Goal: Task Accomplishment & Management: Manage account settings

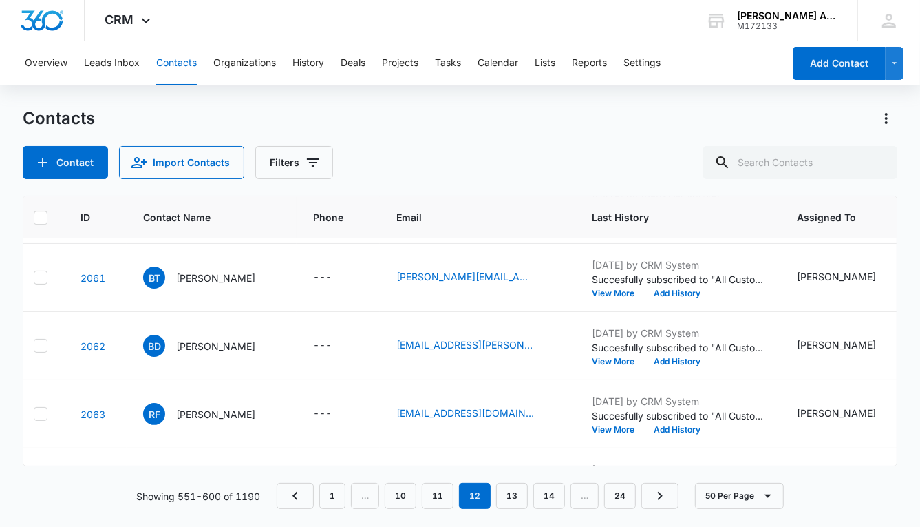
scroll to position [2721, 0]
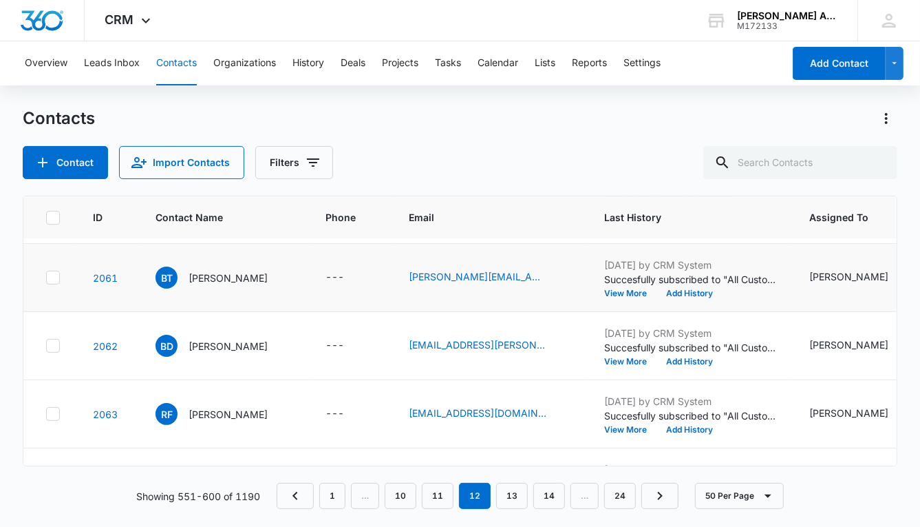
click at [52, 275] on icon at bounding box center [53, 277] width 8 height 6
click at [46, 277] on input "checkbox" at bounding box center [45, 277] width 1 height 1
checkbox input "true"
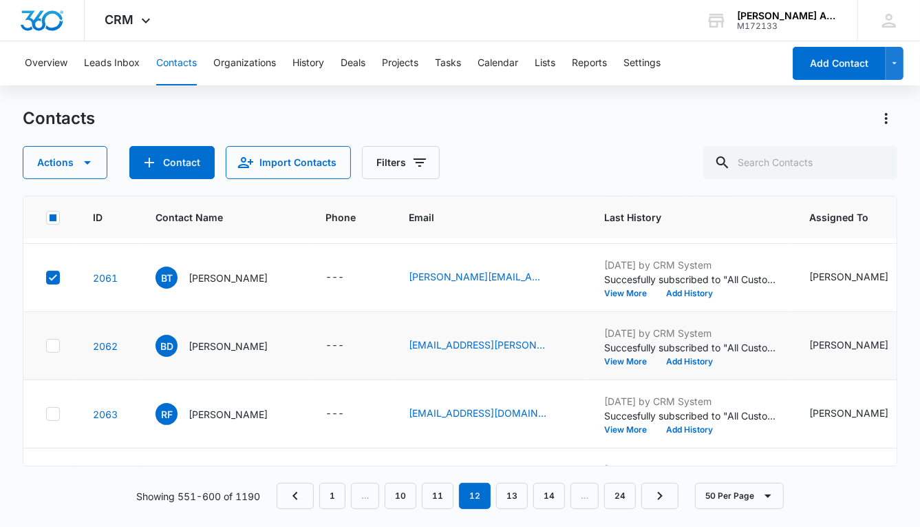
click at [52, 341] on icon at bounding box center [53, 345] width 12 height 12
click at [46, 346] on input "checkbox" at bounding box center [45, 346] width 1 height 1
checkbox input "true"
click at [52, 412] on icon at bounding box center [53, 413] width 8 height 6
click at [46, 414] on input "checkbox" at bounding box center [45, 414] width 1 height 1
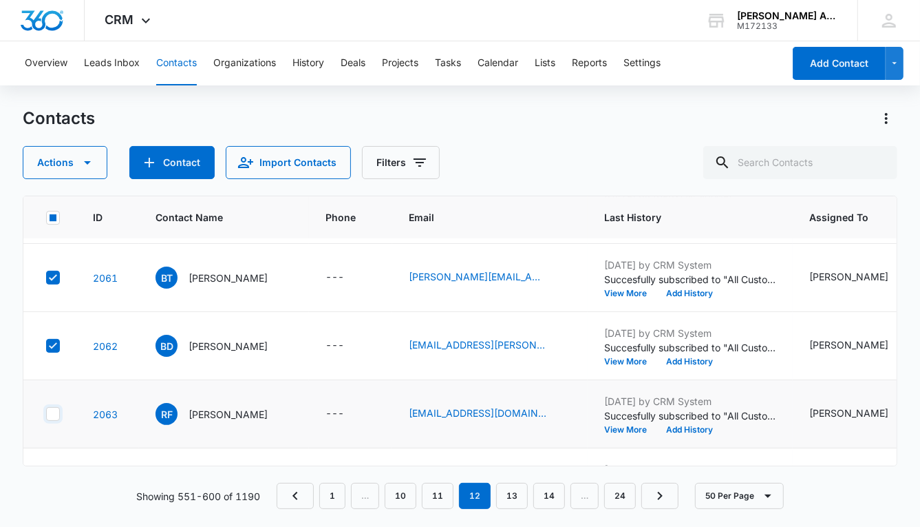
checkbox input "true"
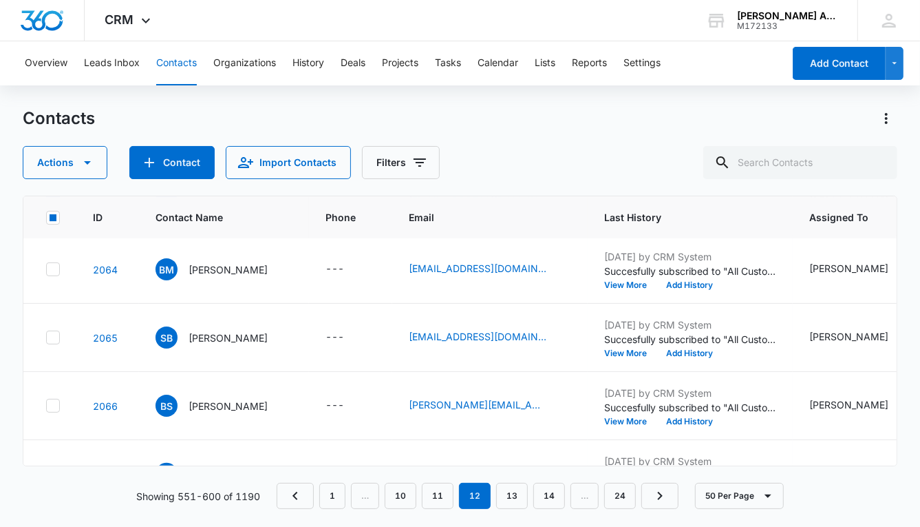
scroll to position [2937, 0]
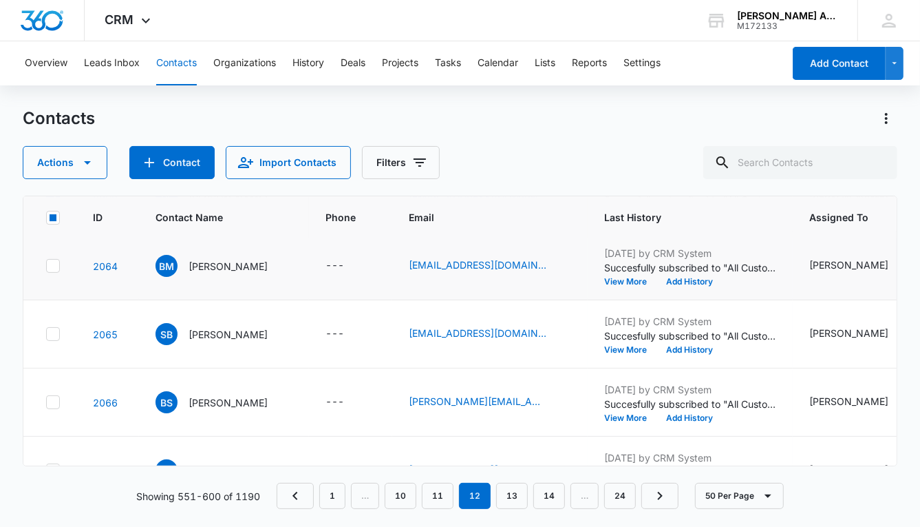
click at [52, 261] on icon at bounding box center [53, 266] width 12 height 12
click at [46, 266] on input "checkbox" at bounding box center [45, 266] width 1 height 1
checkbox input "true"
drag, startPoint x: 50, startPoint y: 328, endPoint x: 52, endPoint y: 341, distance: 13.2
click at [50, 328] on icon at bounding box center [53, 334] width 12 height 12
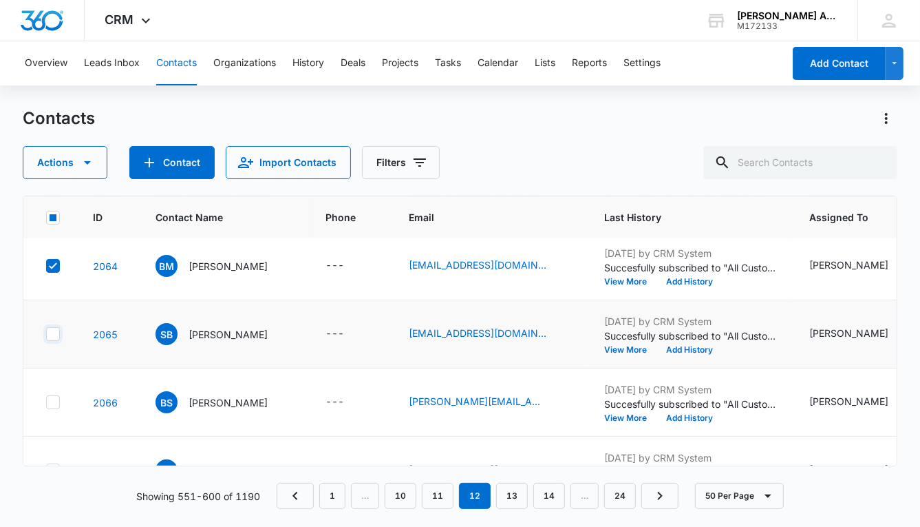
click at [46, 334] on input "checkbox" at bounding box center [45, 334] width 1 height 1
checkbox input "true"
click at [52, 400] on icon at bounding box center [53, 402] width 12 height 12
click at [46, 402] on input "checkbox" at bounding box center [45, 402] width 1 height 1
checkbox input "true"
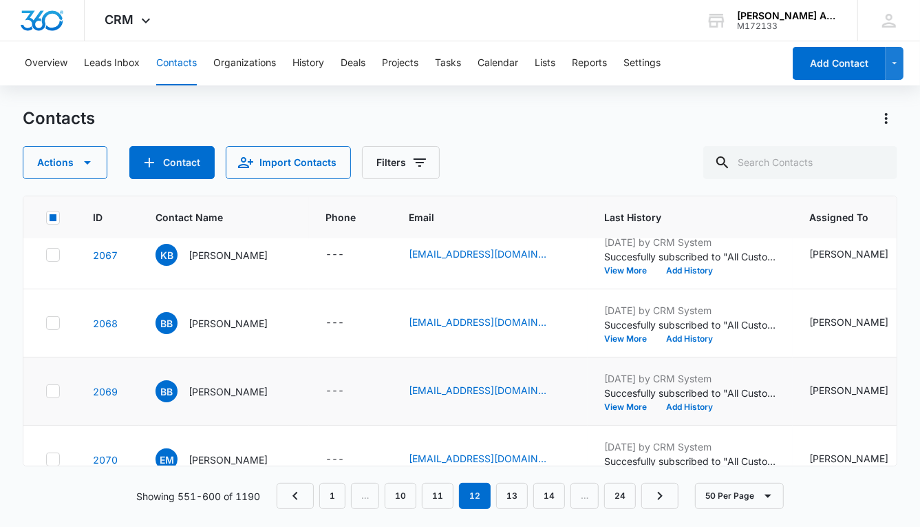
scroll to position [3155, 0]
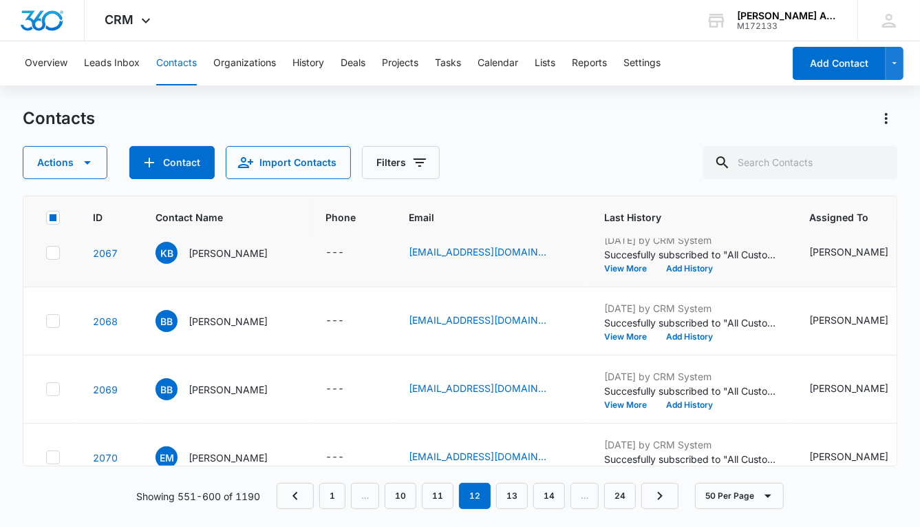
click at [51, 250] on icon at bounding box center [53, 252] width 12 height 12
click at [46, 253] on input "checkbox" at bounding box center [45, 253] width 1 height 1
checkbox input "true"
drag, startPoint x: 51, startPoint y: 320, endPoint x: 53, endPoint y: 330, distance: 9.9
click at [51, 320] on icon at bounding box center [53, 321] width 12 height 12
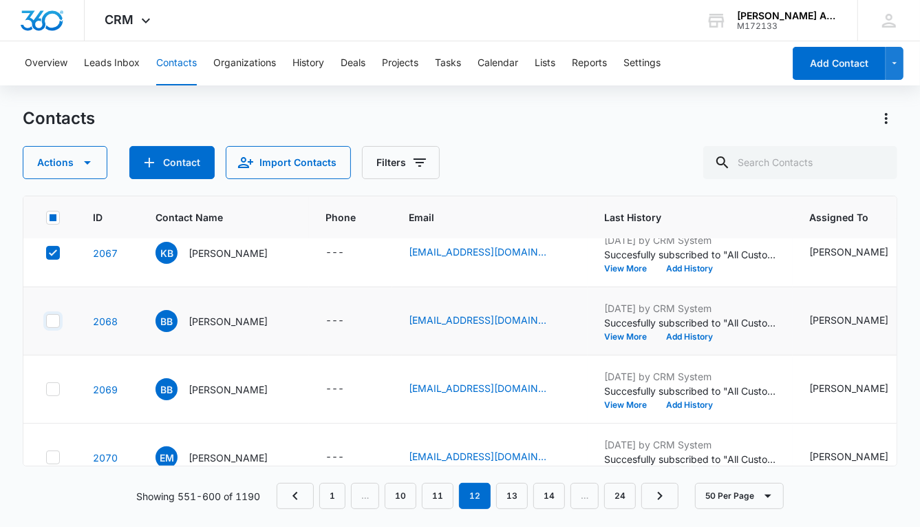
click at [46, 321] on input "checkbox" at bounding box center [45, 321] width 1 height 1
checkbox input "true"
click at [55, 382] on div at bounding box center [53, 389] width 14 height 14
click at [46, 389] on input "checkbox" at bounding box center [45, 389] width 1 height 1
checkbox input "true"
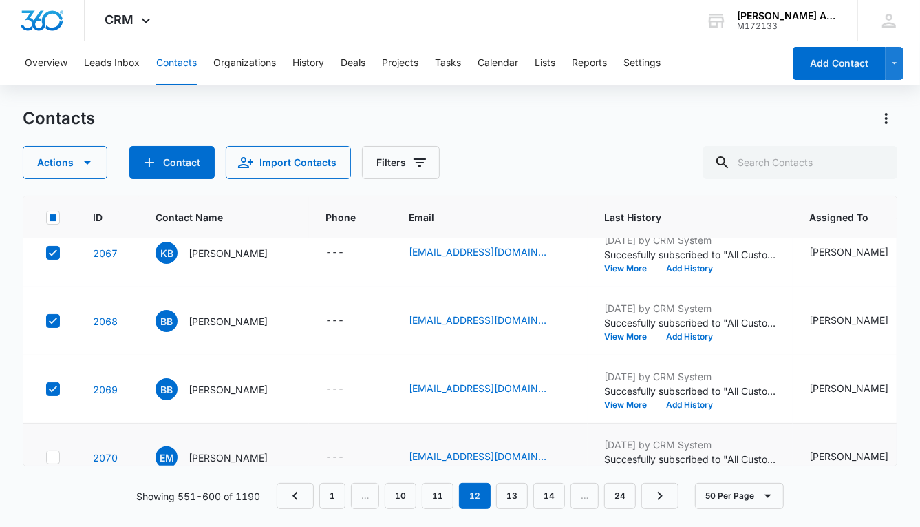
click at [55, 451] on icon at bounding box center [53, 457] width 12 height 12
click at [46, 457] on input "checkbox" at bounding box center [45, 457] width 1 height 1
checkbox input "true"
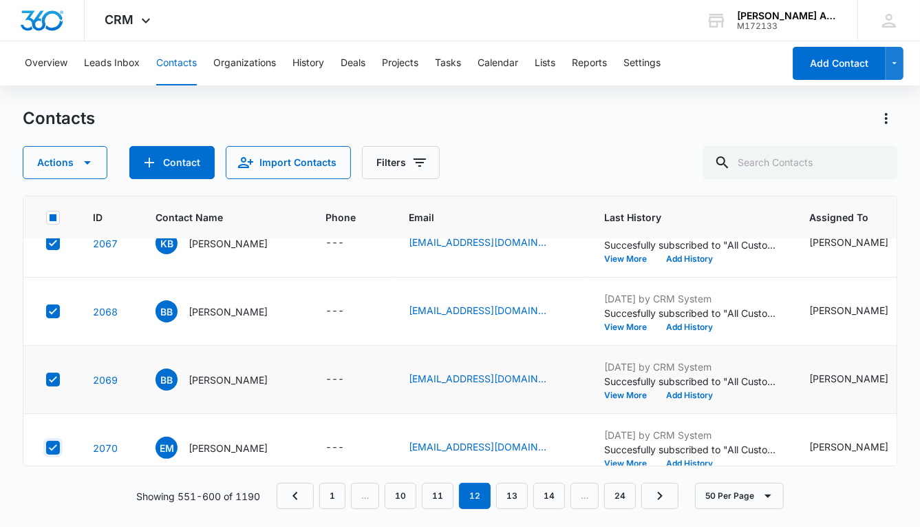
scroll to position [3187, 0]
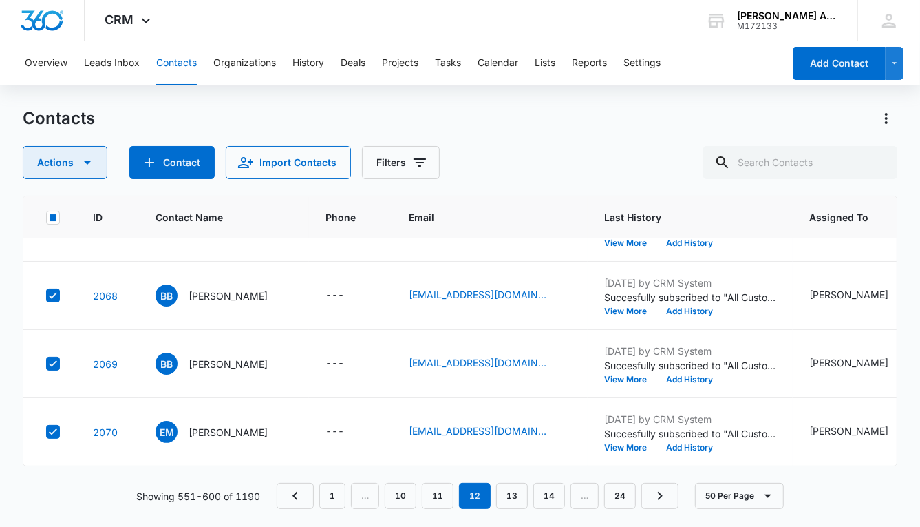
click at [70, 167] on button "Actions" at bounding box center [65, 162] width 85 height 33
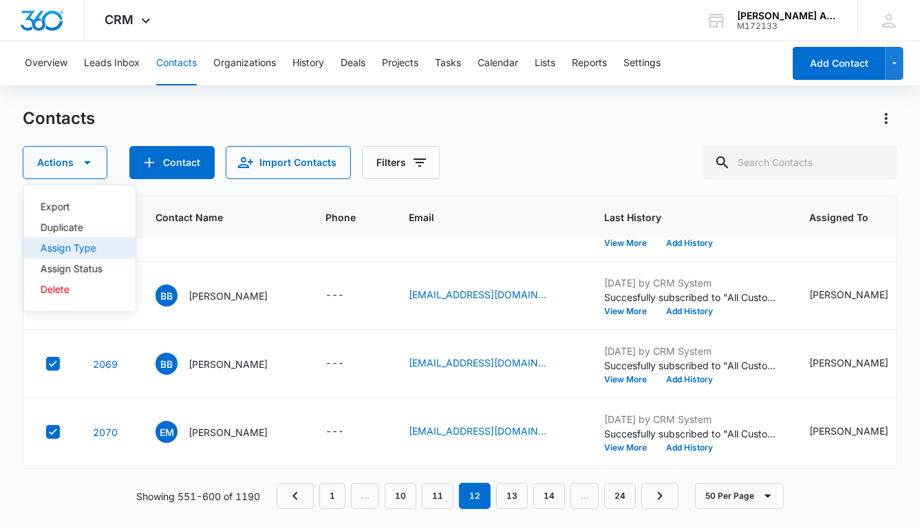
click at [66, 249] on div "Assign Type" at bounding box center [72, 248] width 62 height 10
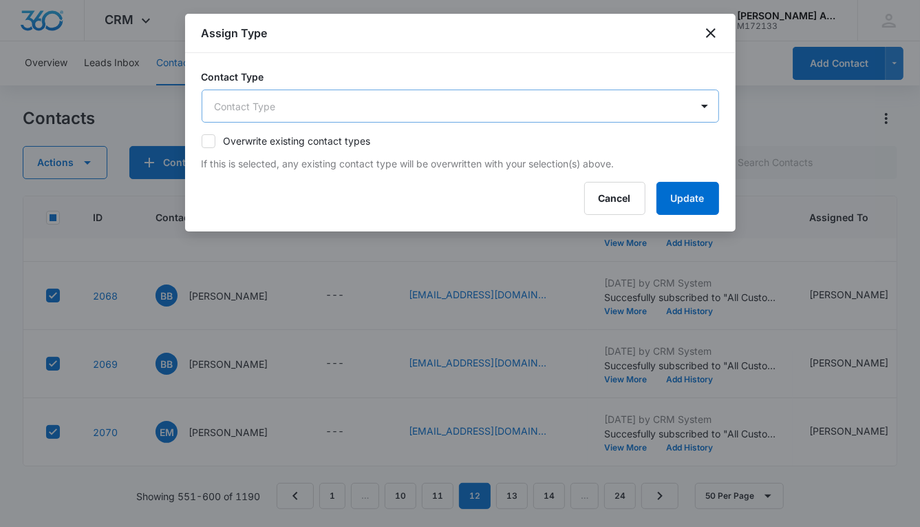
click at [317, 100] on body "CRM Apps Reputation Websites Forms CRM Email Social POS Content Ads Intelligenc…" at bounding box center [460, 263] width 920 height 527
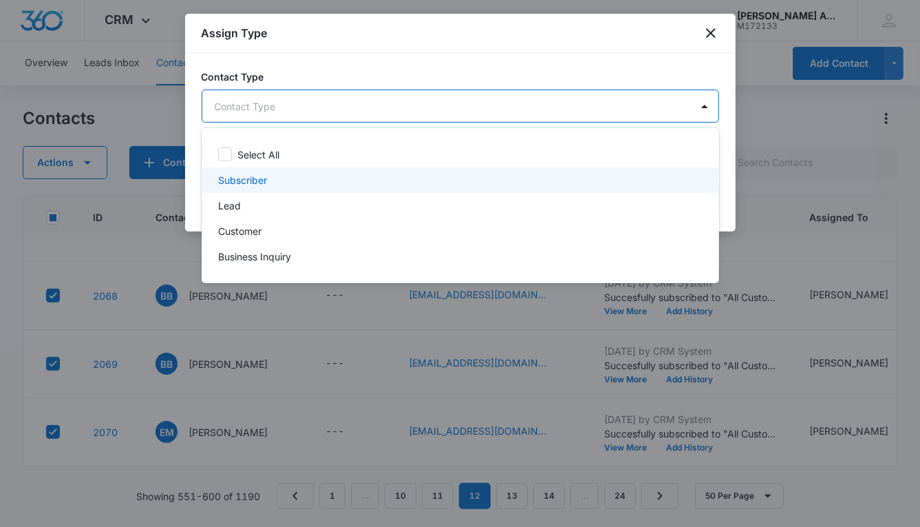
click at [263, 182] on p "Subscriber" at bounding box center [242, 180] width 49 height 14
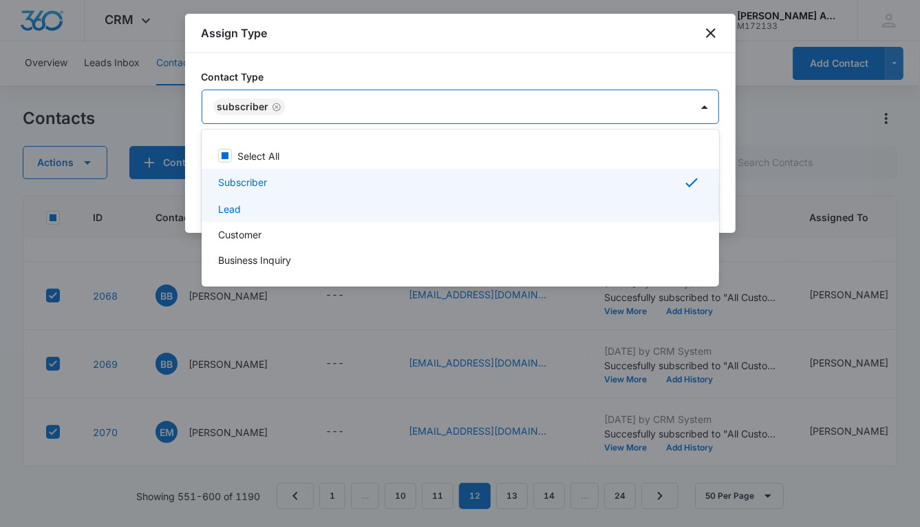
click at [243, 208] on div "Lead" at bounding box center [459, 209] width 482 height 14
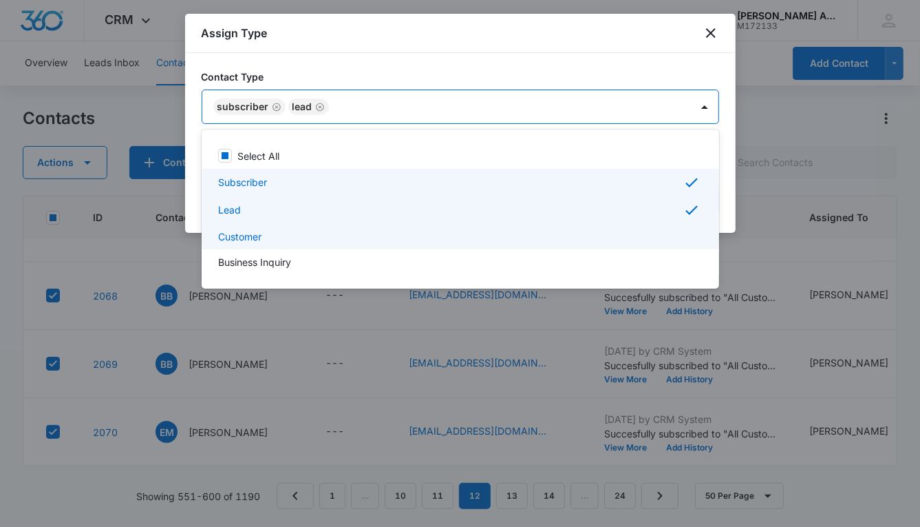
click at [252, 233] on p "Customer" at bounding box center [239, 236] width 43 height 14
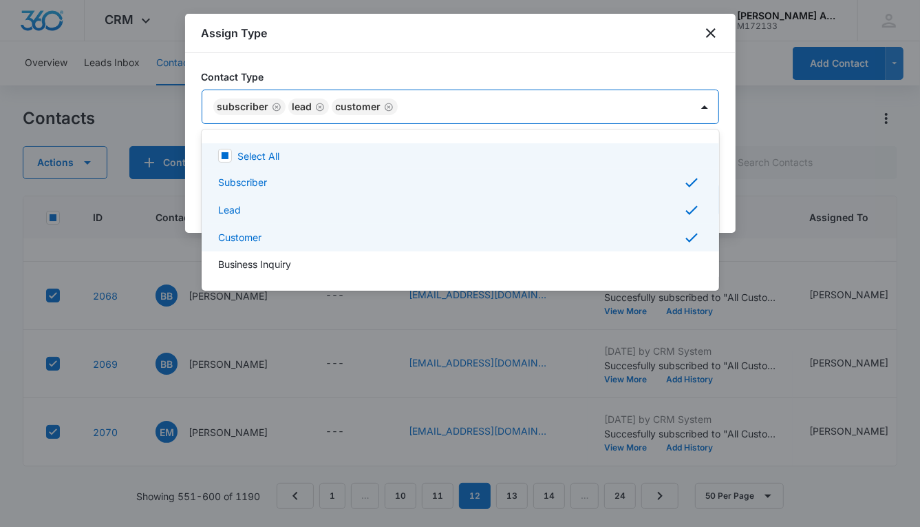
click at [555, 103] on div at bounding box center [460, 263] width 920 height 527
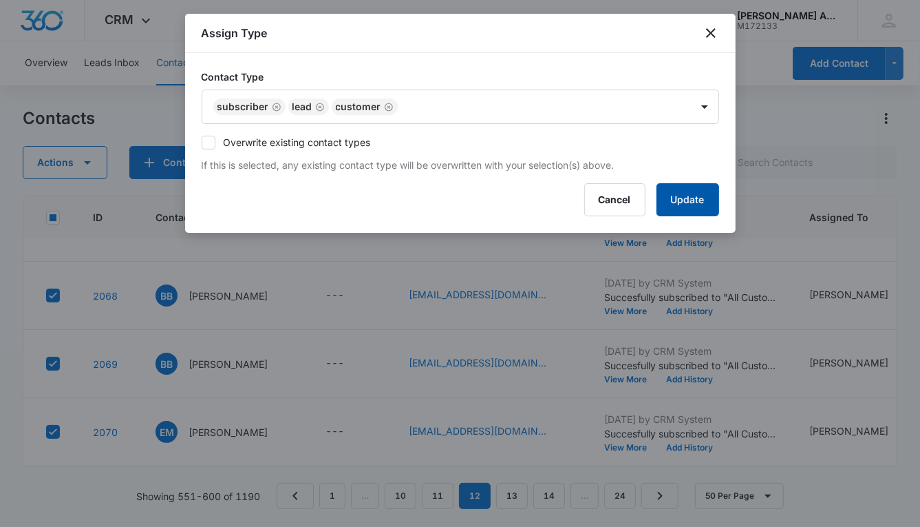
click at [677, 209] on button "Update" at bounding box center [688, 199] width 63 height 33
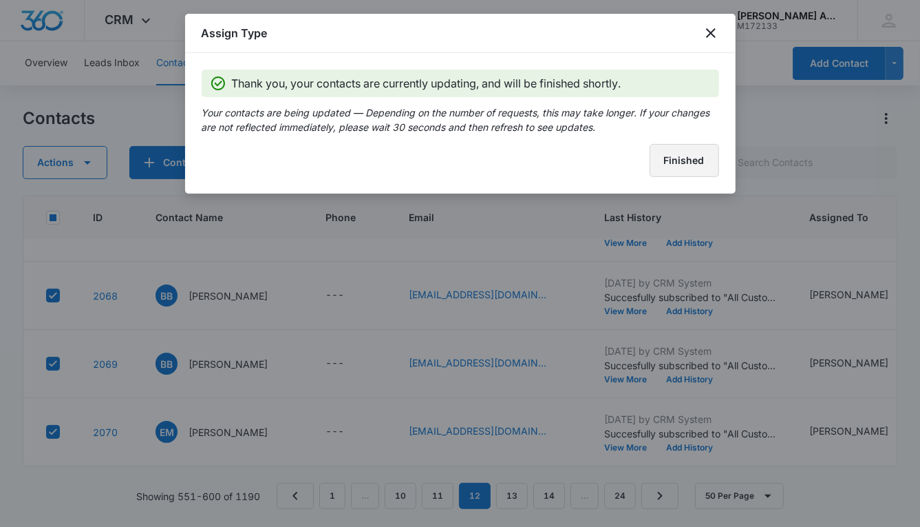
click at [679, 163] on button "Finished" at bounding box center [685, 160] width 70 height 33
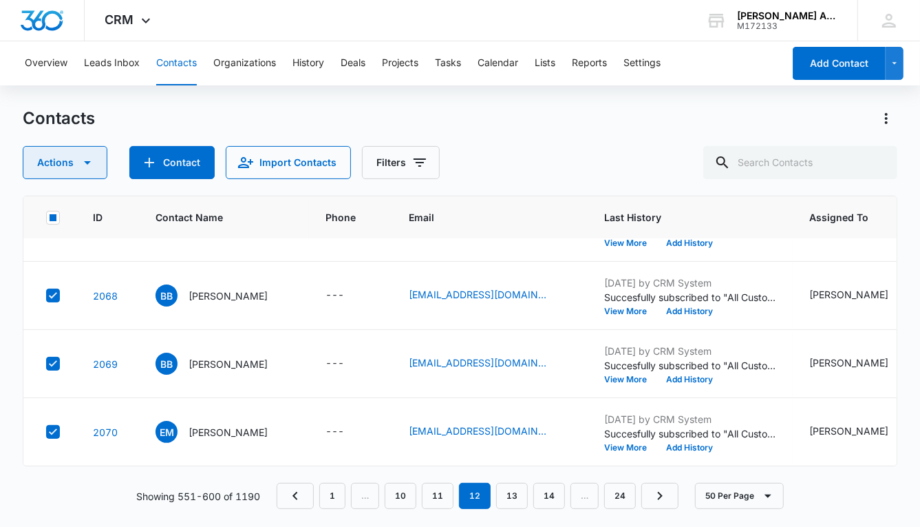
click at [63, 162] on button "Actions" at bounding box center [65, 162] width 85 height 33
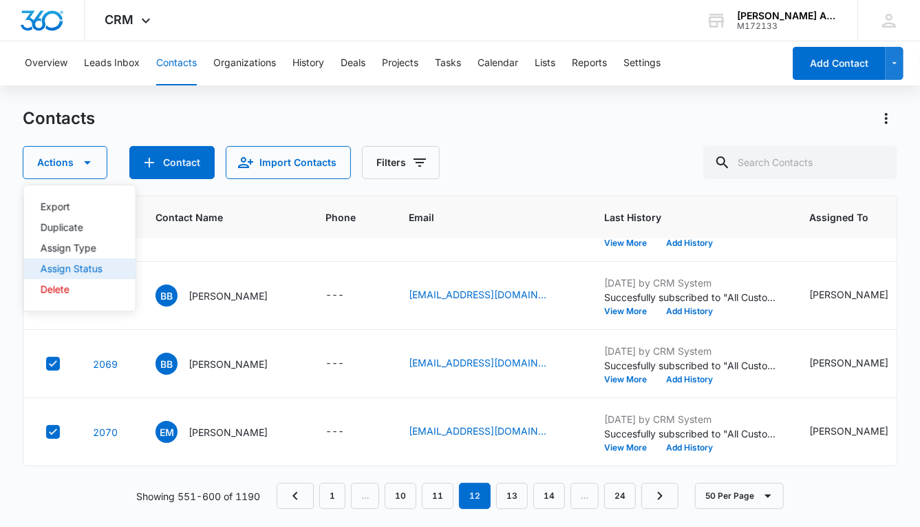
click at [88, 271] on div "Assign Status" at bounding box center [72, 269] width 62 height 10
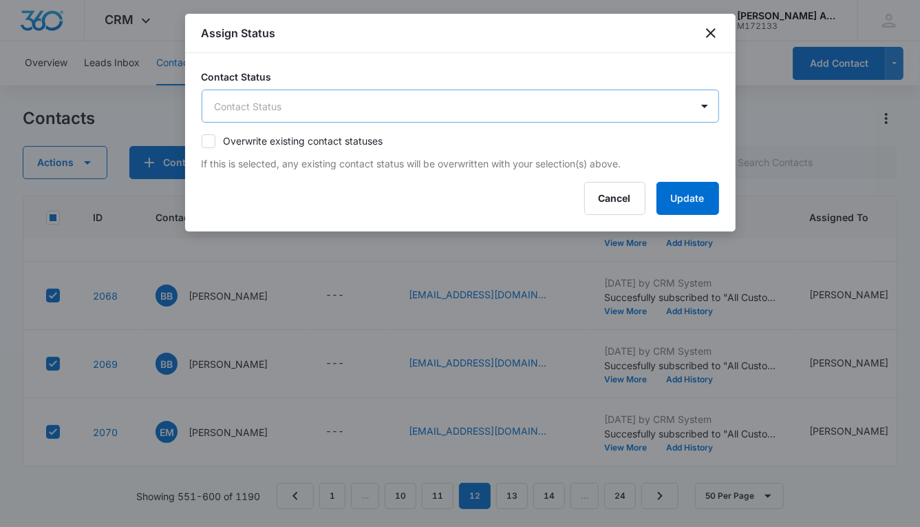
click at [348, 105] on body "CRM Apps Reputation Websites Forms CRM Email Social POS Content Ads Intelligenc…" at bounding box center [460, 263] width 920 height 527
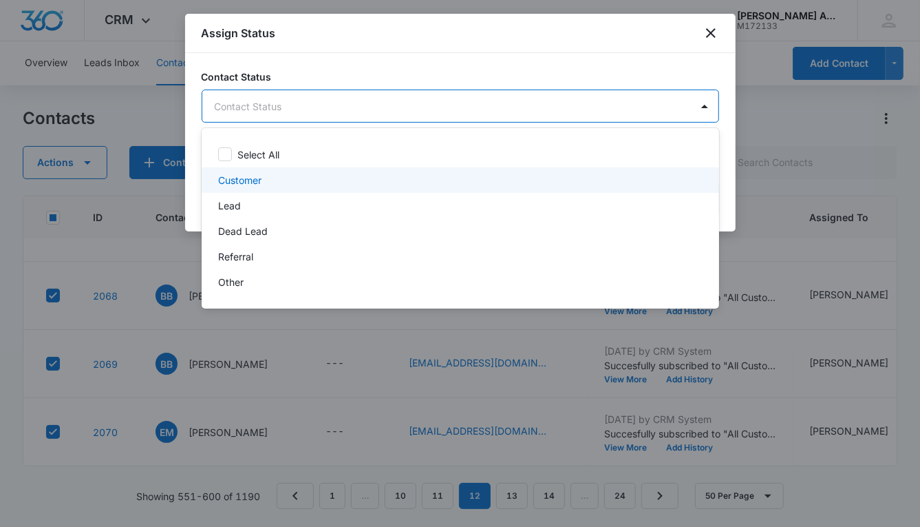
drag, startPoint x: 248, startPoint y: 179, endPoint x: 241, endPoint y: 188, distance: 11.3
click at [248, 179] on p "Customer" at bounding box center [239, 180] width 43 height 14
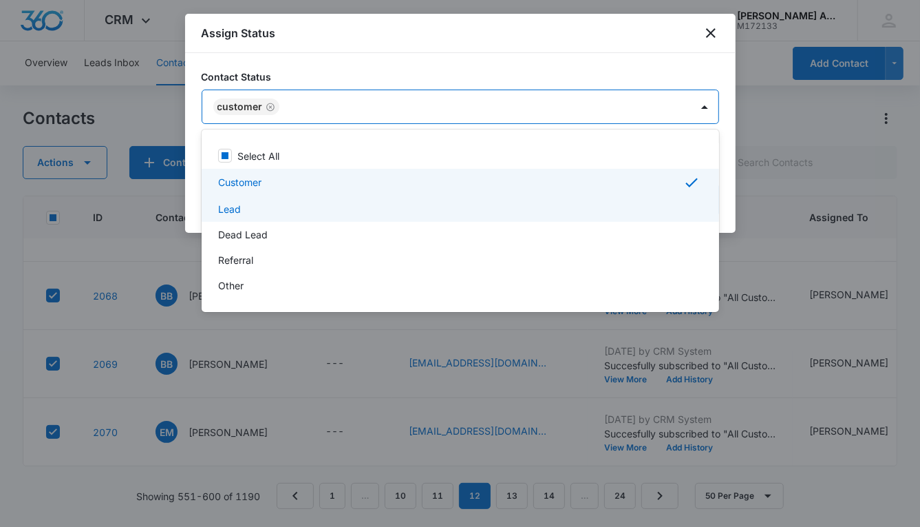
click at [238, 209] on p "Lead" at bounding box center [229, 209] width 23 height 14
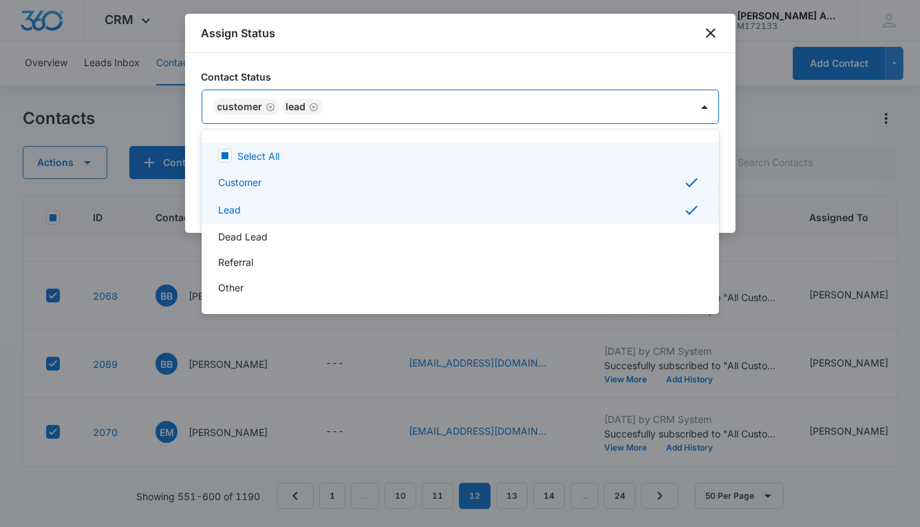
click at [532, 101] on div at bounding box center [460, 263] width 920 height 527
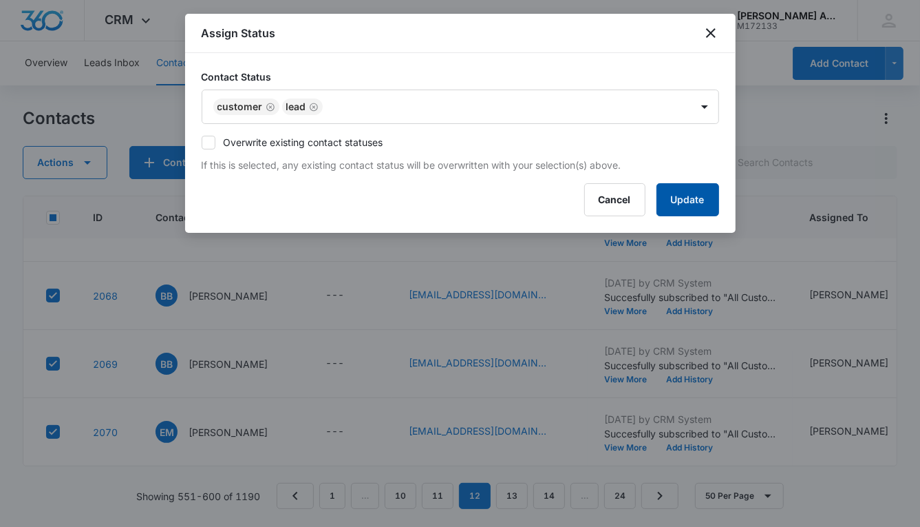
click at [671, 198] on button "Update" at bounding box center [688, 199] width 63 height 33
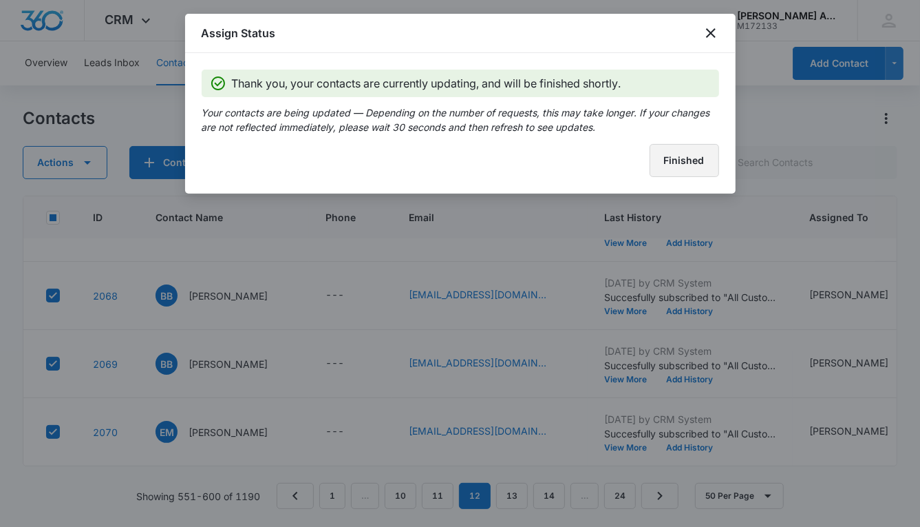
click at [670, 162] on button "Finished" at bounding box center [685, 160] width 70 height 33
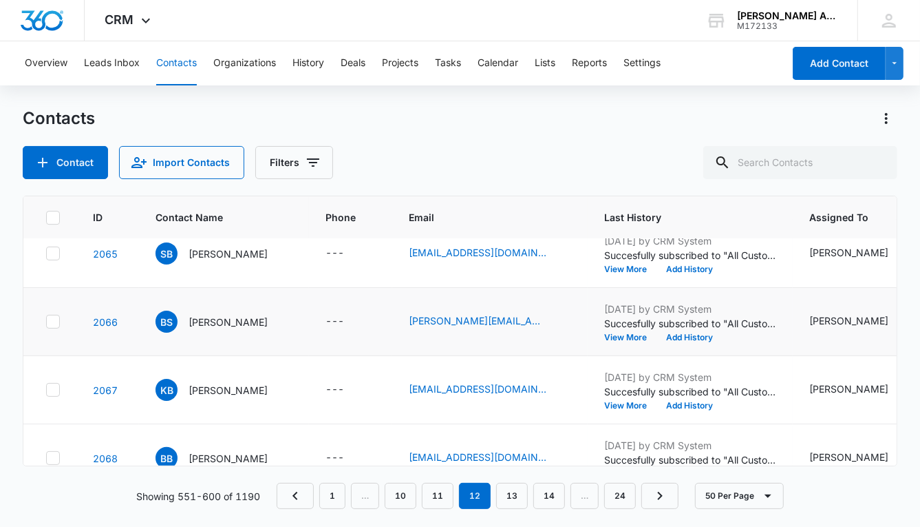
scroll to position [2746, 0]
click at [54, 249] on icon at bounding box center [53, 252] width 8 height 6
click at [46, 253] on input "checkbox" at bounding box center [45, 253] width 1 height 1
checkbox input "true"
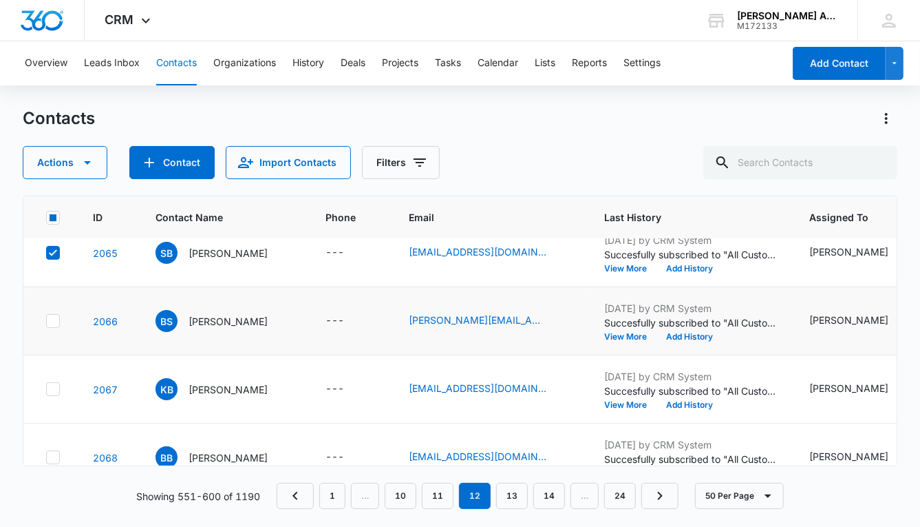
click at [55, 315] on icon at bounding box center [53, 321] width 12 height 12
click at [46, 321] on input "checkbox" at bounding box center [45, 321] width 1 height 1
checkbox input "true"
click at [56, 393] on td at bounding box center [49, 389] width 53 height 68
click at [54, 385] on icon at bounding box center [53, 388] width 8 height 6
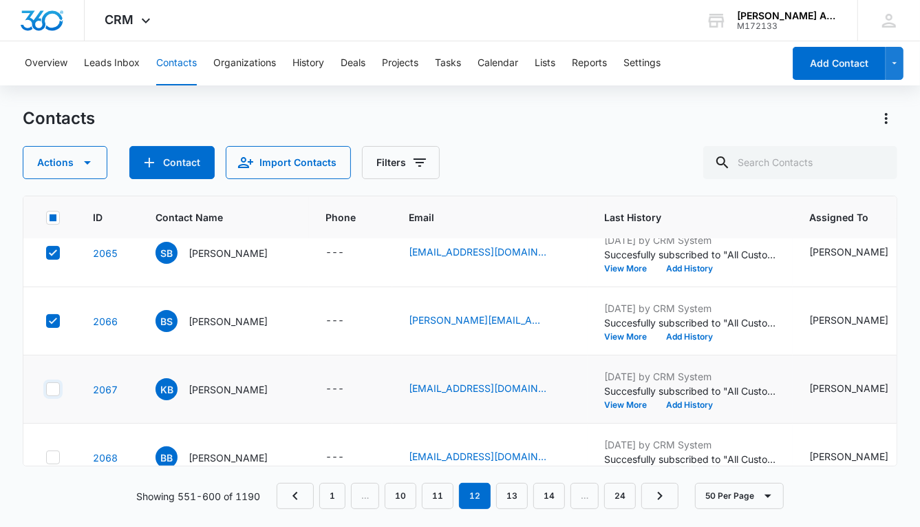
click at [46, 389] on input "checkbox" at bounding box center [45, 389] width 1 height 1
checkbox input "true"
click at [55, 451] on icon at bounding box center [53, 457] width 12 height 12
click at [46, 457] on input "checkbox" at bounding box center [45, 457] width 1 height 1
checkbox input "true"
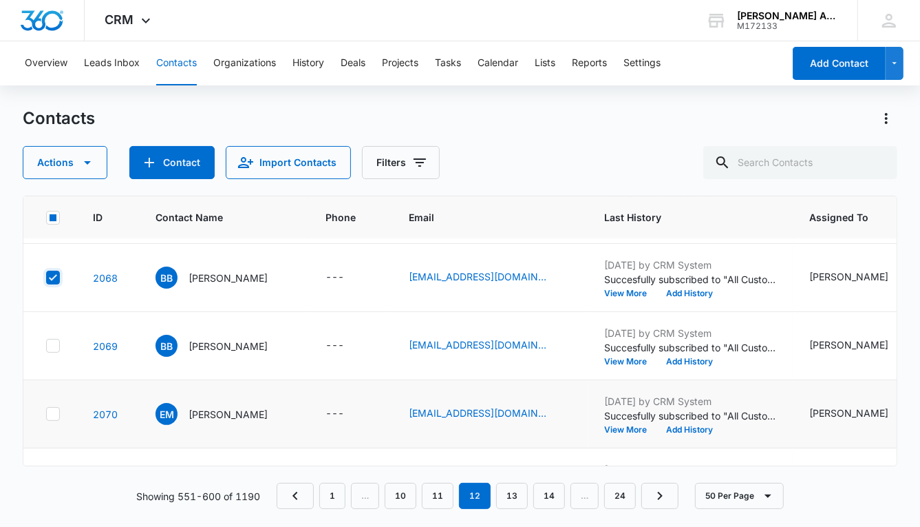
scroll to position [2942, 0]
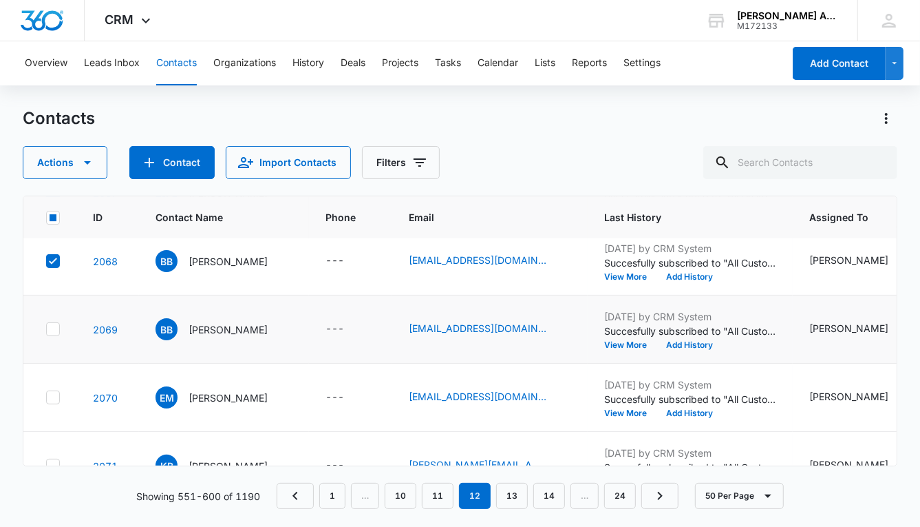
click at [56, 326] on icon at bounding box center [53, 329] width 8 height 6
click at [46, 329] on input "checkbox" at bounding box center [45, 329] width 1 height 1
checkbox input "true"
click at [54, 394] on icon at bounding box center [53, 397] width 8 height 6
click at [46, 397] on input "checkbox" at bounding box center [45, 397] width 1 height 1
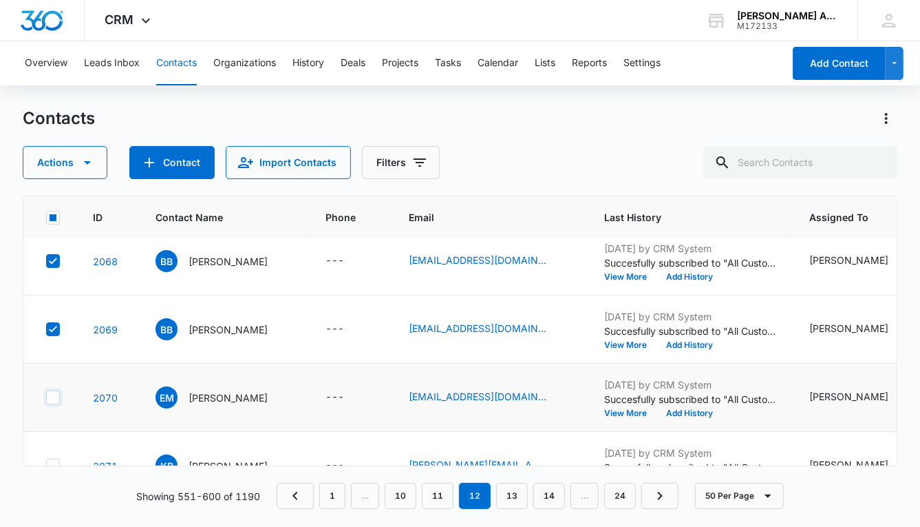
checkbox input "true"
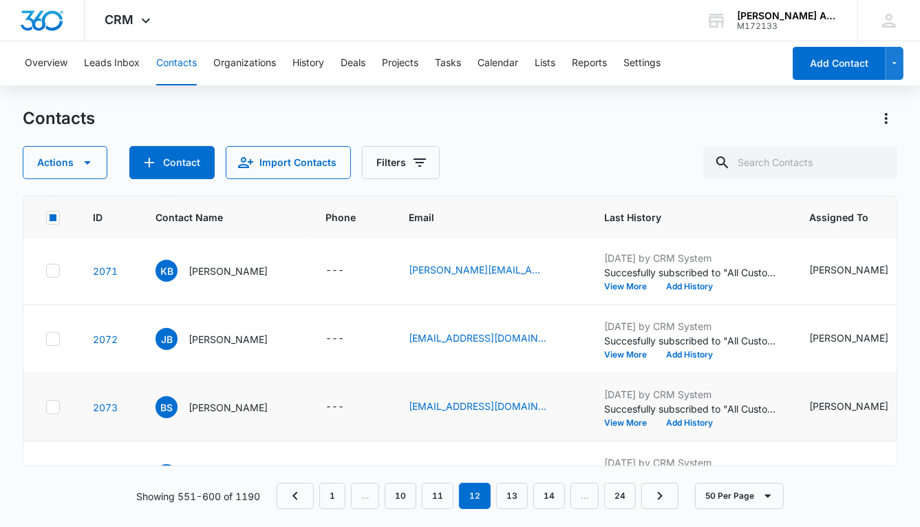
scroll to position [3137, 0]
click at [54, 273] on div at bounding box center [53, 270] width 14 height 14
click at [46, 271] on input "checkbox" at bounding box center [45, 270] width 1 height 1
checkbox input "true"
click at [56, 337] on icon at bounding box center [53, 338] width 12 height 12
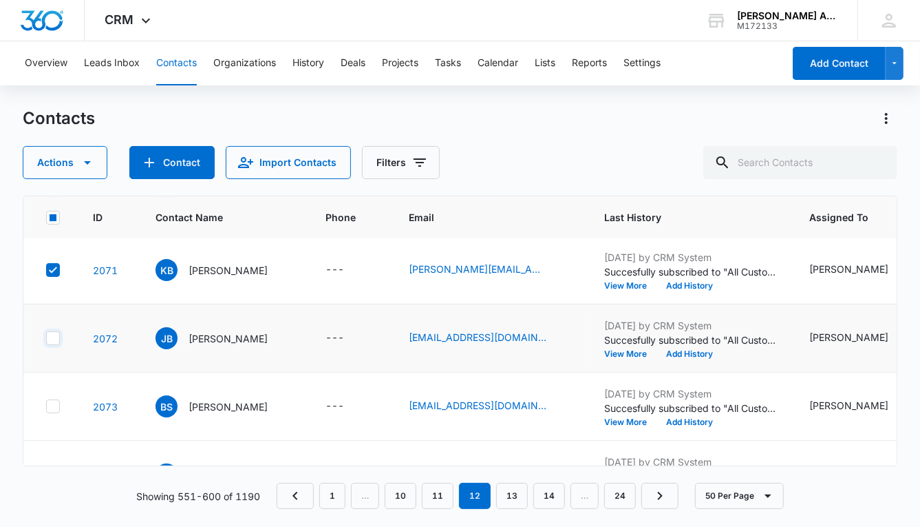
click at [46, 338] on input "checkbox" at bounding box center [45, 338] width 1 height 1
checkbox input "true"
click at [56, 400] on icon at bounding box center [53, 406] width 12 height 12
click at [46, 406] on input "checkbox" at bounding box center [45, 406] width 1 height 1
checkbox input "true"
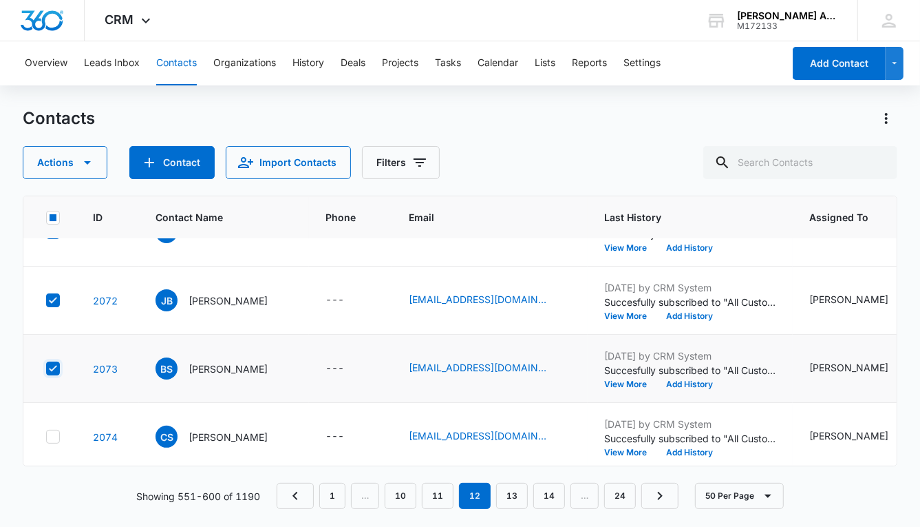
scroll to position [3187, 0]
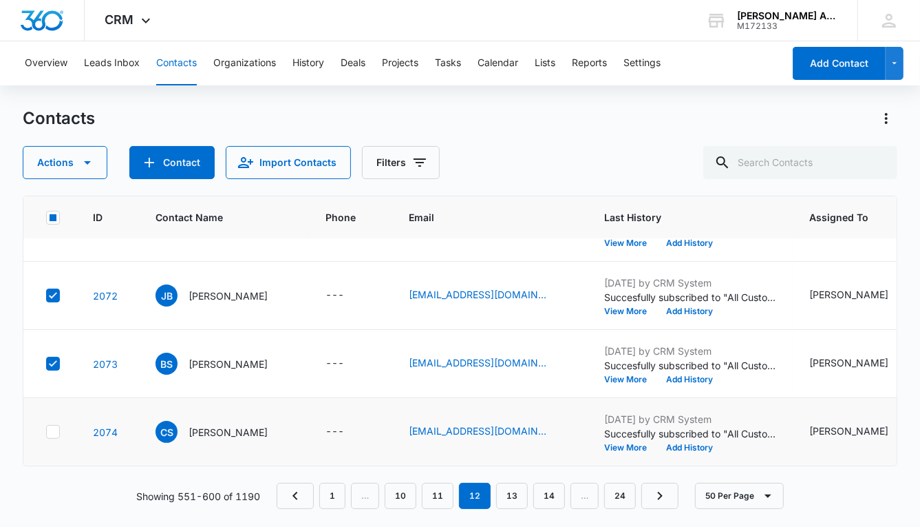
click at [54, 428] on icon at bounding box center [53, 431] width 8 height 6
click at [46, 432] on input "checkbox" at bounding box center [45, 432] width 1 height 1
checkbox input "true"
click at [70, 159] on button "Actions" at bounding box center [65, 162] width 85 height 33
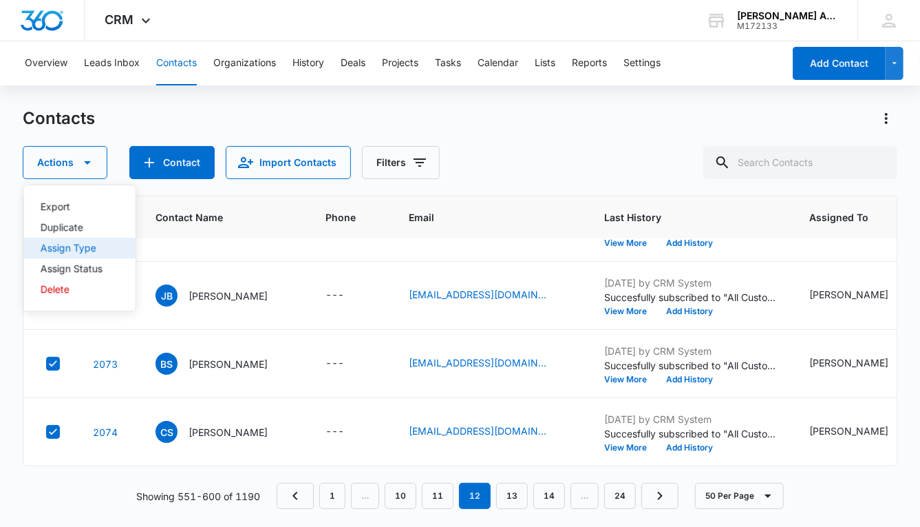
click at [87, 248] on div "Assign Type" at bounding box center [72, 248] width 62 height 10
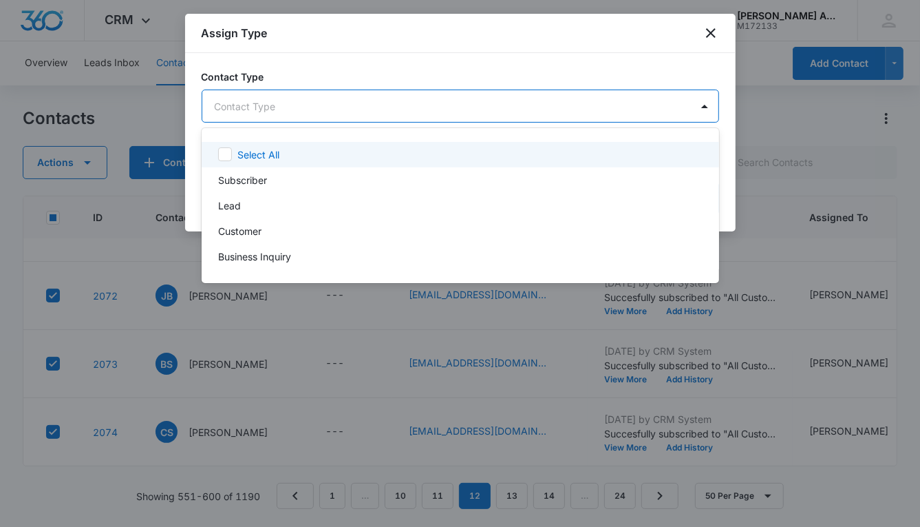
click at [315, 113] on body "CRM Apps Reputation Websites Forms CRM Email Social POS Content Ads Intelligenc…" at bounding box center [460, 263] width 920 height 527
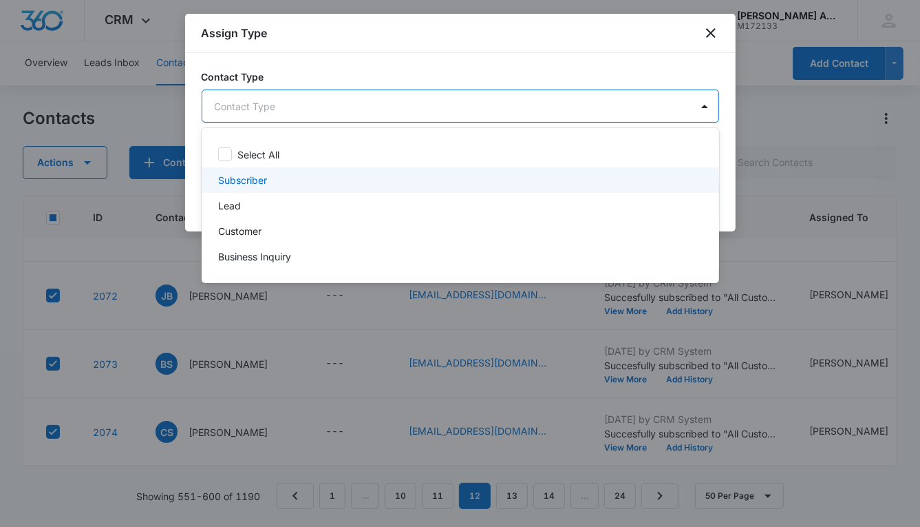
click at [257, 179] on p "Subscriber" at bounding box center [242, 180] width 49 height 14
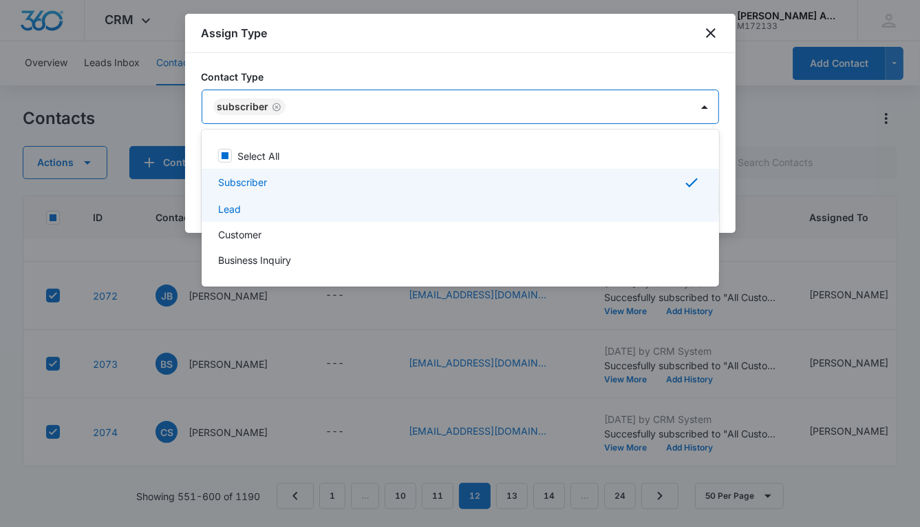
click at [244, 212] on div "Lead" at bounding box center [459, 209] width 482 height 14
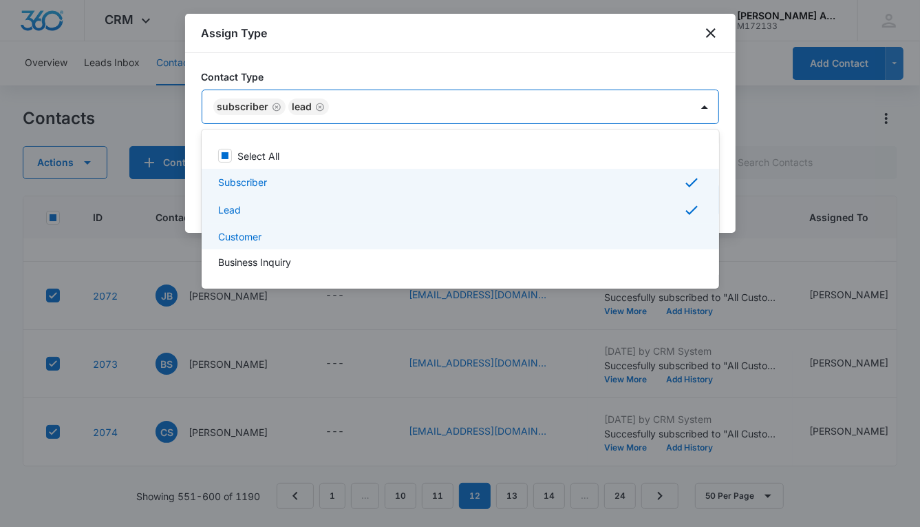
click at [247, 231] on p "Customer" at bounding box center [239, 236] width 43 height 14
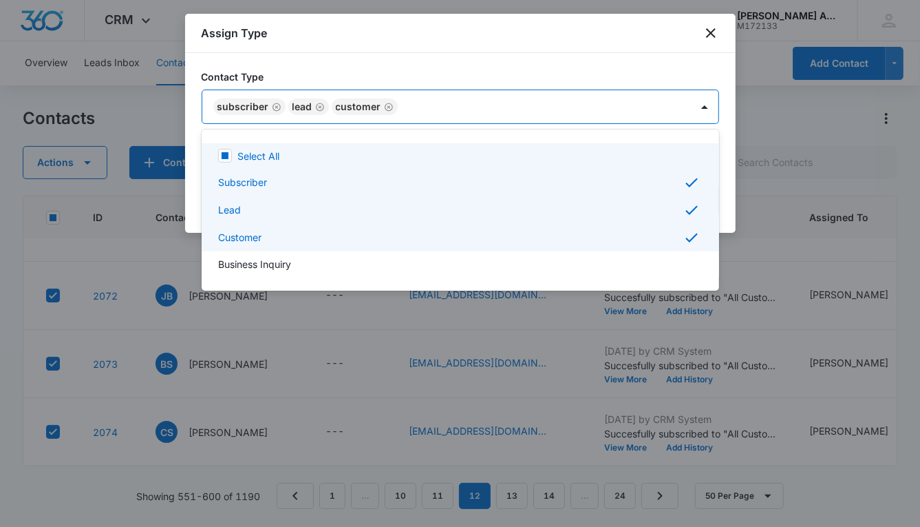
click at [539, 103] on div at bounding box center [460, 263] width 920 height 527
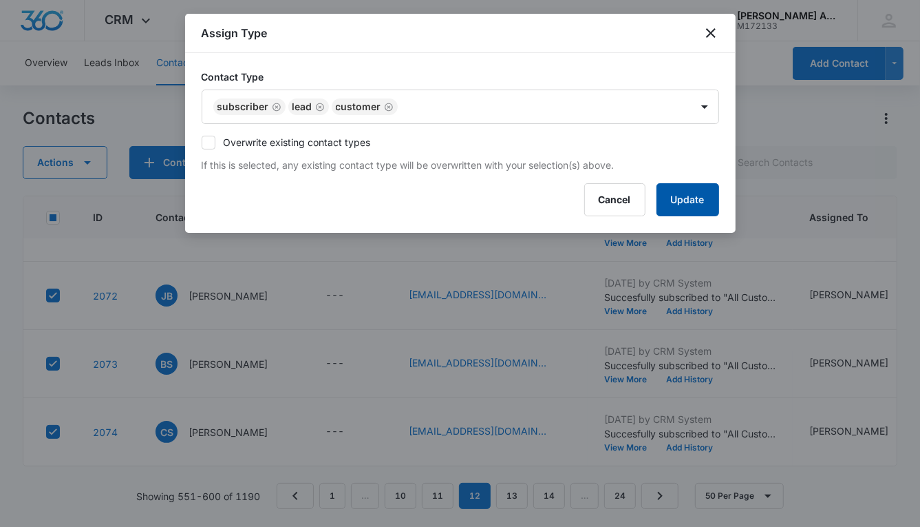
click at [667, 193] on button "Update" at bounding box center [688, 199] width 63 height 33
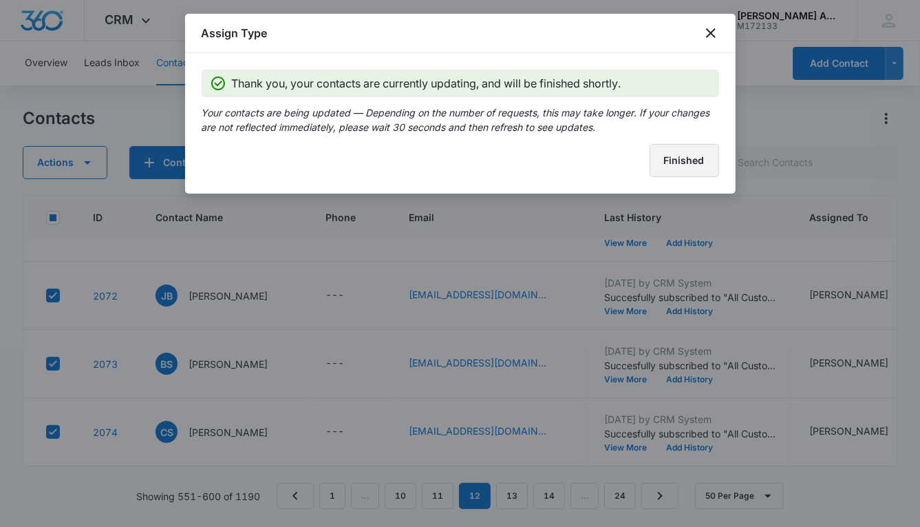
click at [675, 166] on button "Finished" at bounding box center [685, 160] width 70 height 33
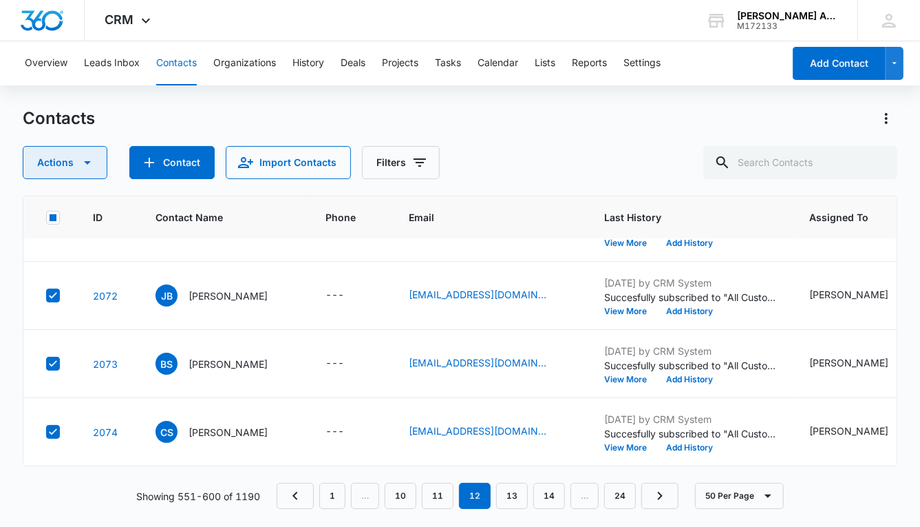
click at [64, 160] on button "Actions" at bounding box center [65, 162] width 85 height 33
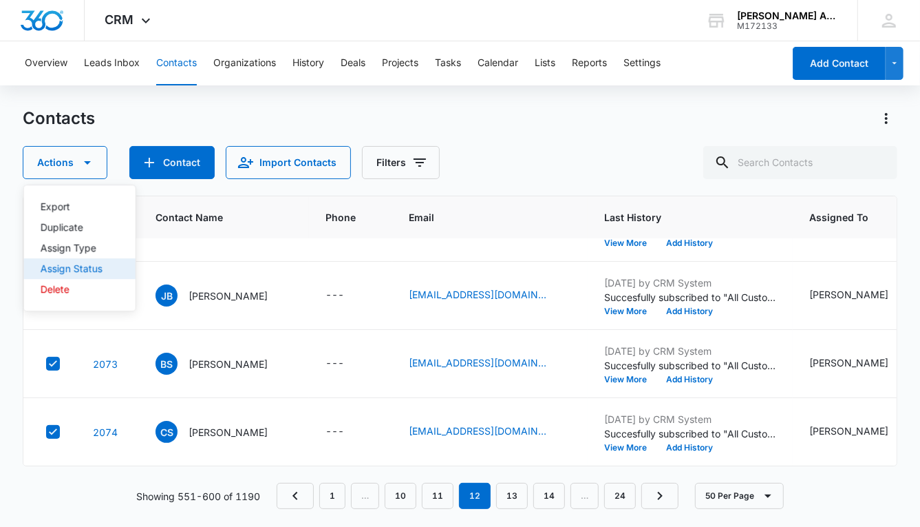
click at [62, 268] on div "Assign Status" at bounding box center [72, 269] width 62 height 10
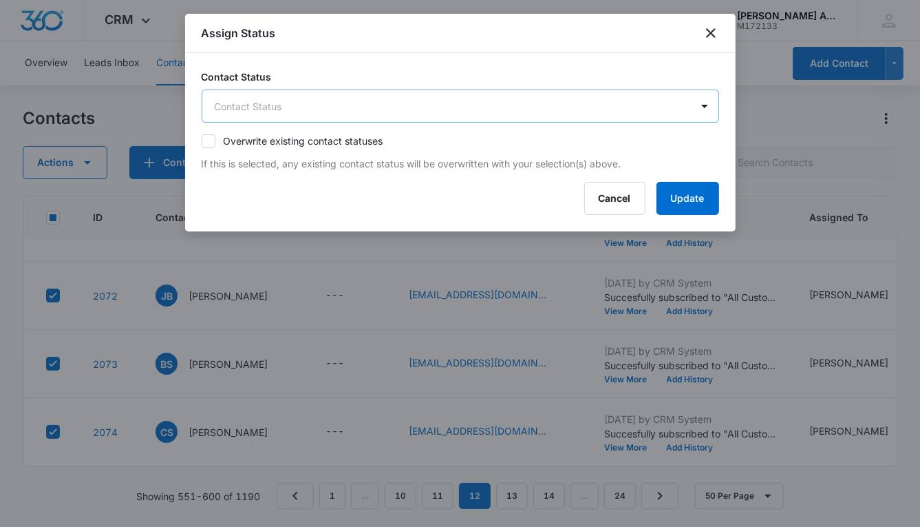
click at [339, 100] on body "CRM Apps Reputation Websites Forms CRM Email Social POS Content Ads Intelligenc…" at bounding box center [460, 263] width 920 height 527
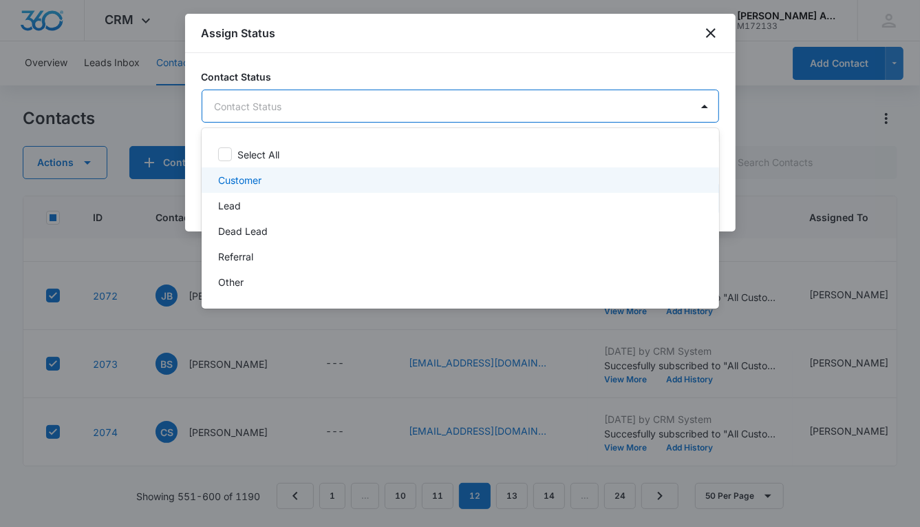
click at [261, 176] on p "Customer" at bounding box center [239, 180] width 43 height 14
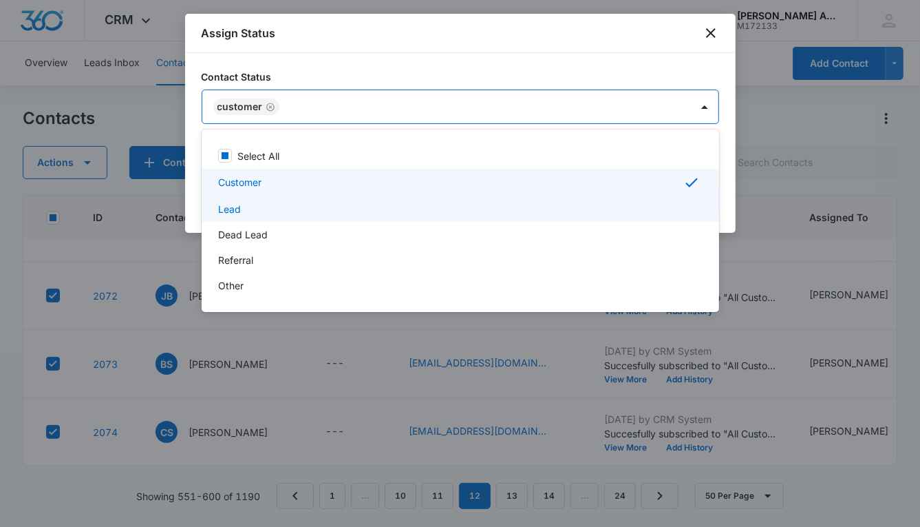
click at [254, 202] on div "Lead" at bounding box center [459, 209] width 482 height 14
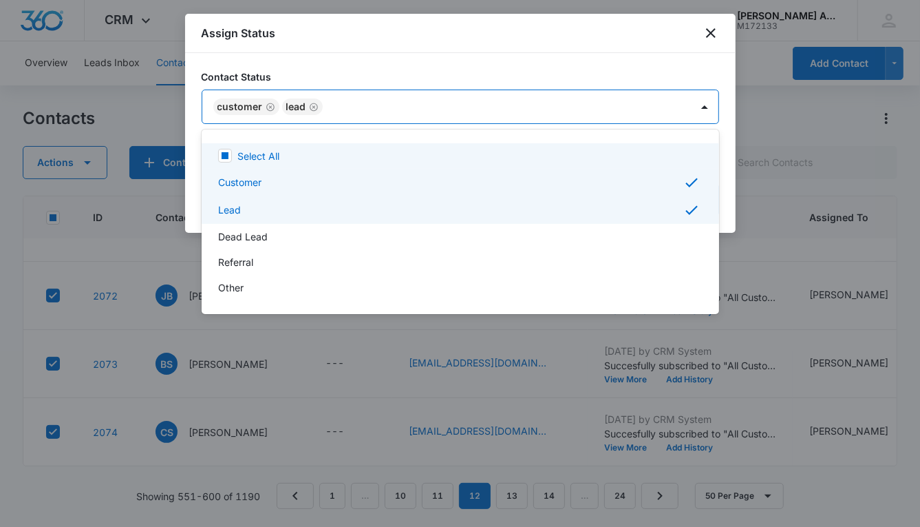
click at [577, 102] on div at bounding box center [460, 263] width 920 height 527
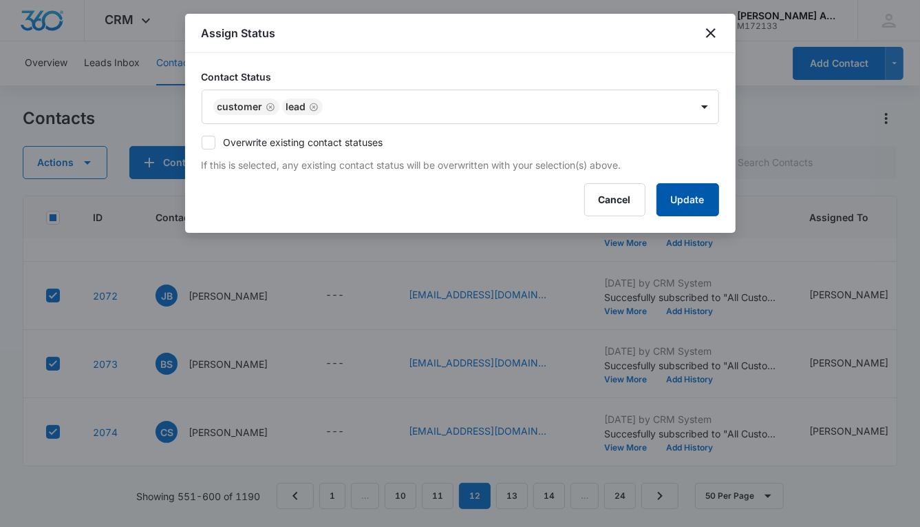
click at [667, 200] on button "Update" at bounding box center [688, 199] width 63 height 33
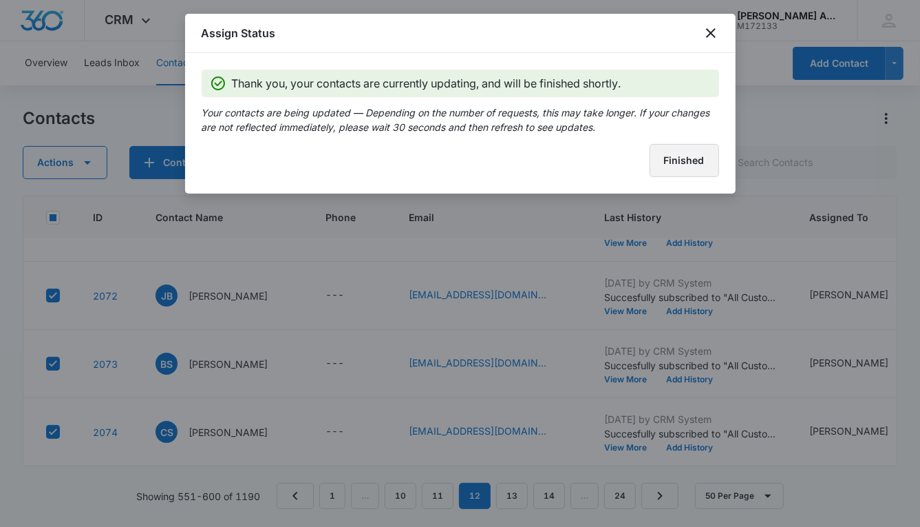
click at [667, 169] on button "Finished" at bounding box center [685, 160] width 70 height 33
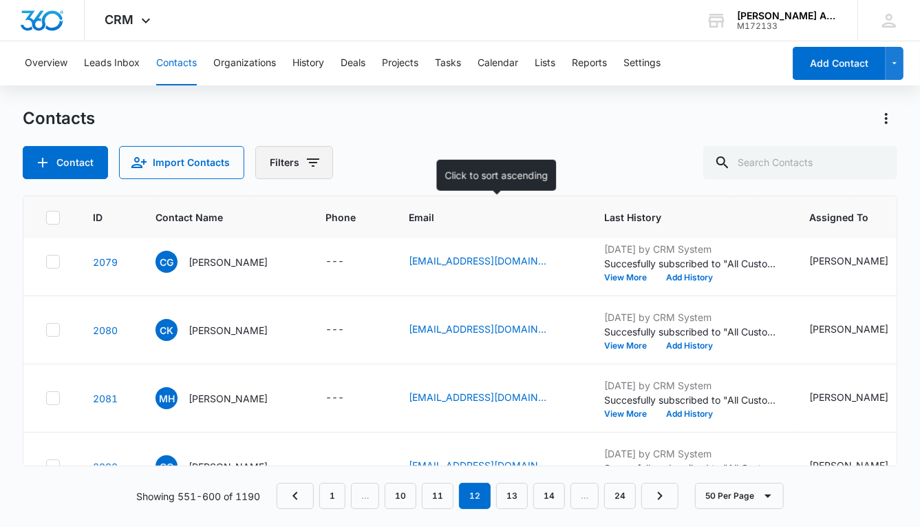
scroll to position [3145, 0]
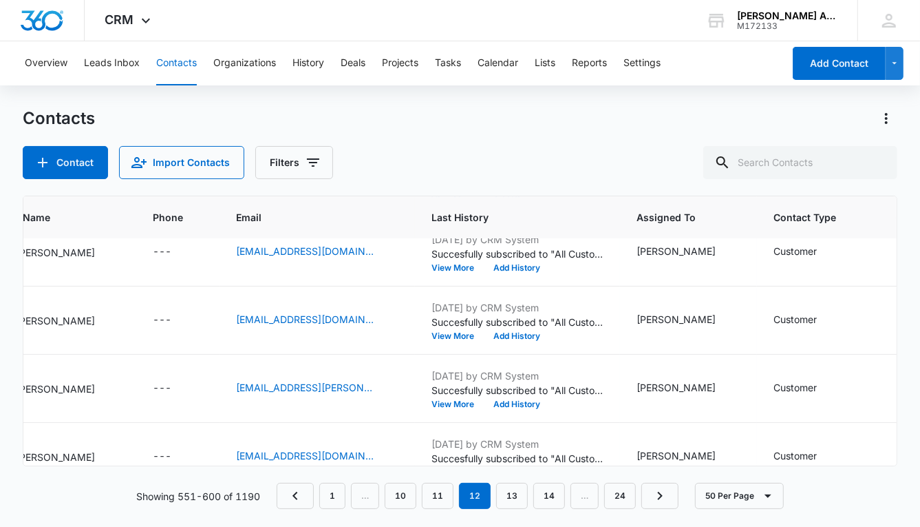
scroll to position [2746, 0]
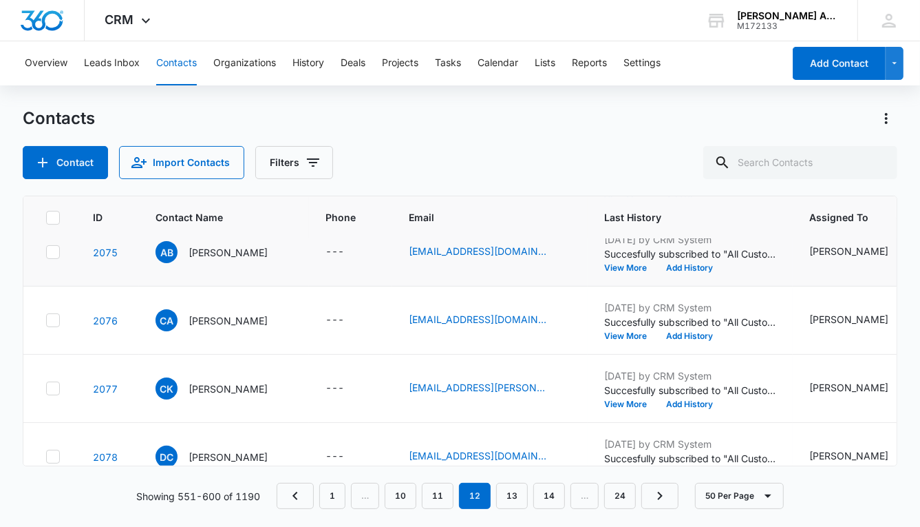
click at [52, 250] on icon at bounding box center [53, 251] width 8 height 6
click at [46, 252] on input "checkbox" at bounding box center [45, 252] width 1 height 1
checkbox input "true"
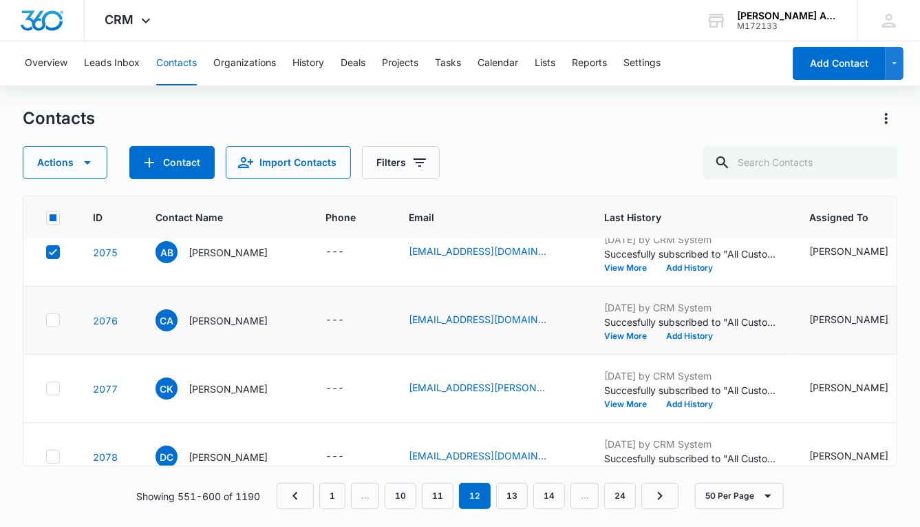
click at [53, 320] on icon at bounding box center [53, 320] width 12 height 12
click at [46, 320] on input "checkbox" at bounding box center [45, 320] width 1 height 1
checkbox input "true"
click at [59, 391] on div at bounding box center [53, 388] width 14 height 14
click at [46, 389] on input "checkbox" at bounding box center [45, 388] width 1 height 1
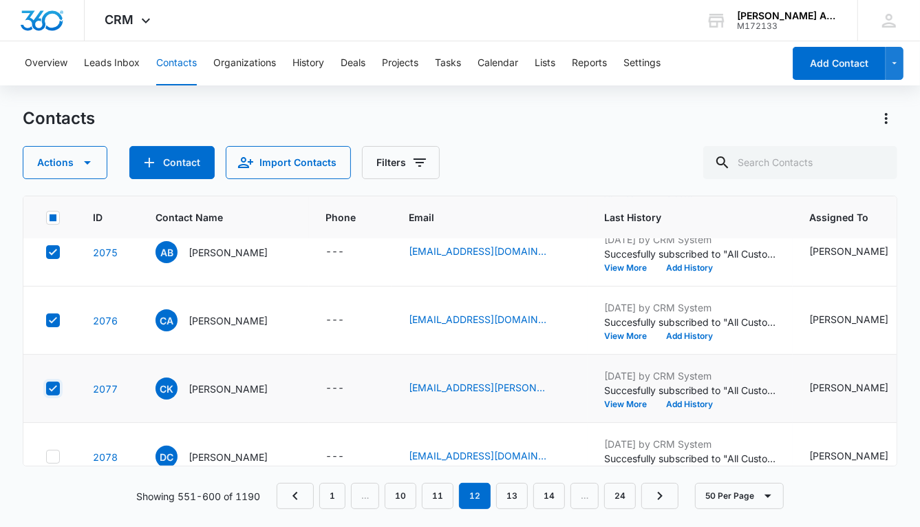
checkbox input "true"
click at [55, 453] on icon at bounding box center [53, 456] width 8 height 6
click at [46, 456] on input "checkbox" at bounding box center [45, 456] width 1 height 1
checkbox input "true"
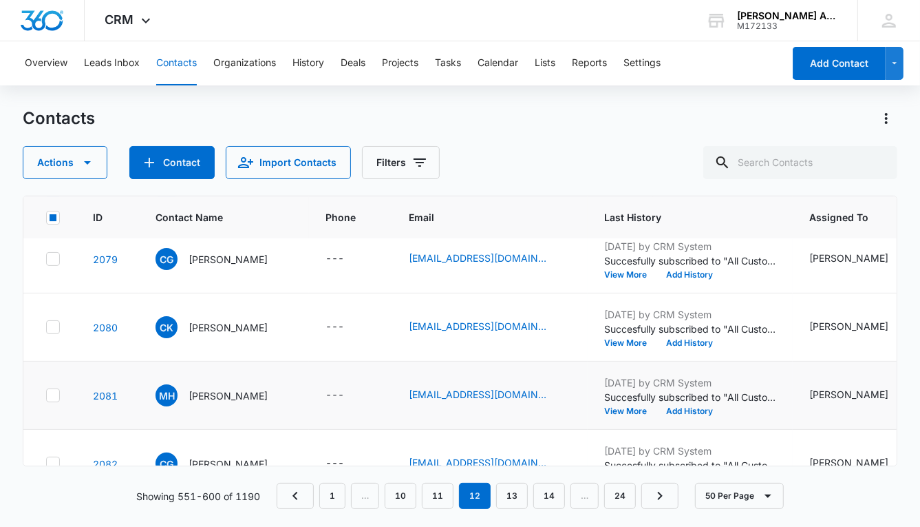
scroll to position [3018, 0]
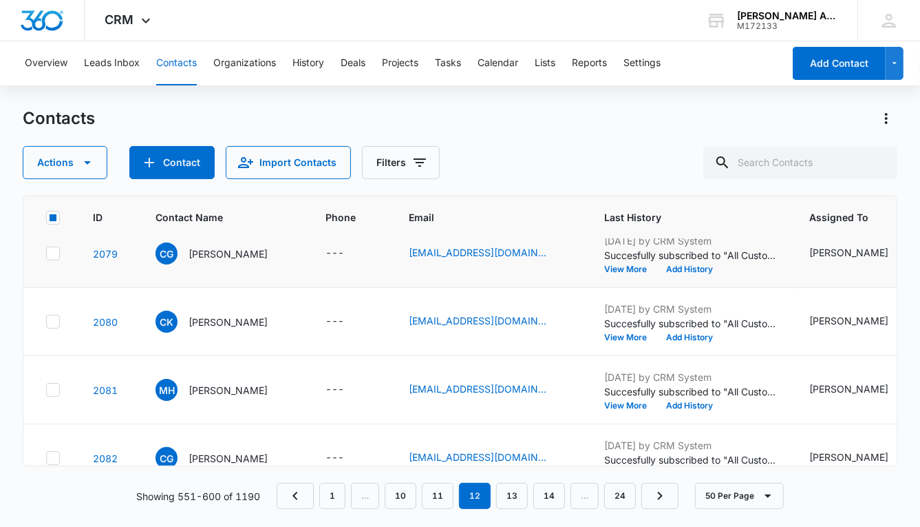
click at [54, 253] on icon at bounding box center [53, 253] width 12 height 12
click at [46, 253] on input "checkbox" at bounding box center [45, 253] width 1 height 1
checkbox input "true"
drag, startPoint x: 59, startPoint y: 317, endPoint x: 58, endPoint y: 326, distance: 9.0
click at [59, 317] on icon at bounding box center [53, 321] width 12 height 12
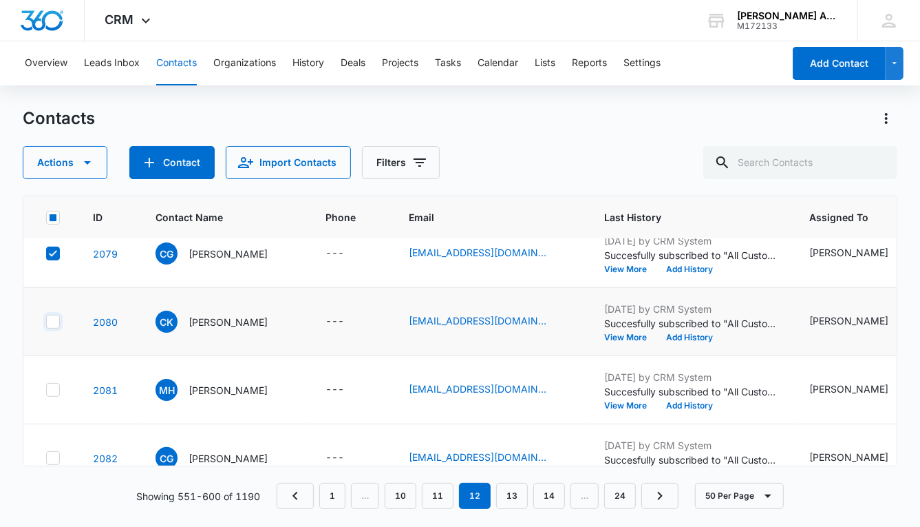
click at [46, 321] on input "checkbox" at bounding box center [45, 321] width 1 height 1
checkbox input "true"
click at [59, 390] on icon at bounding box center [53, 389] width 12 height 12
click at [46, 390] on input "checkbox" at bounding box center [45, 390] width 1 height 1
checkbox input "true"
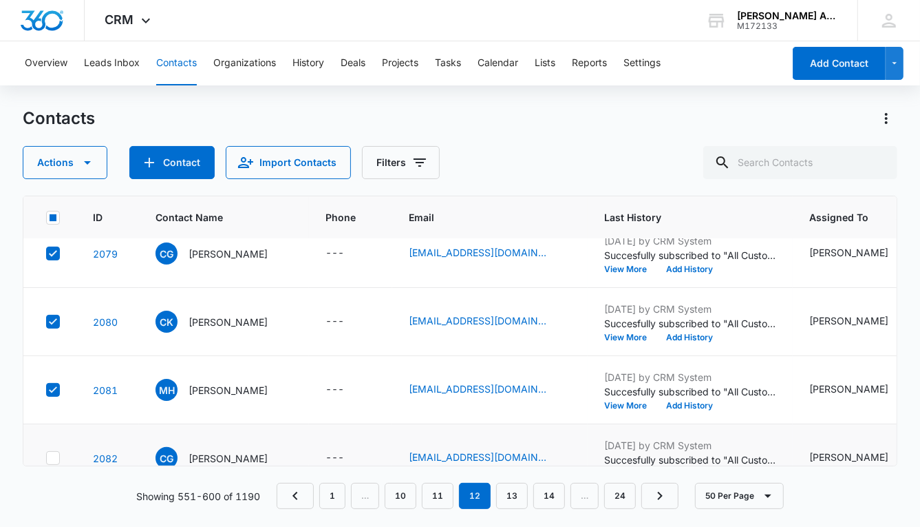
click at [55, 452] on icon at bounding box center [53, 458] width 12 height 12
click at [46, 458] on input "checkbox" at bounding box center [45, 458] width 1 height 1
checkbox input "true"
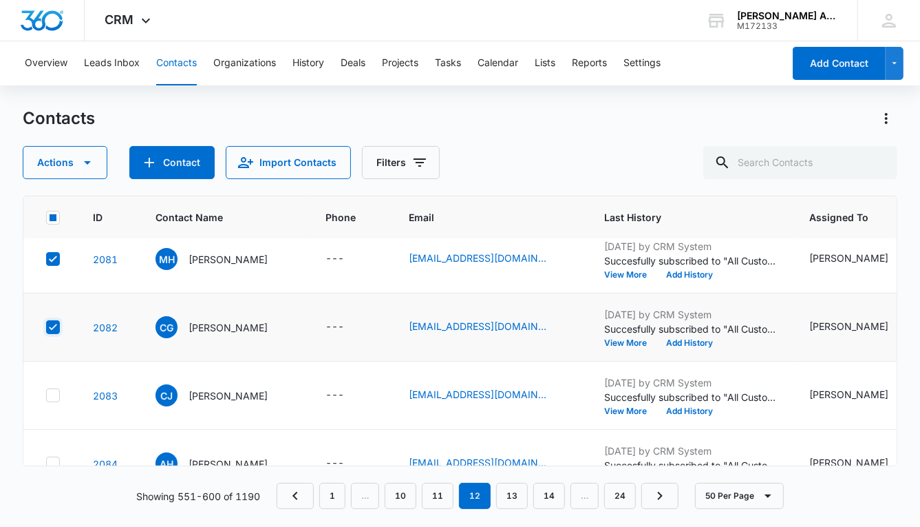
scroll to position [3187, 0]
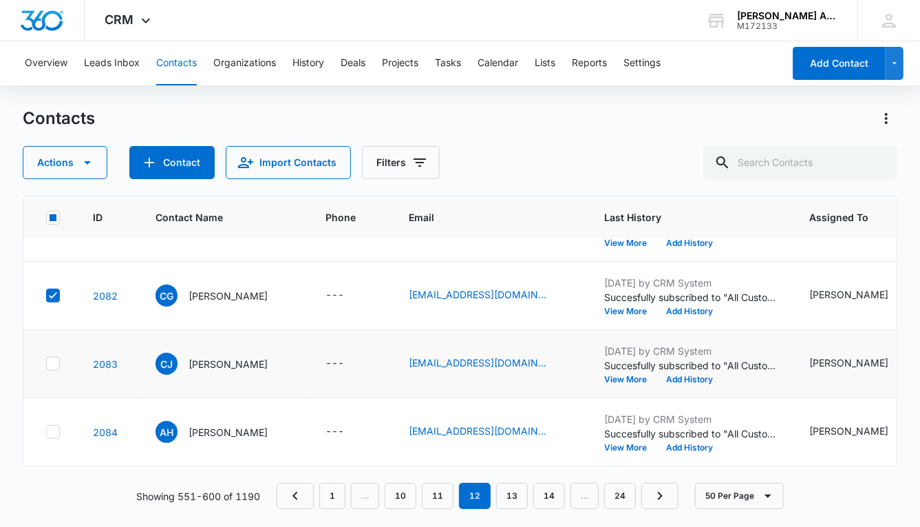
click at [52, 357] on icon at bounding box center [53, 363] width 12 height 12
click at [46, 363] on input "checkbox" at bounding box center [45, 363] width 1 height 1
checkbox input "true"
click at [52, 428] on icon at bounding box center [53, 431] width 8 height 6
click at [46, 432] on input "checkbox" at bounding box center [45, 432] width 1 height 1
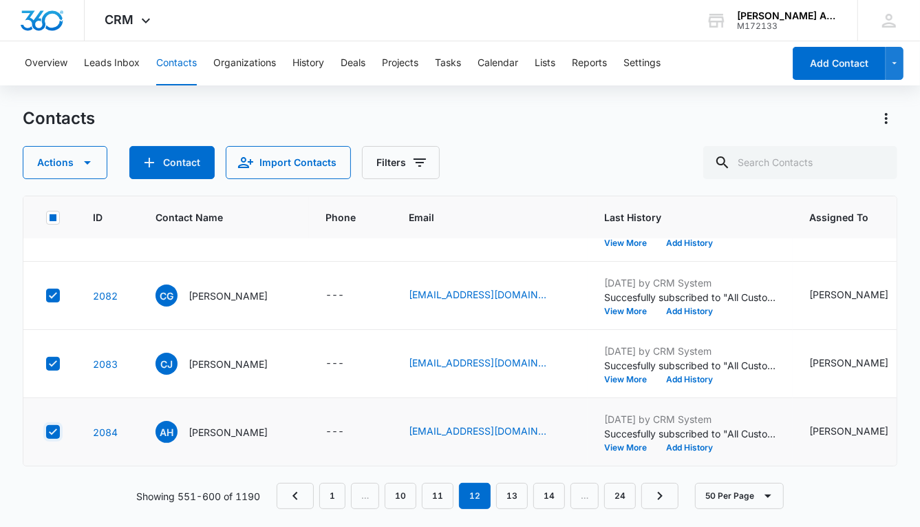
checkbox input "true"
click at [61, 165] on button "Actions" at bounding box center [65, 162] width 85 height 33
click at [82, 244] on div "Assign Type" at bounding box center [72, 248] width 62 height 10
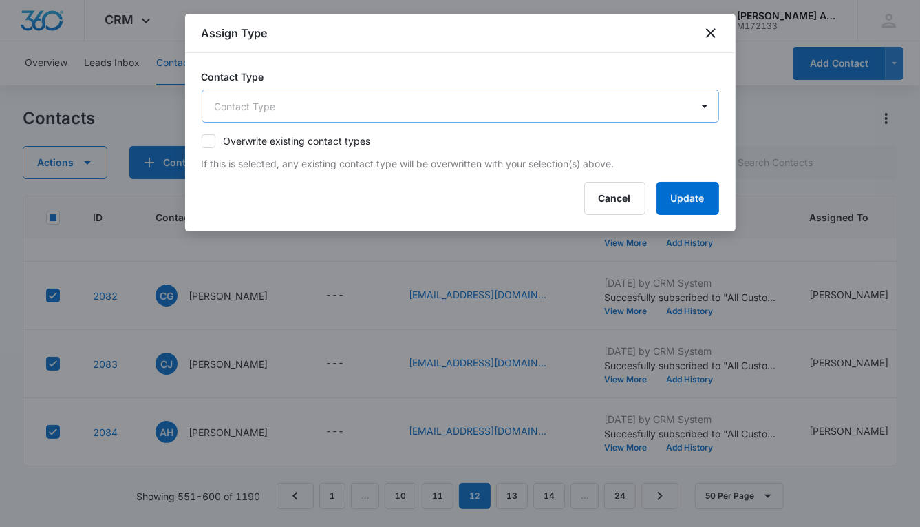
click at [405, 104] on body "CRM Apps Reputation Websites Forms CRM Email Social POS Content Ads Intelligenc…" at bounding box center [460, 263] width 920 height 527
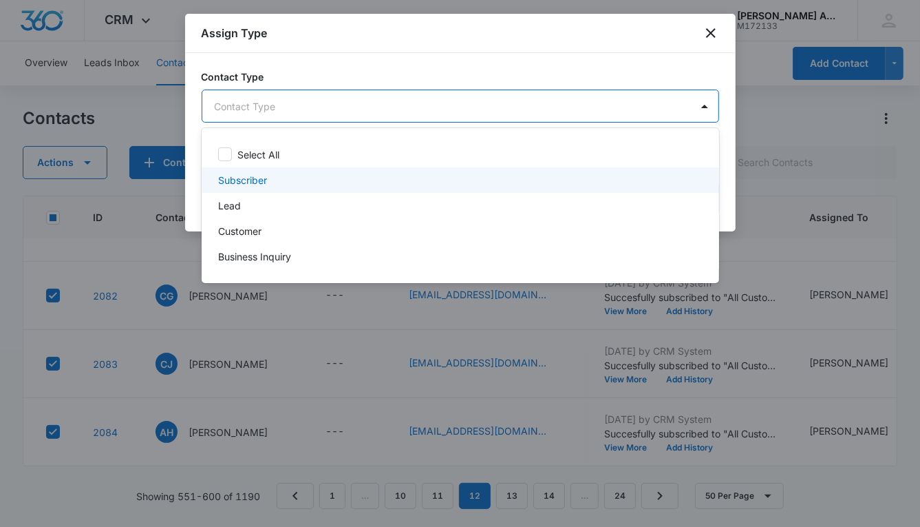
click at [260, 184] on p "Subscriber" at bounding box center [242, 180] width 49 height 14
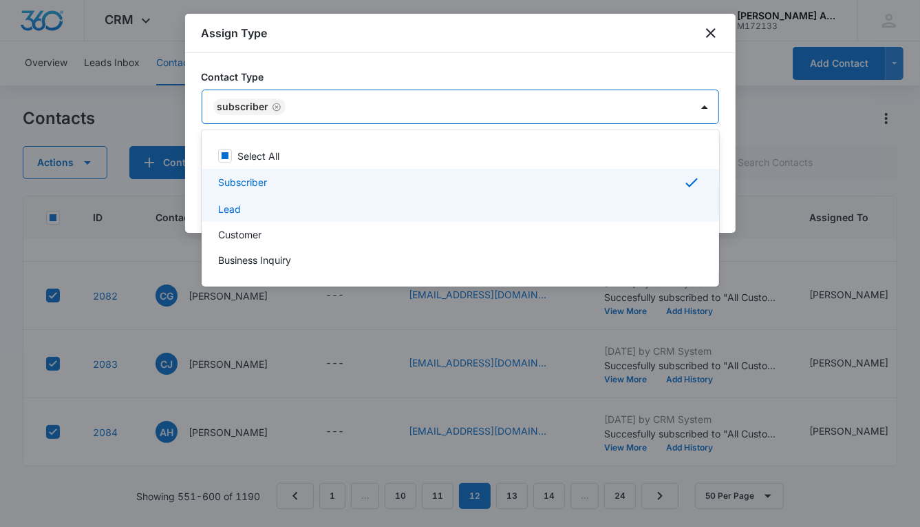
click at [246, 209] on div "Lead" at bounding box center [459, 209] width 482 height 14
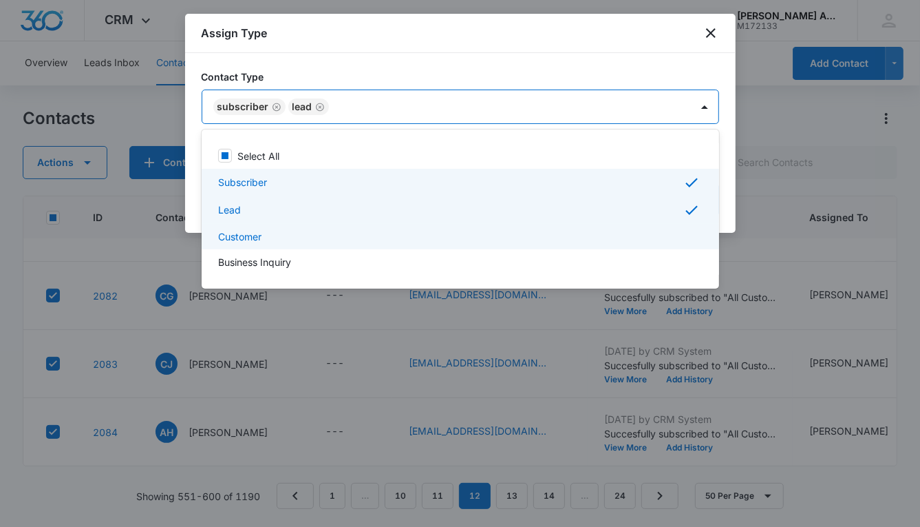
click at [253, 231] on p "Customer" at bounding box center [239, 236] width 43 height 14
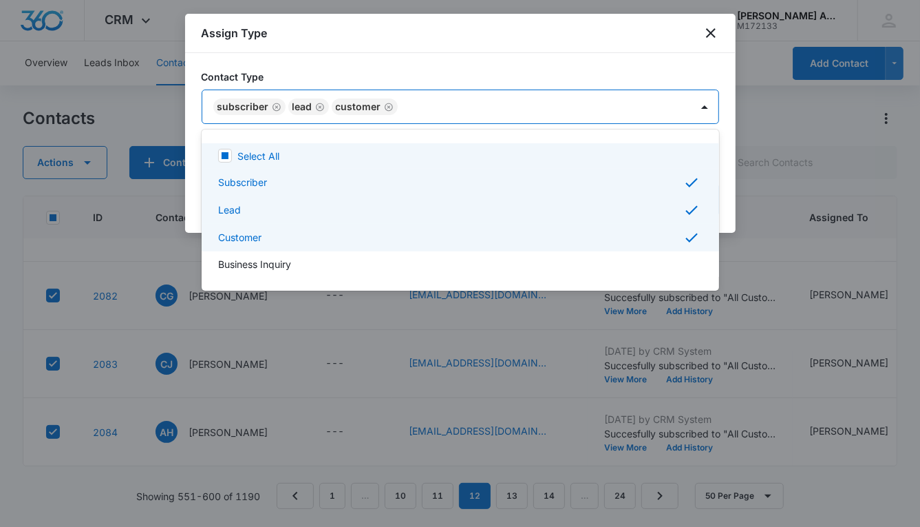
click at [507, 103] on div at bounding box center [460, 263] width 920 height 527
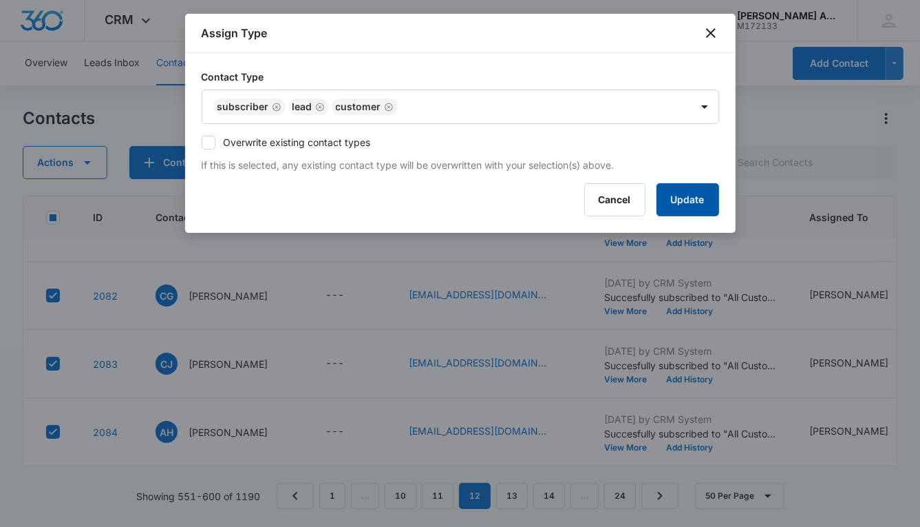
click at [663, 189] on button "Update" at bounding box center [688, 199] width 63 height 33
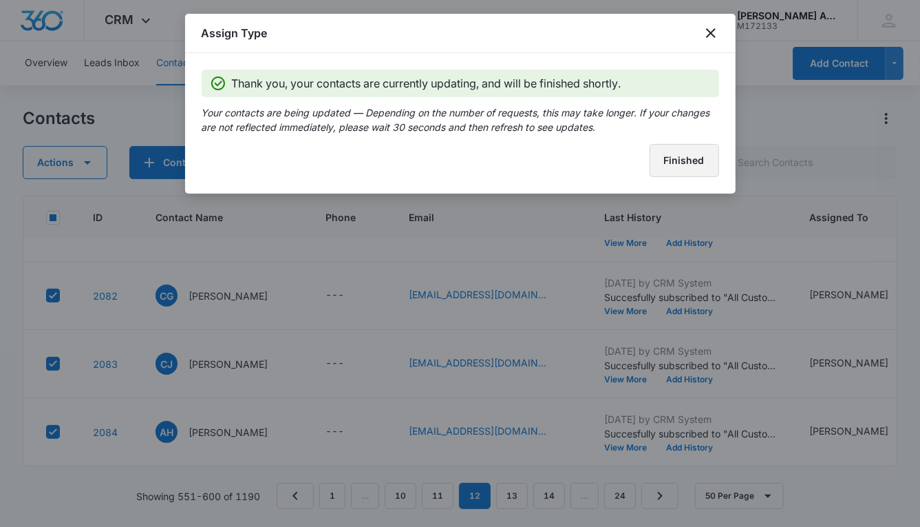
click at [666, 171] on button "Finished" at bounding box center [685, 160] width 70 height 33
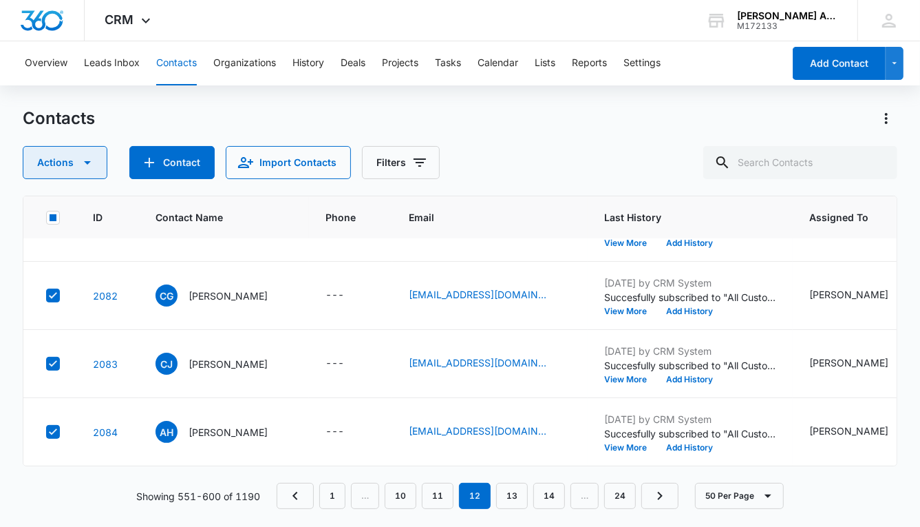
click at [52, 161] on button "Actions" at bounding box center [65, 162] width 85 height 33
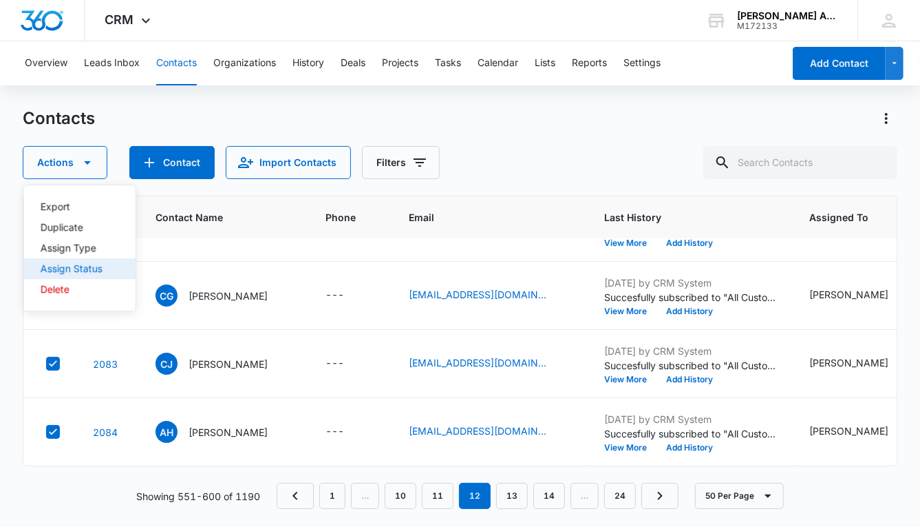
click at [76, 267] on div "Assign Status" at bounding box center [72, 269] width 62 height 10
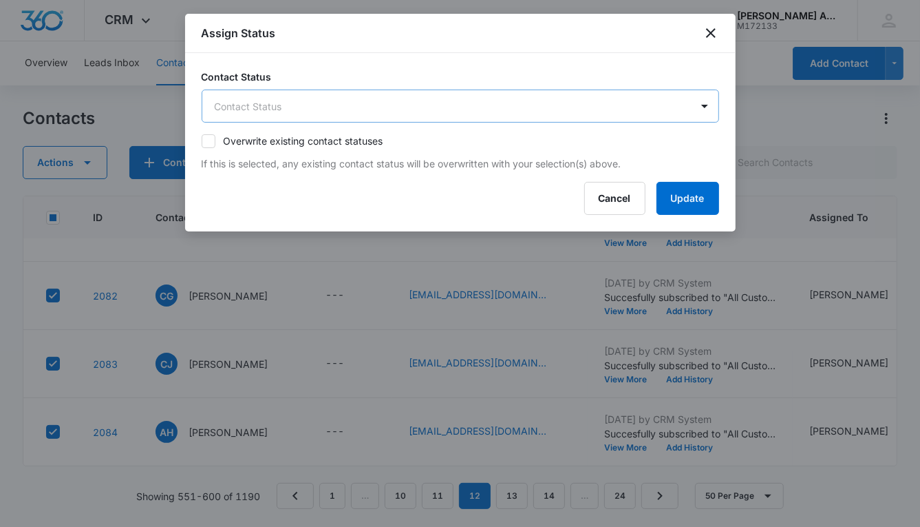
click at [420, 104] on body "CRM Apps Reputation Websites Forms CRM Email Social POS Content Ads Intelligenc…" at bounding box center [460, 263] width 920 height 527
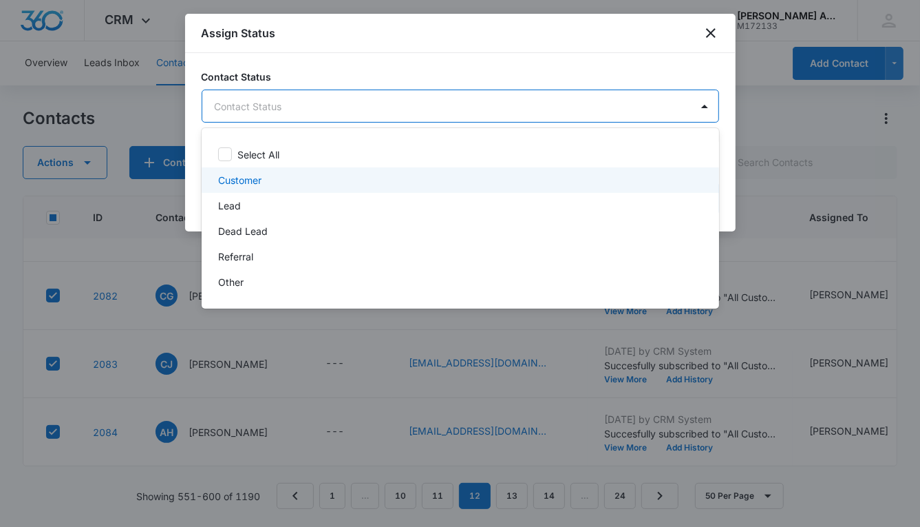
click at [251, 178] on p "Customer" at bounding box center [239, 180] width 43 height 14
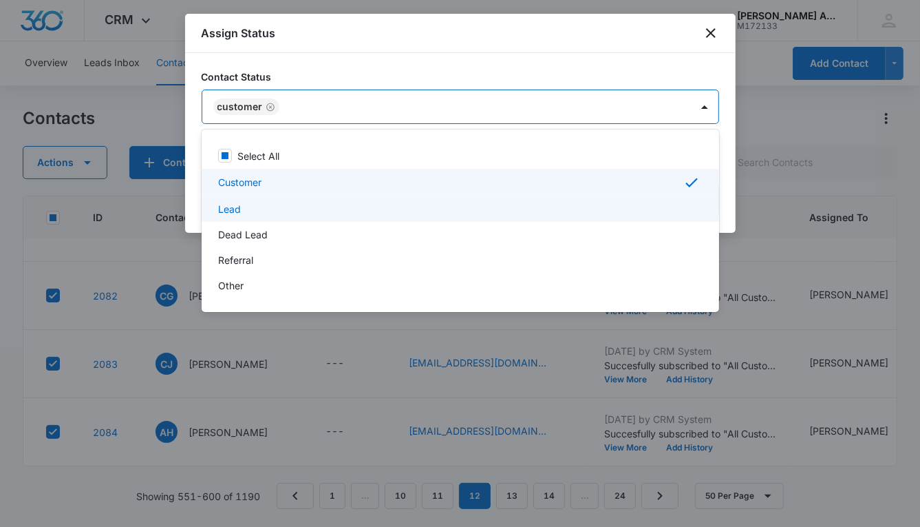
click at [247, 213] on div "Lead" at bounding box center [459, 209] width 482 height 14
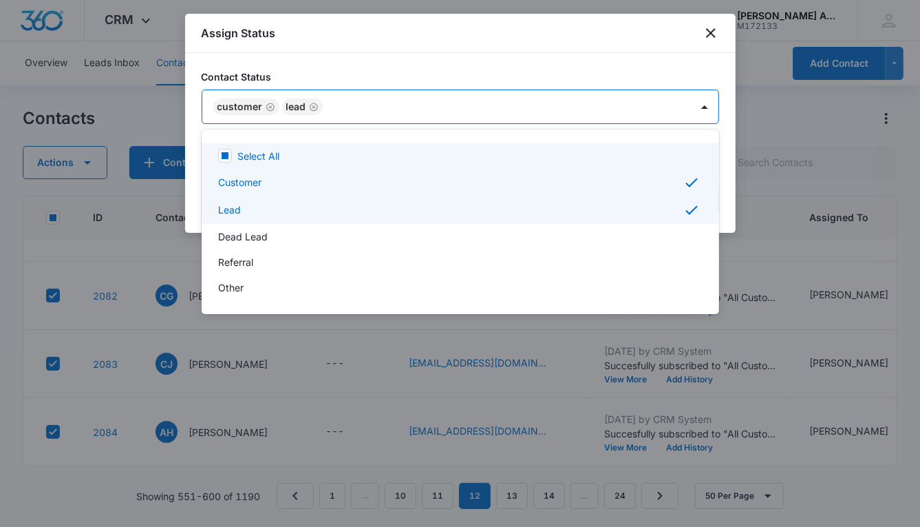
click at [531, 108] on div at bounding box center [460, 263] width 920 height 527
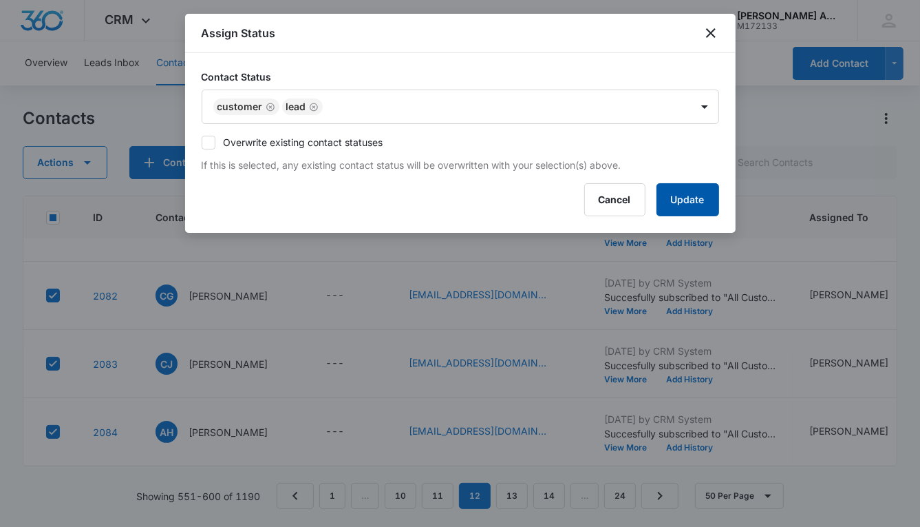
click at [668, 191] on button "Update" at bounding box center [688, 199] width 63 height 33
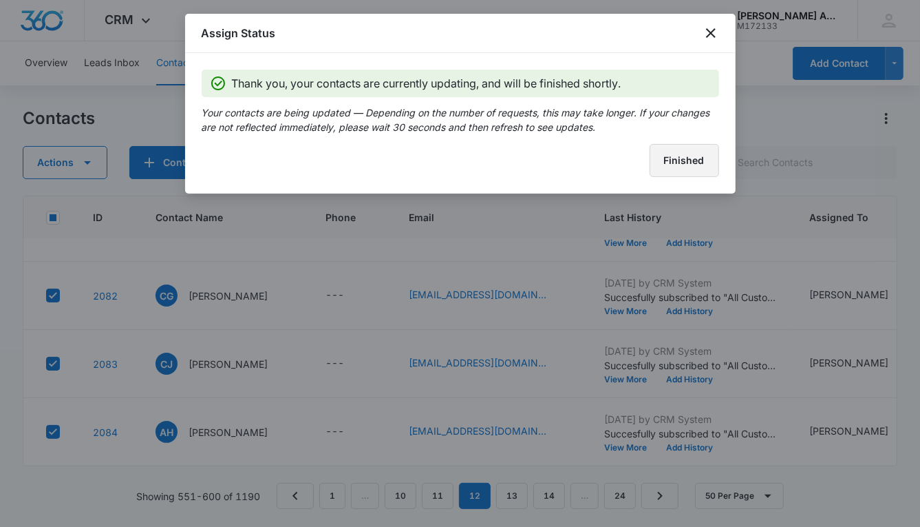
click at [664, 159] on button "Finished" at bounding box center [685, 160] width 70 height 33
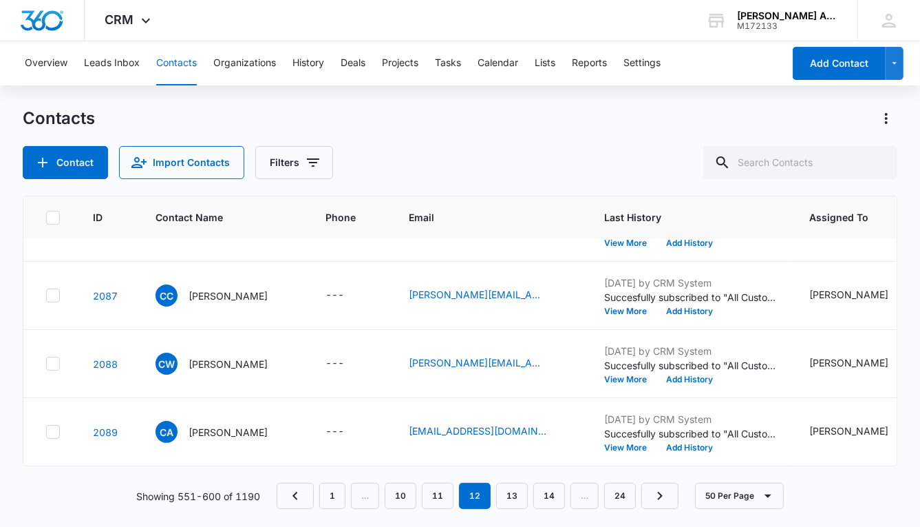
scroll to position [2846, 0]
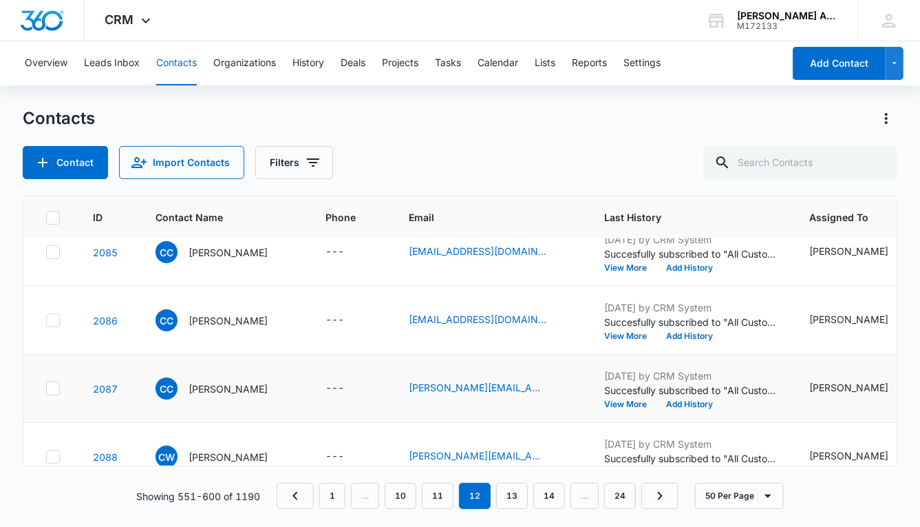
scroll to position [2746, 0]
click at [54, 251] on icon at bounding box center [53, 252] width 12 height 12
click at [46, 252] on input "checkbox" at bounding box center [45, 252] width 1 height 1
checkbox input "true"
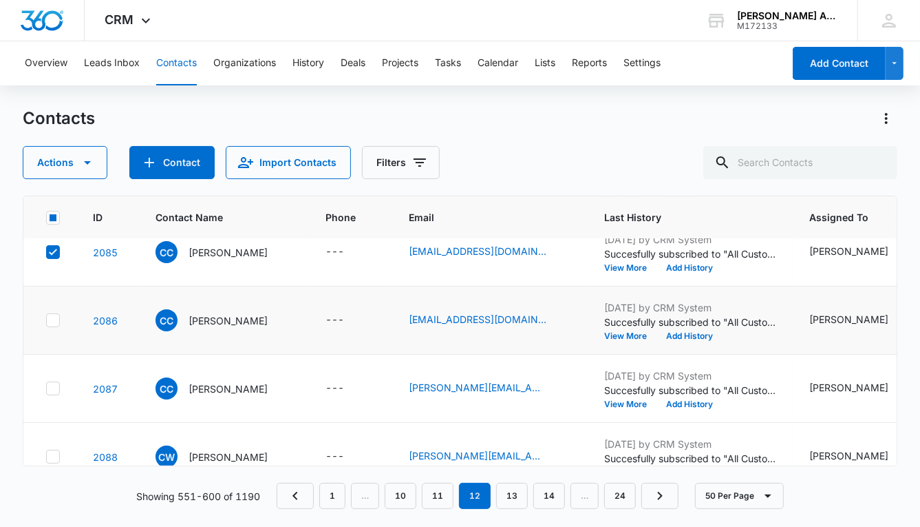
click at [53, 317] on icon at bounding box center [53, 320] width 8 height 6
click at [46, 320] on input "checkbox" at bounding box center [45, 320] width 1 height 1
checkbox input "true"
click at [52, 387] on icon at bounding box center [53, 388] width 8 height 6
click at [46, 388] on input "checkbox" at bounding box center [45, 388] width 1 height 1
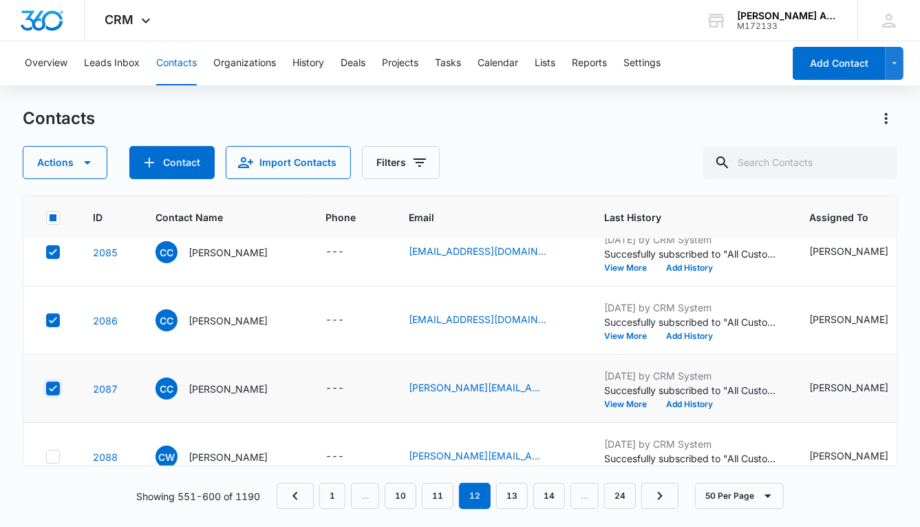
checkbox input "true"
click at [56, 450] on icon at bounding box center [53, 456] width 12 height 12
click at [46, 456] on input "checkbox" at bounding box center [45, 456] width 1 height 1
checkbox input "true"
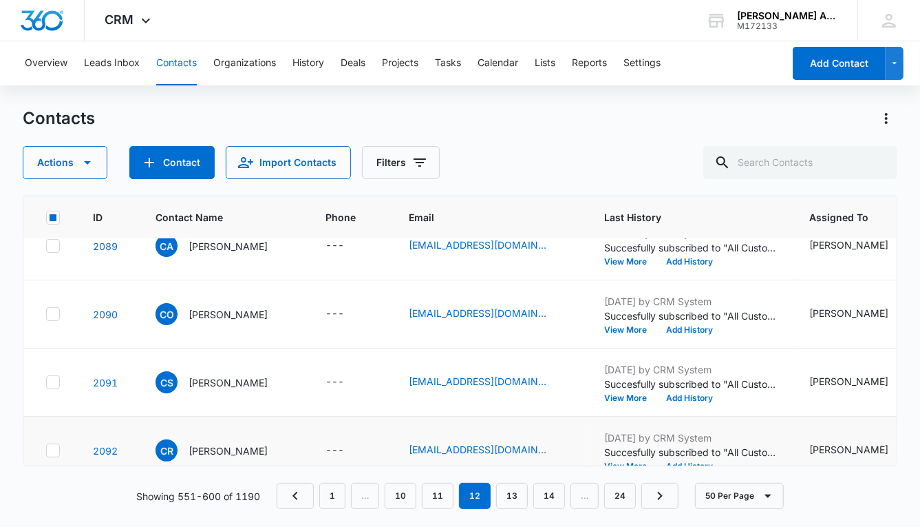
scroll to position [3023, 0]
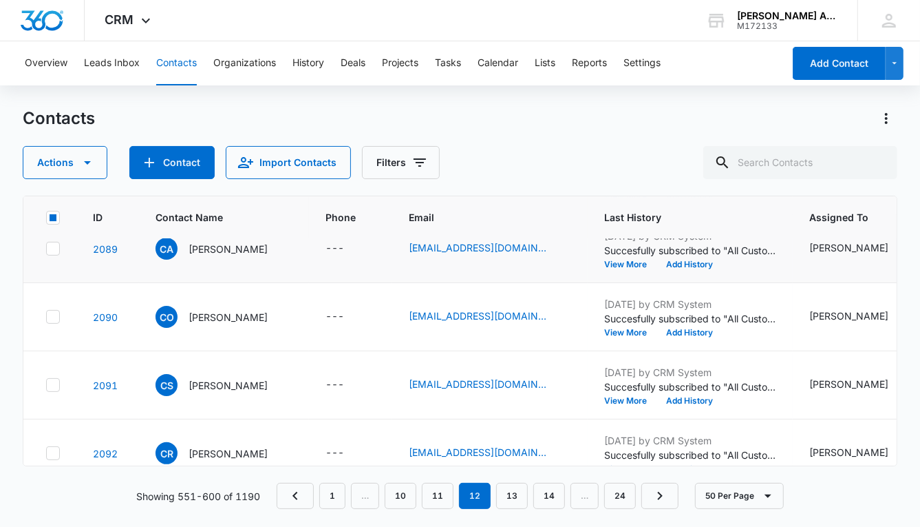
click at [49, 245] on icon at bounding box center [53, 248] width 12 height 12
click at [46, 248] on input "checkbox" at bounding box center [45, 248] width 1 height 1
checkbox input "true"
click at [52, 313] on icon at bounding box center [53, 316] width 12 height 12
click at [46, 317] on input "checkbox" at bounding box center [45, 317] width 1 height 1
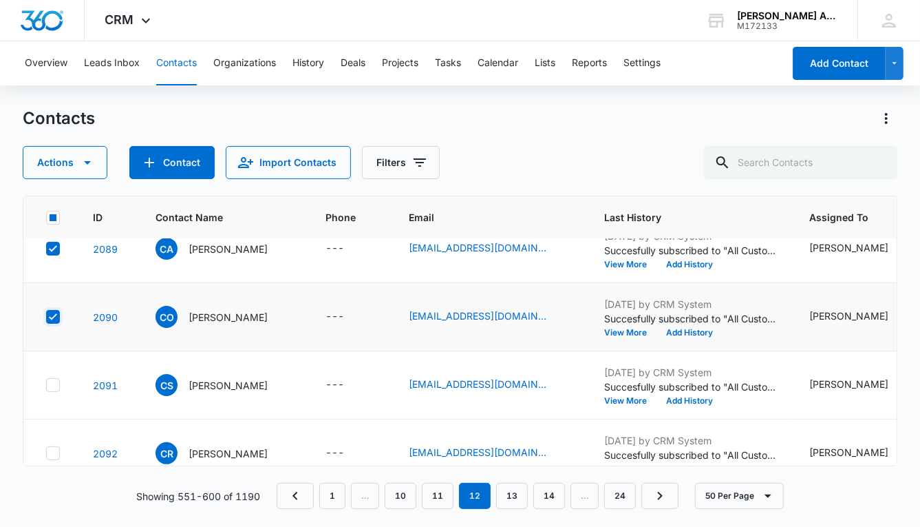
checkbox input "true"
click at [50, 387] on icon at bounding box center [53, 385] width 12 height 12
click at [46, 385] on input "checkbox" at bounding box center [45, 385] width 1 height 1
checkbox input "true"
click at [56, 447] on icon at bounding box center [53, 453] width 12 height 12
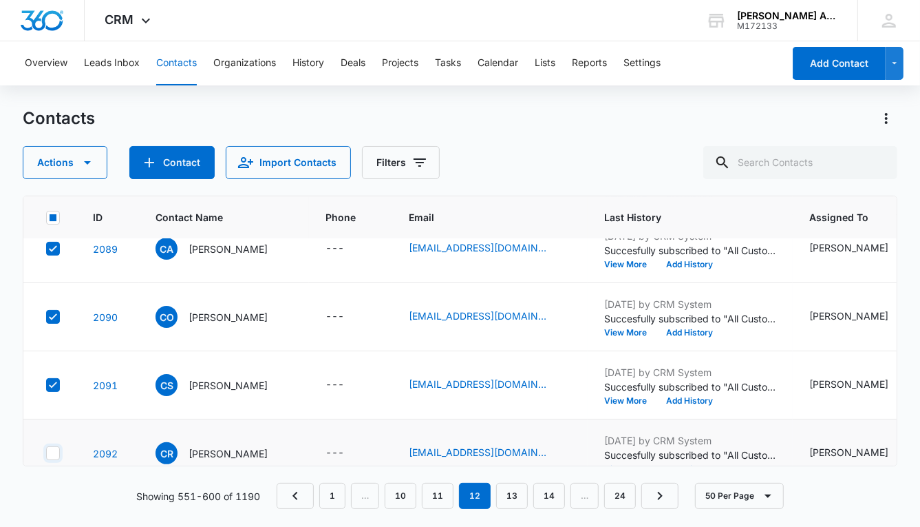
click at [46, 453] on input "checkbox" at bounding box center [45, 453] width 1 height 1
checkbox input "true"
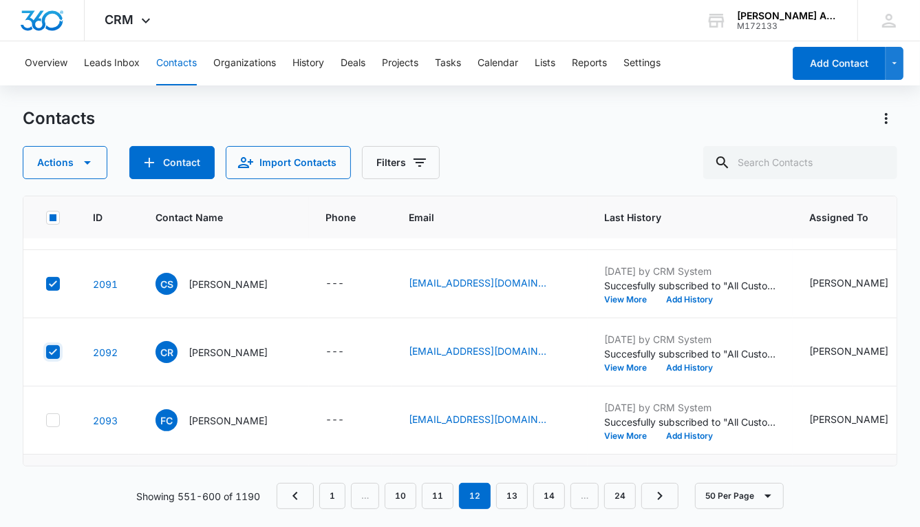
scroll to position [3187, 0]
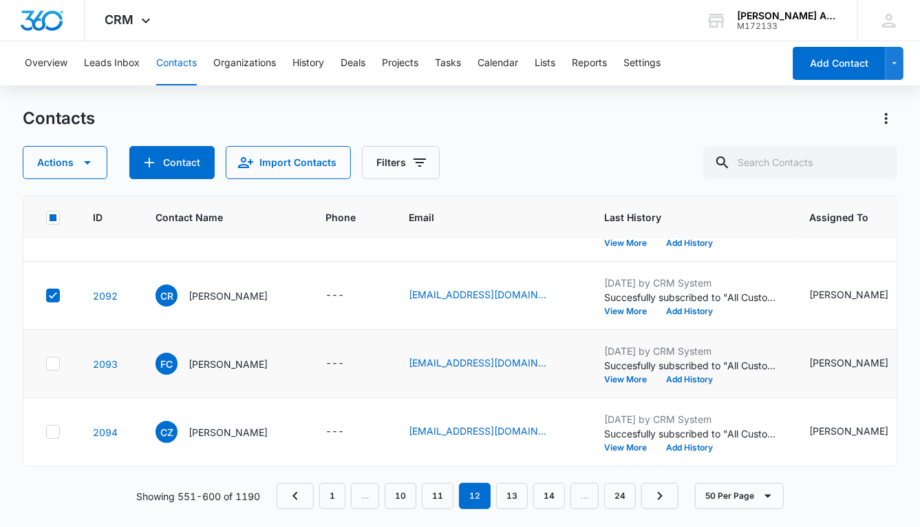
click at [54, 357] on icon at bounding box center [53, 363] width 12 height 12
click at [46, 363] on input "checkbox" at bounding box center [45, 363] width 1 height 1
checkbox input "true"
click at [54, 425] on icon at bounding box center [53, 431] width 12 height 12
click at [46, 432] on input "checkbox" at bounding box center [45, 432] width 1 height 1
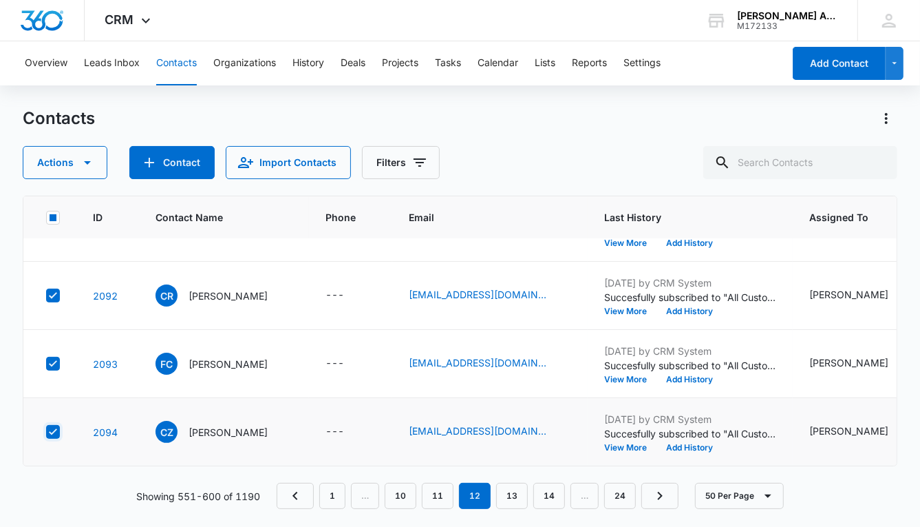
checkbox input "true"
click at [62, 165] on button "Actions" at bounding box center [65, 162] width 85 height 33
click at [67, 243] on div "Assign Type" at bounding box center [72, 248] width 62 height 10
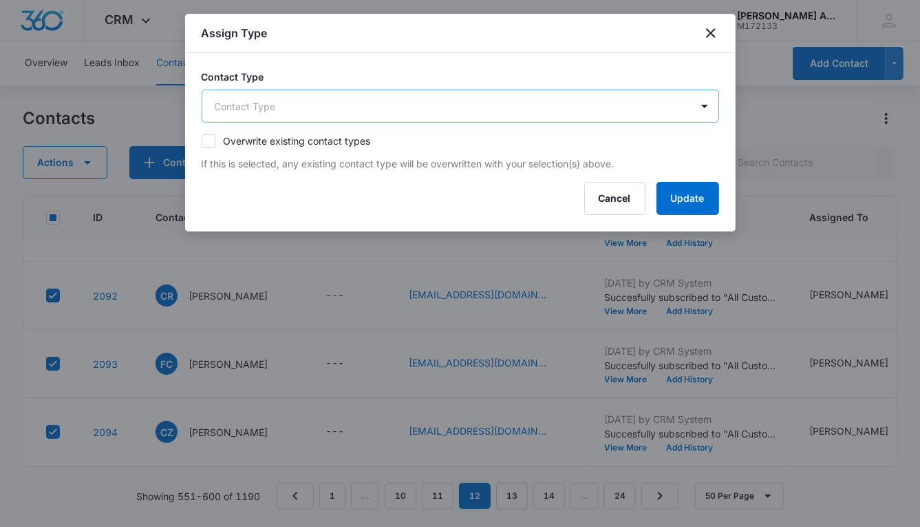
click at [371, 104] on body "CRM Apps Reputation Websites Forms CRM Email Social POS Content Ads Intelligenc…" at bounding box center [460, 263] width 920 height 527
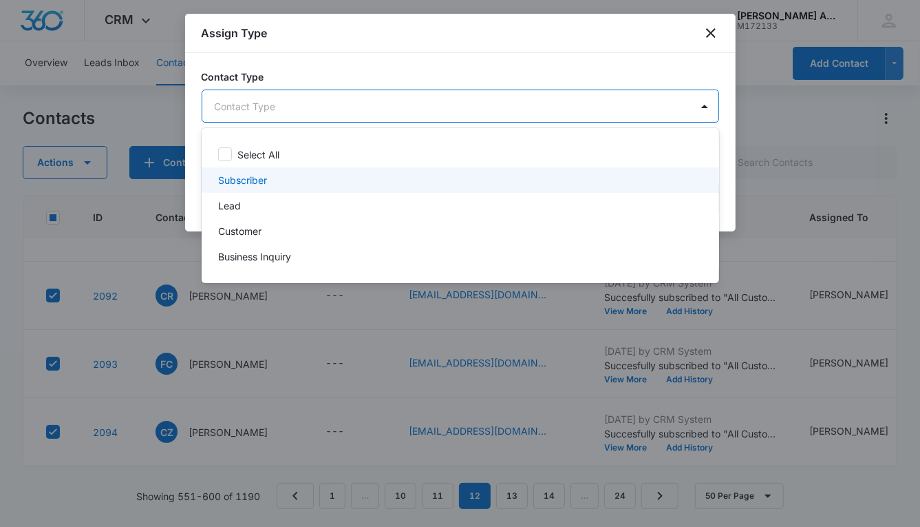
click at [249, 181] on p "Subscriber" at bounding box center [242, 180] width 49 height 14
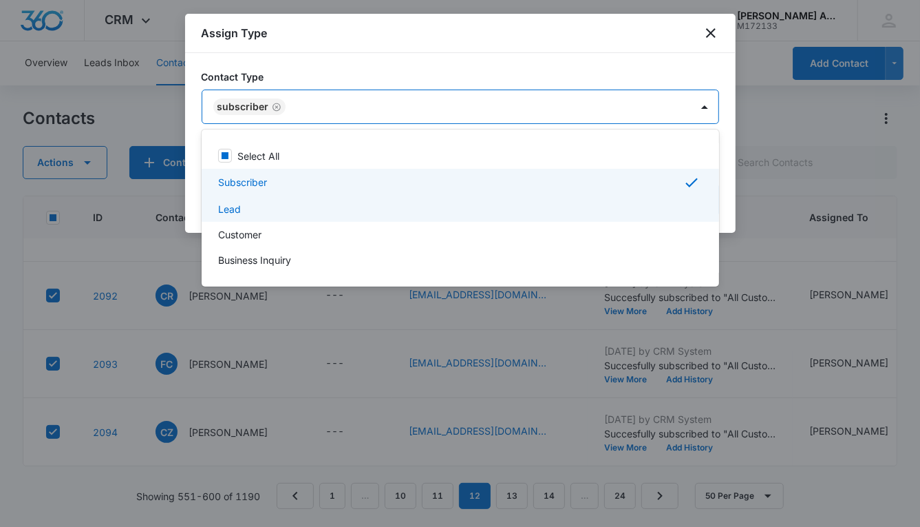
click at [239, 207] on p "Lead" at bounding box center [229, 209] width 23 height 14
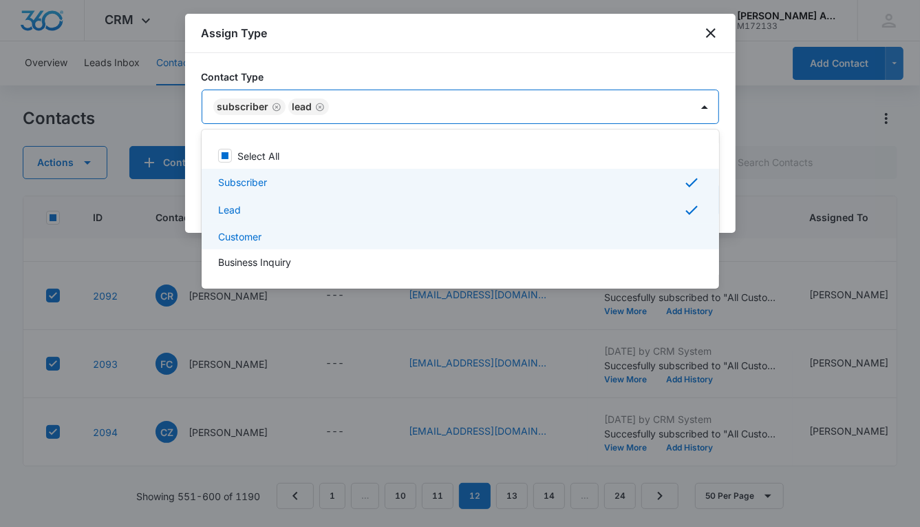
click at [242, 233] on p "Customer" at bounding box center [239, 236] width 43 height 14
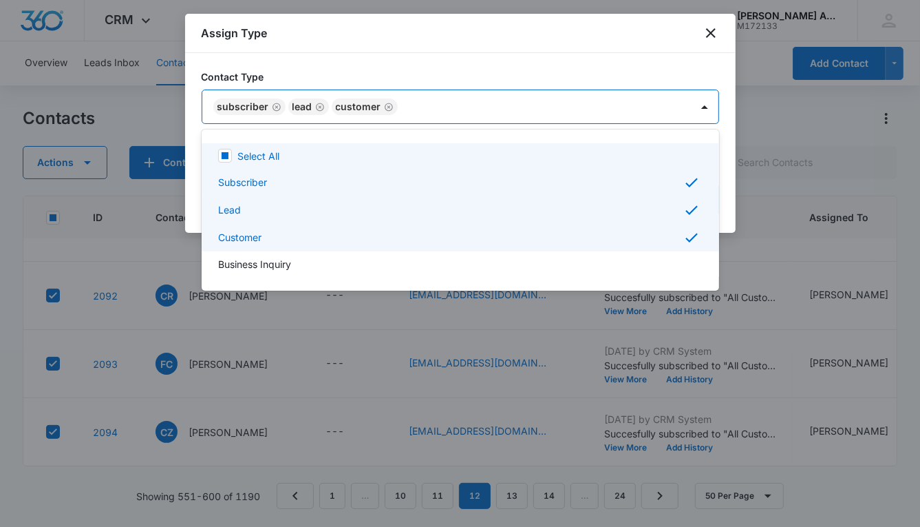
click at [452, 103] on div at bounding box center [460, 263] width 920 height 527
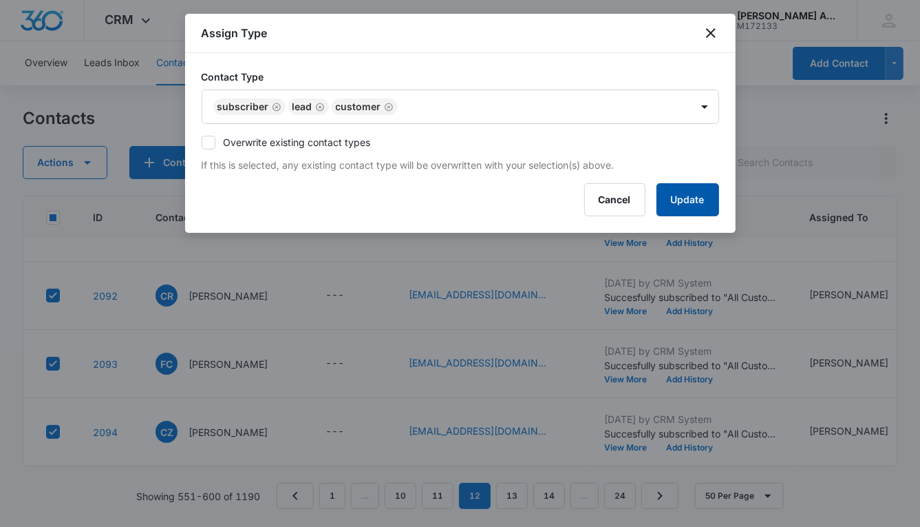
click at [663, 200] on button "Update" at bounding box center [688, 199] width 63 height 33
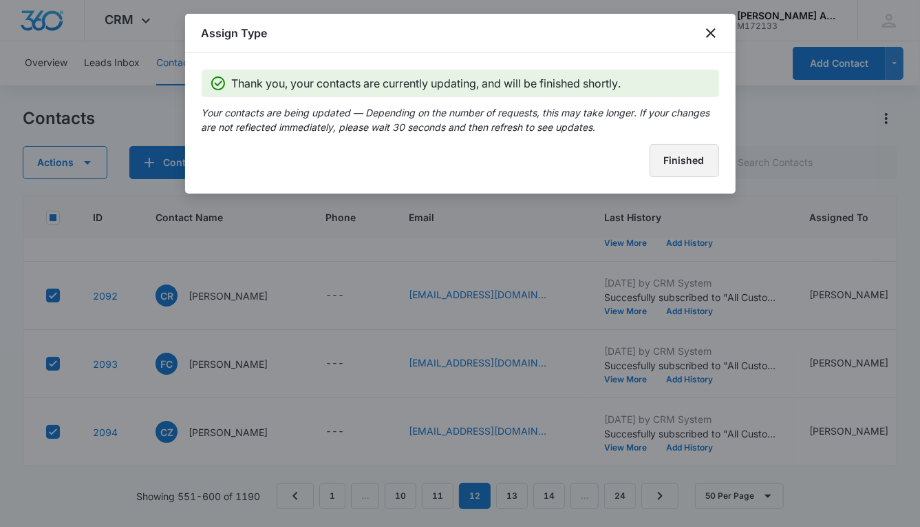
click at [660, 170] on button "Finished" at bounding box center [685, 160] width 70 height 33
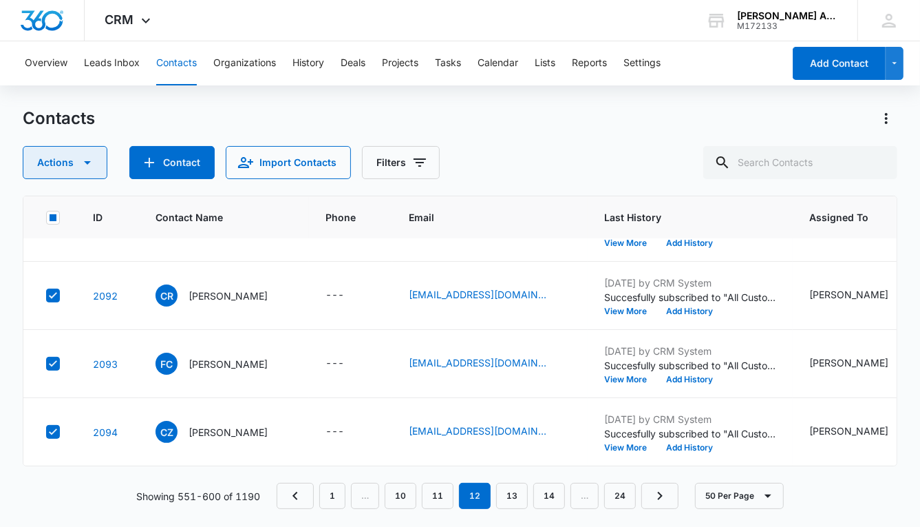
click at [40, 162] on button "Actions" at bounding box center [65, 162] width 85 height 33
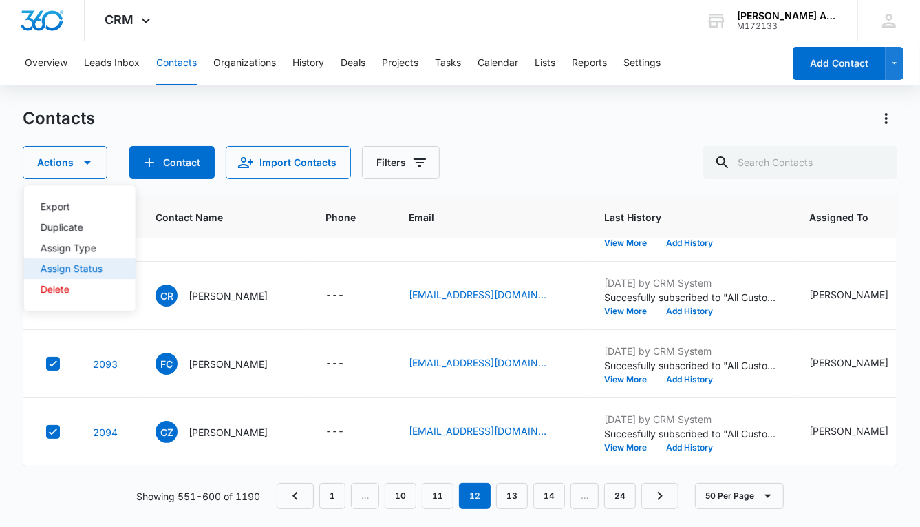
click at [74, 264] on div "Assign Status" at bounding box center [72, 269] width 62 height 10
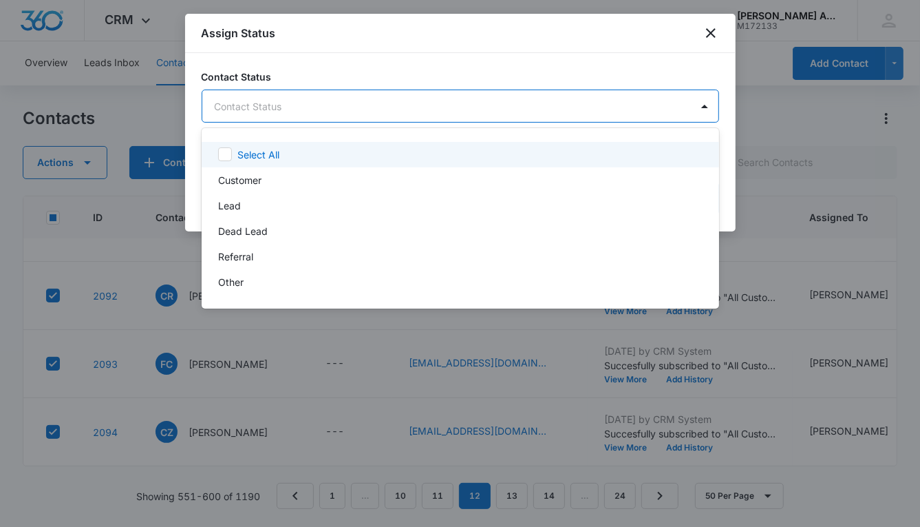
click at [359, 109] on body "CRM Apps Reputation Websites Forms CRM Email Social POS Content Ads Intelligenc…" at bounding box center [460, 263] width 920 height 527
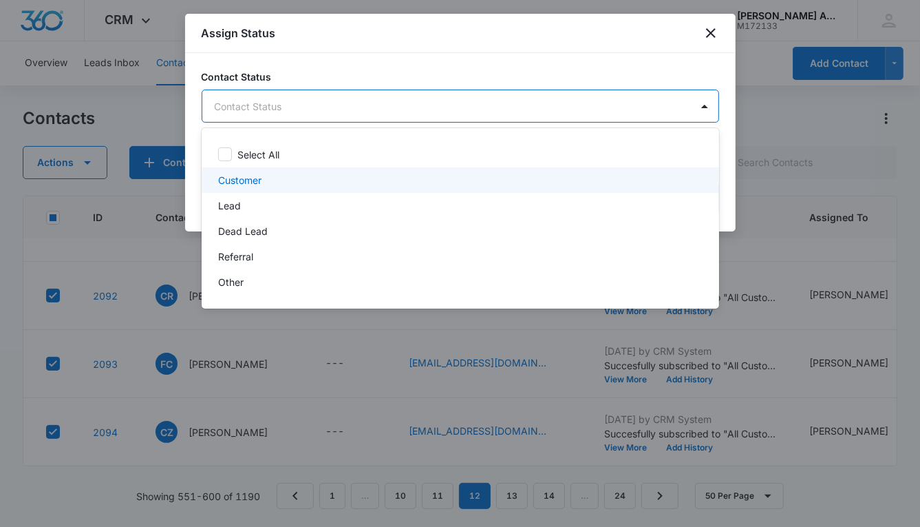
click at [246, 180] on p "Customer" at bounding box center [239, 180] width 43 height 14
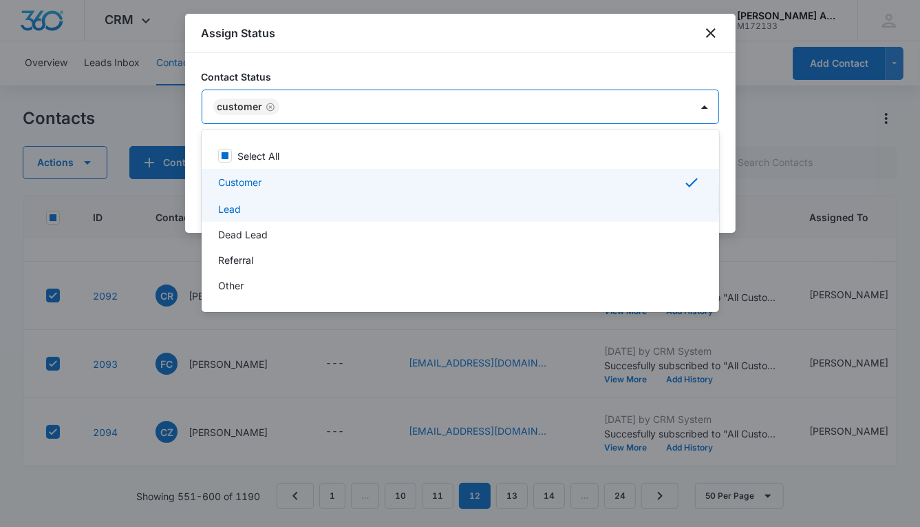
click at [226, 212] on p "Lead" at bounding box center [229, 209] width 23 height 14
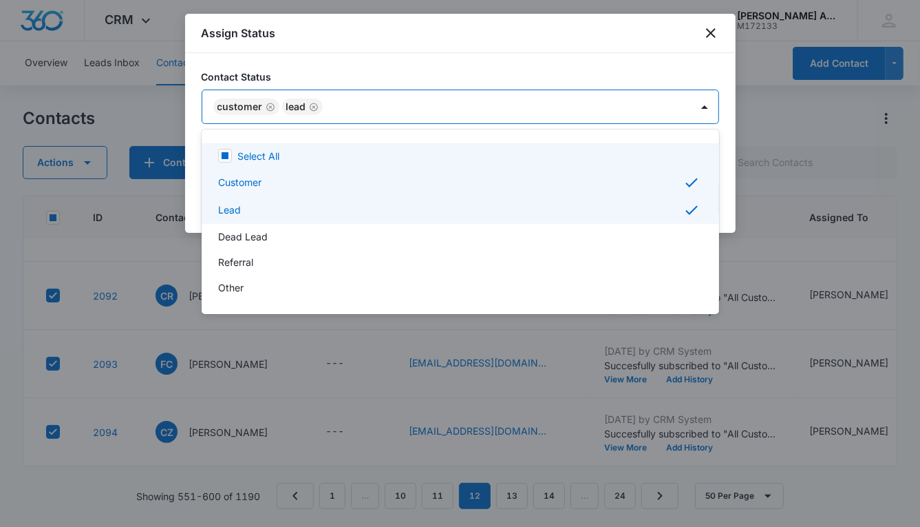
click at [488, 107] on div at bounding box center [460, 263] width 920 height 527
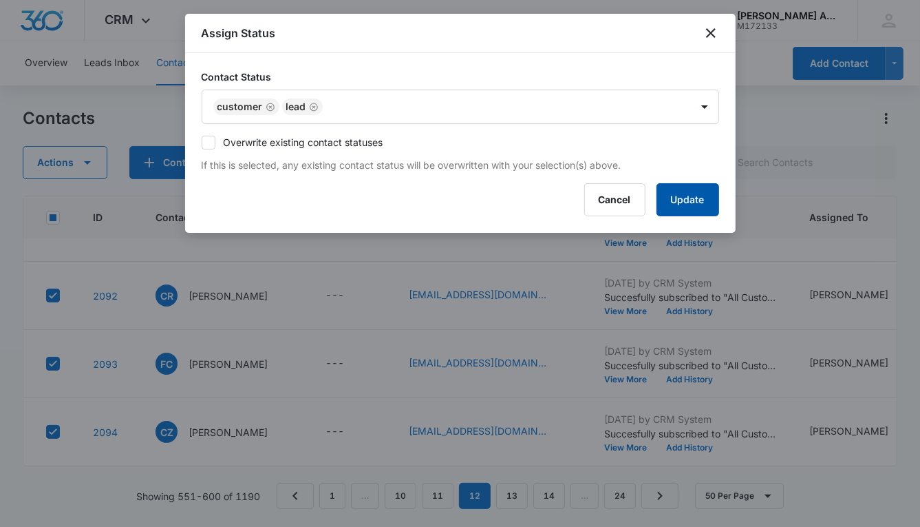
click at [679, 193] on button "Update" at bounding box center [688, 199] width 63 height 33
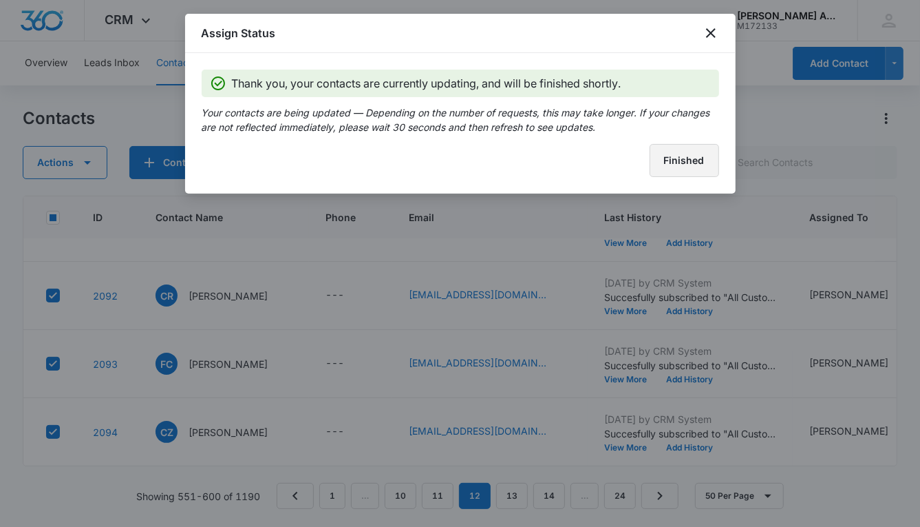
click at [655, 163] on button "Finished" at bounding box center [685, 160] width 70 height 33
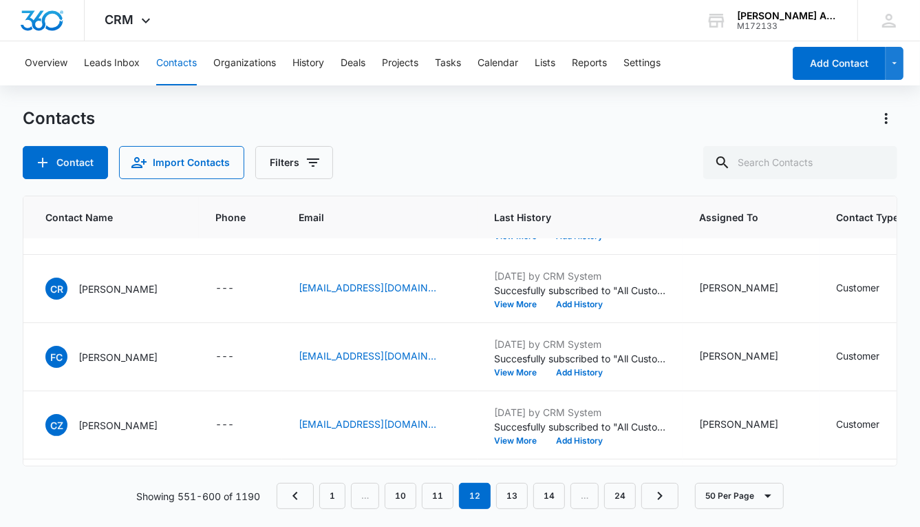
scroll to position [2846, 0]
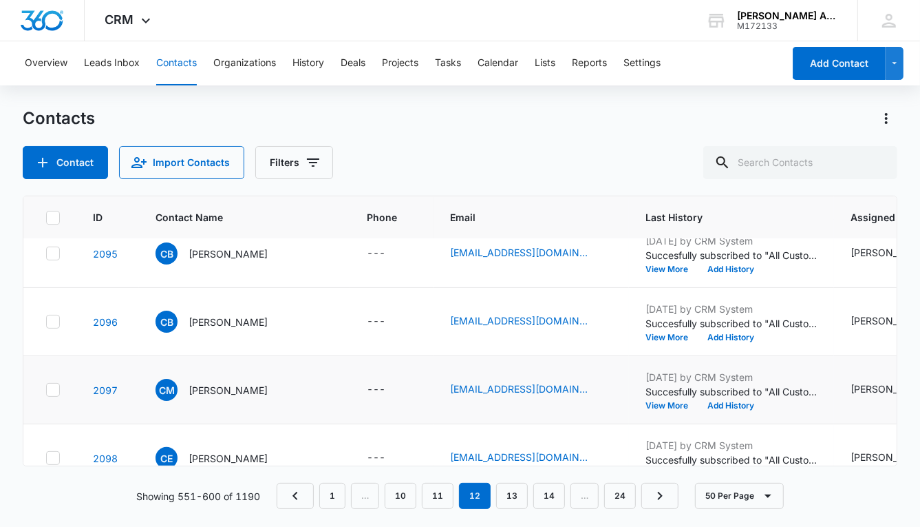
scroll to position [2746, 0]
click at [58, 251] on icon at bounding box center [53, 252] width 12 height 12
click at [46, 253] on input "checkbox" at bounding box center [45, 253] width 1 height 1
checkbox input "true"
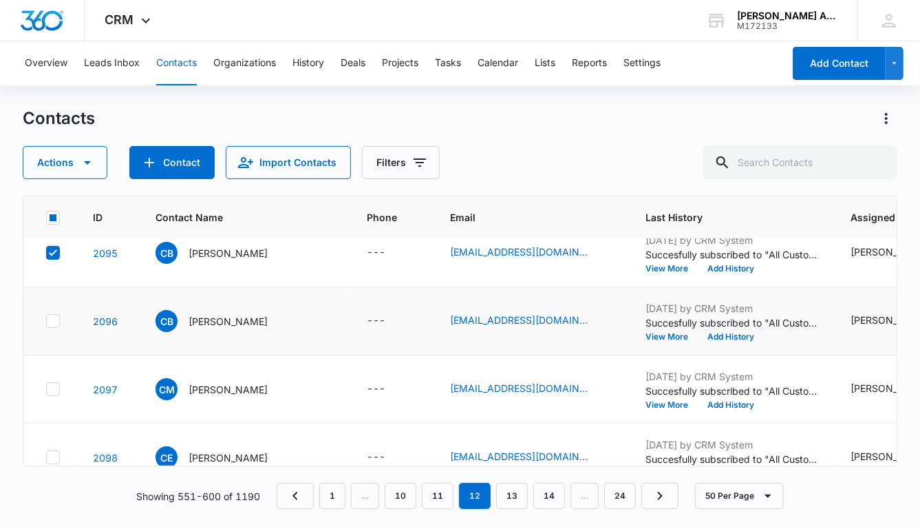
click at [55, 315] on icon at bounding box center [53, 321] width 12 height 12
click at [46, 321] on input "checkbox" at bounding box center [45, 321] width 1 height 1
checkbox input "true"
click at [55, 390] on icon at bounding box center [53, 389] width 12 height 12
click at [46, 390] on input "checkbox" at bounding box center [45, 389] width 1 height 1
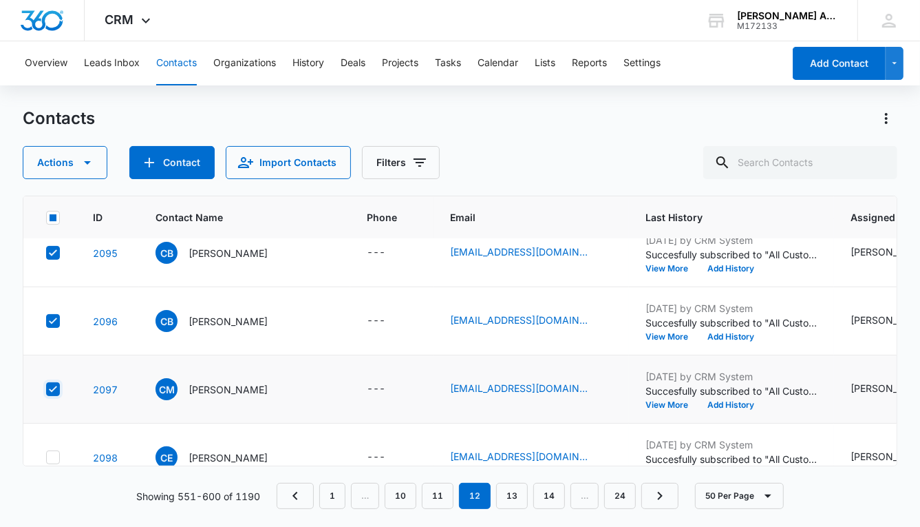
checkbox input "true"
click at [52, 450] on div at bounding box center [53, 457] width 14 height 14
click at [46, 457] on input "checkbox" at bounding box center [45, 457] width 1 height 1
checkbox input "true"
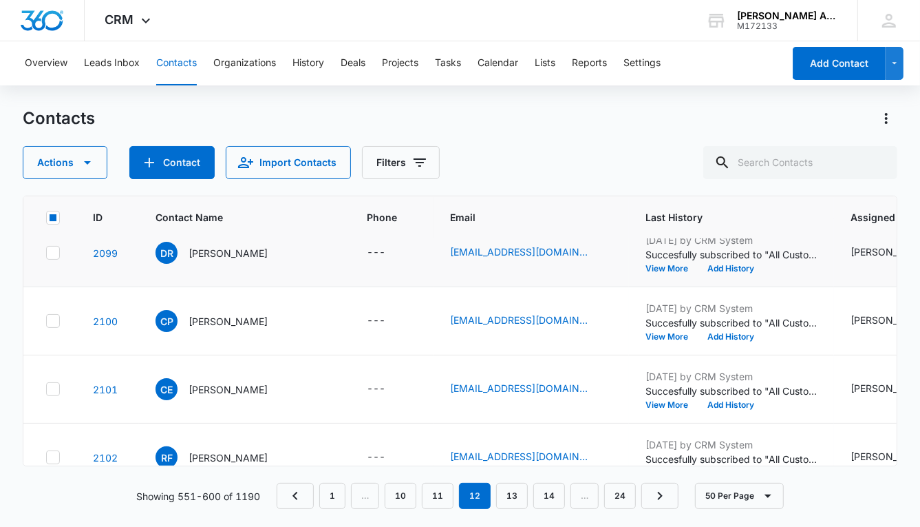
click at [52, 251] on icon at bounding box center [53, 252] width 8 height 6
click at [46, 253] on input "checkbox" at bounding box center [45, 253] width 1 height 1
checkbox input "true"
click at [53, 319] on icon at bounding box center [53, 320] width 8 height 6
click at [46, 321] on input "checkbox" at bounding box center [45, 321] width 1 height 1
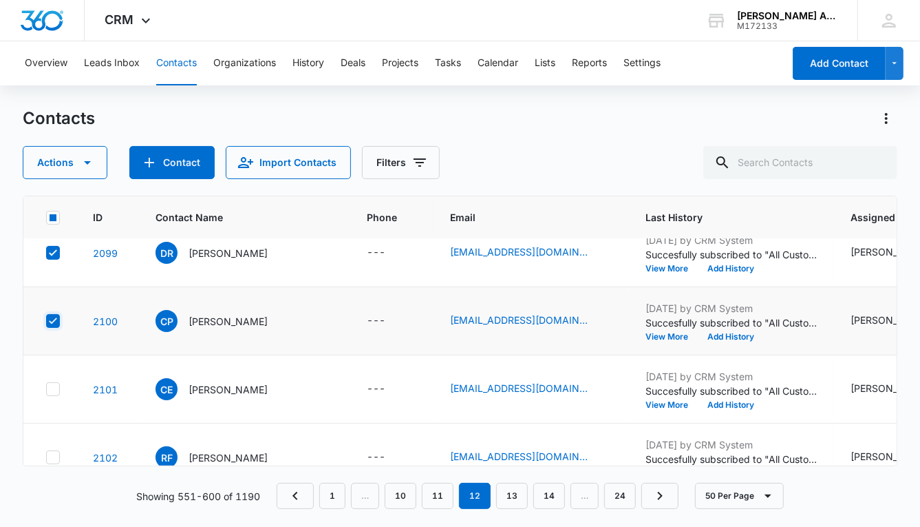
checkbox input "true"
click at [54, 385] on icon at bounding box center [53, 388] width 8 height 6
click at [46, 389] on input "checkbox" at bounding box center [45, 389] width 1 height 1
checkbox input "true"
click at [54, 451] on icon at bounding box center [53, 457] width 12 height 12
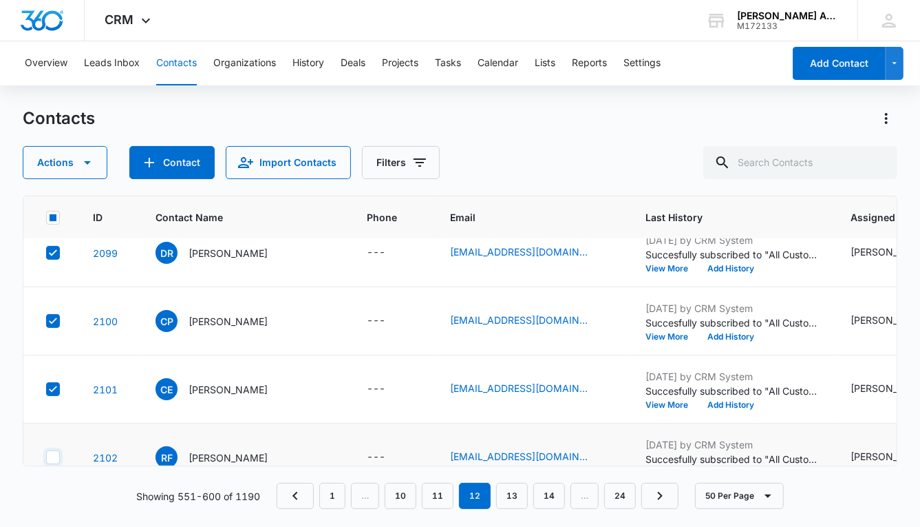
click at [46, 457] on input "checkbox" at bounding box center [45, 457] width 1 height 1
checkbox input "true"
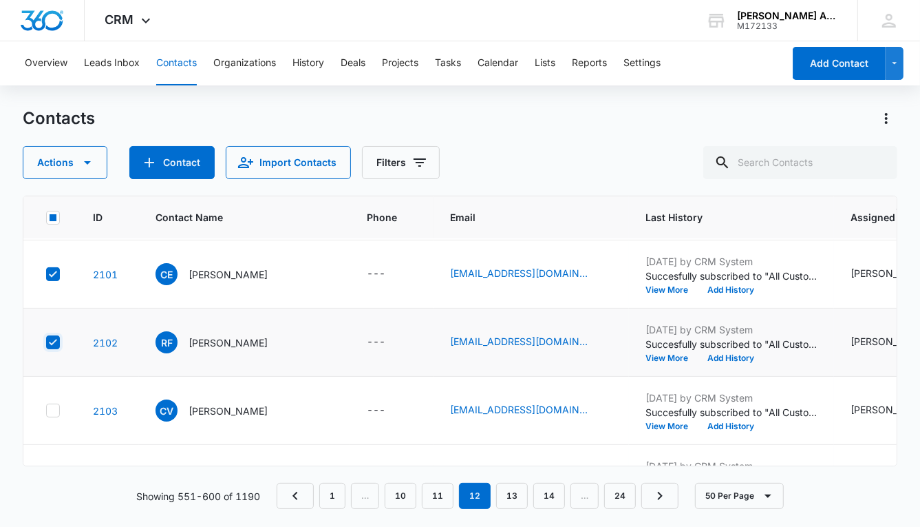
scroll to position [3187, 0]
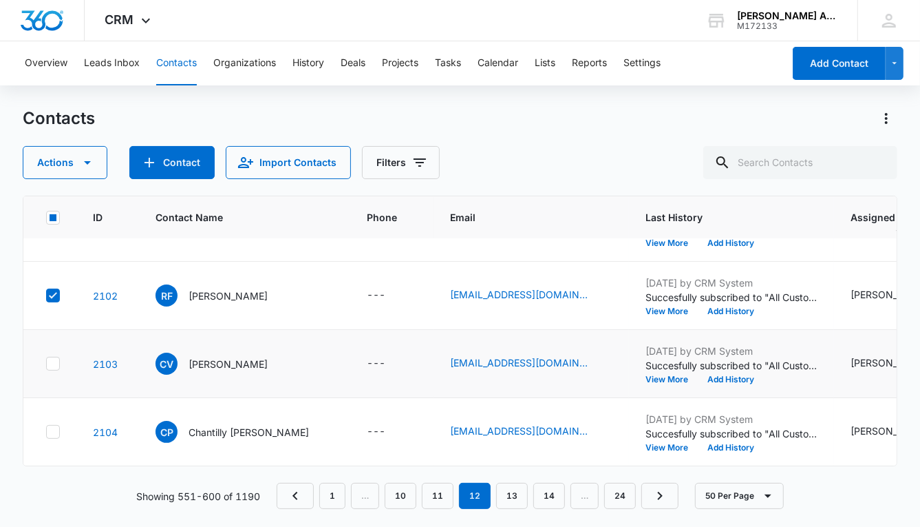
click at [50, 360] on icon at bounding box center [53, 363] width 8 height 6
click at [46, 363] on input "checkbox" at bounding box center [45, 363] width 1 height 1
checkbox input "true"
click at [52, 425] on icon at bounding box center [53, 431] width 12 height 12
click at [46, 432] on input "checkbox" at bounding box center [45, 432] width 1 height 1
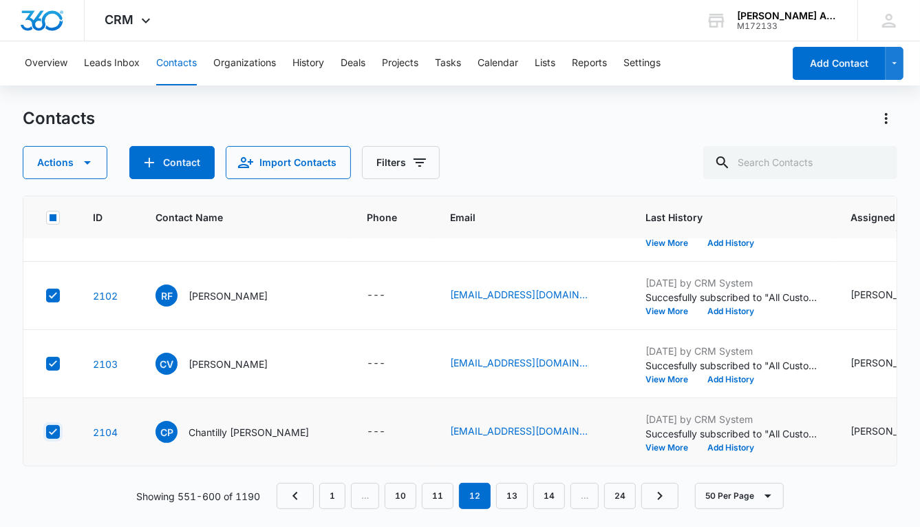
checkbox input "true"
click at [77, 168] on button "Actions" at bounding box center [65, 162] width 85 height 33
click at [81, 246] on div "Assign Type" at bounding box center [72, 248] width 62 height 10
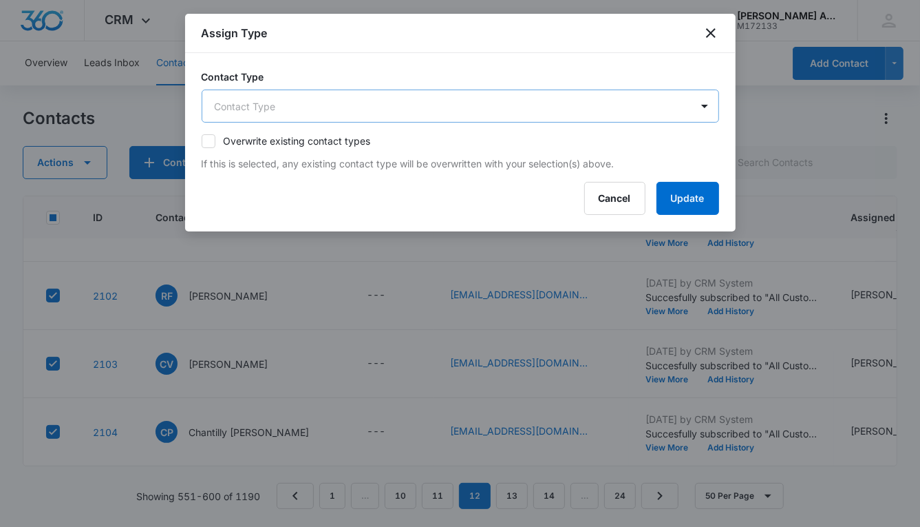
click at [429, 102] on body "CRM Apps Reputation Websites Forms CRM Email Social POS Content Ads Intelligenc…" at bounding box center [460, 263] width 920 height 527
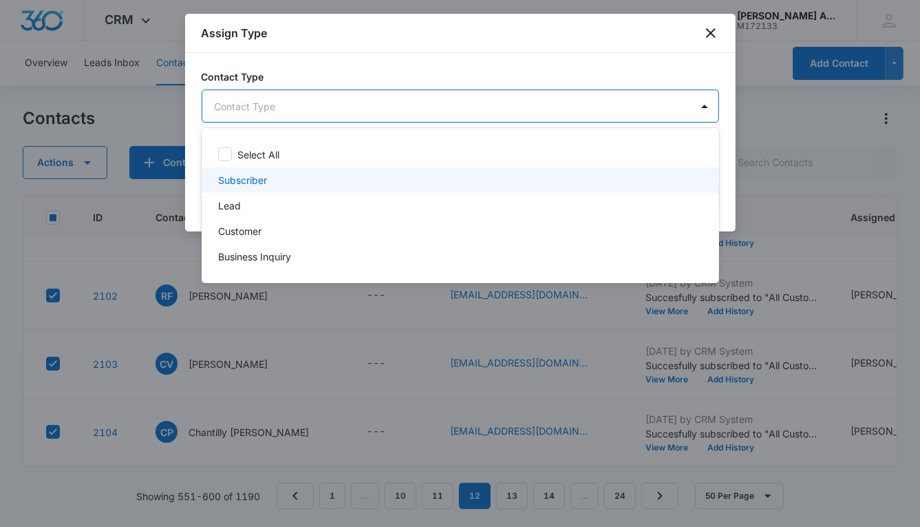
click at [258, 176] on p "Subscriber" at bounding box center [242, 180] width 49 height 14
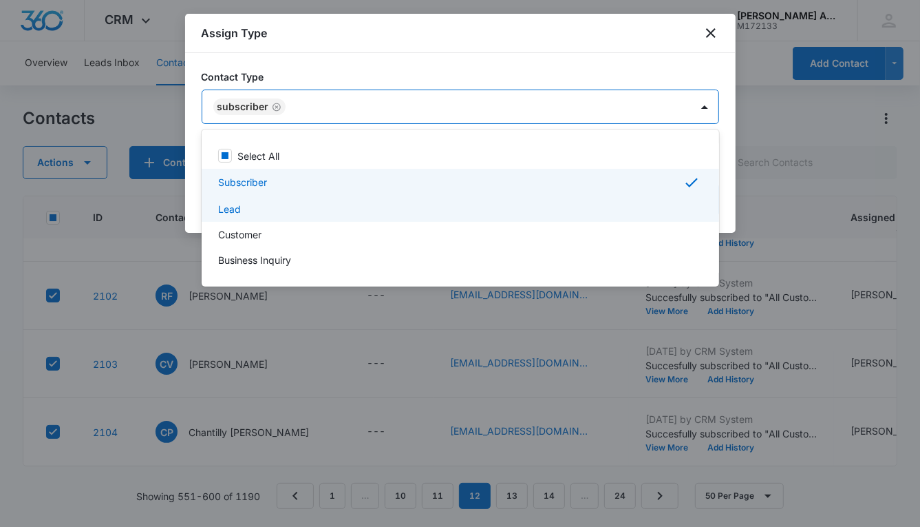
click at [242, 204] on div "Lead" at bounding box center [459, 209] width 482 height 14
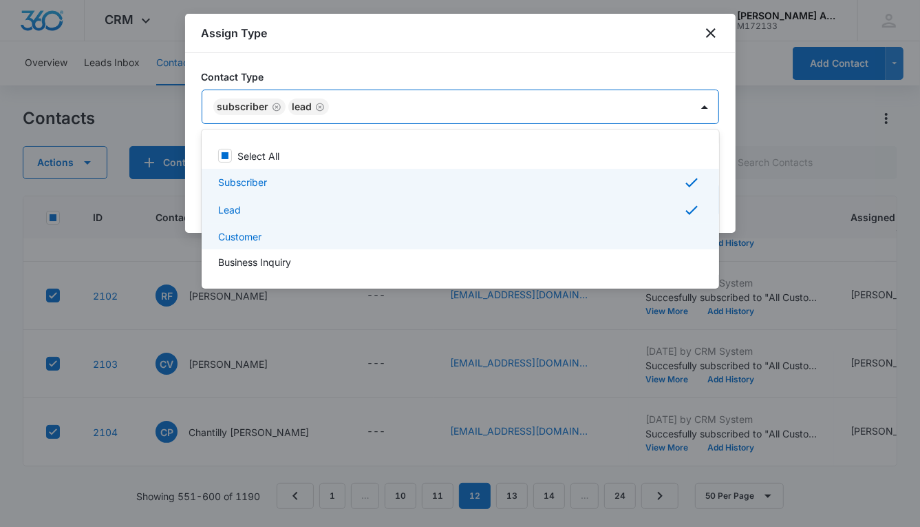
click at [250, 231] on p "Customer" at bounding box center [239, 236] width 43 height 14
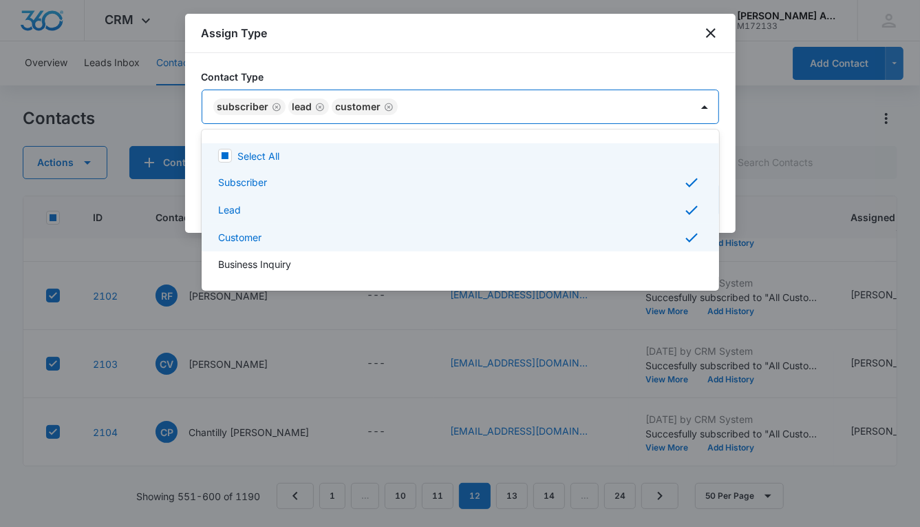
click at [520, 110] on div at bounding box center [460, 263] width 920 height 527
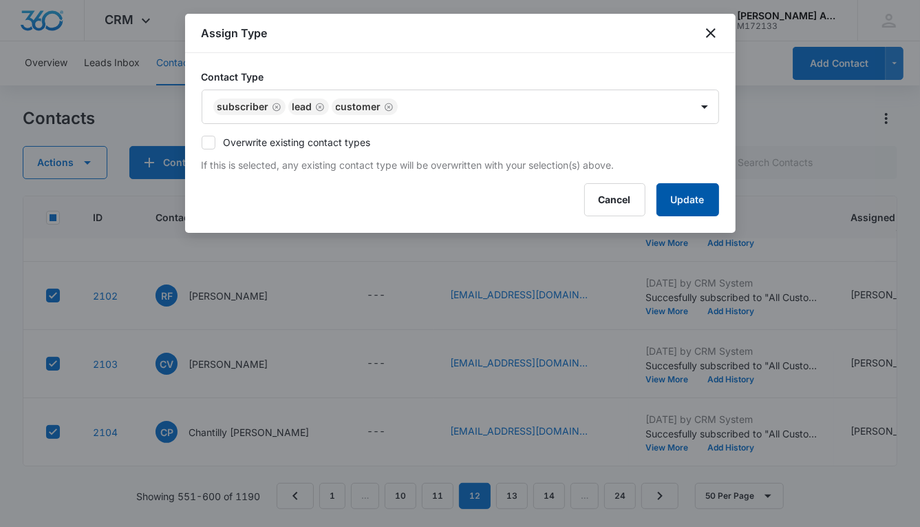
click at [666, 196] on button "Update" at bounding box center [688, 199] width 63 height 33
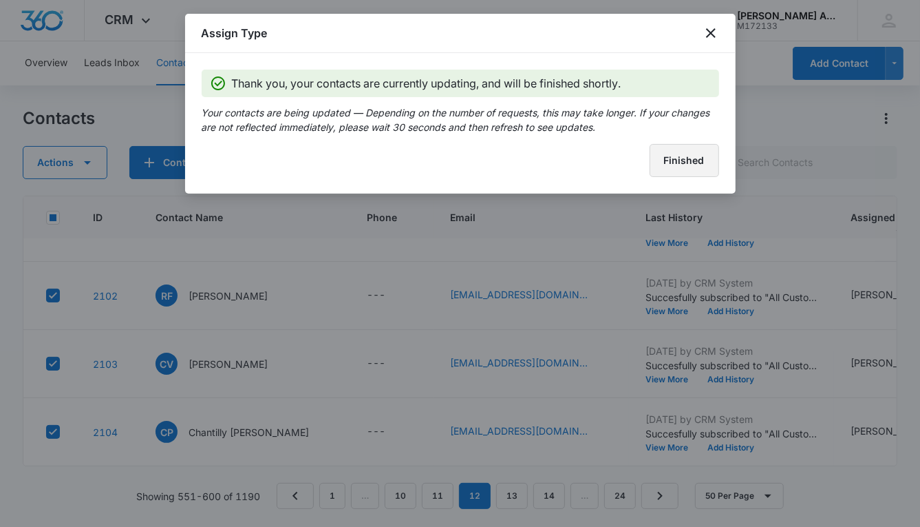
click at [662, 154] on button "Finished" at bounding box center [685, 160] width 70 height 33
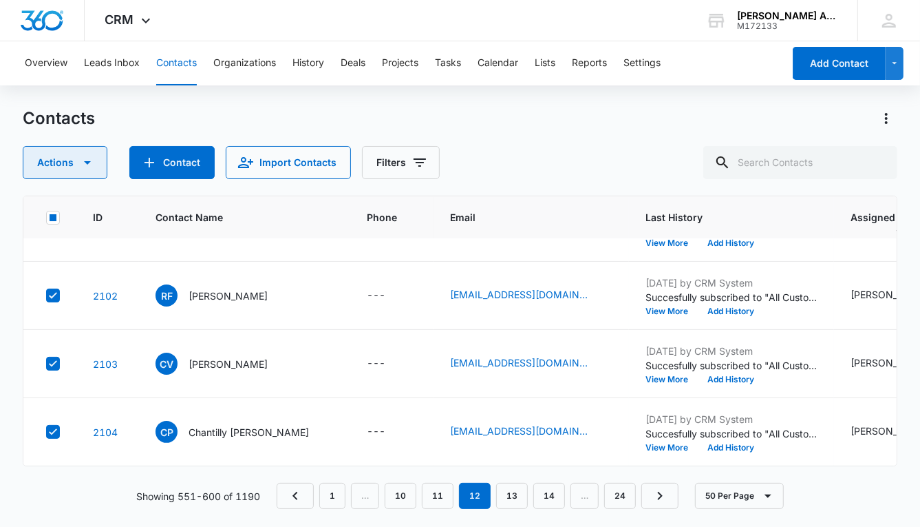
click at [67, 167] on button "Actions" at bounding box center [65, 162] width 85 height 33
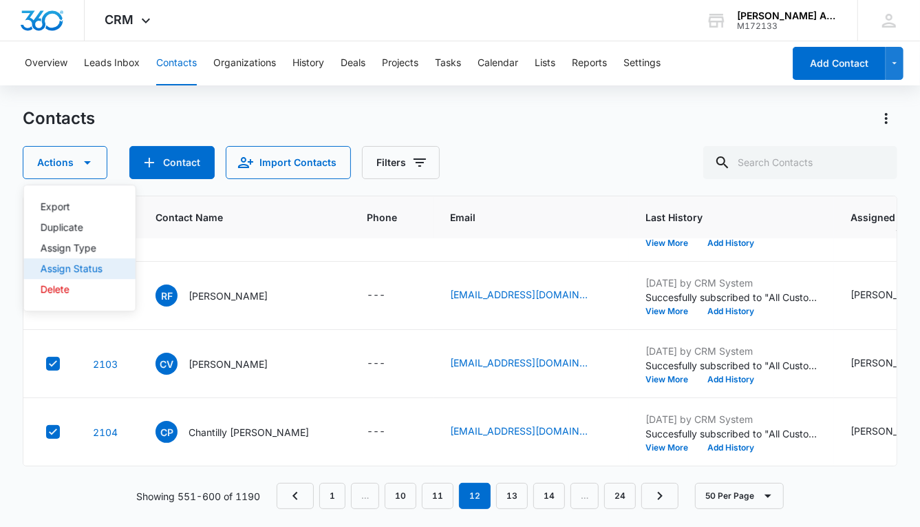
click at [65, 268] on div "Assign Status" at bounding box center [72, 269] width 62 height 10
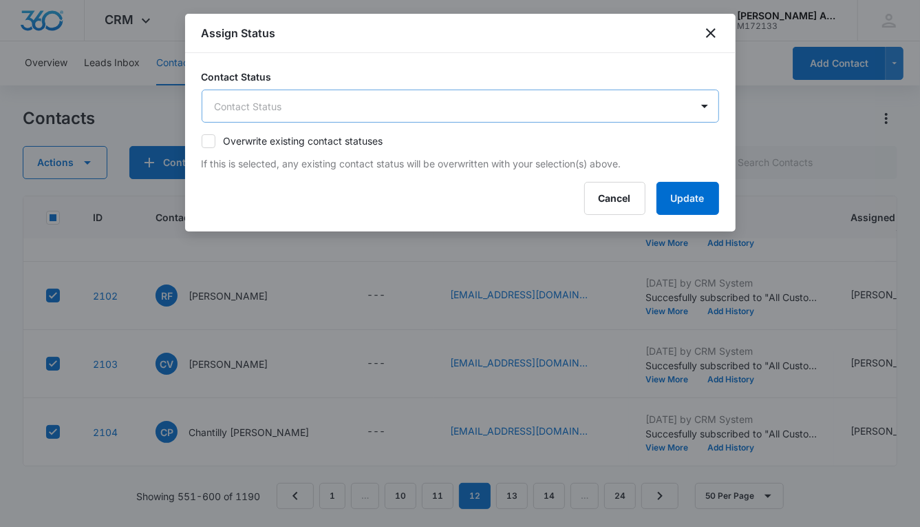
click at [379, 109] on body "CRM Apps Reputation Websites Forms CRM Email Social POS Content Ads Intelligenc…" at bounding box center [460, 263] width 920 height 527
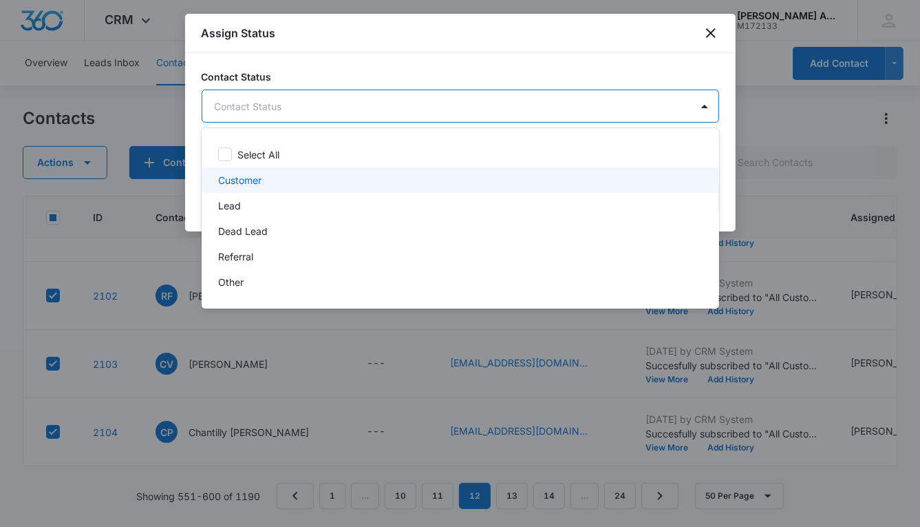
click at [243, 184] on p "Customer" at bounding box center [239, 180] width 43 height 14
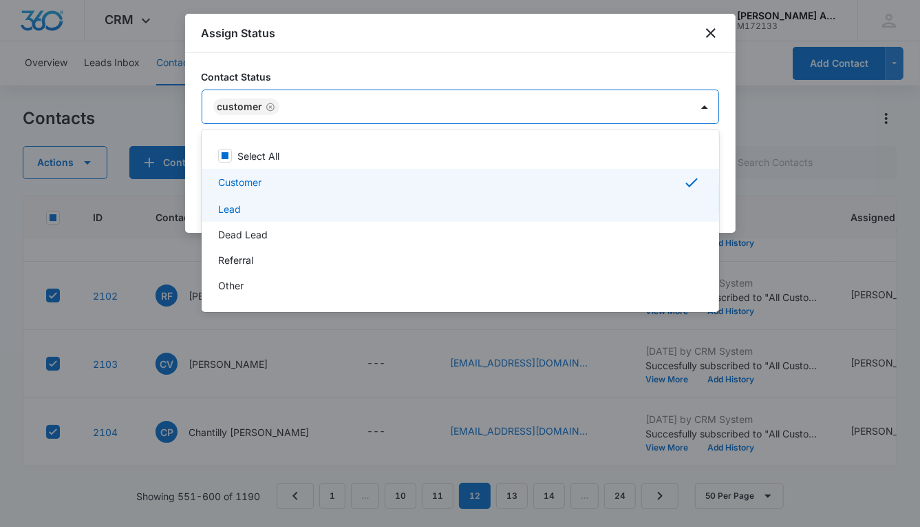
click at [242, 213] on div "Lead" at bounding box center [459, 209] width 482 height 14
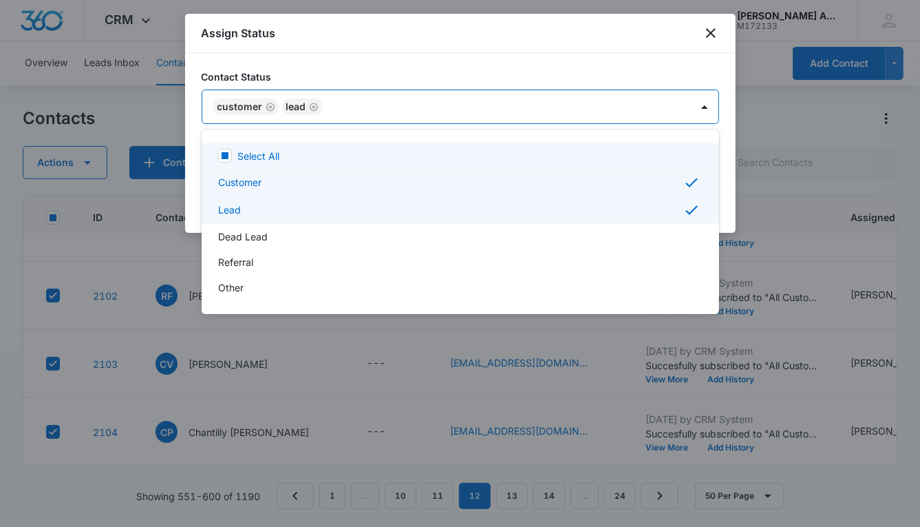
click at [547, 101] on div at bounding box center [460, 263] width 920 height 527
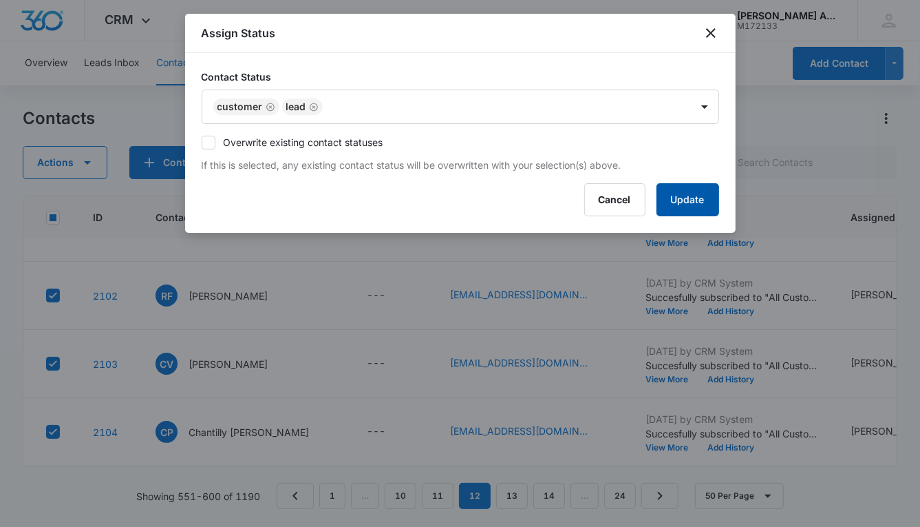
click at [664, 202] on button "Update" at bounding box center [688, 199] width 63 height 33
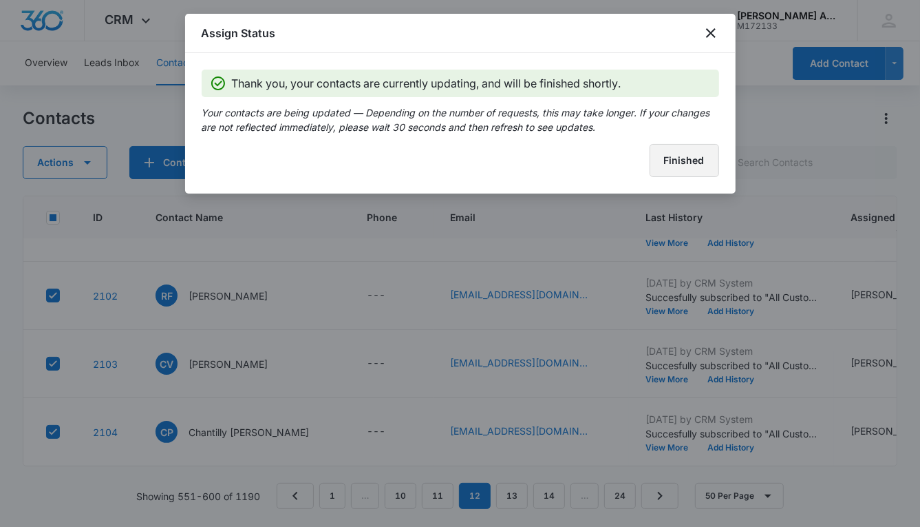
click at [665, 170] on button "Finished" at bounding box center [685, 160] width 70 height 33
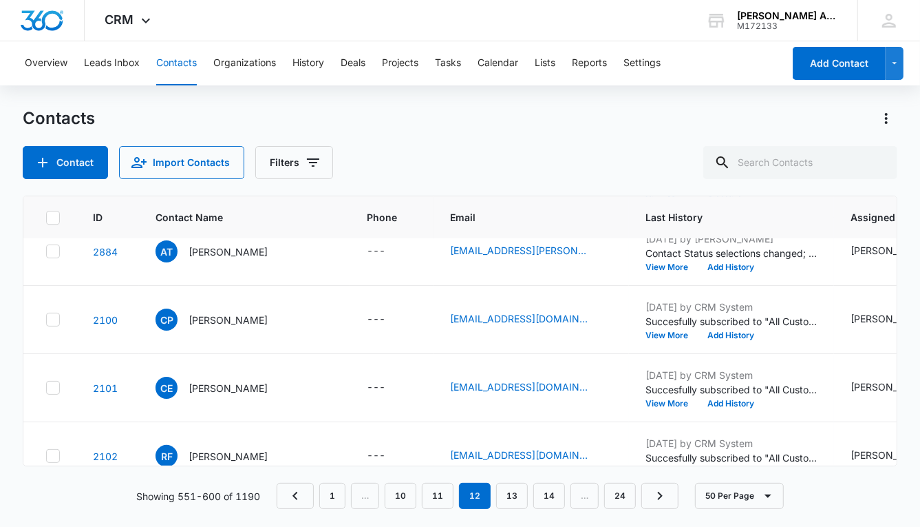
scroll to position [2665, 0]
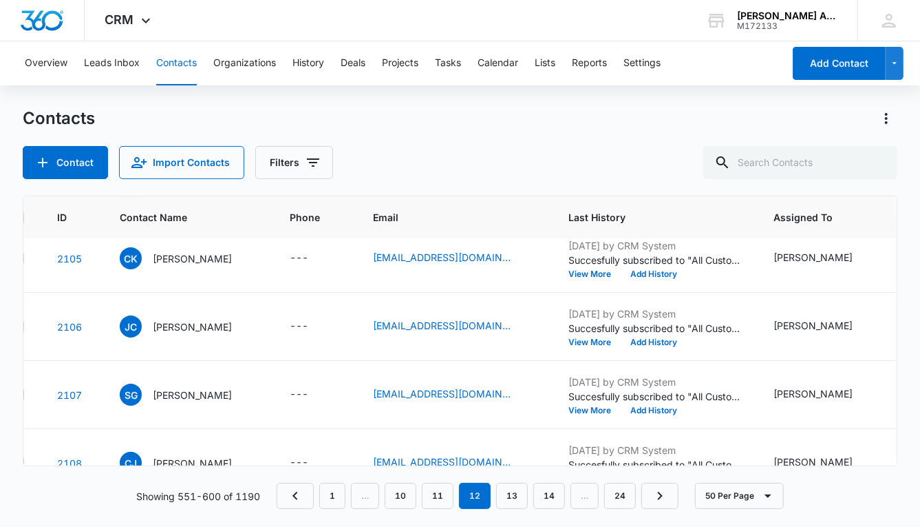
scroll to position [2740, 0]
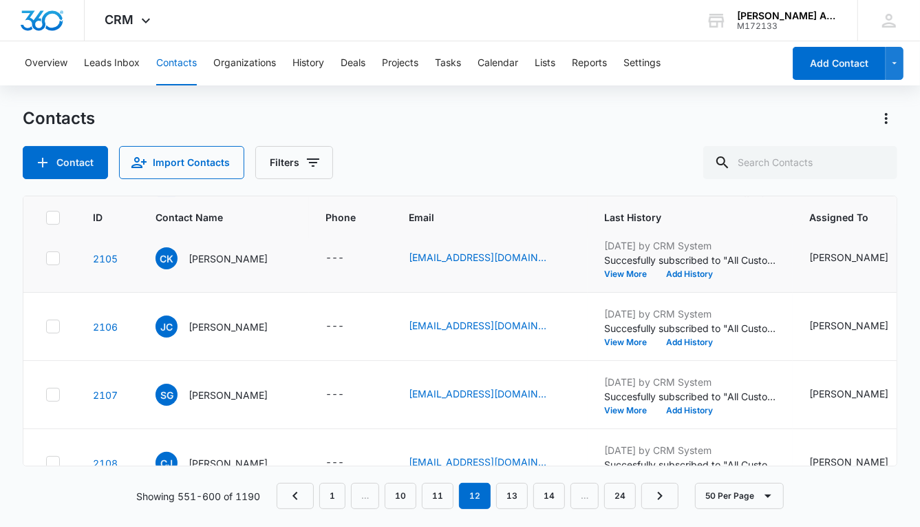
click at [50, 256] on icon at bounding box center [53, 258] width 8 height 6
click at [46, 258] on input "checkbox" at bounding box center [45, 258] width 1 height 1
checkbox input "true"
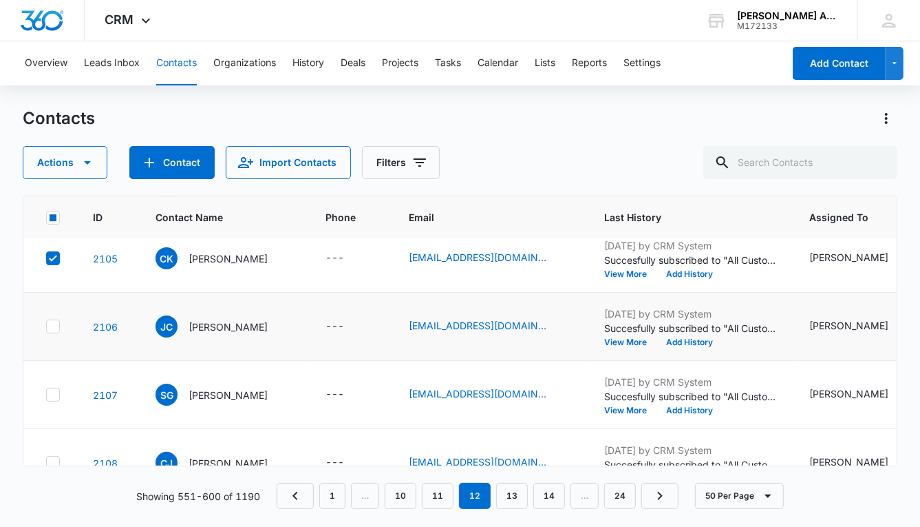
click at [51, 322] on icon at bounding box center [53, 326] width 12 height 12
click at [46, 326] on input "checkbox" at bounding box center [45, 326] width 1 height 1
checkbox input "true"
click at [53, 388] on icon at bounding box center [53, 394] width 12 height 12
click at [46, 394] on input "checkbox" at bounding box center [45, 394] width 1 height 1
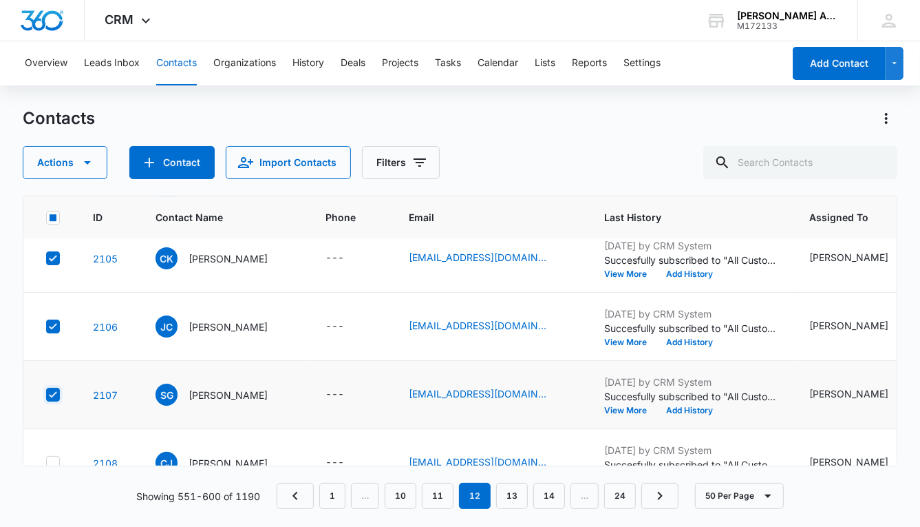
checkbox input "true"
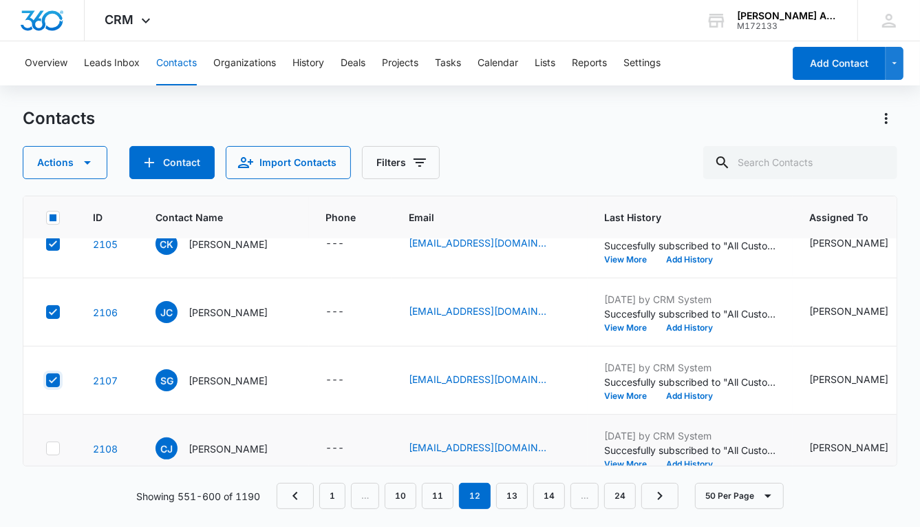
scroll to position [2755, 0]
click at [53, 443] on icon at bounding box center [53, 447] width 12 height 12
click at [46, 447] on input "checkbox" at bounding box center [45, 447] width 1 height 1
checkbox input "true"
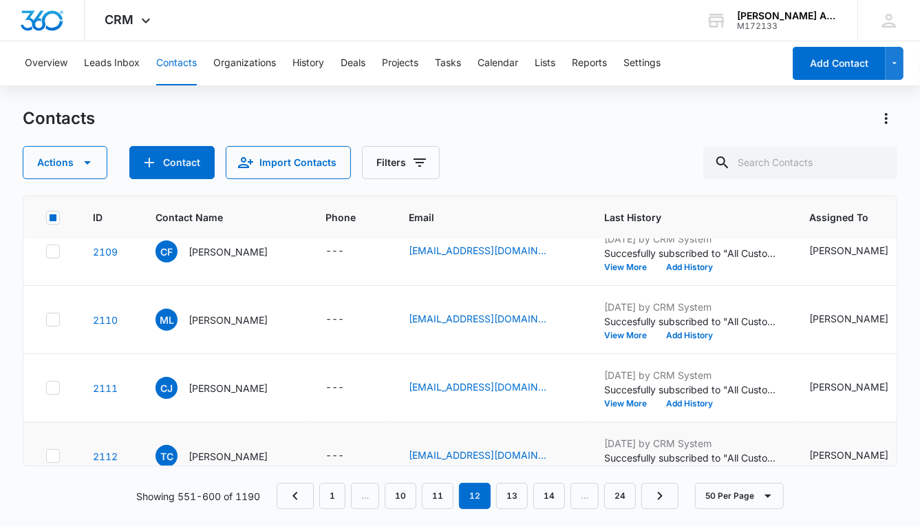
scroll to position [3022, 0]
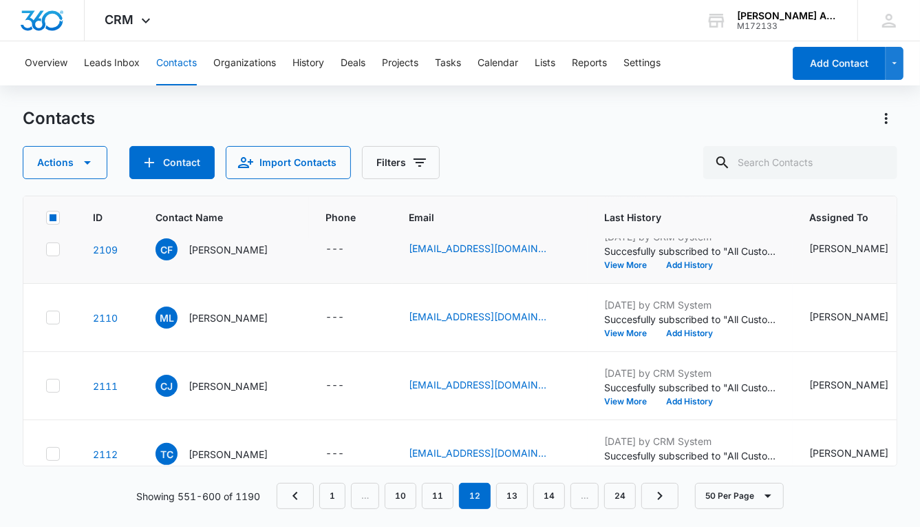
click at [52, 244] on icon at bounding box center [53, 249] width 12 height 12
click at [46, 249] on input "checkbox" at bounding box center [45, 249] width 1 height 1
checkbox input "true"
click at [54, 312] on icon at bounding box center [53, 317] width 12 height 12
click at [46, 317] on input "checkbox" at bounding box center [45, 317] width 1 height 1
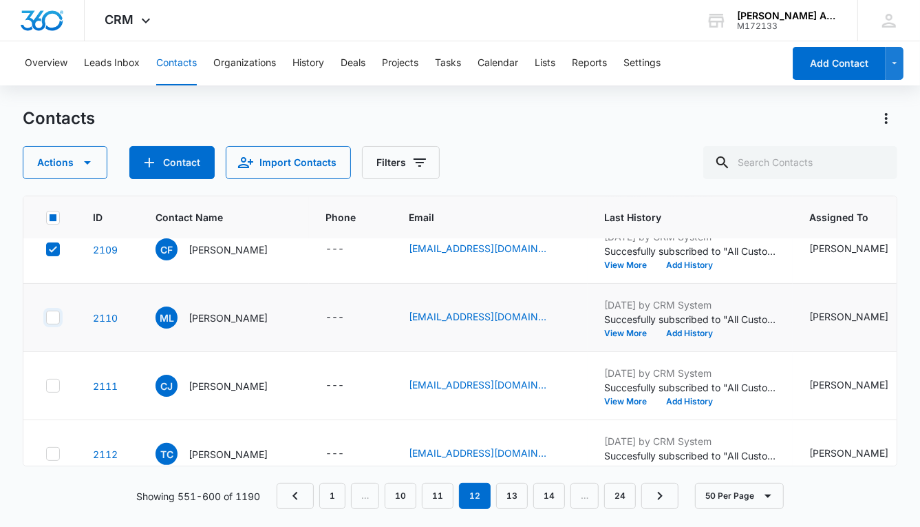
checkbox input "true"
drag, startPoint x: 52, startPoint y: 378, endPoint x: 56, endPoint y: 392, distance: 14.4
click at [52, 379] on icon at bounding box center [53, 385] width 12 height 12
click at [46, 385] on input "checkbox" at bounding box center [45, 385] width 1 height 1
checkbox input "true"
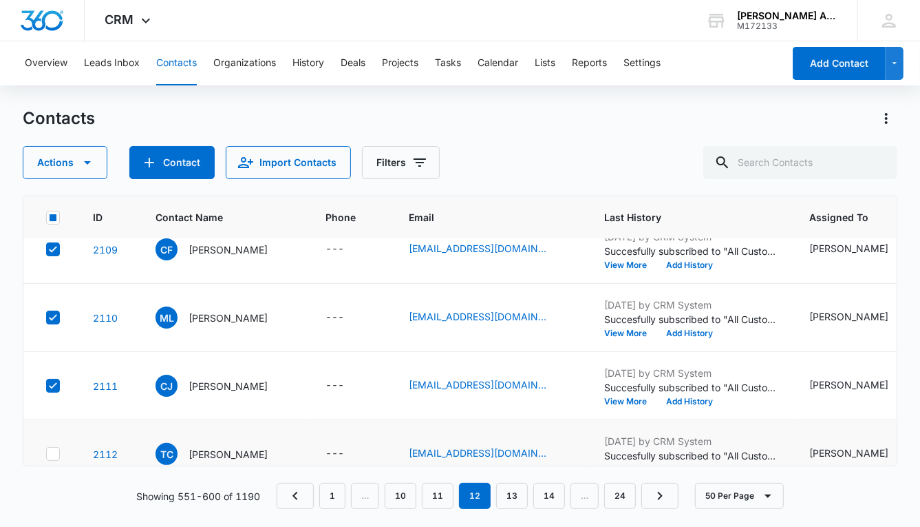
click at [51, 447] on icon at bounding box center [53, 453] width 12 height 12
click at [46, 454] on input "checkbox" at bounding box center [45, 454] width 1 height 1
checkbox input "true"
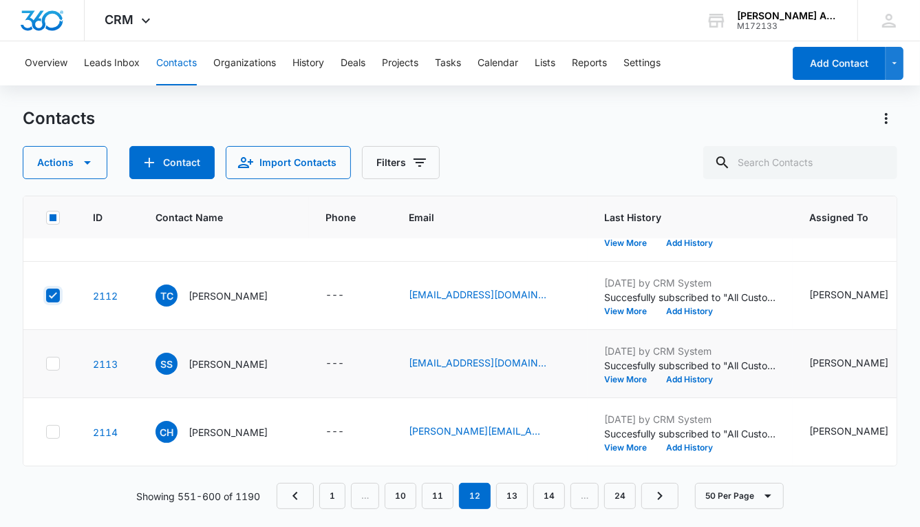
scroll to position [3187, 0]
drag, startPoint x: 50, startPoint y: 352, endPoint x: 52, endPoint y: 362, distance: 9.7
click at [50, 357] on icon at bounding box center [53, 363] width 12 height 12
click at [46, 363] on input "checkbox" at bounding box center [45, 363] width 1 height 1
checkbox input "true"
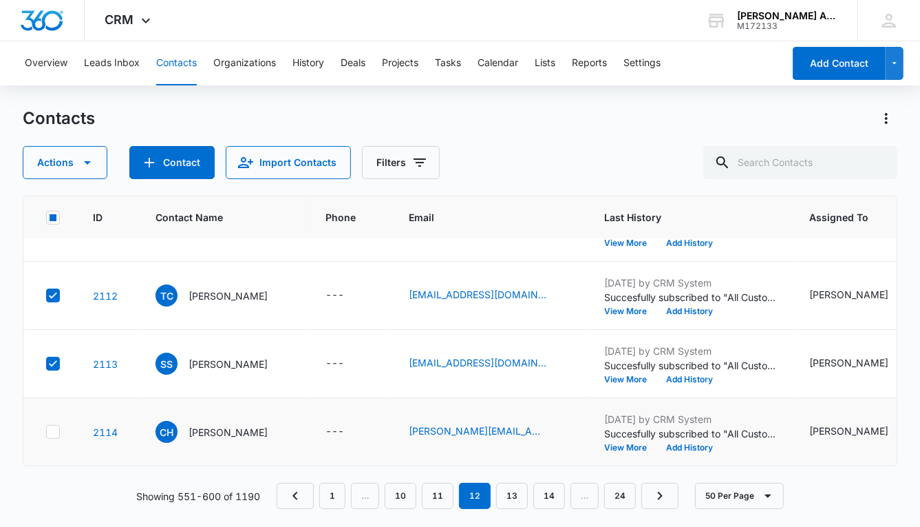
click at [51, 425] on icon at bounding box center [53, 431] width 12 height 12
click at [46, 432] on input "checkbox" at bounding box center [45, 432] width 1 height 1
checkbox input "true"
click at [63, 160] on button "Actions" at bounding box center [65, 162] width 85 height 33
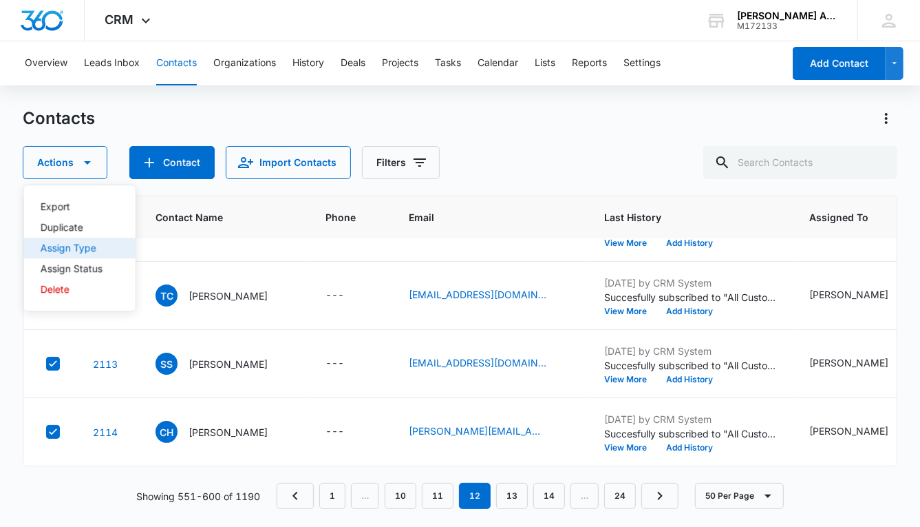
click at [71, 248] on div "Assign Type" at bounding box center [72, 248] width 62 height 10
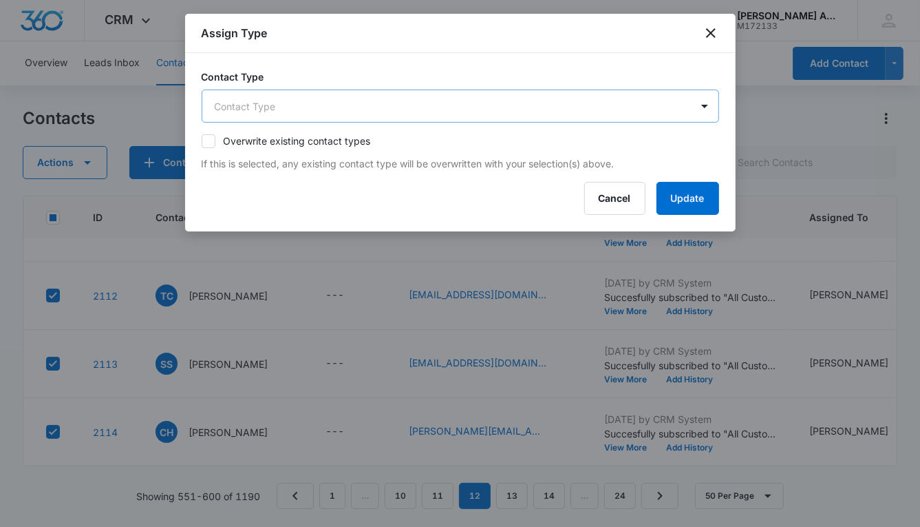
click at [330, 100] on body "CRM Apps Reputation Websites Forms CRM Email Social POS Content Ads Intelligenc…" at bounding box center [460, 263] width 920 height 527
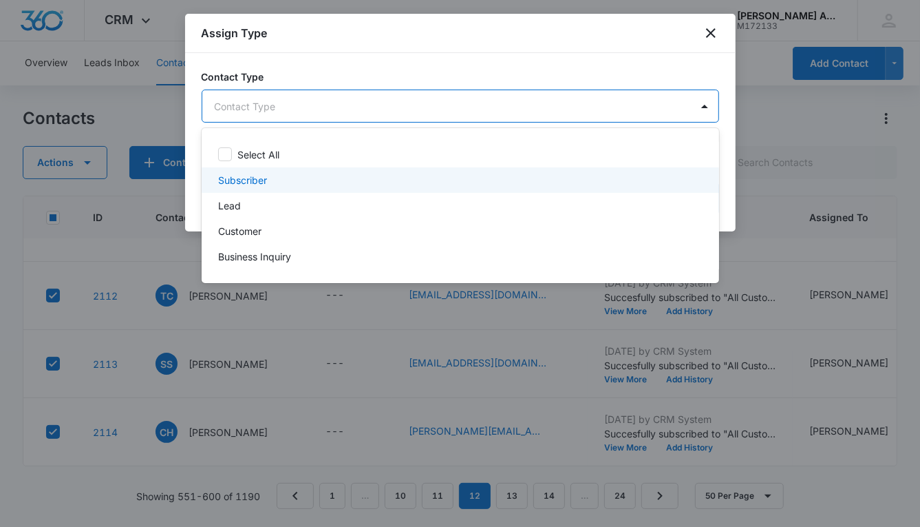
click at [245, 182] on p "Subscriber" at bounding box center [242, 180] width 49 height 14
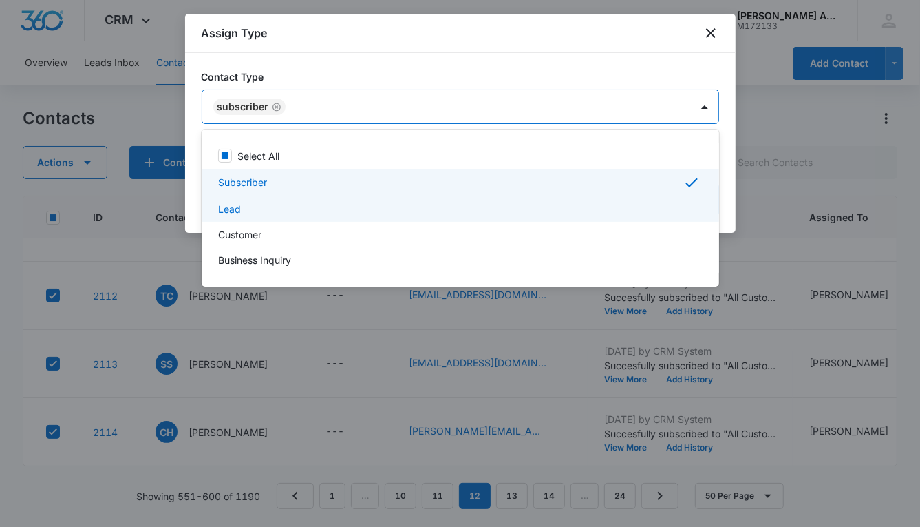
click at [234, 213] on p "Lead" at bounding box center [229, 209] width 23 height 14
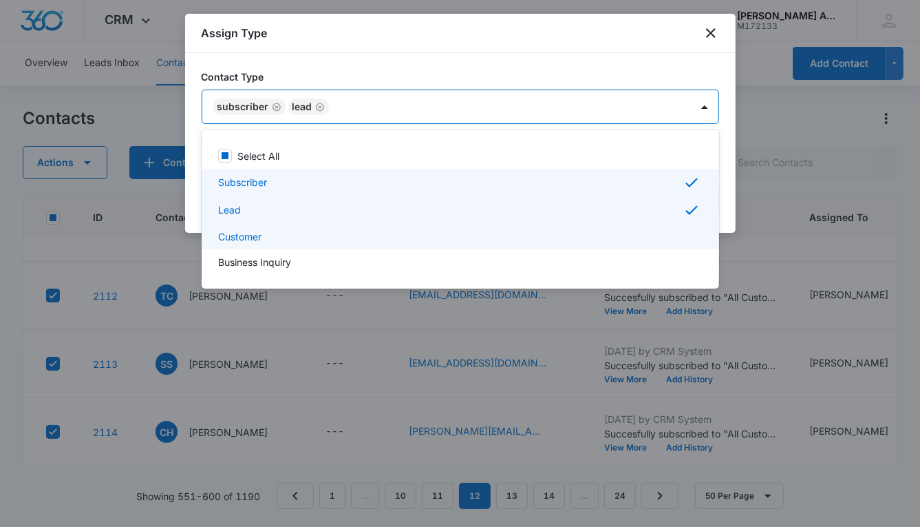
click at [244, 233] on p "Customer" at bounding box center [239, 236] width 43 height 14
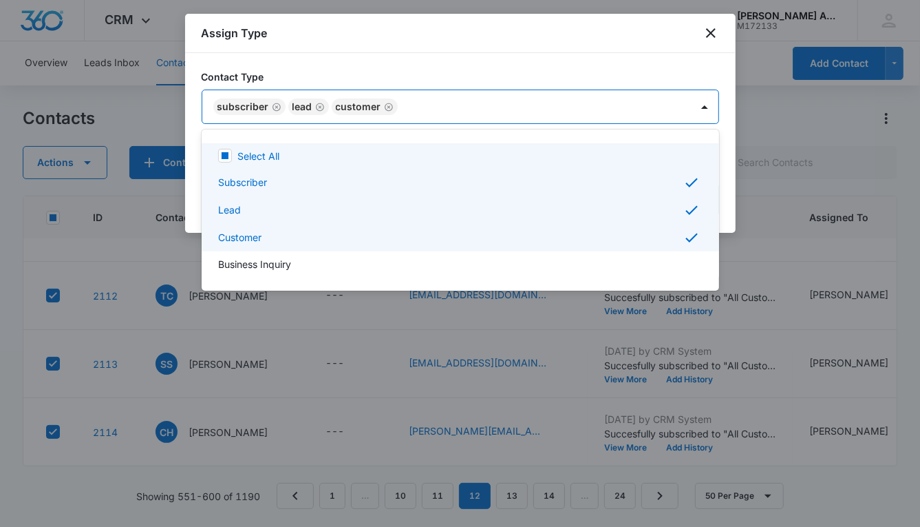
click at [536, 103] on div at bounding box center [460, 263] width 920 height 527
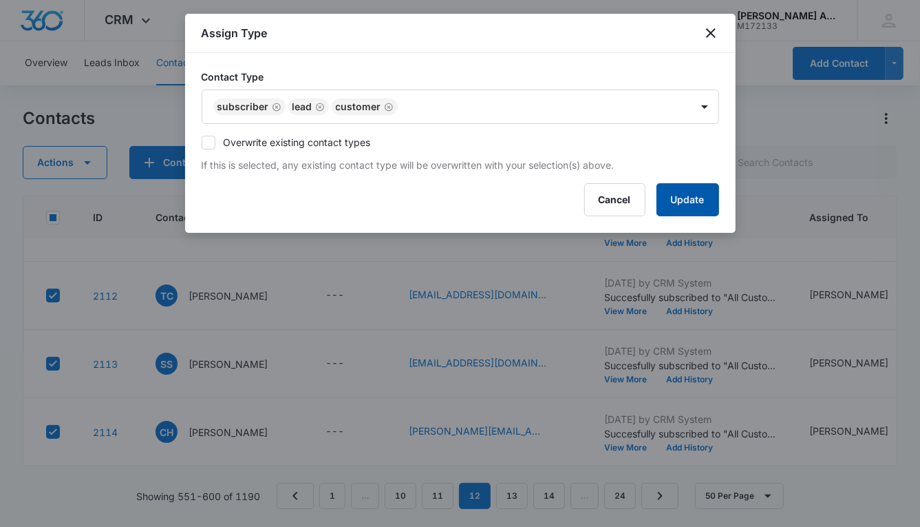
click at [672, 199] on button "Update" at bounding box center [688, 199] width 63 height 33
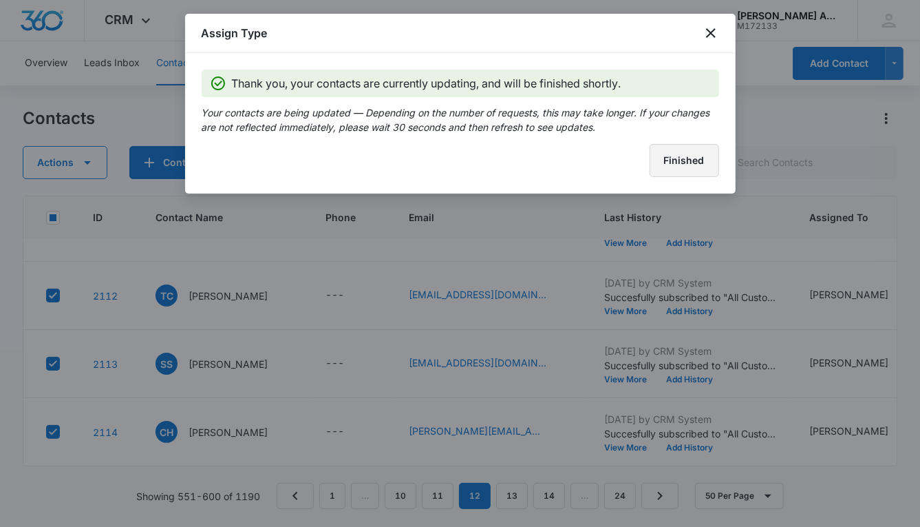
click at [662, 167] on button "Finished" at bounding box center [685, 160] width 70 height 33
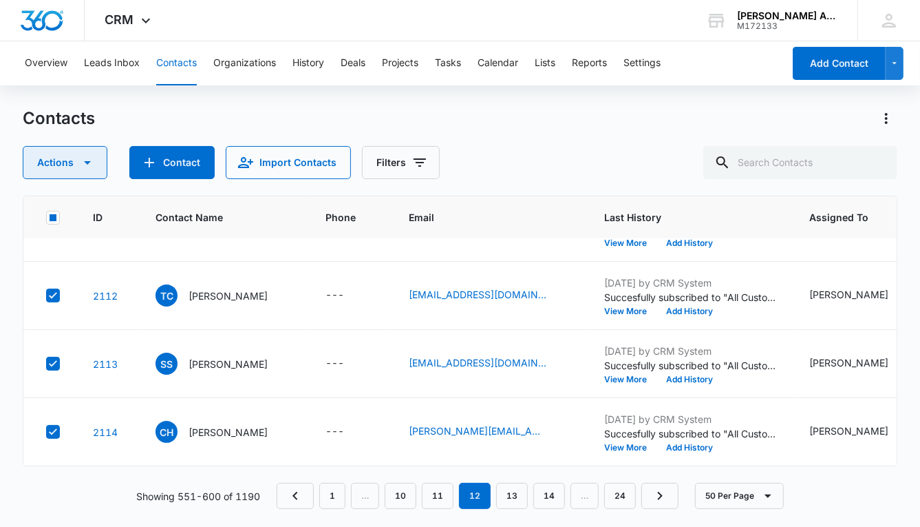
click at [65, 167] on button "Actions" at bounding box center [65, 162] width 85 height 33
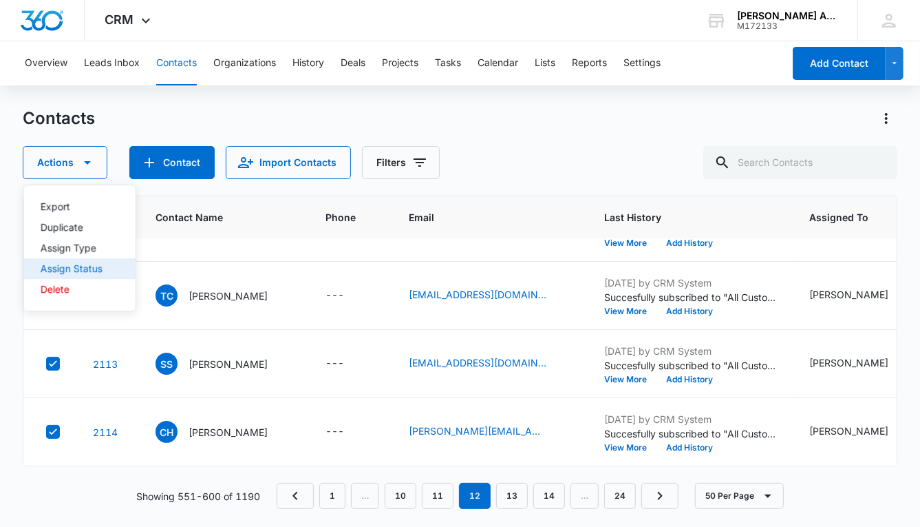
click at [87, 269] on div "Assign Status" at bounding box center [72, 269] width 62 height 10
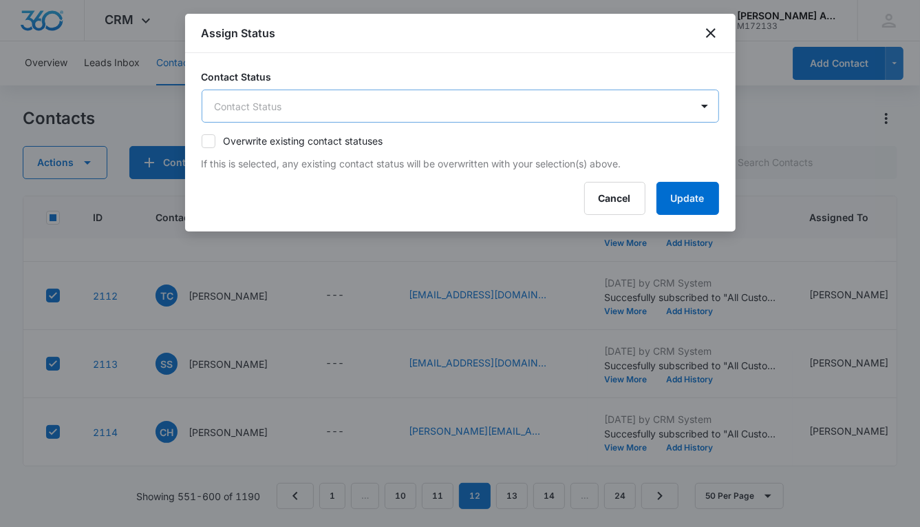
click at [410, 107] on body "CRM Apps Reputation Websites Forms CRM Email Social POS Content Ads Intelligenc…" at bounding box center [460, 263] width 920 height 527
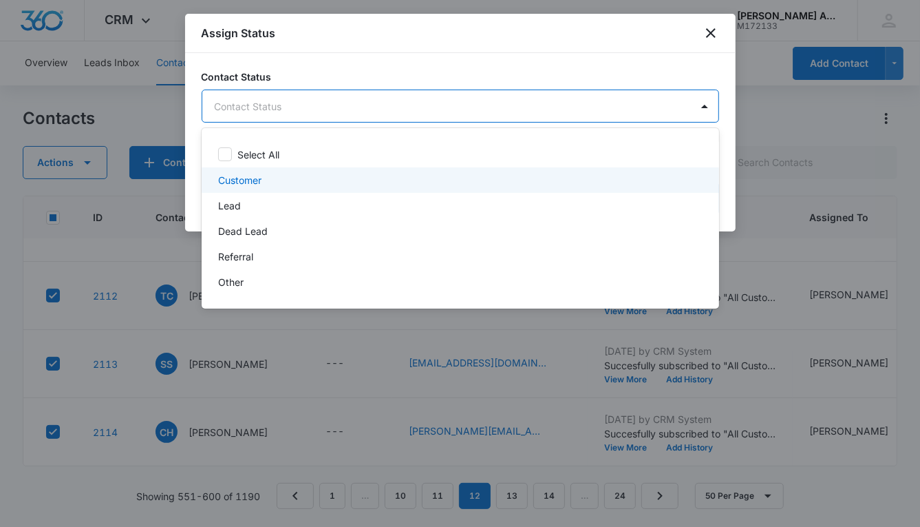
click at [250, 180] on p "Customer" at bounding box center [239, 180] width 43 height 14
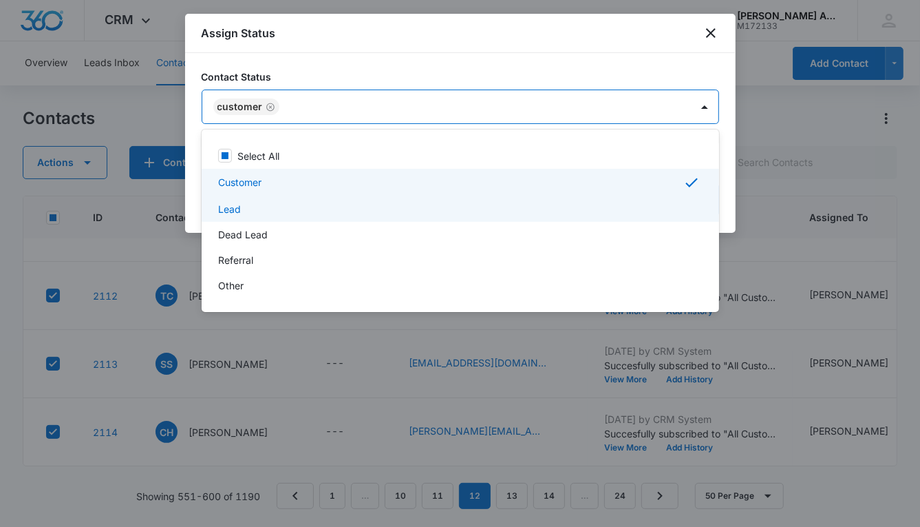
click at [233, 209] on p "Lead" at bounding box center [229, 209] width 23 height 14
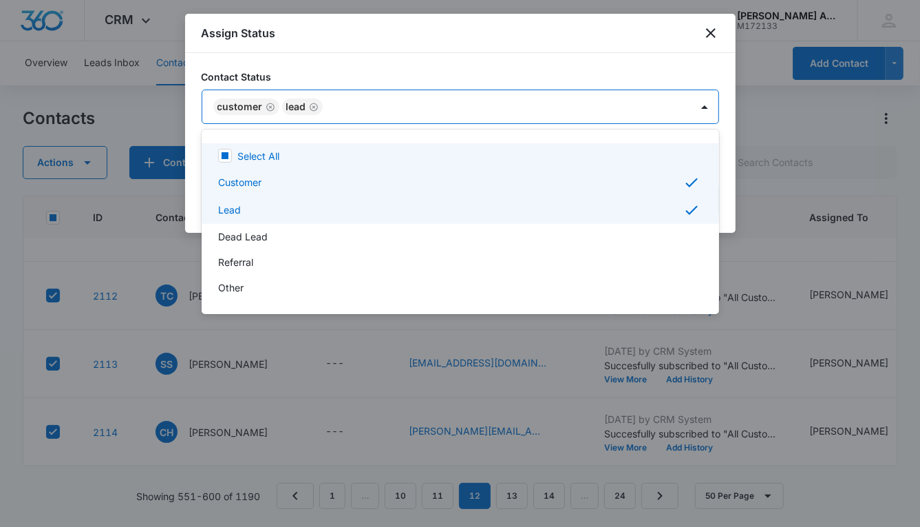
click at [575, 109] on div at bounding box center [460, 263] width 920 height 527
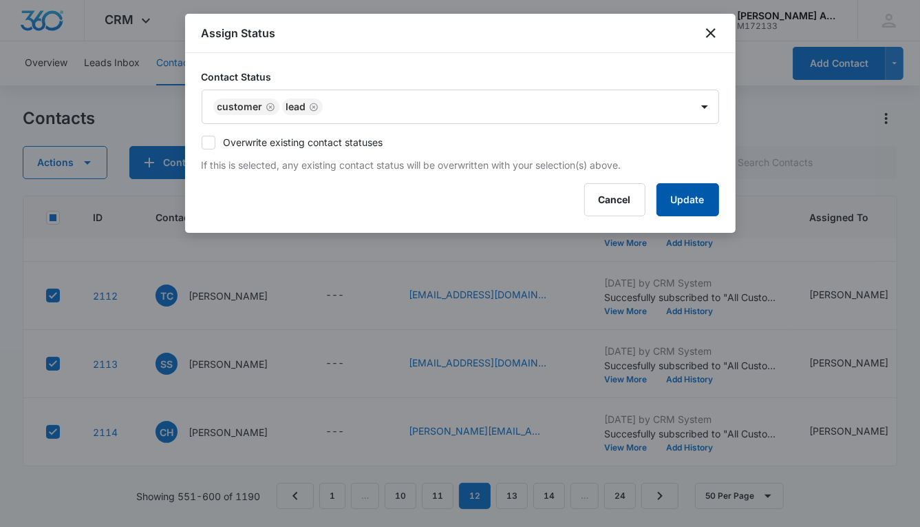
click at [665, 195] on button "Update" at bounding box center [688, 199] width 63 height 33
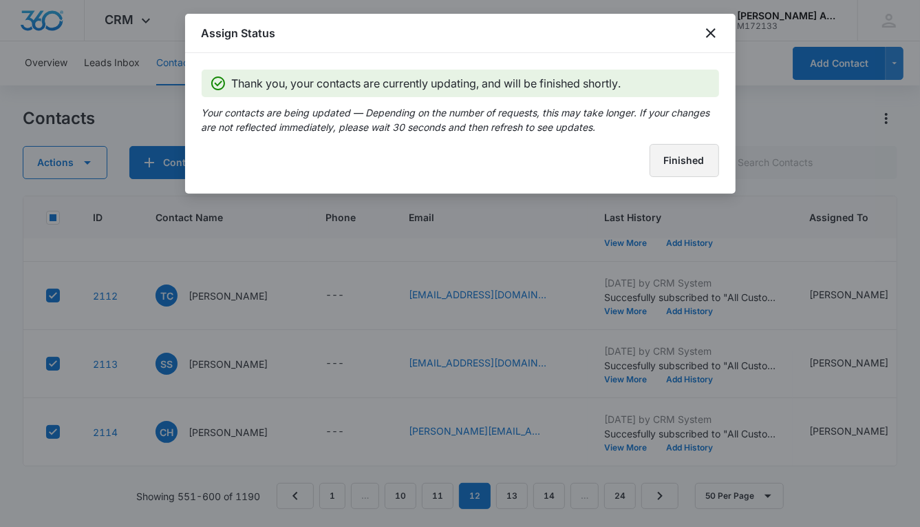
click at [655, 159] on button "Finished" at bounding box center [685, 160] width 70 height 33
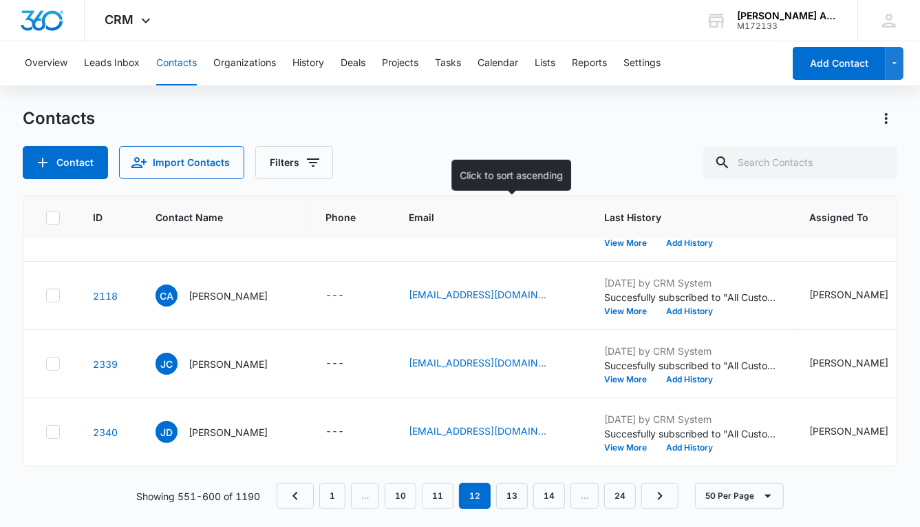
scroll to position [2778, 0]
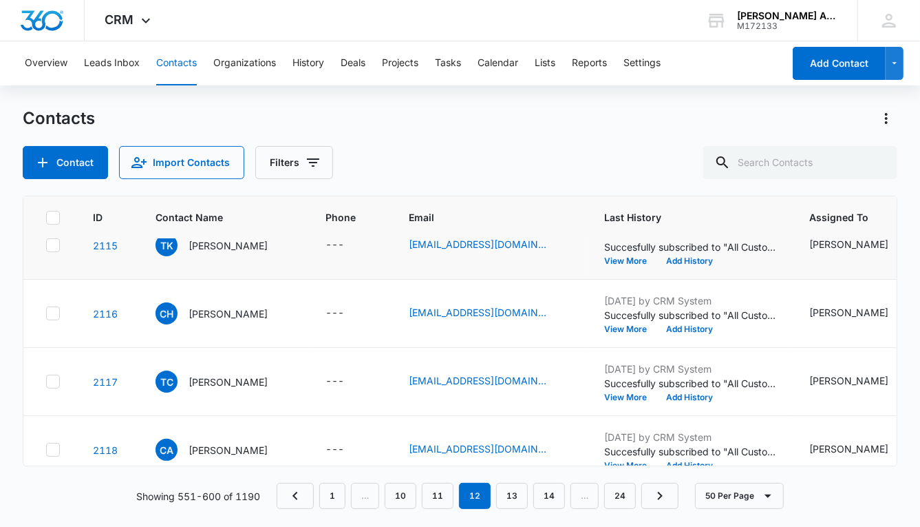
scroll to position [2756, 0]
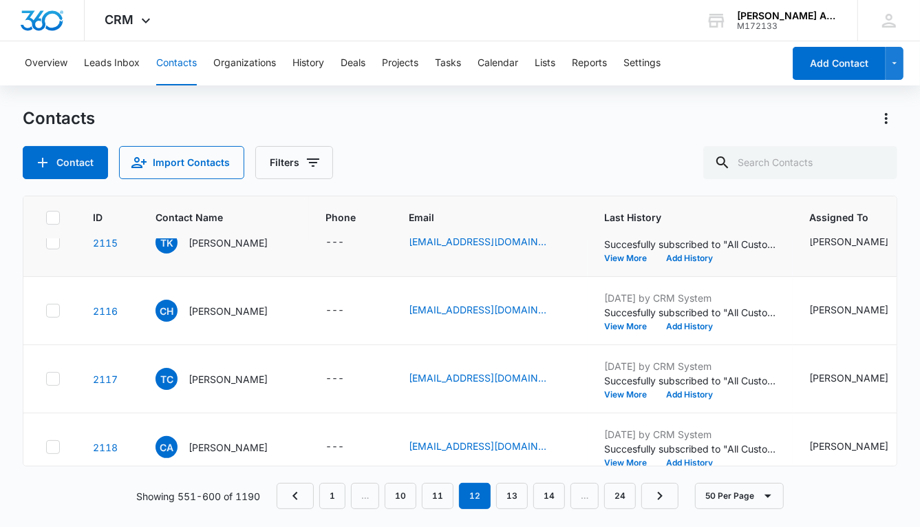
click at [54, 240] on icon at bounding box center [53, 242] width 12 height 12
click at [46, 242] on input "checkbox" at bounding box center [45, 242] width 1 height 1
checkbox input "true"
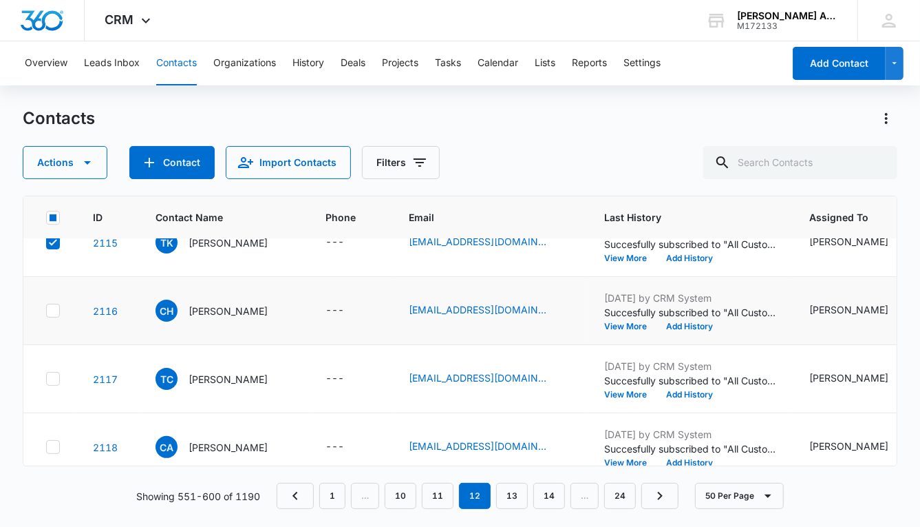
click at [54, 310] on icon at bounding box center [53, 310] width 12 height 12
click at [46, 310] on input "checkbox" at bounding box center [45, 310] width 1 height 1
checkbox input "true"
click at [56, 376] on icon at bounding box center [53, 378] width 12 height 12
click at [46, 379] on input "checkbox" at bounding box center [45, 379] width 1 height 1
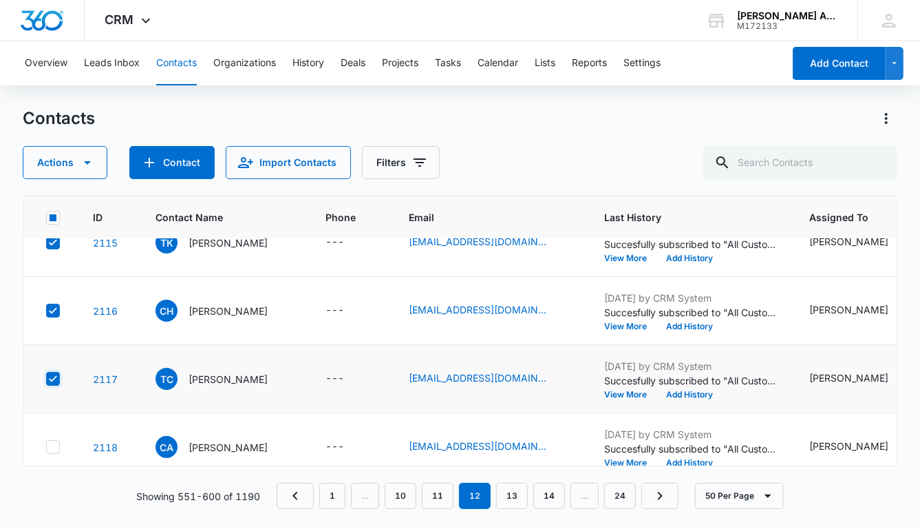
checkbox input "true"
click at [54, 445] on icon at bounding box center [53, 447] width 12 height 12
click at [46, 447] on input "checkbox" at bounding box center [45, 447] width 1 height 1
checkbox input "true"
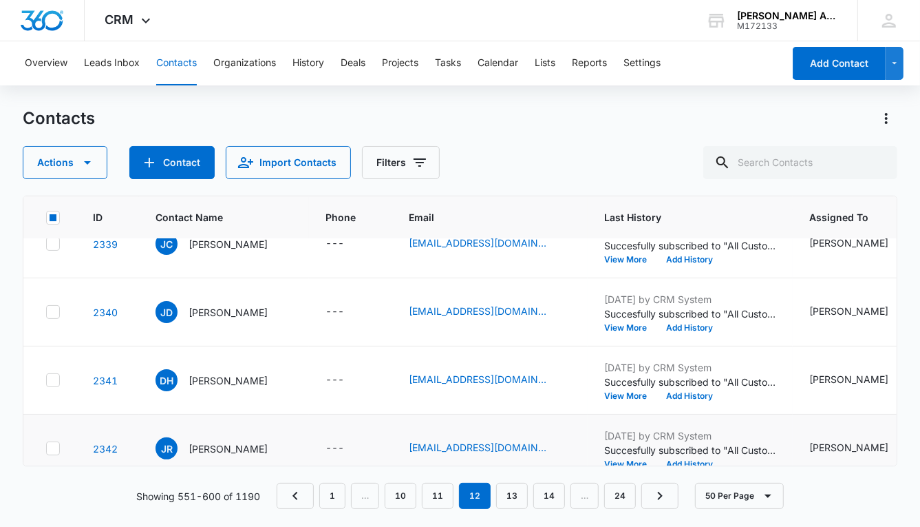
scroll to position [3025, 0]
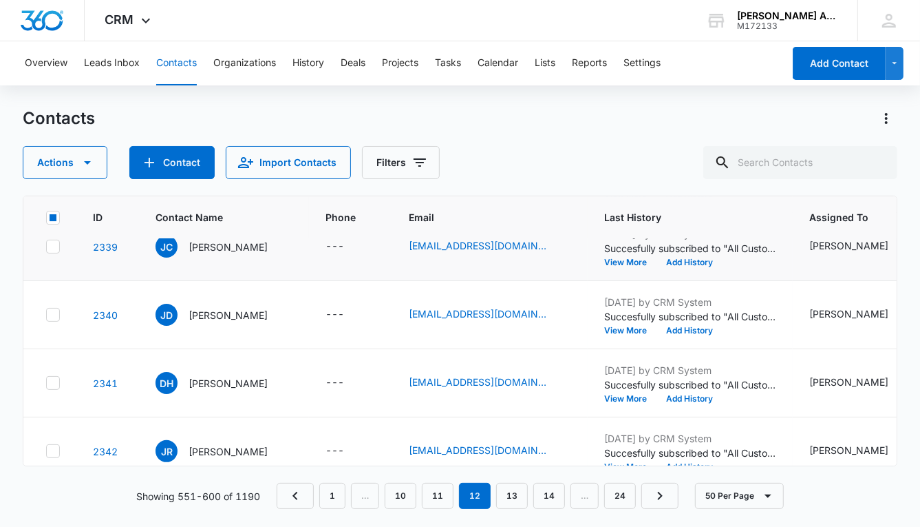
click at [51, 246] on icon at bounding box center [53, 246] width 12 height 12
click at [46, 246] on input "checkbox" at bounding box center [45, 246] width 1 height 1
checkbox input "true"
click at [54, 315] on icon at bounding box center [53, 314] width 12 height 12
click at [46, 315] on input "checkbox" at bounding box center [45, 315] width 1 height 1
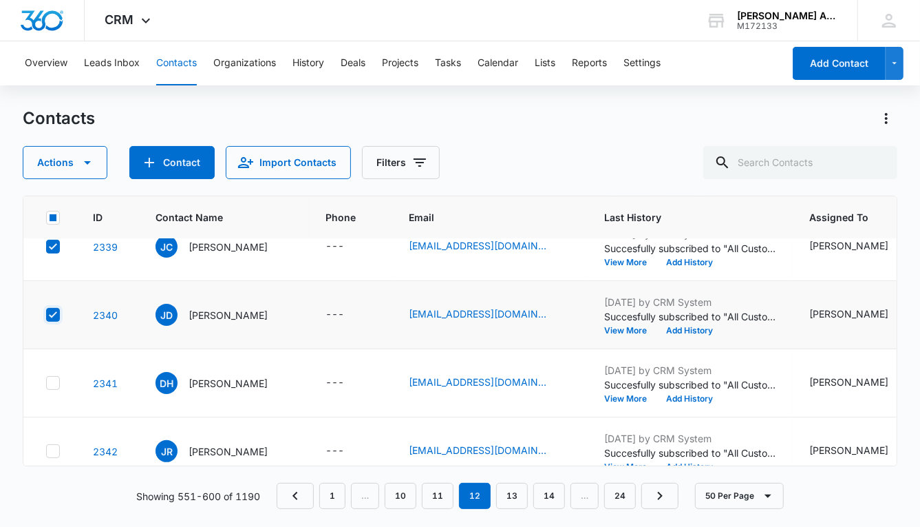
checkbox input "true"
click at [56, 385] on icon at bounding box center [53, 383] width 12 height 12
click at [46, 383] on input "checkbox" at bounding box center [45, 383] width 1 height 1
checkbox input "true"
click at [52, 445] on icon at bounding box center [53, 451] width 12 height 12
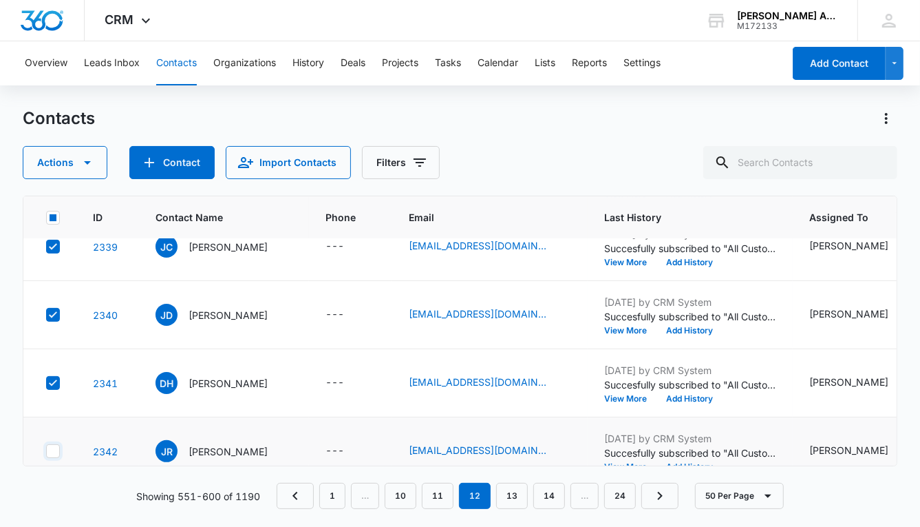
click at [46, 451] on input "checkbox" at bounding box center [45, 451] width 1 height 1
checkbox input "true"
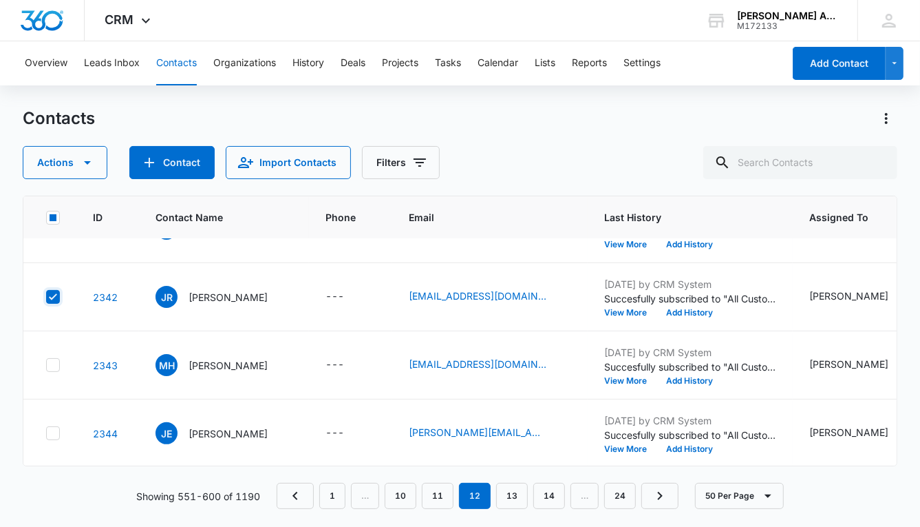
scroll to position [3187, 0]
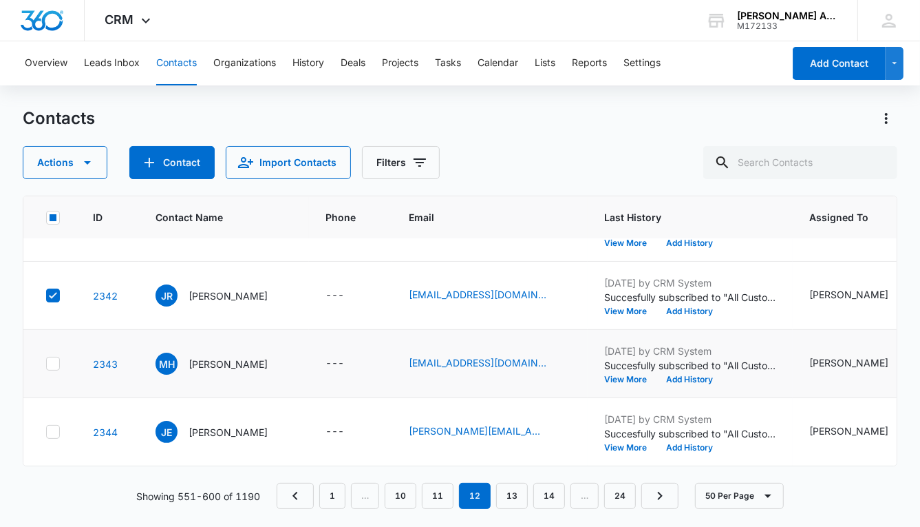
click at [54, 357] on icon at bounding box center [53, 363] width 12 height 12
click at [46, 363] on input "checkbox" at bounding box center [45, 363] width 1 height 1
checkbox input "true"
click at [52, 425] on icon at bounding box center [53, 431] width 12 height 12
click at [46, 432] on input "checkbox" at bounding box center [45, 432] width 1 height 1
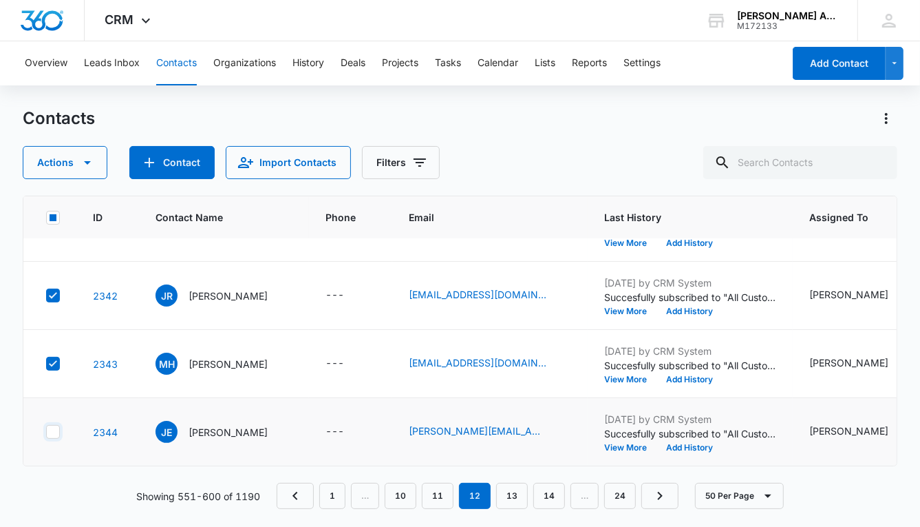
checkbox input "true"
click at [63, 168] on button "Actions" at bounding box center [65, 162] width 85 height 33
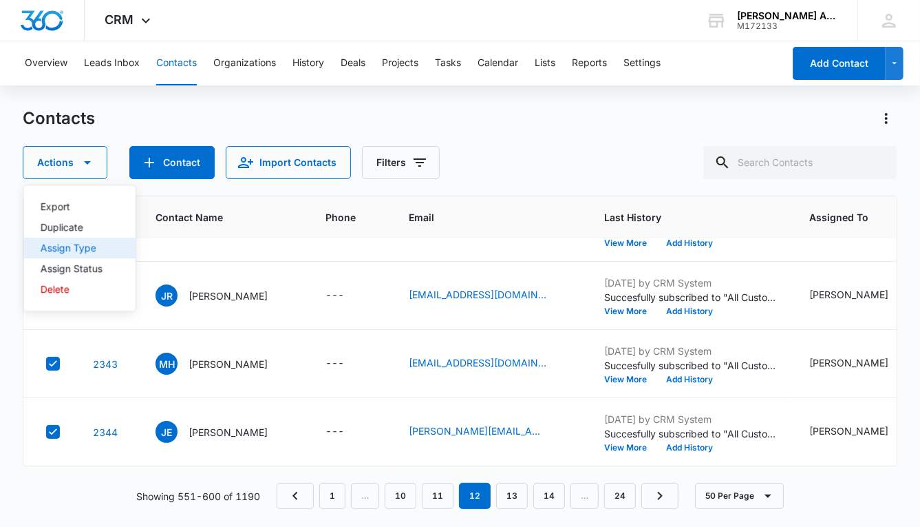
click at [79, 247] on div "Assign Type" at bounding box center [72, 248] width 62 height 10
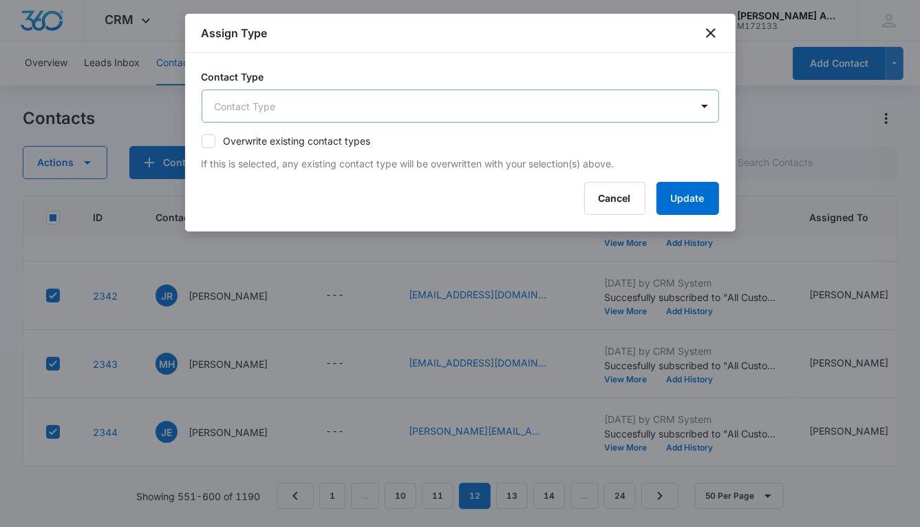
click at [377, 111] on body "CRM Apps Reputation Websites Forms CRM Email Social POS Content Ads Intelligenc…" at bounding box center [460, 263] width 920 height 527
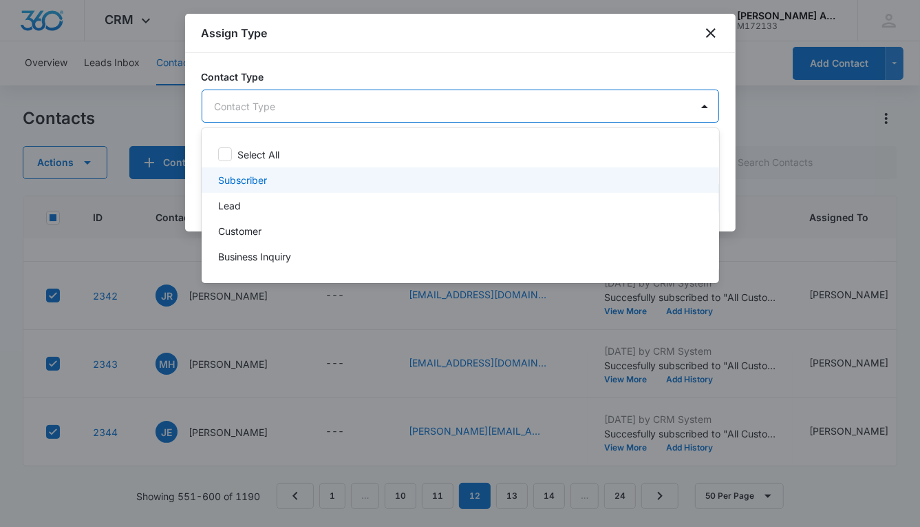
click at [262, 180] on p "Subscriber" at bounding box center [242, 180] width 49 height 14
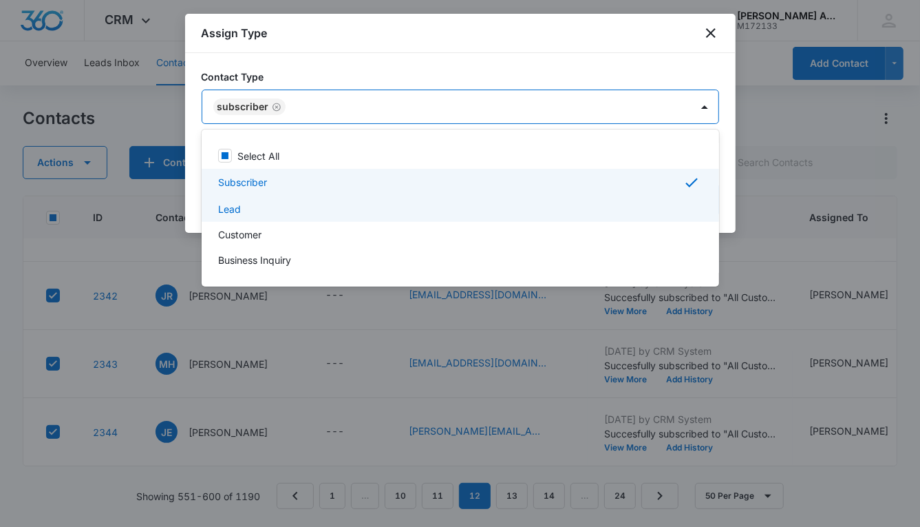
click at [242, 207] on div "Lead" at bounding box center [459, 209] width 482 height 14
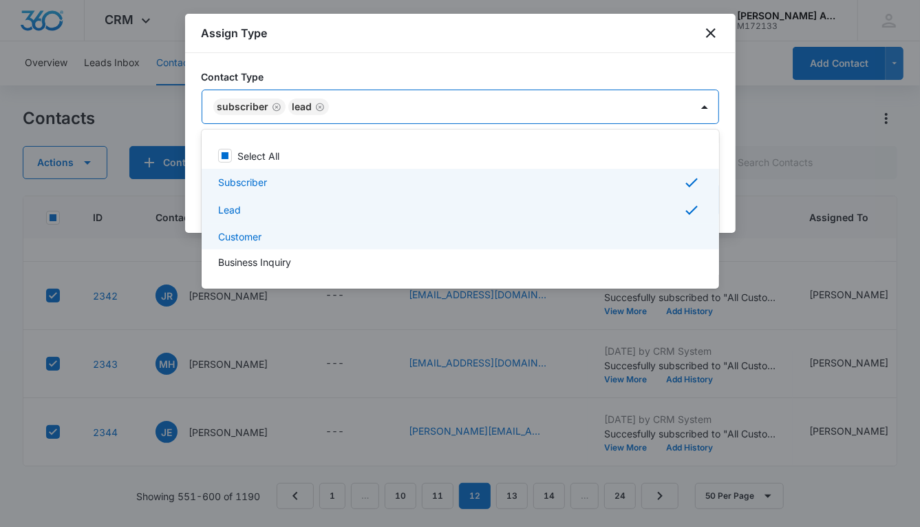
click at [254, 232] on p "Customer" at bounding box center [239, 236] width 43 height 14
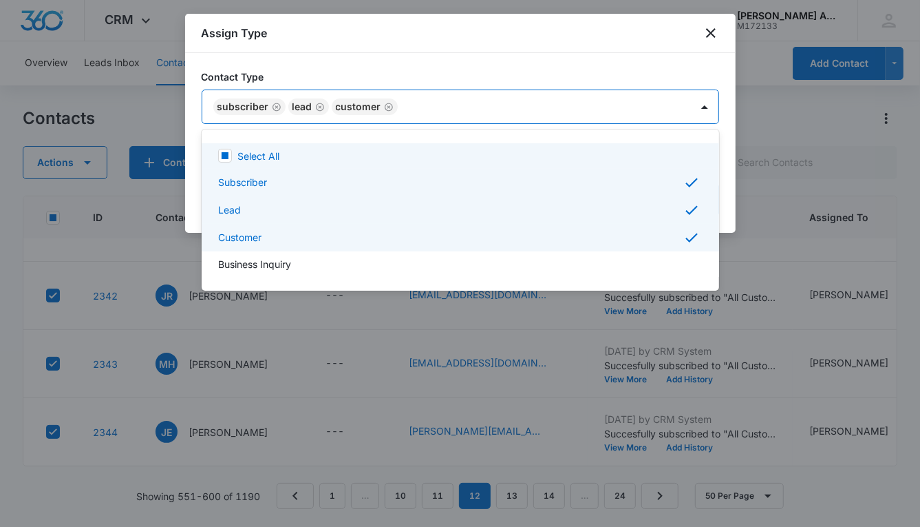
click at [467, 112] on div at bounding box center [460, 263] width 920 height 527
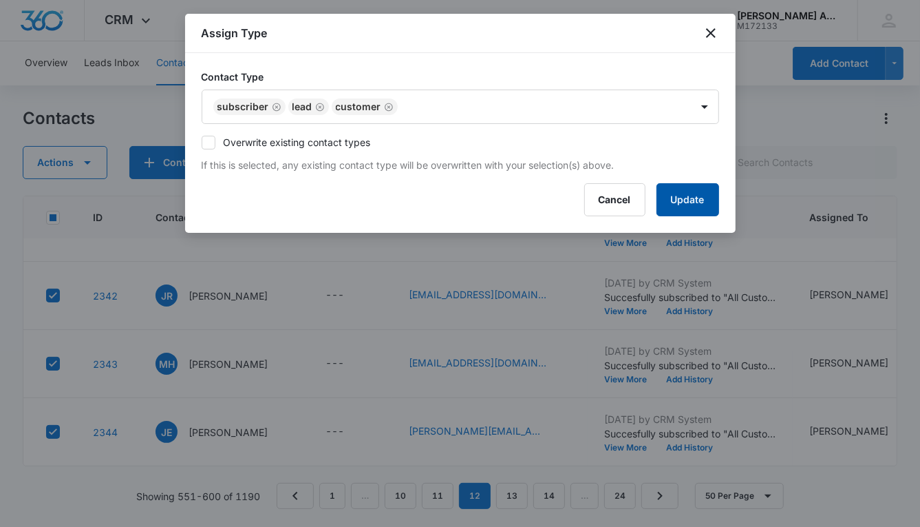
click at [664, 191] on button "Update" at bounding box center [688, 199] width 63 height 33
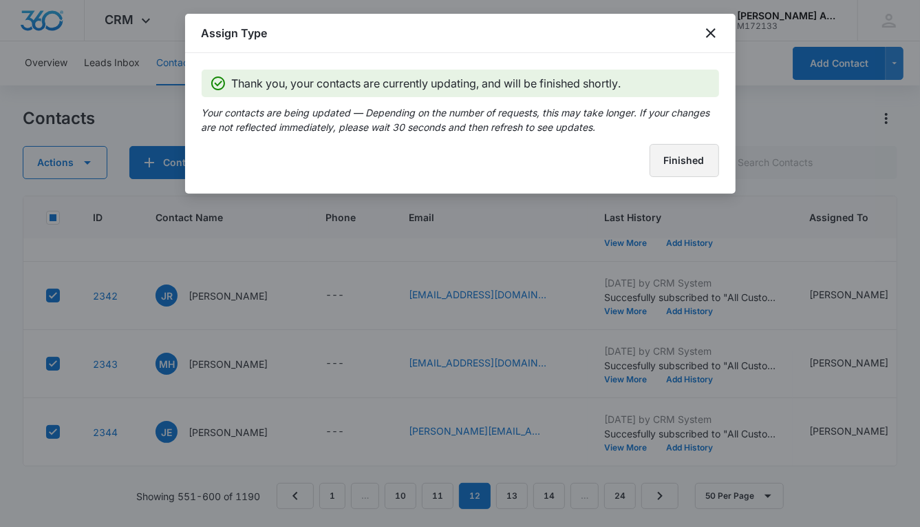
click at [654, 163] on button "Finished" at bounding box center [685, 160] width 70 height 33
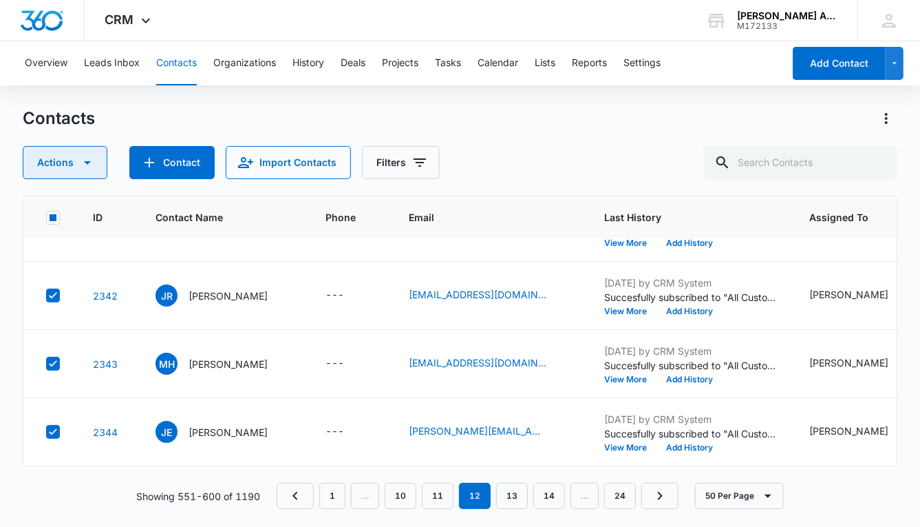
click at [62, 167] on button "Actions" at bounding box center [65, 162] width 85 height 33
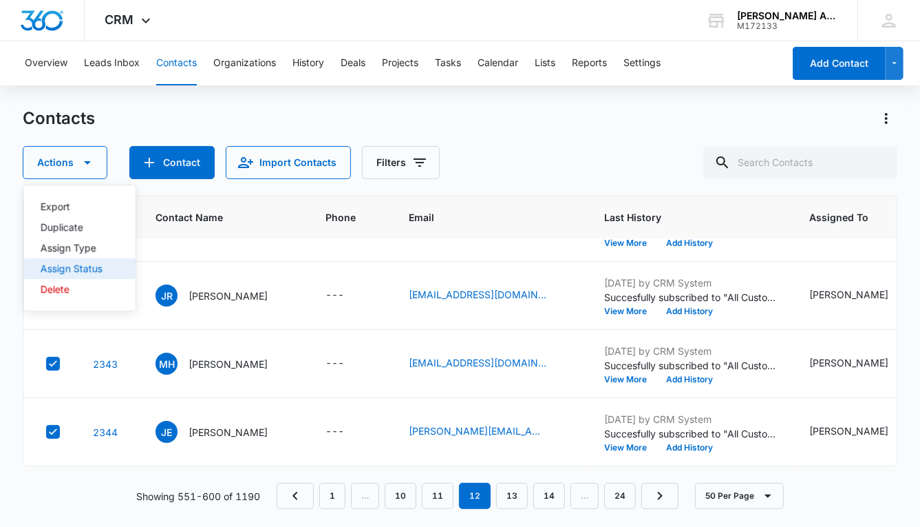
click at [82, 266] on div "Assign Status" at bounding box center [72, 269] width 62 height 10
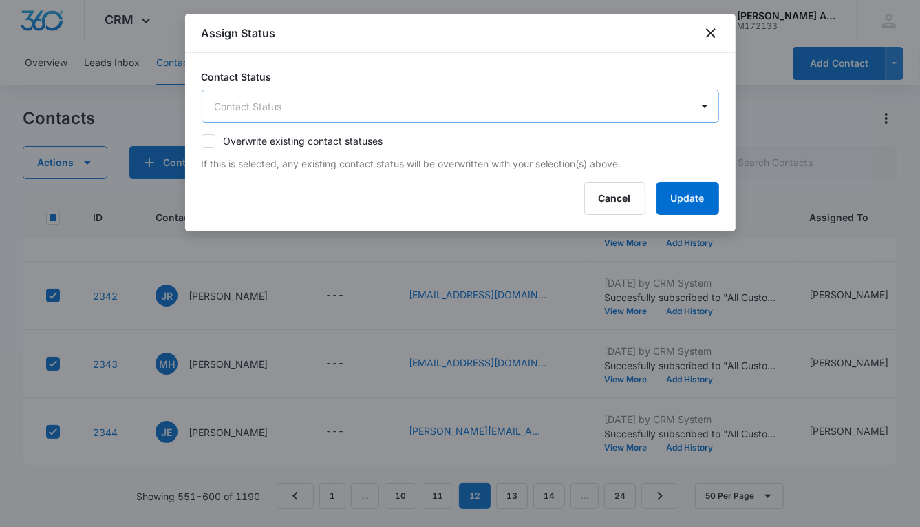
click at [362, 96] on body "CRM Apps Reputation Websites Forms CRM Email Social POS Content Ads Intelligenc…" at bounding box center [460, 263] width 920 height 527
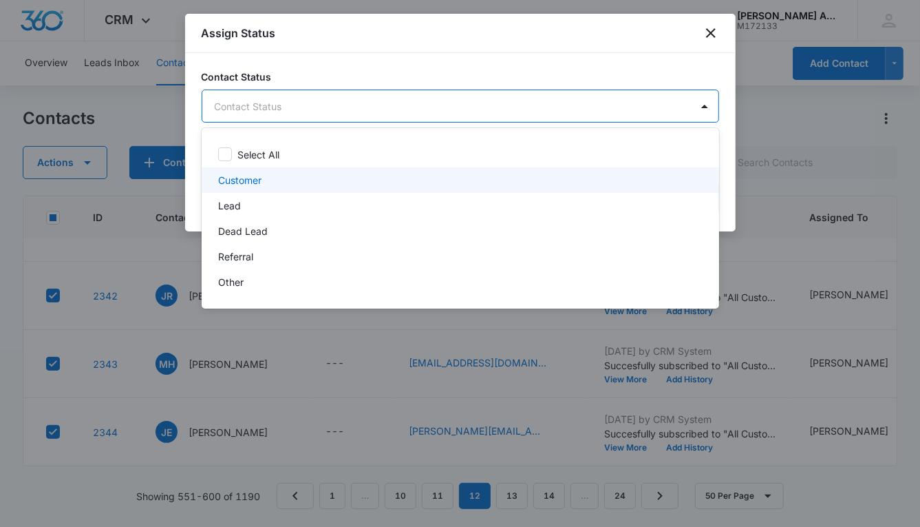
click at [249, 176] on p "Customer" at bounding box center [239, 180] width 43 height 14
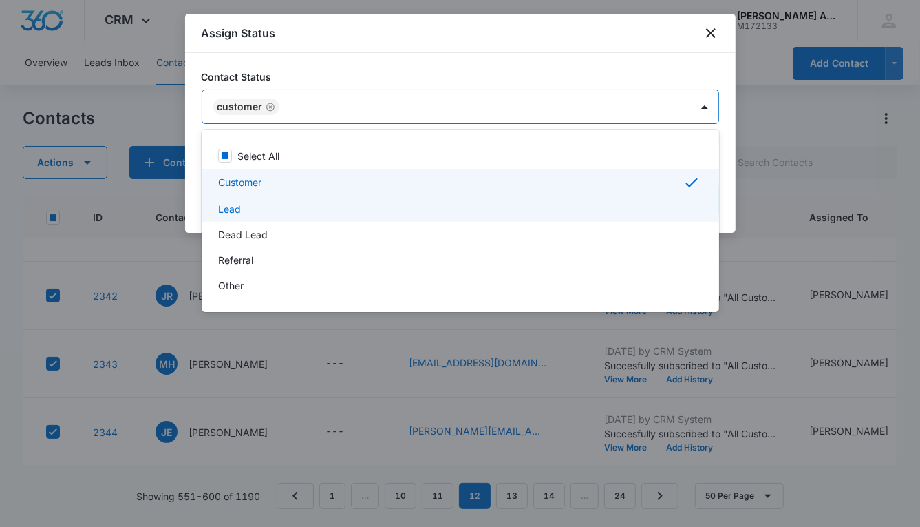
click at [242, 210] on div "Lead" at bounding box center [459, 209] width 482 height 14
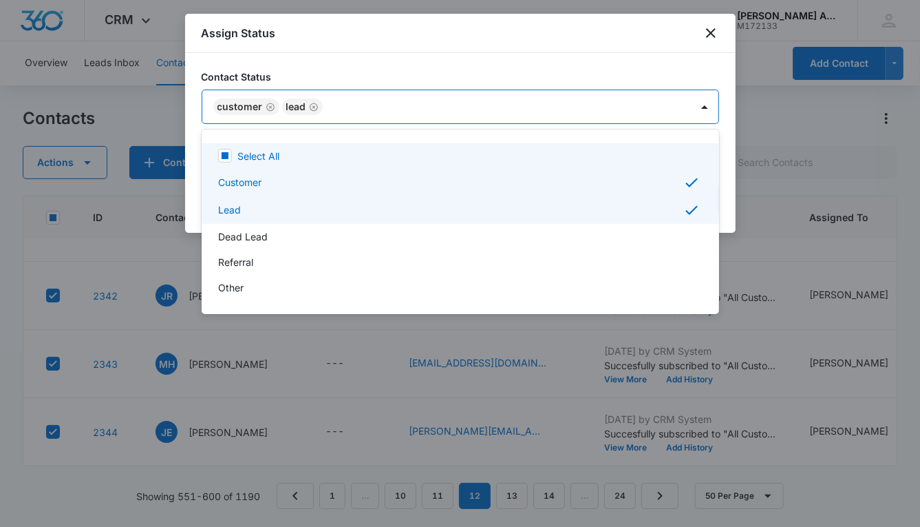
click at [544, 106] on div at bounding box center [460, 263] width 920 height 527
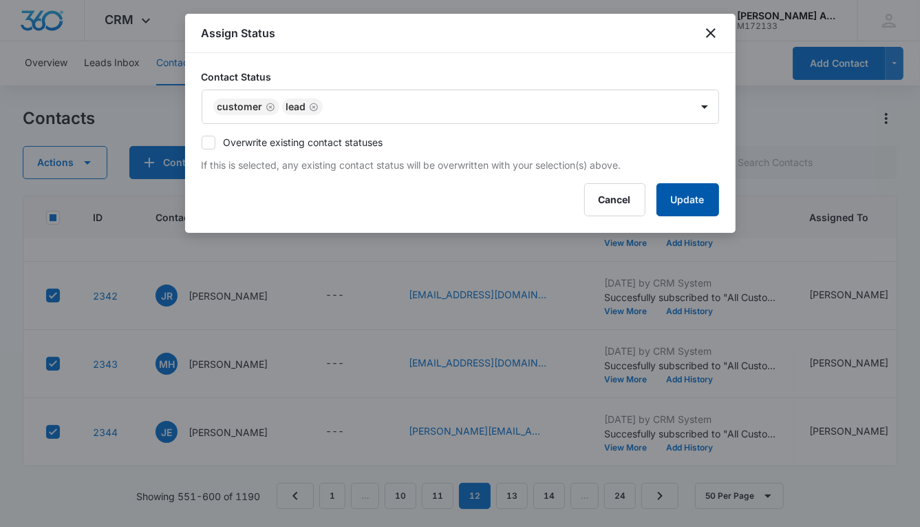
click at [664, 197] on button "Update" at bounding box center [688, 199] width 63 height 33
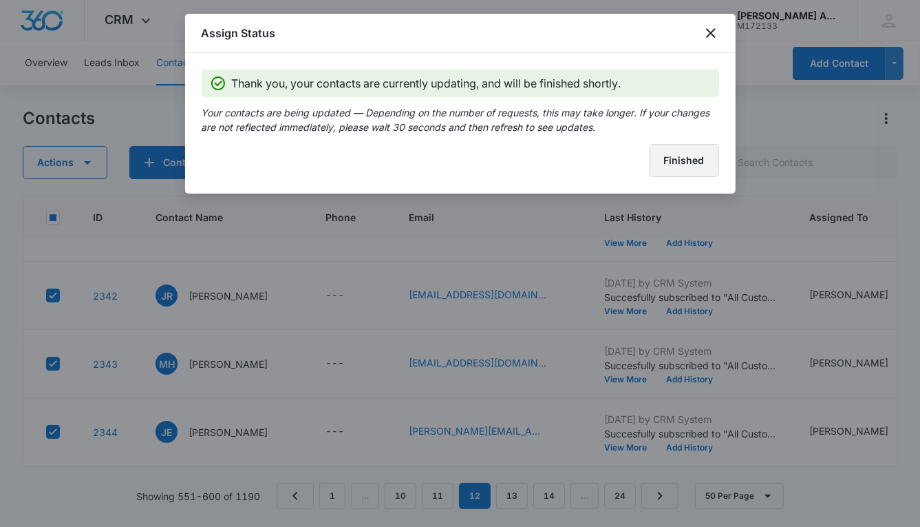
click at [660, 167] on button "Finished" at bounding box center [685, 160] width 70 height 33
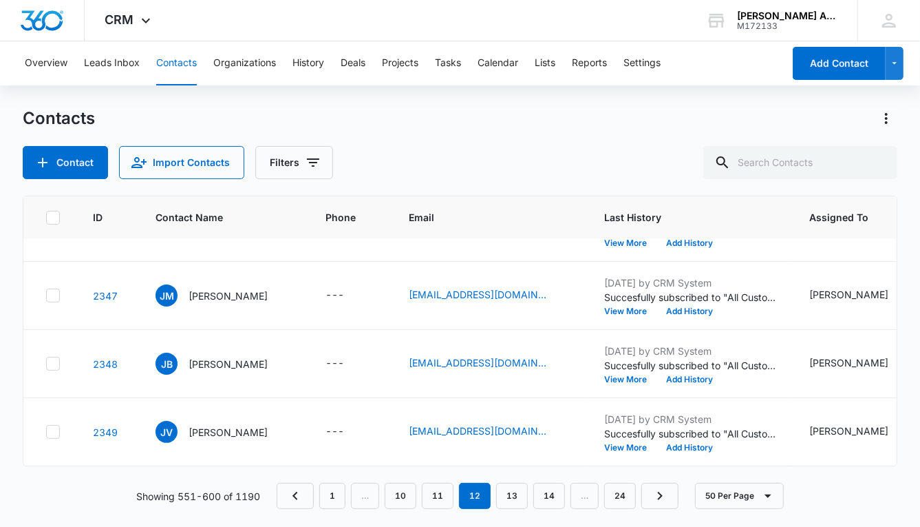
scroll to position [2846, 0]
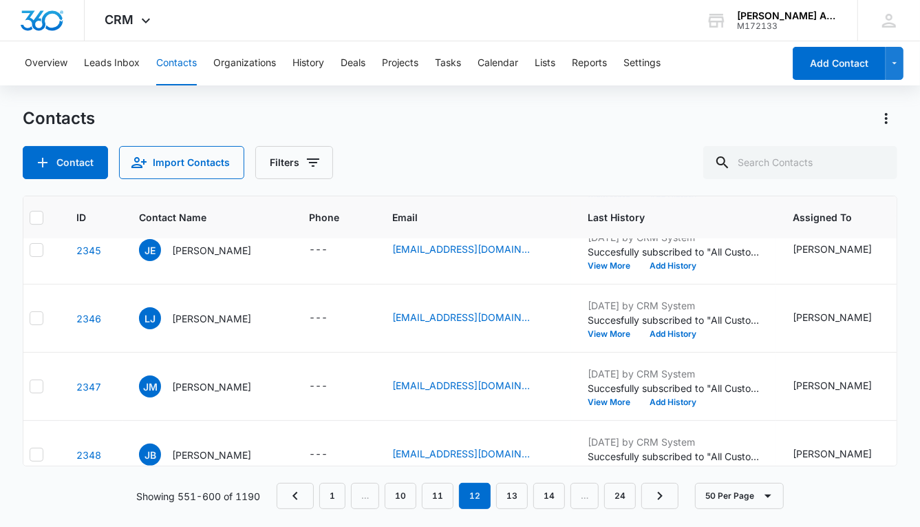
scroll to position [2749, 0]
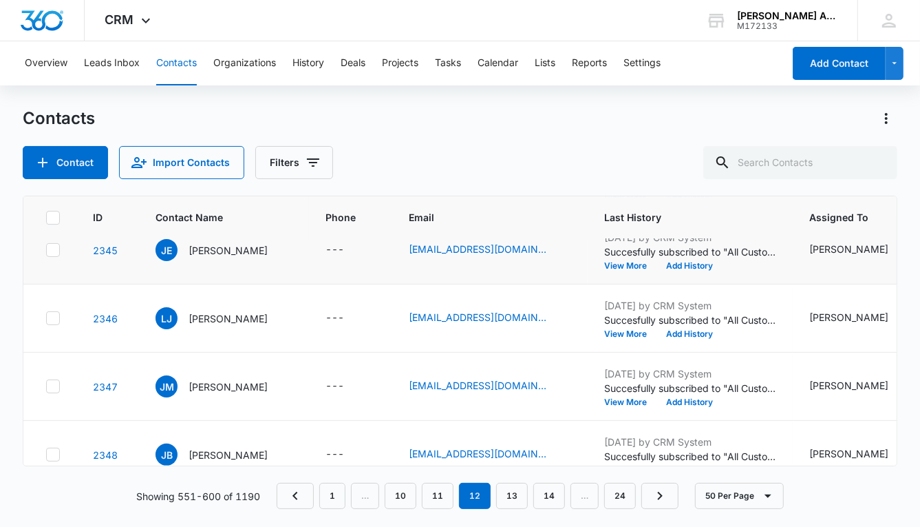
click at [51, 247] on icon at bounding box center [53, 250] width 12 height 12
click at [46, 250] on input "checkbox" at bounding box center [45, 250] width 1 height 1
checkbox input "true"
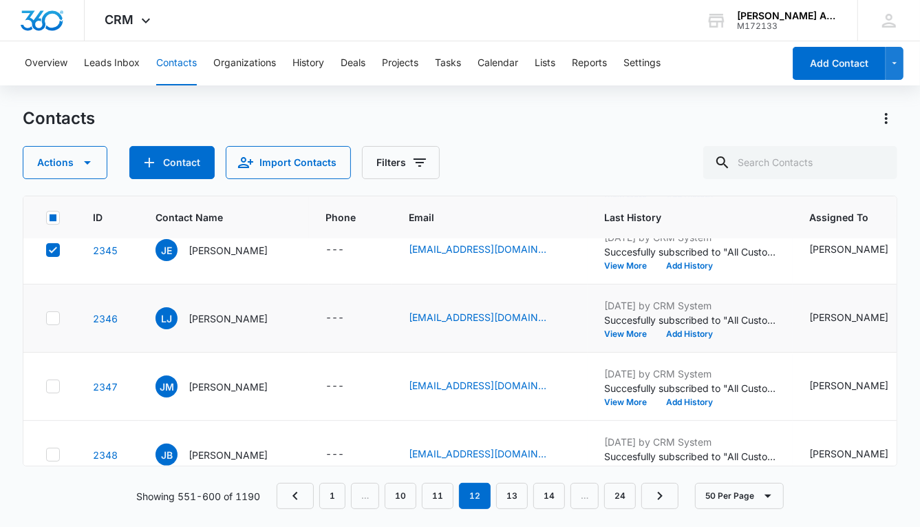
click at [53, 319] on icon at bounding box center [53, 318] width 12 height 12
click at [46, 319] on input "checkbox" at bounding box center [45, 318] width 1 height 1
checkbox input "true"
click at [52, 383] on icon at bounding box center [53, 386] width 12 height 12
click at [46, 386] on input "checkbox" at bounding box center [45, 386] width 1 height 1
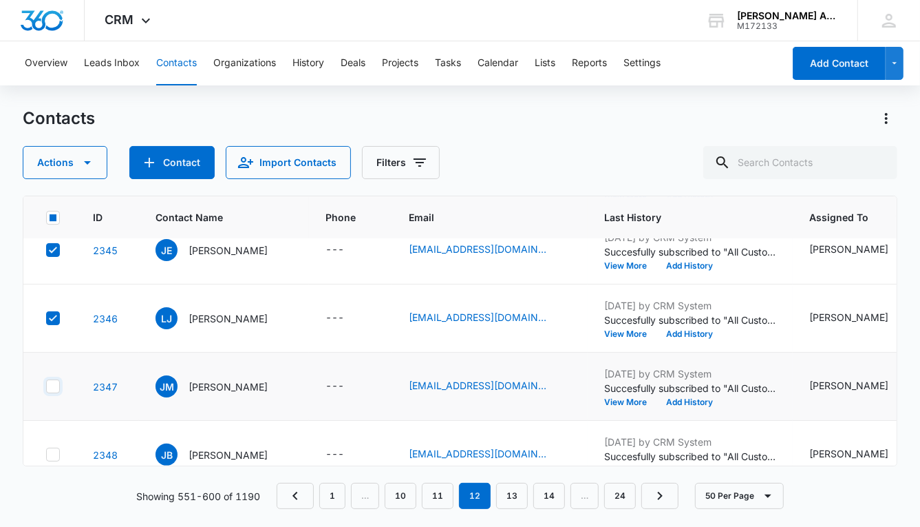
checkbox input "true"
click at [54, 448] on icon at bounding box center [53, 454] width 12 height 12
click at [46, 454] on input "checkbox" at bounding box center [45, 454] width 1 height 1
checkbox input "true"
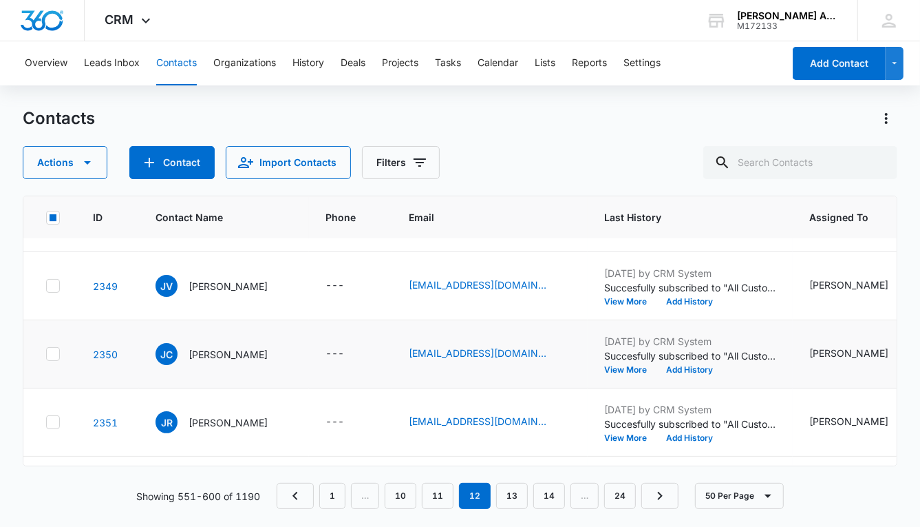
scroll to position [3022, 0]
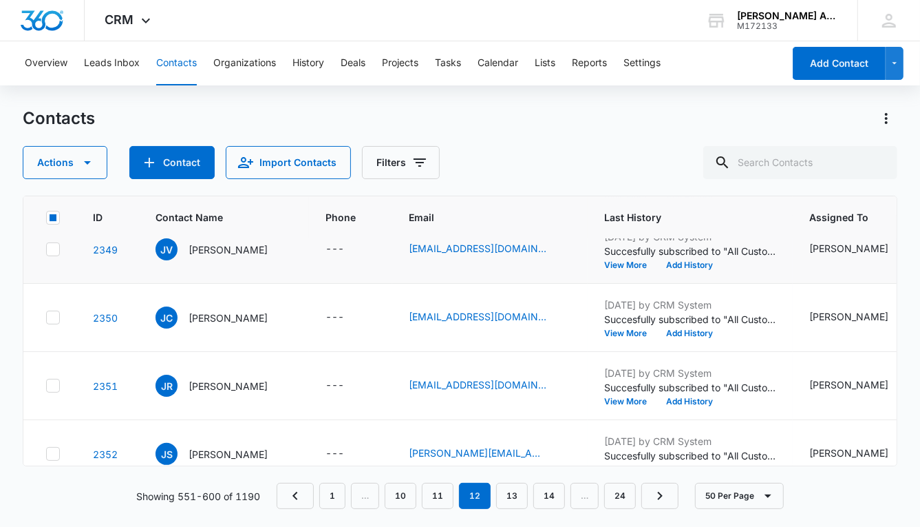
click at [52, 248] on icon at bounding box center [53, 249] width 8 height 6
click at [46, 249] on input "checkbox" at bounding box center [45, 249] width 1 height 1
checkbox input "true"
click at [51, 311] on icon at bounding box center [53, 317] width 12 height 12
click at [46, 317] on input "checkbox" at bounding box center [45, 317] width 1 height 1
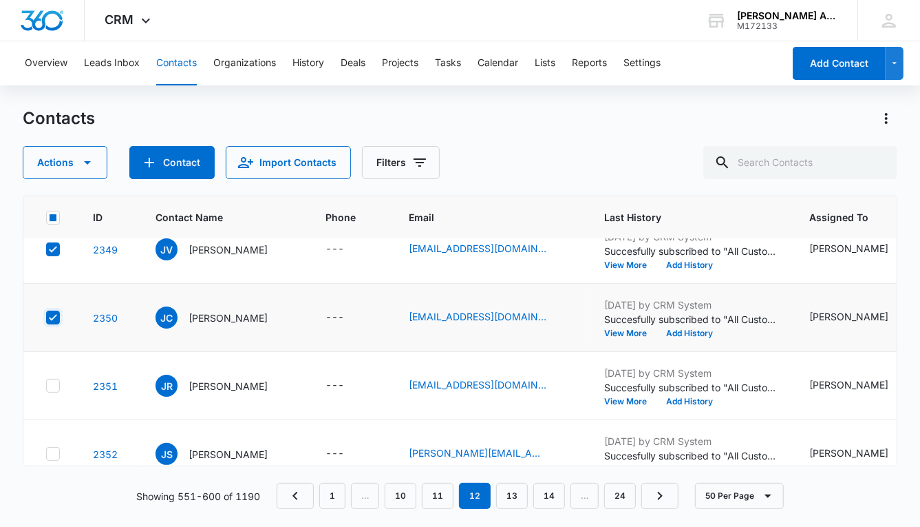
checkbox input "true"
drag, startPoint x: 55, startPoint y: 385, endPoint x: 57, endPoint y: 392, distance: 7.2
click at [56, 388] on icon at bounding box center [53, 385] width 12 height 12
click at [46, 386] on input "checkbox" at bounding box center [45, 385] width 1 height 1
checkbox input "true"
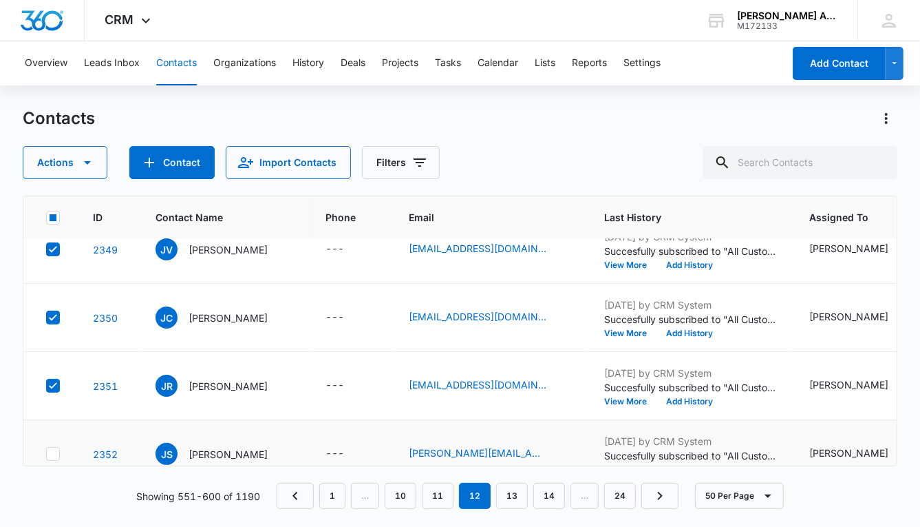
click at [54, 451] on icon at bounding box center [53, 453] width 8 height 6
click at [46, 454] on input "checkbox" at bounding box center [45, 454] width 1 height 1
checkbox input "true"
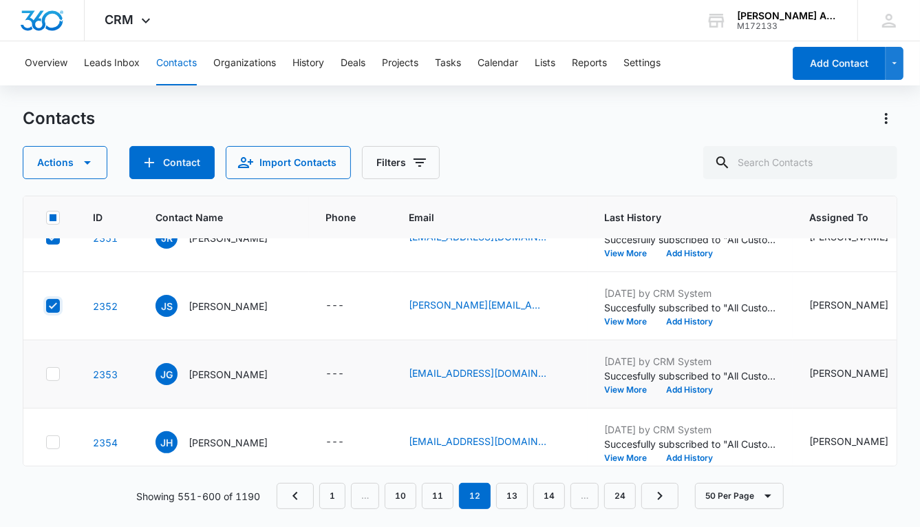
scroll to position [3187, 0]
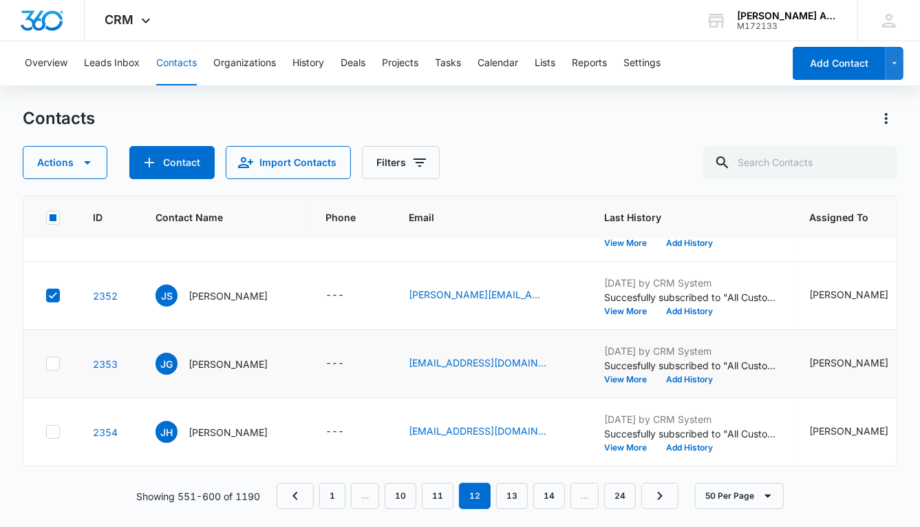
click at [52, 360] on icon at bounding box center [53, 363] width 8 height 6
click at [46, 363] on input "checkbox" at bounding box center [45, 363] width 1 height 1
checkbox input "true"
click at [52, 425] on icon at bounding box center [53, 431] width 12 height 12
click at [46, 432] on input "checkbox" at bounding box center [45, 432] width 1 height 1
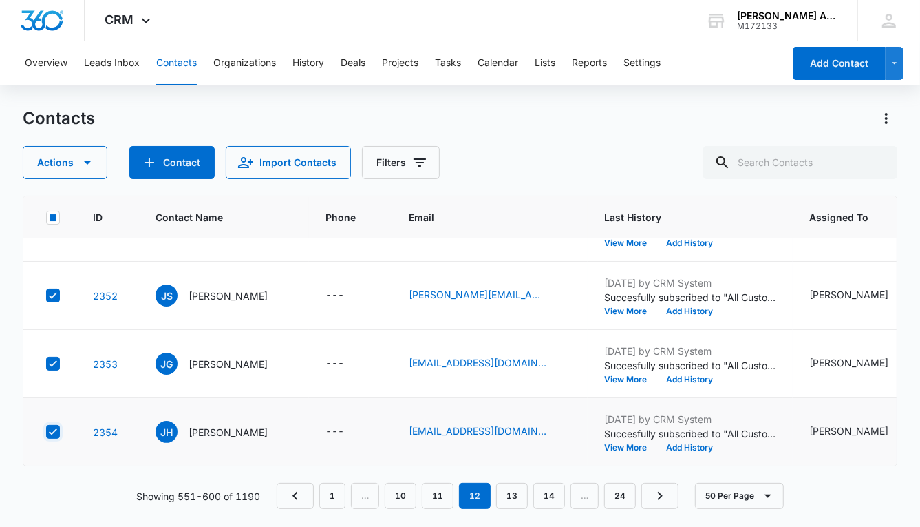
checkbox input "true"
click at [67, 161] on button "Actions" at bounding box center [65, 162] width 85 height 33
click at [74, 251] on div "Assign Type" at bounding box center [72, 248] width 62 height 10
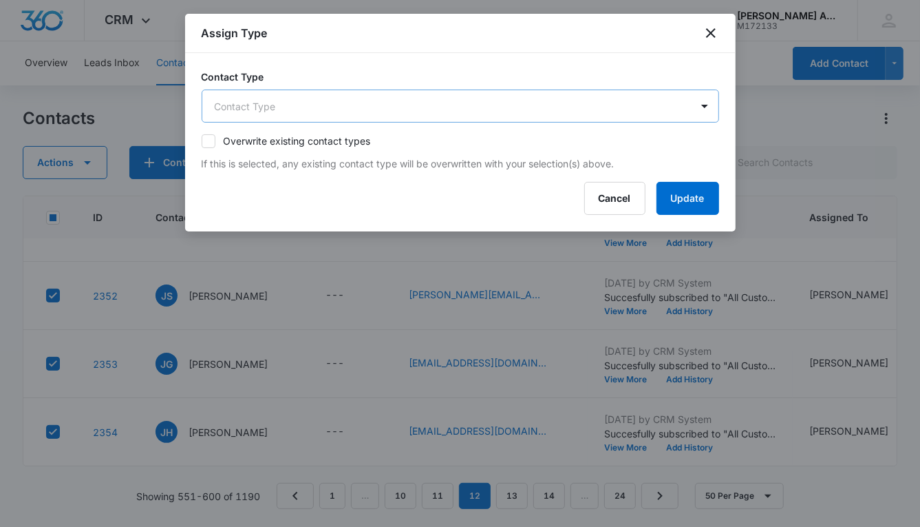
click at [404, 109] on body "CRM Apps Reputation Websites Forms CRM Email Social POS Content Ads Intelligenc…" at bounding box center [460, 263] width 920 height 527
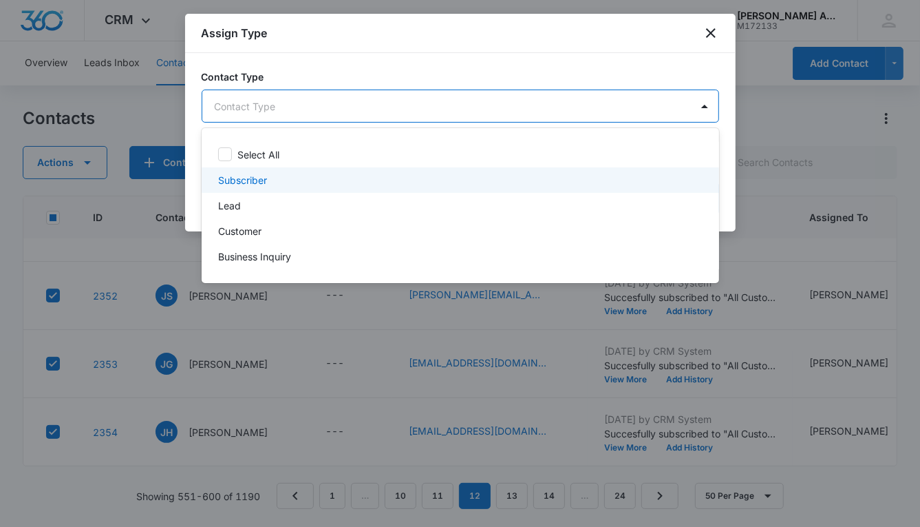
click at [266, 178] on p "Subscriber" at bounding box center [242, 180] width 49 height 14
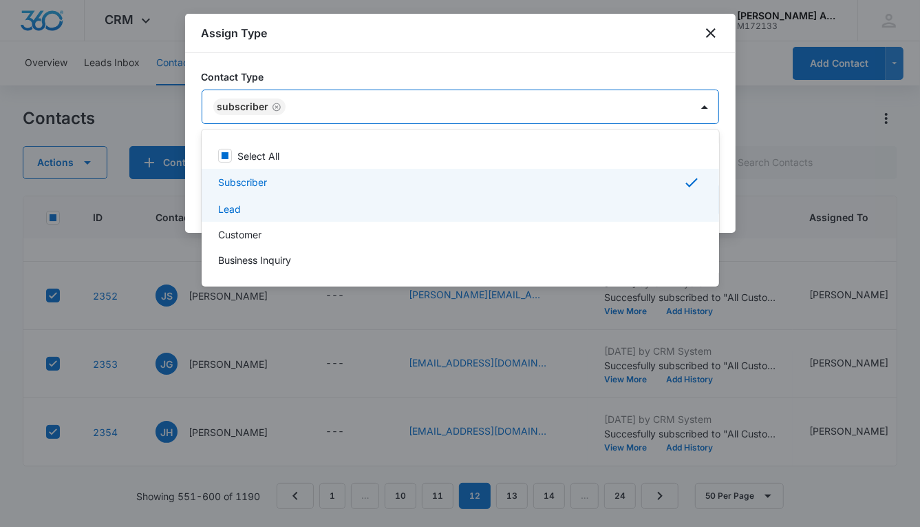
click at [254, 207] on div "Lead" at bounding box center [459, 209] width 482 height 14
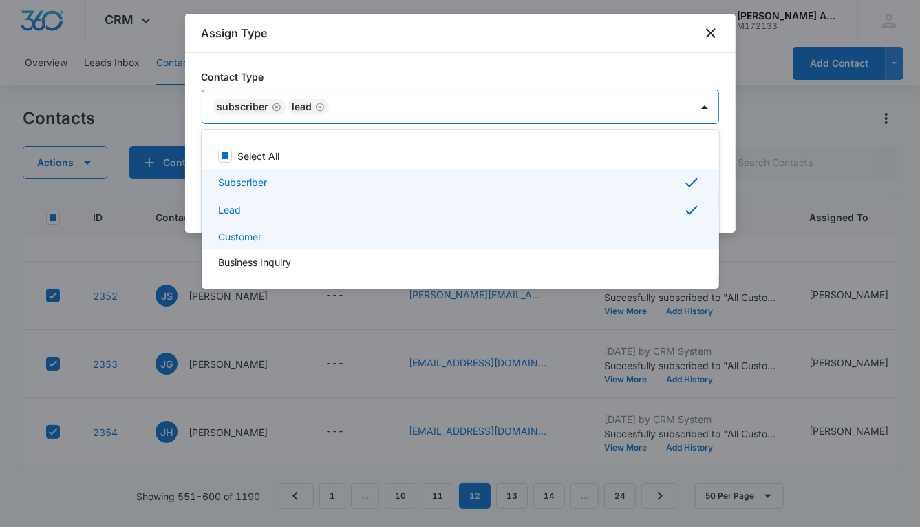
click at [258, 232] on p "Customer" at bounding box center [239, 236] width 43 height 14
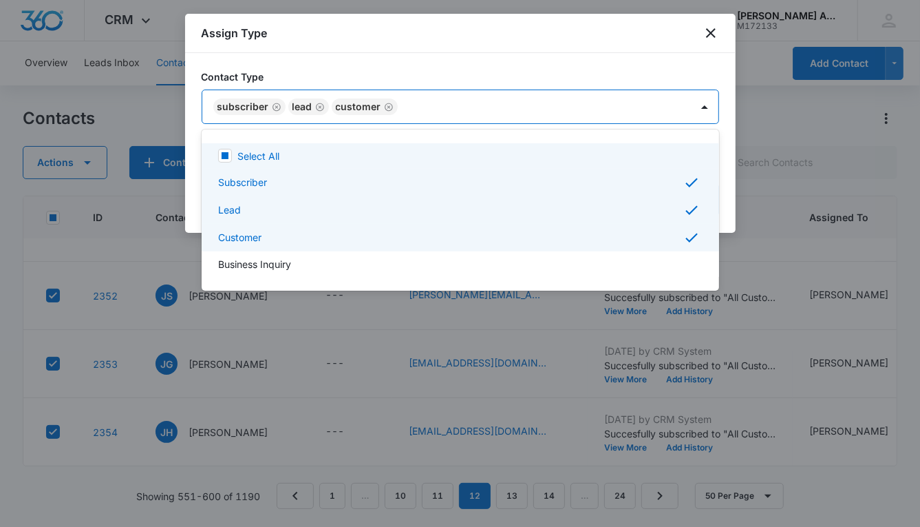
click at [540, 106] on div at bounding box center [460, 263] width 920 height 527
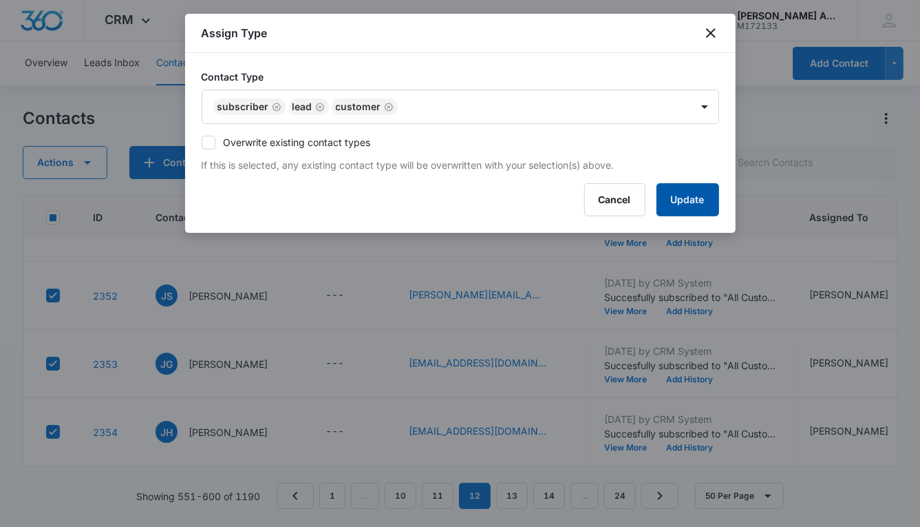
click at [663, 190] on button "Update" at bounding box center [688, 199] width 63 height 33
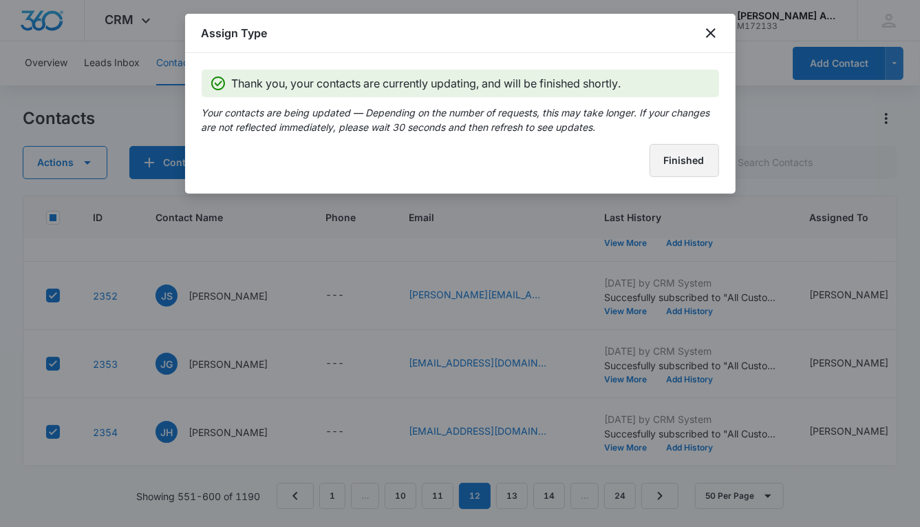
click at [660, 167] on button "Finished" at bounding box center [685, 160] width 70 height 33
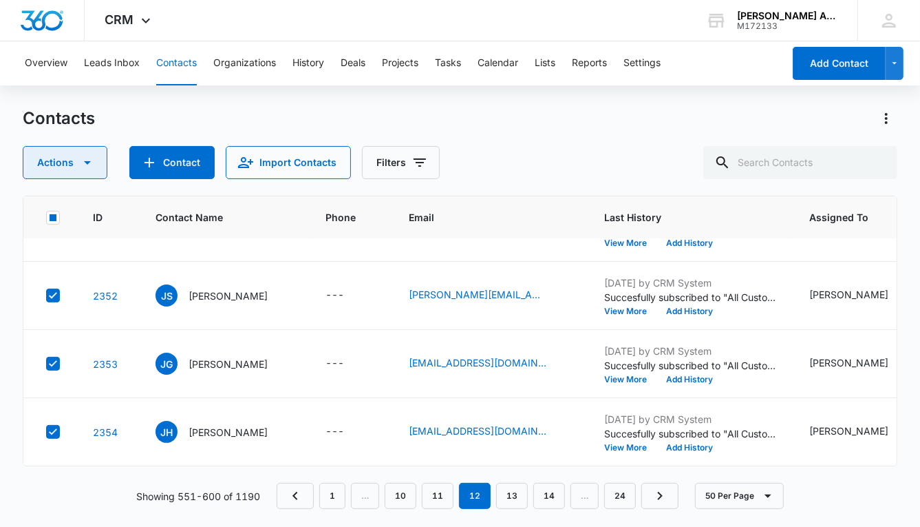
click at [58, 163] on button "Actions" at bounding box center [65, 162] width 85 height 33
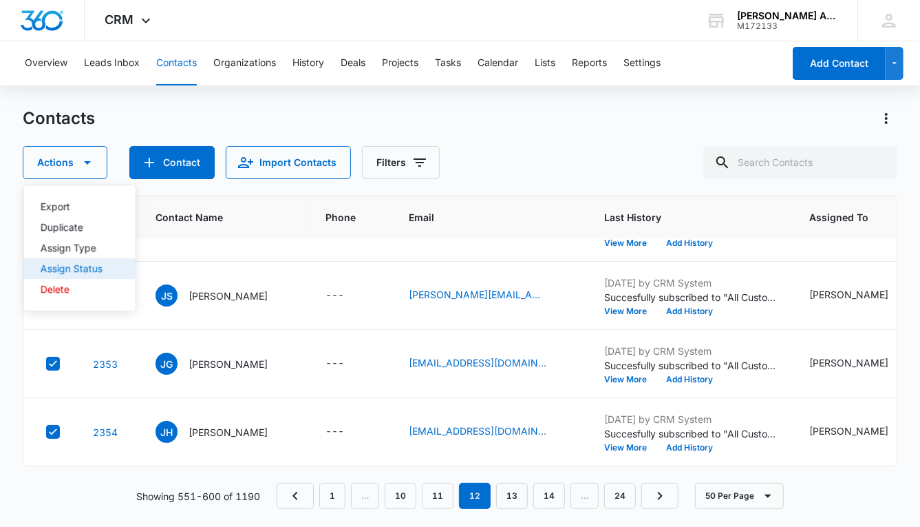
click at [88, 268] on div "Assign Status" at bounding box center [72, 269] width 62 height 10
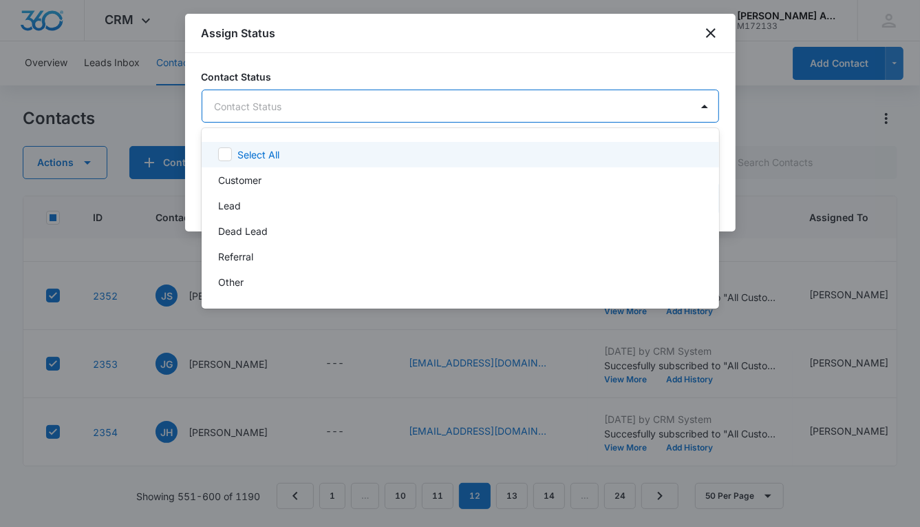
click at [293, 109] on body "CRM Apps Reputation Websites Forms CRM Email Social POS Content Ads Intelligenc…" at bounding box center [460, 263] width 920 height 527
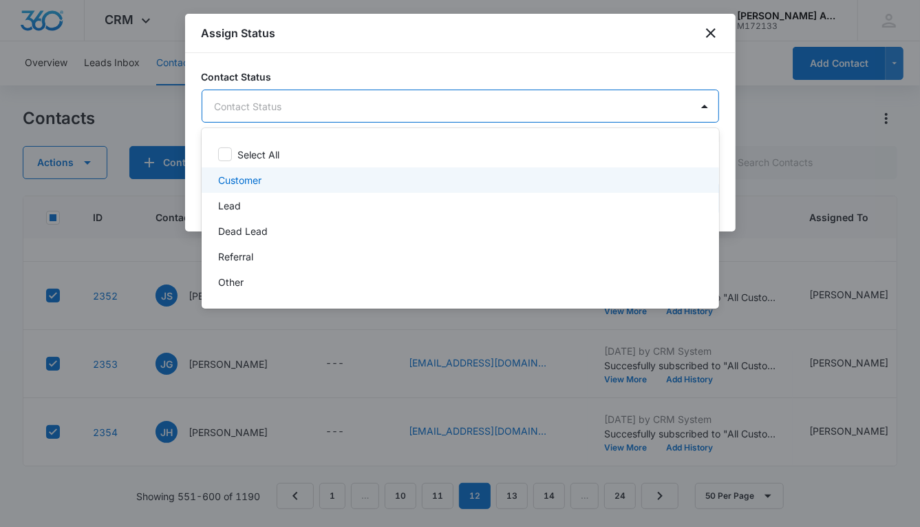
click at [268, 177] on div "Customer" at bounding box center [459, 180] width 482 height 14
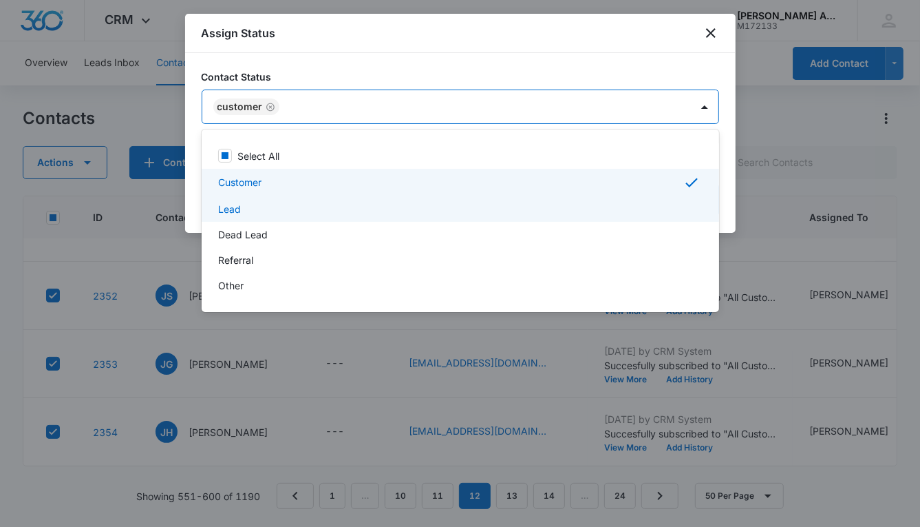
click at [263, 209] on div "Lead" at bounding box center [459, 209] width 482 height 14
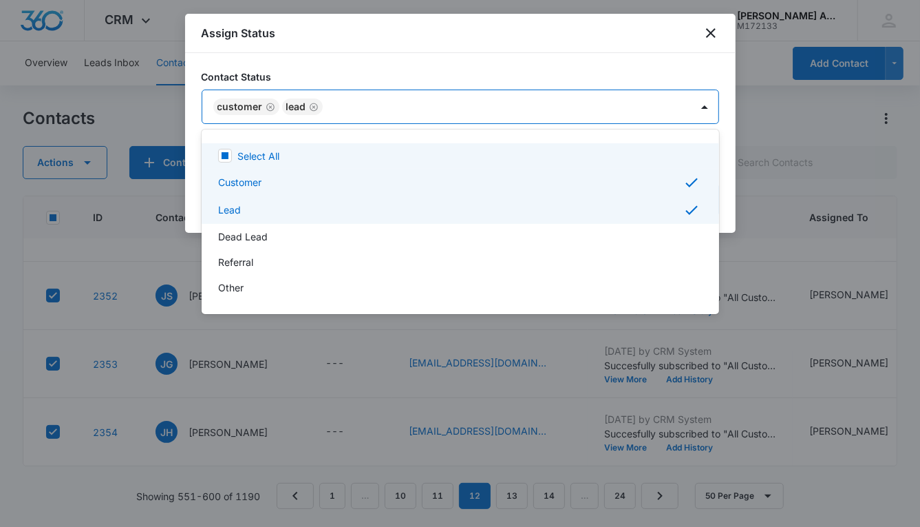
click at [470, 109] on div at bounding box center [460, 263] width 920 height 527
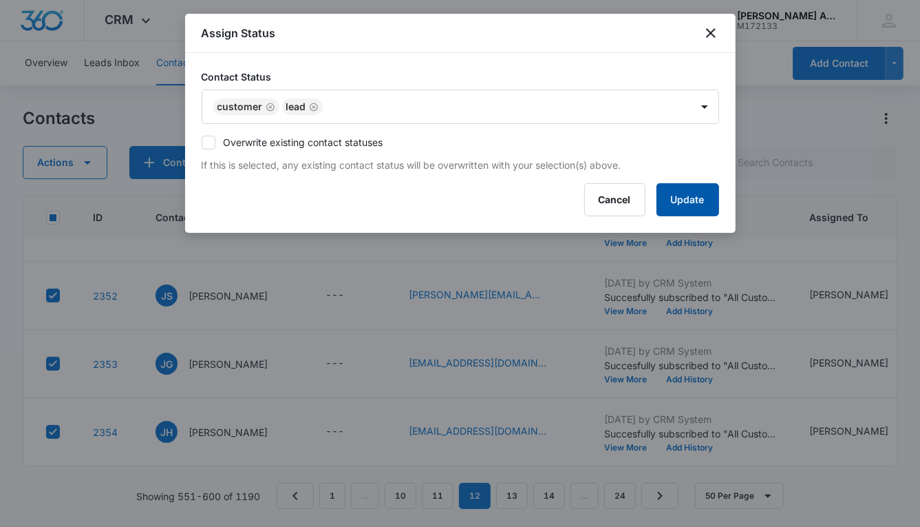
click at [671, 187] on button "Update" at bounding box center [688, 199] width 63 height 33
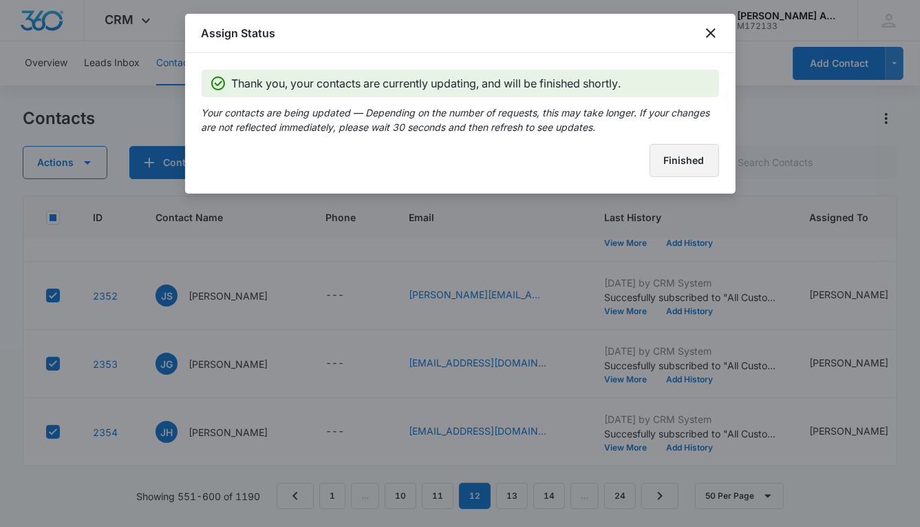
click at [655, 165] on button "Finished" at bounding box center [685, 160] width 70 height 33
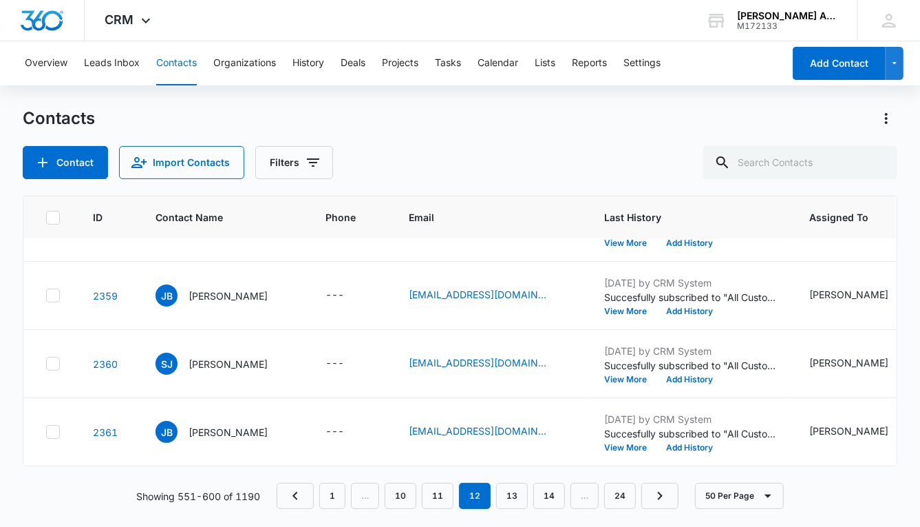
scroll to position [2778, 0]
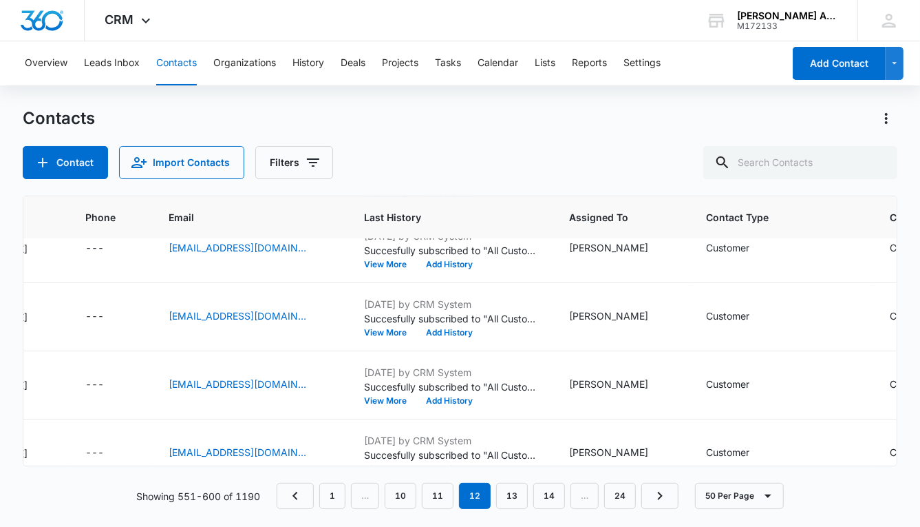
scroll to position [2750, 0]
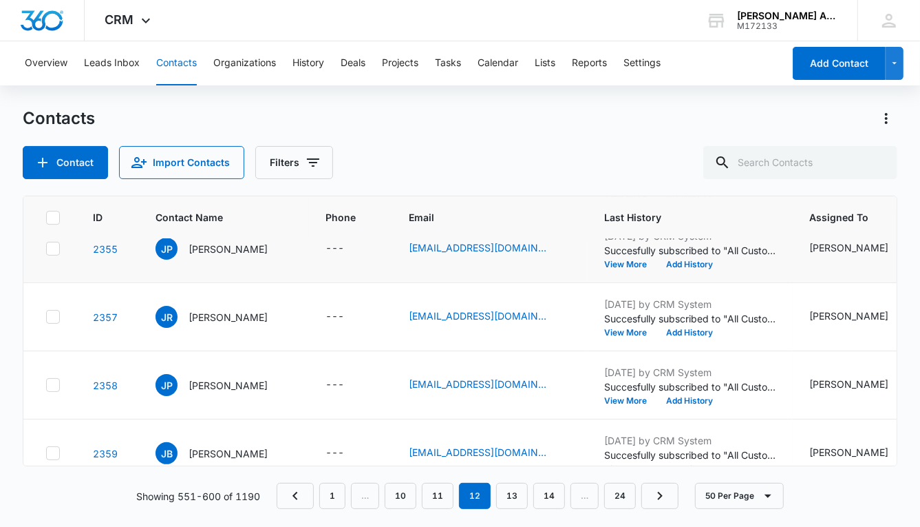
click at [50, 246] on icon at bounding box center [53, 248] width 8 height 6
click at [46, 248] on input "checkbox" at bounding box center [45, 248] width 1 height 1
checkbox input "true"
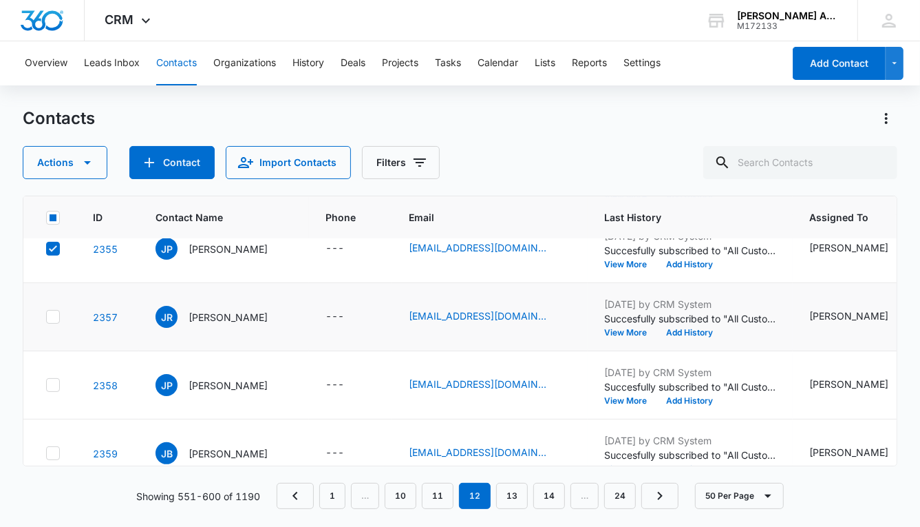
click at [53, 316] on icon at bounding box center [53, 316] width 12 height 12
click at [46, 317] on input "checkbox" at bounding box center [45, 317] width 1 height 1
checkbox input "true"
click at [48, 386] on icon at bounding box center [53, 385] width 12 height 12
click at [46, 385] on input "checkbox" at bounding box center [45, 385] width 1 height 1
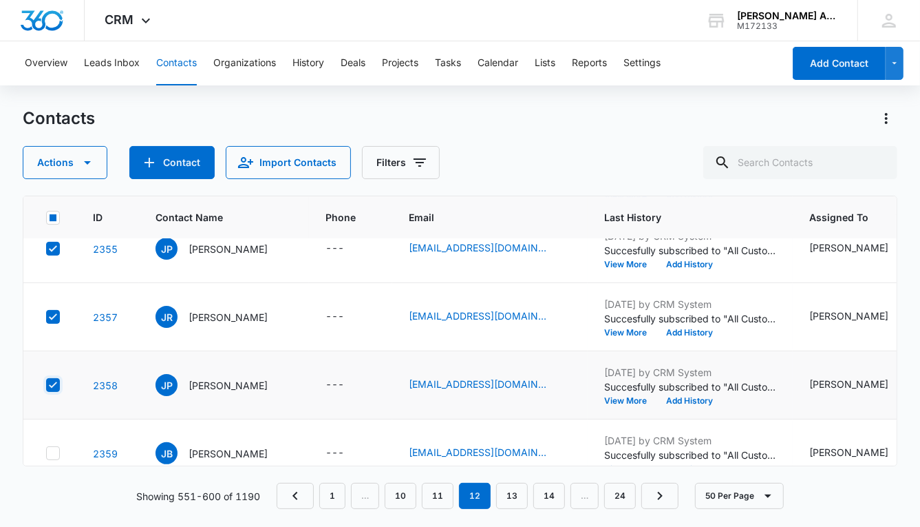
checkbox input "true"
click at [52, 448] on icon at bounding box center [53, 453] width 12 height 12
click at [46, 453] on input "checkbox" at bounding box center [45, 453] width 1 height 1
checkbox input "true"
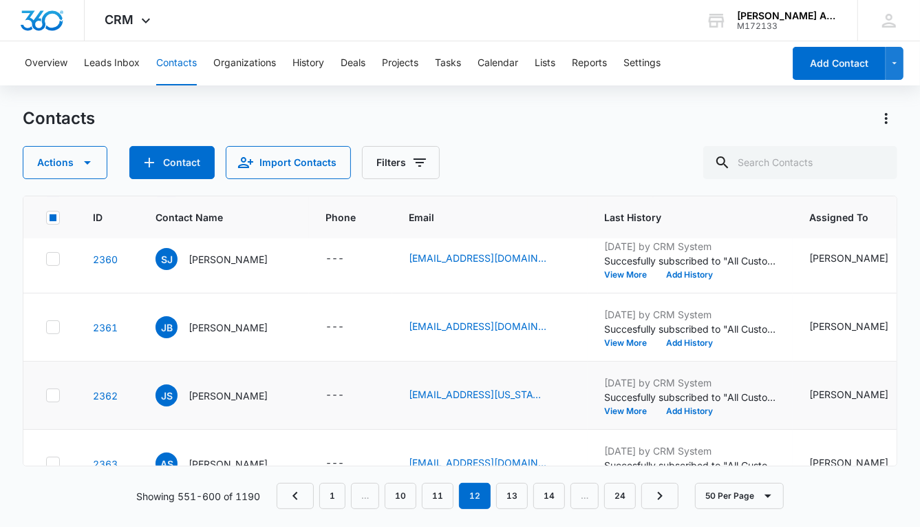
scroll to position [3015, 0]
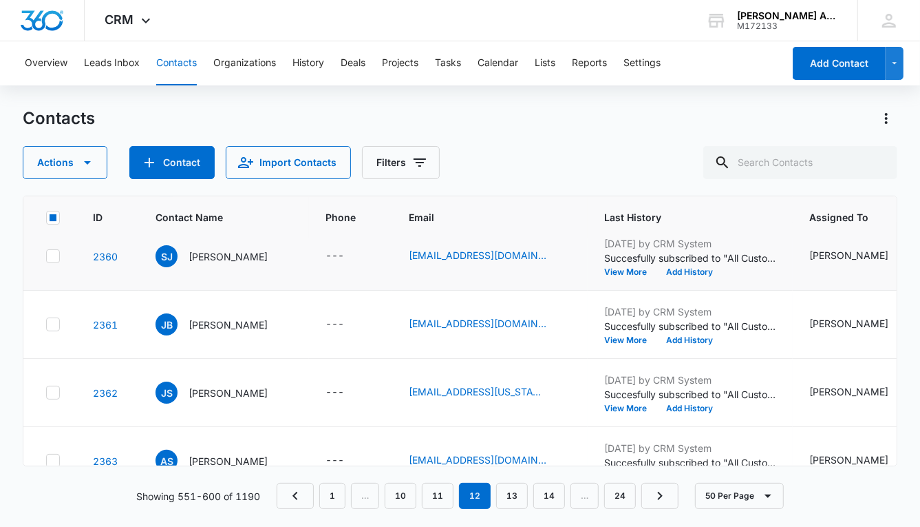
click at [56, 253] on icon at bounding box center [53, 256] width 8 height 6
click at [46, 256] on input "checkbox" at bounding box center [45, 256] width 1 height 1
checkbox input "true"
click at [56, 324] on icon at bounding box center [53, 324] width 12 height 12
click at [46, 324] on input "checkbox" at bounding box center [45, 324] width 1 height 1
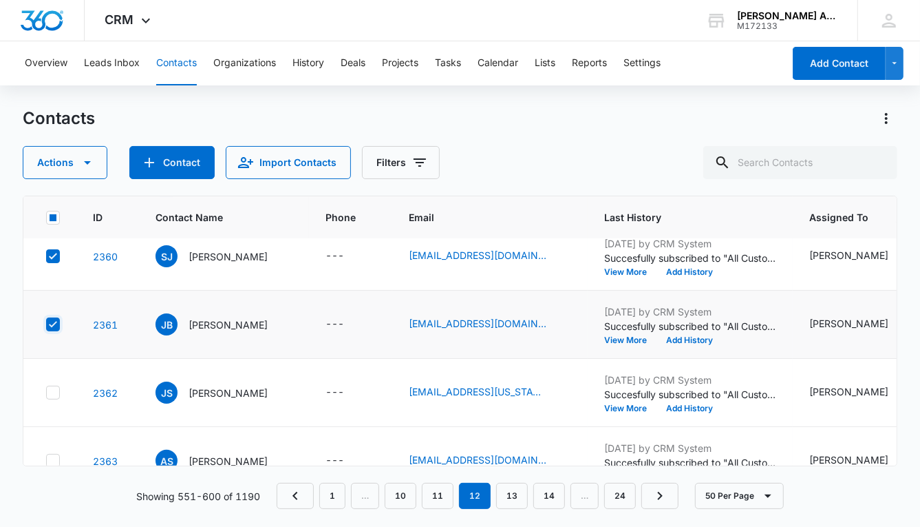
checkbox input "true"
click at [58, 388] on icon at bounding box center [53, 392] width 12 height 12
click at [46, 392] on input "checkbox" at bounding box center [45, 392] width 1 height 1
checkbox input "true"
click at [54, 449] on td at bounding box center [49, 461] width 53 height 68
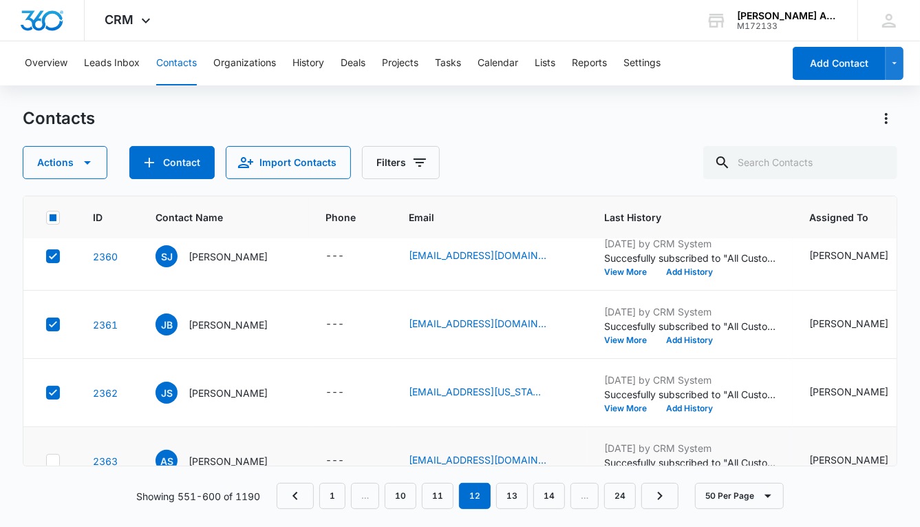
click at [56, 454] on div at bounding box center [53, 461] width 14 height 14
click at [46, 461] on input "checkbox" at bounding box center [45, 461] width 1 height 1
checkbox input "true"
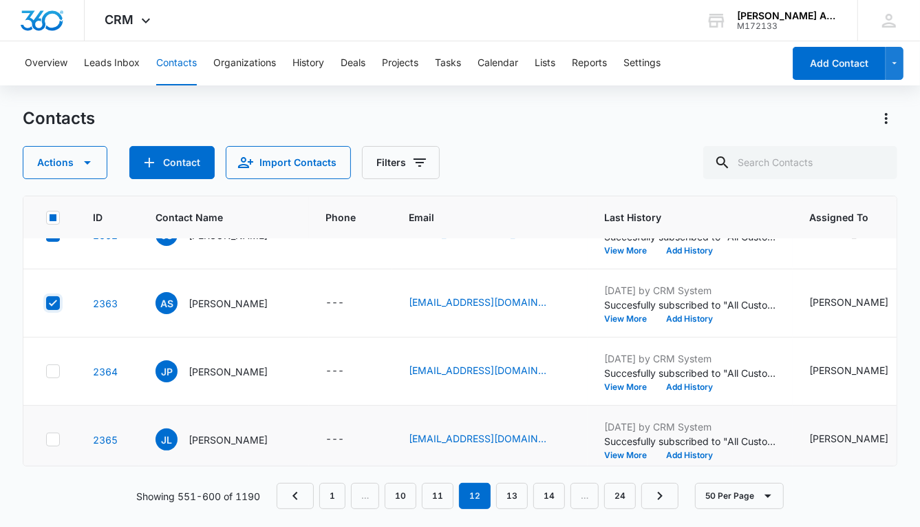
scroll to position [3187, 0]
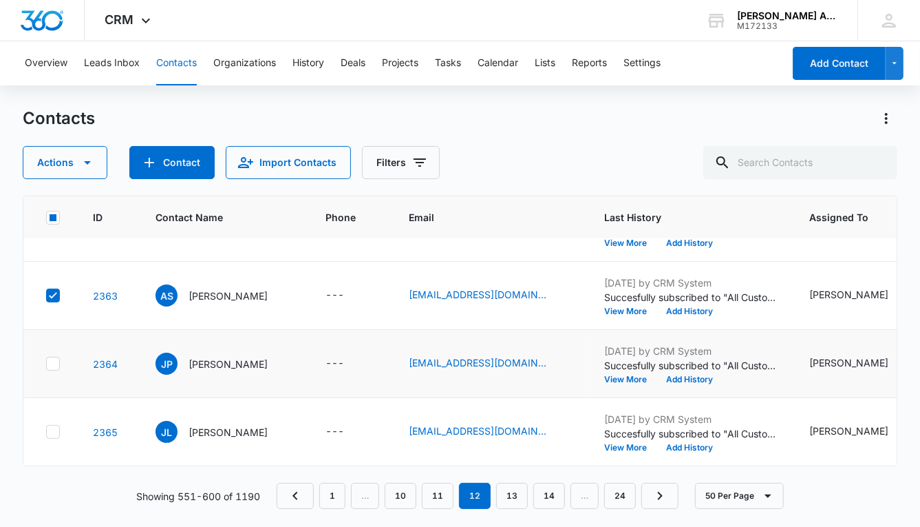
click at [54, 357] on icon at bounding box center [53, 363] width 12 height 12
click at [46, 363] on input "checkbox" at bounding box center [45, 363] width 1 height 1
checkbox input "true"
click at [52, 428] on icon at bounding box center [53, 431] width 8 height 6
click at [46, 432] on input "checkbox" at bounding box center [45, 432] width 1 height 1
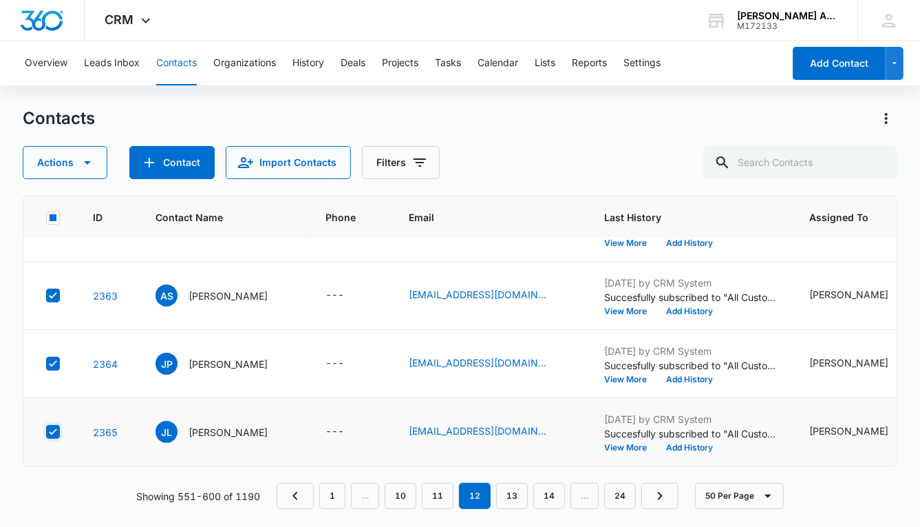
checkbox input "true"
click at [69, 164] on button "Actions" at bounding box center [65, 162] width 85 height 33
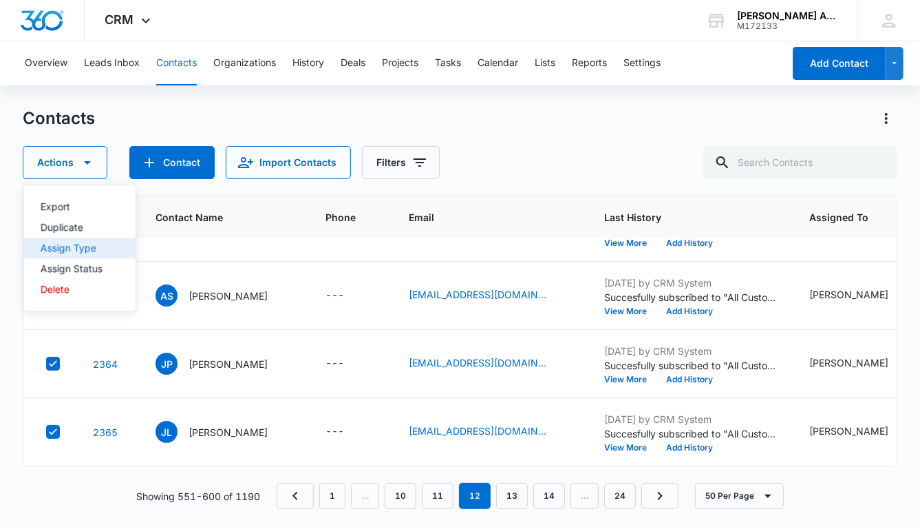
click at [81, 251] on div "Assign Type" at bounding box center [72, 248] width 62 height 10
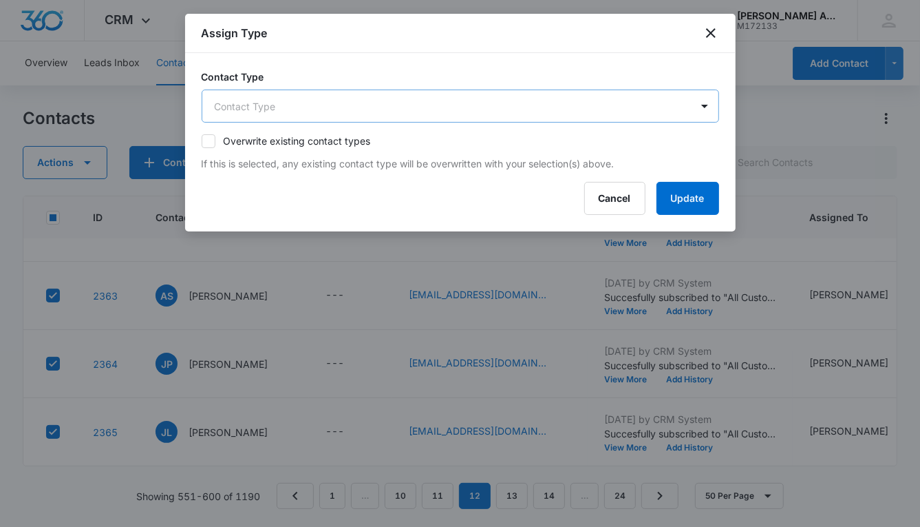
click at [364, 107] on body "CRM Apps Reputation Websites Forms CRM Email Social POS Content Ads Intelligenc…" at bounding box center [460, 263] width 920 height 527
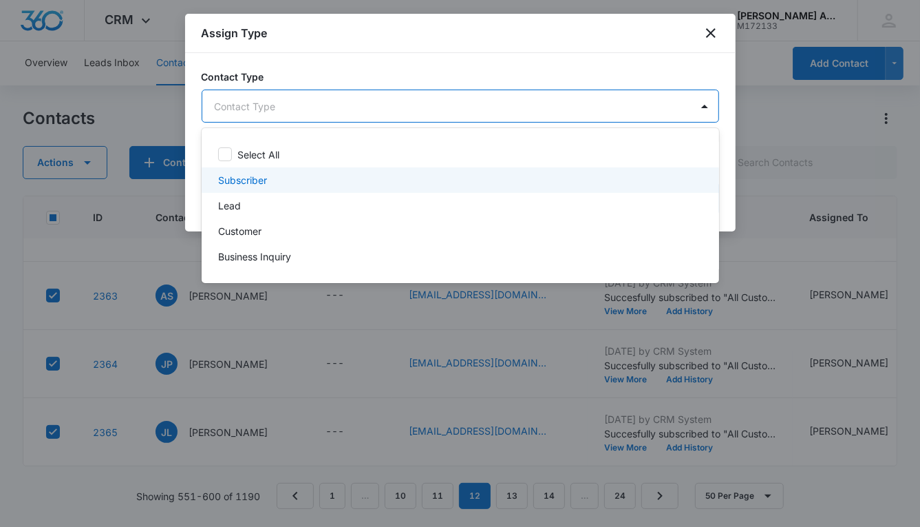
click at [251, 180] on p "Subscriber" at bounding box center [242, 180] width 49 height 14
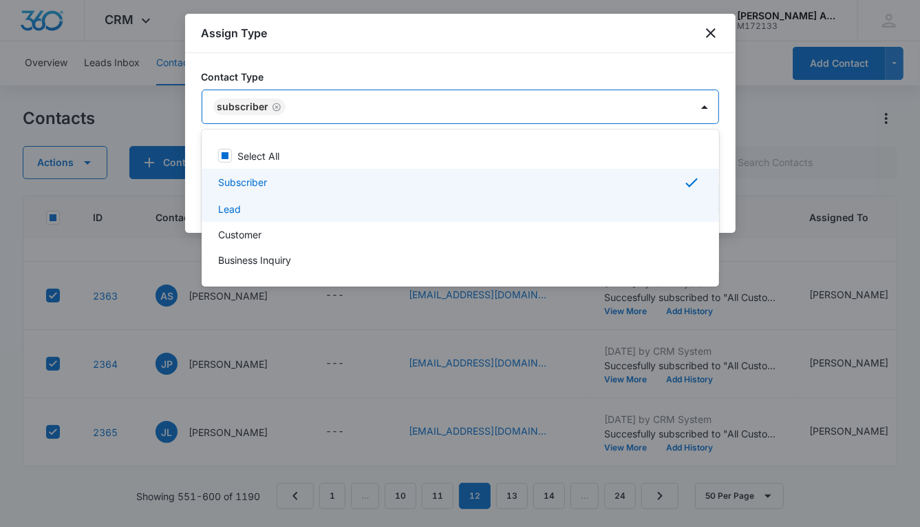
click at [241, 209] on div "Lead" at bounding box center [459, 209] width 482 height 14
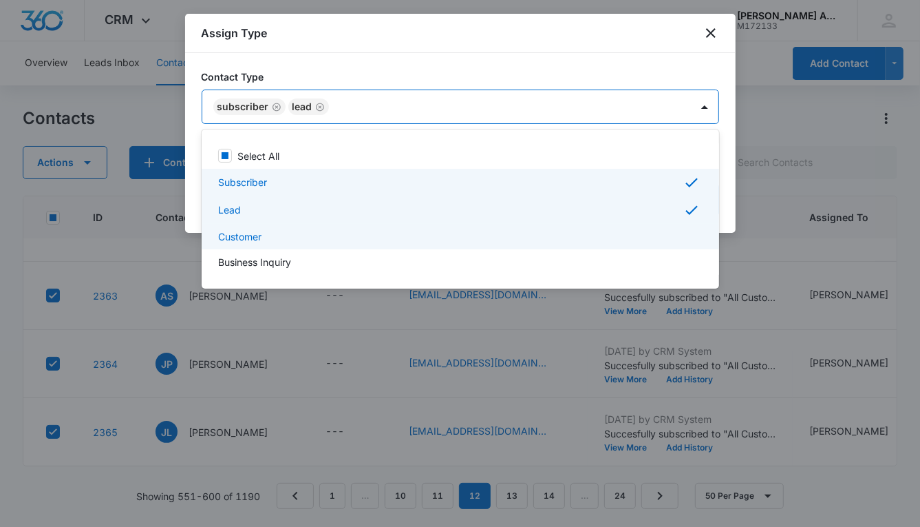
click at [246, 240] on p "Customer" at bounding box center [239, 236] width 43 height 14
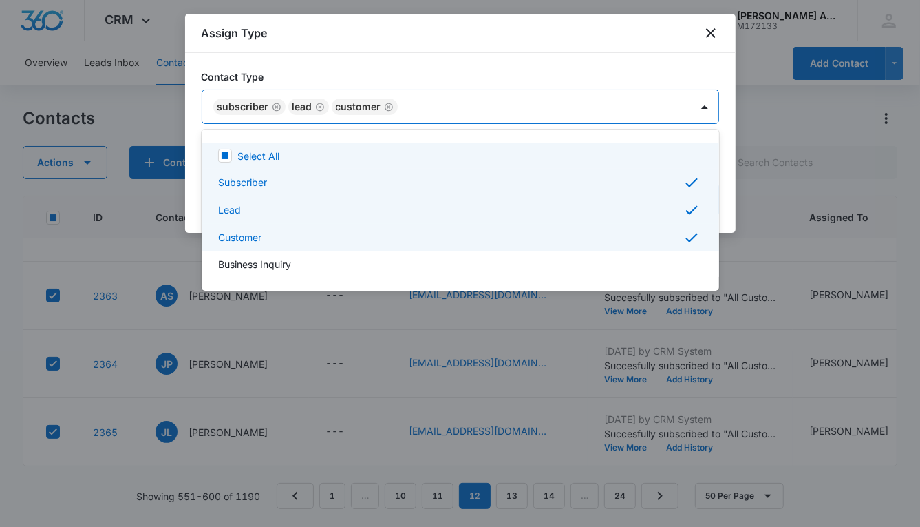
click at [539, 108] on div at bounding box center [460, 263] width 920 height 527
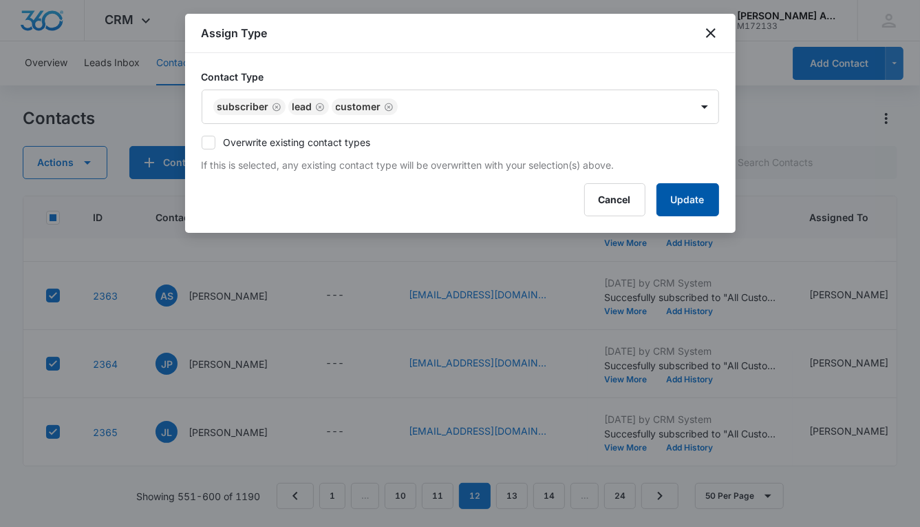
click at [660, 190] on button "Update" at bounding box center [688, 199] width 63 height 33
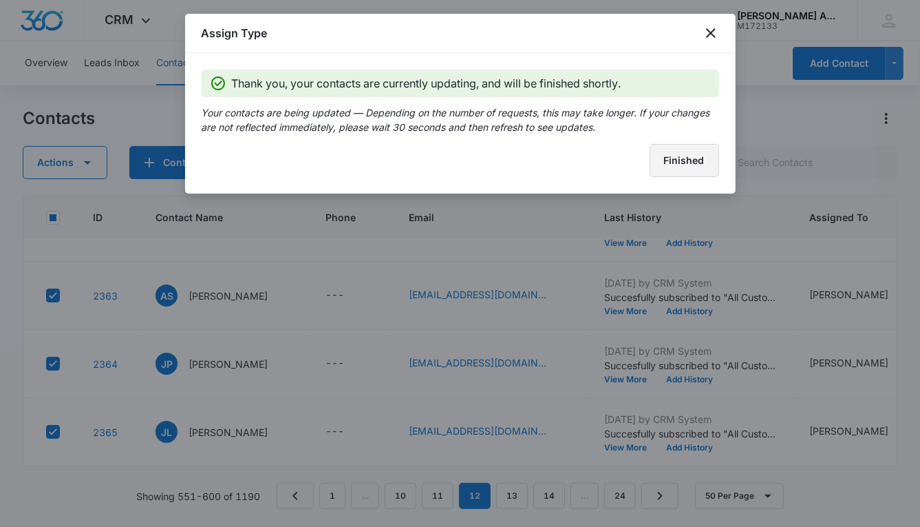
click at [659, 151] on button "Finished" at bounding box center [685, 160] width 70 height 33
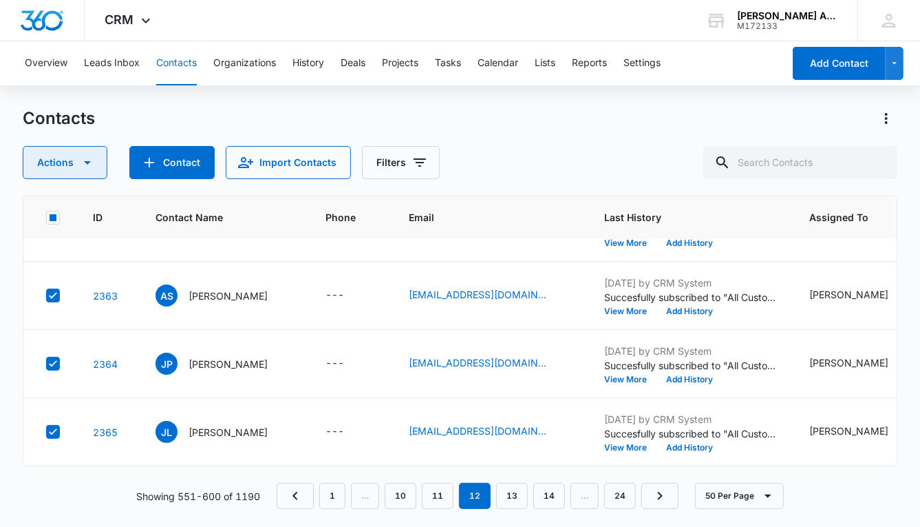
click at [65, 169] on button "Actions" at bounding box center [65, 162] width 85 height 33
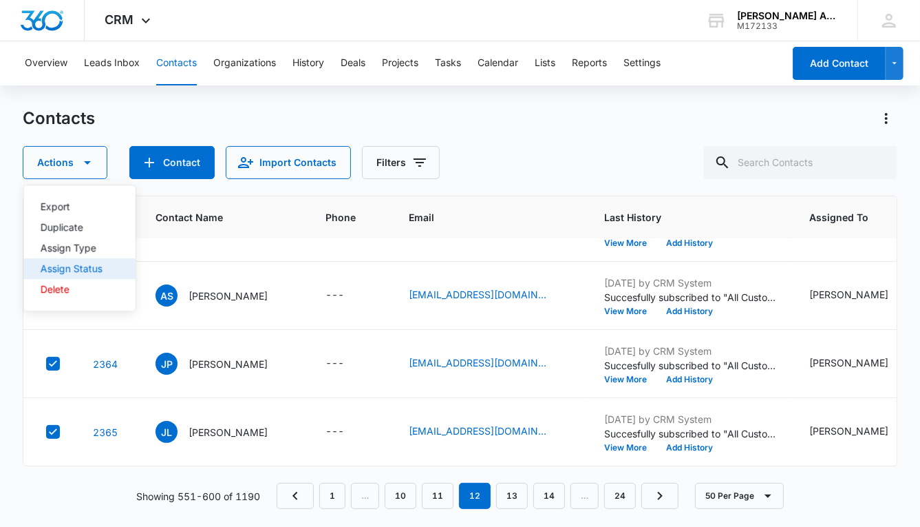
click at [86, 269] on div "Assign Status" at bounding box center [72, 269] width 62 height 10
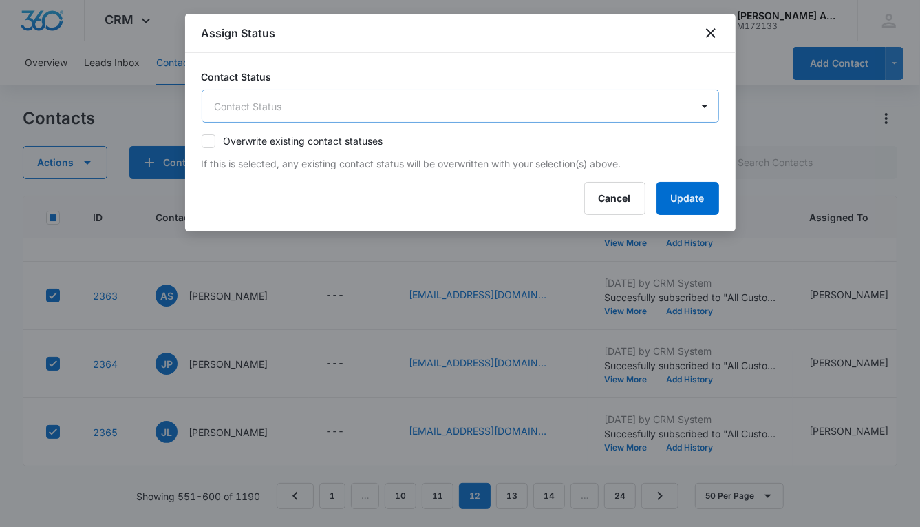
click at [343, 102] on body "CRM Apps Reputation Websites Forms CRM Email Social POS Content Ads Intelligenc…" at bounding box center [460, 263] width 920 height 527
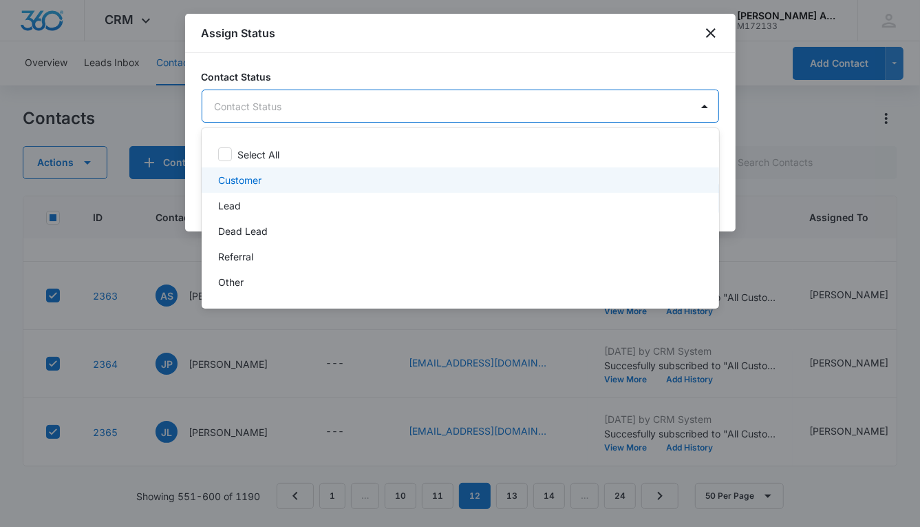
click at [247, 180] on p "Customer" at bounding box center [239, 180] width 43 height 14
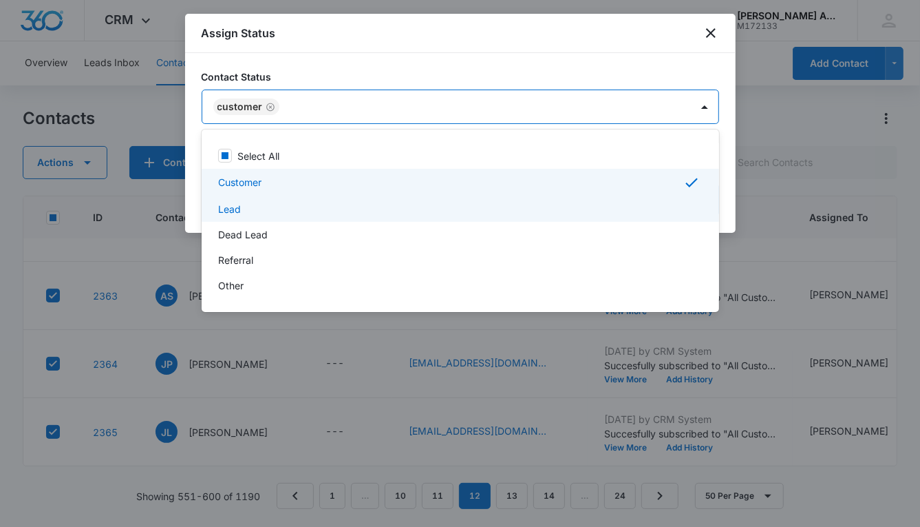
click at [241, 208] on div "Lead" at bounding box center [459, 209] width 482 height 14
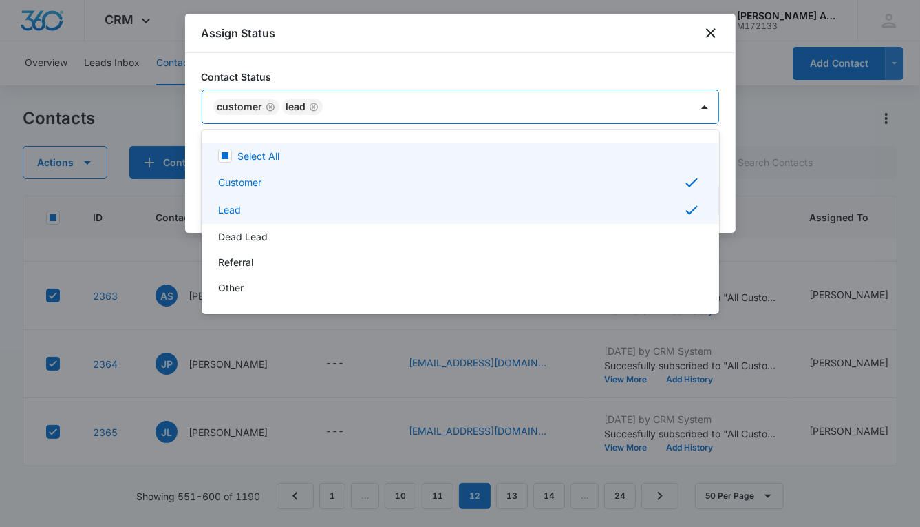
click at [536, 112] on div at bounding box center [460, 263] width 920 height 527
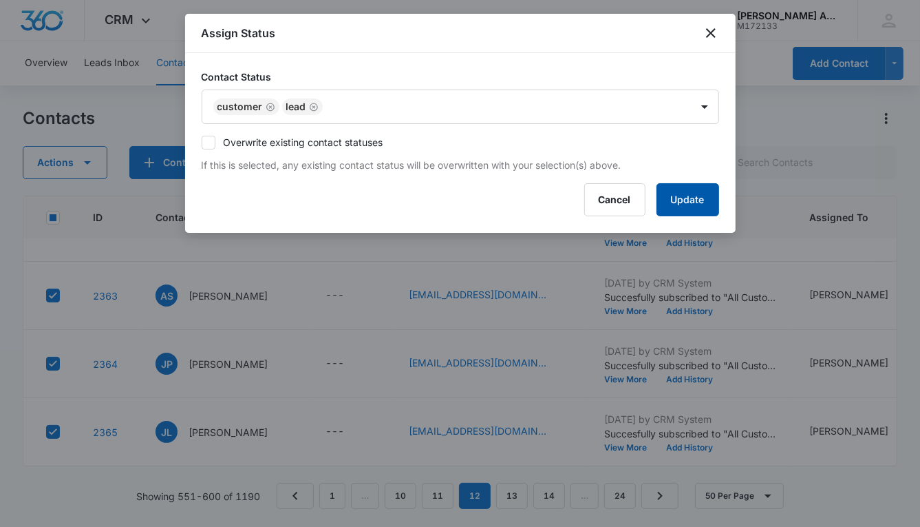
click at [659, 191] on button "Update" at bounding box center [688, 199] width 63 height 33
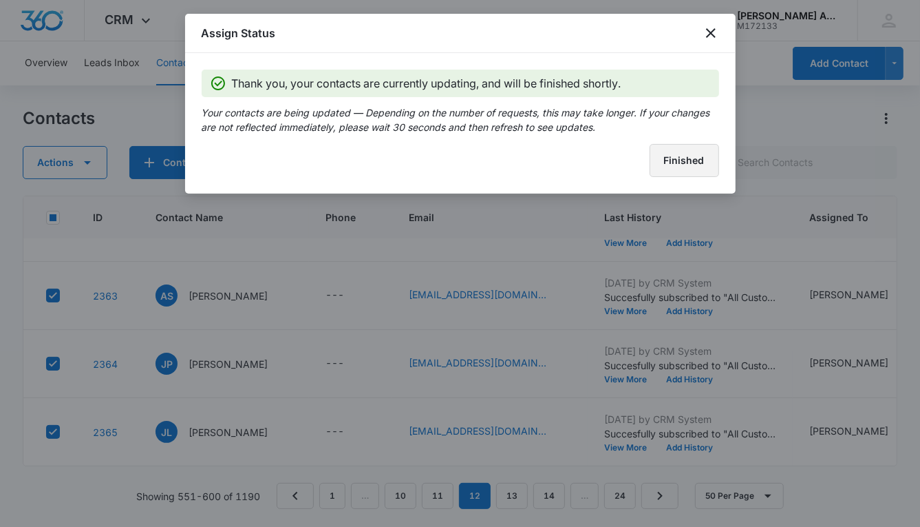
click at [655, 168] on button "Finished" at bounding box center [685, 160] width 70 height 33
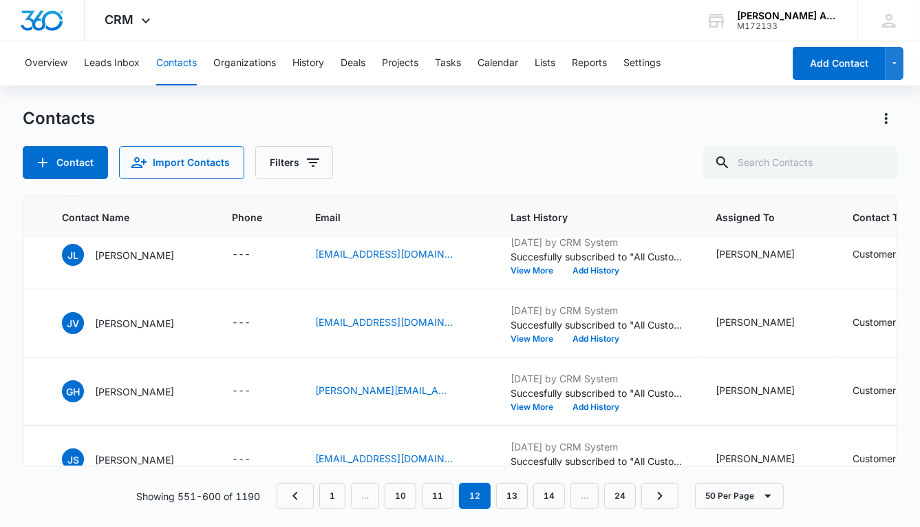
scroll to position [2744, 0]
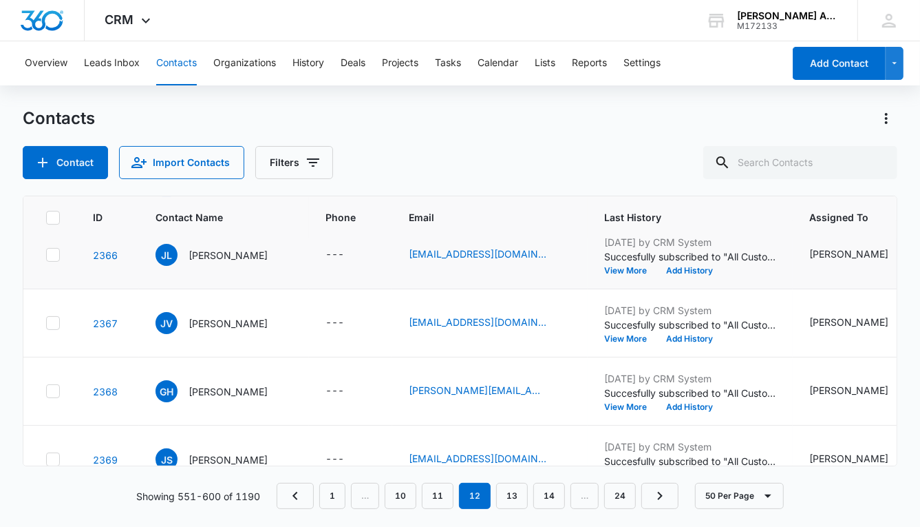
click at [52, 253] on icon at bounding box center [53, 254] width 8 height 6
click at [46, 255] on input "checkbox" at bounding box center [45, 255] width 1 height 1
checkbox input "true"
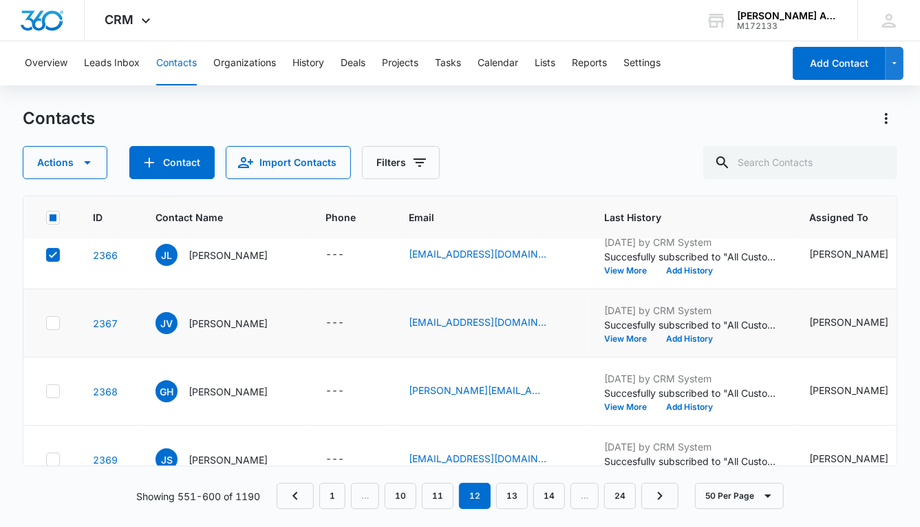
drag, startPoint x: 55, startPoint y: 319, endPoint x: 57, endPoint y: 337, distance: 18.0
click at [55, 319] on icon at bounding box center [53, 323] width 12 height 12
click at [46, 323] on input "checkbox" at bounding box center [45, 323] width 1 height 1
checkbox input "true"
click at [57, 403] on td at bounding box center [49, 391] width 53 height 68
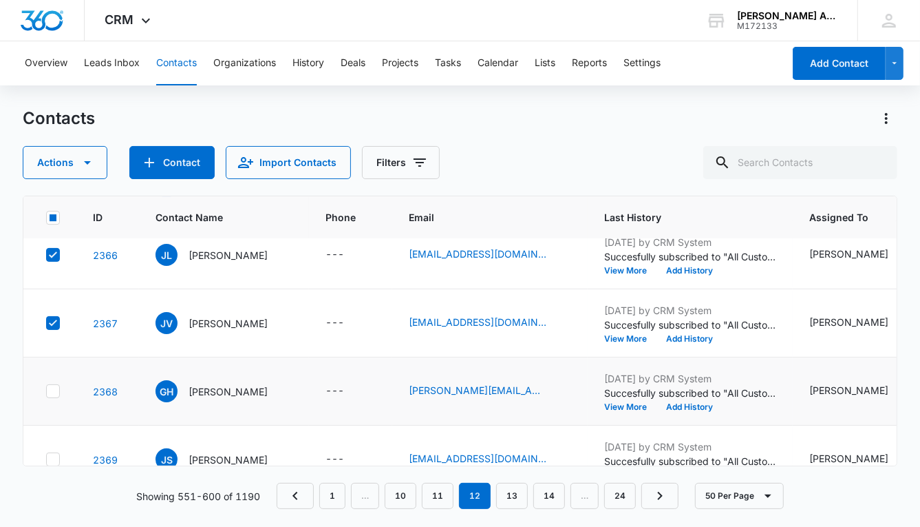
click at [54, 392] on icon at bounding box center [53, 391] width 12 height 12
click at [46, 392] on input "checkbox" at bounding box center [45, 391] width 1 height 1
checkbox input "true"
click at [55, 453] on icon at bounding box center [53, 459] width 12 height 12
click at [46, 459] on input "checkbox" at bounding box center [45, 459] width 1 height 1
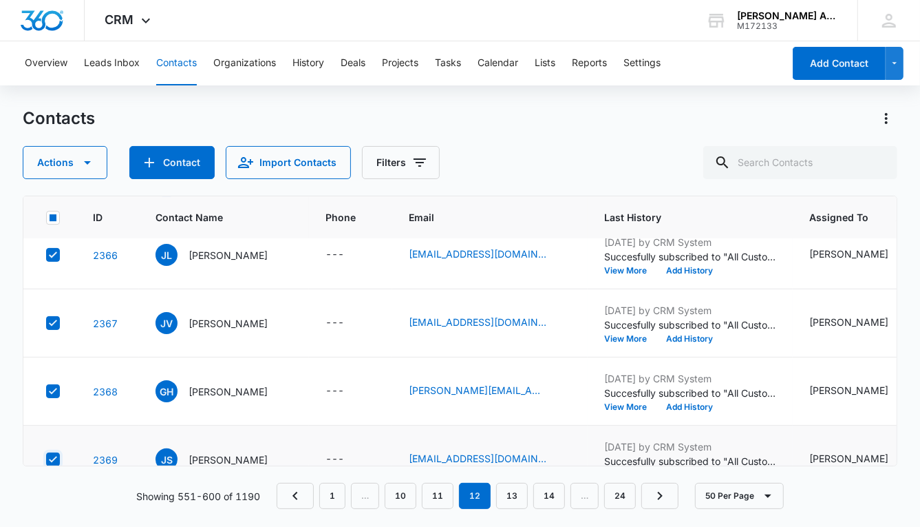
checkbox input "true"
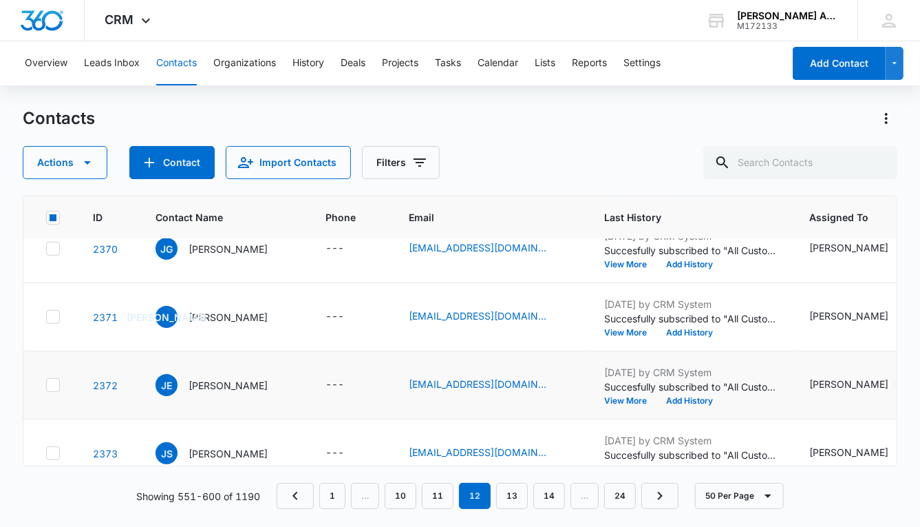
scroll to position [3027, 0]
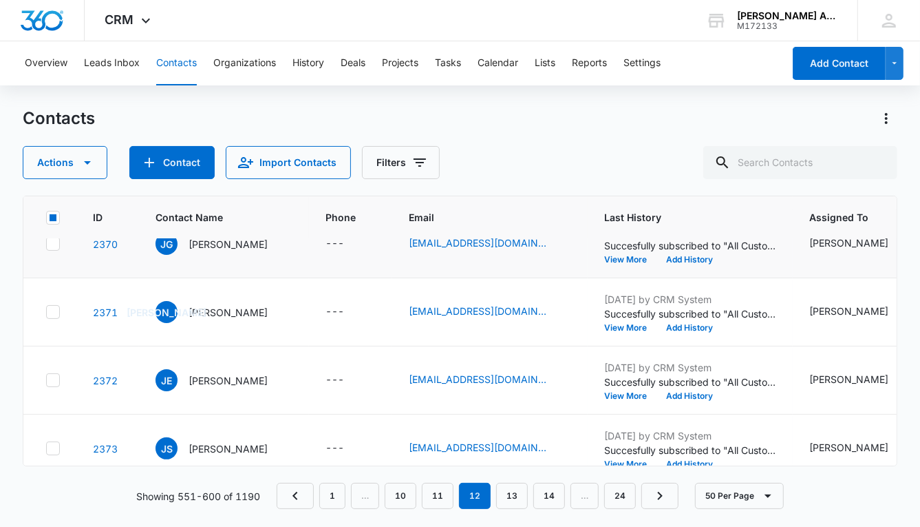
click at [52, 245] on icon at bounding box center [53, 243] width 12 height 12
click at [46, 244] on input "checkbox" at bounding box center [45, 244] width 1 height 1
checkbox input "true"
click at [51, 310] on icon at bounding box center [53, 311] width 8 height 6
click at [46, 312] on input "checkbox" at bounding box center [45, 312] width 1 height 1
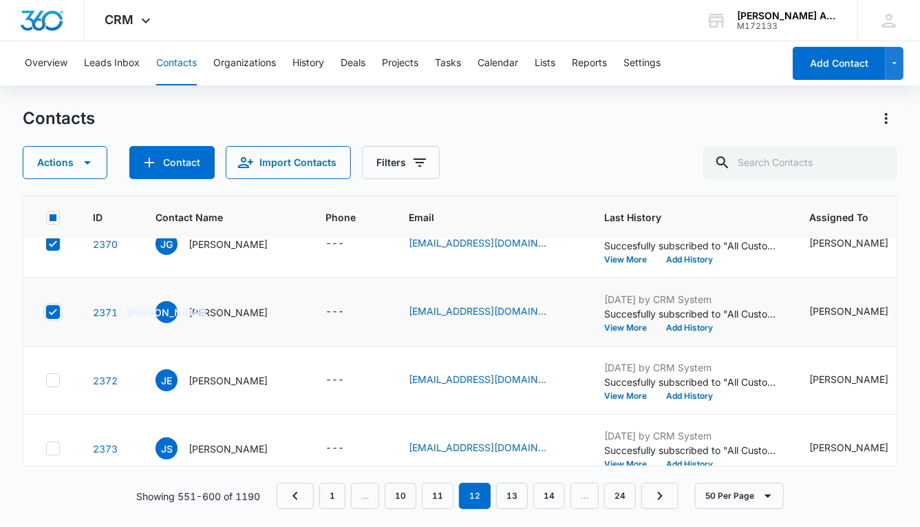
checkbox input "true"
click at [53, 379] on icon at bounding box center [53, 380] width 12 height 12
click at [46, 380] on input "checkbox" at bounding box center [45, 380] width 1 height 1
checkbox input "true"
click at [54, 442] on icon at bounding box center [53, 448] width 12 height 12
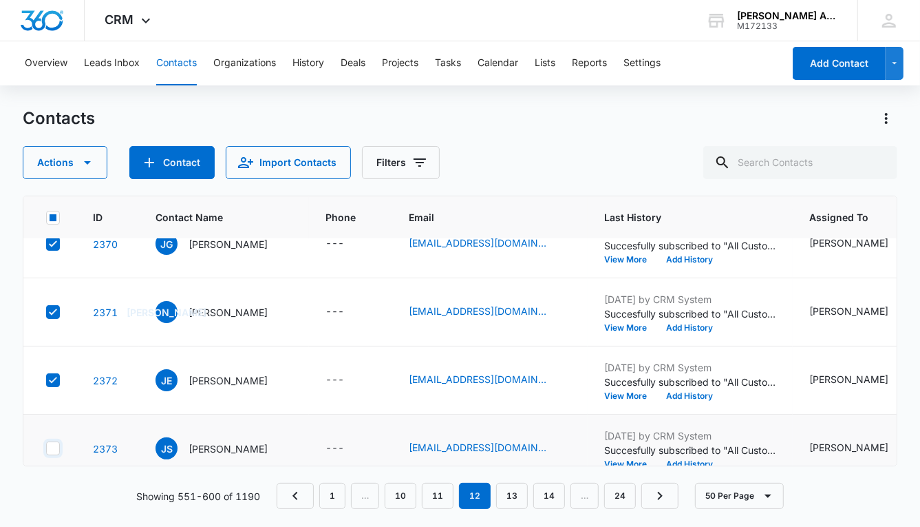
click at [46, 448] on input "checkbox" at bounding box center [45, 448] width 1 height 1
checkbox input "true"
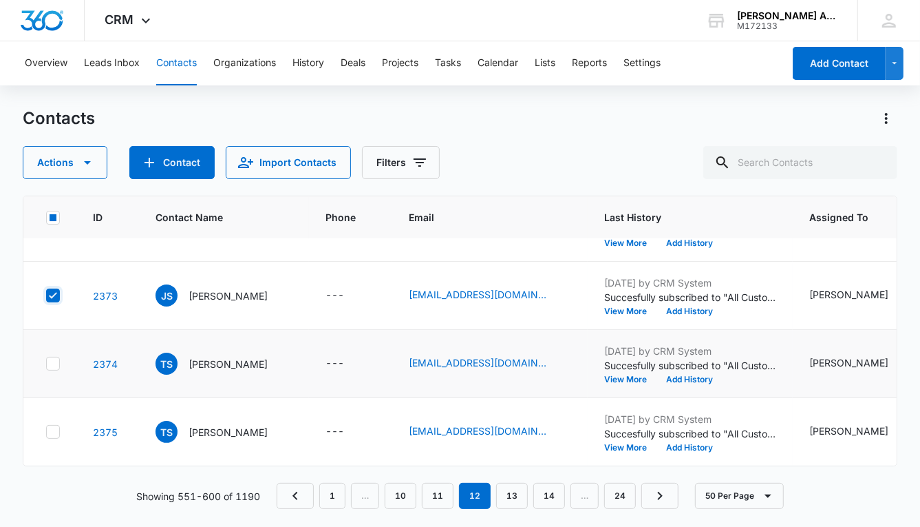
scroll to position [3187, 0]
click at [50, 360] on icon at bounding box center [53, 363] width 8 height 6
click at [46, 363] on input "checkbox" at bounding box center [45, 363] width 1 height 1
checkbox input "true"
click at [52, 428] on icon at bounding box center [53, 431] width 8 height 6
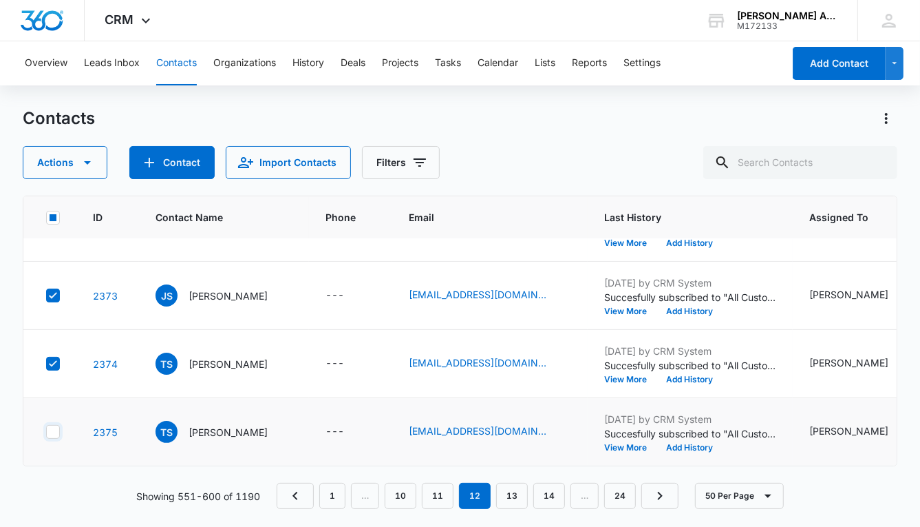
click at [46, 432] on input "checkbox" at bounding box center [45, 432] width 1 height 1
checkbox input "true"
click at [67, 167] on button "Actions" at bounding box center [65, 162] width 85 height 33
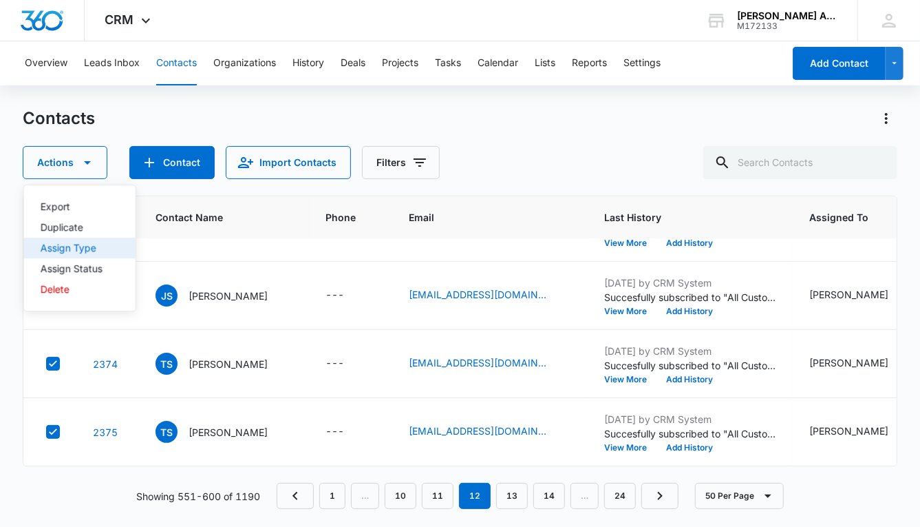
click at [77, 244] on div "Assign Type" at bounding box center [72, 248] width 62 height 10
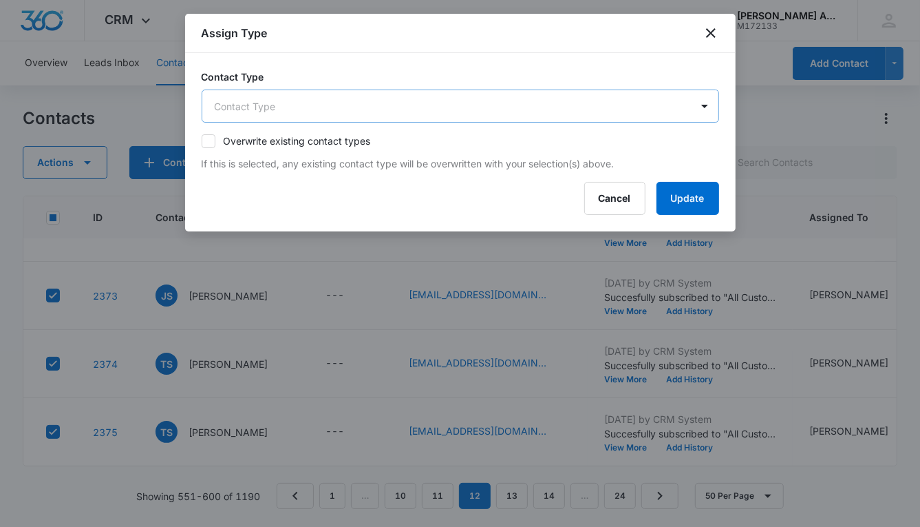
click at [388, 100] on body "CRM Apps Reputation Websites Forms CRM Email Social POS Content Ads Intelligenc…" at bounding box center [460, 263] width 920 height 527
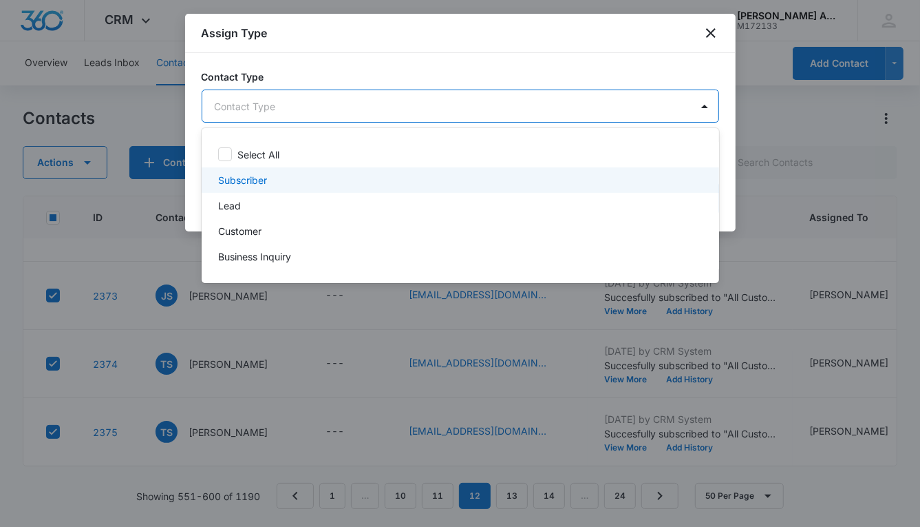
click at [262, 178] on p "Subscriber" at bounding box center [242, 180] width 49 height 14
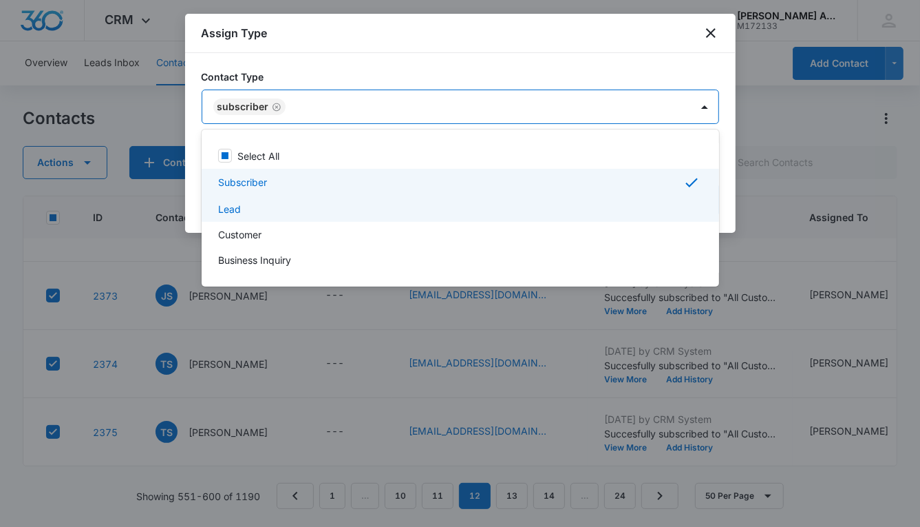
click at [237, 214] on p "Lead" at bounding box center [229, 209] width 23 height 14
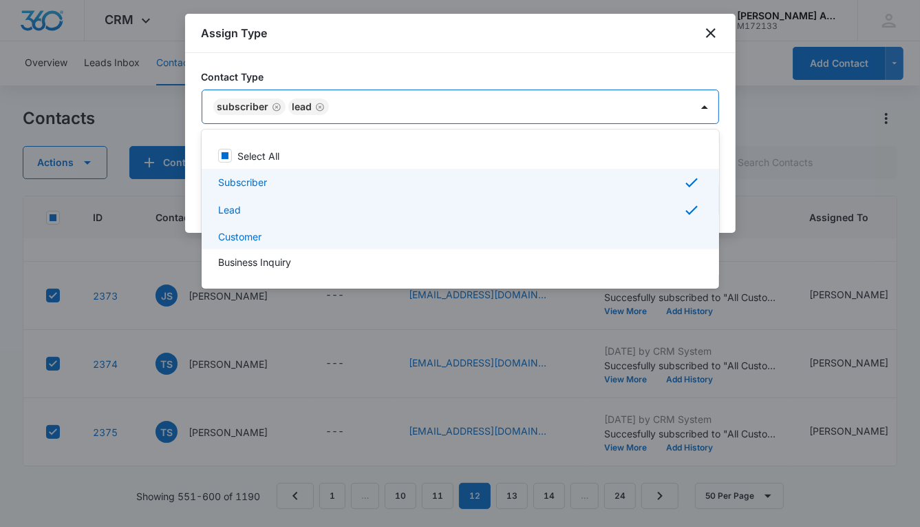
click at [244, 237] on p "Customer" at bounding box center [239, 236] width 43 height 14
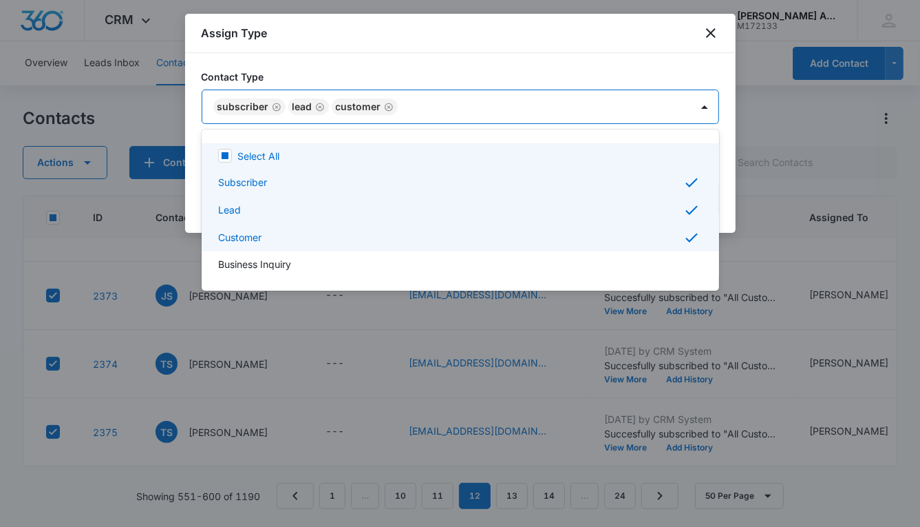
click at [496, 107] on div at bounding box center [460, 263] width 920 height 527
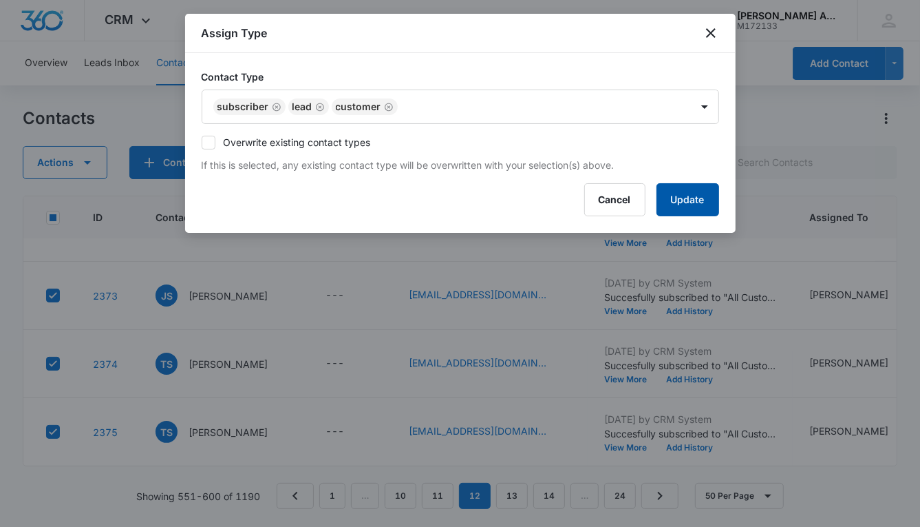
click at [662, 191] on button "Update" at bounding box center [688, 199] width 63 height 33
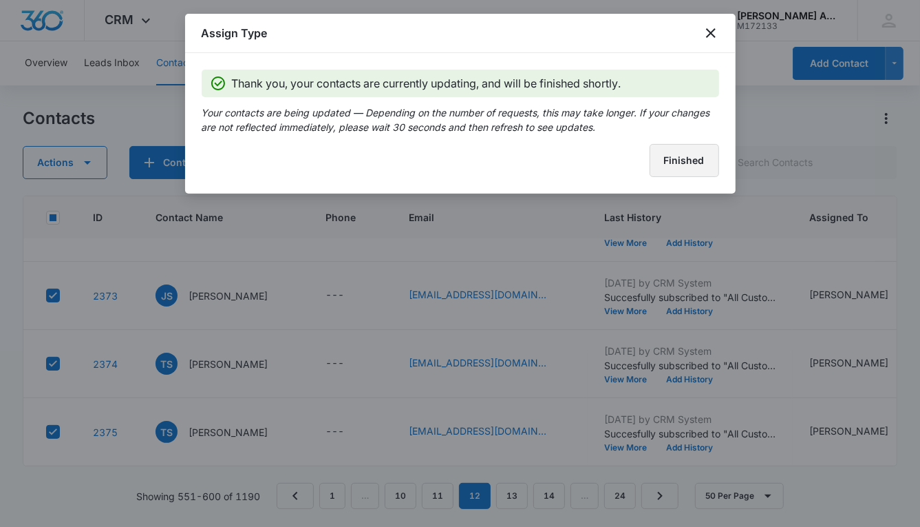
click at [657, 169] on button "Finished" at bounding box center [685, 160] width 70 height 33
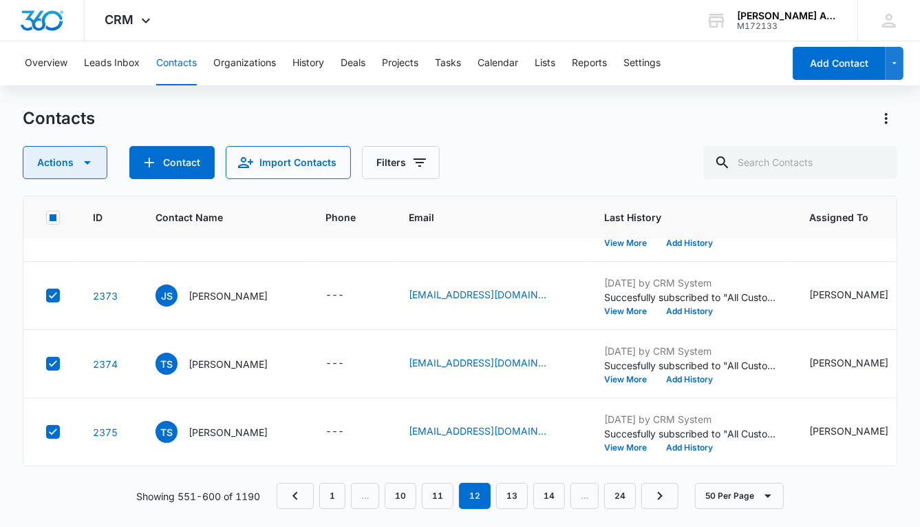
click at [59, 161] on button "Actions" at bounding box center [65, 162] width 85 height 33
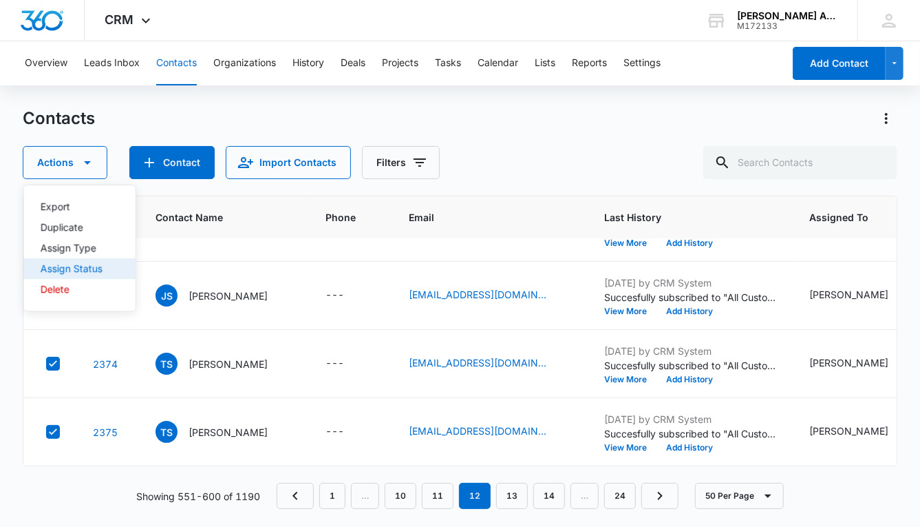
click at [83, 270] on div "Assign Status" at bounding box center [72, 269] width 62 height 10
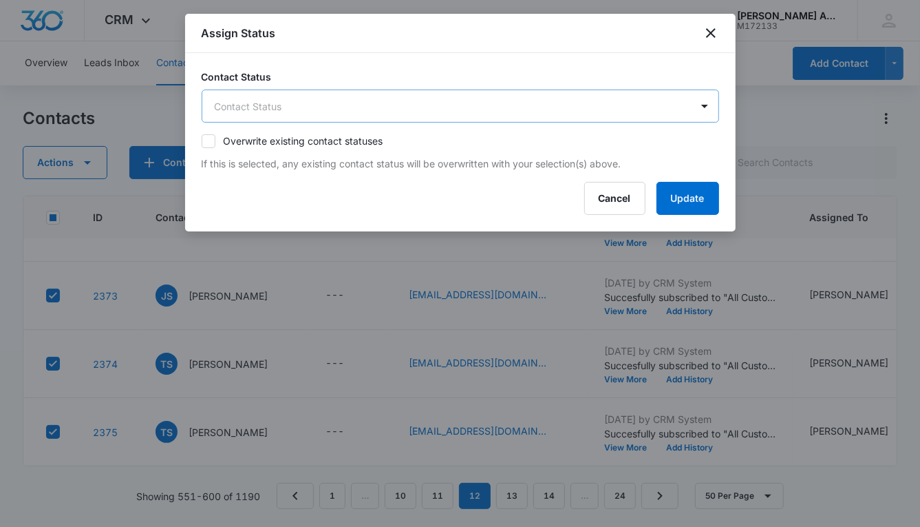
click at [383, 108] on body "CRM Apps Reputation Websites Forms CRM Email Social POS Content Ads Intelligenc…" at bounding box center [460, 263] width 920 height 527
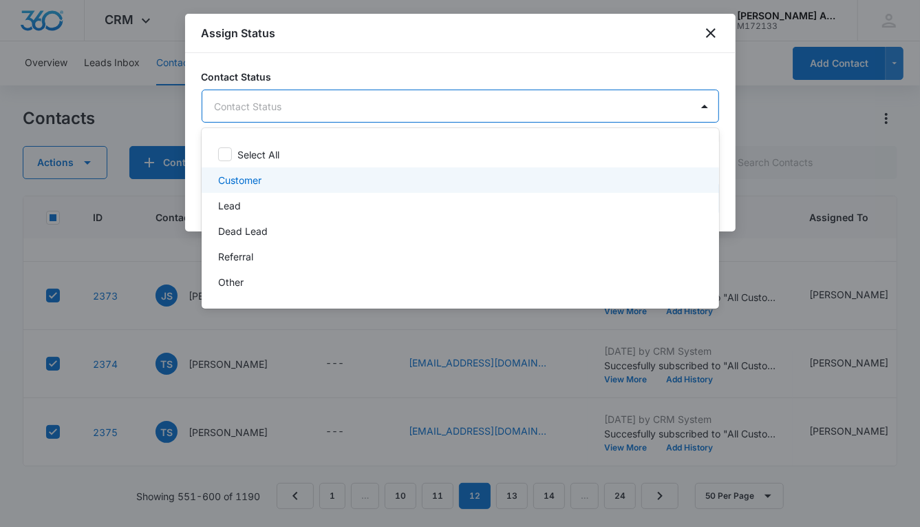
click at [233, 181] on p "Customer" at bounding box center [239, 180] width 43 height 14
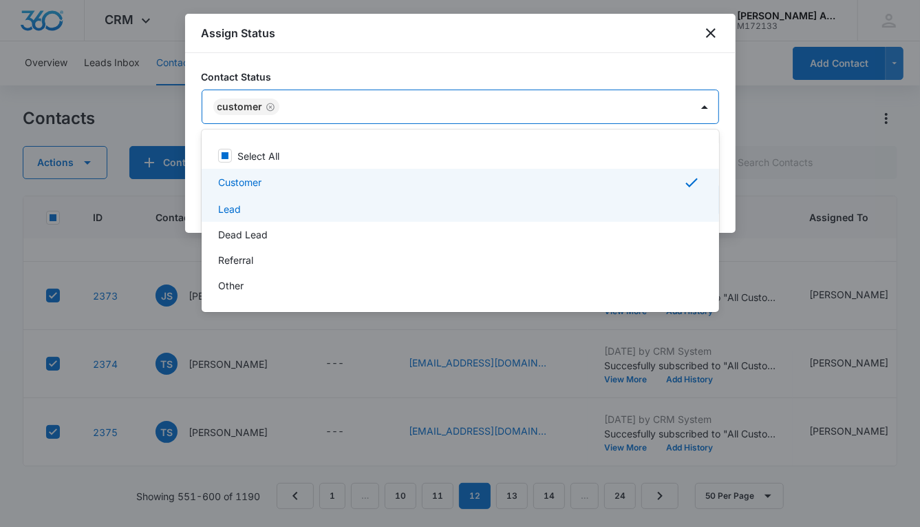
click at [233, 210] on p "Lead" at bounding box center [229, 209] width 23 height 14
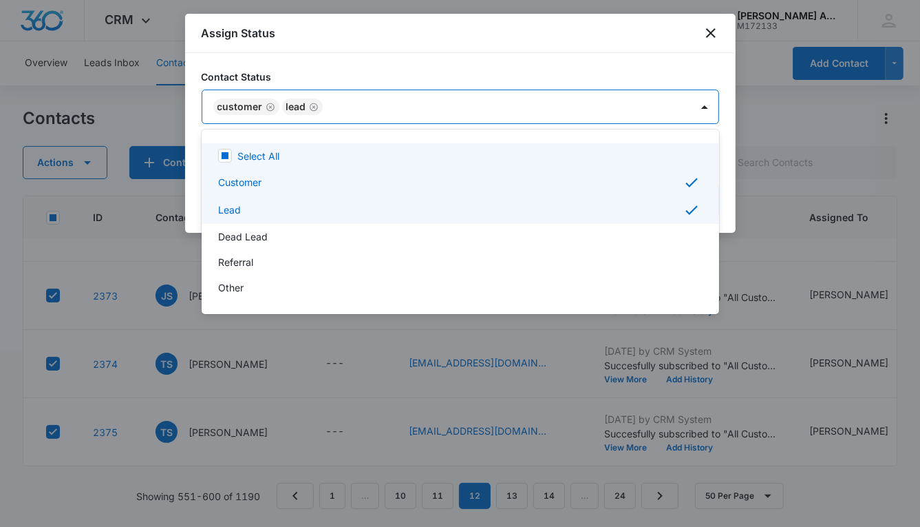
click at [553, 104] on div at bounding box center [460, 263] width 920 height 527
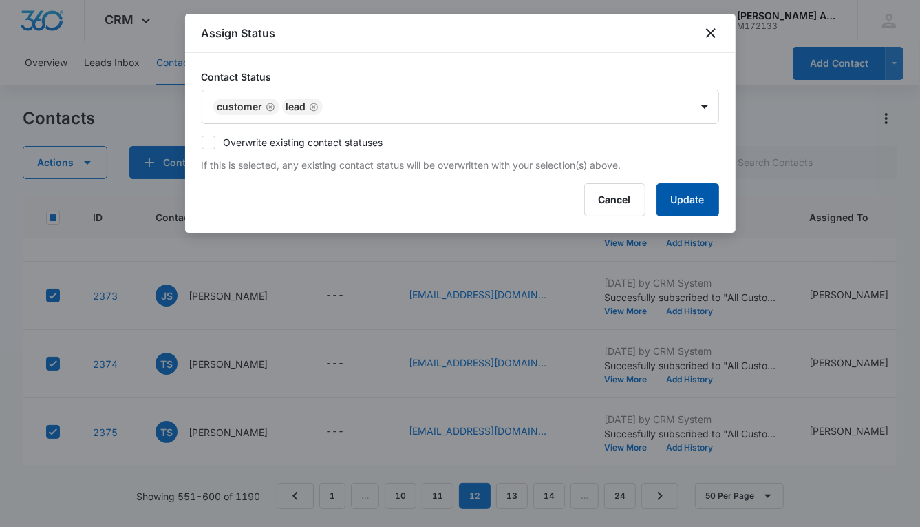
click at [664, 195] on button "Update" at bounding box center [688, 199] width 63 height 33
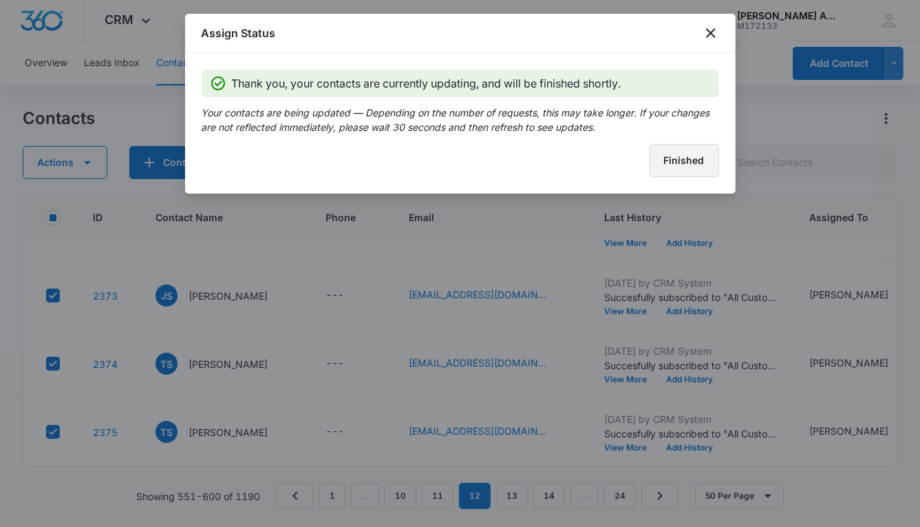
click at [661, 167] on button "Finished" at bounding box center [685, 160] width 70 height 33
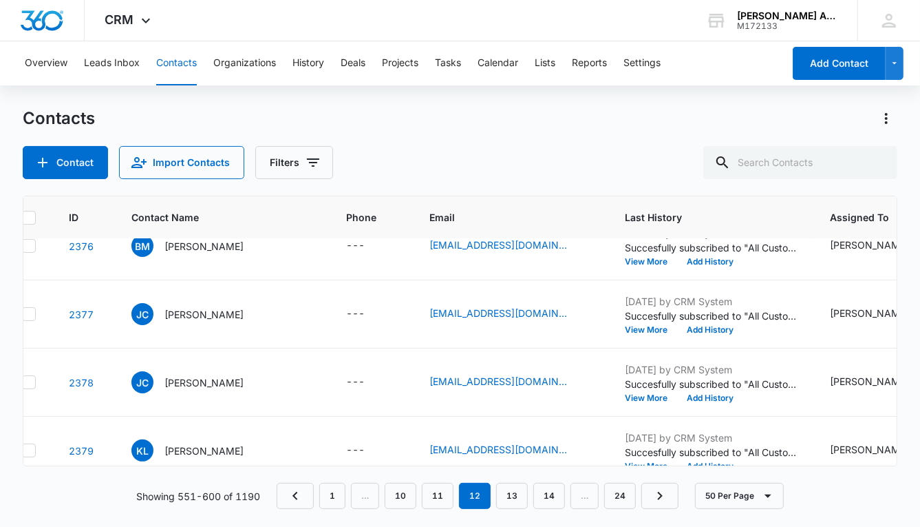
scroll to position [2753, 0]
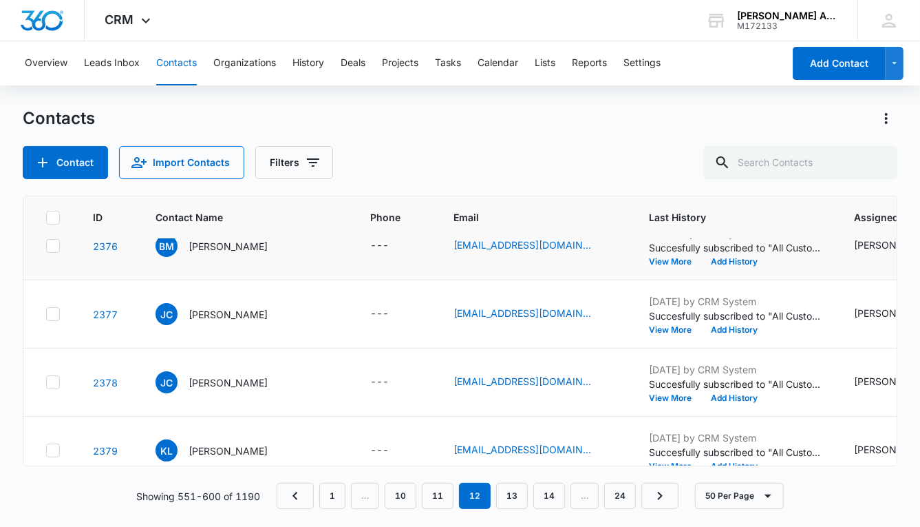
click at [50, 244] on icon at bounding box center [53, 245] width 8 height 6
click at [46, 246] on input "checkbox" at bounding box center [45, 246] width 1 height 1
checkbox input "true"
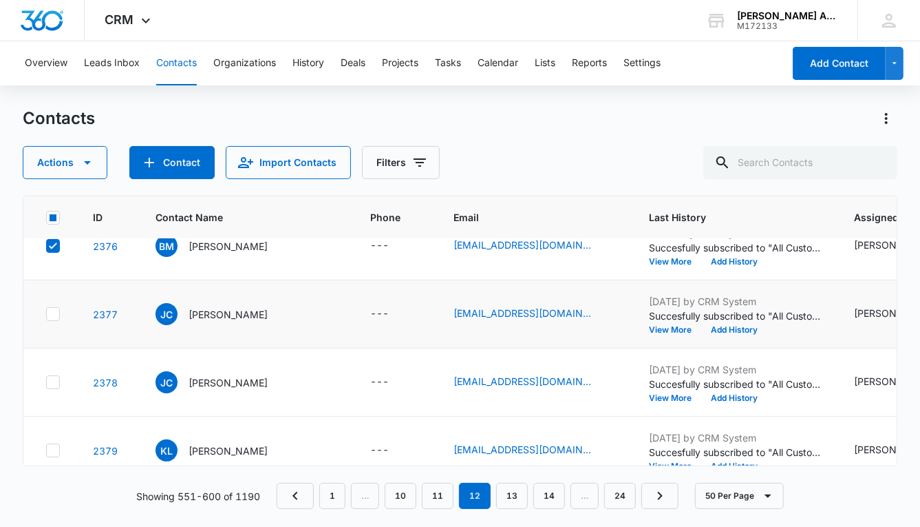
click at [54, 309] on icon at bounding box center [53, 314] width 12 height 12
click at [46, 314] on input "checkbox" at bounding box center [45, 314] width 1 height 1
checkbox input "true"
click at [50, 371] on td at bounding box center [49, 382] width 53 height 68
click at [54, 375] on div at bounding box center [53, 382] width 14 height 14
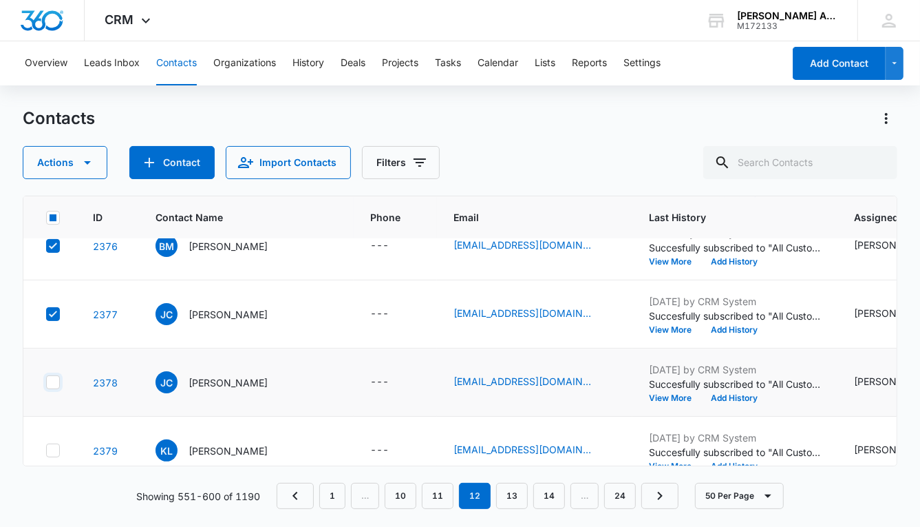
click at [46, 382] on input "checkbox" at bounding box center [45, 382] width 1 height 1
checkbox input "true"
click at [51, 445] on icon at bounding box center [53, 450] width 12 height 12
click at [46, 450] on input "checkbox" at bounding box center [45, 450] width 1 height 1
checkbox input "true"
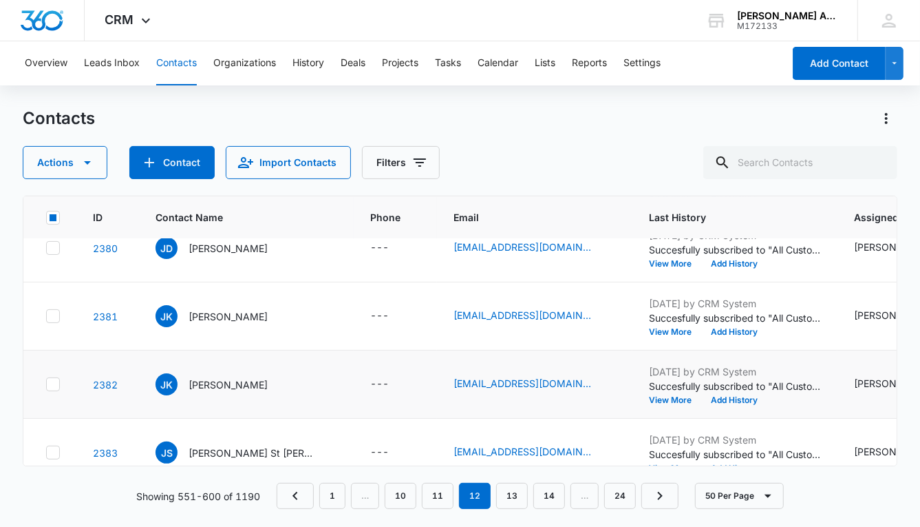
scroll to position [3026, 0]
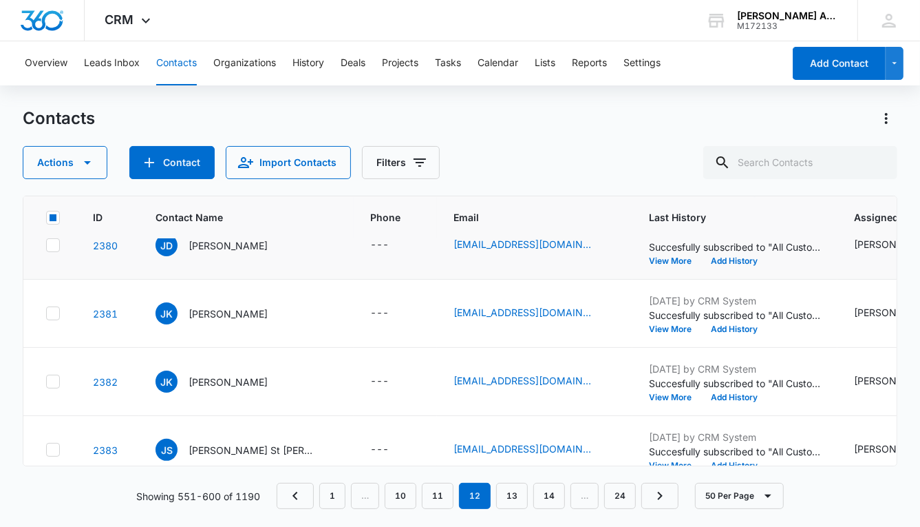
click at [54, 247] on icon at bounding box center [53, 245] width 12 height 12
click at [46, 246] on input "checkbox" at bounding box center [45, 245] width 1 height 1
checkbox input "true"
click at [54, 313] on icon at bounding box center [53, 313] width 12 height 12
click at [46, 313] on input "checkbox" at bounding box center [45, 313] width 1 height 1
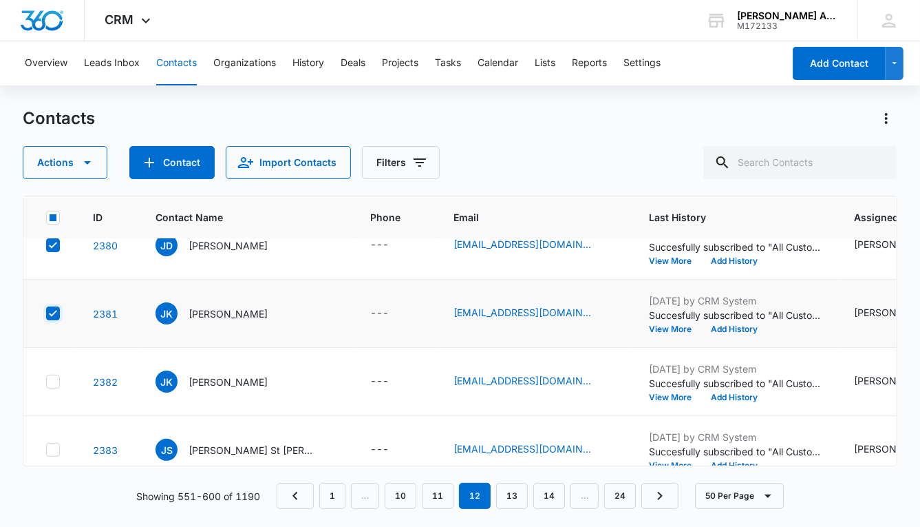
checkbox input "true"
click at [52, 377] on icon at bounding box center [53, 381] width 12 height 12
click at [46, 381] on input "checkbox" at bounding box center [45, 381] width 1 height 1
checkbox input "true"
click at [51, 446] on icon at bounding box center [53, 449] width 12 height 12
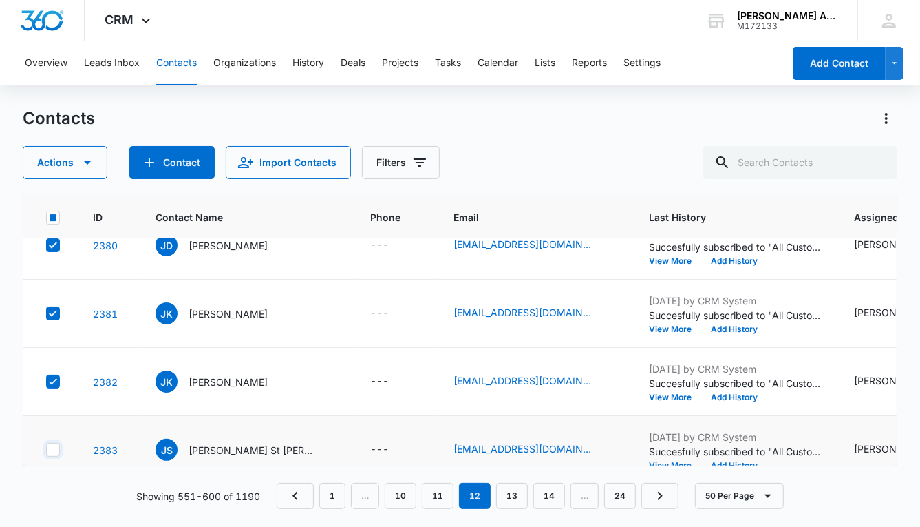
click at [46, 449] on input "checkbox" at bounding box center [45, 449] width 1 height 1
checkbox input "true"
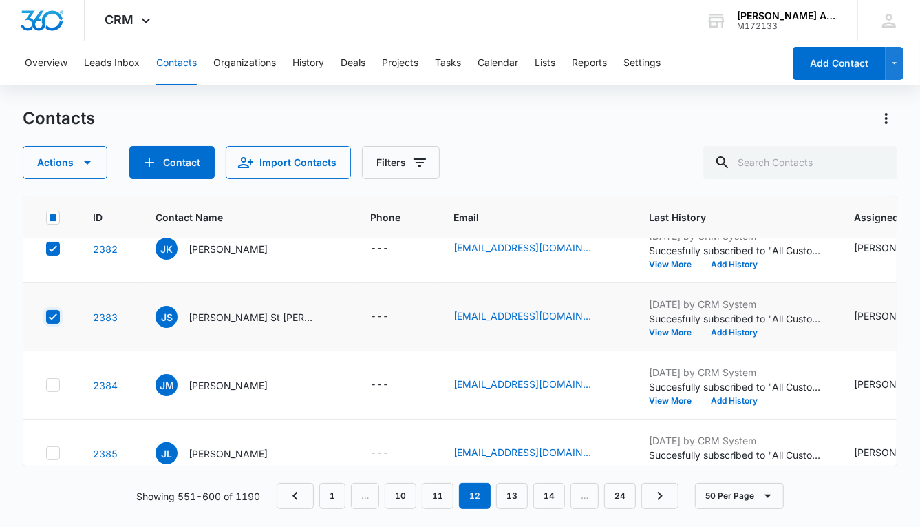
scroll to position [3187, 0]
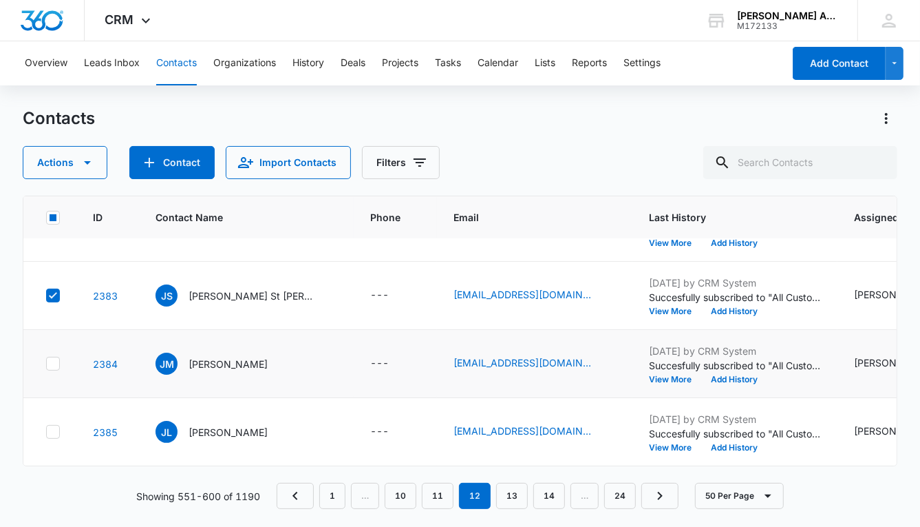
click at [54, 359] on icon at bounding box center [53, 363] width 12 height 12
click at [46, 363] on input "checkbox" at bounding box center [45, 363] width 1 height 1
checkbox input "true"
click at [56, 425] on icon at bounding box center [53, 431] width 12 height 12
click at [46, 432] on input "checkbox" at bounding box center [45, 432] width 1 height 1
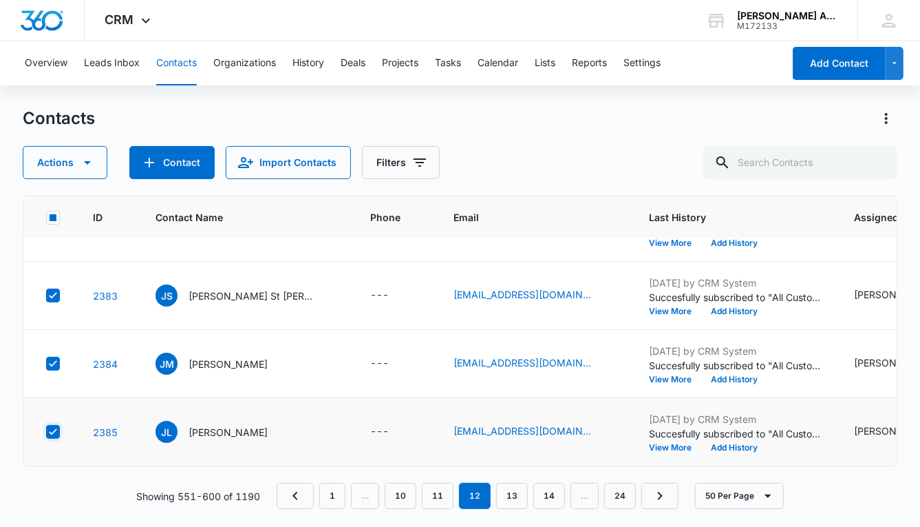
checkbox input "true"
click at [67, 161] on button "Actions" at bounding box center [65, 162] width 85 height 33
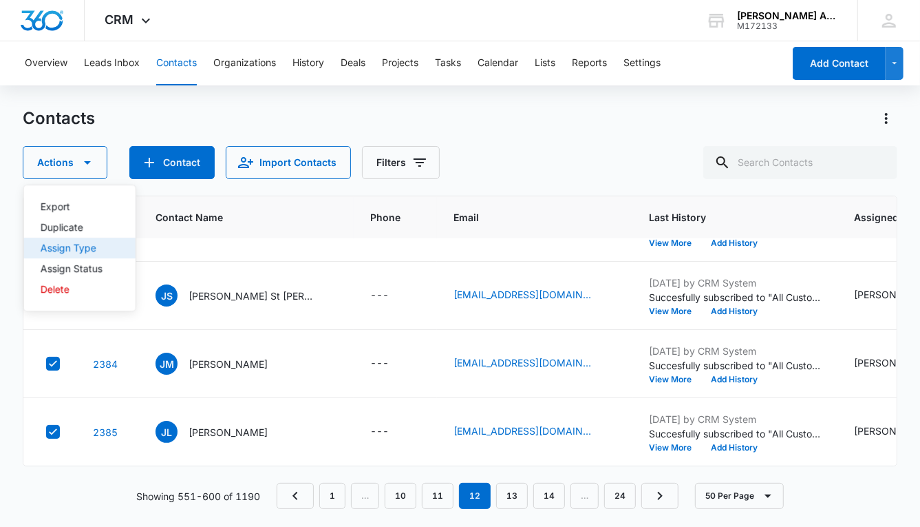
click at [78, 251] on div "Assign Type" at bounding box center [72, 248] width 62 height 10
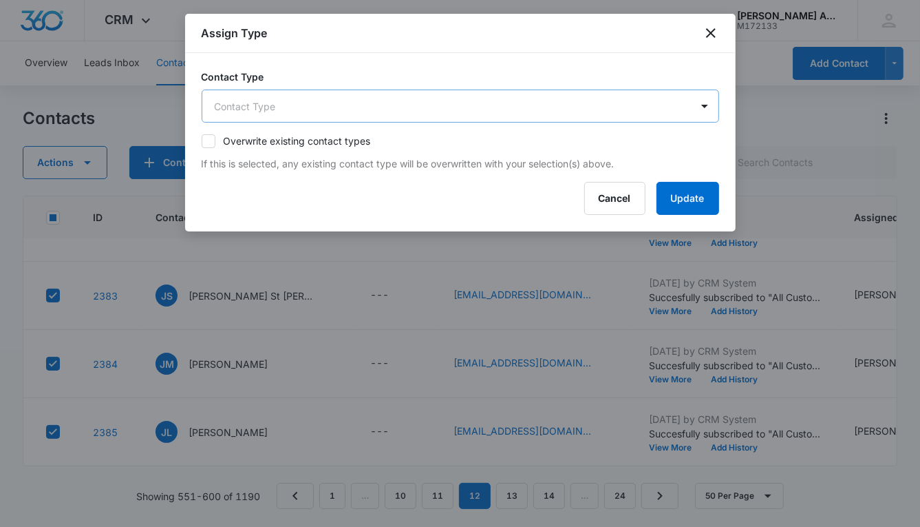
click at [304, 103] on body "CRM Apps Reputation Websites Forms CRM Email Social POS Content Ads Intelligenc…" at bounding box center [460, 263] width 920 height 527
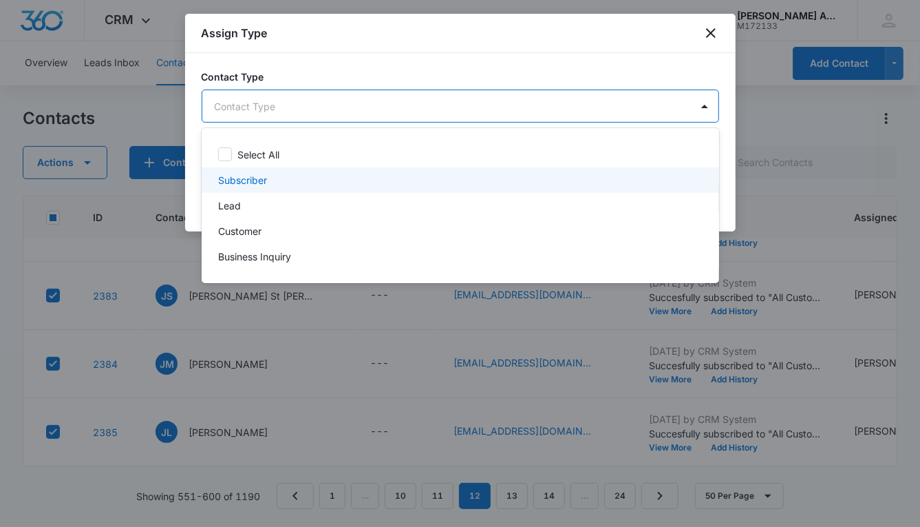
click at [258, 176] on p "Subscriber" at bounding box center [242, 180] width 49 height 14
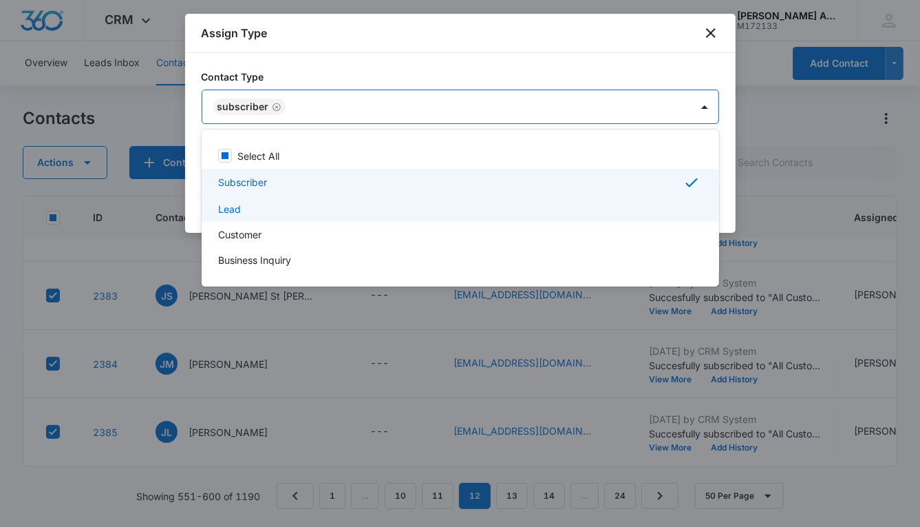
click at [249, 209] on div "Lead" at bounding box center [459, 209] width 482 height 14
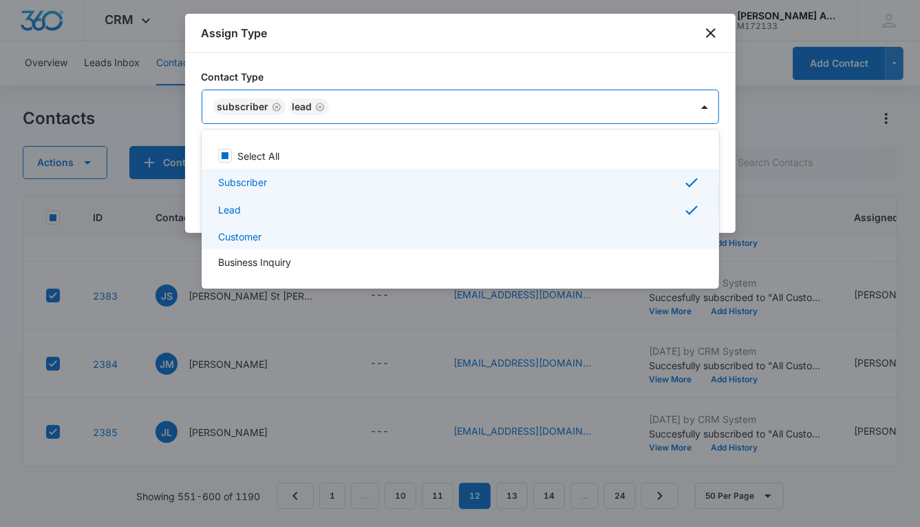
click at [255, 229] on p "Customer" at bounding box center [239, 236] width 43 height 14
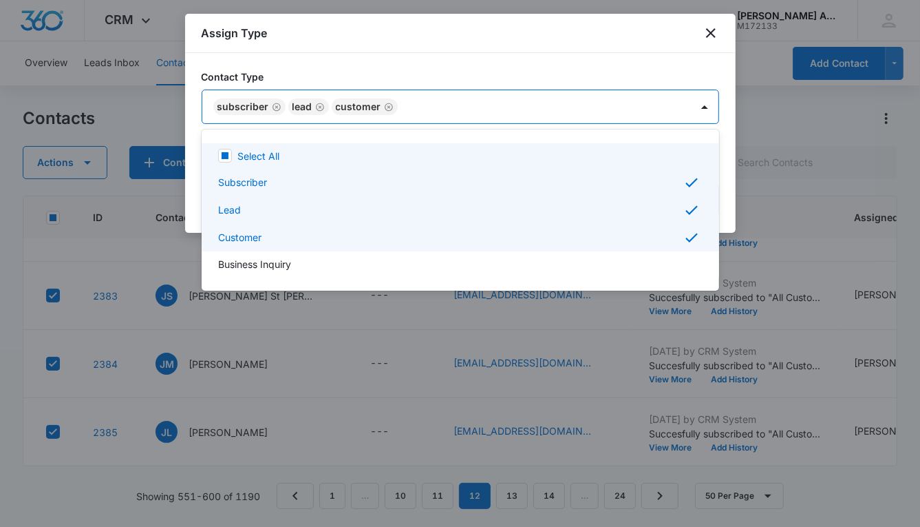
click at [505, 107] on div at bounding box center [460, 263] width 920 height 527
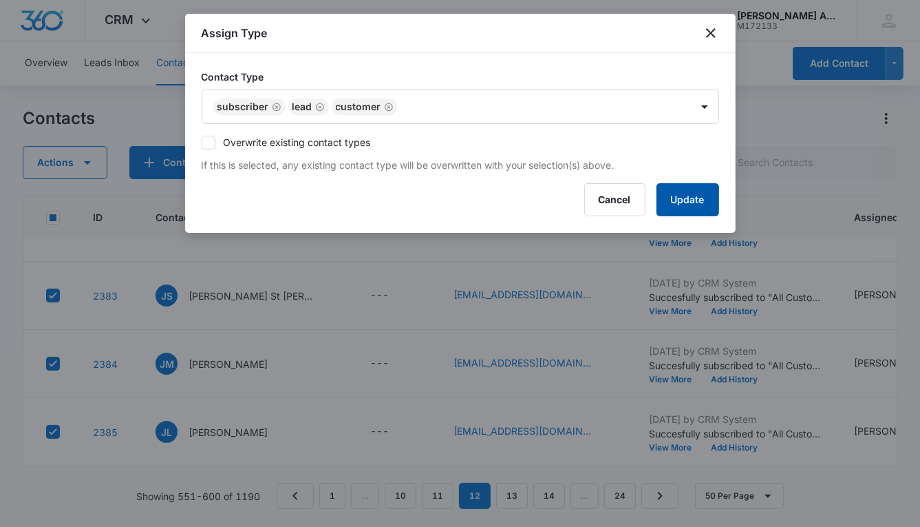
click at [673, 196] on button "Update" at bounding box center [688, 199] width 63 height 33
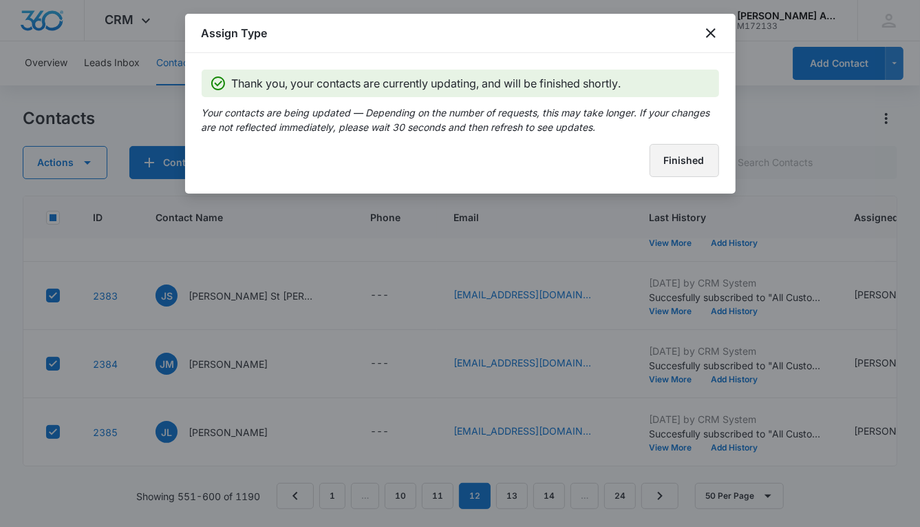
click at [661, 154] on button "Finished" at bounding box center [685, 160] width 70 height 33
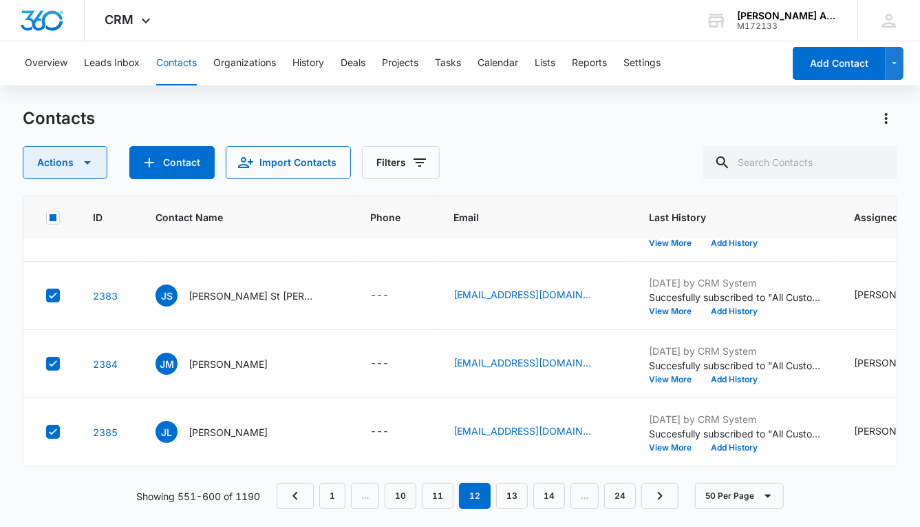
click at [70, 162] on button "Actions" at bounding box center [65, 162] width 85 height 33
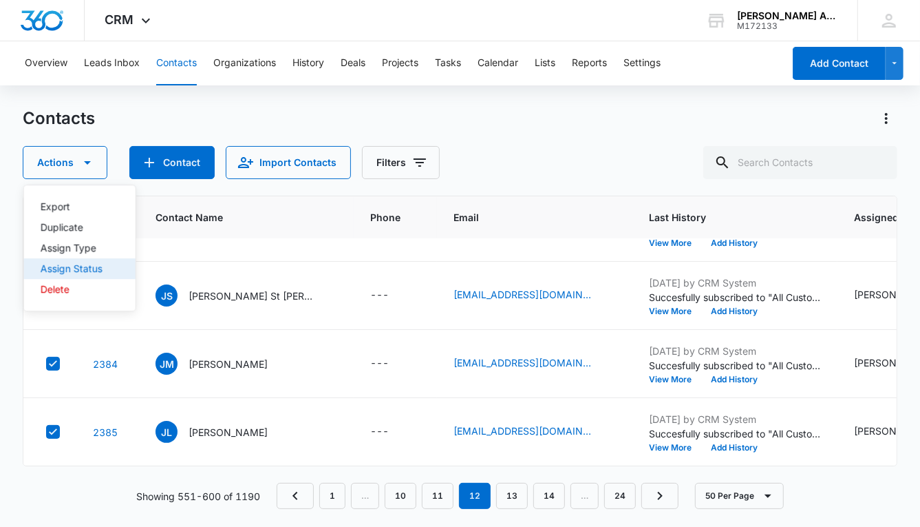
click at [85, 268] on div "Assign Status" at bounding box center [72, 269] width 62 height 10
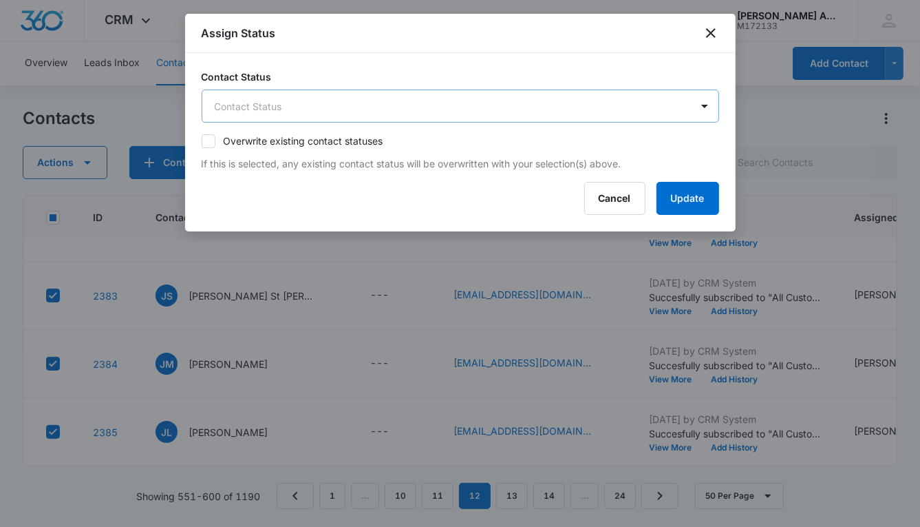
click at [368, 106] on body "CRM Apps Reputation Websites Forms CRM Email Social POS Content Ads Intelligenc…" at bounding box center [460, 263] width 920 height 527
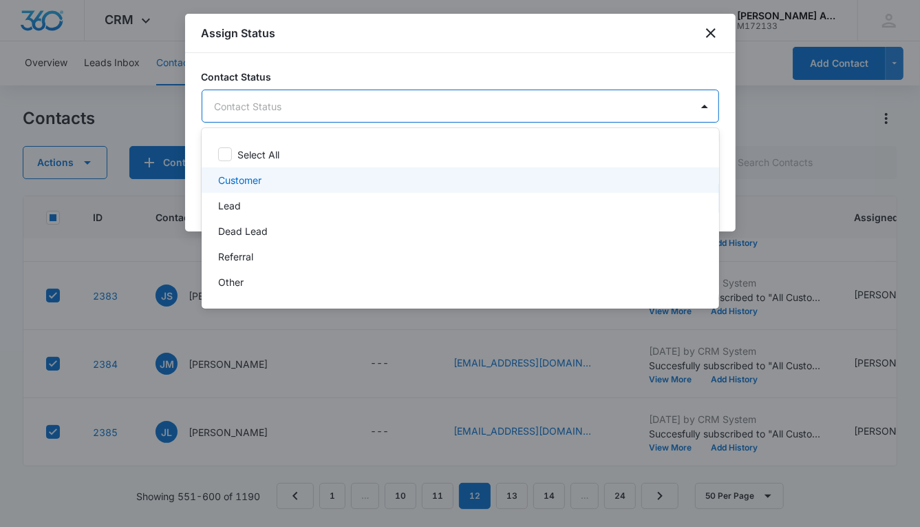
click at [269, 180] on div "Customer" at bounding box center [459, 180] width 482 height 14
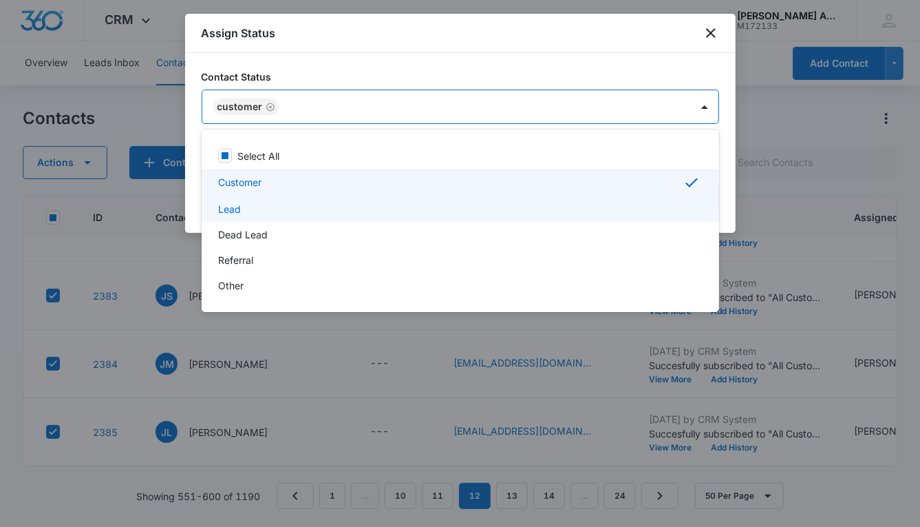
click at [255, 207] on div "Lead" at bounding box center [459, 209] width 482 height 14
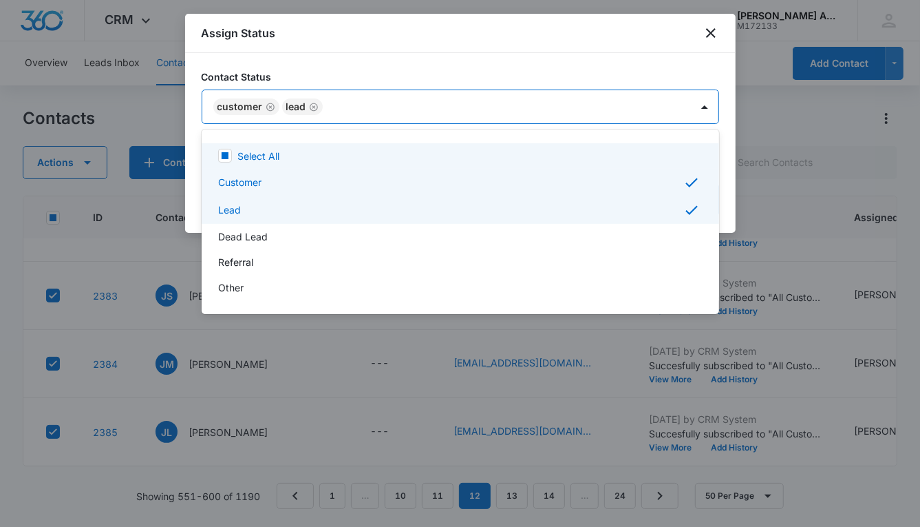
click at [446, 109] on div at bounding box center [460, 263] width 920 height 527
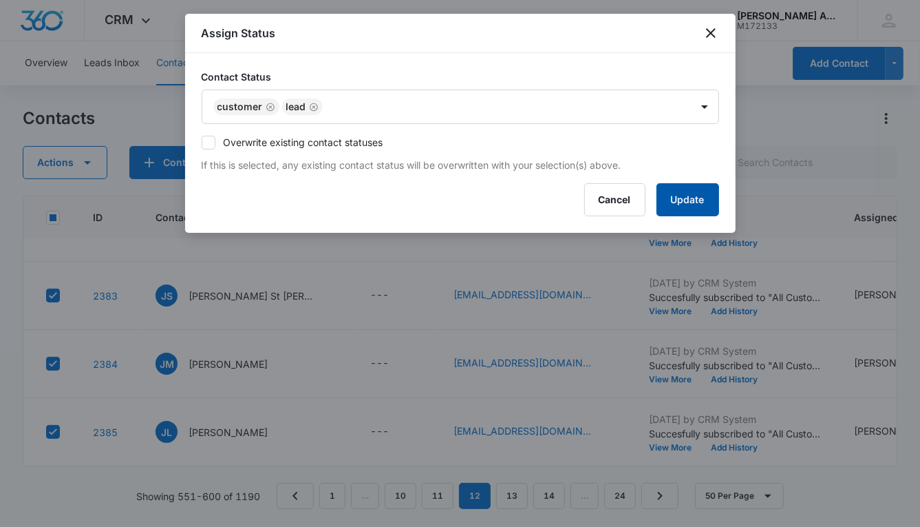
click at [661, 191] on button "Update" at bounding box center [688, 199] width 63 height 33
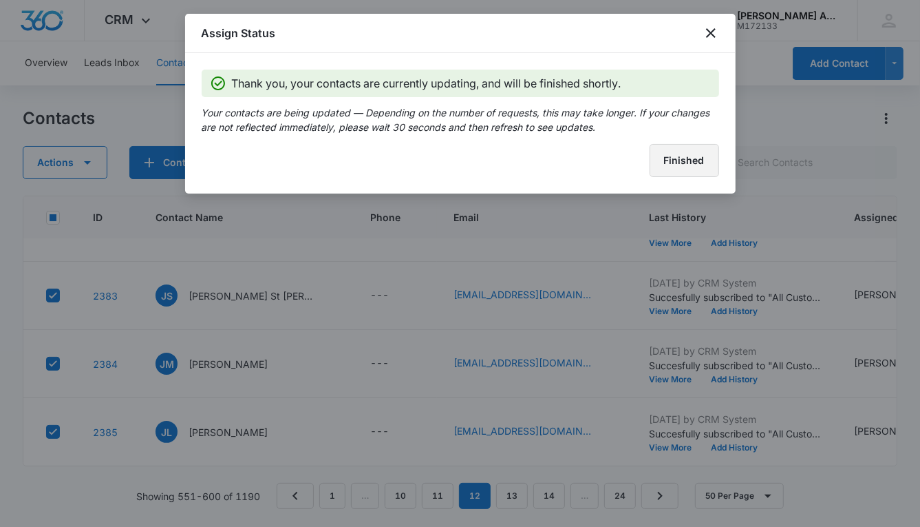
click at [661, 171] on button "Finished" at bounding box center [685, 160] width 70 height 33
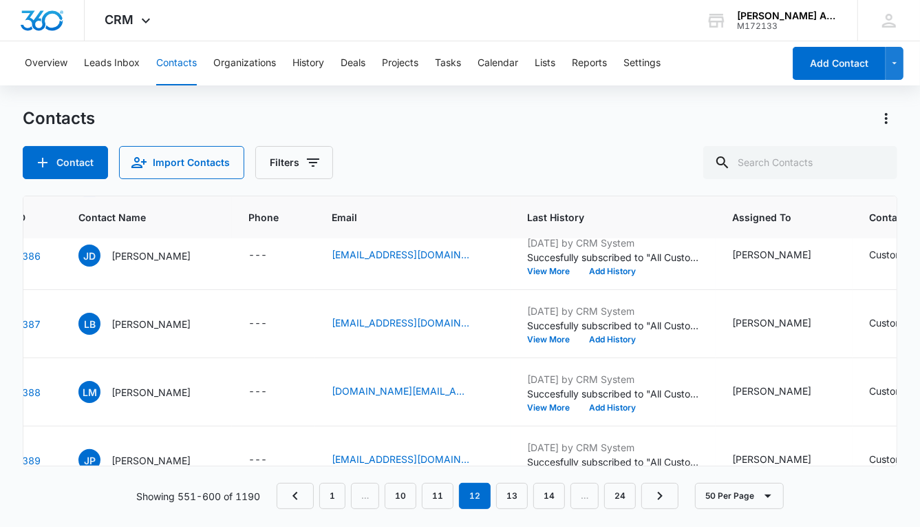
scroll to position [2743, 0]
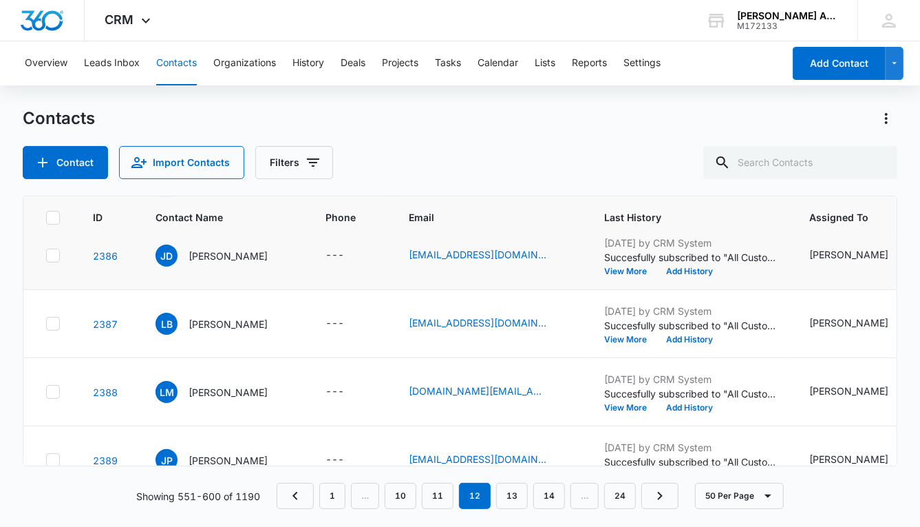
click at [52, 251] on icon at bounding box center [53, 255] width 12 height 12
click at [46, 255] on input "checkbox" at bounding box center [45, 255] width 1 height 1
checkbox input "true"
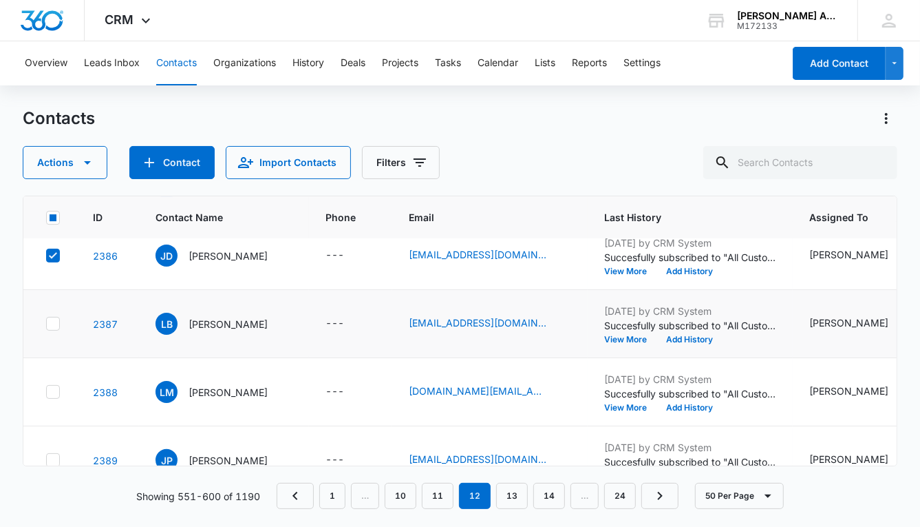
click at [53, 317] on icon at bounding box center [53, 323] width 12 height 12
click at [46, 324] on input "checkbox" at bounding box center [45, 324] width 1 height 1
checkbox input "true"
drag, startPoint x: 55, startPoint y: 388, endPoint x: 53, endPoint y: 395, distance: 7.8
click at [55, 388] on icon at bounding box center [53, 391] width 8 height 6
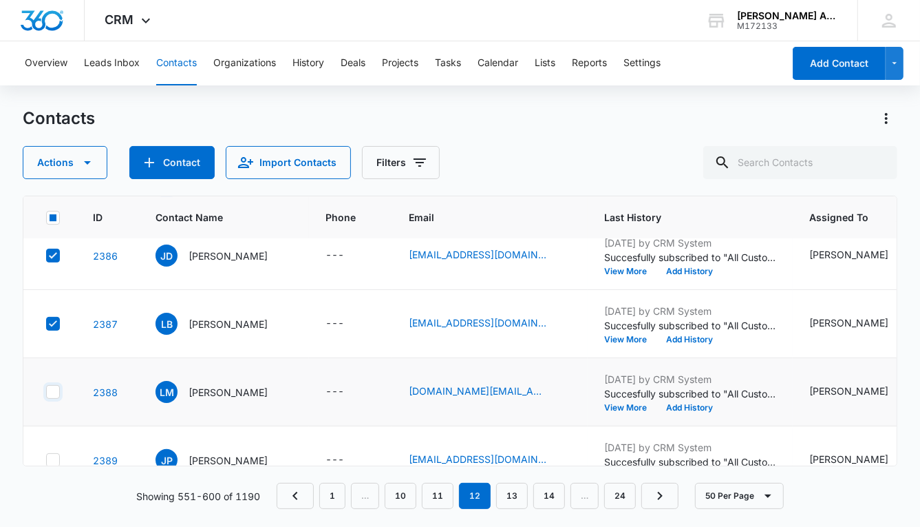
click at [46, 392] on input "checkbox" at bounding box center [45, 392] width 1 height 1
checkbox input "true"
click at [54, 454] on icon at bounding box center [53, 460] width 12 height 12
click at [46, 460] on input "checkbox" at bounding box center [45, 460] width 1 height 1
checkbox input "true"
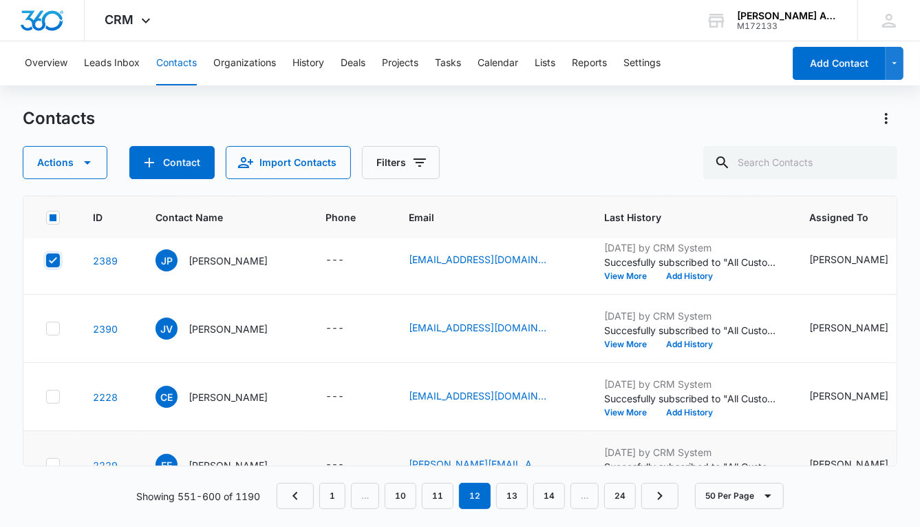
scroll to position [2954, 0]
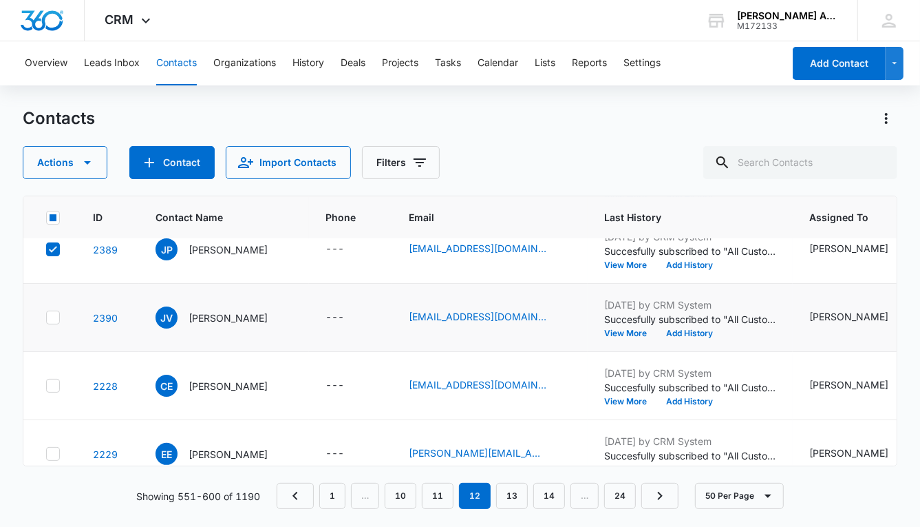
click at [52, 314] on icon at bounding box center [53, 317] width 12 height 12
click at [46, 317] on input "checkbox" at bounding box center [45, 317] width 1 height 1
checkbox input "true"
click at [50, 379] on icon at bounding box center [53, 385] width 12 height 12
click at [46, 385] on input "checkbox" at bounding box center [45, 385] width 1 height 1
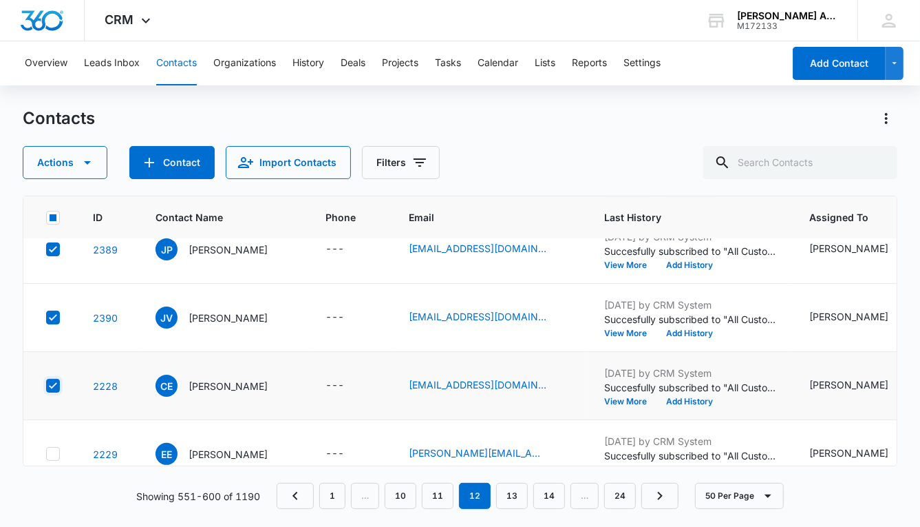
checkbox input "true"
click at [55, 452] on icon at bounding box center [53, 453] width 12 height 12
click at [46, 454] on input "checkbox" at bounding box center [45, 454] width 1 height 1
checkbox input "true"
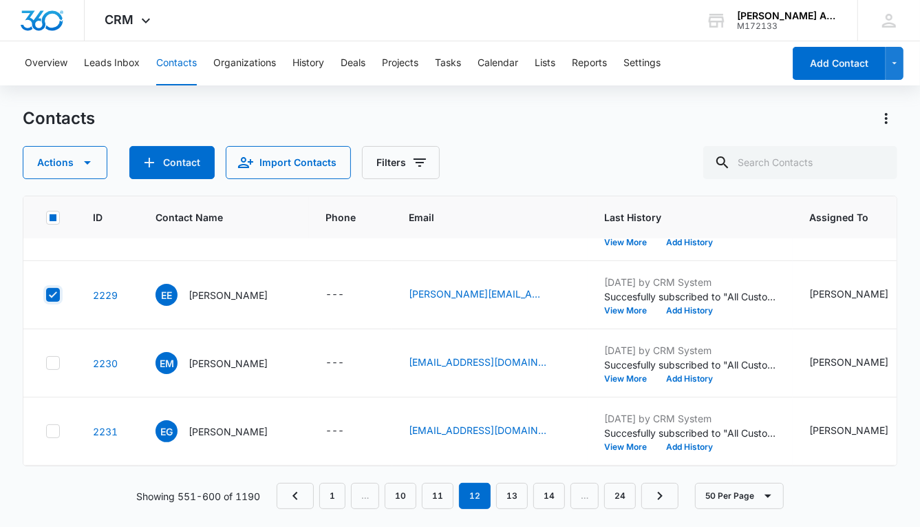
scroll to position [3187, 0]
click at [54, 289] on icon at bounding box center [53, 295] width 12 height 12
click at [46, 295] on input "checkbox" at bounding box center [45, 295] width 1 height 1
checkbox input "true"
click at [54, 357] on icon at bounding box center [53, 363] width 12 height 12
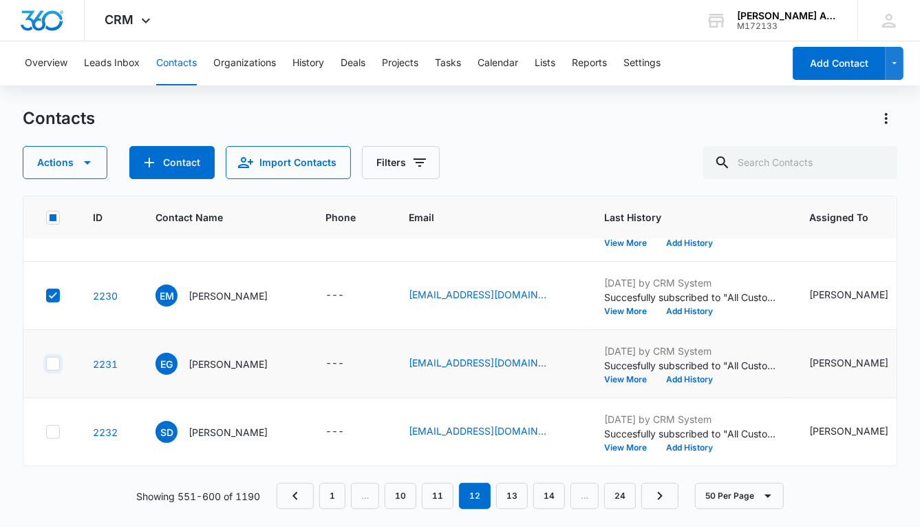
click at [46, 363] on input "checkbox" at bounding box center [45, 363] width 1 height 1
checkbox input "true"
click at [52, 425] on icon at bounding box center [53, 431] width 12 height 12
click at [46, 432] on input "checkbox" at bounding box center [45, 432] width 1 height 1
checkbox input "true"
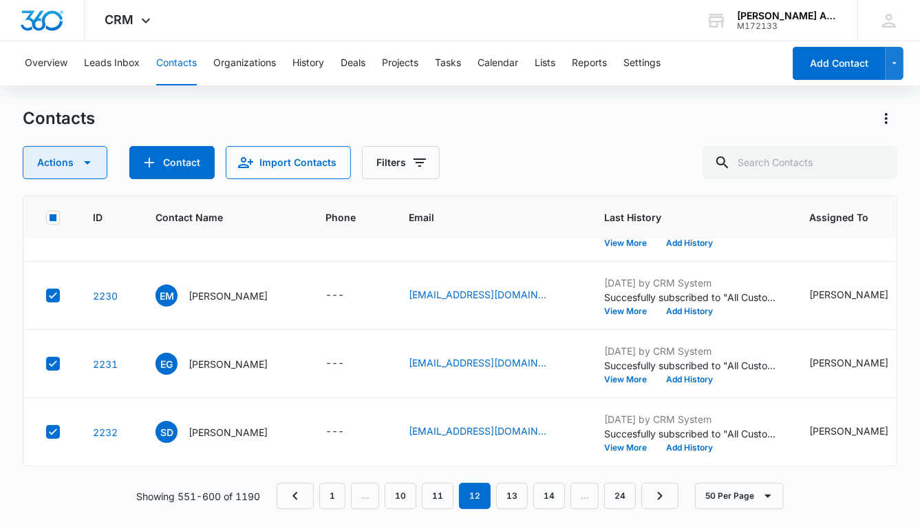
click at [54, 167] on button "Actions" at bounding box center [65, 162] width 85 height 33
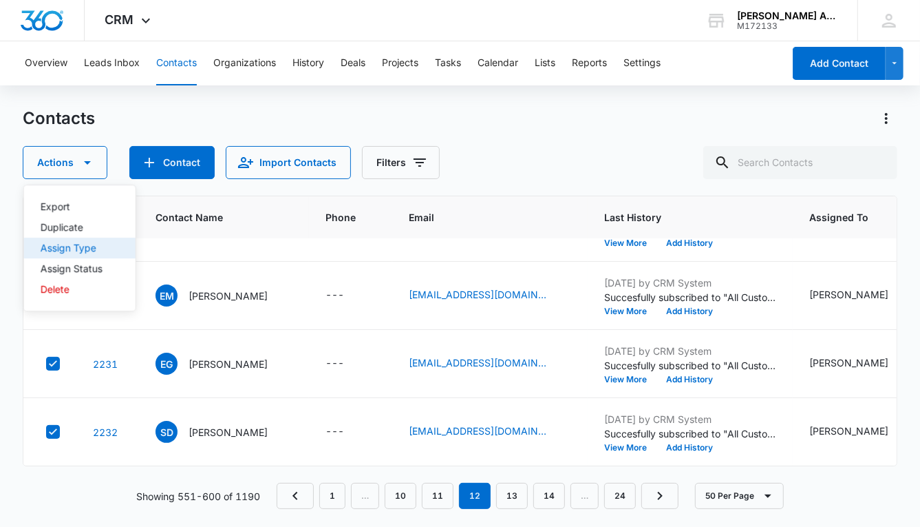
click at [71, 244] on div "Assign Type" at bounding box center [72, 248] width 62 height 10
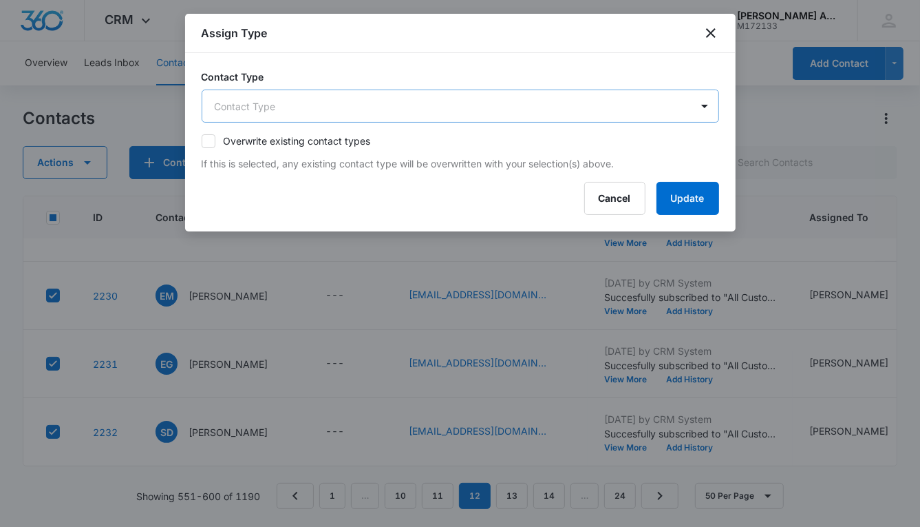
click at [389, 108] on body "CRM Apps Reputation Websites Forms CRM Email Social POS Content Ads Intelligenc…" at bounding box center [460, 263] width 920 height 527
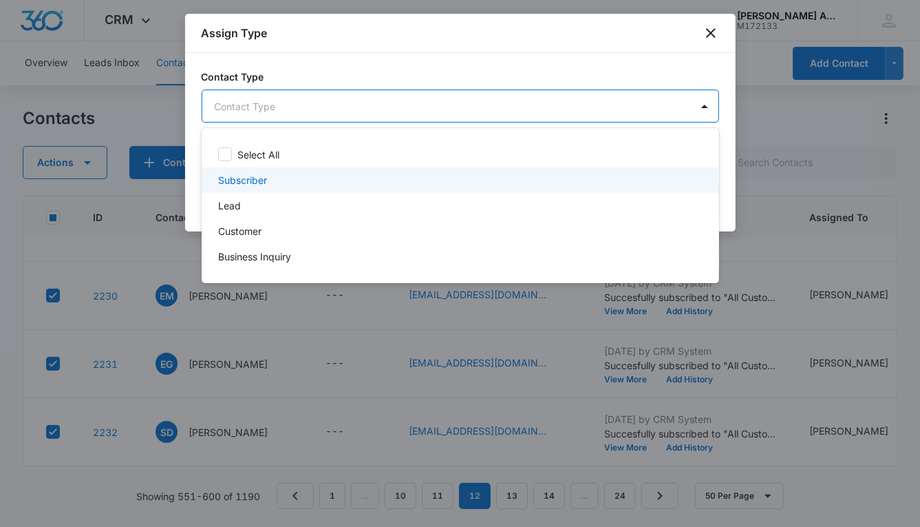
click at [271, 182] on div "Subscriber" at bounding box center [459, 180] width 482 height 14
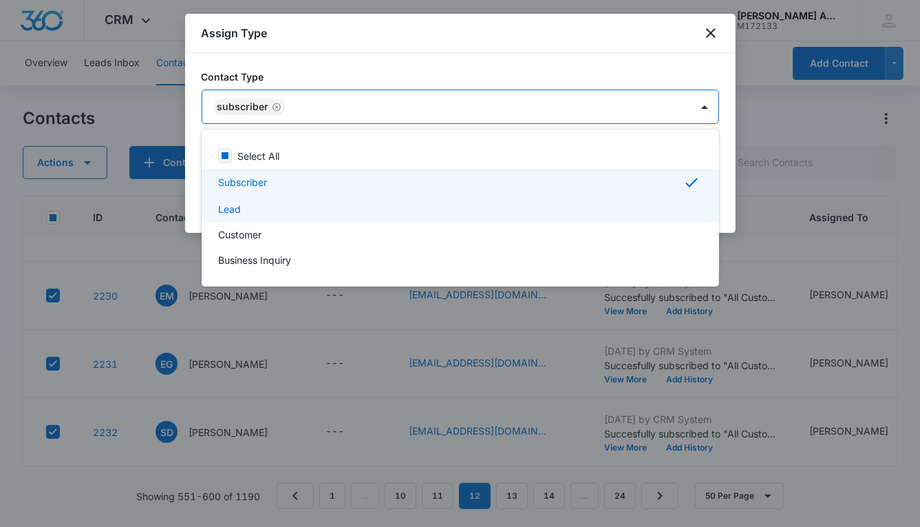
click at [253, 207] on div "Lead" at bounding box center [459, 209] width 482 height 14
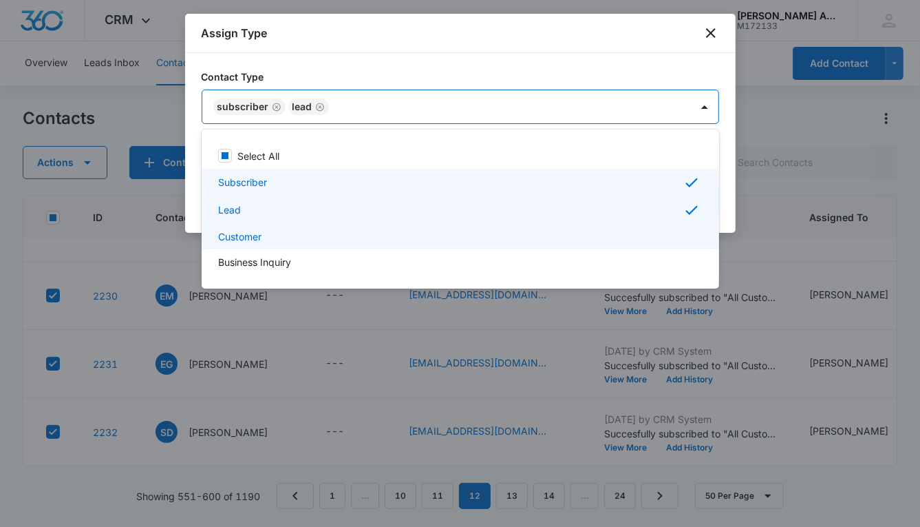
click at [258, 233] on p "Customer" at bounding box center [239, 236] width 43 height 14
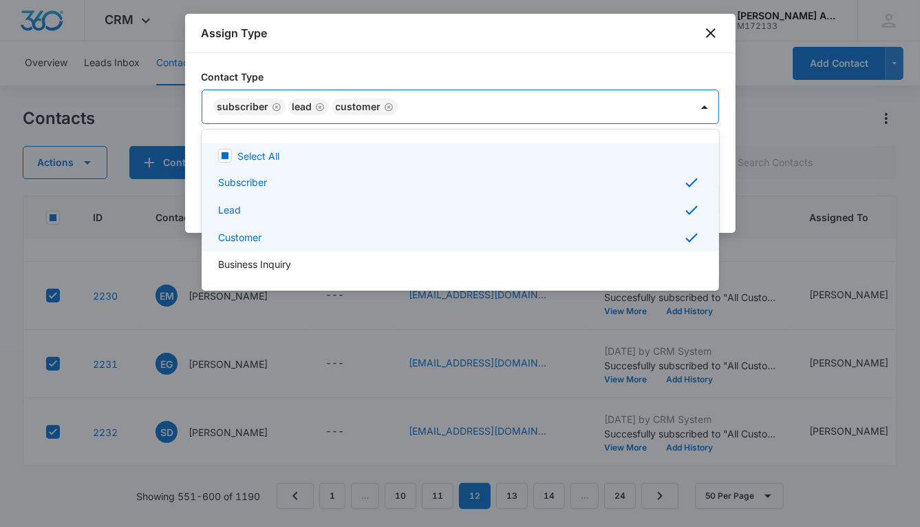
click at [553, 98] on div at bounding box center [460, 263] width 920 height 527
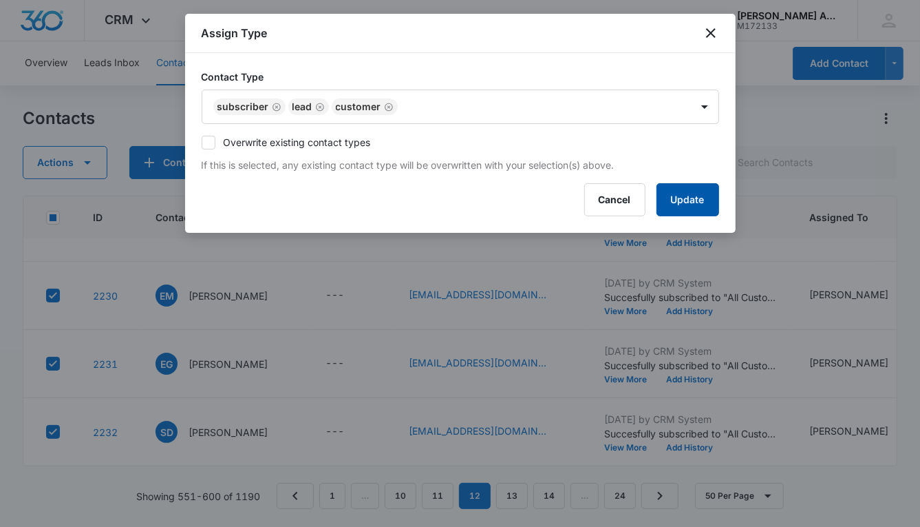
click at [664, 186] on button "Update" at bounding box center [688, 199] width 63 height 33
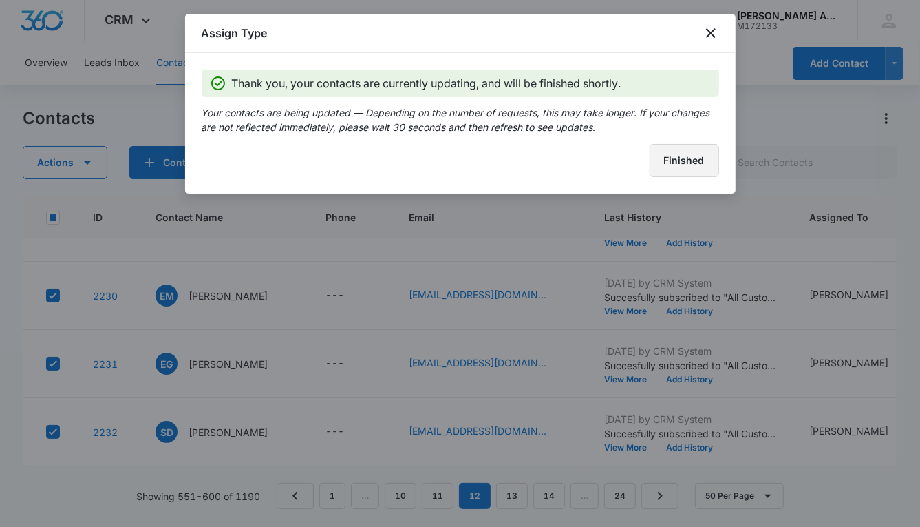
click at [661, 171] on button "Finished" at bounding box center [685, 160] width 70 height 33
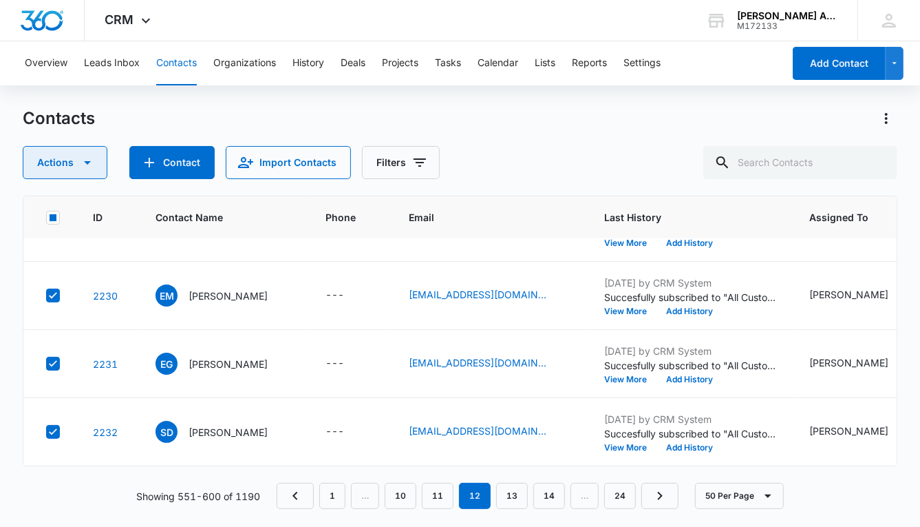
click at [56, 167] on button "Actions" at bounding box center [65, 162] width 85 height 33
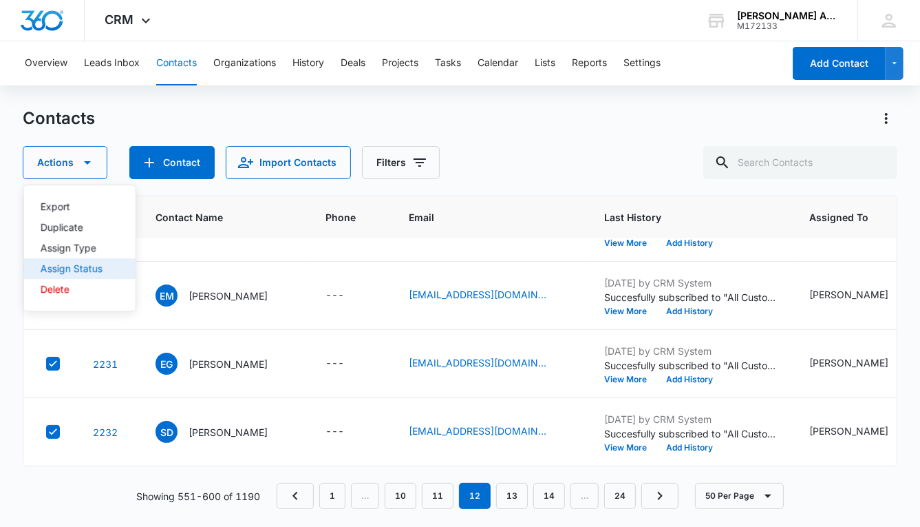
click at [79, 271] on div "Assign Status" at bounding box center [72, 269] width 62 height 10
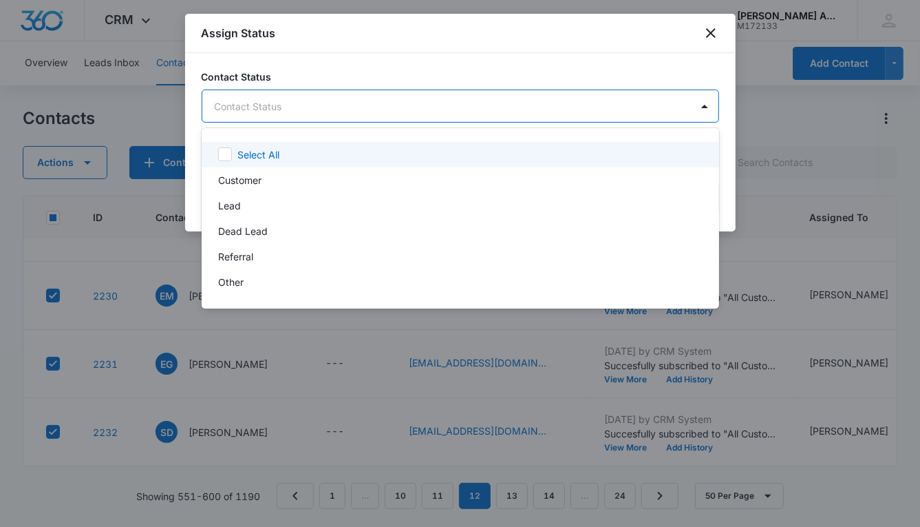
click at [351, 109] on body "CRM Apps Reputation Websites Forms CRM Email Social POS Content Ads Intelligenc…" at bounding box center [460, 263] width 920 height 527
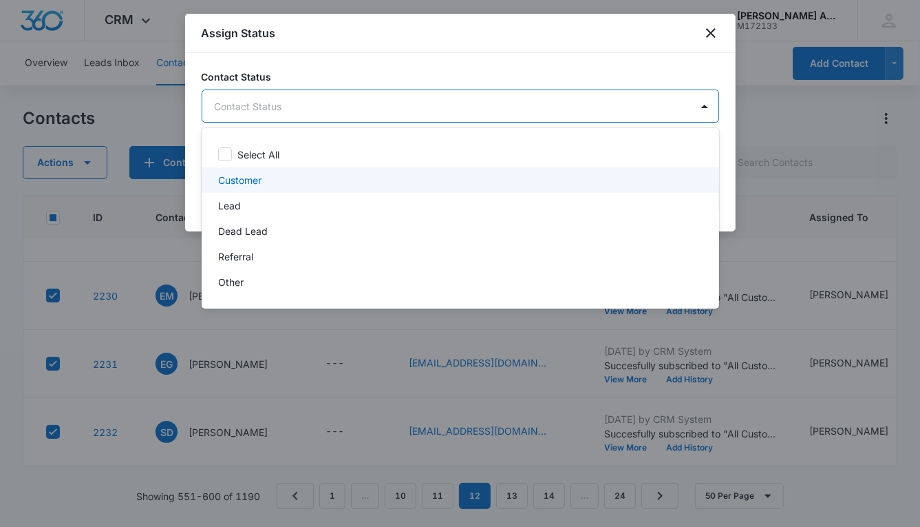
click at [254, 183] on p "Customer" at bounding box center [239, 180] width 43 height 14
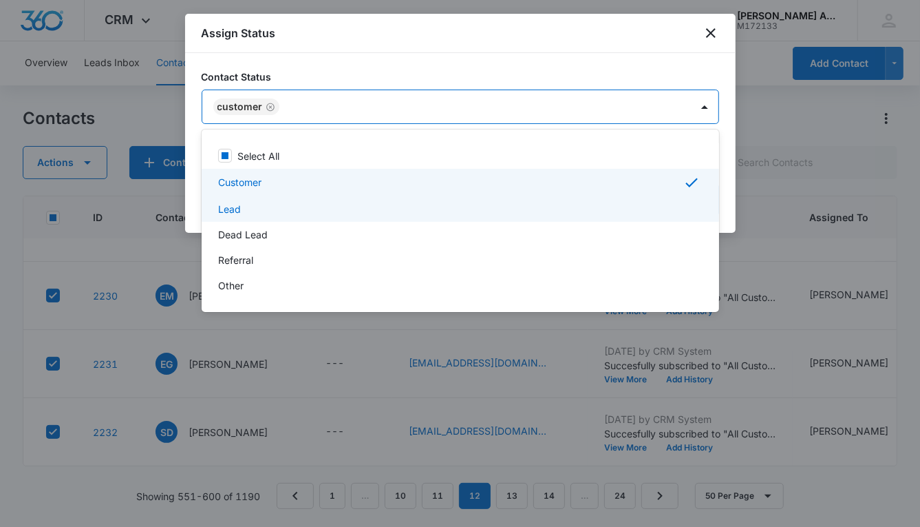
click at [247, 212] on div "Lead" at bounding box center [459, 209] width 482 height 14
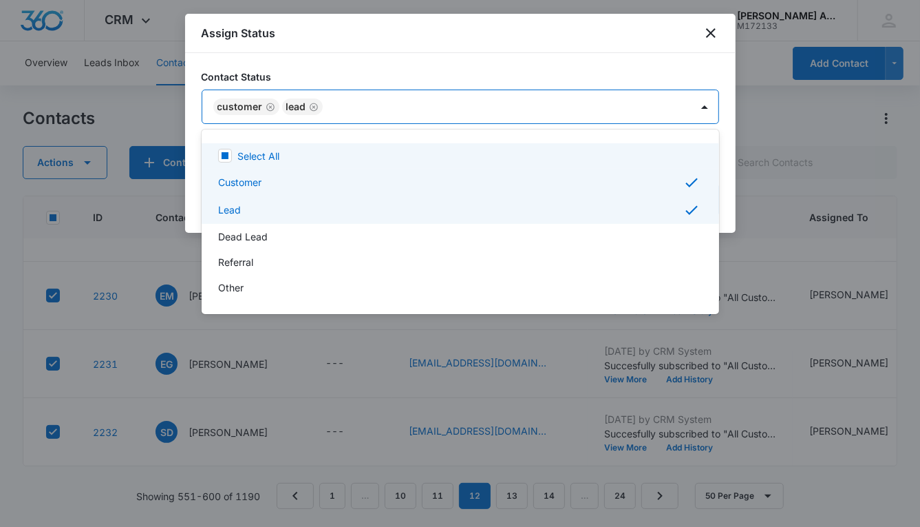
click at [506, 110] on div at bounding box center [460, 263] width 920 height 527
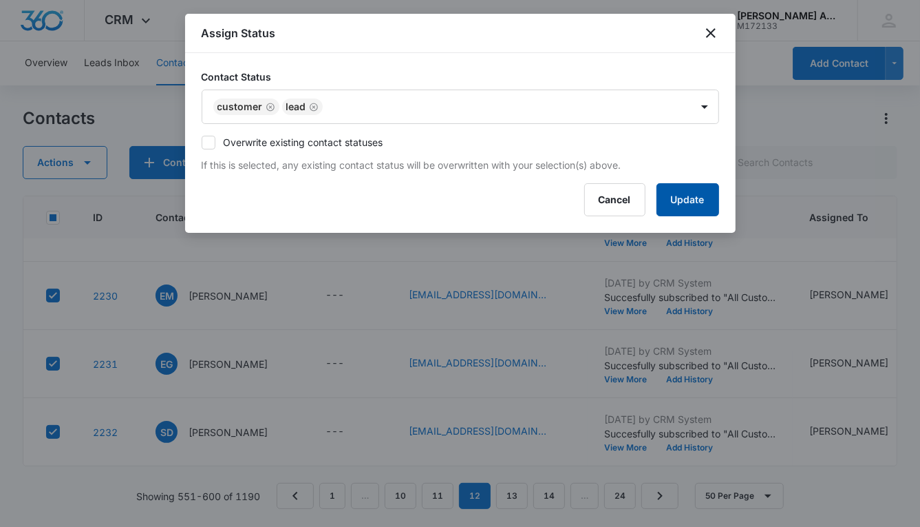
click at [673, 189] on button "Update" at bounding box center [688, 199] width 63 height 33
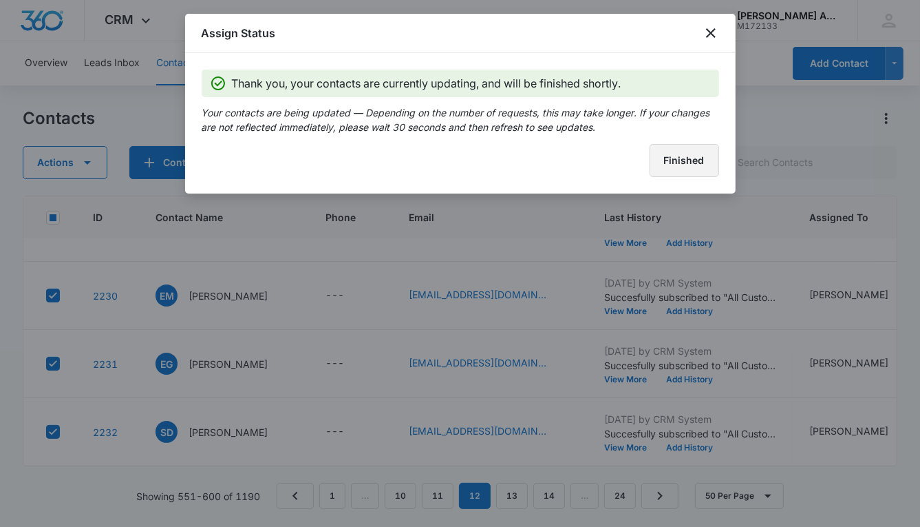
click at [658, 165] on button "Finished" at bounding box center [685, 160] width 70 height 33
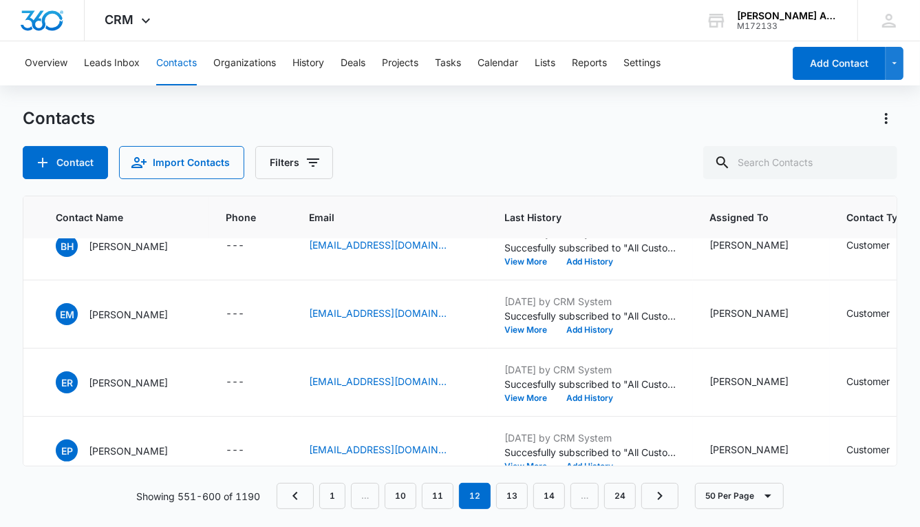
scroll to position [2753, 0]
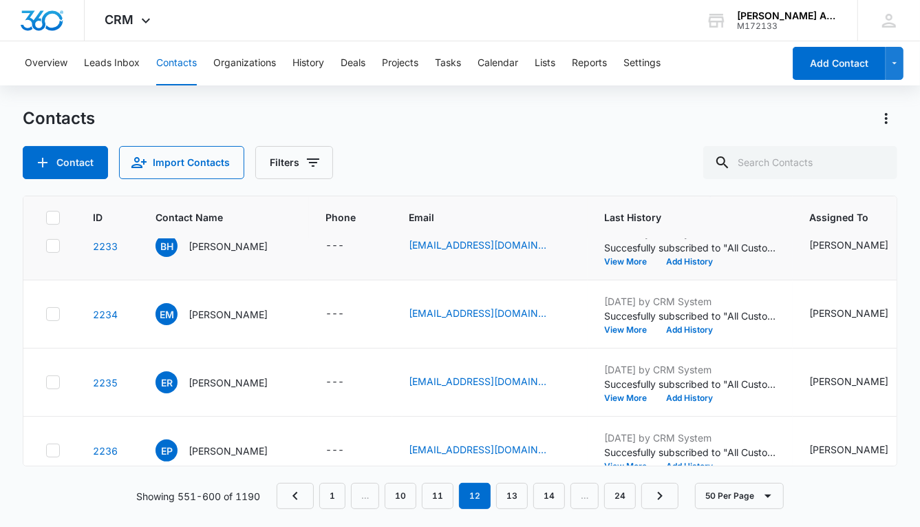
click at [53, 246] on icon at bounding box center [53, 246] width 12 height 12
click at [46, 246] on input "checkbox" at bounding box center [45, 246] width 1 height 1
checkbox input "true"
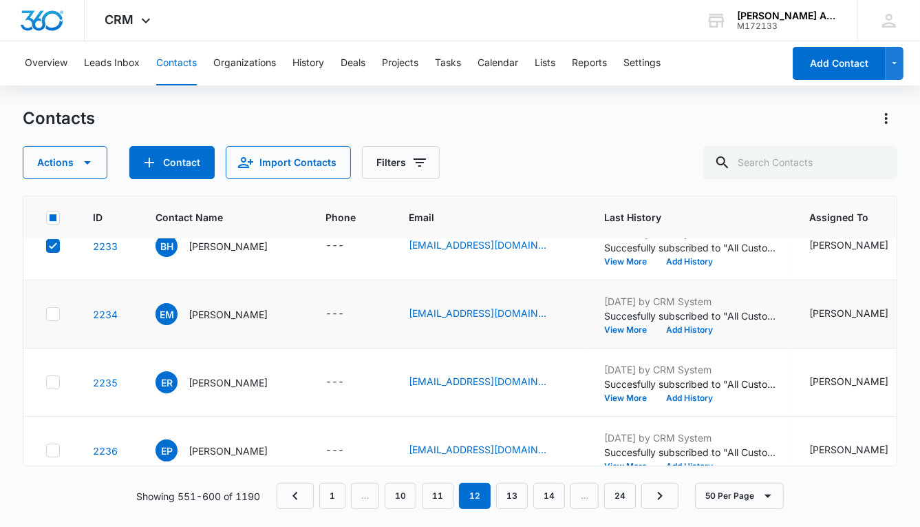
click at [56, 310] on icon at bounding box center [53, 314] width 12 height 12
click at [46, 314] on input "checkbox" at bounding box center [45, 314] width 1 height 1
checkbox input "true"
click at [55, 381] on icon at bounding box center [53, 382] width 12 height 12
click at [46, 382] on input "checkbox" at bounding box center [45, 382] width 1 height 1
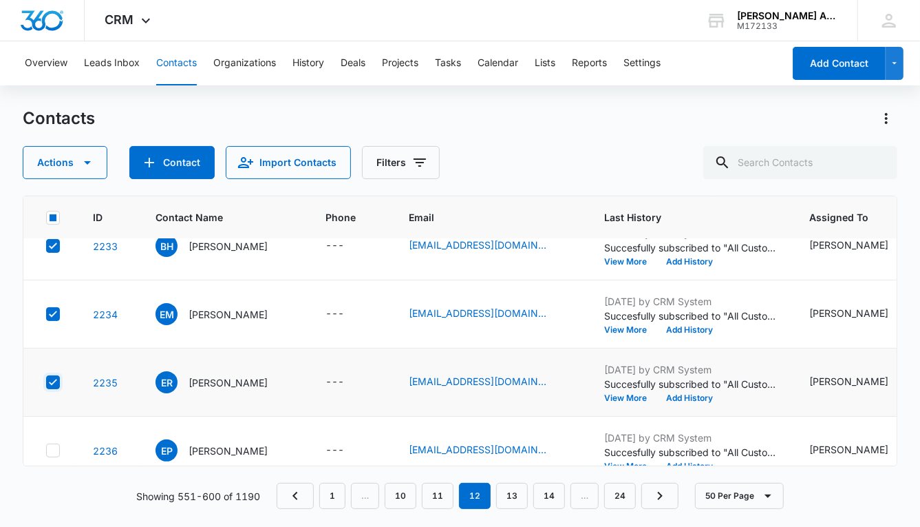
checkbox input "true"
click at [50, 444] on icon at bounding box center [53, 450] width 12 height 12
click at [46, 450] on input "checkbox" at bounding box center [45, 450] width 1 height 1
checkbox input "true"
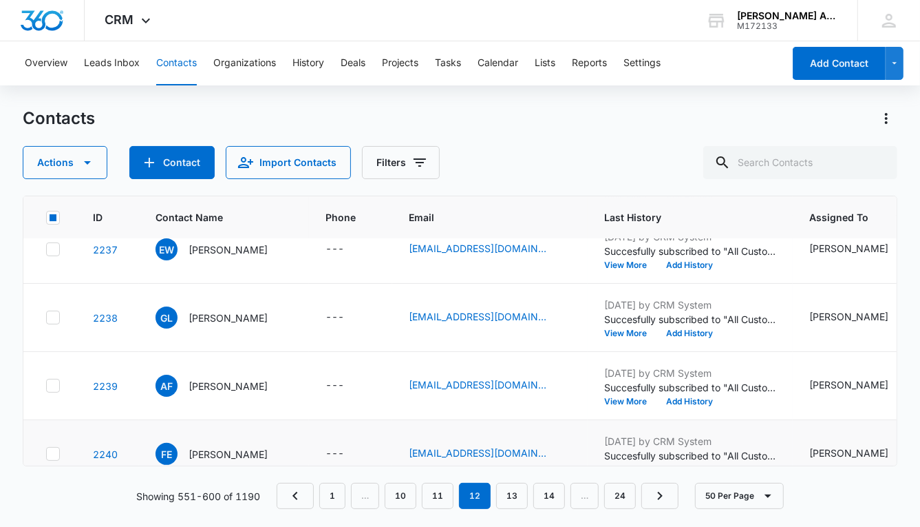
scroll to position [3020, 0]
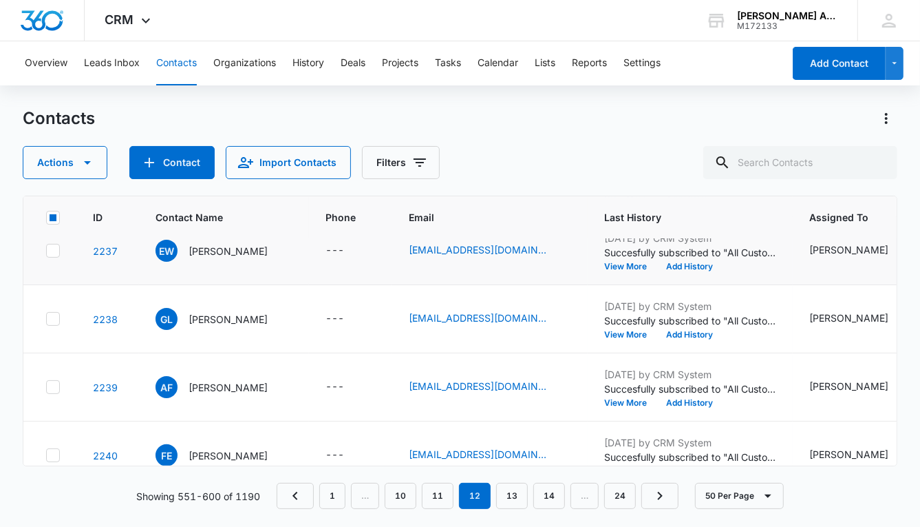
click at [52, 250] on icon at bounding box center [53, 250] width 8 height 6
click at [46, 251] on input "checkbox" at bounding box center [45, 251] width 1 height 1
checkbox input "true"
click at [55, 313] on icon at bounding box center [53, 319] width 12 height 12
click at [46, 319] on input "checkbox" at bounding box center [45, 319] width 1 height 1
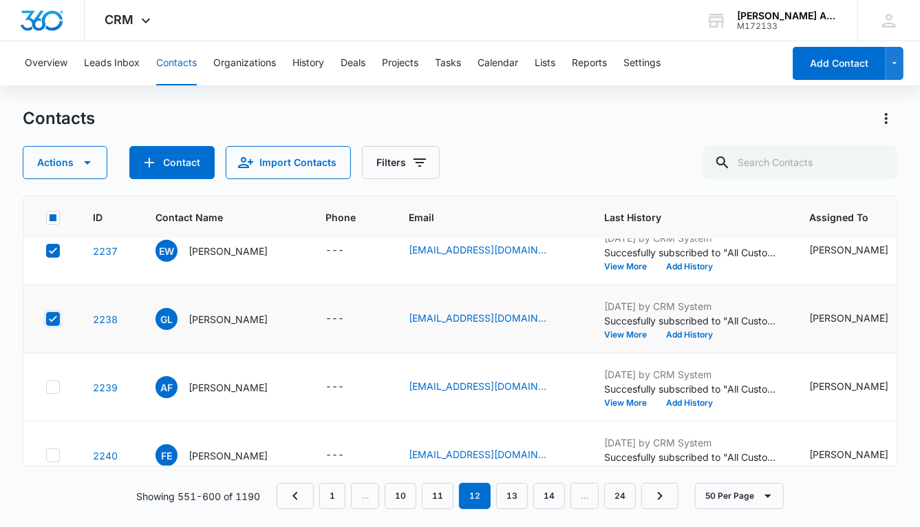
checkbox input "true"
click at [54, 390] on icon at bounding box center [53, 387] width 12 height 12
click at [46, 388] on input "checkbox" at bounding box center [45, 387] width 1 height 1
checkbox input "true"
click at [60, 447] on td at bounding box center [49, 455] width 53 height 68
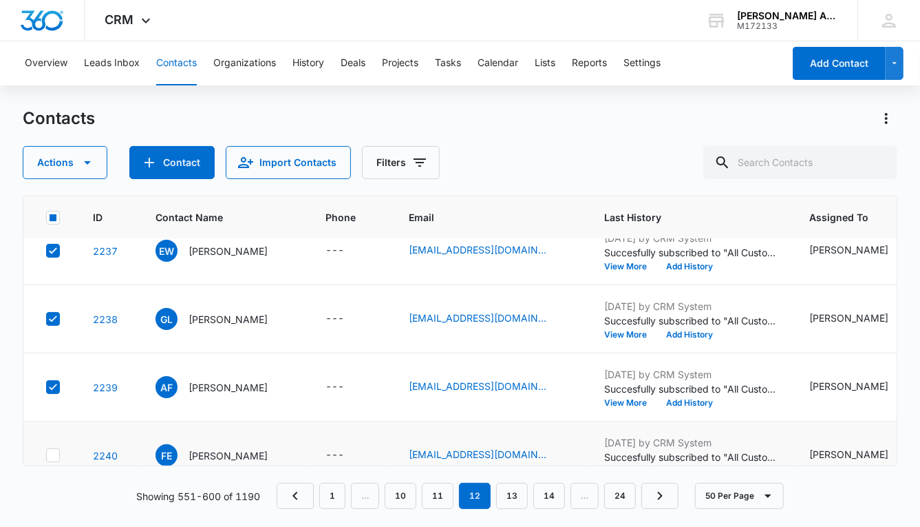
click at [57, 449] on icon at bounding box center [53, 455] width 12 height 12
click at [46, 455] on input "checkbox" at bounding box center [45, 455] width 1 height 1
checkbox input "true"
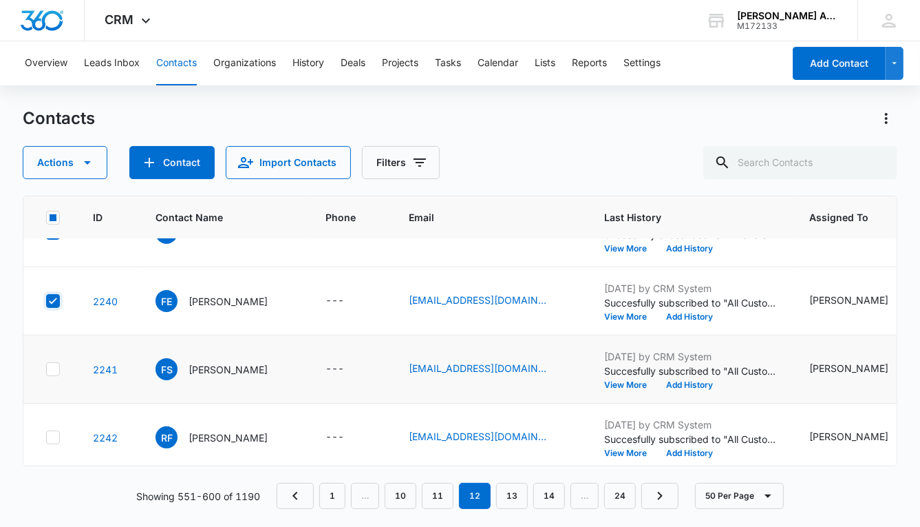
scroll to position [3187, 0]
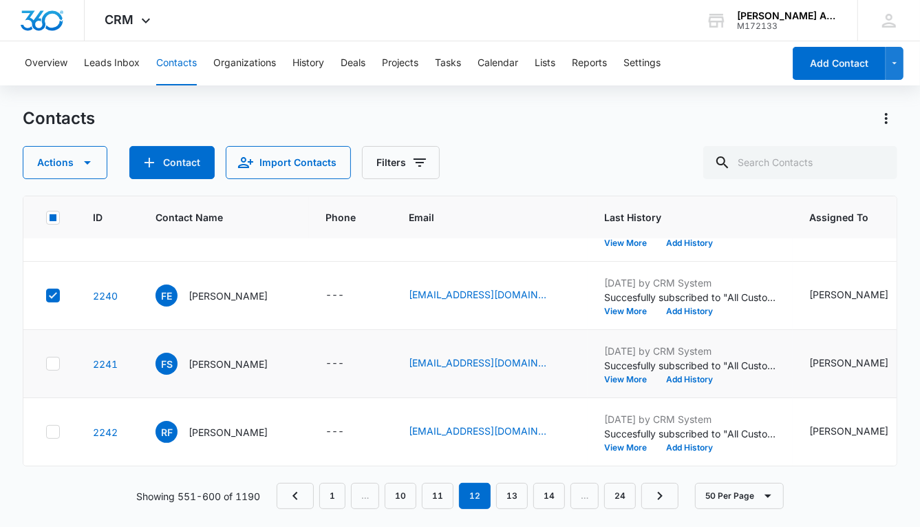
drag, startPoint x: 54, startPoint y: 349, endPoint x: 56, endPoint y: 364, distance: 15.3
click at [54, 357] on icon at bounding box center [53, 363] width 12 height 12
click at [46, 363] on input "checkbox" at bounding box center [45, 363] width 1 height 1
checkbox input "true"
click at [56, 425] on icon at bounding box center [53, 431] width 12 height 12
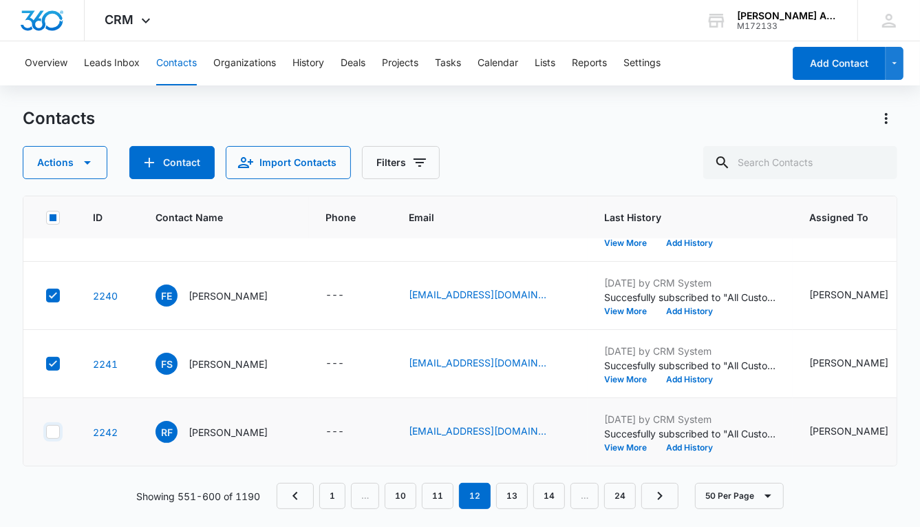
click at [46, 432] on input "checkbox" at bounding box center [45, 432] width 1 height 1
checkbox input "true"
click at [66, 165] on button "Actions" at bounding box center [65, 162] width 85 height 33
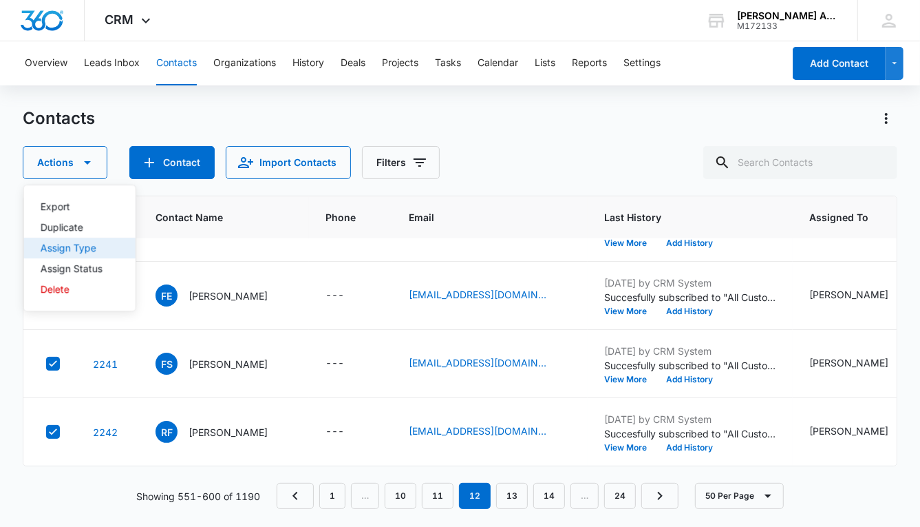
click at [81, 250] on div "Assign Type" at bounding box center [72, 248] width 62 height 10
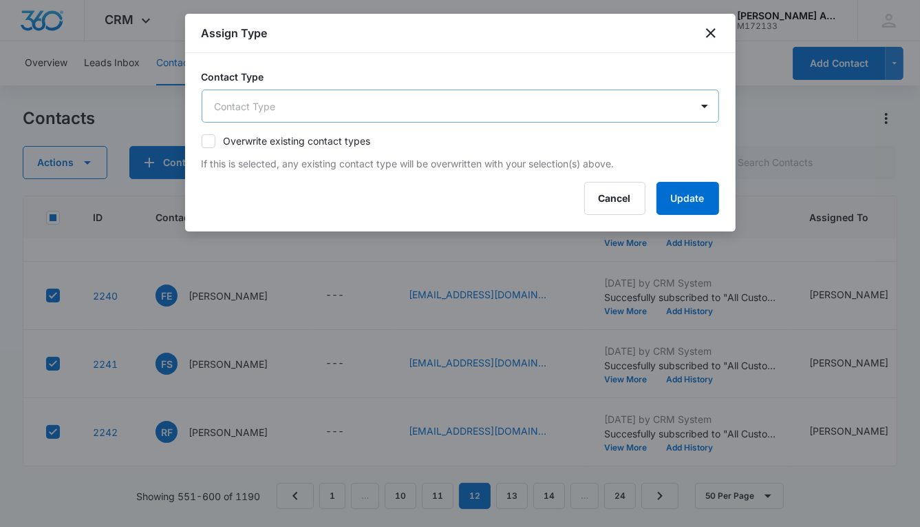
click at [440, 102] on body "CRM Apps Reputation Websites Forms CRM Email Social POS Content Ads Intelligenc…" at bounding box center [460, 263] width 920 height 527
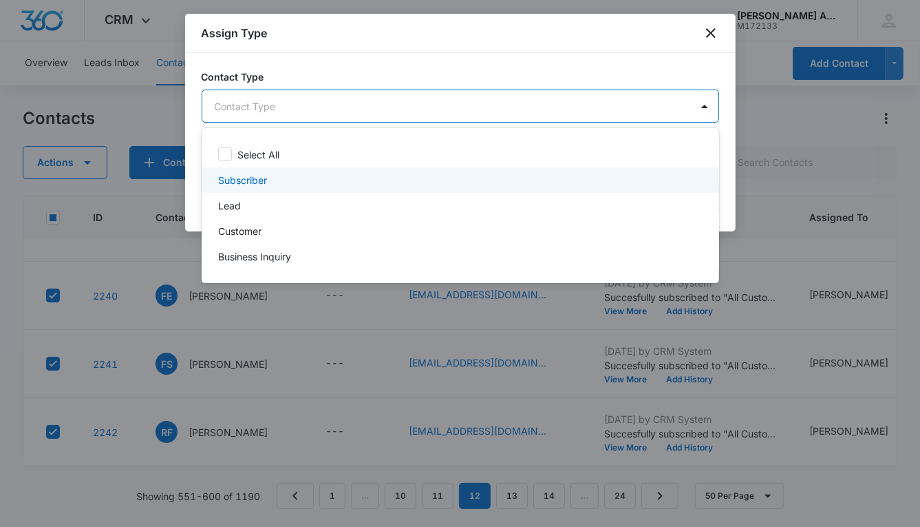
click at [293, 178] on div "Subscriber" at bounding box center [459, 180] width 482 height 14
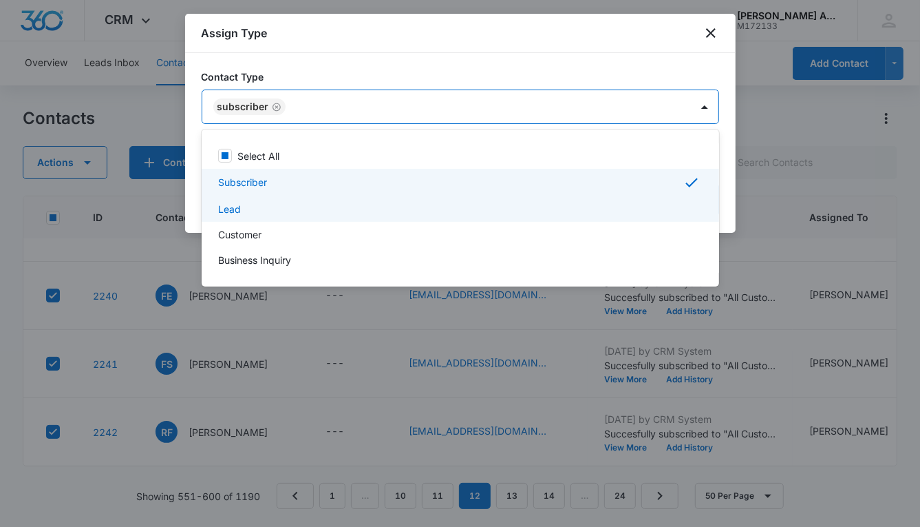
click at [284, 207] on div "Lead" at bounding box center [459, 209] width 482 height 14
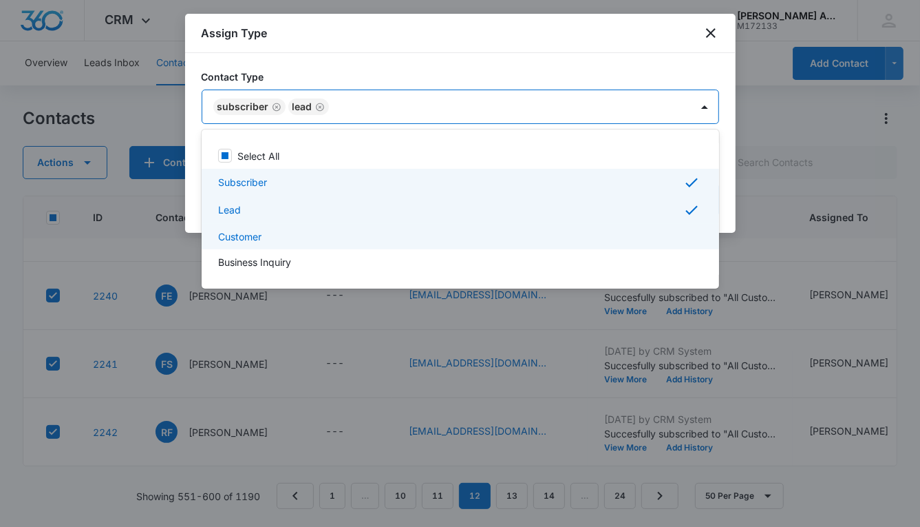
click at [290, 229] on div "Customer" at bounding box center [459, 236] width 482 height 14
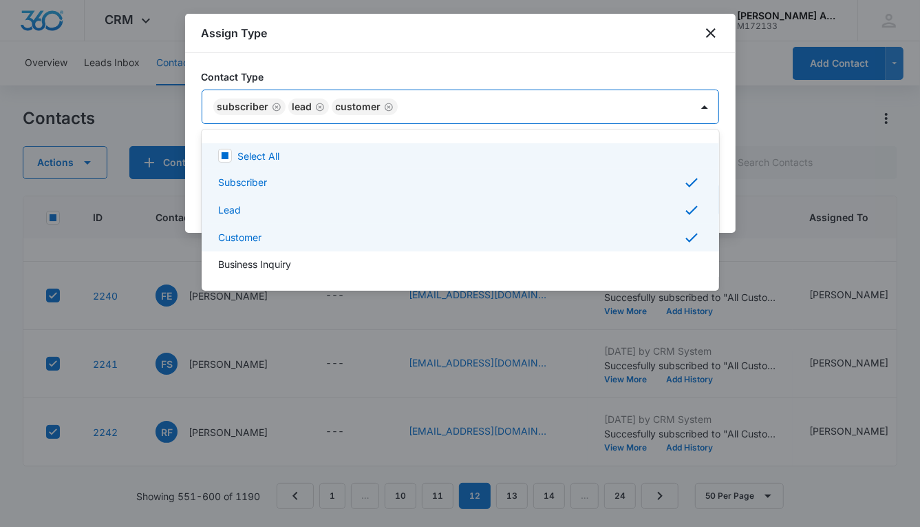
click at [503, 107] on div at bounding box center [460, 263] width 920 height 527
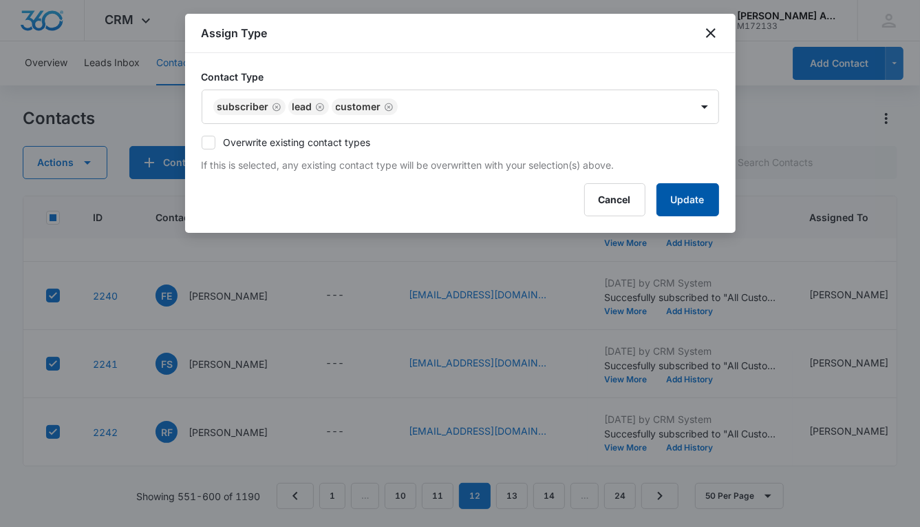
click at [657, 188] on button "Update" at bounding box center [688, 199] width 63 height 33
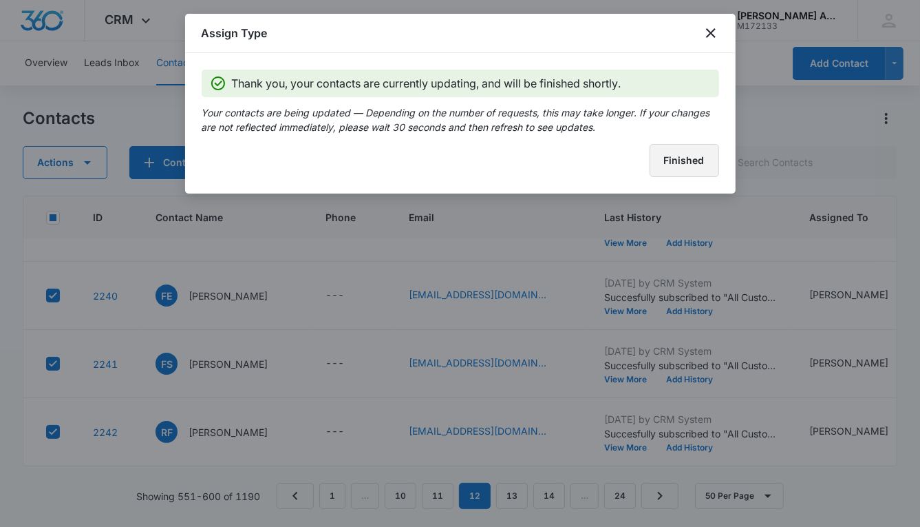
click at [661, 165] on button "Finished" at bounding box center [685, 160] width 70 height 33
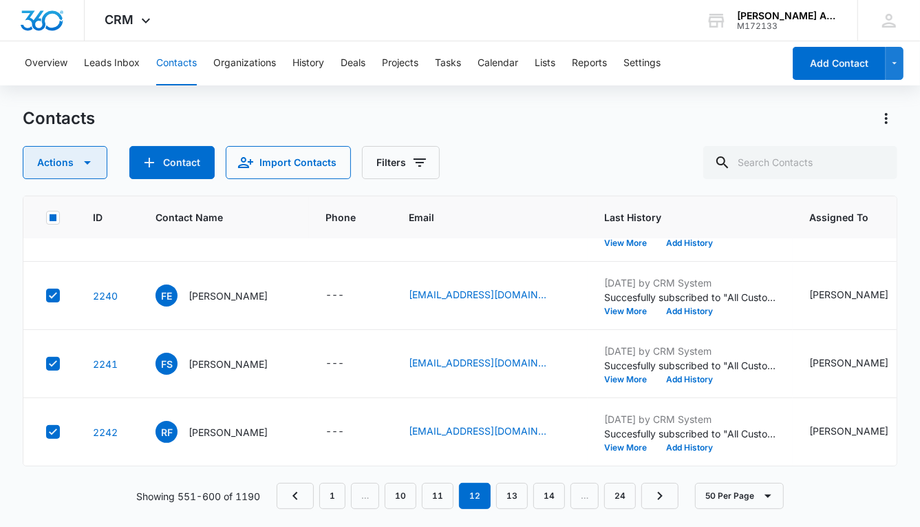
click at [58, 161] on button "Actions" at bounding box center [65, 162] width 85 height 33
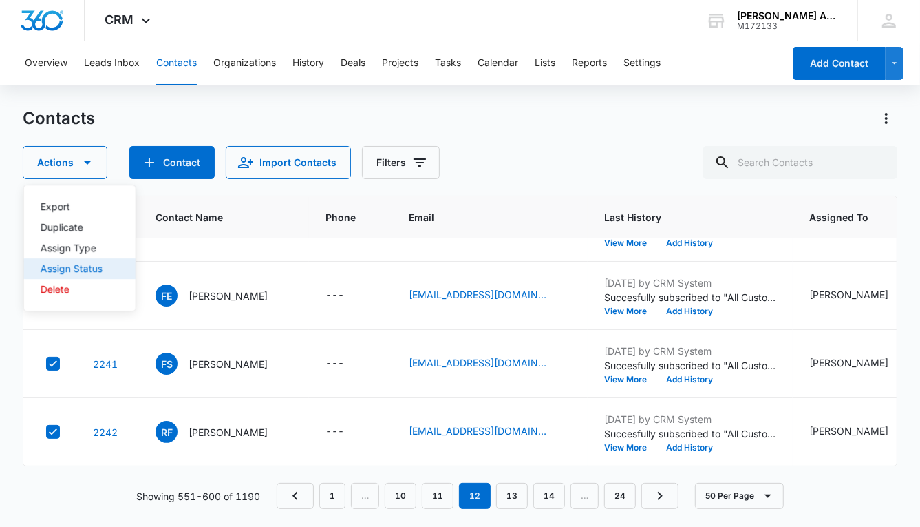
click at [87, 268] on div "Assign Status" at bounding box center [72, 269] width 62 height 10
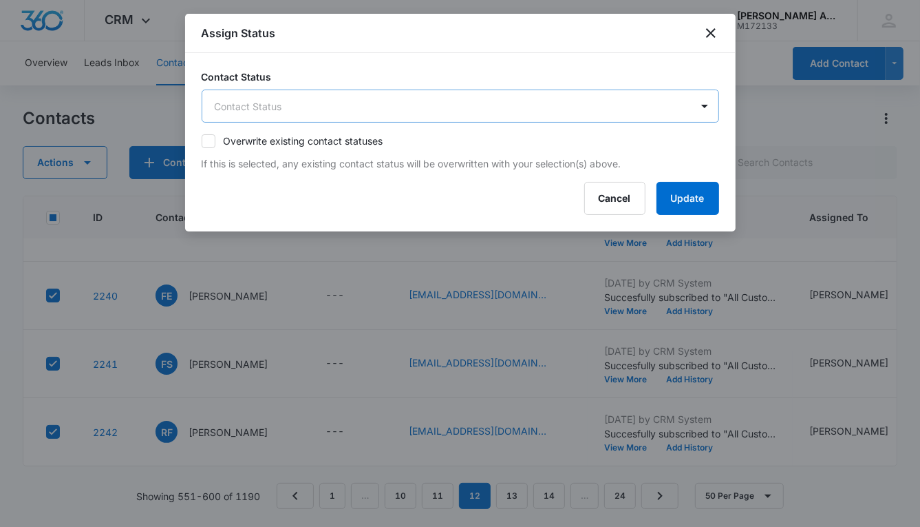
click at [464, 110] on body "CRM Apps Reputation Websites Forms CRM Email Social POS Content Ads Intelligenc…" at bounding box center [460, 263] width 920 height 527
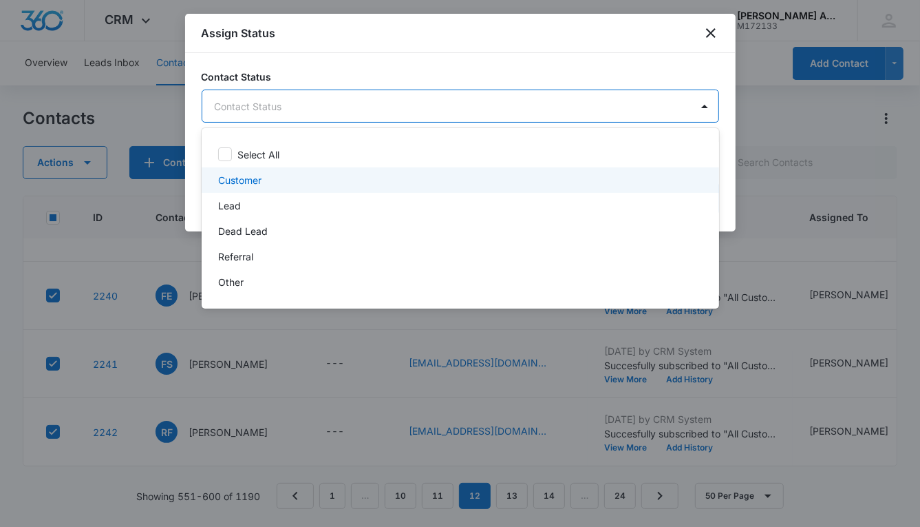
click at [253, 179] on p "Customer" at bounding box center [239, 180] width 43 height 14
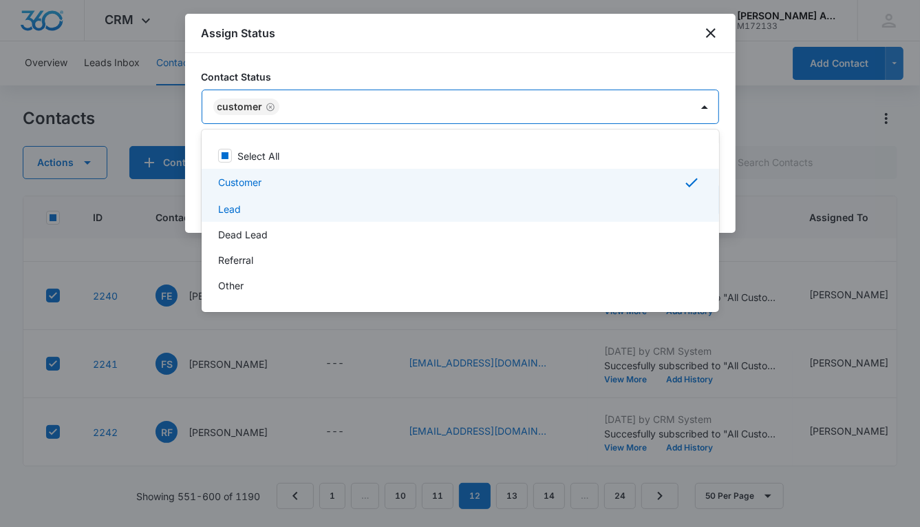
click at [242, 207] on div "Lead" at bounding box center [459, 209] width 482 height 14
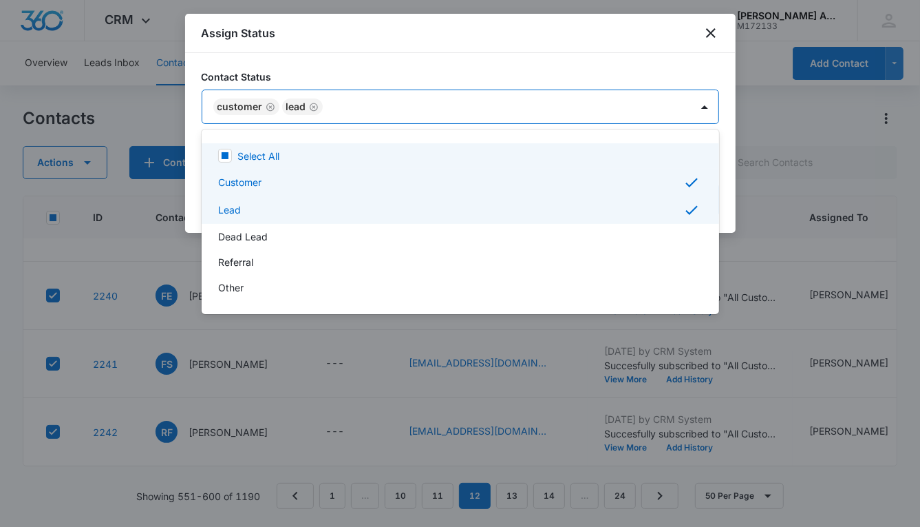
click at [536, 100] on div at bounding box center [460, 263] width 920 height 527
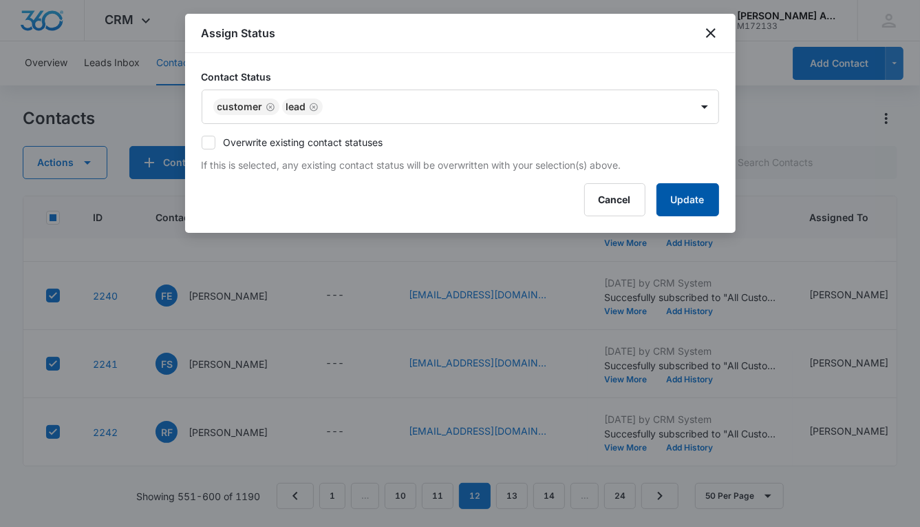
click at [678, 198] on button "Update" at bounding box center [688, 199] width 63 height 33
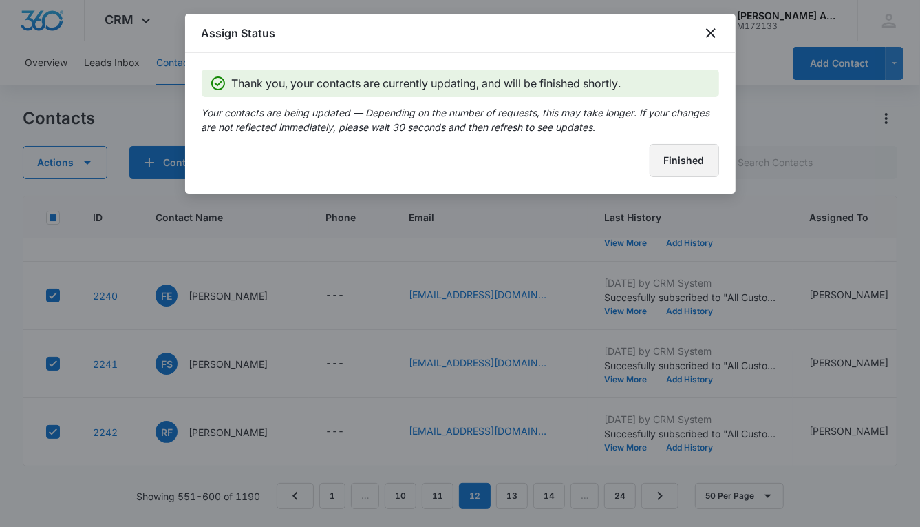
click at [678, 160] on button "Finished" at bounding box center [685, 160] width 70 height 33
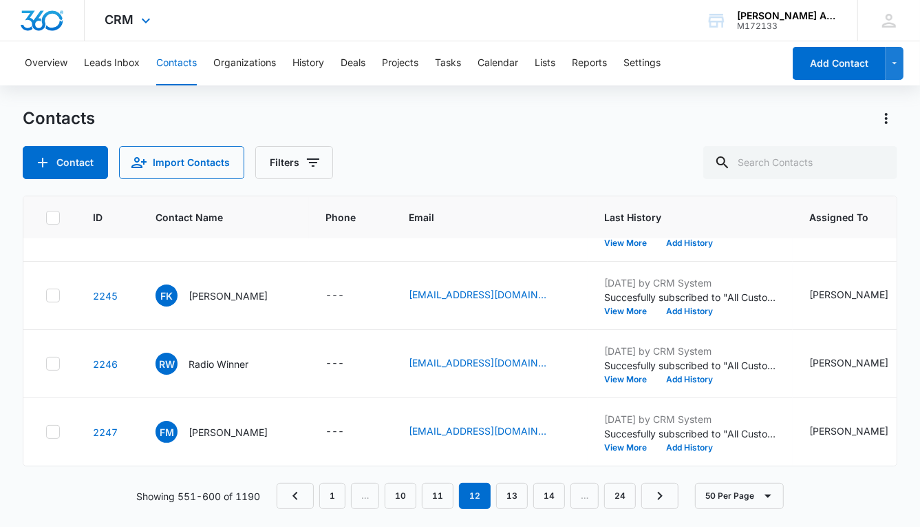
scroll to position [2846, 0]
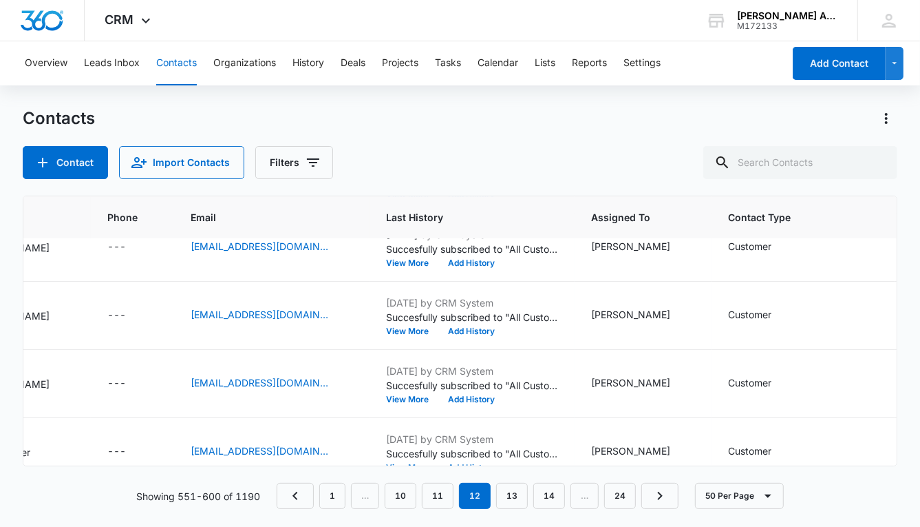
scroll to position [2751, 0]
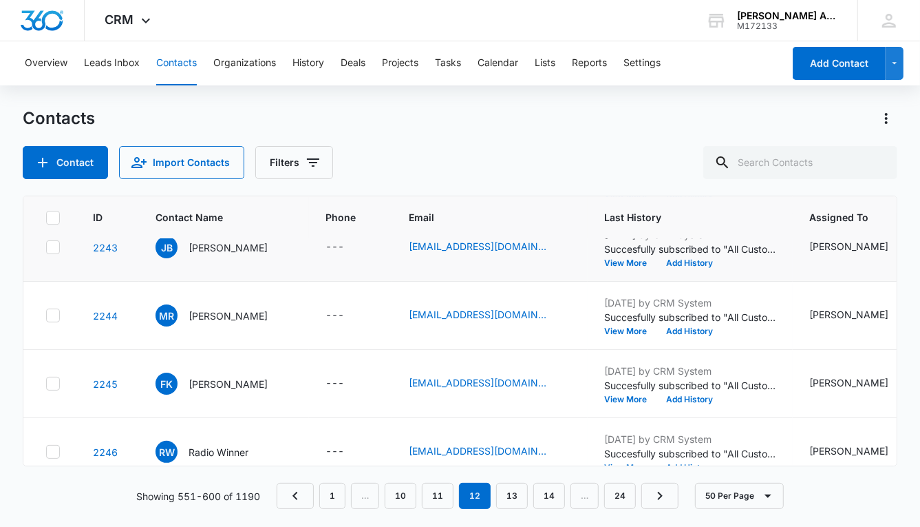
click at [50, 243] on icon at bounding box center [53, 247] width 12 height 12
click at [46, 247] on input "checkbox" at bounding box center [45, 247] width 1 height 1
checkbox input "true"
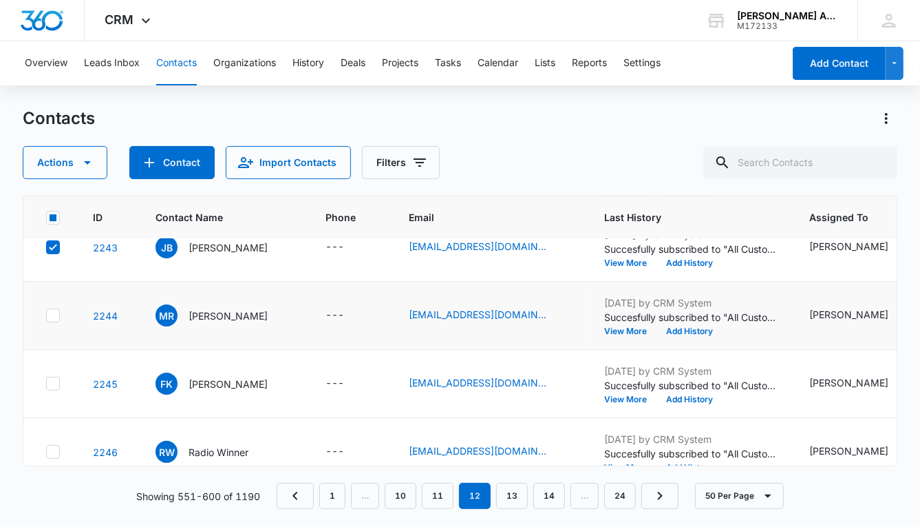
click at [54, 315] on icon at bounding box center [53, 315] width 12 height 12
click at [46, 315] on input "checkbox" at bounding box center [45, 315] width 1 height 1
checkbox input "true"
click at [57, 384] on icon at bounding box center [53, 383] width 12 height 12
click at [46, 384] on input "checkbox" at bounding box center [45, 383] width 1 height 1
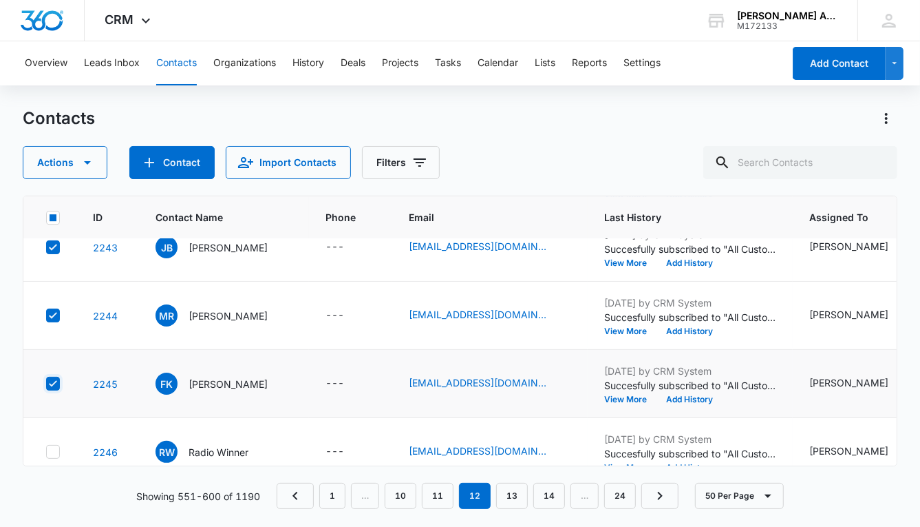
checkbox input "true"
click at [54, 445] on icon at bounding box center [53, 451] width 12 height 12
click at [46, 452] on input "checkbox" at bounding box center [45, 452] width 1 height 1
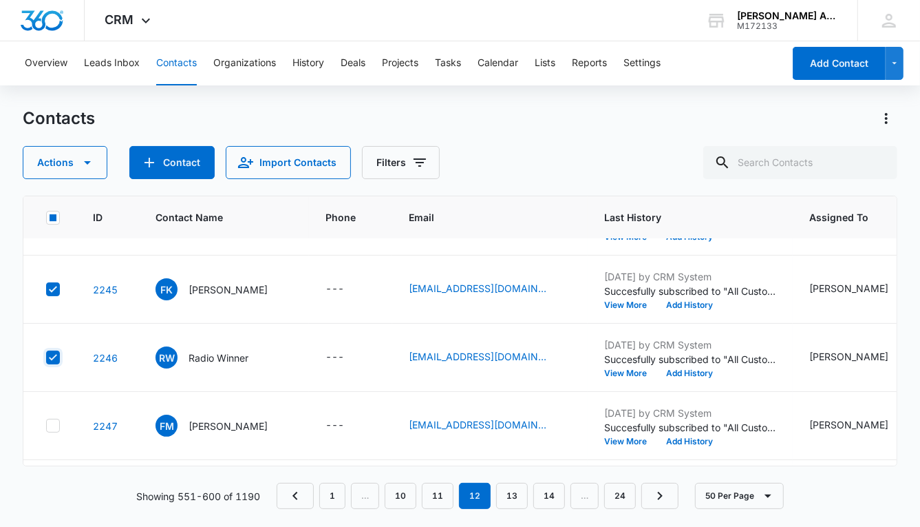
scroll to position [2839, 0]
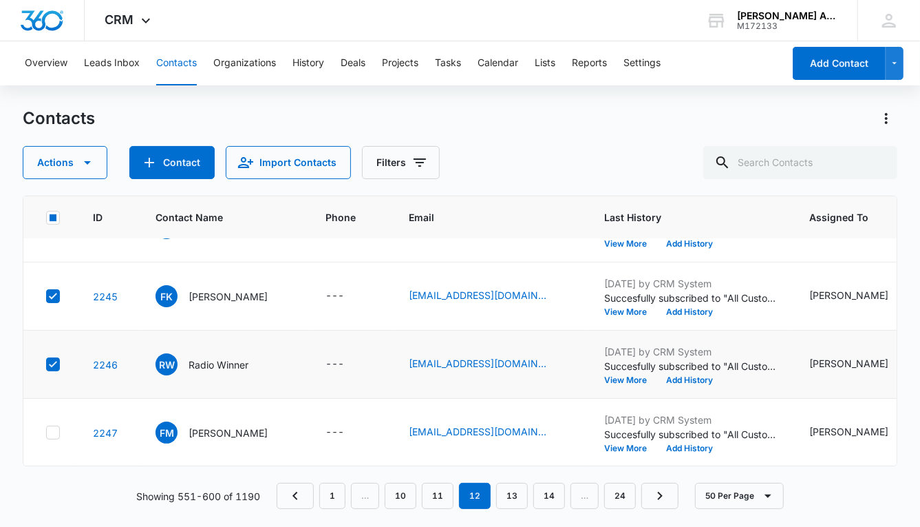
click at [52, 361] on icon at bounding box center [53, 364] width 8 height 6
click at [46, 364] on input "checkbox" at bounding box center [45, 364] width 1 height 1
checkbox input "false"
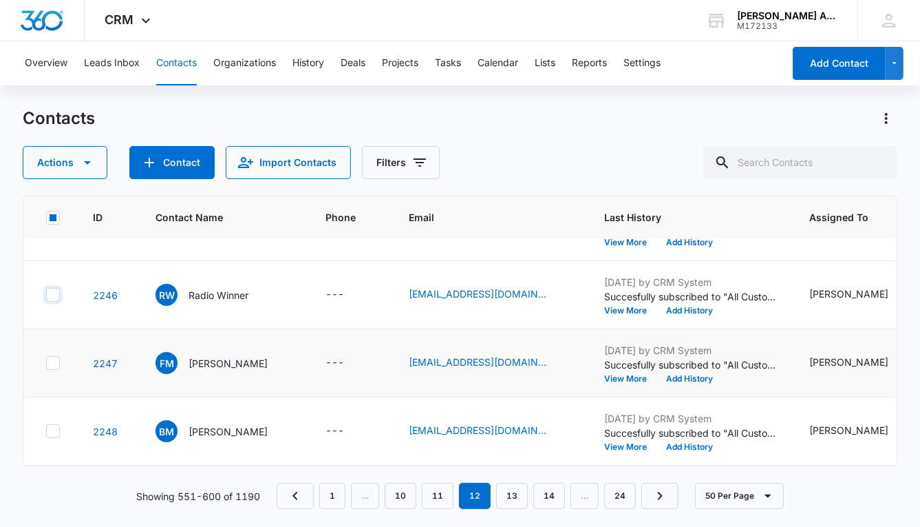
scroll to position [2910, 0]
click at [52, 360] on icon at bounding box center [53, 361] width 8 height 6
click at [46, 361] on input "checkbox" at bounding box center [45, 361] width 1 height 1
checkbox input "true"
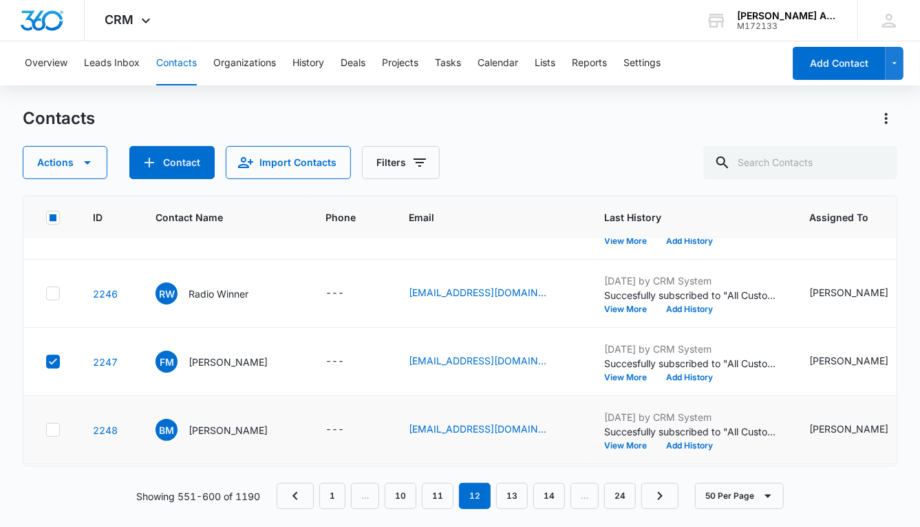
click at [52, 423] on icon at bounding box center [53, 429] width 12 height 12
click at [46, 430] on input "checkbox" at bounding box center [45, 430] width 1 height 1
checkbox input "true"
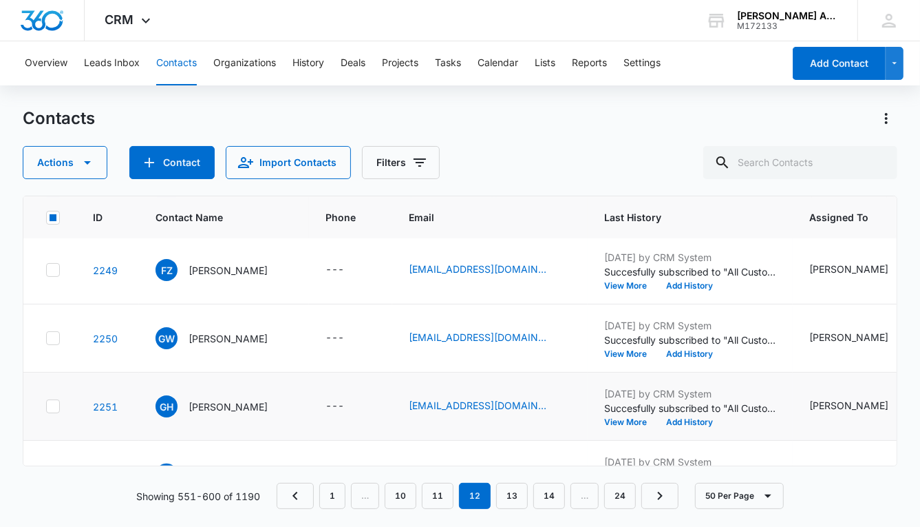
scroll to position [3140, 0]
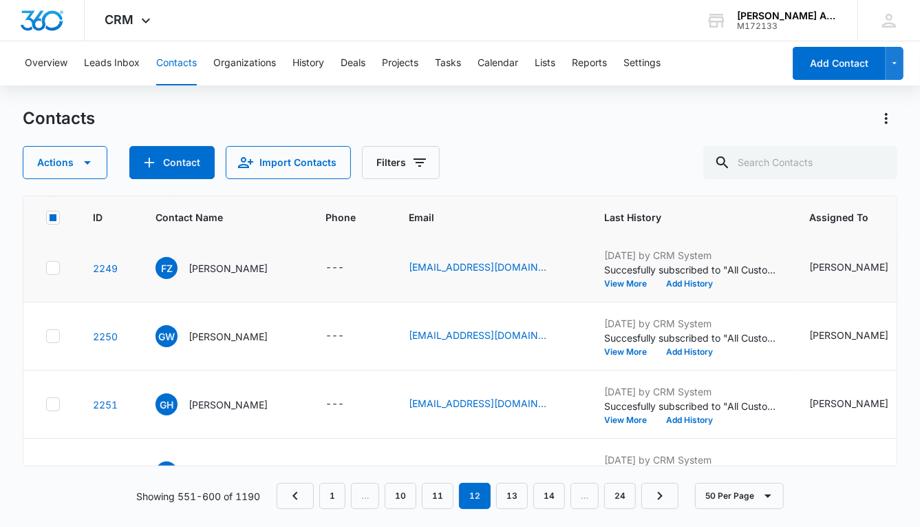
click at [55, 268] on icon at bounding box center [53, 268] width 12 height 12
click at [46, 268] on input "checkbox" at bounding box center [45, 268] width 1 height 1
checkbox input "true"
click at [53, 333] on icon at bounding box center [53, 335] width 8 height 6
click at [46, 336] on input "checkbox" at bounding box center [45, 336] width 1 height 1
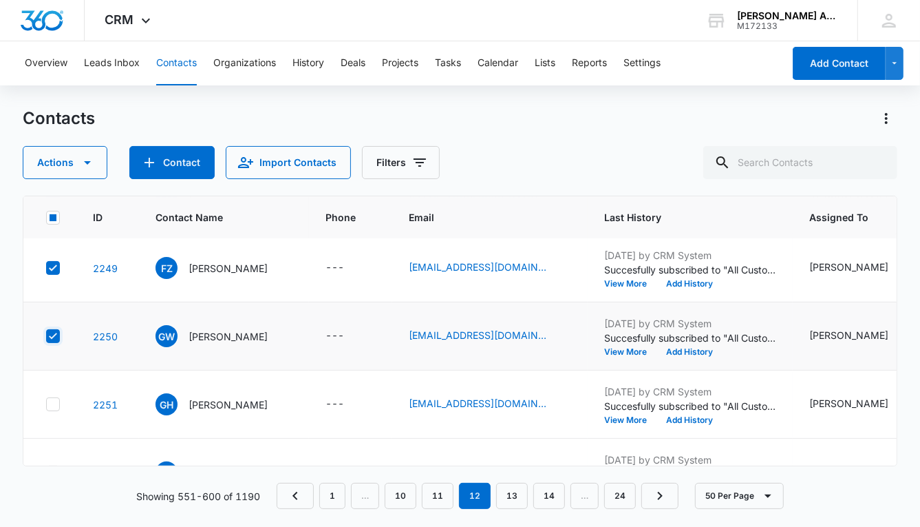
checkbox input "true"
click at [52, 398] on icon at bounding box center [53, 404] width 12 height 12
click at [46, 404] on input "checkbox" at bounding box center [45, 404] width 1 height 1
checkbox input "true"
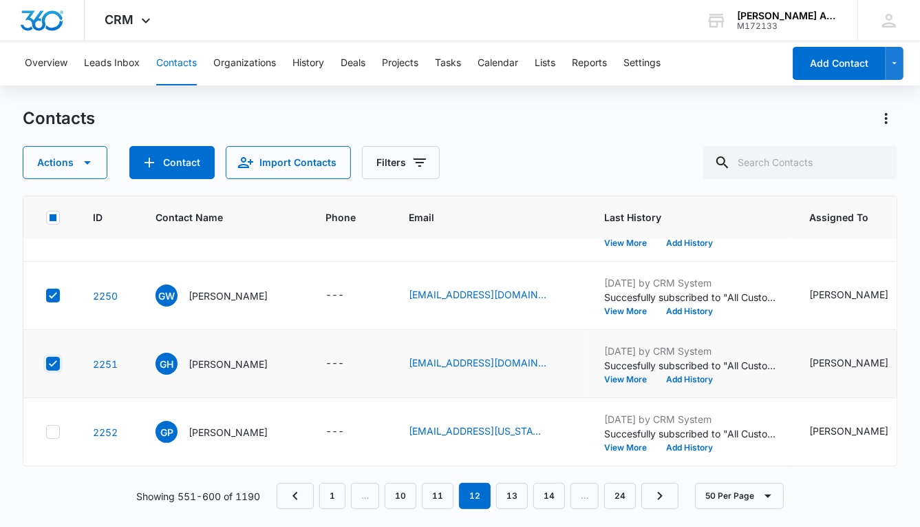
scroll to position [3187, 0]
click at [54, 428] on icon at bounding box center [53, 431] width 8 height 6
click at [46, 432] on input "checkbox" at bounding box center [45, 432] width 1 height 1
checkbox input "true"
click at [55, 170] on button "Actions" at bounding box center [65, 162] width 85 height 33
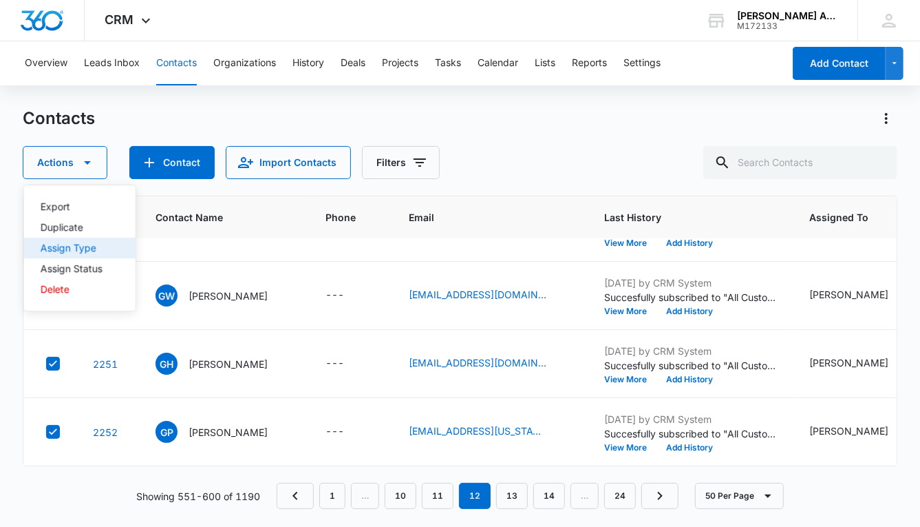
click at [75, 246] on div "Assign Type" at bounding box center [72, 248] width 62 height 10
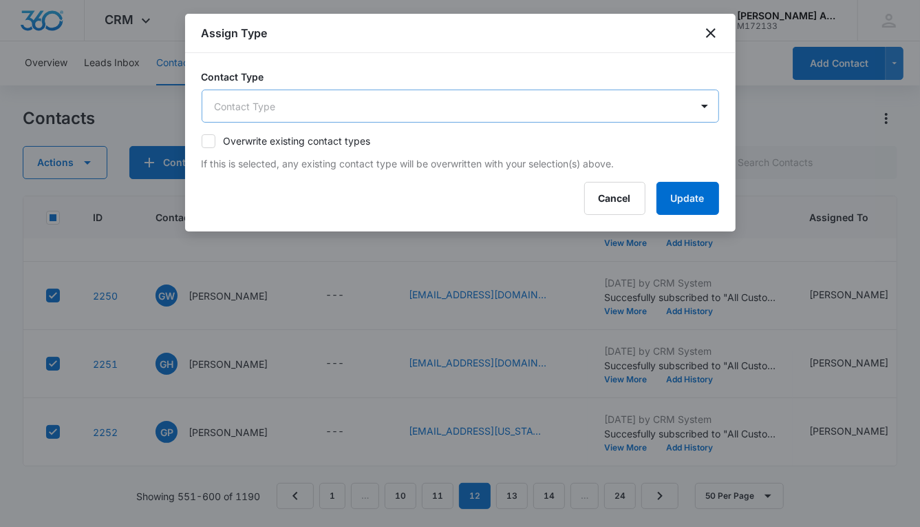
click at [313, 107] on body "CRM Apps Reputation Websites Forms CRM Email Social POS Content Ads Intelligenc…" at bounding box center [460, 263] width 920 height 527
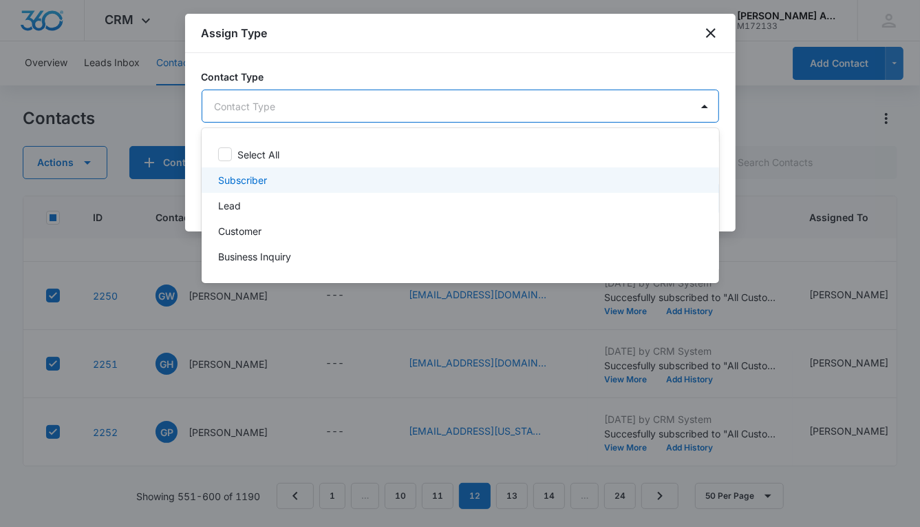
click at [261, 178] on p "Subscriber" at bounding box center [242, 180] width 49 height 14
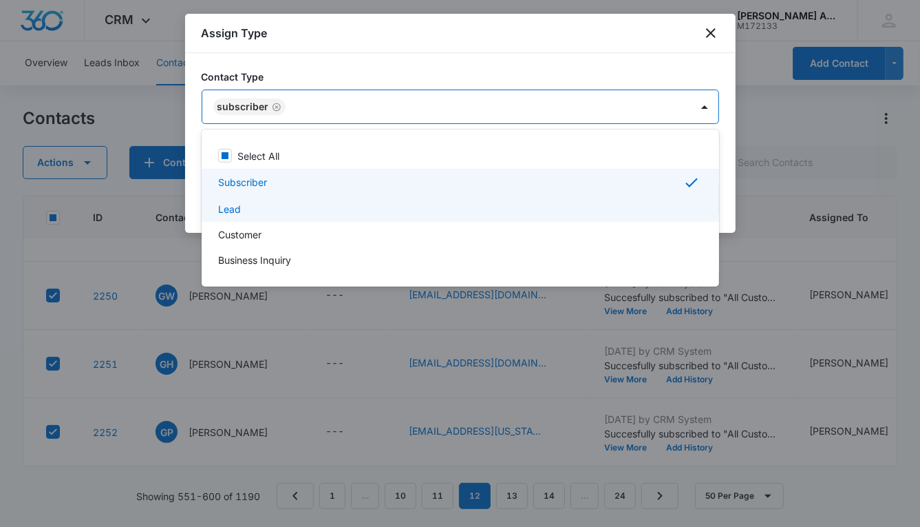
click at [254, 210] on div "Lead" at bounding box center [459, 209] width 482 height 14
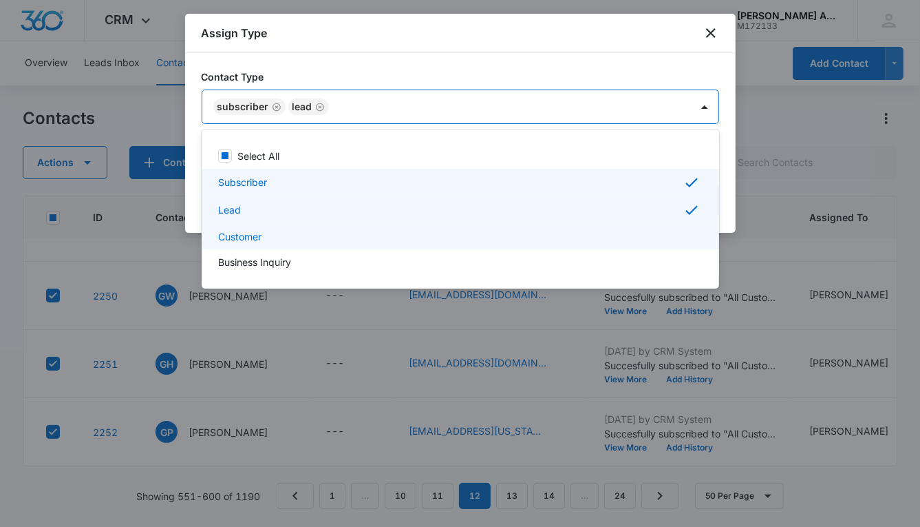
click at [262, 232] on p "Customer" at bounding box center [239, 236] width 43 height 14
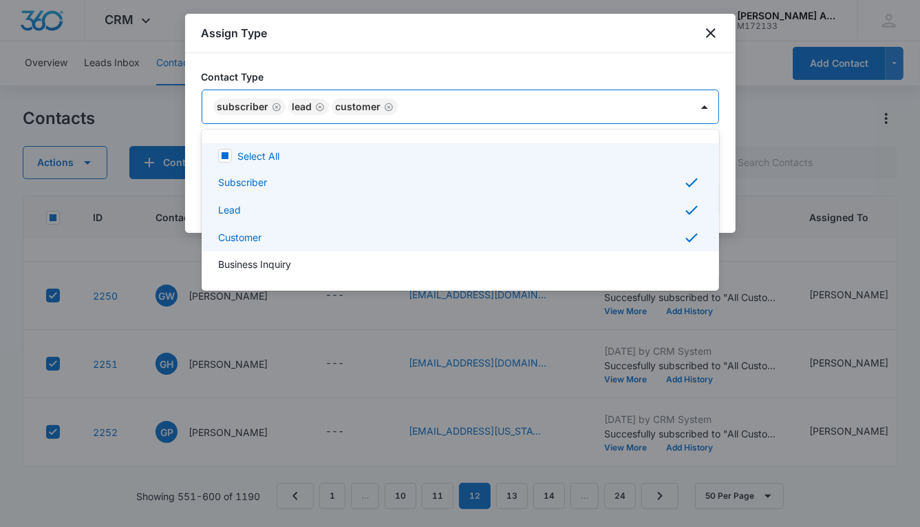
click at [511, 105] on div at bounding box center [460, 263] width 920 height 527
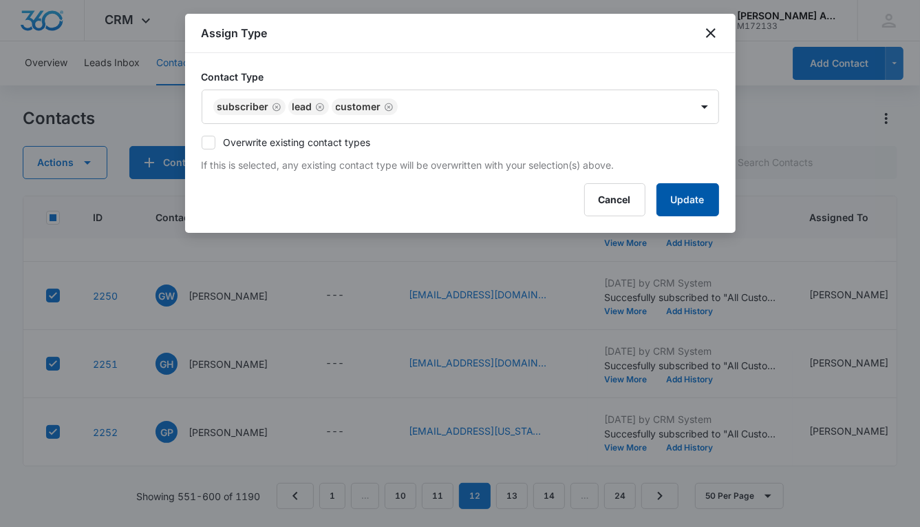
click at [669, 200] on button "Update" at bounding box center [688, 199] width 63 height 33
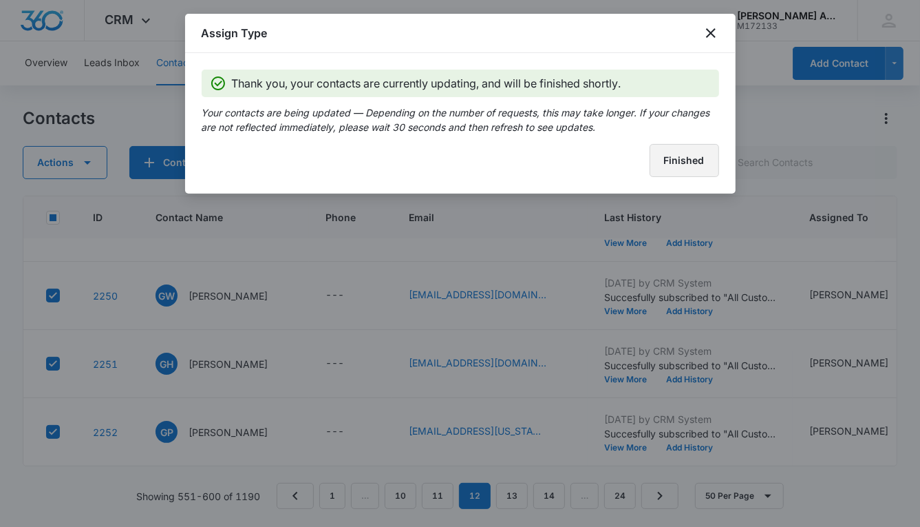
click at [663, 168] on button "Finished" at bounding box center [685, 160] width 70 height 33
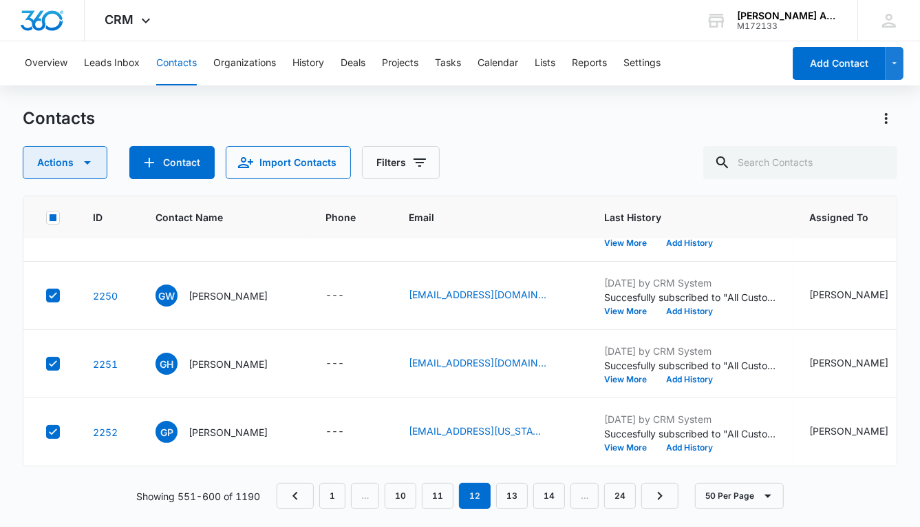
click at [58, 163] on button "Actions" at bounding box center [65, 162] width 85 height 33
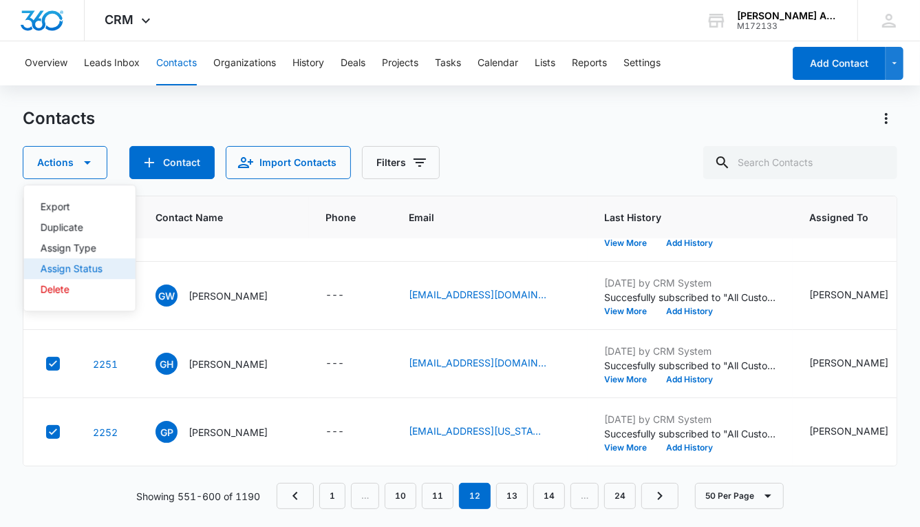
click at [73, 268] on div "Assign Status" at bounding box center [72, 269] width 62 height 10
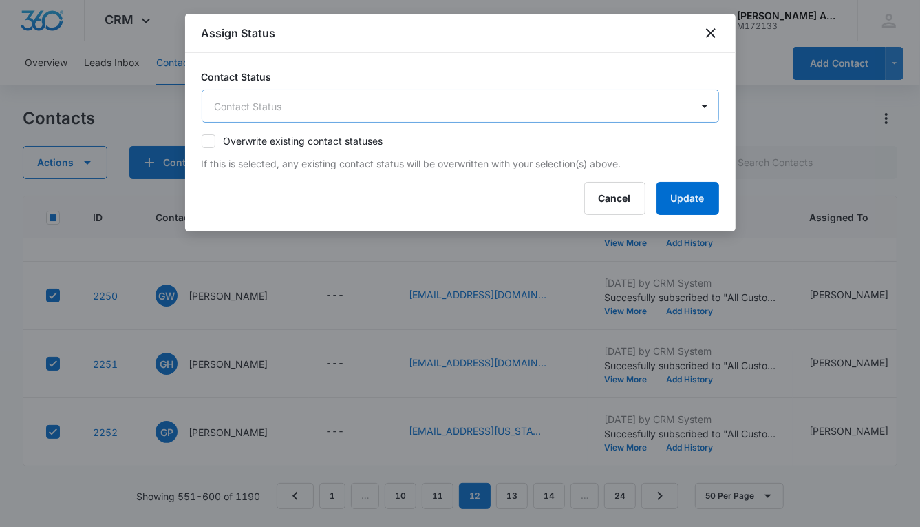
click at [416, 105] on body "CRM Apps Reputation Websites Forms CRM Email Social POS Content Ads Intelligenc…" at bounding box center [460, 263] width 920 height 527
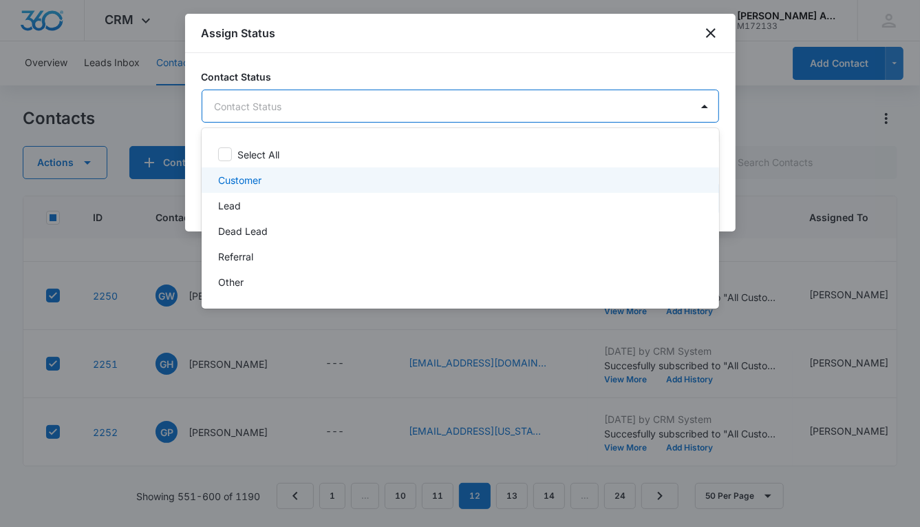
click at [260, 181] on p "Customer" at bounding box center [239, 180] width 43 height 14
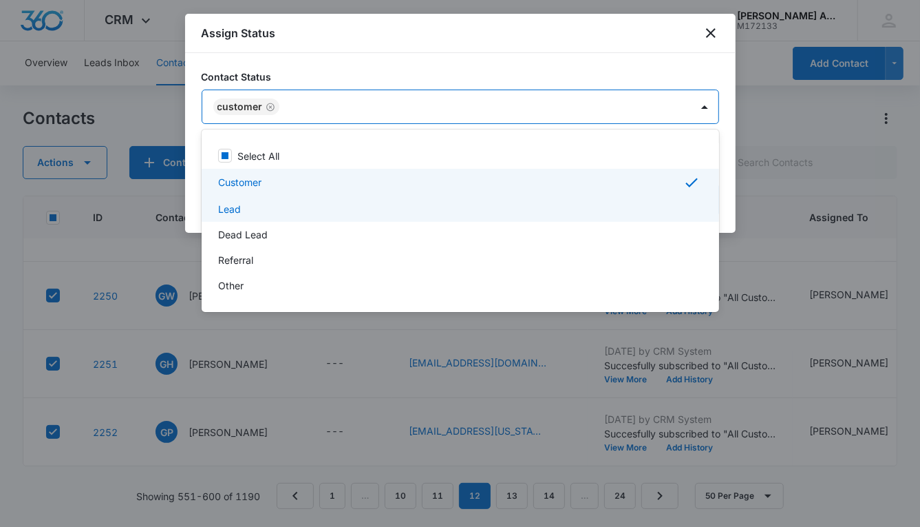
click at [249, 207] on div "Lead" at bounding box center [459, 209] width 482 height 14
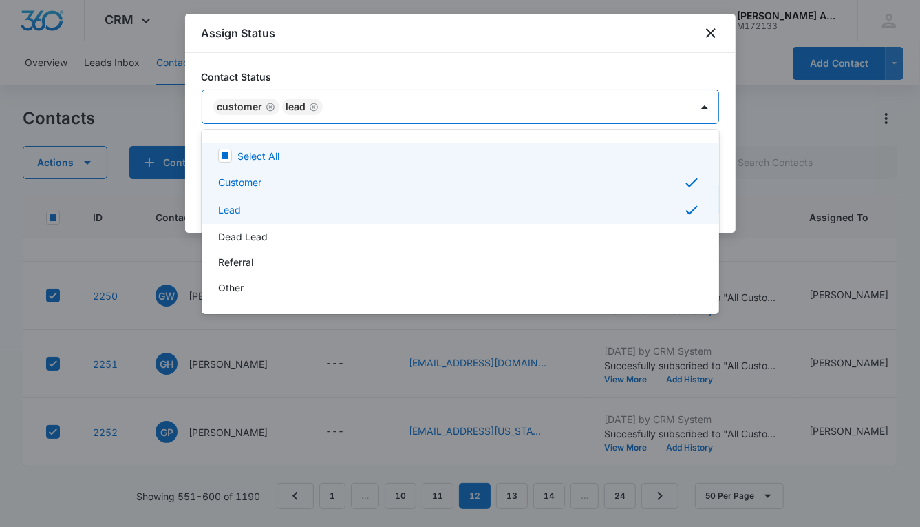
click at [529, 107] on div at bounding box center [460, 263] width 920 height 527
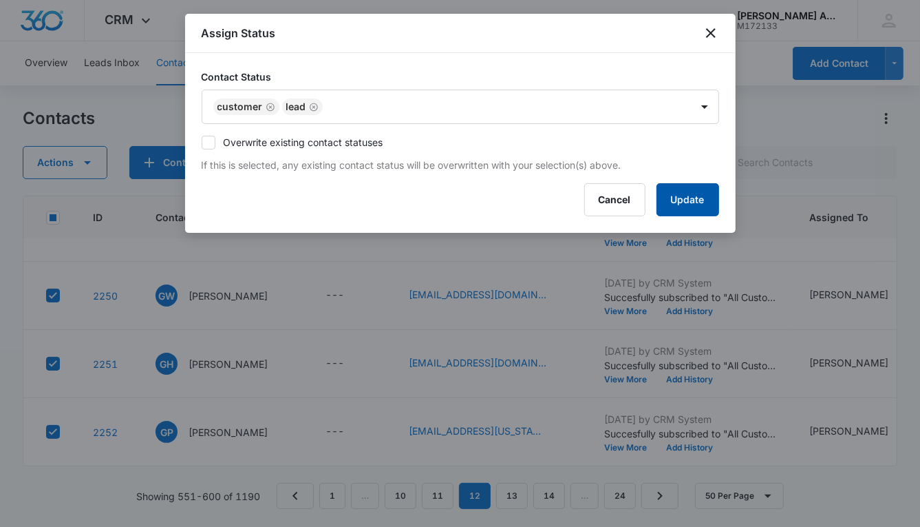
click at [661, 202] on button "Update" at bounding box center [688, 199] width 63 height 33
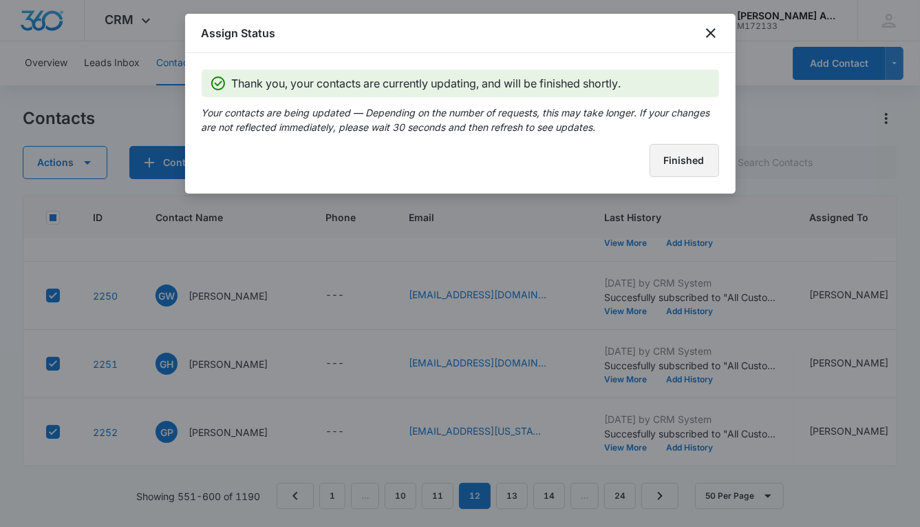
click at [659, 170] on button "Finished" at bounding box center [685, 160] width 70 height 33
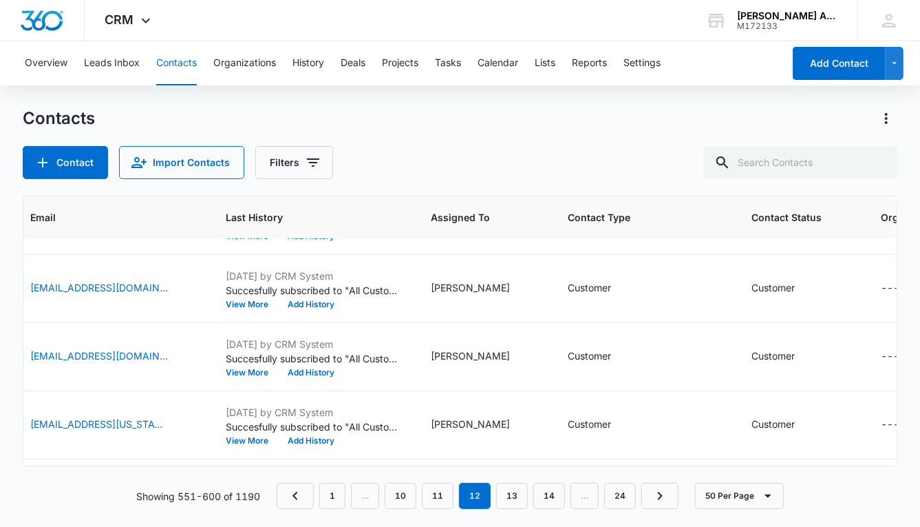
scroll to position [2846, 377]
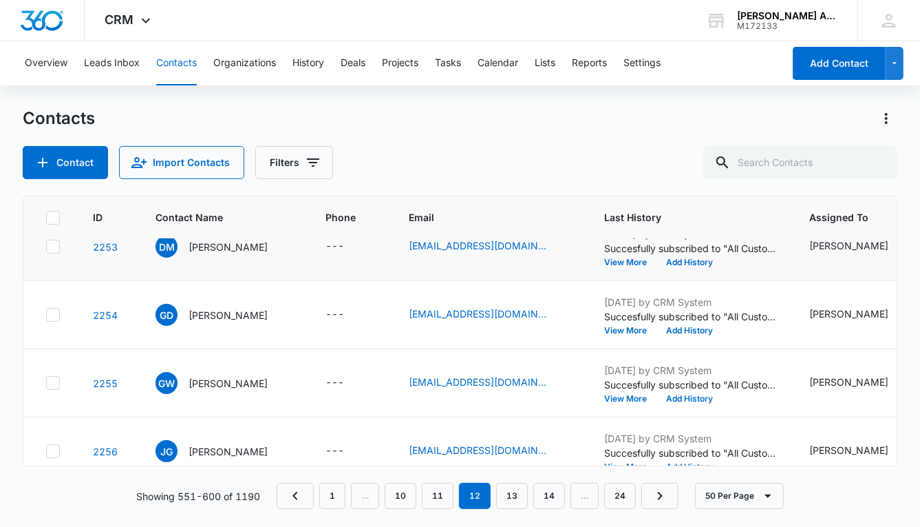
scroll to position [2824, 0]
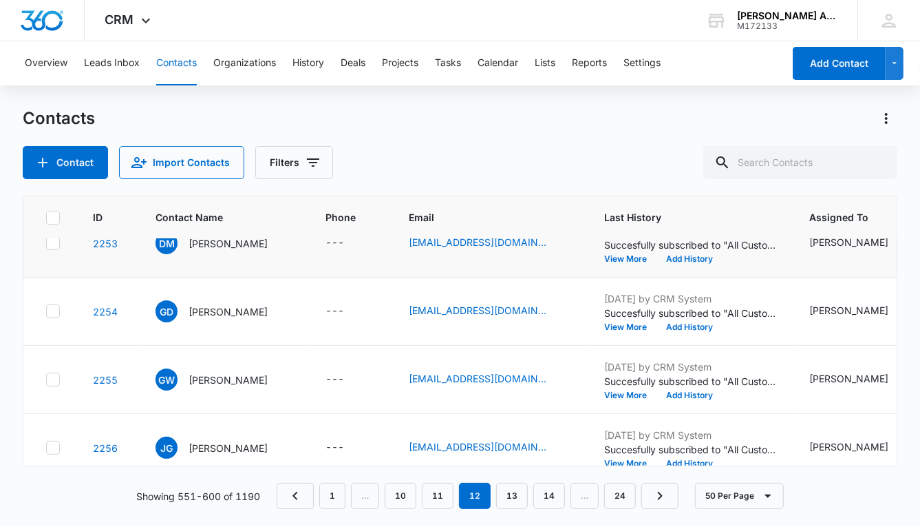
click at [51, 244] on icon at bounding box center [53, 243] width 12 height 12
click at [46, 244] on input "checkbox" at bounding box center [45, 243] width 1 height 1
checkbox input "true"
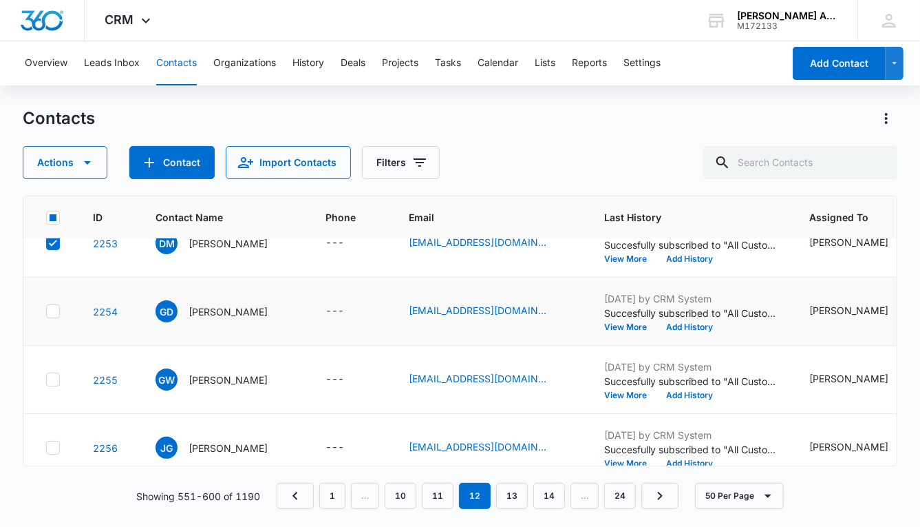
click at [52, 310] on icon at bounding box center [53, 311] width 8 height 6
click at [46, 311] on input "checkbox" at bounding box center [45, 311] width 1 height 1
checkbox input "true"
click at [52, 379] on icon at bounding box center [53, 379] width 12 height 12
click at [46, 379] on input "checkbox" at bounding box center [45, 379] width 1 height 1
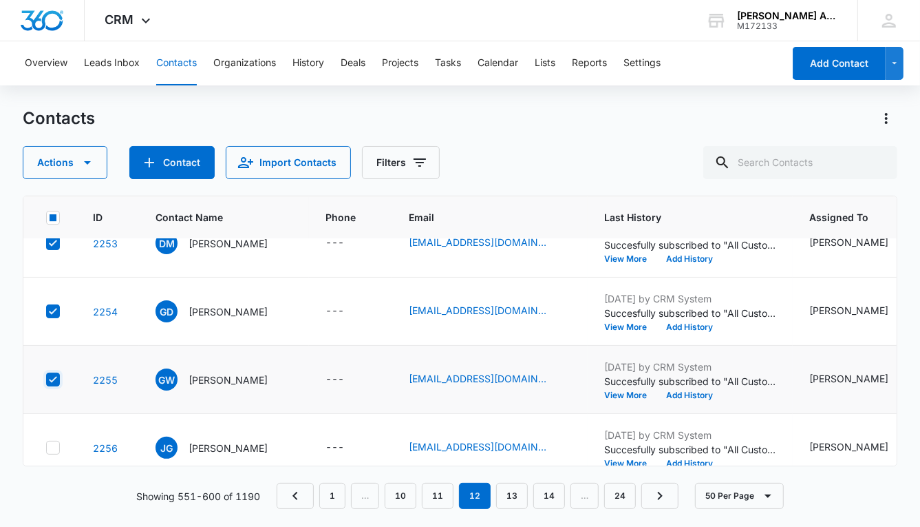
checkbox input "true"
click at [54, 441] on icon at bounding box center [53, 447] width 12 height 12
click at [46, 447] on input "checkbox" at bounding box center [45, 447] width 1 height 1
checkbox input "true"
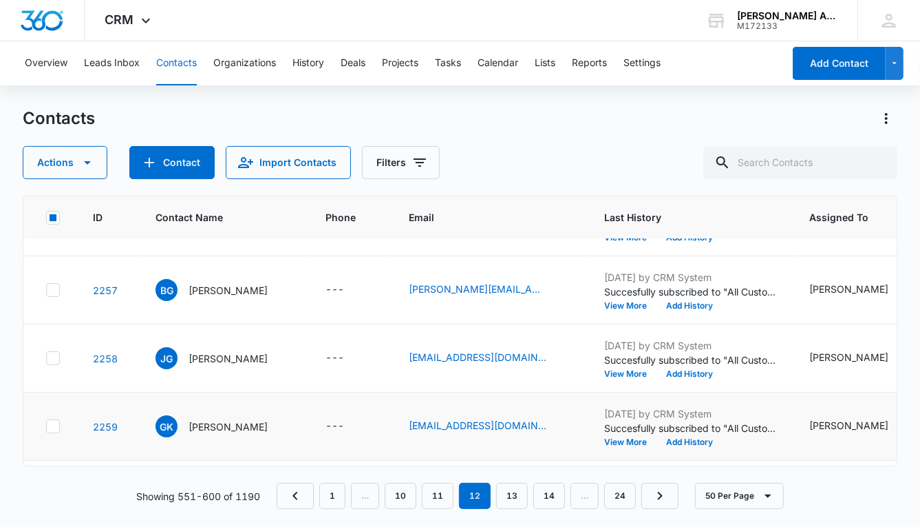
scroll to position [3050, 0]
click at [51, 288] on icon at bounding box center [53, 289] width 8 height 6
click at [46, 289] on input "checkbox" at bounding box center [45, 289] width 1 height 1
checkbox input "true"
drag, startPoint x: 54, startPoint y: 353, endPoint x: 56, endPoint y: 361, distance: 8.5
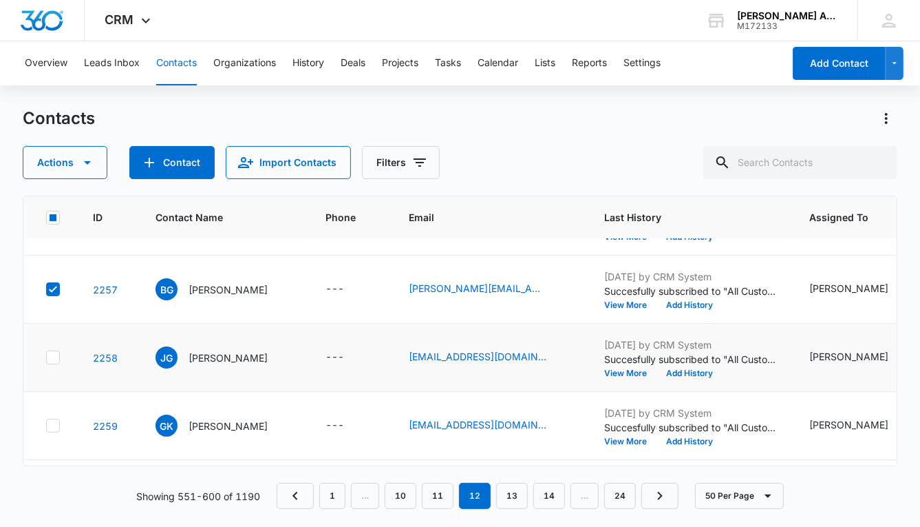
click at [55, 354] on icon at bounding box center [53, 357] width 8 height 6
click at [46, 357] on input "checkbox" at bounding box center [45, 357] width 1 height 1
checkbox input "true"
click at [54, 419] on icon at bounding box center [53, 425] width 12 height 12
click at [46, 425] on input "checkbox" at bounding box center [45, 425] width 1 height 1
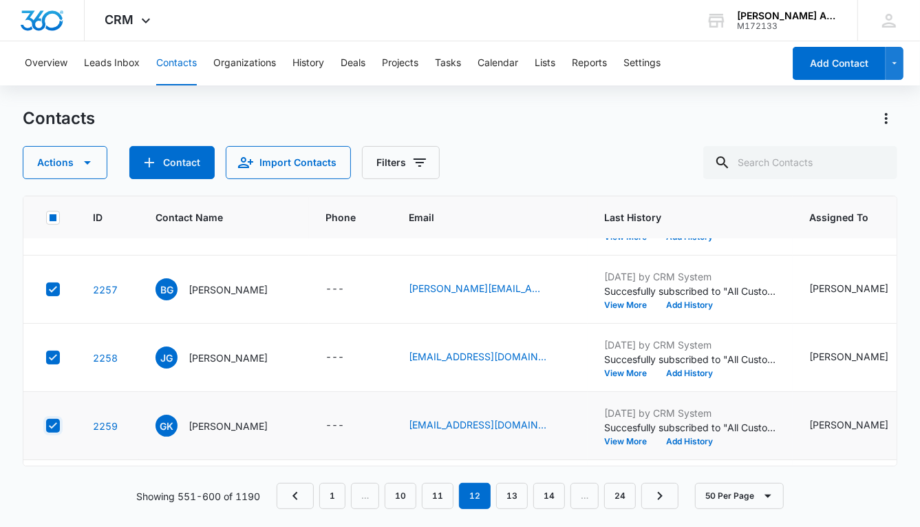
checkbox input "true"
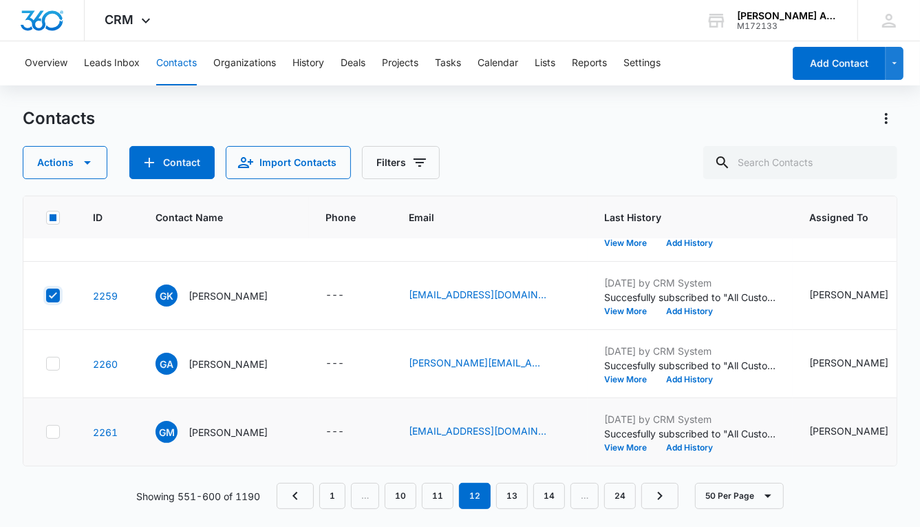
scroll to position [3187, 0]
click at [56, 357] on icon at bounding box center [53, 363] width 12 height 12
click at [46, 363] on input "checkbox" at bounding box center [45, 363] width 1 height 1
checkbox input "true"
click at [54, 428] on icon at bounding box center [53, 431] width 8 height 6
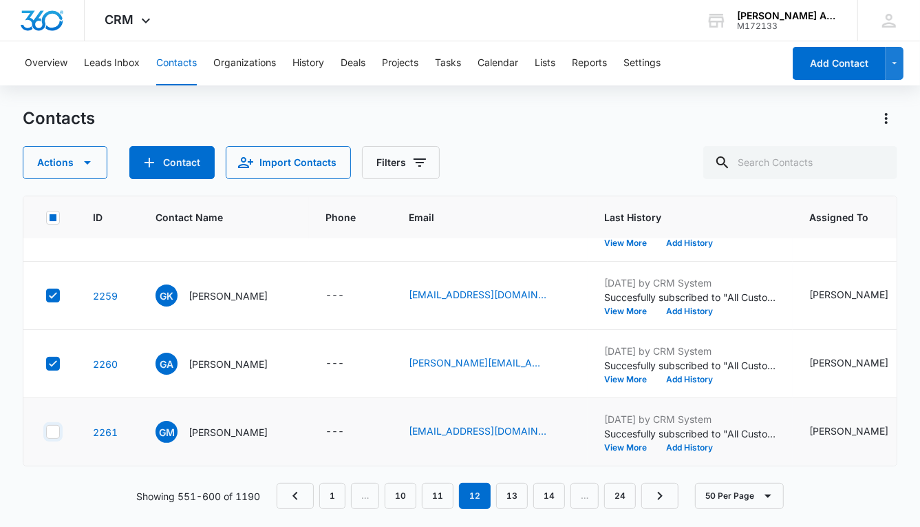
click at [46, 432] on input "checkbox" at bounding box center [45, 432] width 1 height 1
checkbox input "true"
click at [65, 162] on button "Actions" at bounding box center [65, 162] width 85 height 33
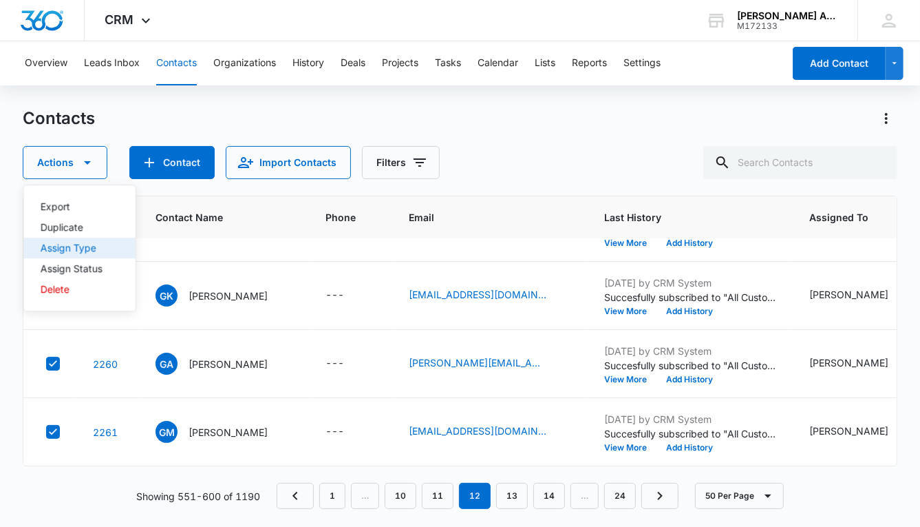
click at [75, 248] on div "Assign Type" at bounding box center [72, 248] width 62 height 10
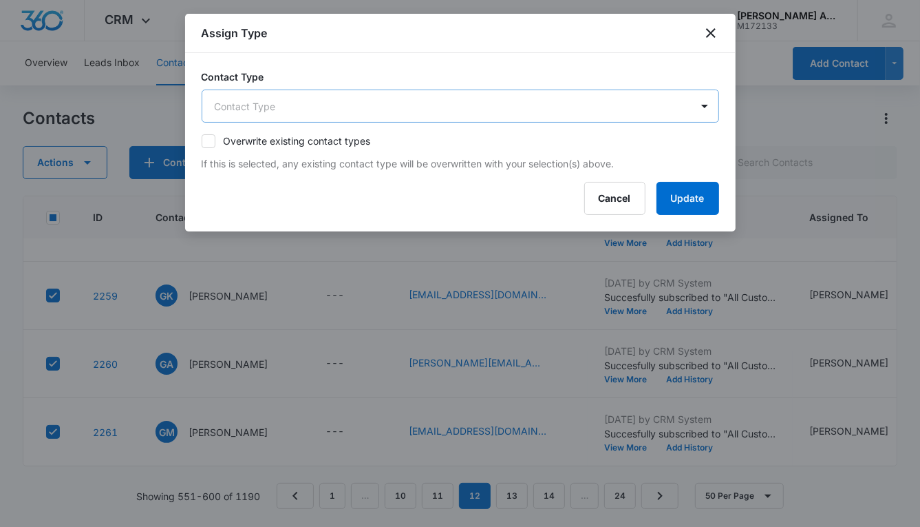
click at [316, 103] on body "CRM Apps Reputation Websites Forms CRM Email Social POS Content Ads Intelligenc…" at bounding box center [460, 263] width 920 height 527
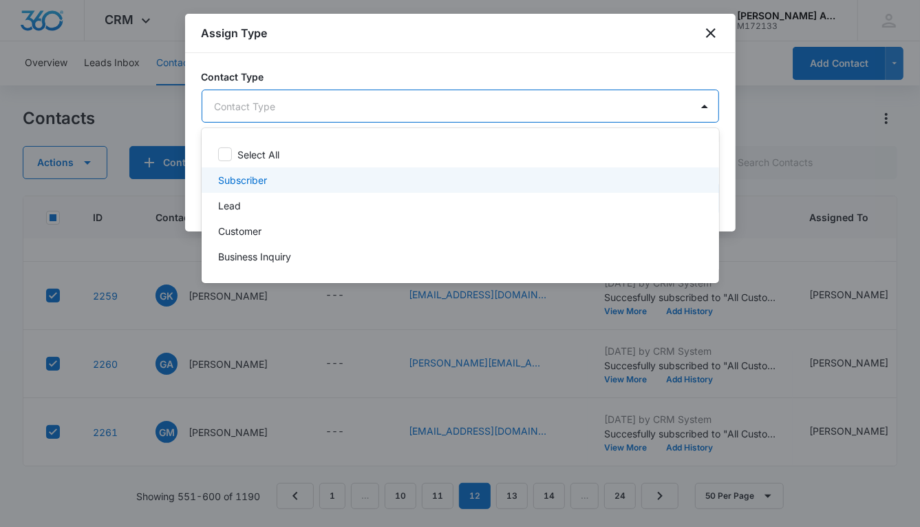
click at [260, 179] on p "Subscriber" at bounding box center [242, 180] width 49 height 14
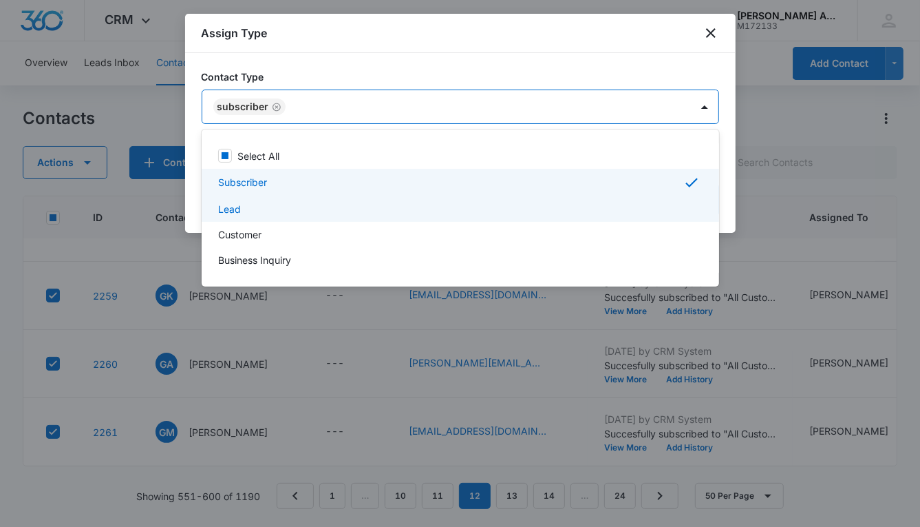
click at [246, 209] on div "Lead" at bounding box center [459, 209] width 482 height 14
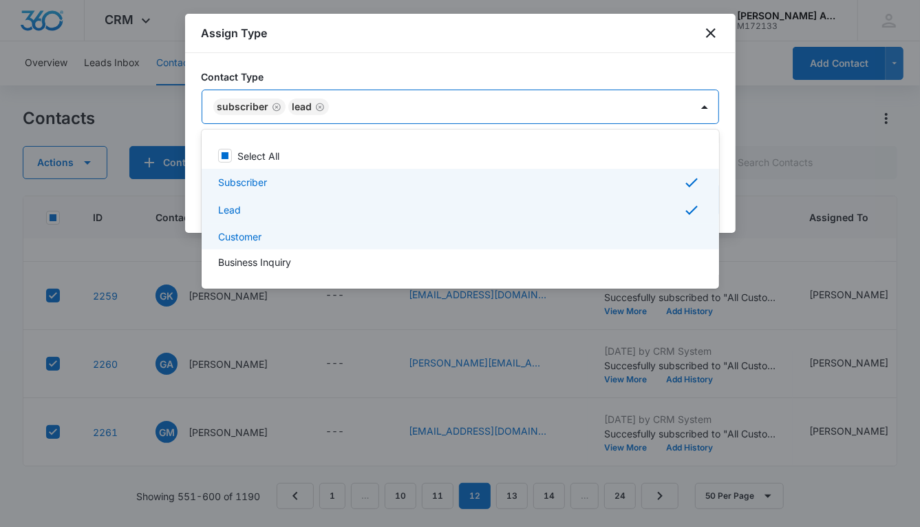
drag, startPoint x: 251, startPoint y: 237, endPoint x: 262, endPoint y: 234, distance: 12.0
click at [251, 237] on p "Customer" at bounding box center [239, 236] width 43 height 14
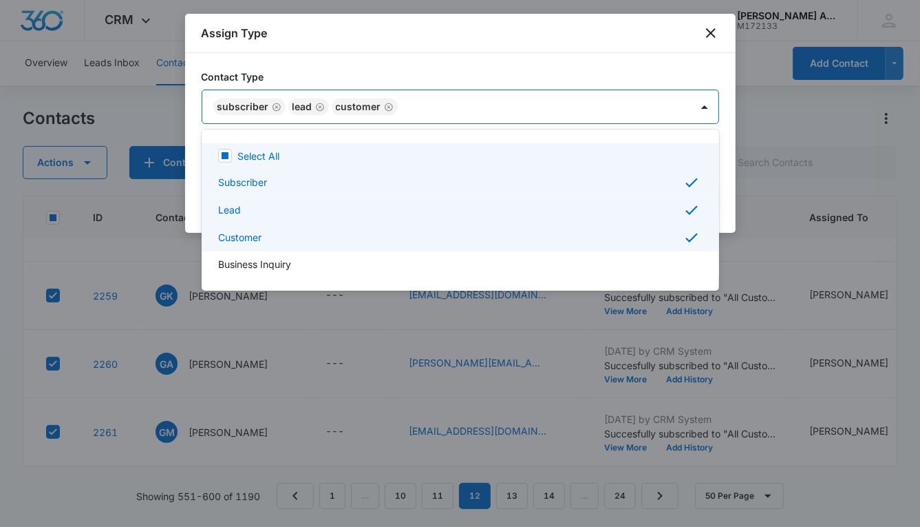
click at [502, 109] on div at bounding box center [460, 263] width 920 height 527
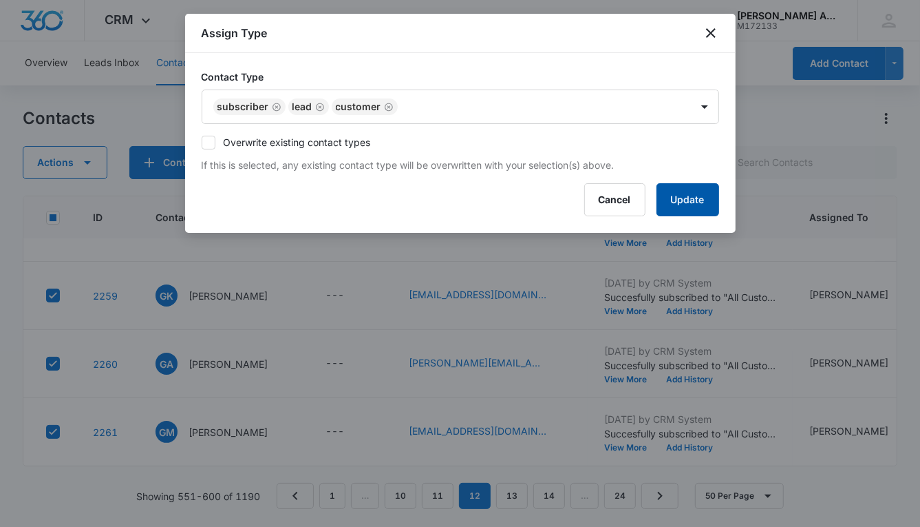
click at [661, 191] on button "Update" at bounding box center [688, 199] width 63 height 33
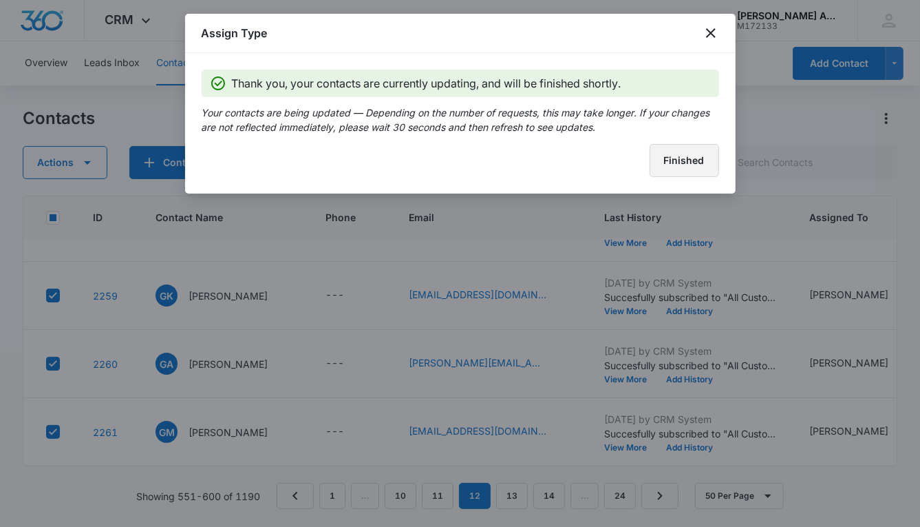
click at [657, 168] on button "Finished" at bounding box center [685, 160] width 70 height 33
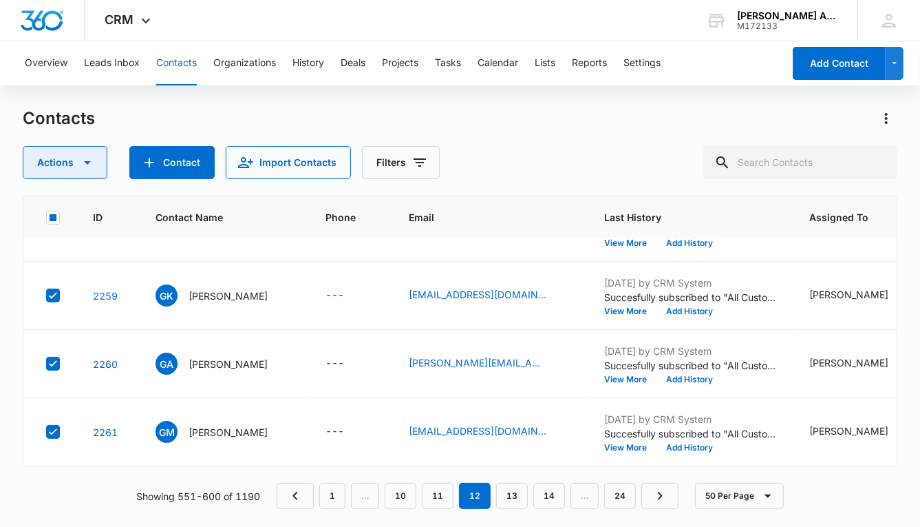
click at [57, 161] on button "Actions" at bounding box center [65, 162] width 85 height 33
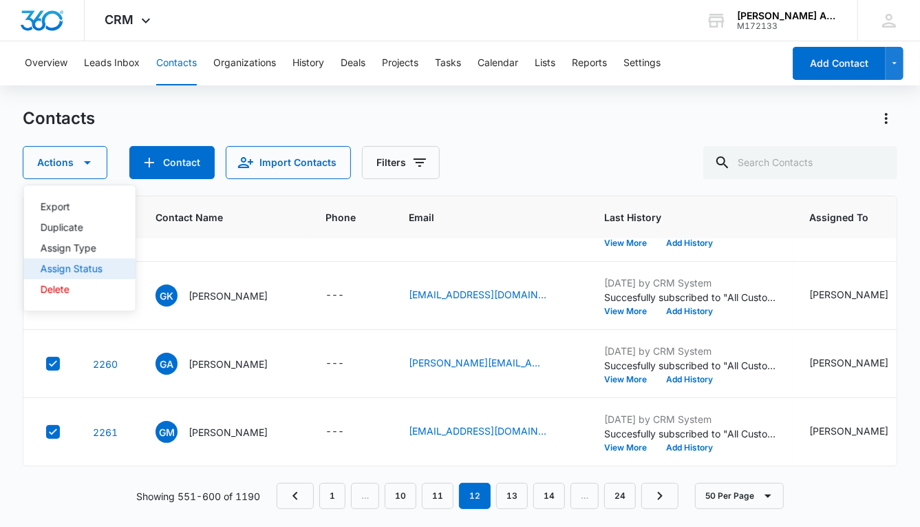
click at [95, 266] on div "Assign Status" at bounding box center [72, 269] width 62 height 10
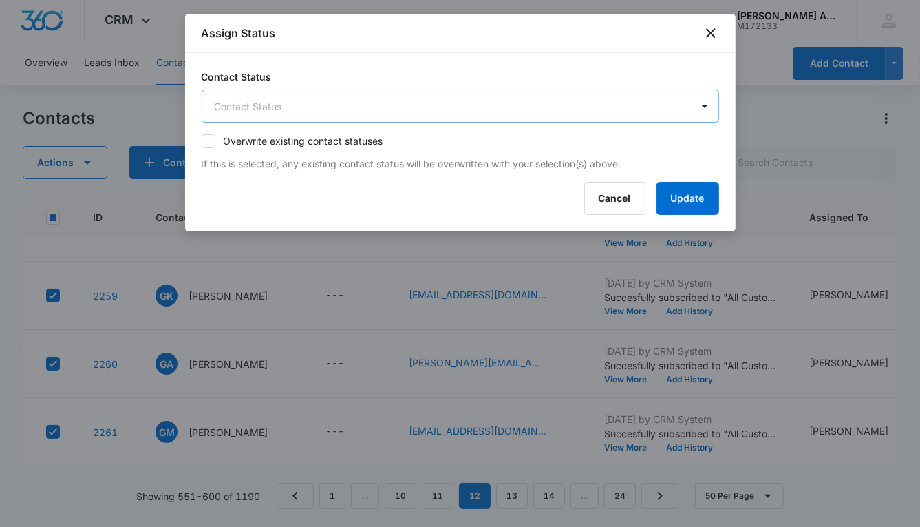
click at [336, 112] on body "CRM Apps Reputation Websites Forms CRM Email Social POS Content Ads Intelligenc…" at bounding box center [460, 263] width 920 height 527
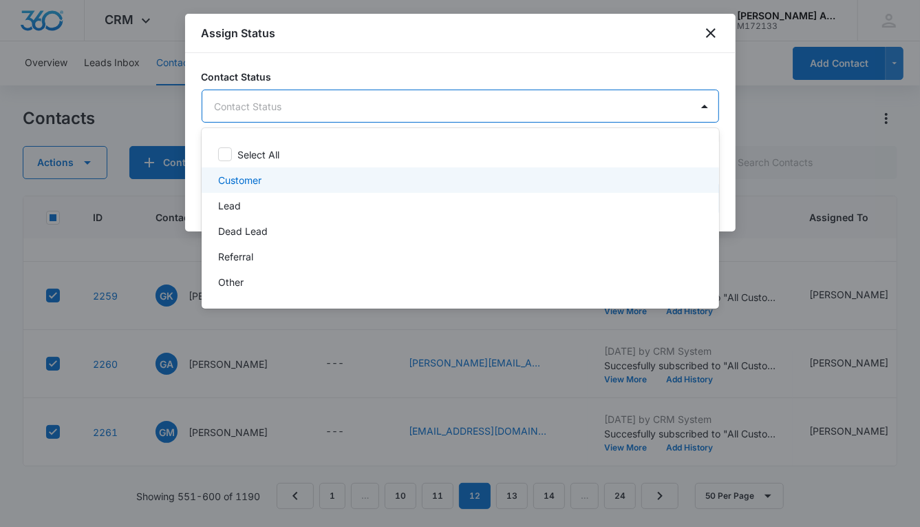
click at [252, 181] on p "Customer" at bounding box center [239, 180] width 43 height 14
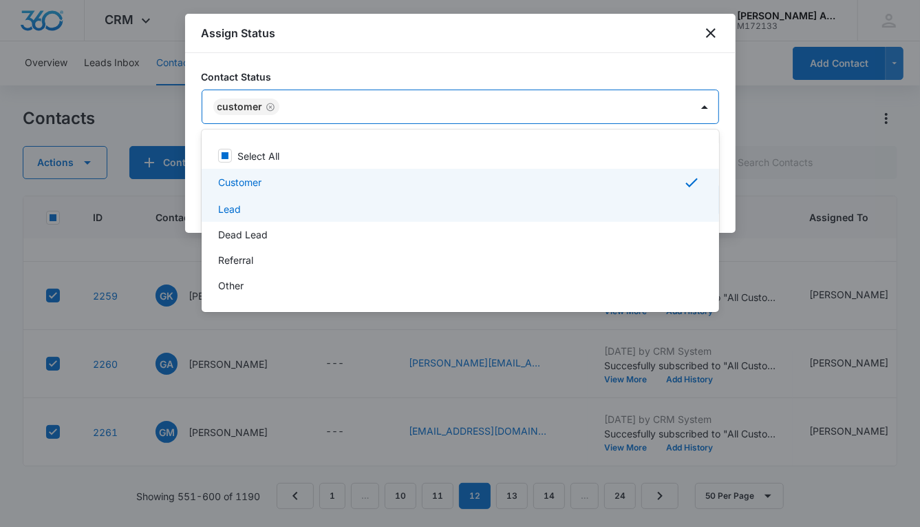
click at [248, 208] on div "Lead" at bounding box center [459, 209] width 482 height 14
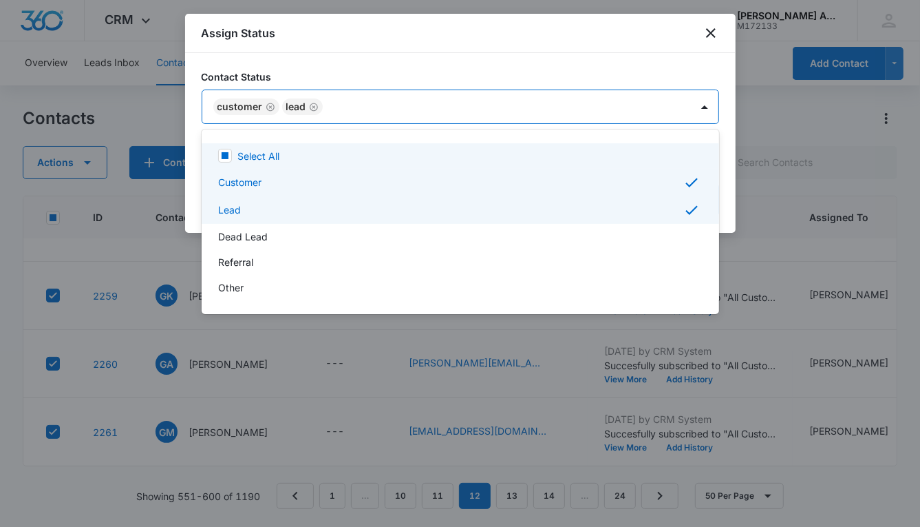
click at [555, 110] on div at bounding box center [460, 263] width 920 height 527
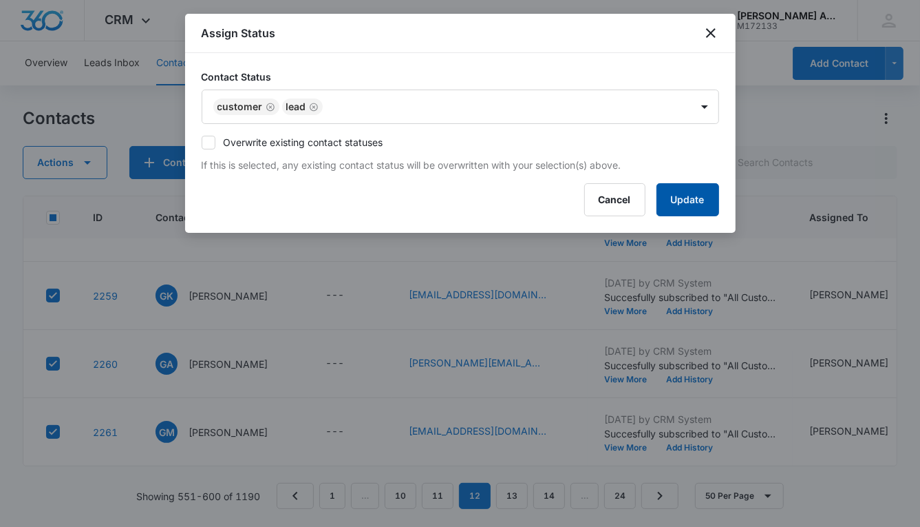
click at [670, 189] on button "Update" at bounding box center [688, 199] width 63 height 33
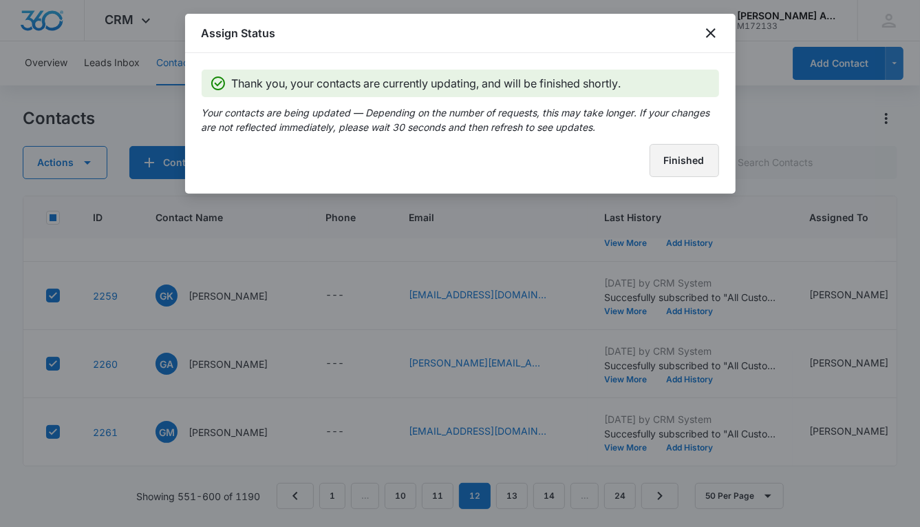
click at [665, 169] on button "Finished" at bounding box center [685, 160] width 70 height 33
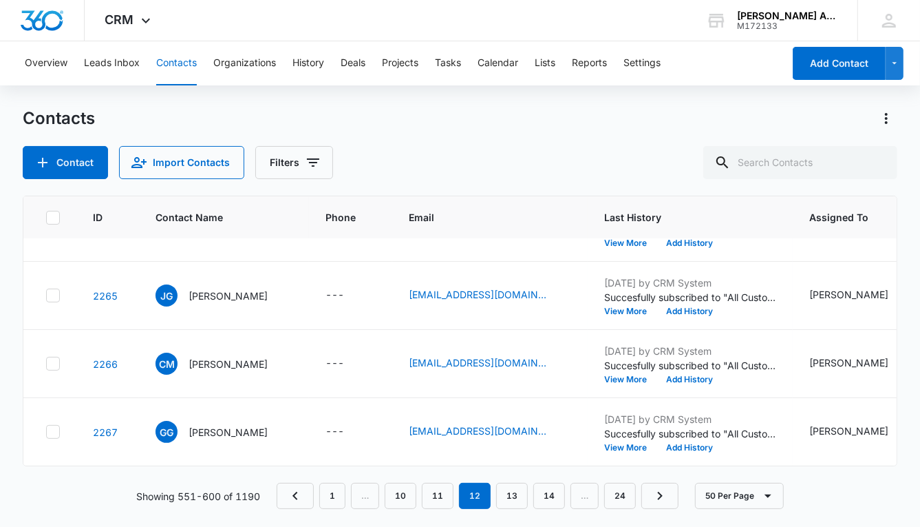
scroll to position [2778, 0]
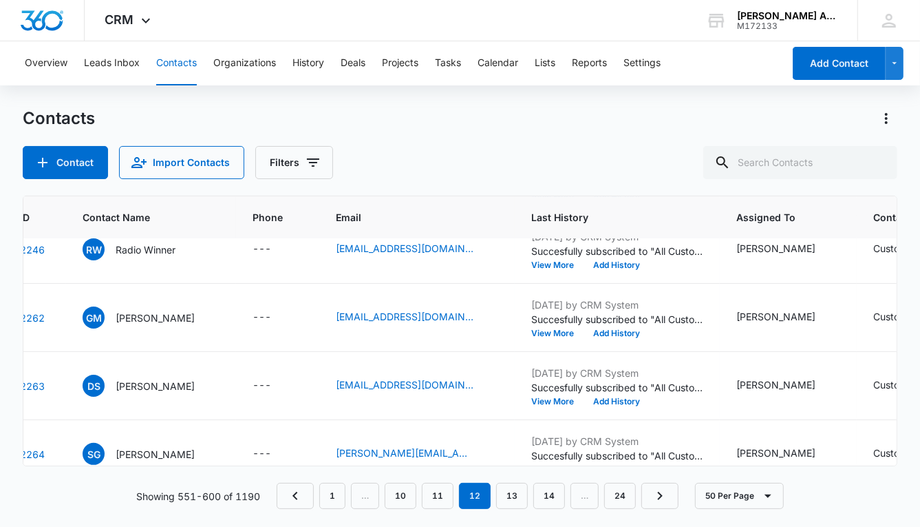
scroll to position [2749, 0]
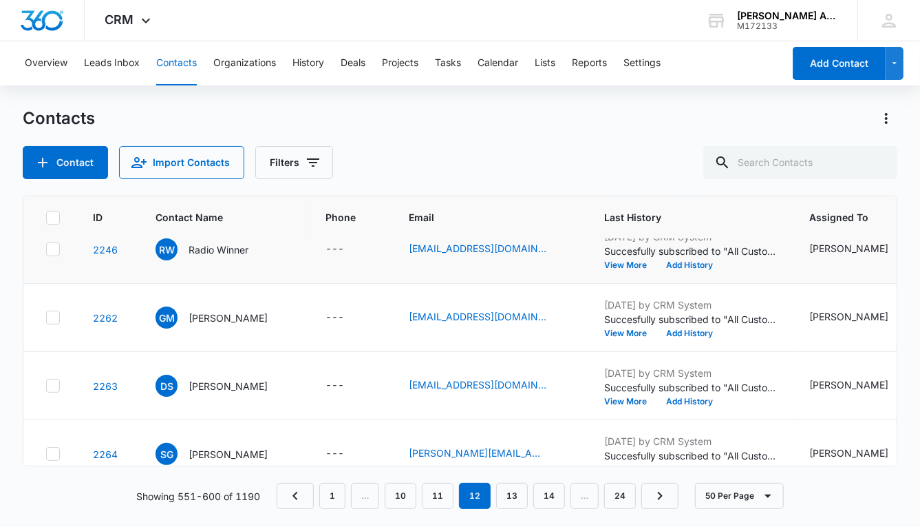
click at [54, 248] on icon at bounding box center [53, 249] width 12 height 12
click at [46, 249] on input "checkbox" at bounding box center [45, 249] width 1 height 1
checkbox input "true"
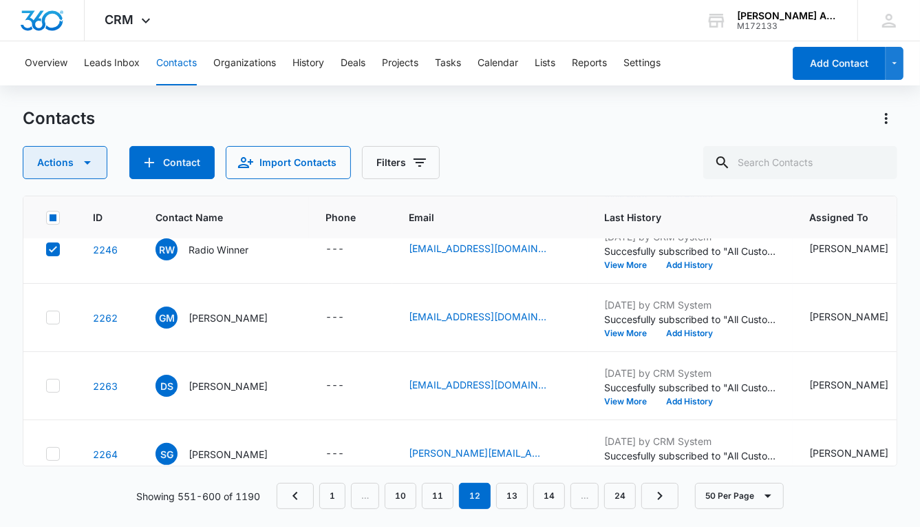
click at [87, 162] on icon "button" at bounding box center [87, 162] width 7 height 3
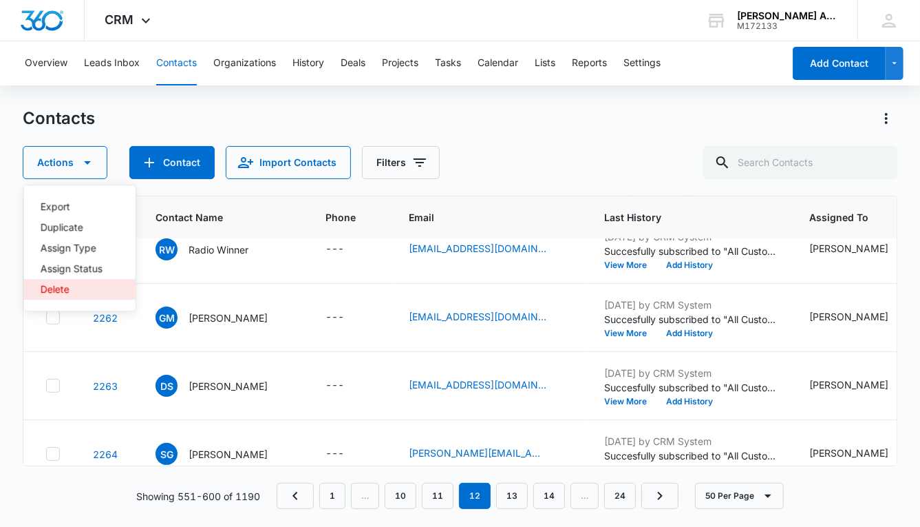
click at [78, 288] on div "Delete" at bounding box center [72, 289] width 62 height 10
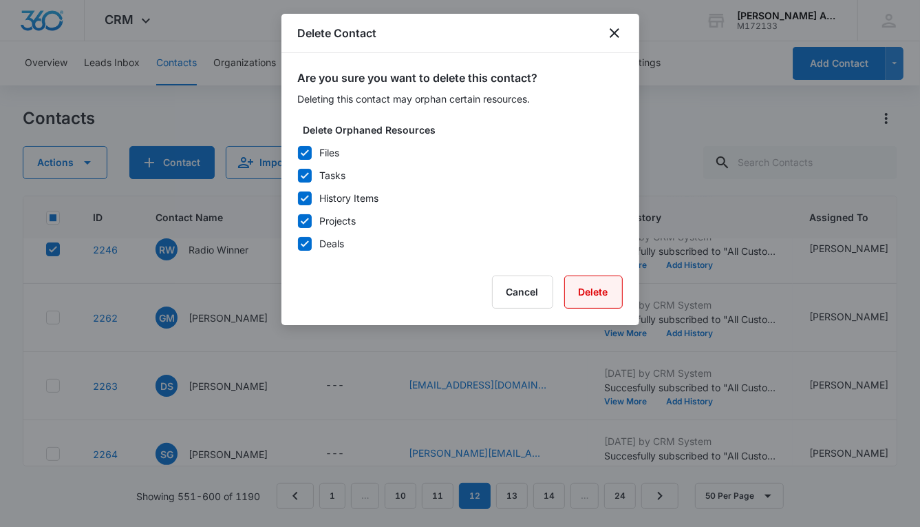
click at [581, 286] on button "Delete" at bounding box center [593, 291] width 59 height 33
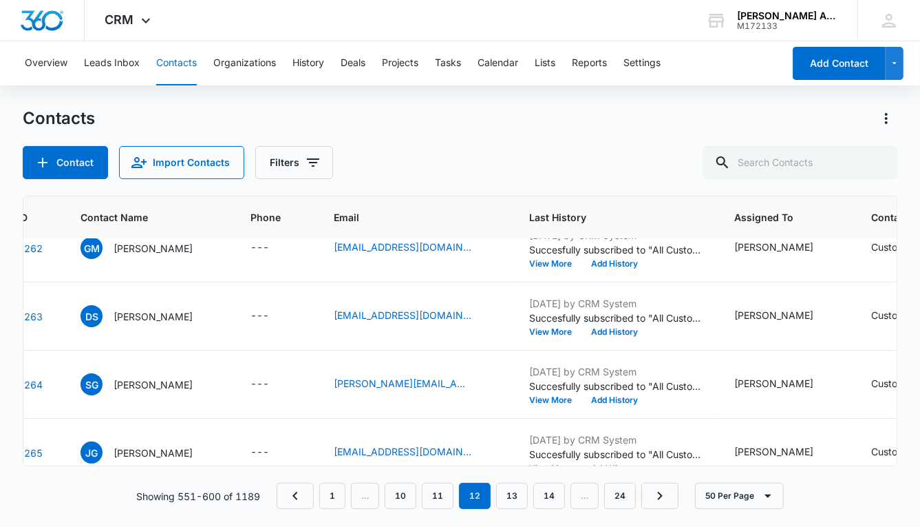
scroll to position [2751, 0]
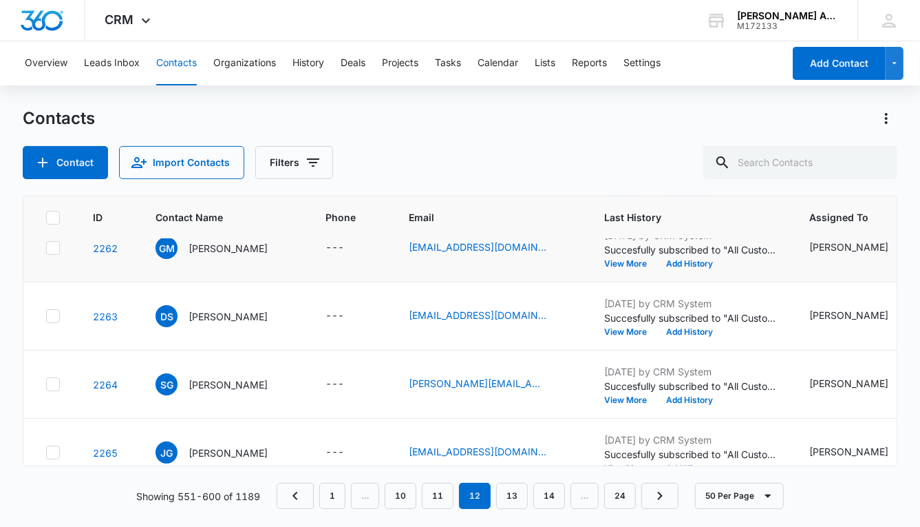
click at [52, 246] on icon at bounding box center [53, 247] width 8 height 6
click at [46, 248] on input "checkbox" at bounding box center [45, 248] width 1 height 1
checkbox input "true"
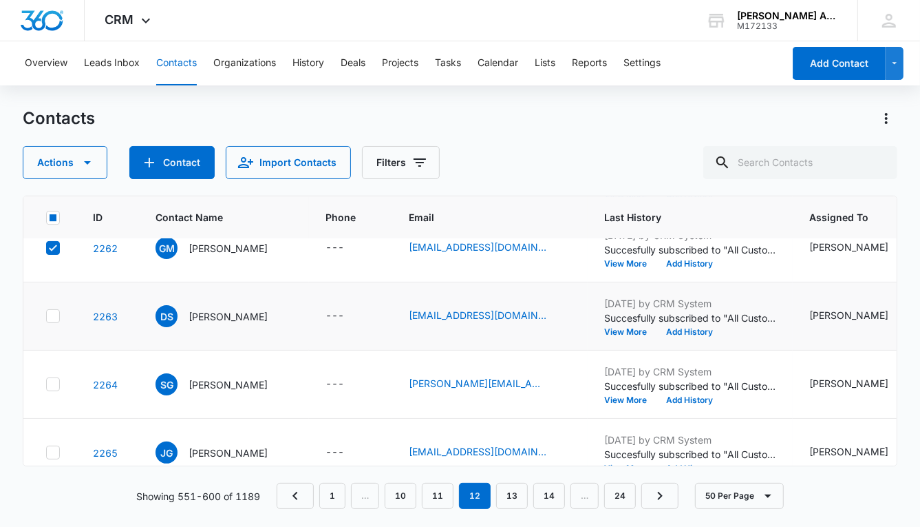
click at [53, 313] on icon at bounding box center [53, 316] width 8 height 6
click at [46, 316] on input "checkbox" at bounding box center [45, 316] width 1 height 1
checkbox input "true"
click at [53, 378] on icon at bounding box center [53, 384] width 12 height 12
click at [46, 384] on input "checkbox" at bounding box center [45, 384] width 1 height 1
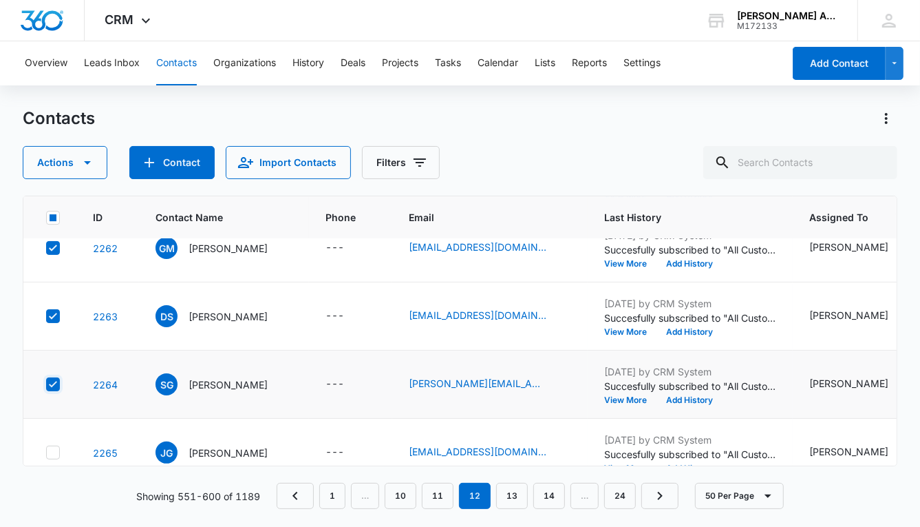
checkbox input "true"
click at [55, 446] on icon at bounding box center [53, 452] width 12 height 12
click at [46, 452] on input "checkbox" at bounding box center [45, 452] width 1 height 1
checkbox input "true"
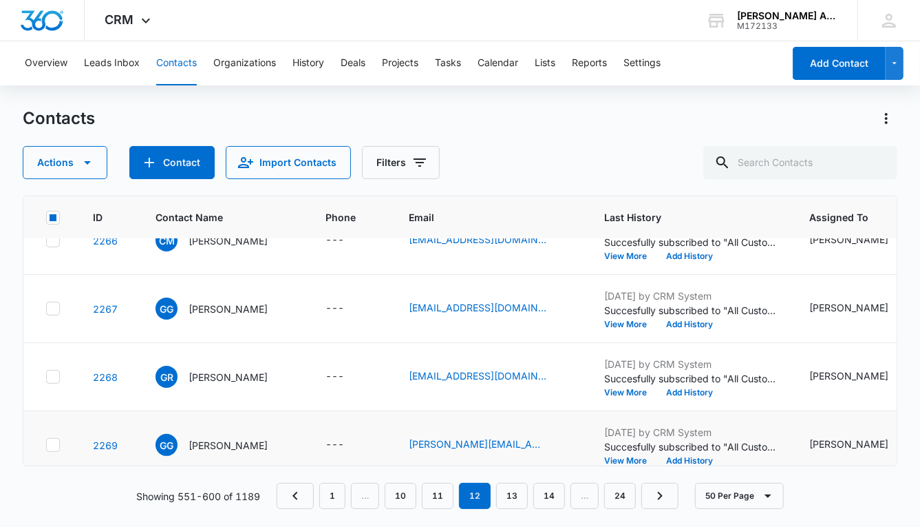
scroll to position [3029, 0]
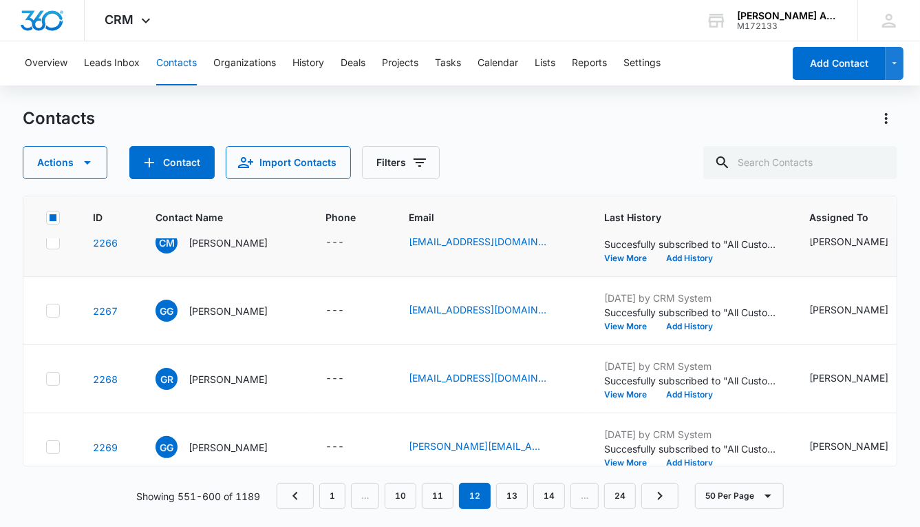
click at [51, 242] on icon at bounding box center [53, 242] width 8 height 6
click at [46, 242] on input "checkbox" at bounding box center [45, 242] width 1 height 1
checkbox input "true"
click at [52, 312] on icon at bounding box center [53, 310] width 12 height 12
click at [46, 311] on input "checkbox" at bounding box center [45, 310] width 1 height 1
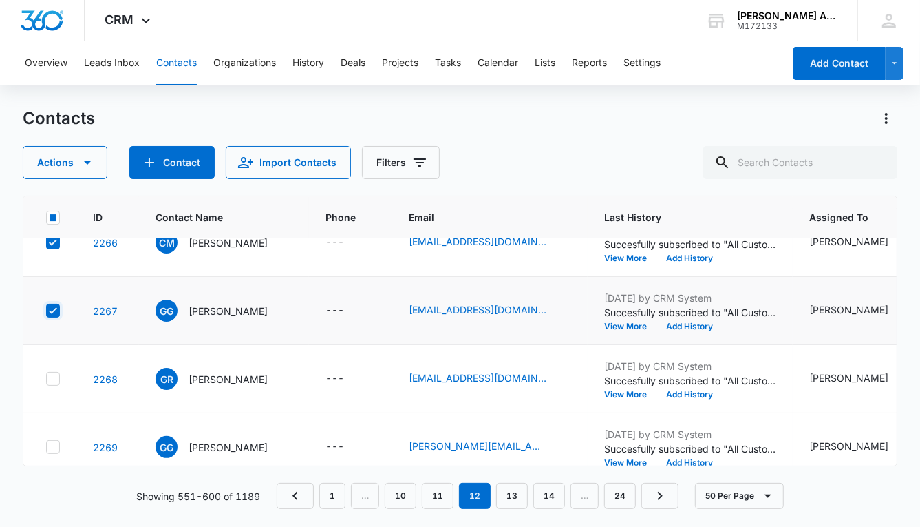
checkbox input "true"
click at [52, 378] on icon at bounding box center [53, 378] width 12 height 12
click at [46, 379] on input "checkbox" at bounding box center [45, 379] width 1 height 1
checkbox input "true"
click at [55, 443] on icon at bounding box center [53, 446] width 8 height 6
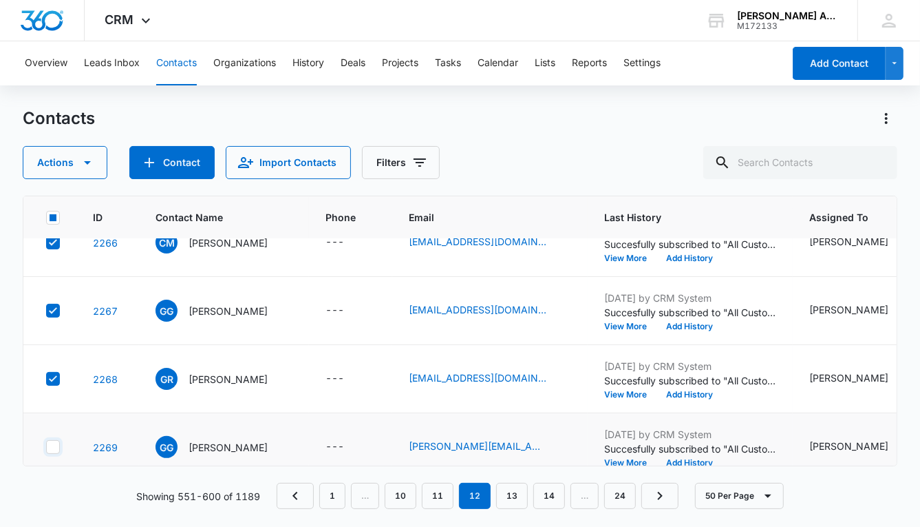
click at [46, 447] on input "checkbox" at bounding box center [45, 447] width 1 height 1
checkbox input "true"
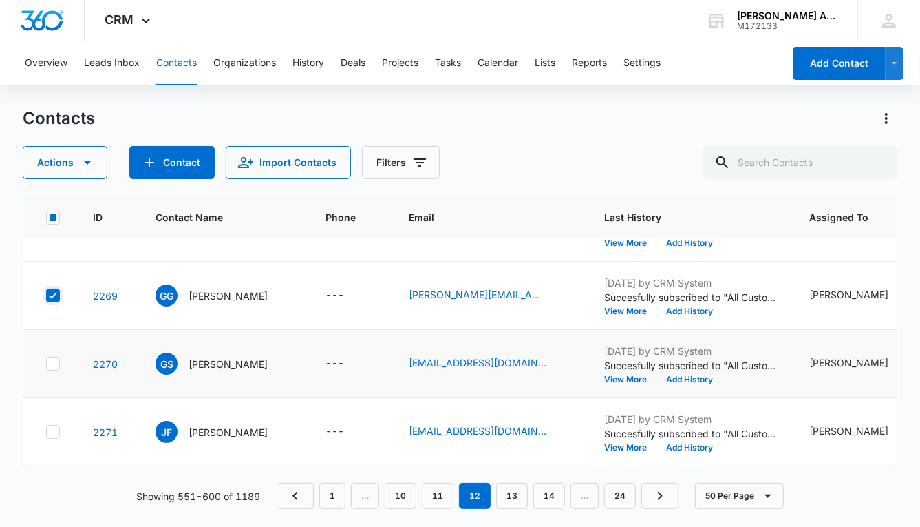
scroll to position [3187, 0]
click at [52, 357] on icon at bounding box center [53, 363] width 12 height 12
click at [46, 363] on input "checkbox" at bounding box center [45, 363] width 1 height 1
checkbox input "true"
click at [53, 428] on icon at bounding box center [53, 431] width 8 height 6
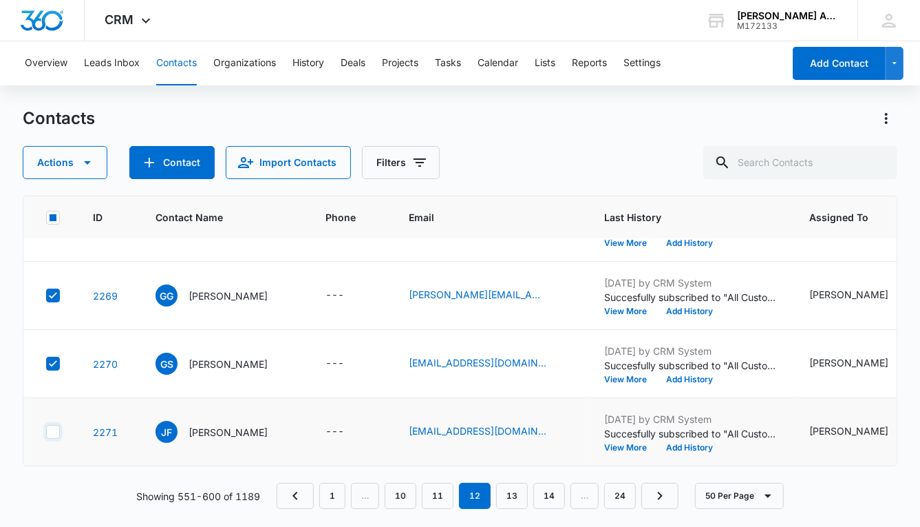
click at [46, 432] on input "checkbox" at bounding box center [45, 432] width 1 height 1
checkbox input "true"
click at [65, 165] on button "Actions" at bounding box center [65, 162] width 85 height 33
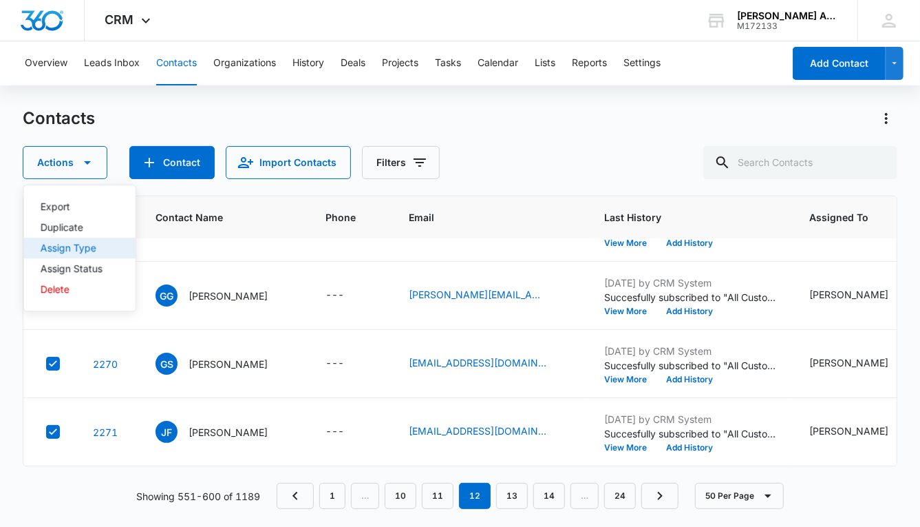
click at [70, 246] on div "Assign Type" at bounding box center [72, 248] width 62 height 10
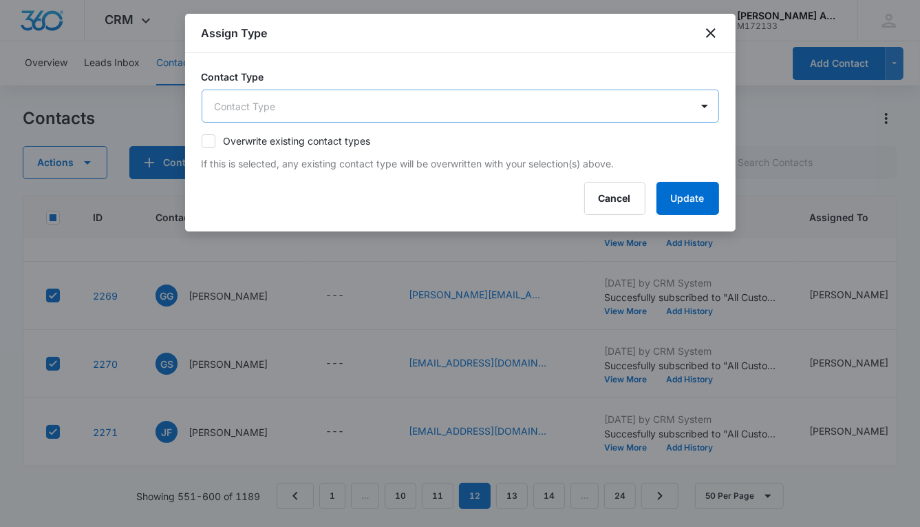
click at [354, 110] on body "CRM Apps Reputation Websites Forms CRM Email Social POS Content Ads Intelligenc…" at bounding box center [460, 263] width 920 height 527
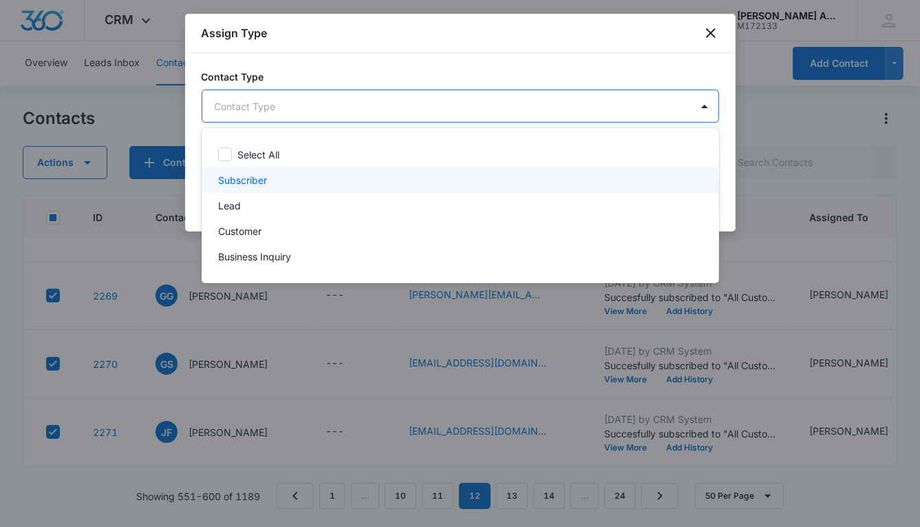
click at [268, 178] on div "Subscriber" at bounding box center [459, 180] width 482 height 14
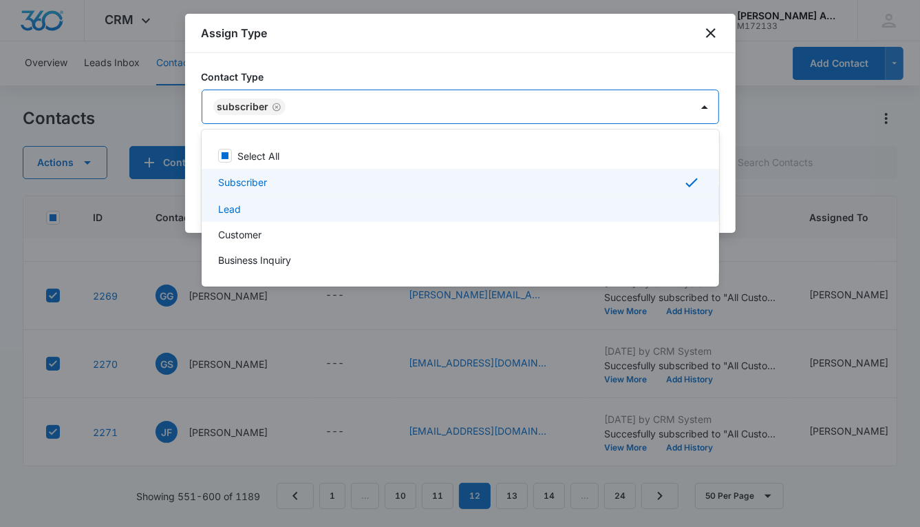
click at [257, 205] on div "Lead" at bounding box center [459, 209] width 482 height 14
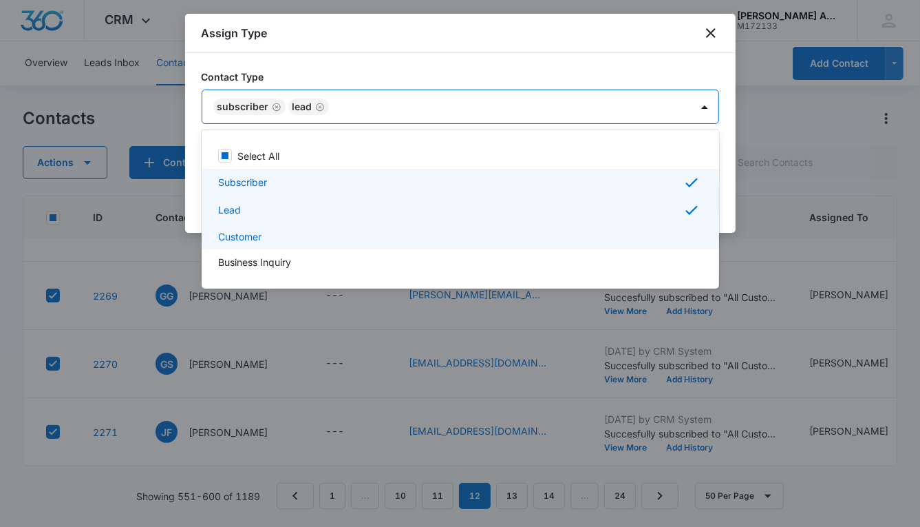
click at [258, 234] on p "Customer" at bounding box center [239, 236] width 43 height 14
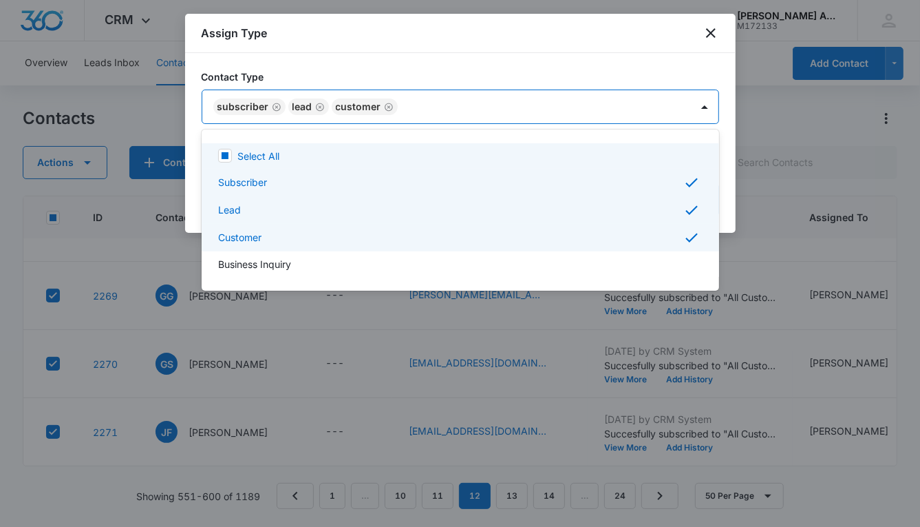
click at [485, 107] on div at bounding box center [460, 263] width 920 height 527
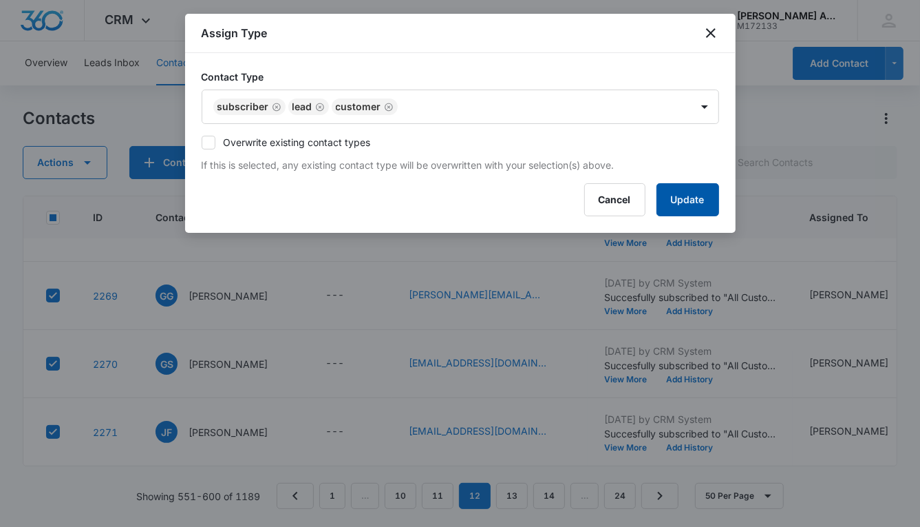
click at [670, 184] on button "Update" at bounding box center [688, 199] width 63 height 33
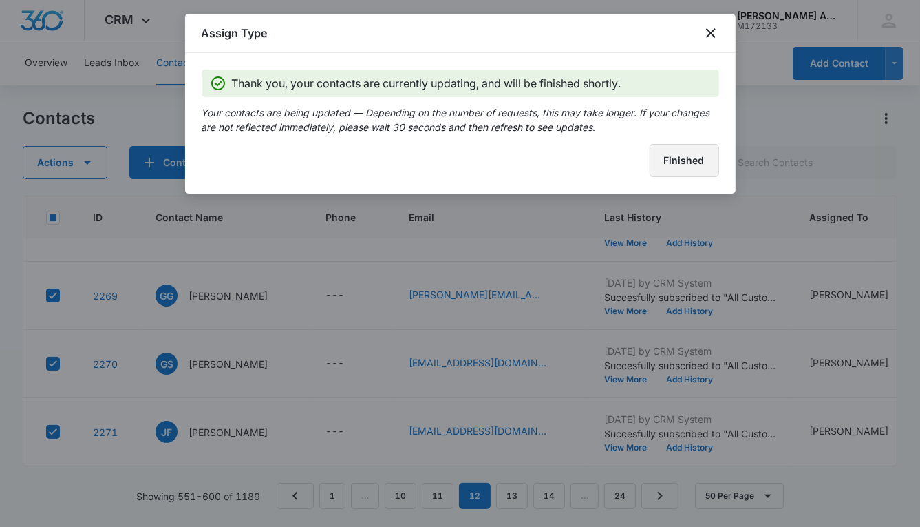
click at [662, 169] on button "Finished" at bounding box center [685, 160] width 70 height 33
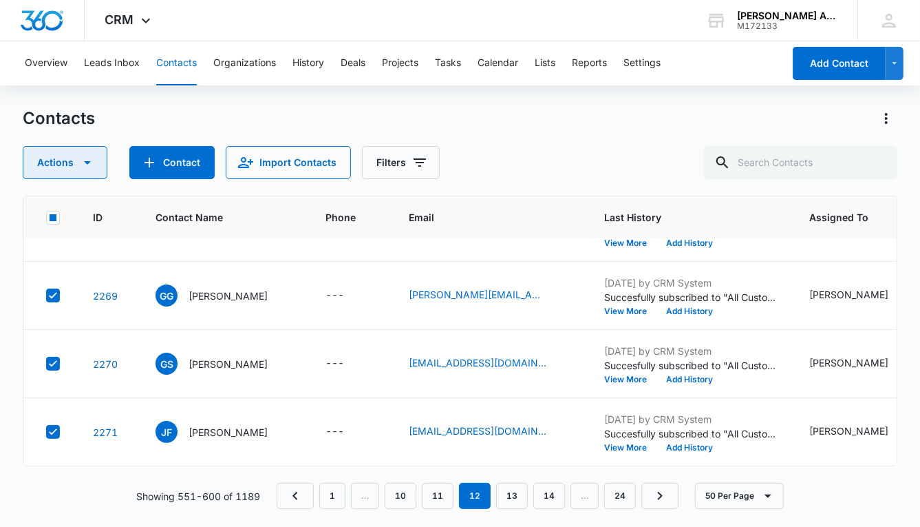
click at [52, 162] on button "Actions" at bounding box center [65, 162] width 85 height 33
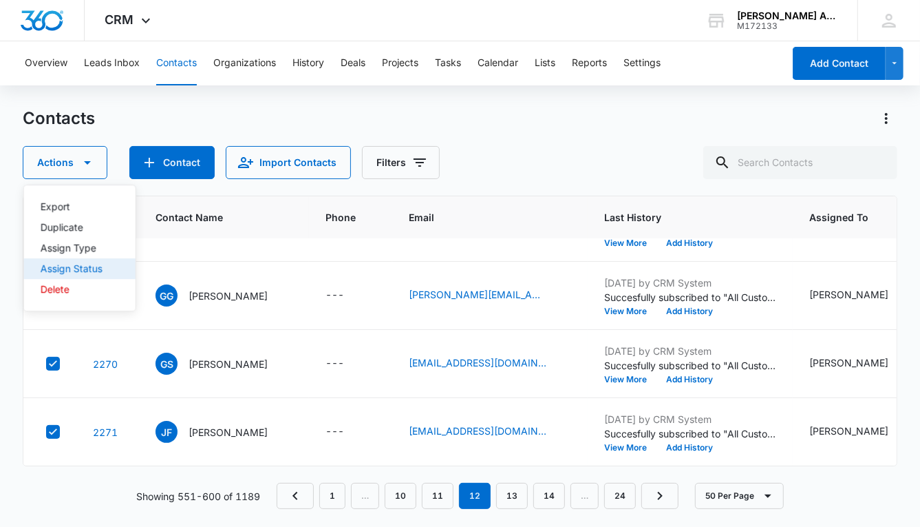
click at [69, 269] on div "Assign Status" at bounding box center [72, 269] width 62 height 10
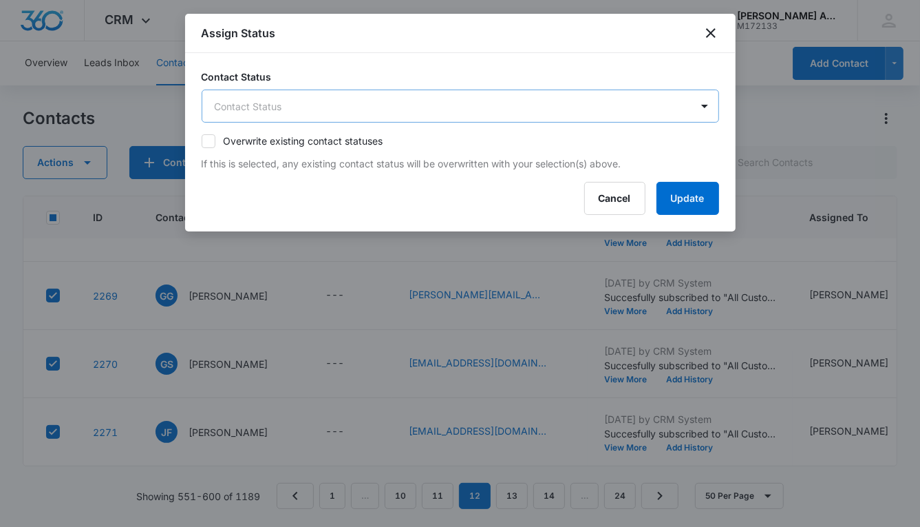
click at [343, 112] on body "CRM Apps Reputation Websites Forms CRM Email Social POS Content Ads Intelligenc…" at bounding box center [460, 263] width 920 height 527
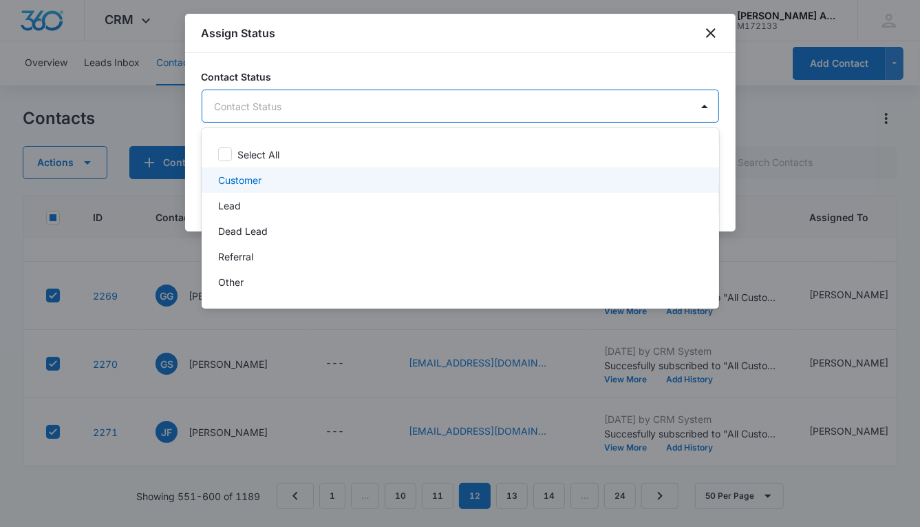
click at [260, 183] on p "Customer" at bounding box center [239, 180] width 43 height 14
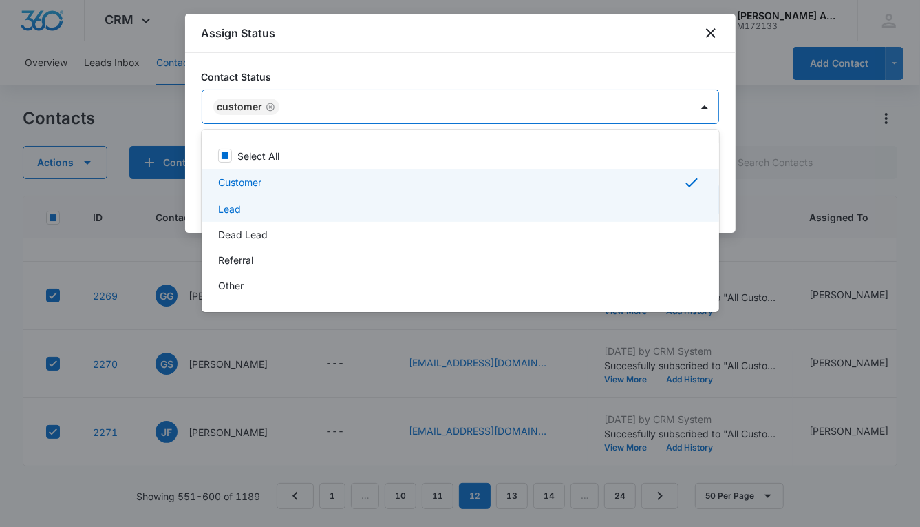
click at [248, 207] on div "Lead" at bounding box center [459, 209] width 482 height 14
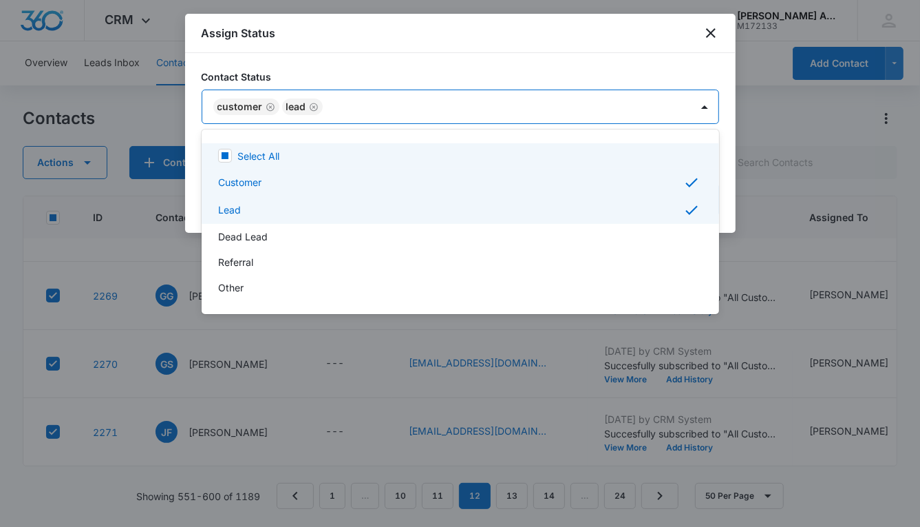
click at [445, 109] on div at bounding box center [460, 263] width 920 height 527
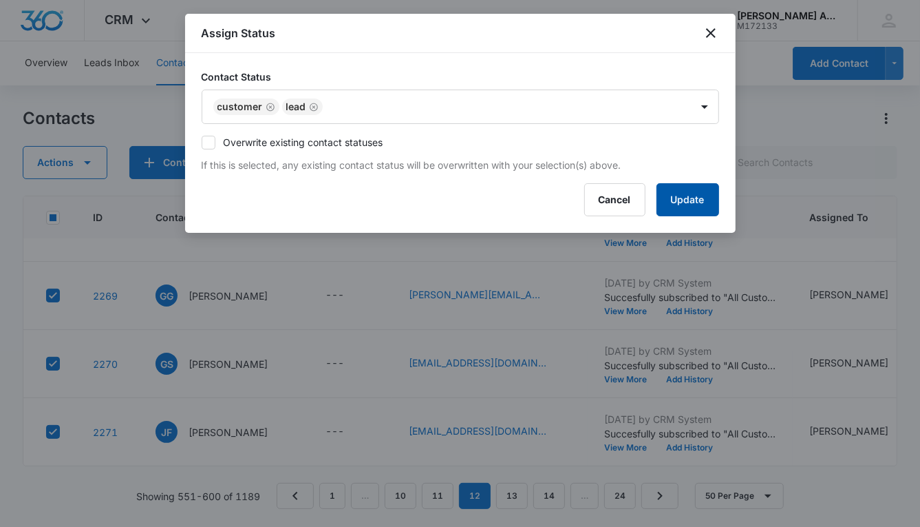
click at [665, 200] on button "Update" at bounding box center [688, 199] width 63 height 33
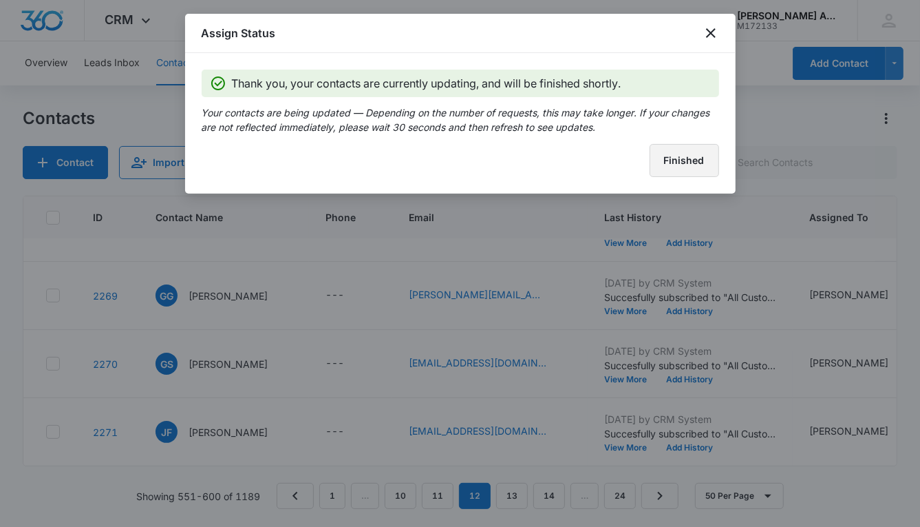
click at [655, 167] on button "Finished" at bounding box center [685, 160] width 70 height 33
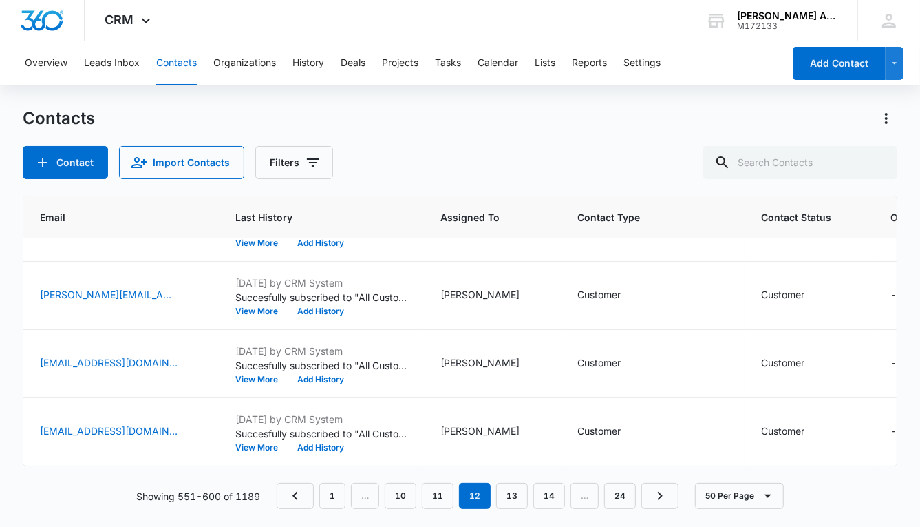
scroll to position [3187, 372]
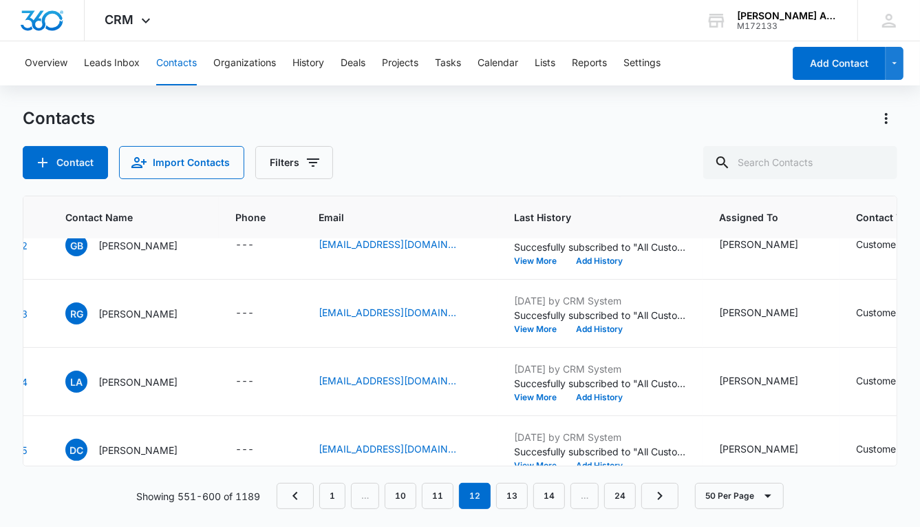
scroll to position [2753, 0]
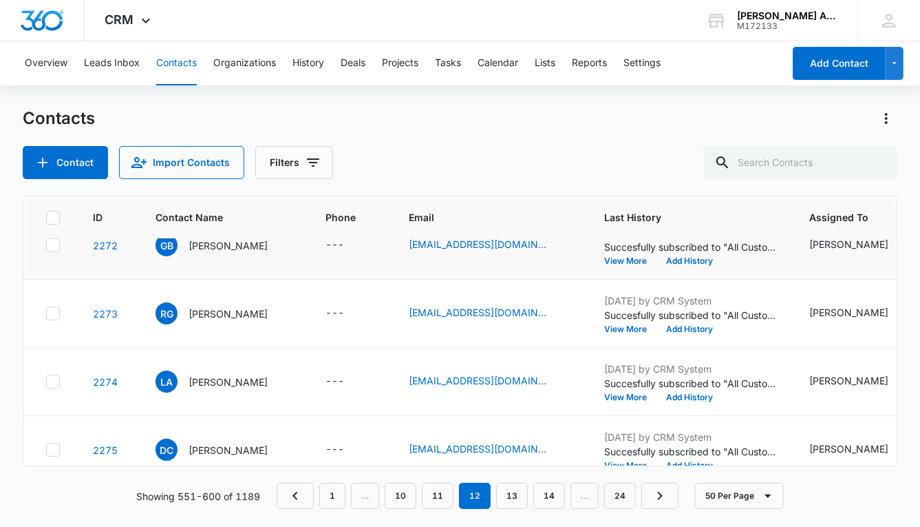
click at [54, 242] on icon at bounding box center [53, 245] width 8 height 6
click at [46, 245] on input "checkbox" at bounding box center [45, 245] width 1 height 1
checkbox input "true"
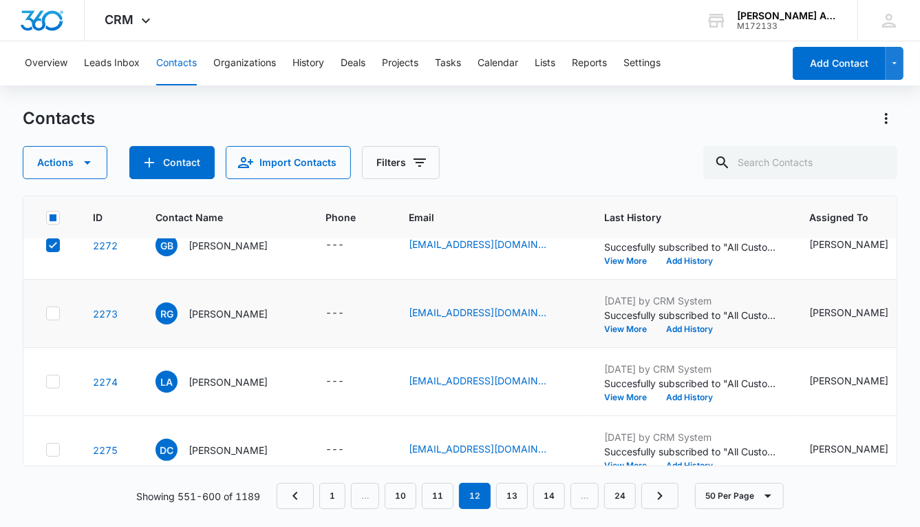
click at [50, 311] on icon at bounding box center [53, 313] width 8 height 6
click at [46, 313] on input "checkbox" at bounding box center [45, 313] width 1 height 1
checkbox input "true"
click at [54, 381] on icon at bounding box center [53, 381] width 12 height 12
click at [46, 381] on input "checkbox" at bounding box center [45, 381] width 1 height 1
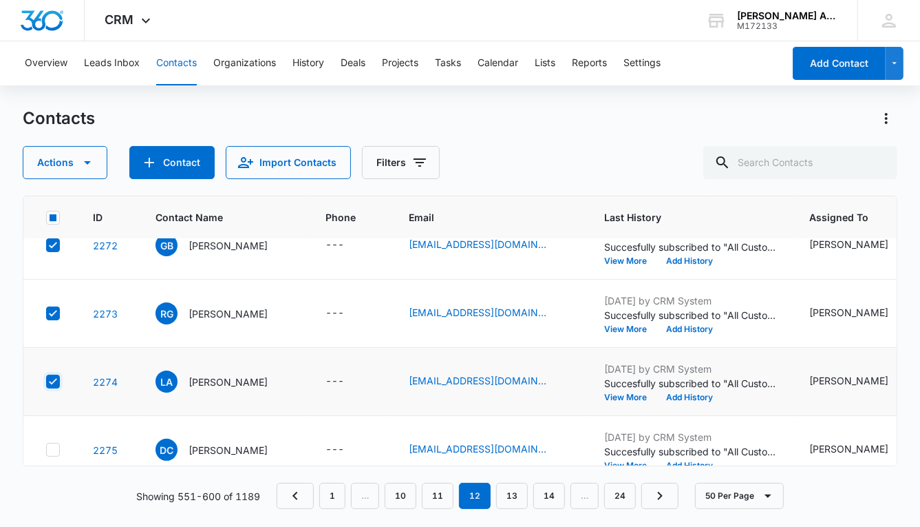
checkbox input "true"
click at [52, 444] on icon at bounding box center [53, 449] width 12 height 12
click at [46, 449] on input "checkbox" at bounding box center [45, 449] width 1 height 1
checkbox input "true"
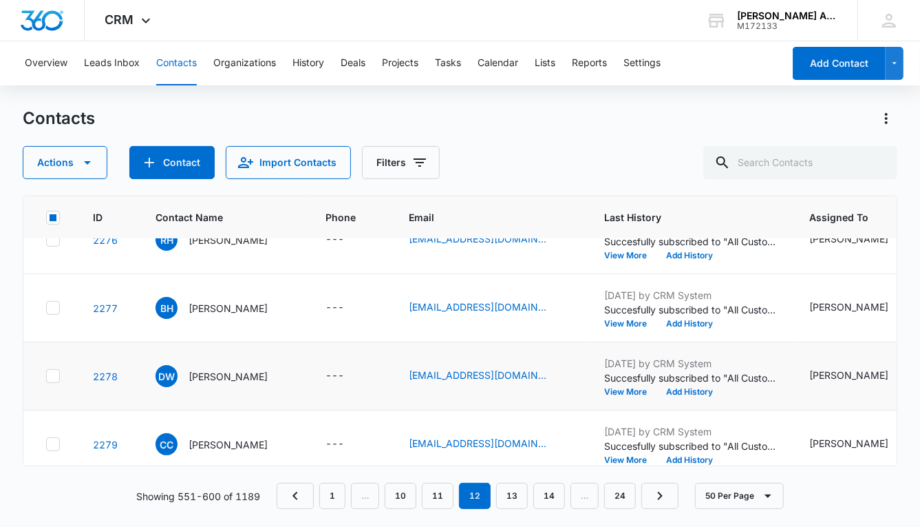
scroll to position [3029, 0]
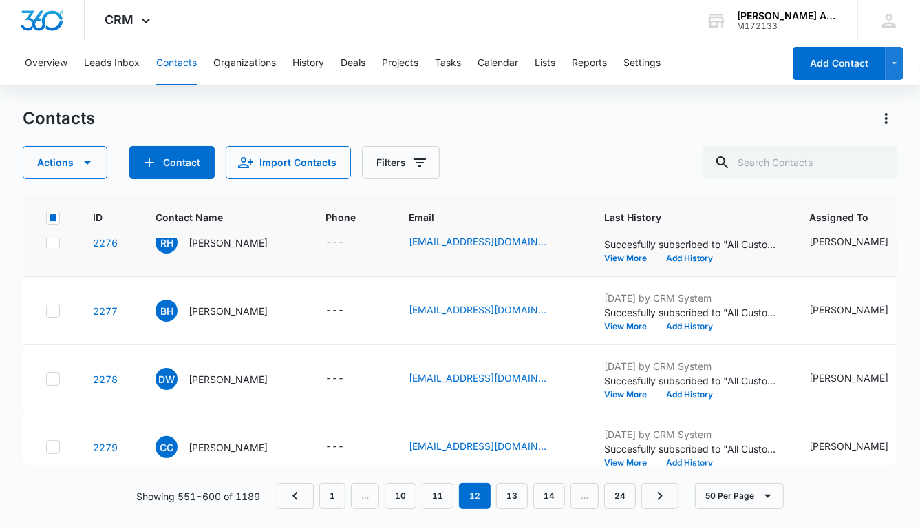
click at [53, 242] on icon at bounding box center [53, 242] width 12 height 12
click at [46, 242] on input "checkbox" at bounding box center [45, 242] width 1 height 1
checkbox input "true"
click at [49, 308] on icon at bounding box center [53, 310] width 12 height 12
click at [46, 310] on input "checkbox" at bounding box center [45, 310] width 1 height 1
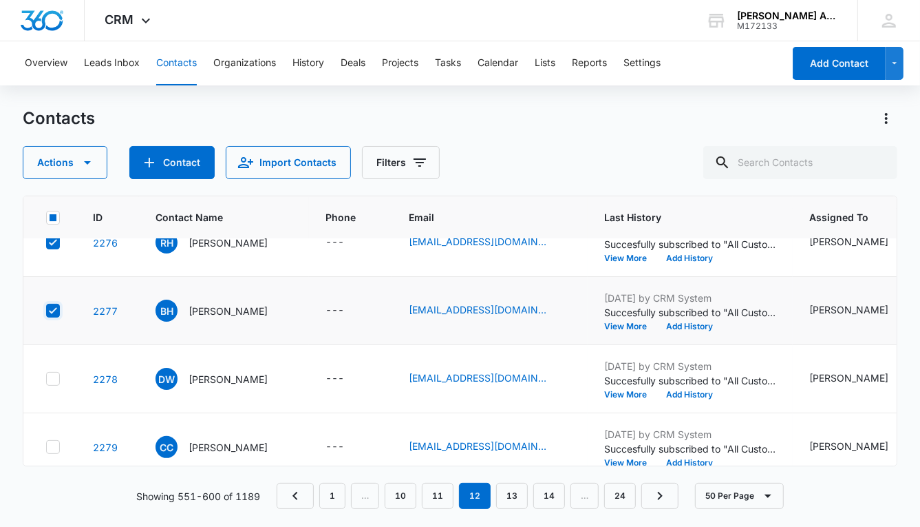
checkbox input "true"
click at [54, 375] on icon at bounding box center [53, 378] width 8 height 6
click at [46, 379] on input "checkbox" at bounding box center [45, 379] width 1 height 1
checkbox input "true"
click at [56, 445] on icon at bounding box center [53, 447] width 12 height 12
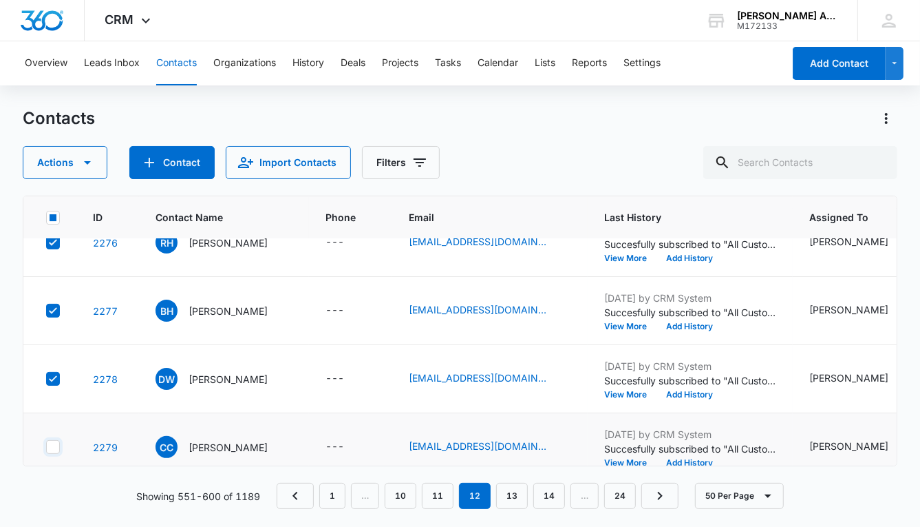
click at [46, 447] on input "checkbox" at bounding box center [45, 447] width 1 height 1
checkbox input "true"
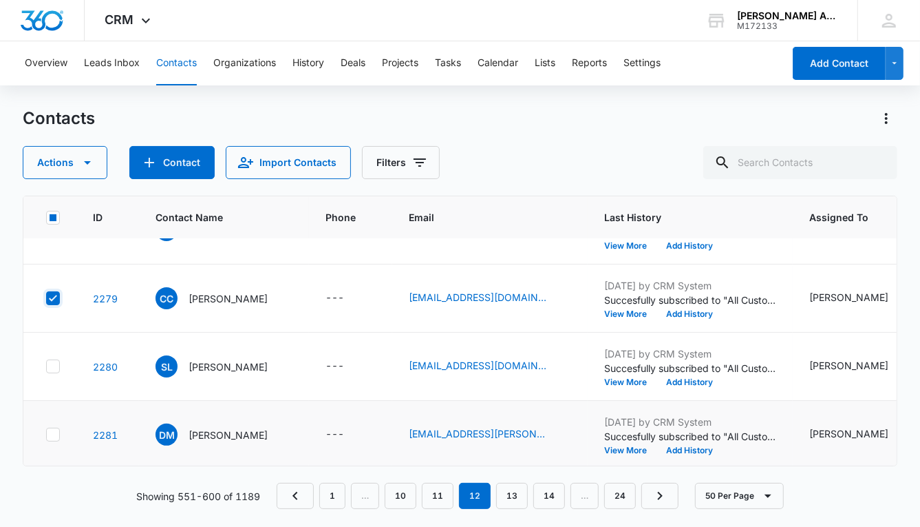
scroll to position [3187, 0]
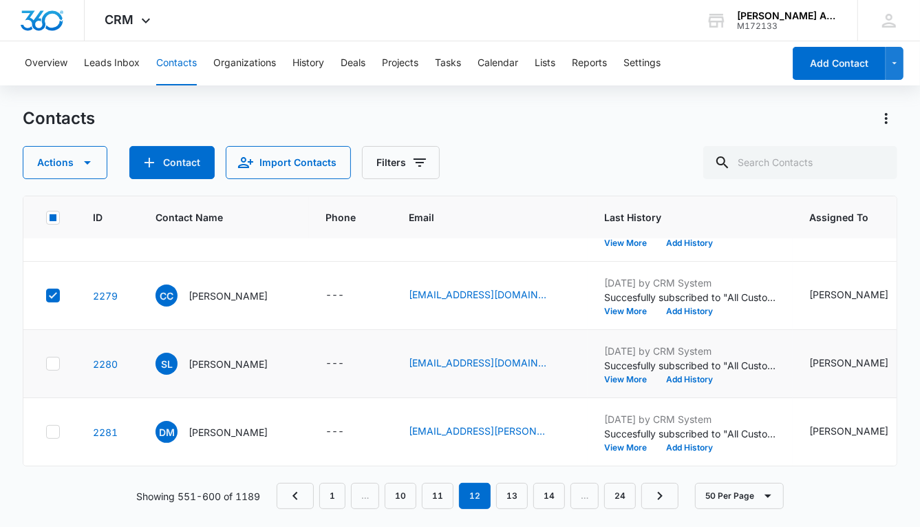
click at [54, 357] on icon at bounding box center [53, 363] width 12 height 12
click at [46, 363] on input "checkbox" at bounding box center [45, 363] width 1 height 1
checkbox input "true"
click at [52, 425] on icon at bounding box center [53, 431] width 12 height 12
click at [46, 432] on input "checkbox" at bounding box center [45, 432] width 1 height 1
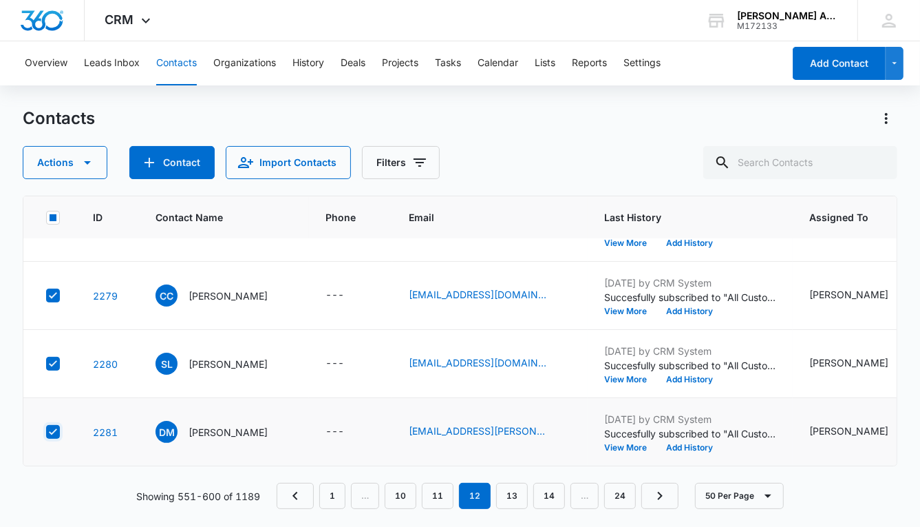
checkbox input "true"
click at [55, 164] on button "Actions" at bounding box center [65, 162] width 85 height 33
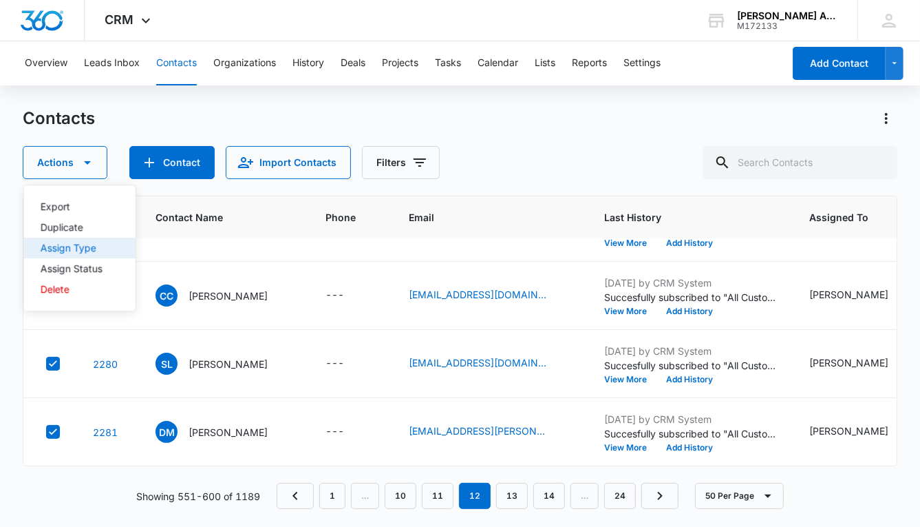
click at [67, 248] on div "Assign Type" at bounding box center [72, 248] width 62 height 10
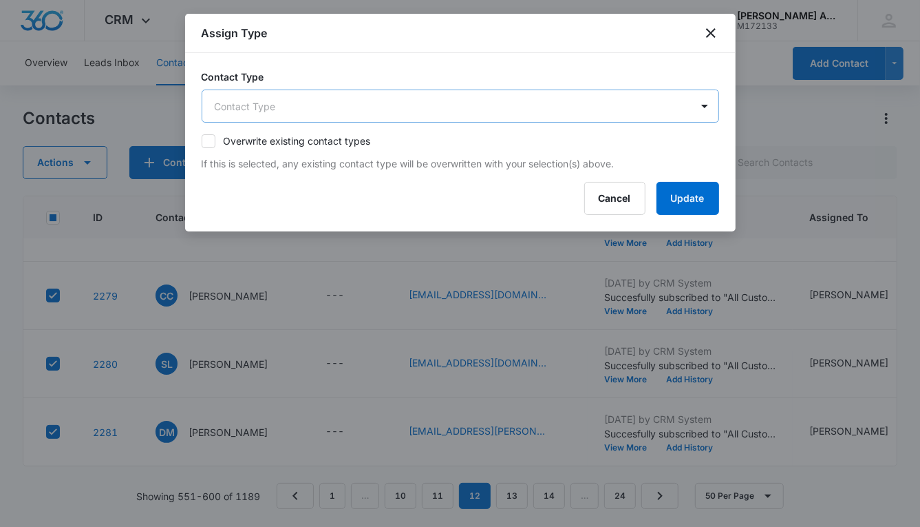
click at [314, 101] on body "CRM Apps Reputation Websites Forms CRM Email Social POS Content Ads Intelligenc…" at bounding box center [460, 263] width 920 height 527
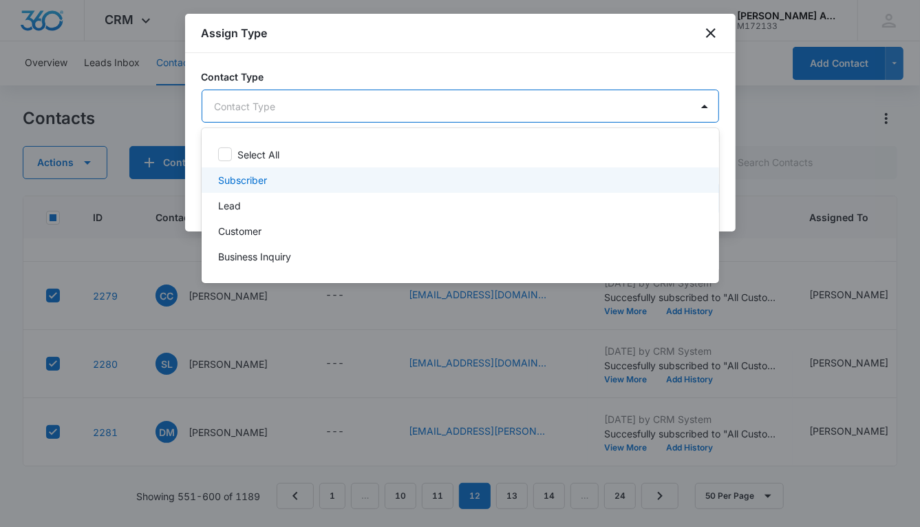
click at [240, 182] on p "Subscriber" at bounding box center [242, 180] width 49 height 14
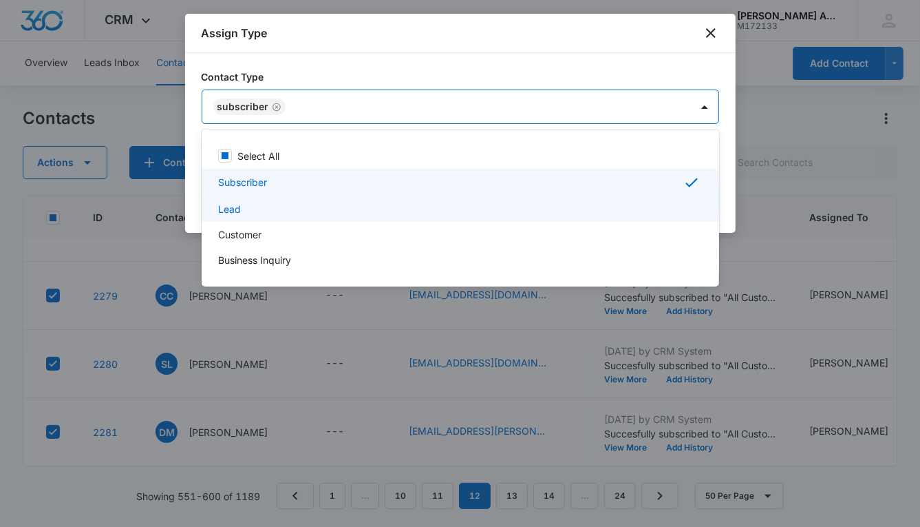
click at [240, 207] on p "Lead" at bounding box center [229, 209] width 23 height 14
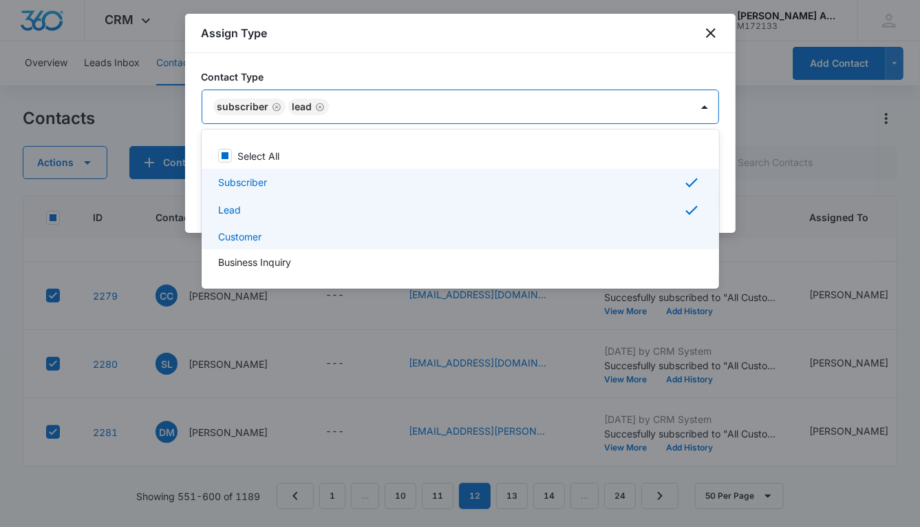
click at [248, 234] on p "Customer" at bounding box center [239, 236] width 43 height 14
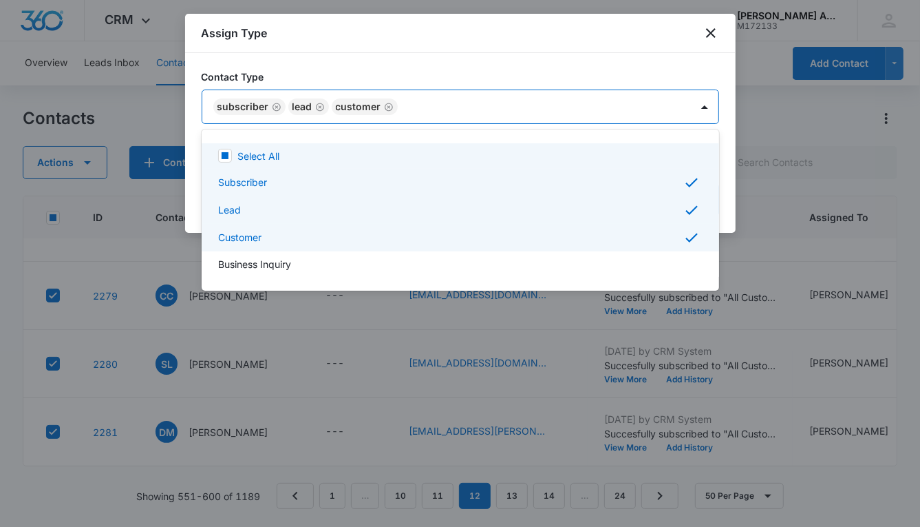
click at [483, 100] on div at bounding box center [460, 263] width 920 height 527
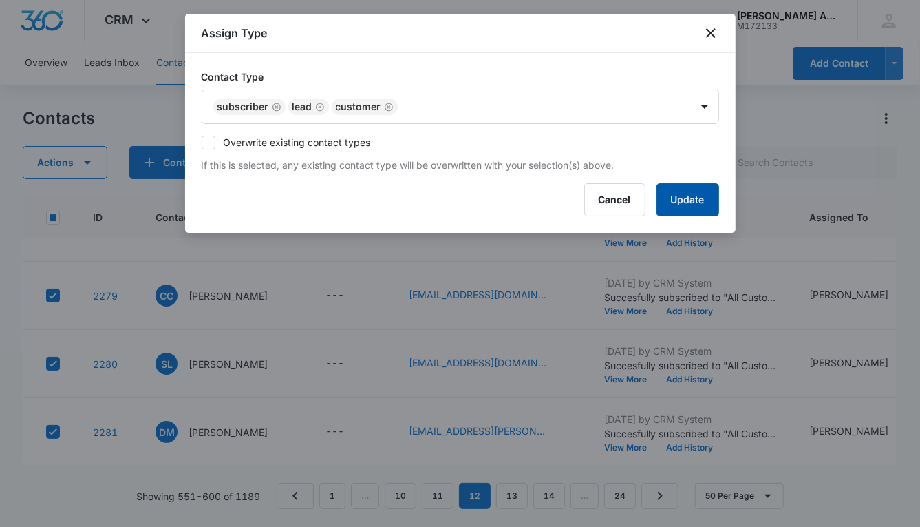
click at [664, 191] on button "Update" at bounding box center [688, 199] width 63 height 33
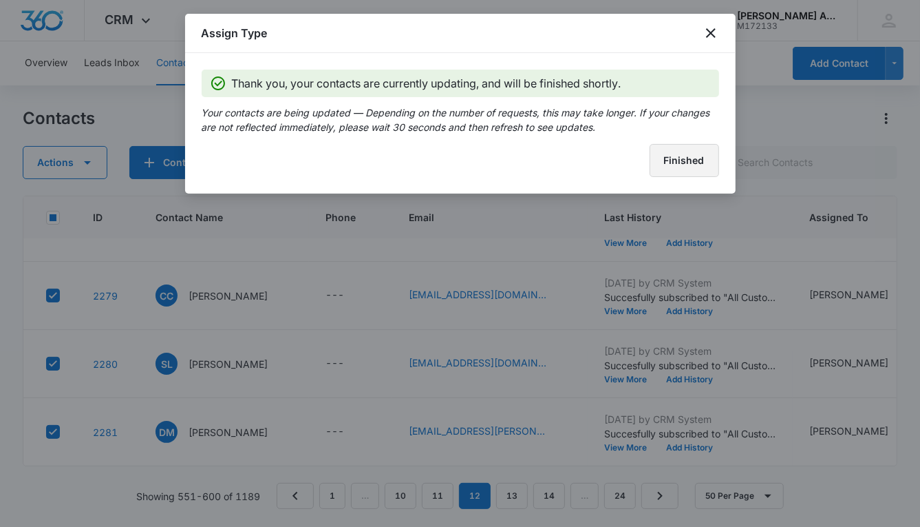
click at [661, 165] on button "Finished" at bounding box center [685, 160] width 70 height 33
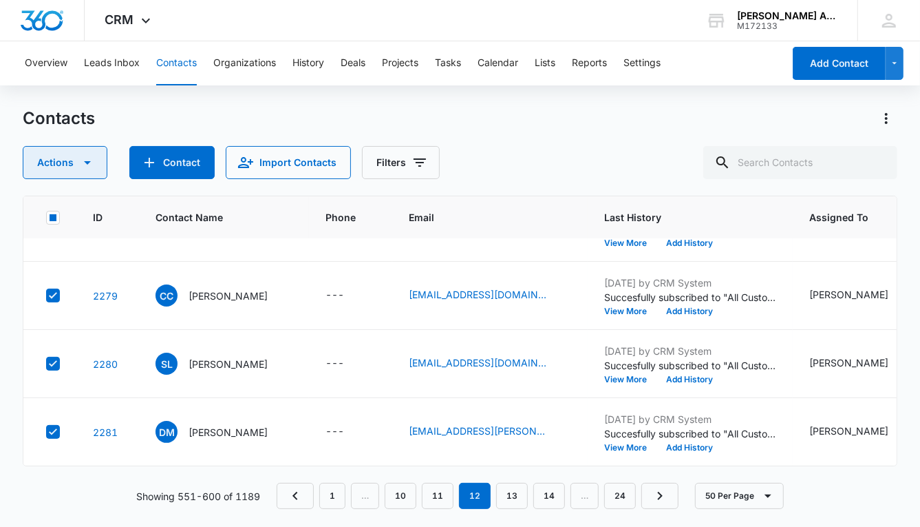
click at [67, 161] on button "Actions" at bounding box center [65, 162] width 85 height 33
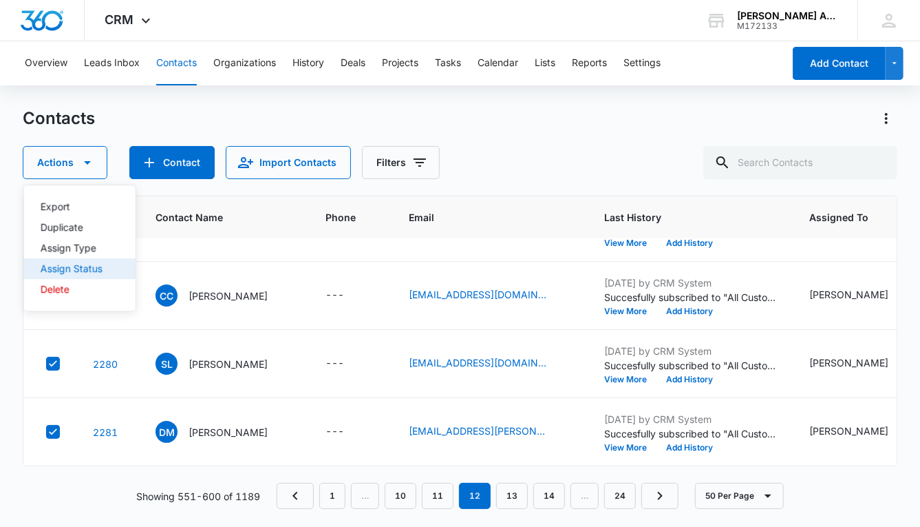
click at [88, 269] on div "Assign Status" at bounding box center [72, 269] width 62 height 10
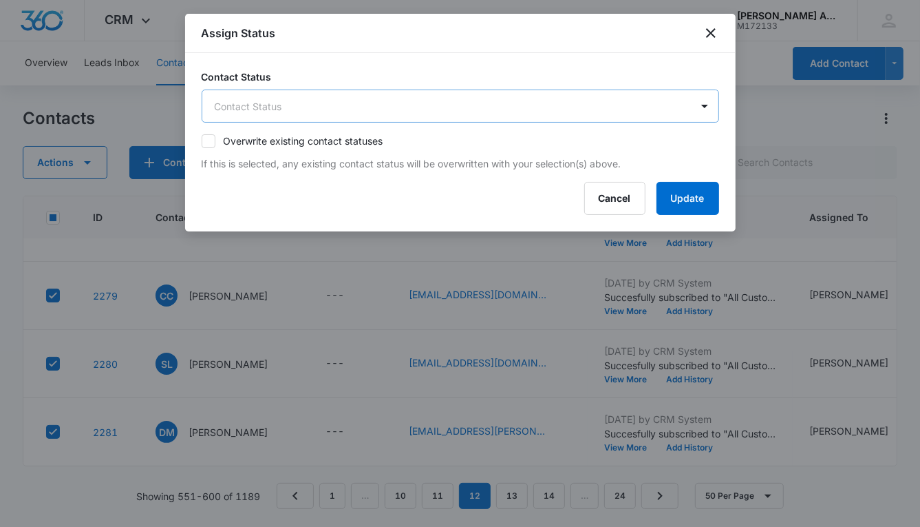
click at [355, 105] on body "CRM Apps Reputation Websites Forms CRM Email Social POS Content Ads Intelligenc…" at bounding box center [460, 263] width 920 height 527
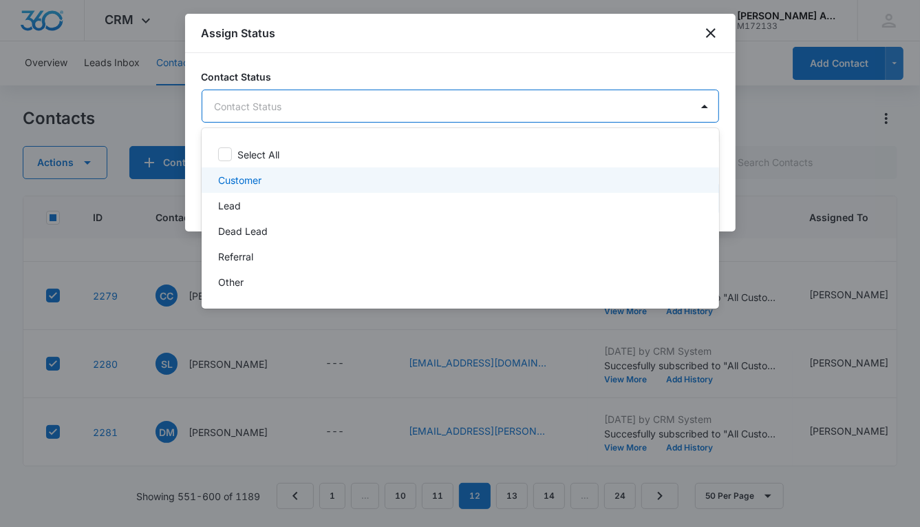
click at [266, 178] on div "Customer" at bounding box center [459, 180] width 482 height 14
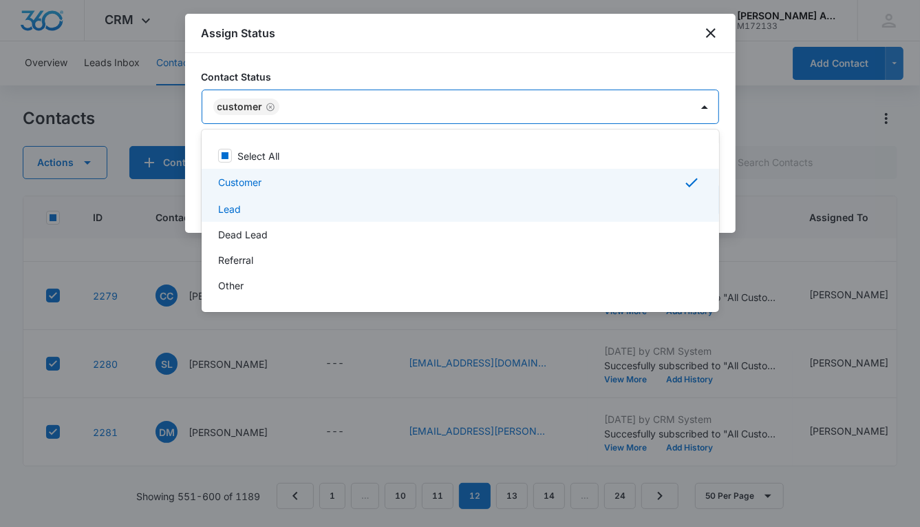
click at [257, 202] on div "Lead" at bounding box center [459, 209] width 482 height 14
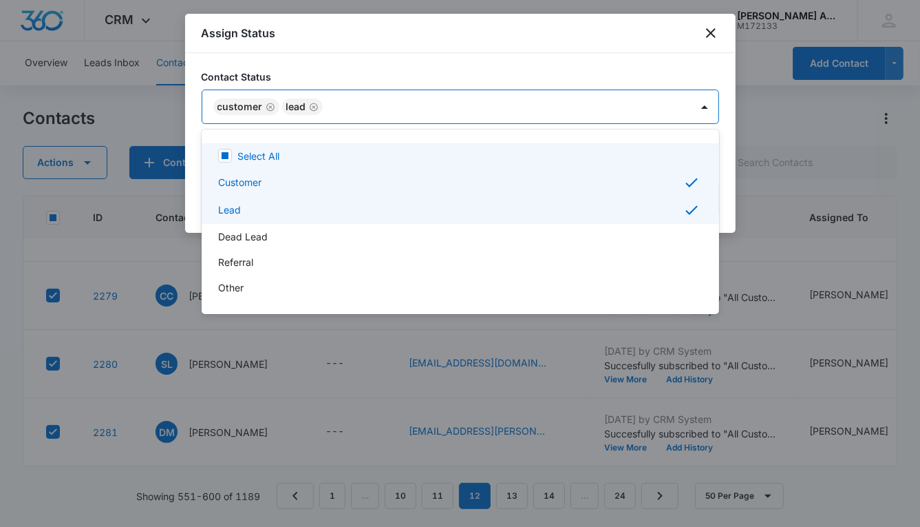
click at [517, 106] on div at bounding box center [460, 263] width 920 height 527
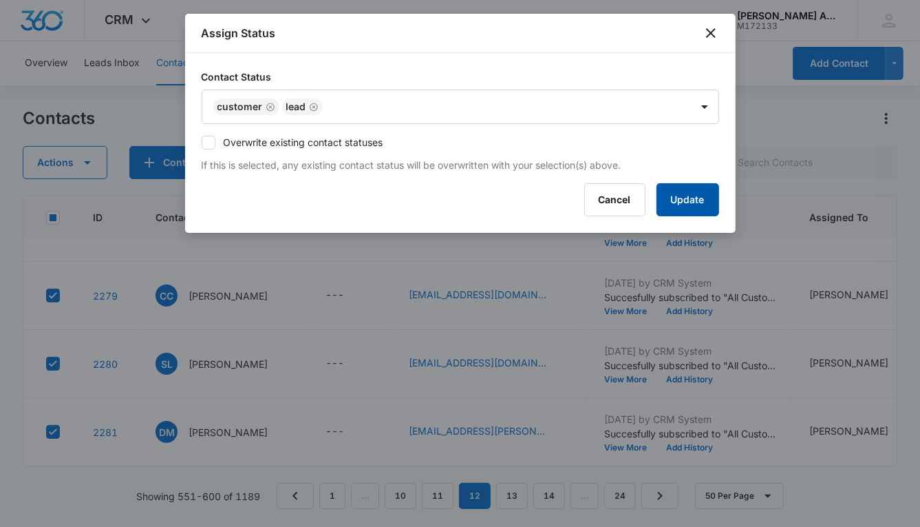
click at [664, 202] on button "Update" at bounding box center [688, 199] width 63 height 33
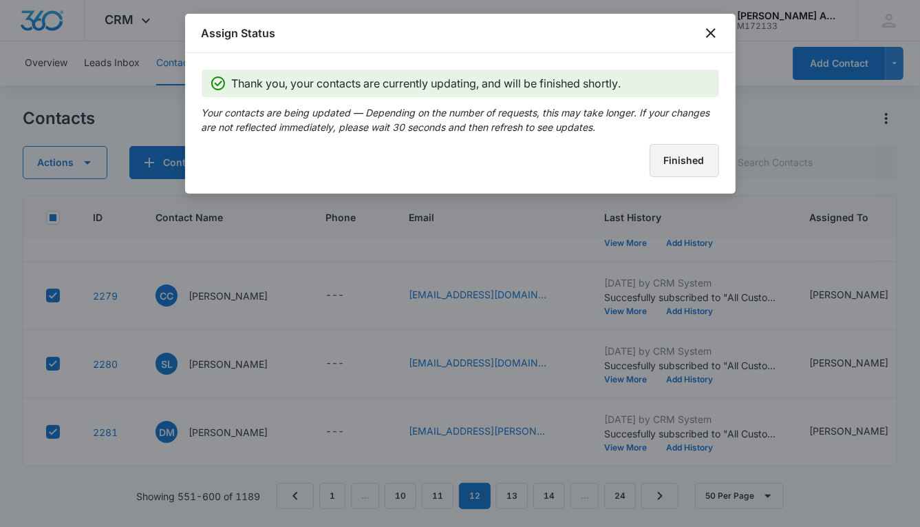
click at [675, 158] on button "Finished" at bounding box center [685, 160] width 70 height 33
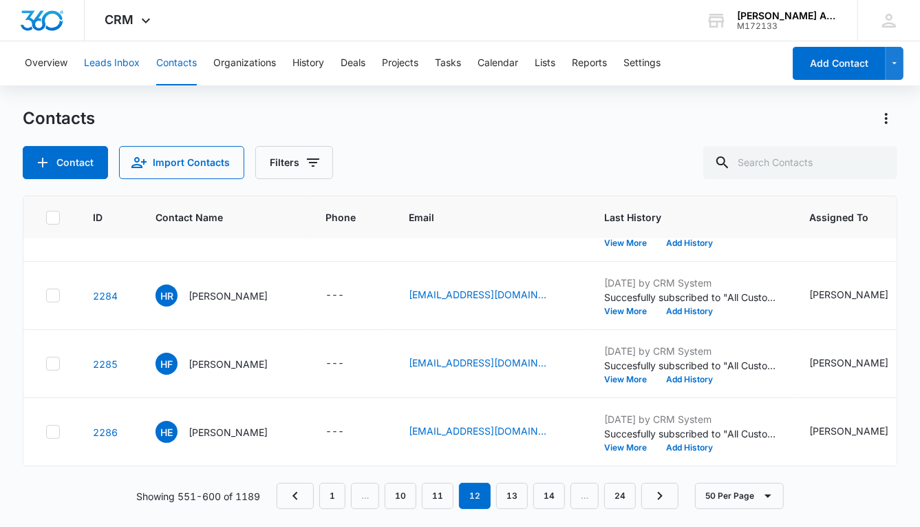
scroll to position [2846, 0]
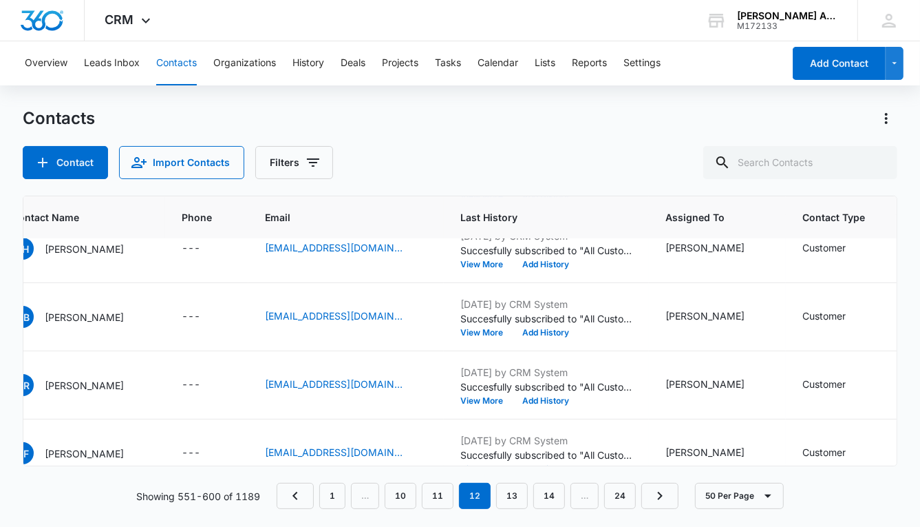
scroll to position [2750, 0]
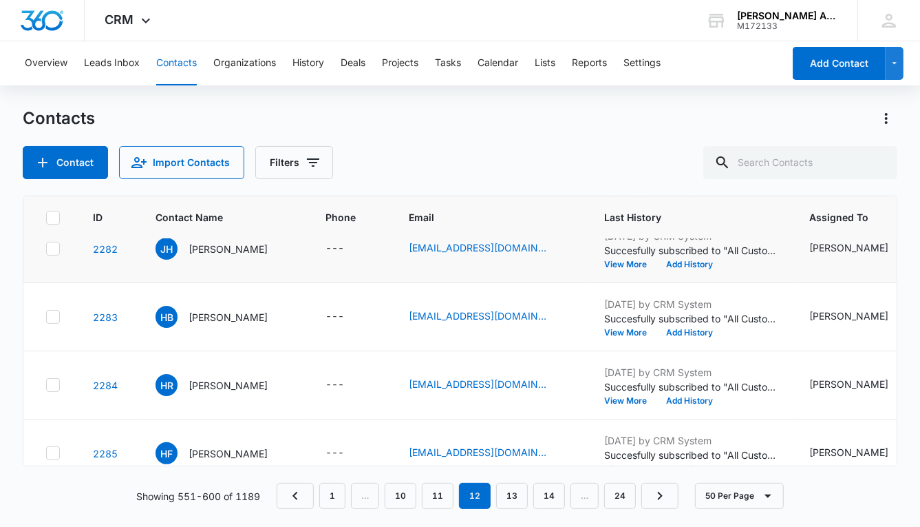
click at [50, 245] on icon at bounding box center [53, 248] width 12 height 12
click at [46, 248] on input "checkbox" at bounding box center [45, 248] width 1 height 1
checkbox input "true"
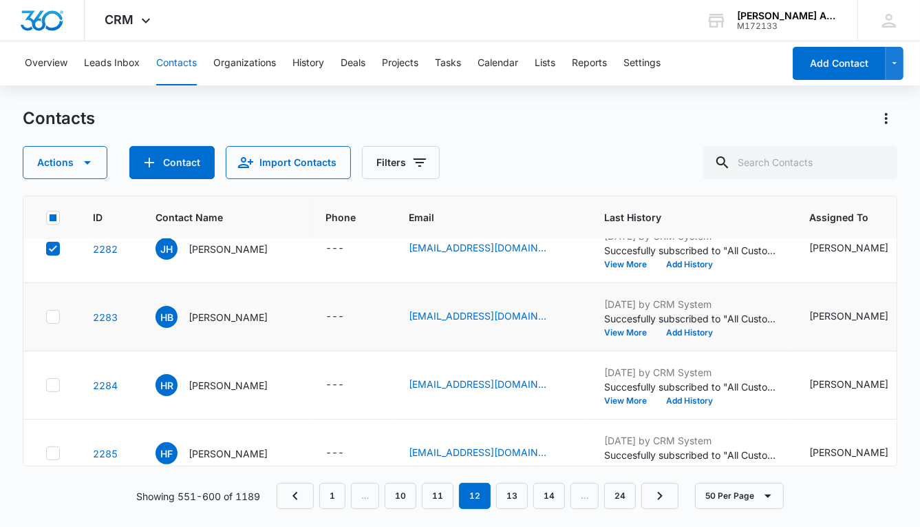
click at [52, 312] on icon at bounding box center [53, 316] width 12 height 12
click at [46, 317] on input "checkbox" at bounding box center [45, 317] width 1 height 1
checkbox input "true"
click at [56, 379] on icon at bounding box center [53, 385] width 12 height 12
click at [46, 385] on input "checkbox" at bounding box center [45, 385] width 1 height 1
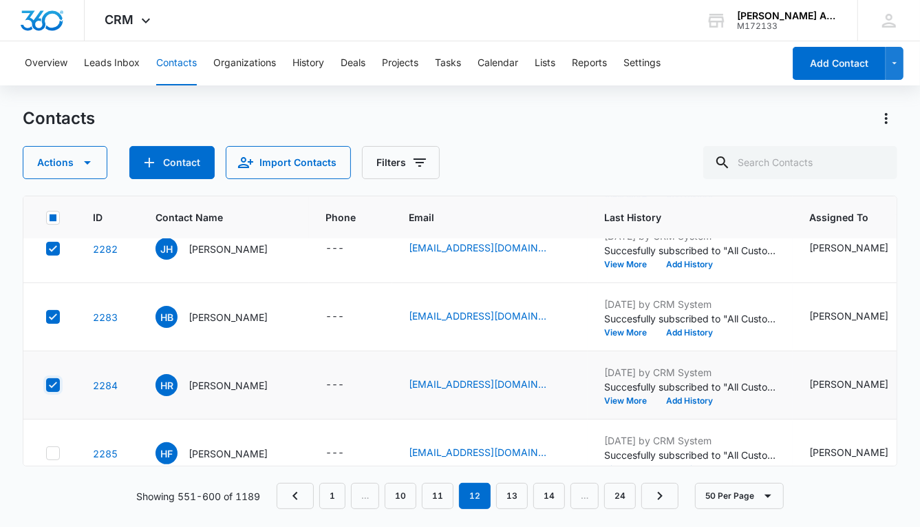
checkbox input "true"
click at [56, 449] on icon at bounding box center [53, 453] width 12 height 12
click at [46, 453] on input "checkbox" at bounding box center [45, 453] width 1 height 1
checkbox input "true"
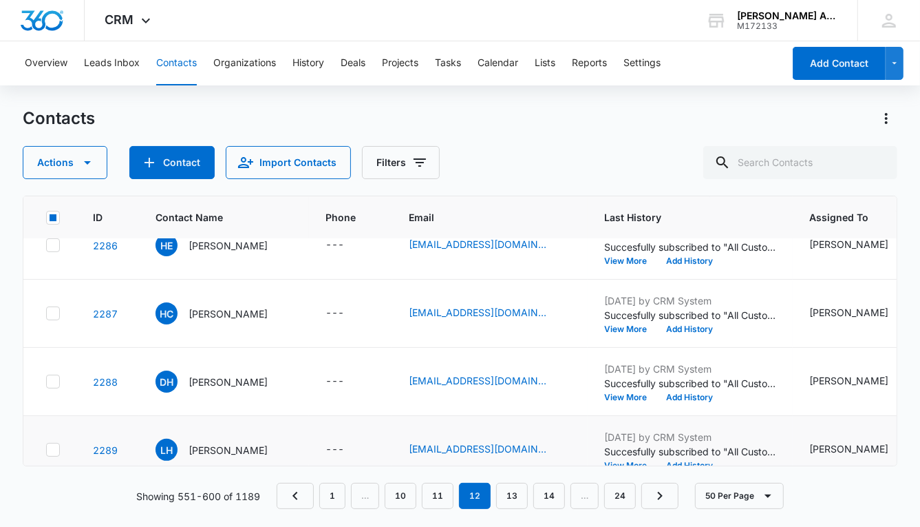
scroll to position [3025, 0]
click at [52, 245] on icon at bounding box center [53, 245] width 8 height 6
click at [46, 246] on input "checkbox" at bounding box center [45, 246] width 1 height 1
checkbox input "true"
click at [54, 313] on icon at bounding box center [53, 314] width 12 height 12
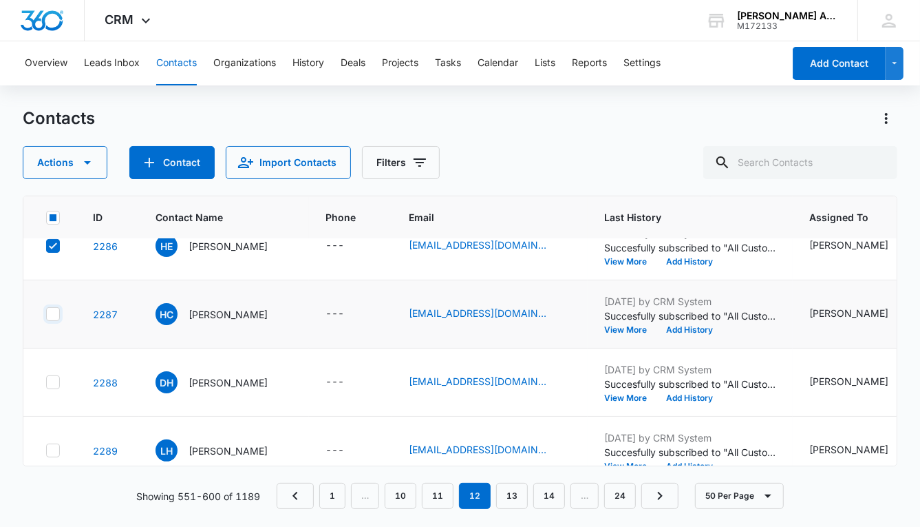
click at [46, 314] on input "checkbox" at bounding box center [45, 314] width 1 height 1
checkbox input "true"
click at [54, 377] on icon at bounding box center [53, 382] width 12 height 12
click at [46, 382] on input "checkbox" at bounding box center [45, 382] width 1 height 1
checkbox input "true"
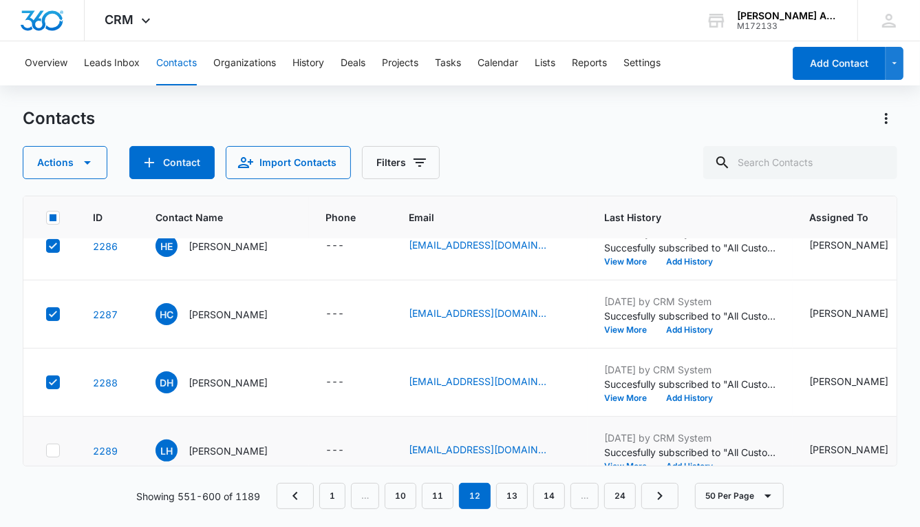
click at [53, 450] on icon at bounding box center [53, 450] width 12 height 12
click at [46, 450] on input "checkbox" at bounding box center [45, 450] width 1 height 1
checkbox input "true"
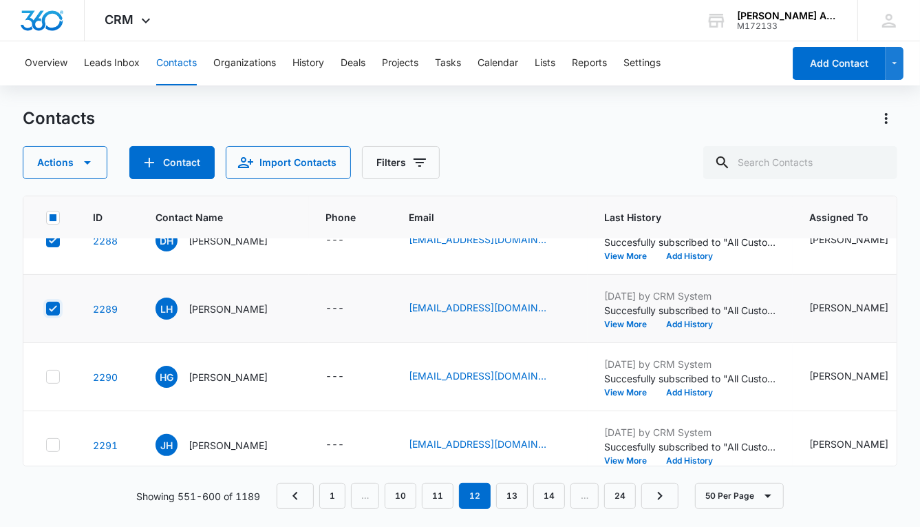
scroll to position [3187, 0]
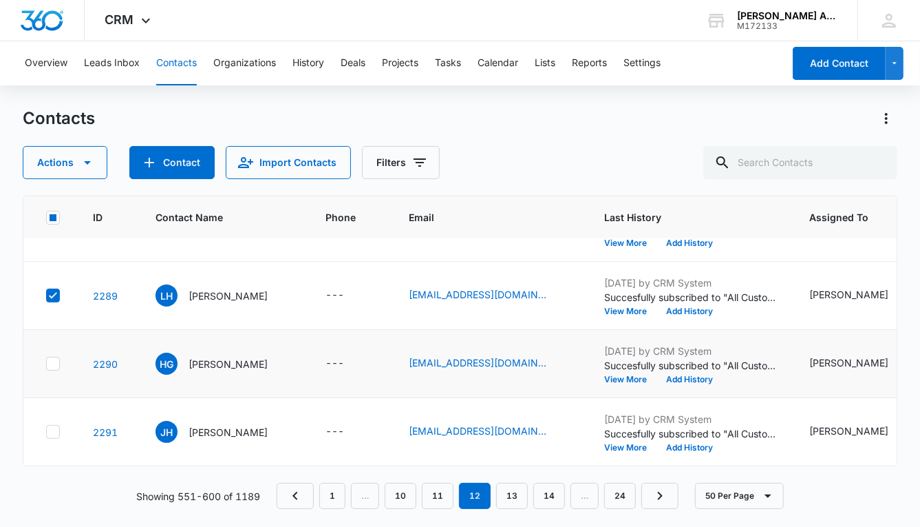
click at [51, 360] on icon at bounding box center [53, 363] width 8 height 6
click at [46, 363] on input "checkbox" at bounding box center [45, 363] width 1 height 1
checkbox input "true"
click at [52, 425] on icon at bounding box center [53, 431] width 12 height 12
click at [46, 432] on input "checkbox" at bounding box center [45, 432] width 1 height 1
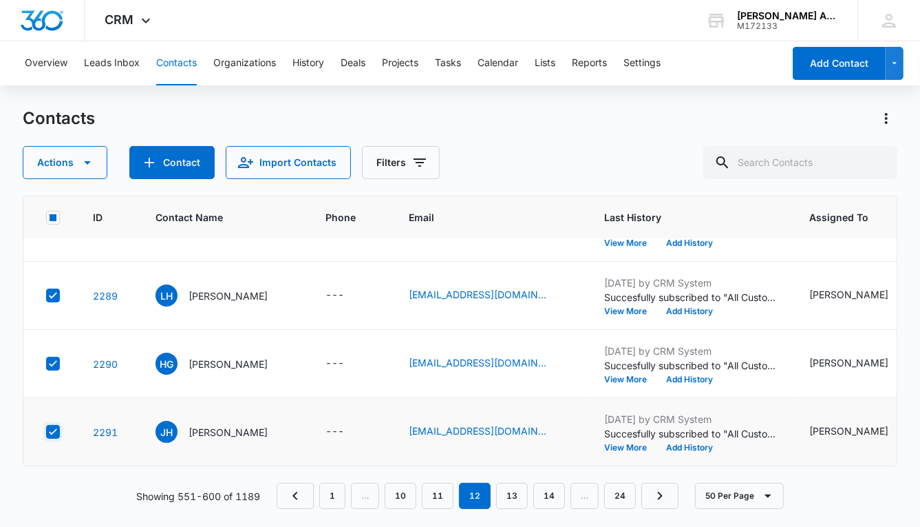
checkbox input "true"
click at [59, 162] on button "Actions" at bounding box center [65, 162] width 85 height 33
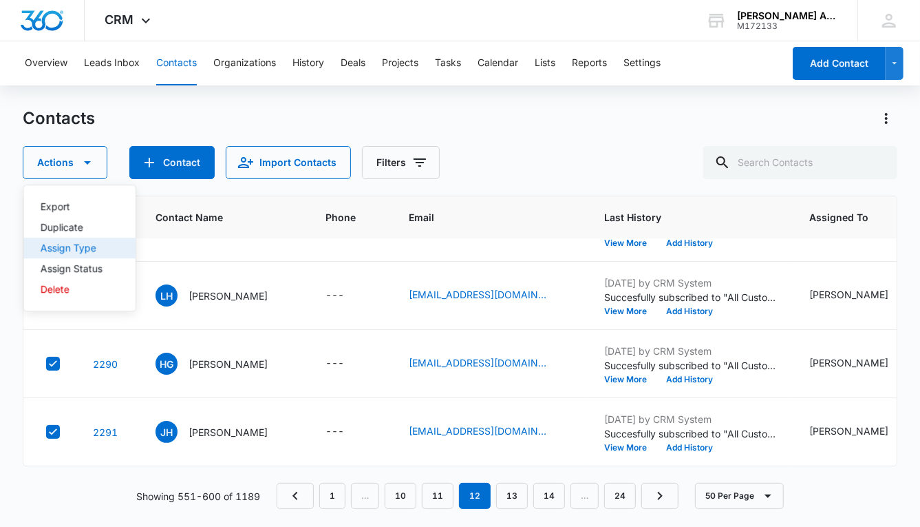
click at [77, 249] on div "Assign Type" at bounding box center [72, 248] width 62 height 10
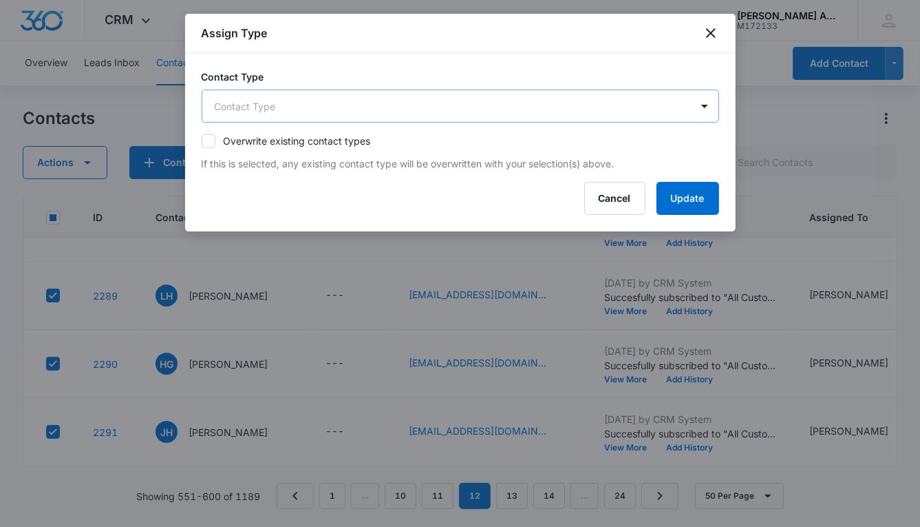
click at [474, 100] on body "CRM Apps Reputation Websites Forms CRM Email Social POS Content Ads Intelligenc…" at bounding box center [460, 263] width 920 height 527
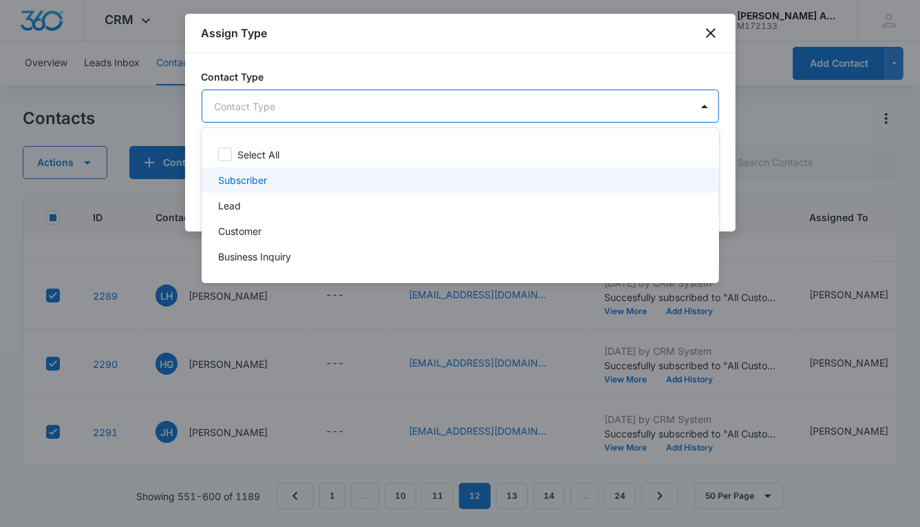
click at [275, 178] on div "Subscriber" at bounding box center [459, 180] width 482 height 14
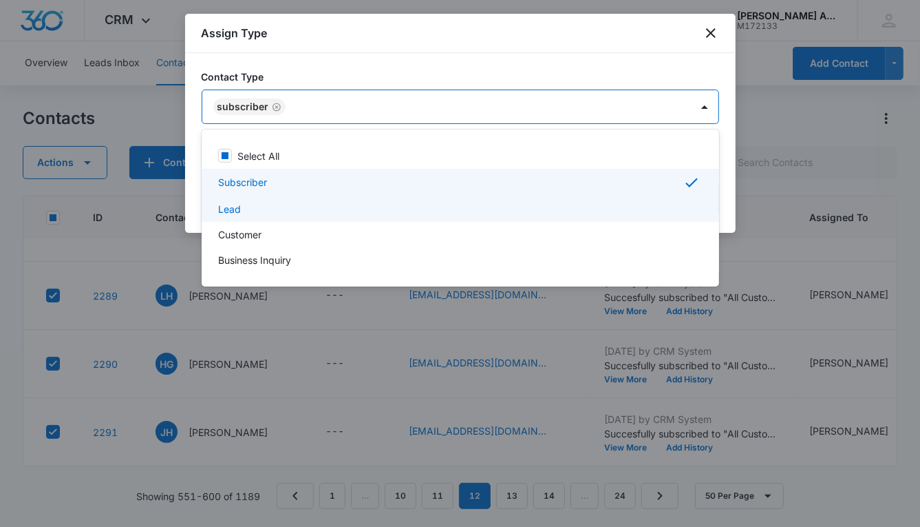
click at [269, 205] on div "Lead" at bounding box center [459, 209] width 482 height 14
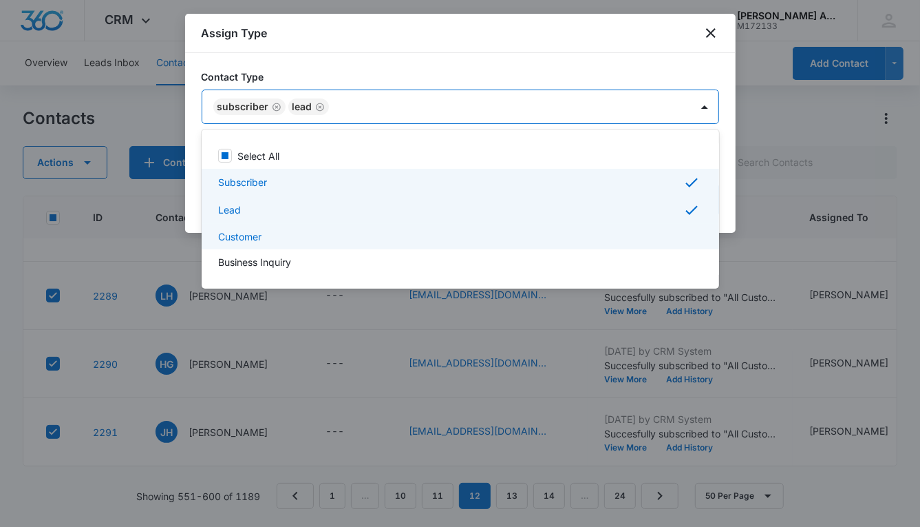
click at [275, 234] on div "Customer" at bounding box center [459, 236] width 482 height 14
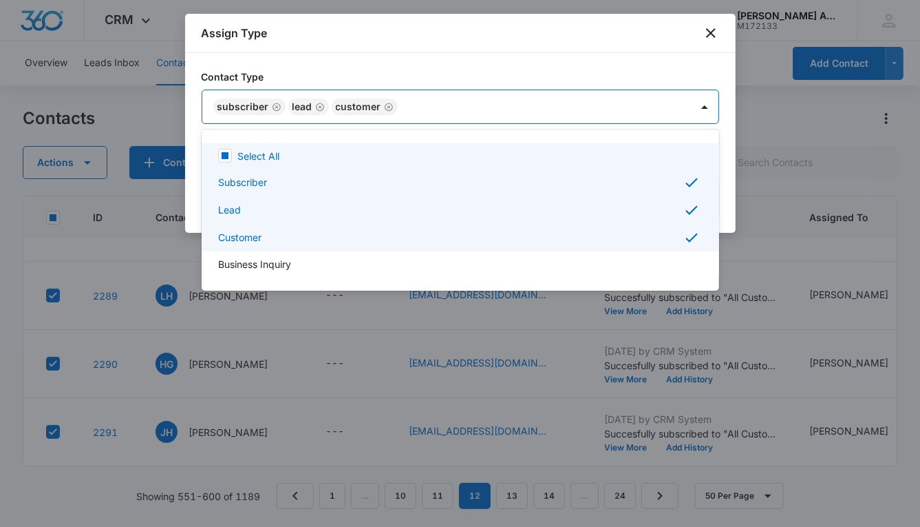
click at [595, 107] on div at bounding box center [460, 263] width 920 height 527
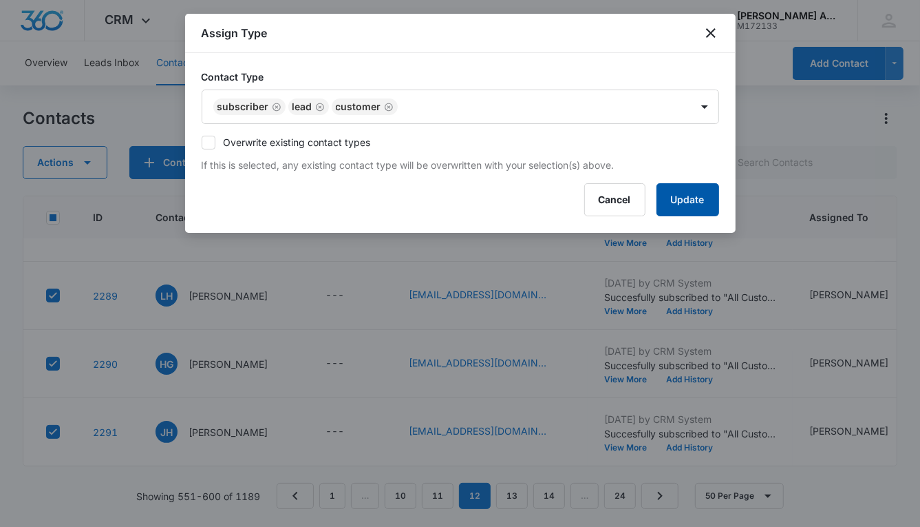
click at [679, 189] on button "Update" at bounding box center [688, 199] width 63 height 33
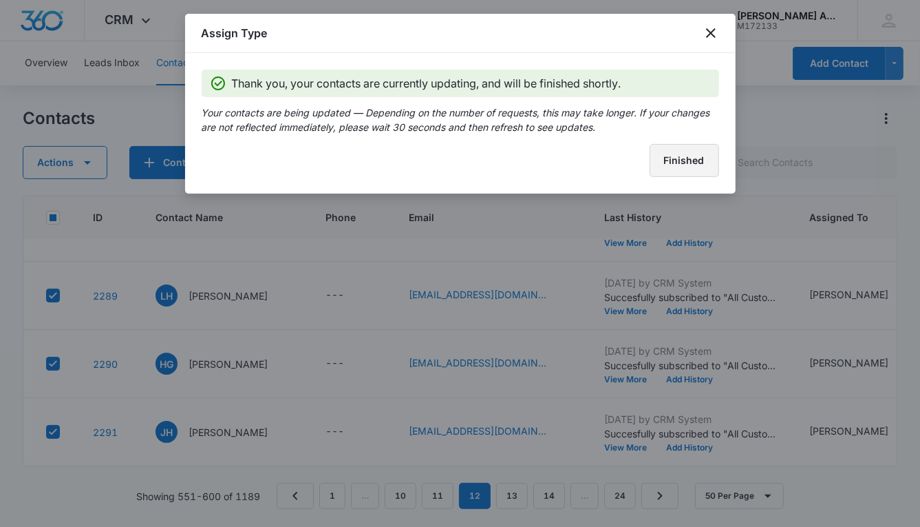
click at [665, 162] on button "Finished" at bounding box center [685, 160] width 70 height 33
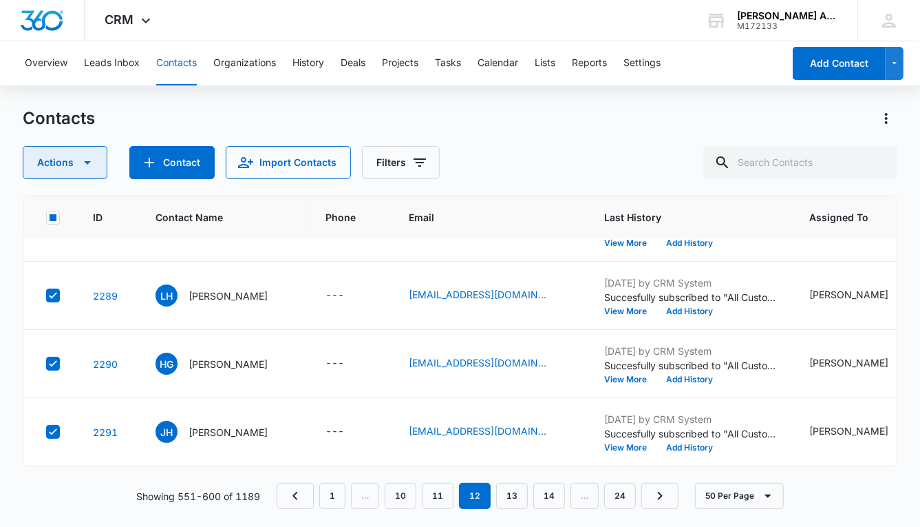
click at [55, 163] on button "Actions" at bounding box center [65, 162] width 85 height 33
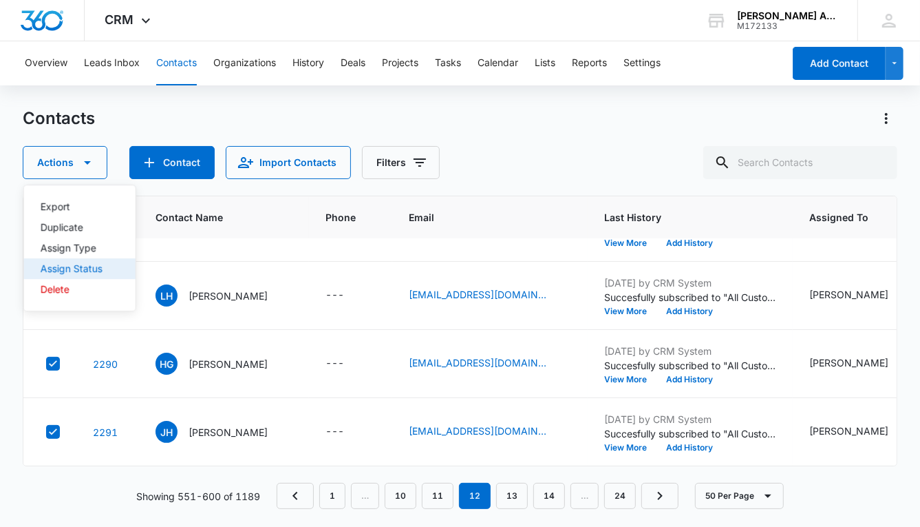
click at [75, 265] on div "Assign Status" at bounding box center [72, 269] width 62 height 10
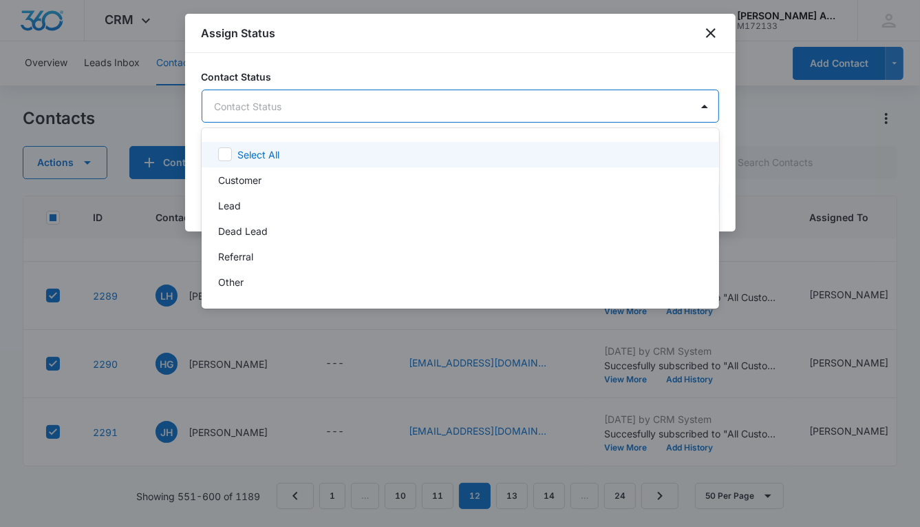
click at [379, 105] on body "CRM Apps Reputation Websites Forms CRM Email Social POS Content Ads Intelligenc…" at bounding box center [460, 263] width 920 height 527
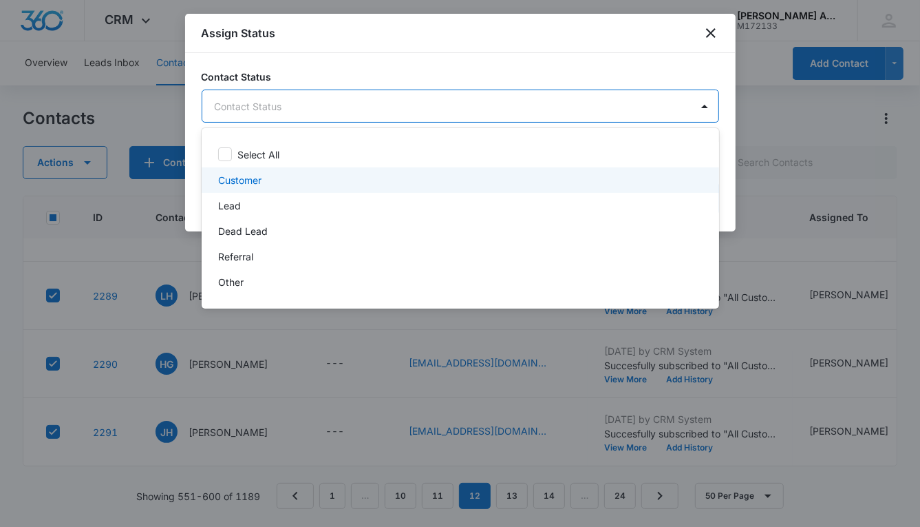
click at [262, 180] on div "Customer" at bounding box center [459, 180] width 482 height 14
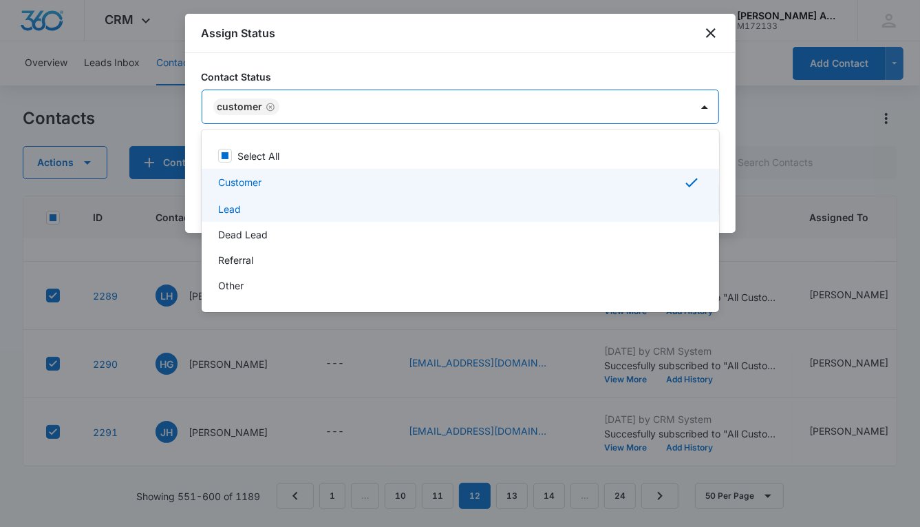
click at [235, 212] on p "Lead" at bounding box center [229, 209] width 23 height 14
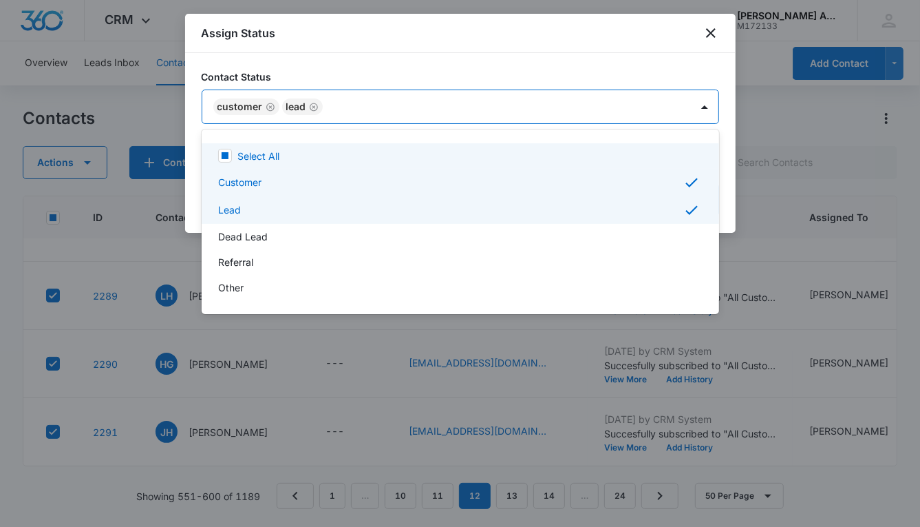
click at [613, 109] on div at bounding box center [460, 263] width 920 height 527
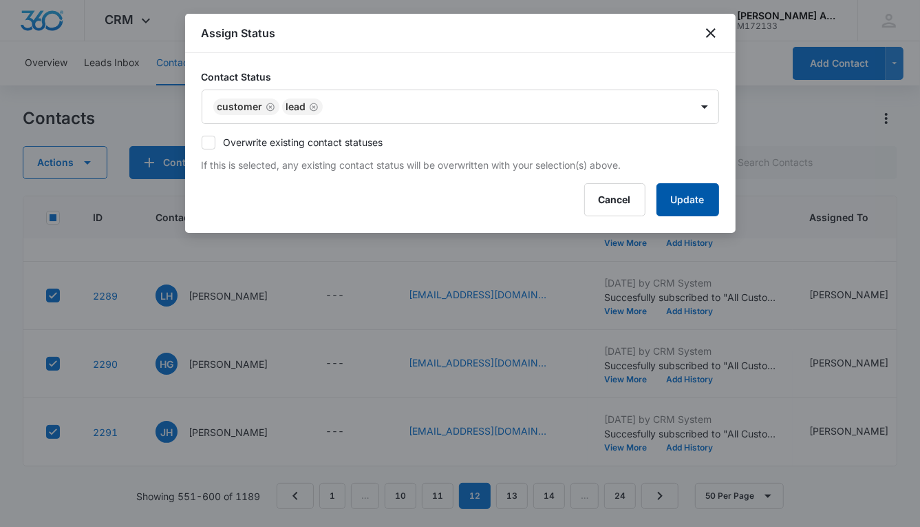
click at [661, 195] on button "Update" at bounding box center [688, 199] width 63 height 33
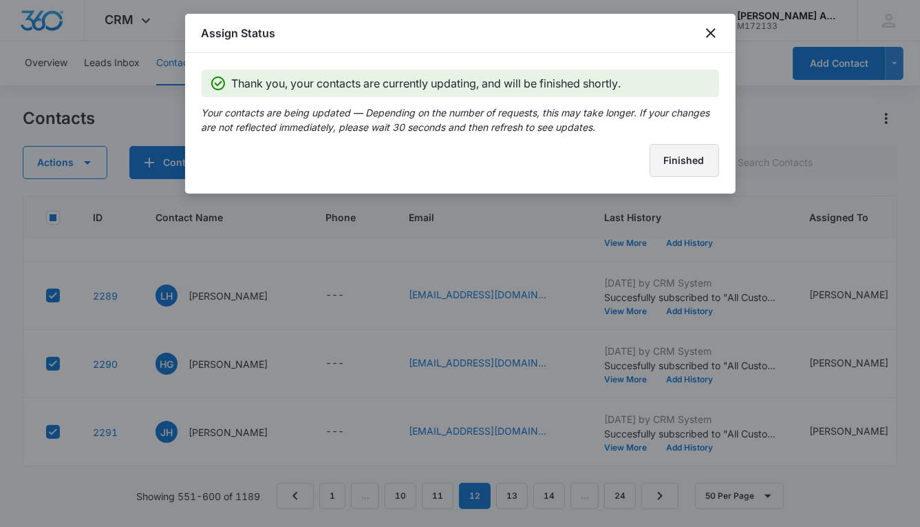
click at [653, 169] on button "Finished" at bounding box center [685, 160] width 70 height 33
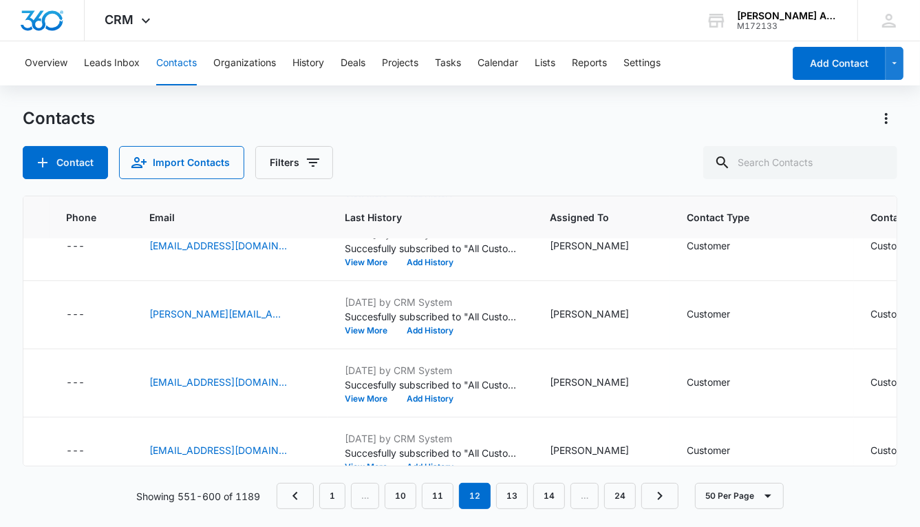
scroll to position [2752, 0]
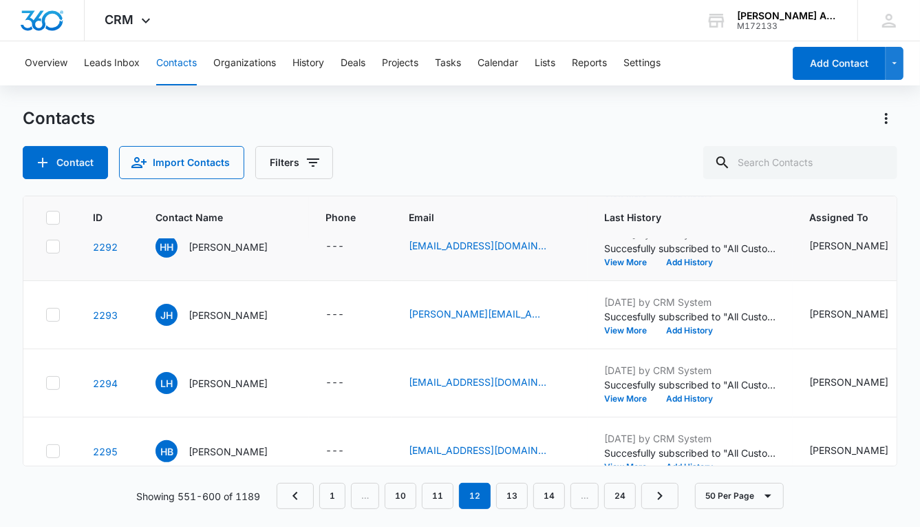
click at [50, 245] on icon at bounding box center [53, 246] width 8 height 6
click at [46, 246] on input "checkbox" at bounding box center [45, 246] width 1 height 1
checkbox input "true"
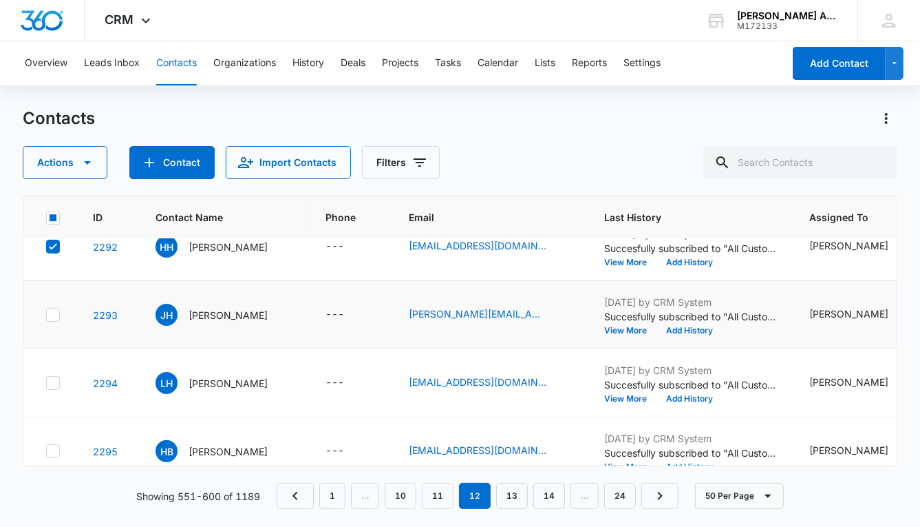
click at [53, 310] on icon at bounding box center [53, 314] width 12 height 12
click at [46, 315] on input "checkbox" at bounding box center [45, 315] width 1 height 1
checkbox input "true"
click at [56, 380] on icon at bounding box center [53, 383] width 12 height 12
click at [46, 383] on input "checkbox" at bounding box center [45, 383] width 1 height 1
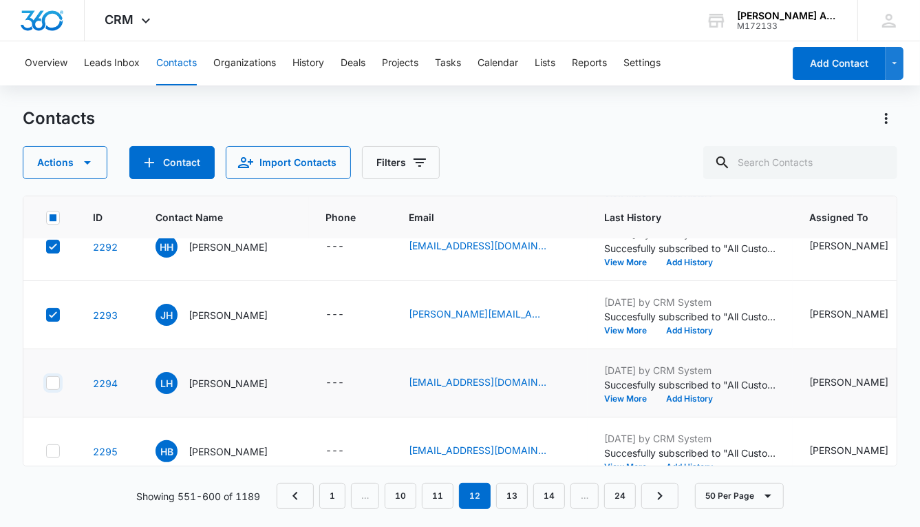
checkbox input "true"
click at [54, 450] on icon at bounding box center [53, 451] width 12 height 12
click at [46, 451] on input "checkbox" at bounding box center [45, 451] width 1 height 1
checkbox input "true"
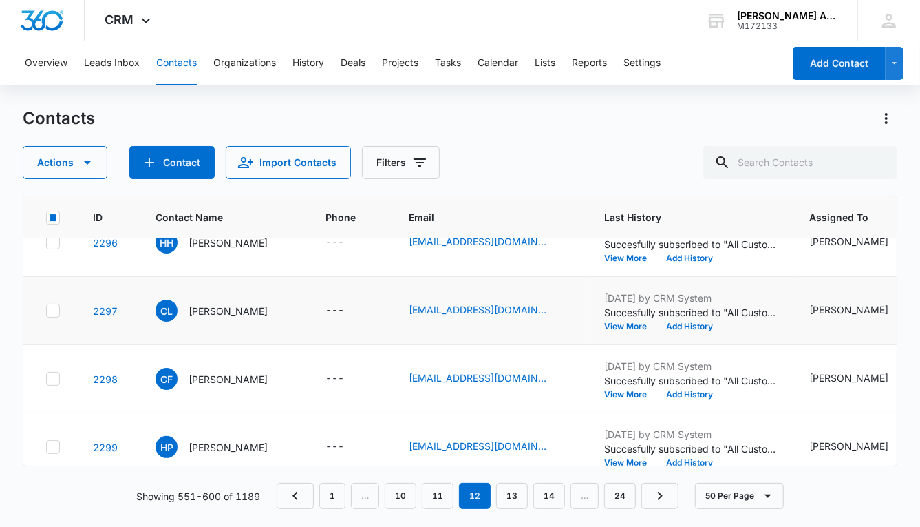
scroll to position [3027, 0]
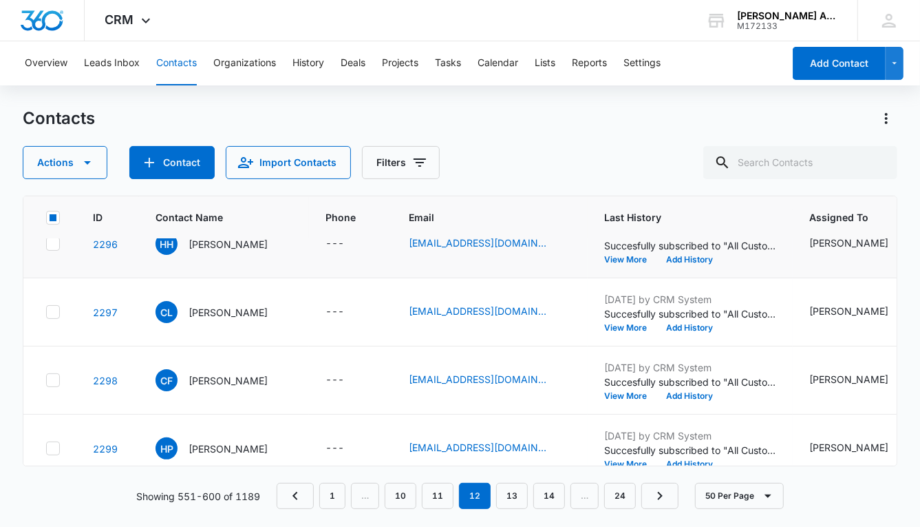
click at [52, 242] on icon at bounding box center [53, 243] width 12 height 12
click at [46, 244] on input "checkbox" at bounding box center [45, 244] width 1 height 1
checkbox input "true"
click at [54, 310] on icon at bounding box center [53, 312] width 12 height 12
click at [46, 312] on input "checkbox" at bounding box center [45, 312] width 1 height 1
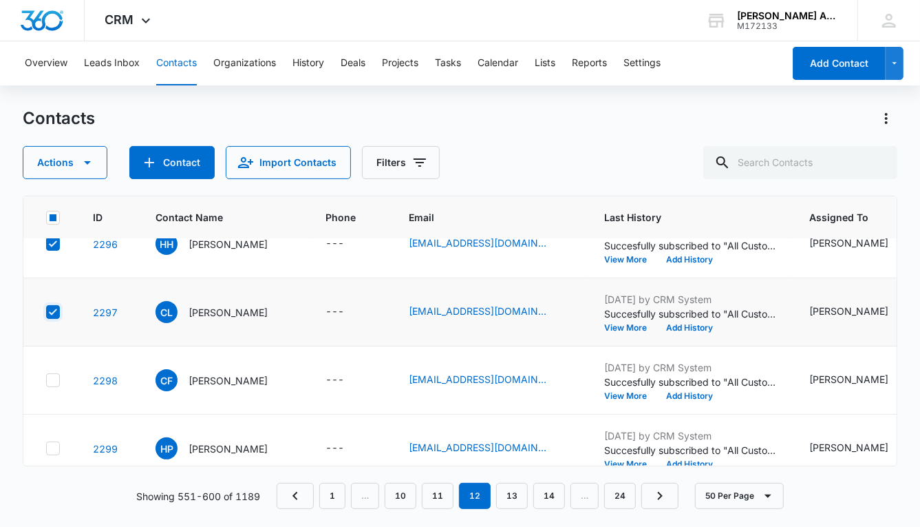
checkbox input "true"
click at [52, 381] on icon at bounding box center [53, 380] width 12 height 12
click at [46, 381] on input "checkbox" at bounding box center [45, 380] width 1 height 1
checkbox input "true"
click at [53, 442] on icon at bounding box center [53, 448] width 12 height 12
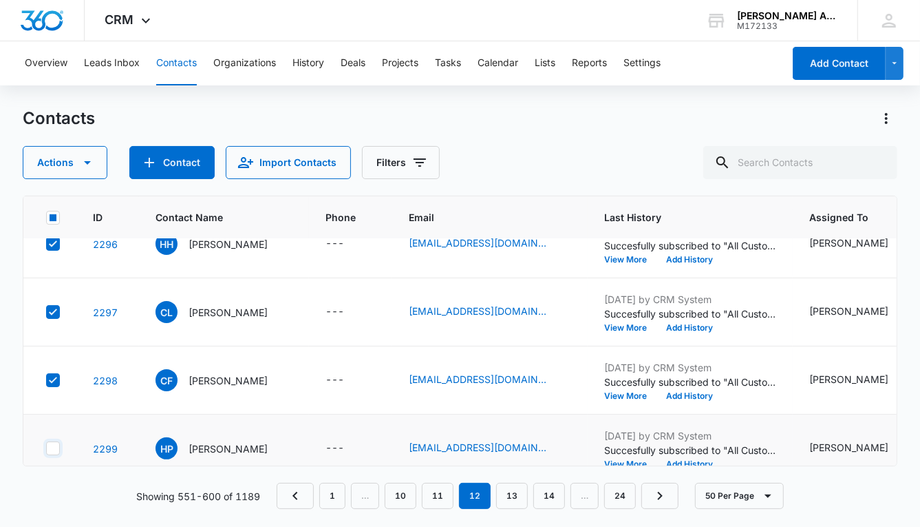
click at [46, 448] on input "checkbox" at bounding box center [45, 448] width 1 height 1
checkbox input "true"
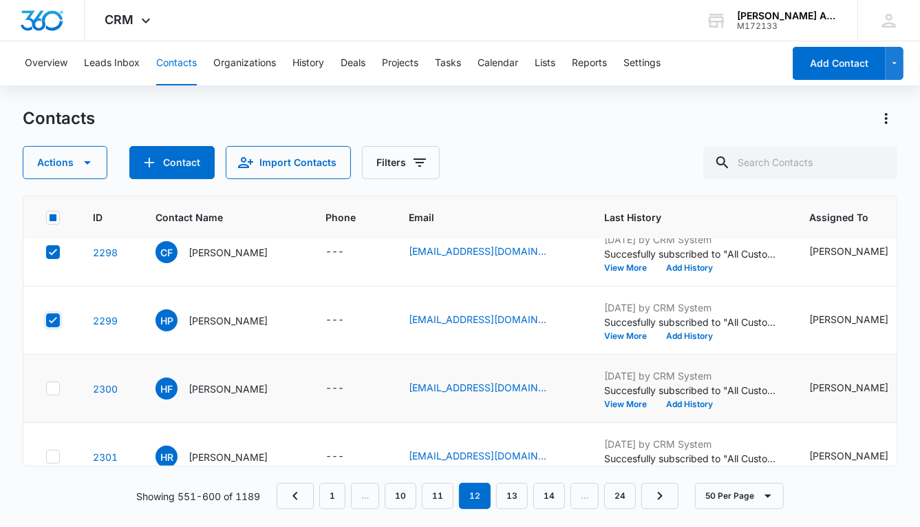
scroll to position [3187, 0]
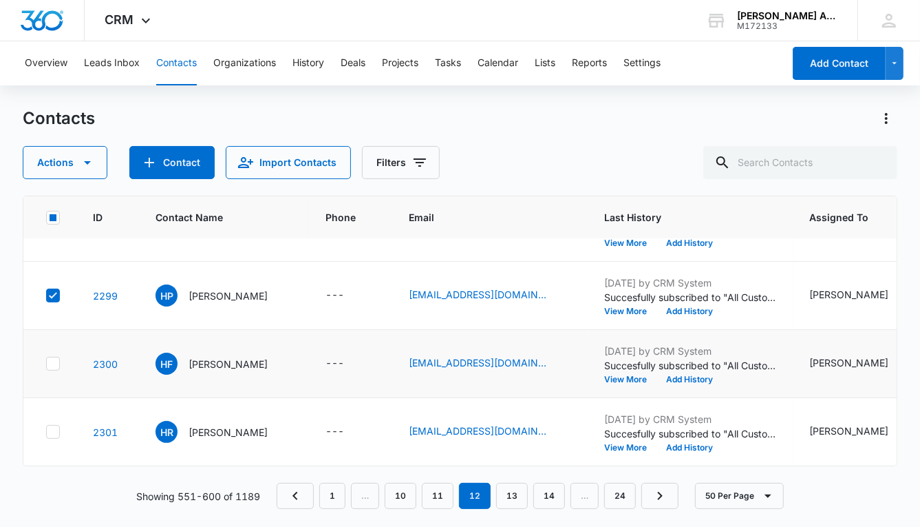
click at [54, 357] on icon at bounding box center [53, 363] width 12 height 12
click at [46, 363] on input "checkbox" at bounding box center [45, 363] width 1 height 1
checkbox input "true"
click at [53, 425] on icon at bounding box center [53, 431] width 12 height 12
click at [46, 432] on input "checkbox" at bounding box center [45, 432] width 1 height 1
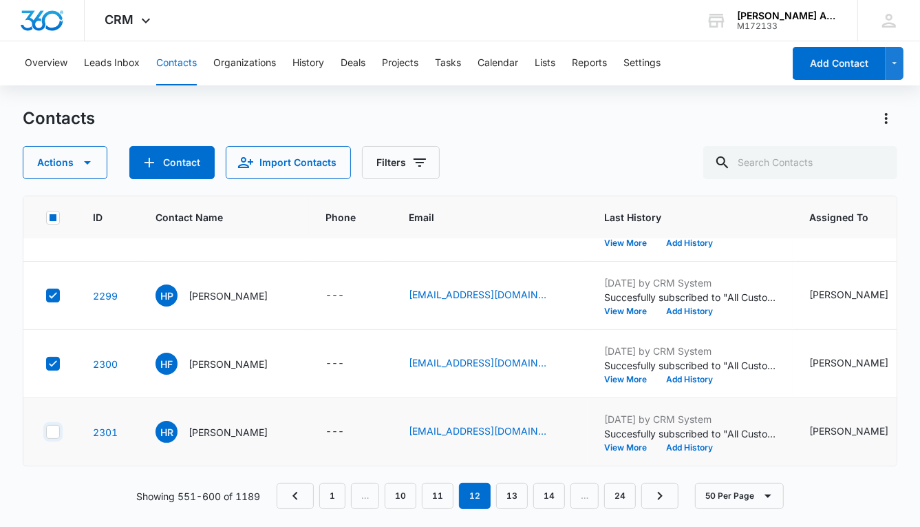
checkbox input "true"
click at [63, 167] on button "Actions" at bounding box center [65, 162] width 85 height 33
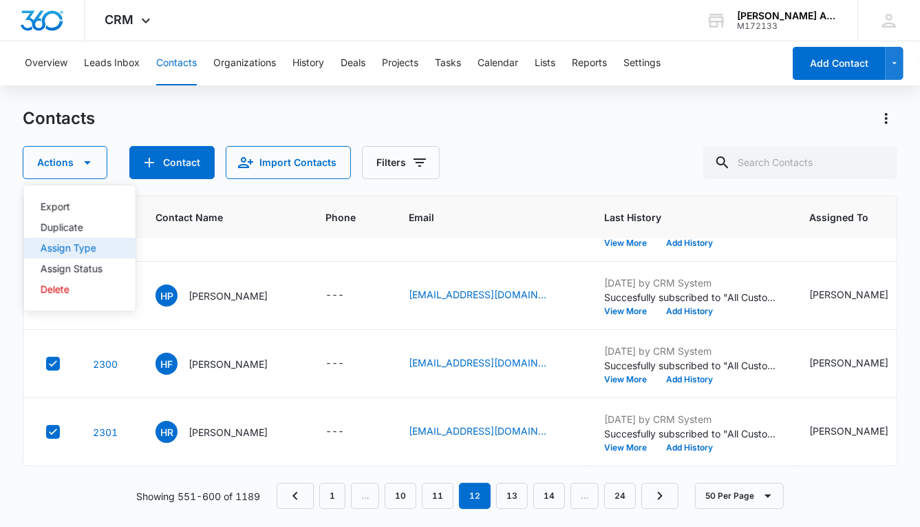
click at [72, 246] on div "Assign Type" at bounding box center [72, 248] width 62 height 10
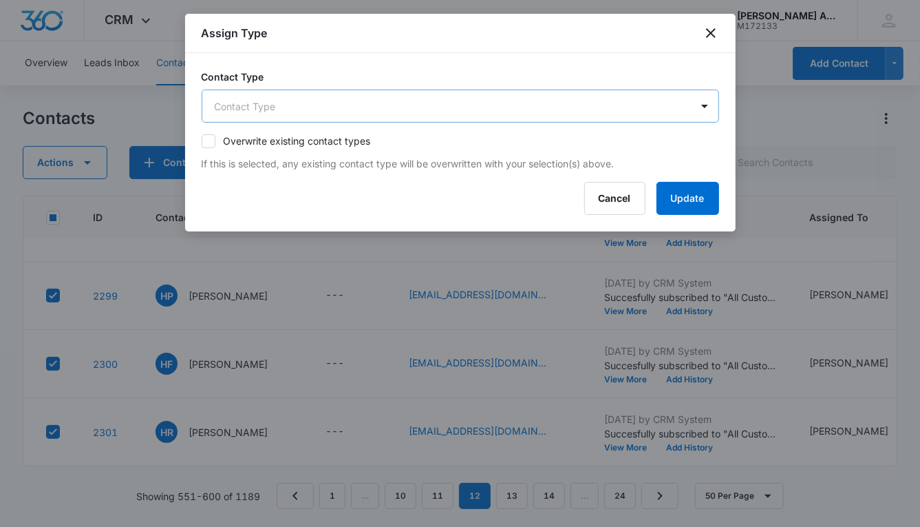
click at [401, 100] on body "CRM Apps Reputation Websites Forms CRM Email Social POS Content Ads Intelligenc…" at bounding box center [460, 263] width 920 height 527
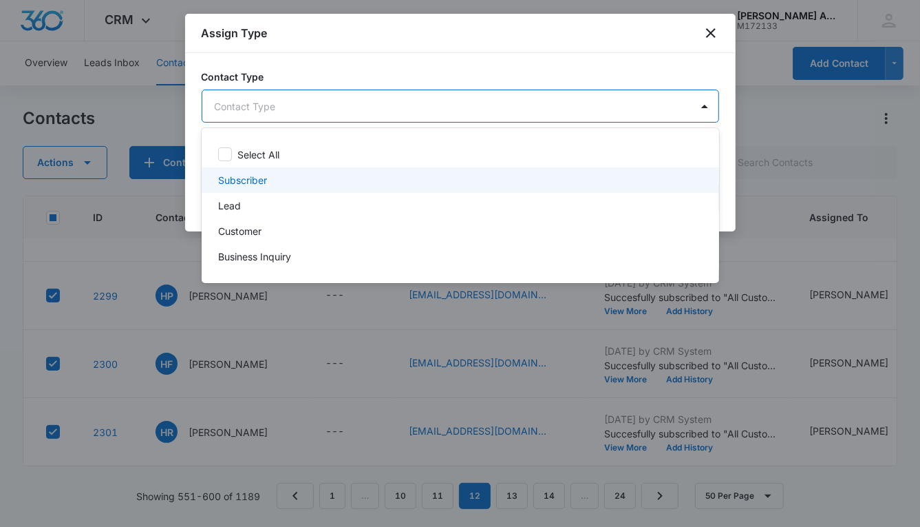
click at [296, 181] on div "Subscriber" at bounding box center [459, 180] width 482 height 14
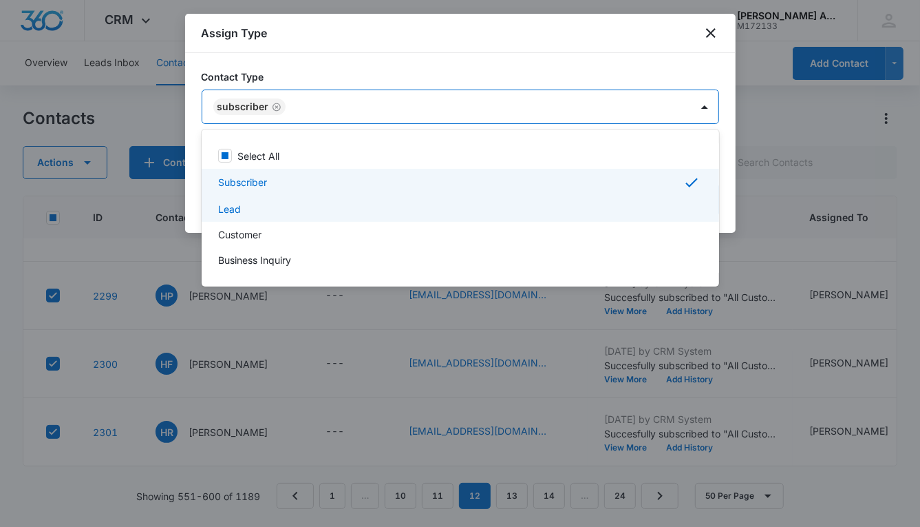
click at [279, 211] on div "Lead" at bounding box center [459, 209] width 482 height 14
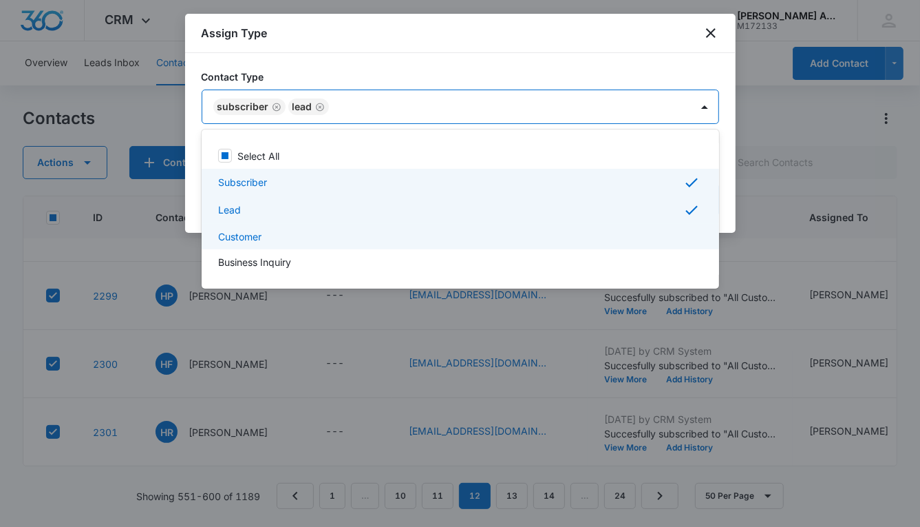
click at [280, 231] on div "Customer" at bounding box center [459, 236] width 482 height 14
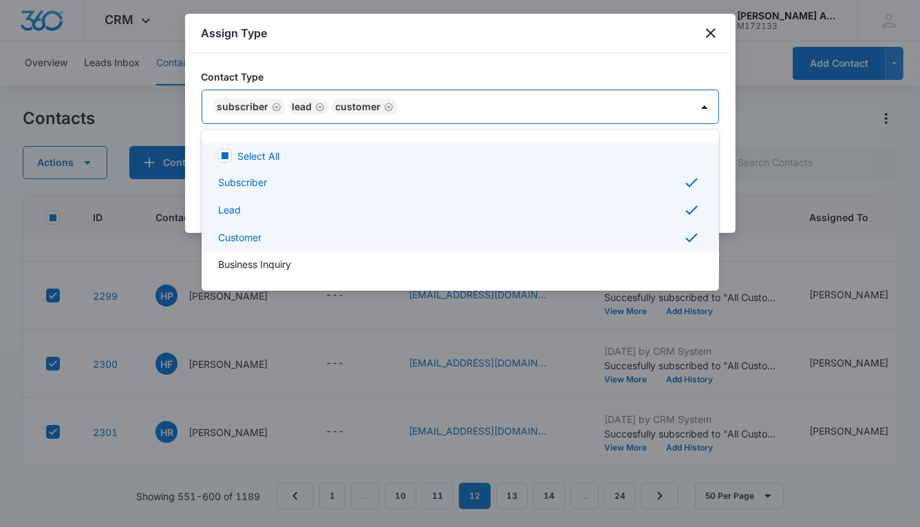
click at [478, 106] on div at bounding box center [460, 263] width 920 height 527
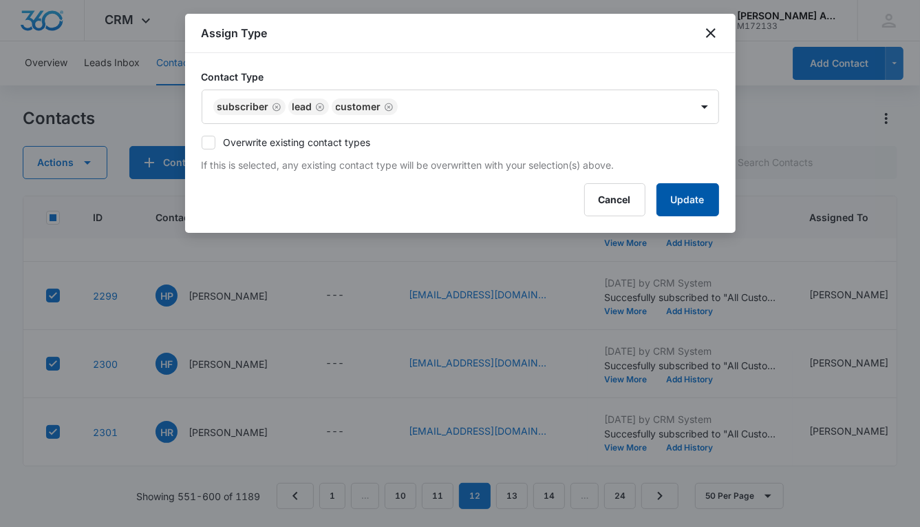
click at [675, 193] on button "Update" at bounding box center [688, 199] width 63 height 33
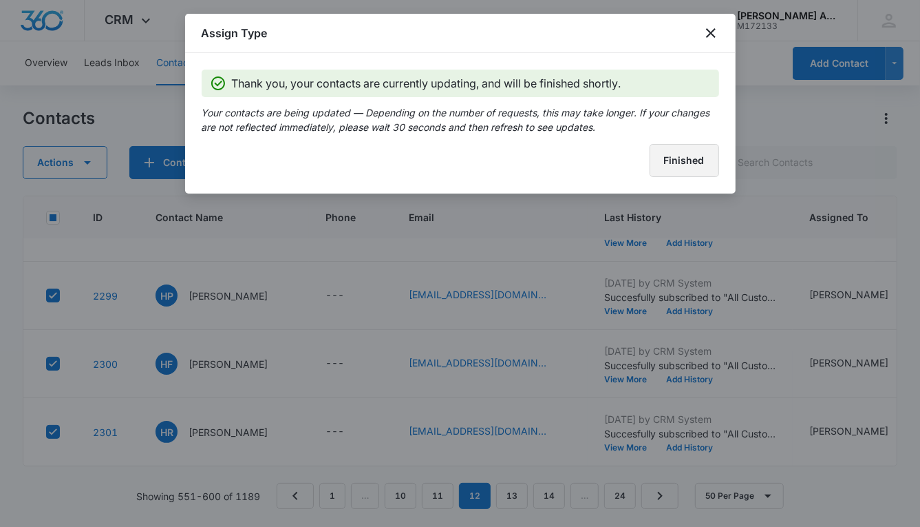
click at [666, 168] on button "Finished" at bounding box center [685, 160] width 70 height 33
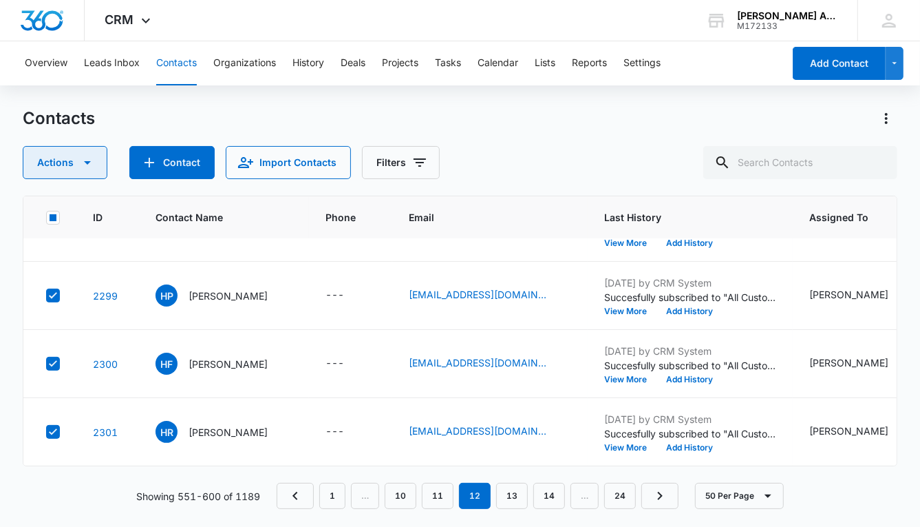
click at [67, 168] on button "Actions" at bounding box center [65, 162] width 85 height 33
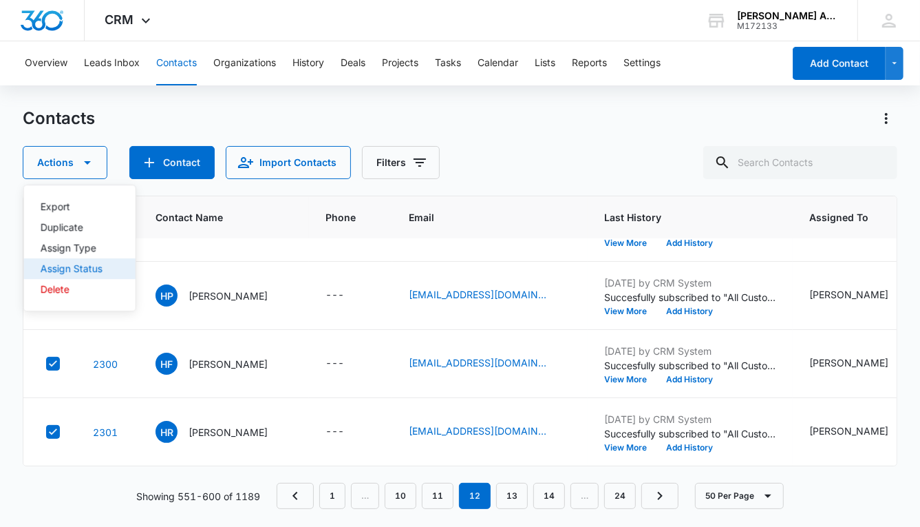
click at [98, 268] on div "Assign Status" at bounding box center [72, 269] width 62 height 10
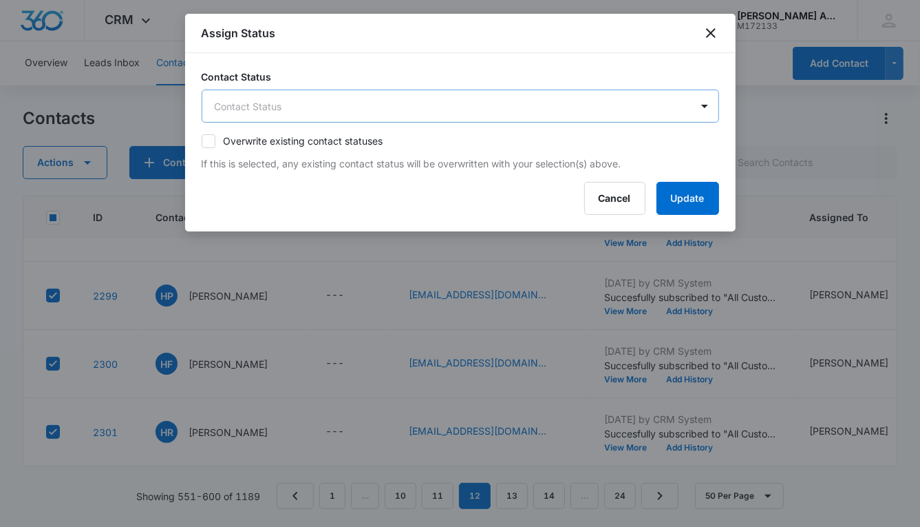
click at [315, 107] on body "CRM Apps Reputation Websites Forms CRM Email Social POS Content Ads Intelligenc…" at bounding box center [460, 263] width 920 height 527
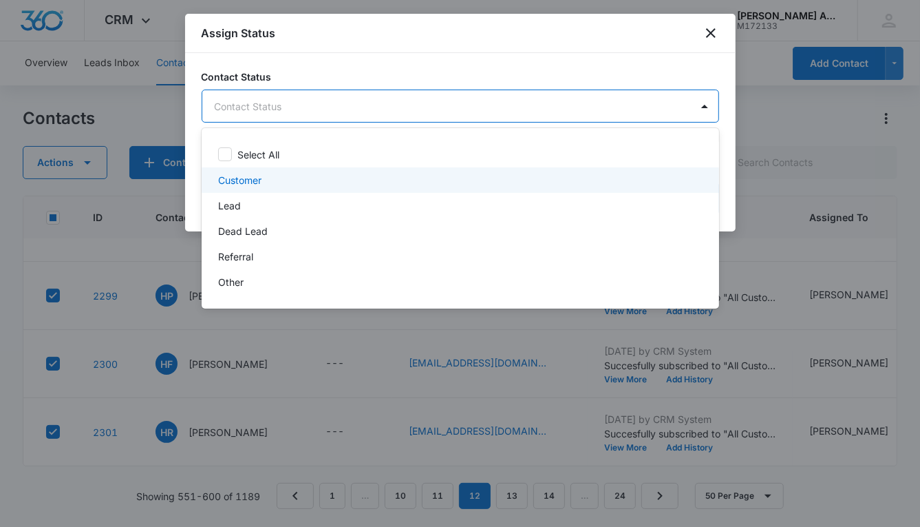
drag, startPoint x: 238, startPoint y: 178, endPoint x: 242, endPoint y: 187, distance: 10.2
click at [239, 178] on p "Customer" at bounding box center [239, 180] width 43 height 14
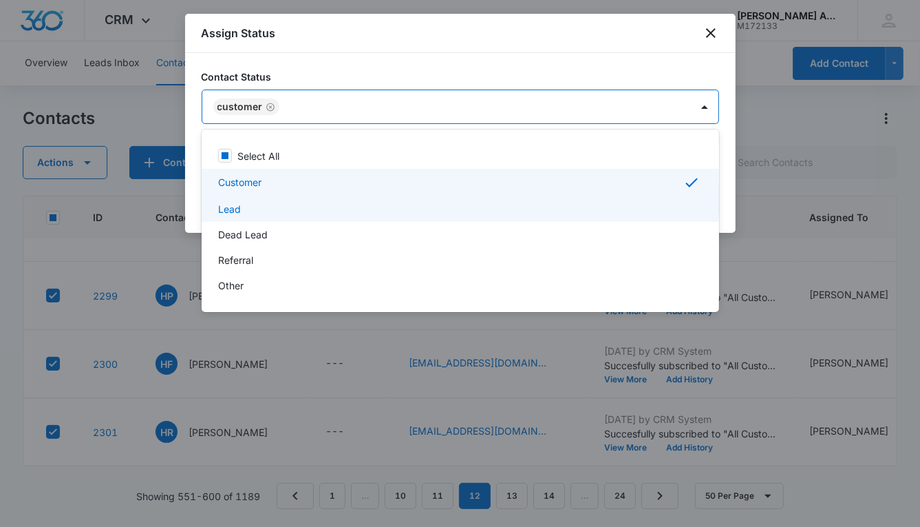
click at [237, 206] on p "Lead" at bounding box center [229, 209] width 23 height 14
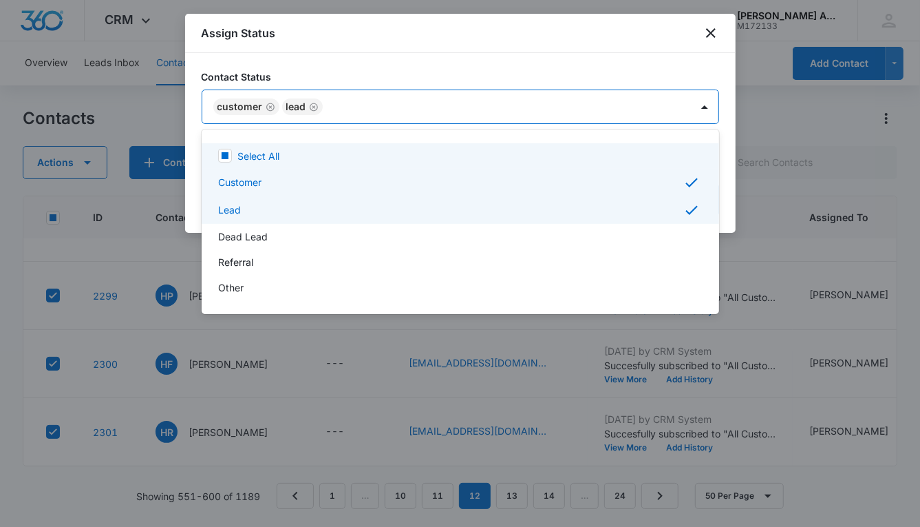
click at [555, 110] on div at bounding box center [460, 263] width 920 height 527
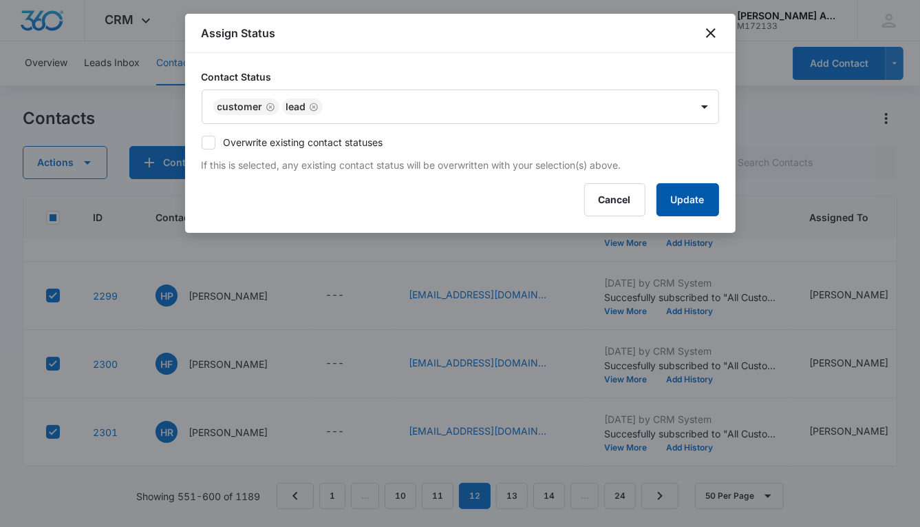
click at [666, 200] on button "Update" at bounding box center [688, 199] width 63 height 33
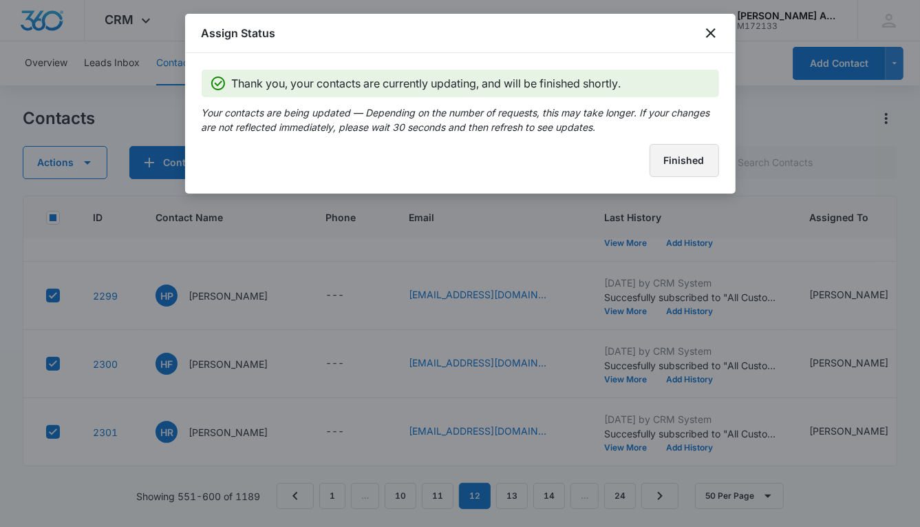
click at [673, 160] on button "Finished" at bounding box center [685, 160] width 70 height 33
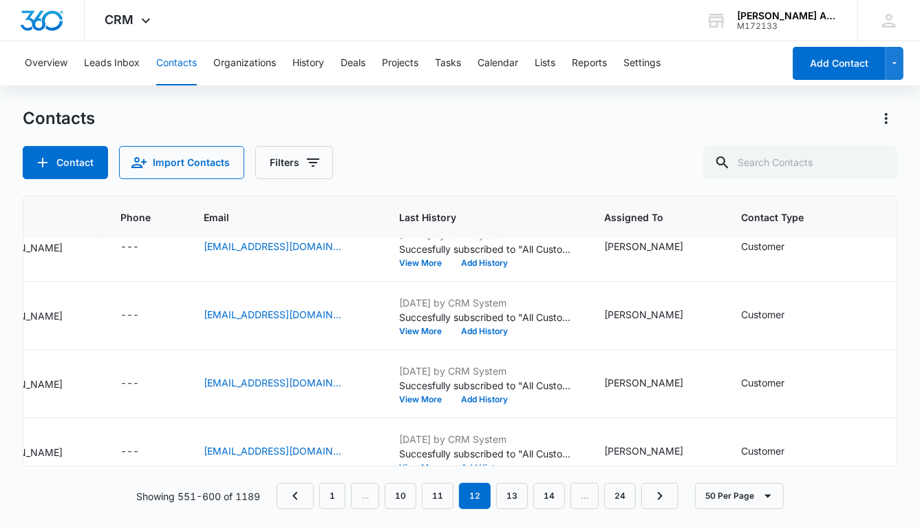
scroll to position [2751, 0]
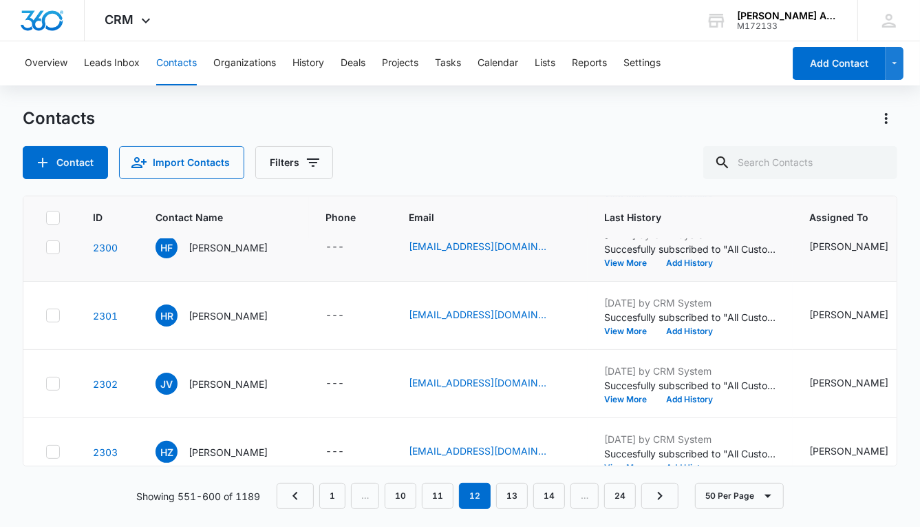
click at [53, 246] on icon at bounding box center [53, 247] width 12 height 12
click at [46, 247] on input "checkbox" at bounding box center [45, 247] width 1 height 1
checkbox input "true"
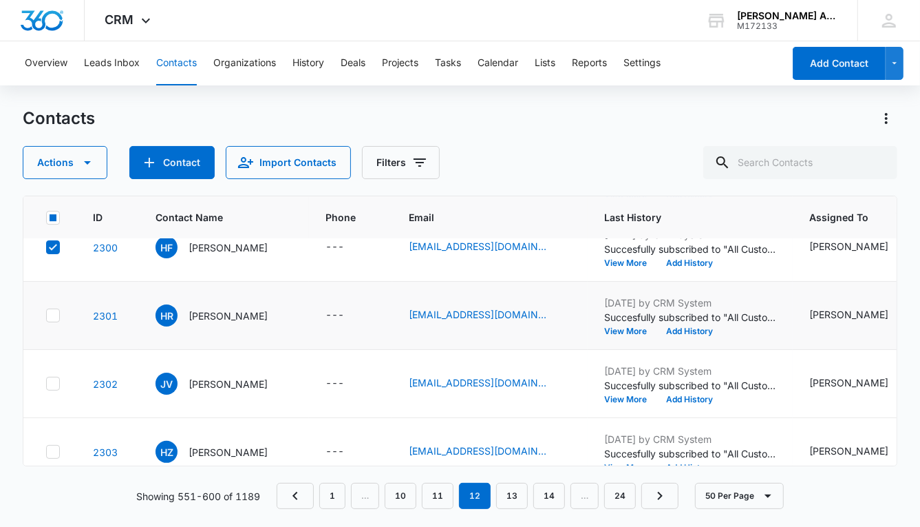
click at [55, 315] on icon at bounding box center [53, 315] width 12 height 12
click at [46, 315] on input "checkbox" at bounding box center [45, 315] width 1 height 1
checkbox input "true"
click at [53, 383] on icon at bounding box center [53, 383] width 12 height 12
click at [46, 383] on input "checkbox" at bounding box center [45, 383] width 1 height 1
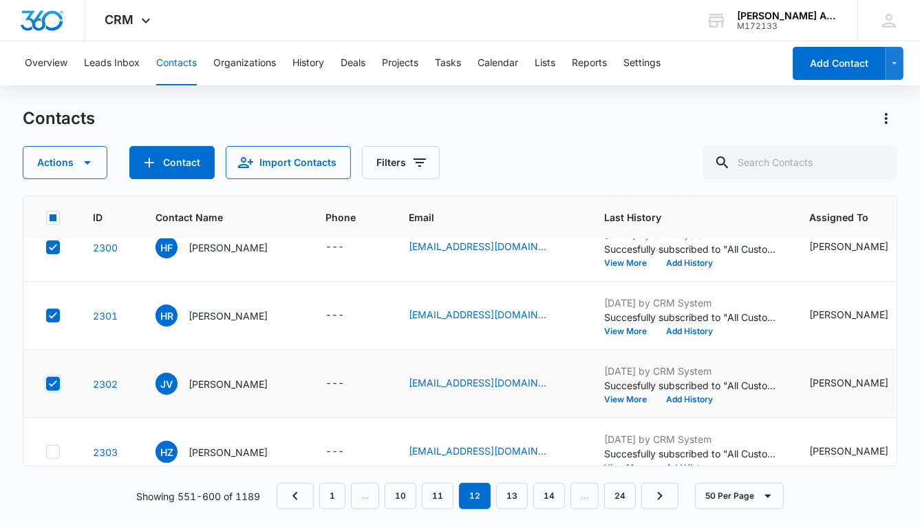
checkbox input "true"
click at [53, 446] on icon at bounding box center [53, 451] width 12 height 12
click at [46, 452] on input "checkbox" at bounding box center [45, 452] width 1 height 1
checkbox input "true"
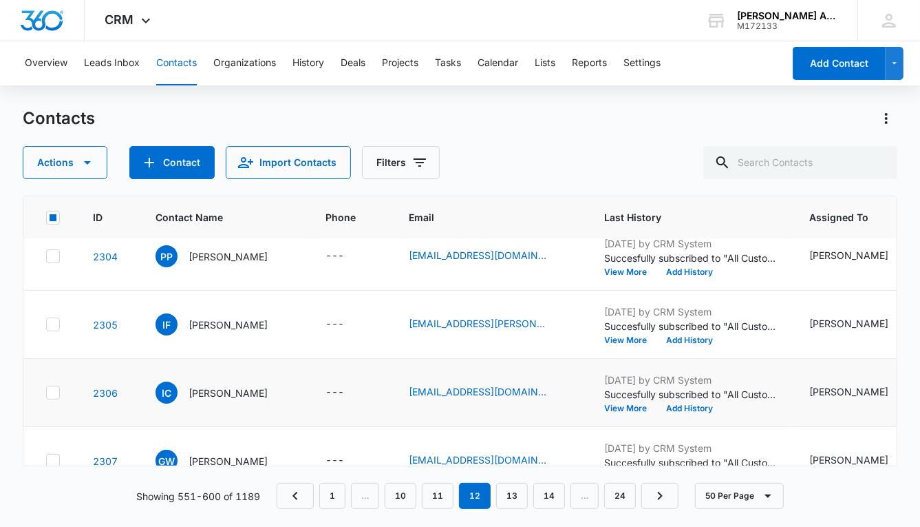
scroll to position [3018, 0]
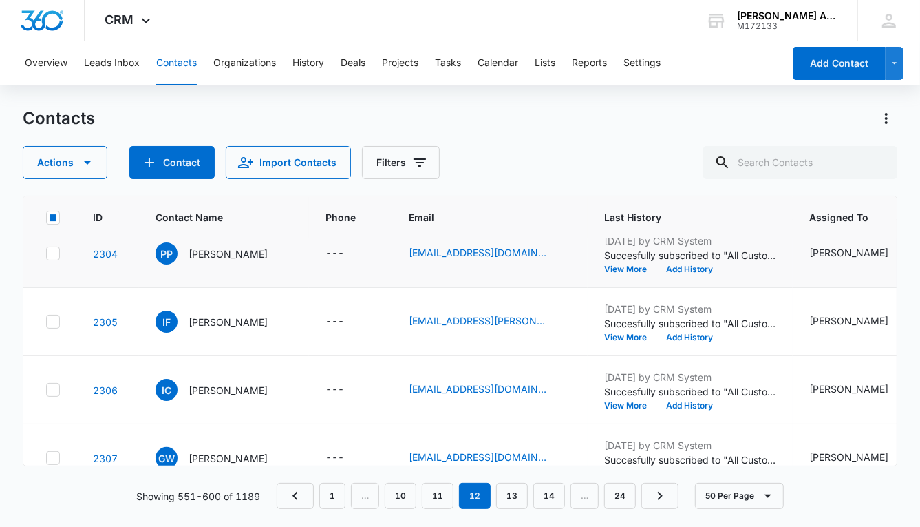
click at [55, 247] on icon at bounding box center [53, 253] width 12 height 12
click at [46, 253] on input "checkbox" at bounding box center [45, 253] width 1 height 1
checkbox input "true"
drag, startPoint x: 51, startPoint y: 312, endPoint x: 53, endPoint y: 341, distance: 29.7
click at [51, 315] on div at bounding box center [53, 322] width 14 height 14
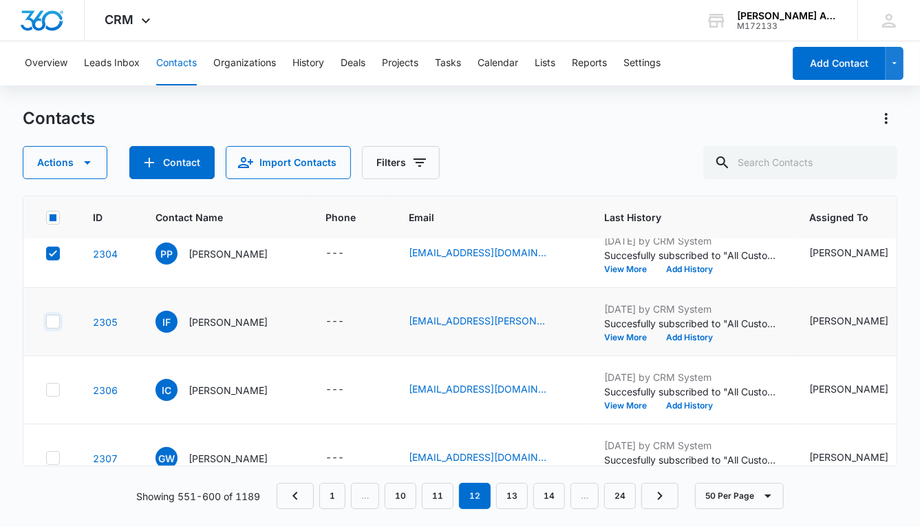
click at [46, 321] on input "checkbox" at bounding box center [45, 321] width 1 height 1
checkbox input "true"
drag, startPoint x: 57, startPoint y: 391, endPoint x: 59, endPoint y: 399, distance: 7.7
click at [57, 391] on icon at bounding box center [53, 389] width 12 height 12
click at [46, 390] on input "checkbox" at bounding box center [45, 390] width 1 height 1
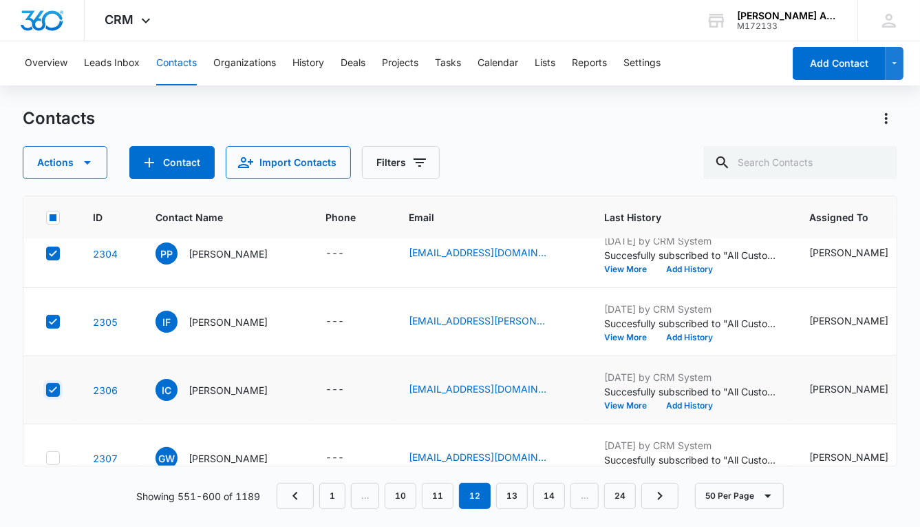
checkbox input "true"
click at [55, 452] on icon at bounding box center [53, 458] width 12 height 12
click at [46, 458] on input "checkbox" at bounding box center [45, 458] width 1 height 1
checkbox input "true"
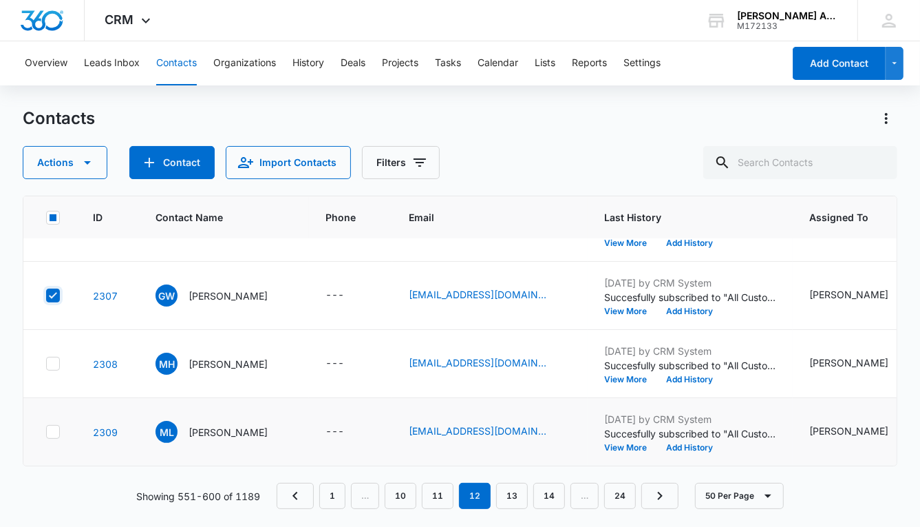
scroll to position [3187, 0]
click at [52, 357] on icon at bounding box center [53, 363] width 12 height 12
click at [46, 363] on input "checkbox" at bounding box center [45, 363] width 1 height 1
checkbox input "true"
click at [53, 425] on icon at bounding box center [53, 431] width 12 height 12
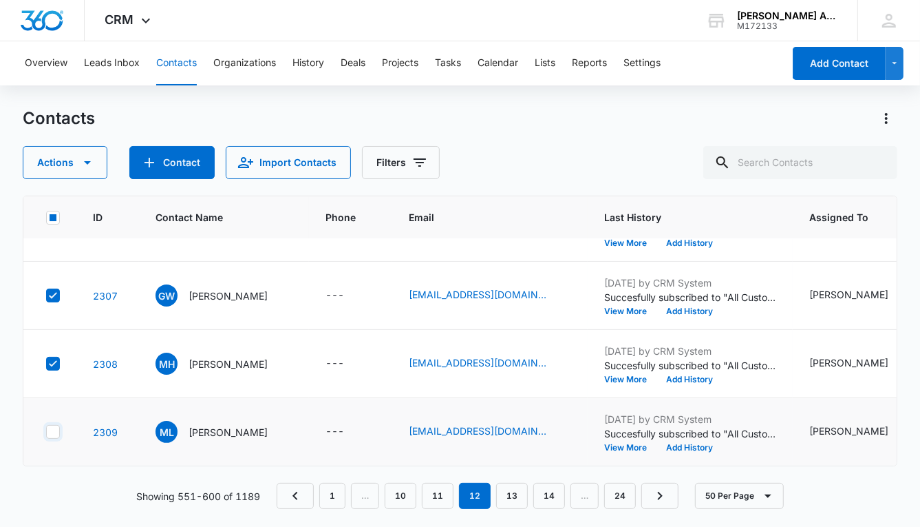
click at [46, 432] on input "checkbox" at bounding box center [45, 432] width 1 height 1
checkbox input "true"
click at [50, 165] on button "Actions" at bounding box center [65, 162] width 85 height 33
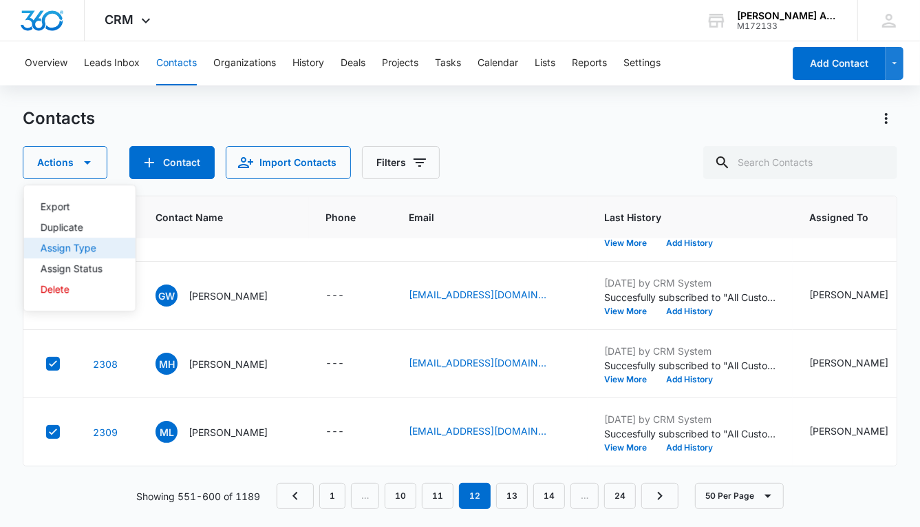
click at [100, 248] on div "Assign Type" at bounding box center [72, 248] width 62 height 10
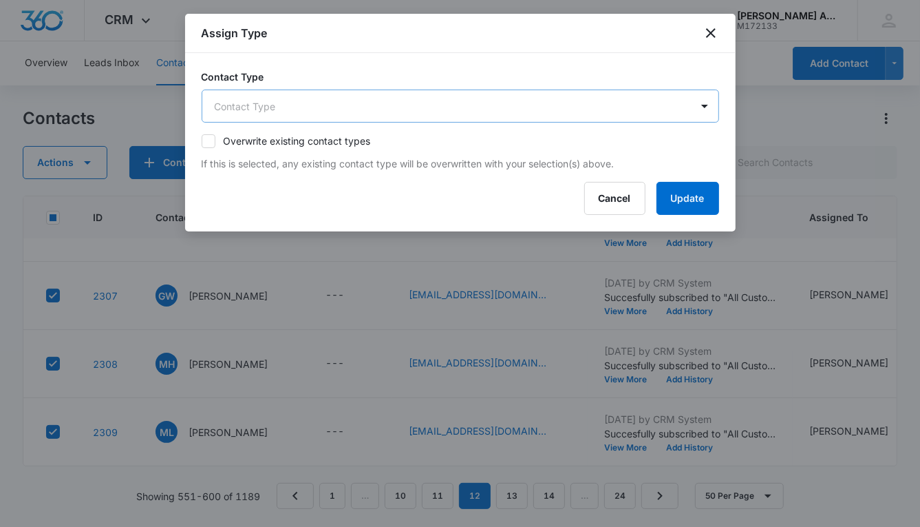
click at [361, 100] on body "CRM Apps Reputation Websites Forms CRM Email Social POS Content Ads Intelligenc…" at bounding box center [460, 263] width 920 height 527
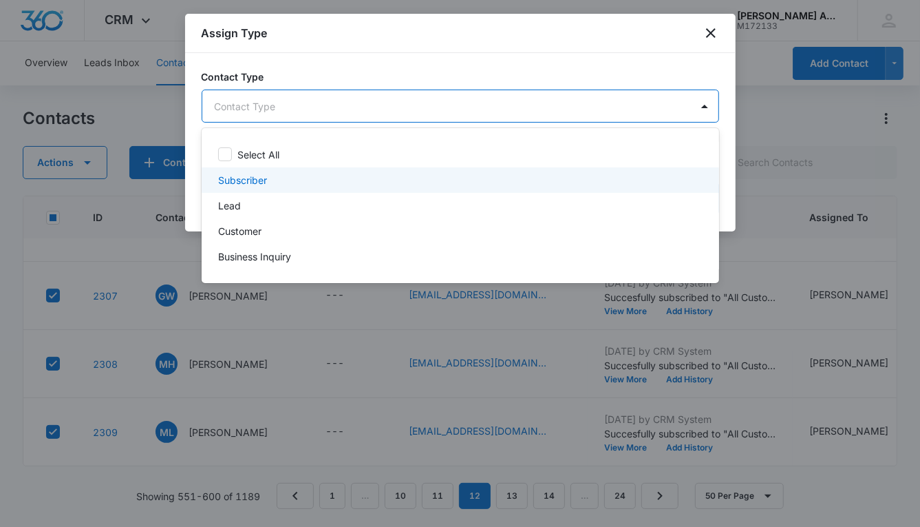
click at [302, 180] on div "Subscriber" at bounding box center [459, 180] width 482 height 14
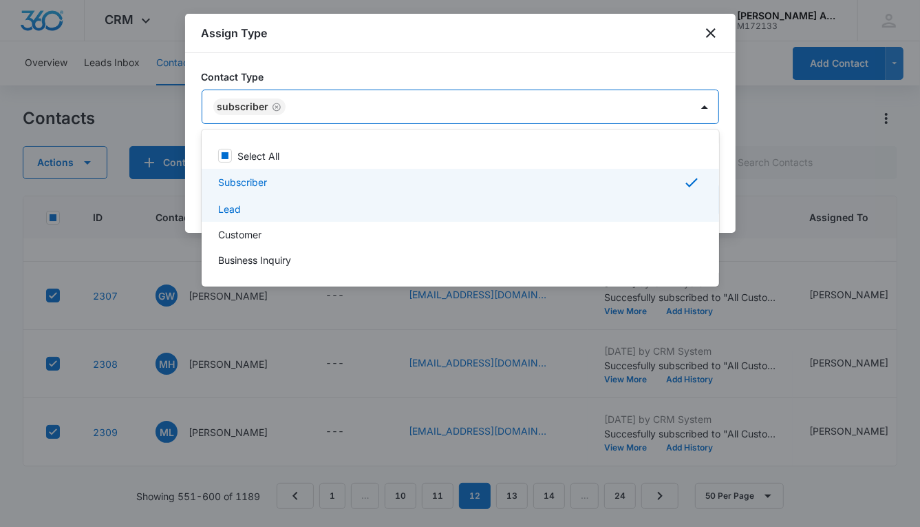
click at [294, 207] on div "Lead" at bounding box center [459, 209] width 482 height 14
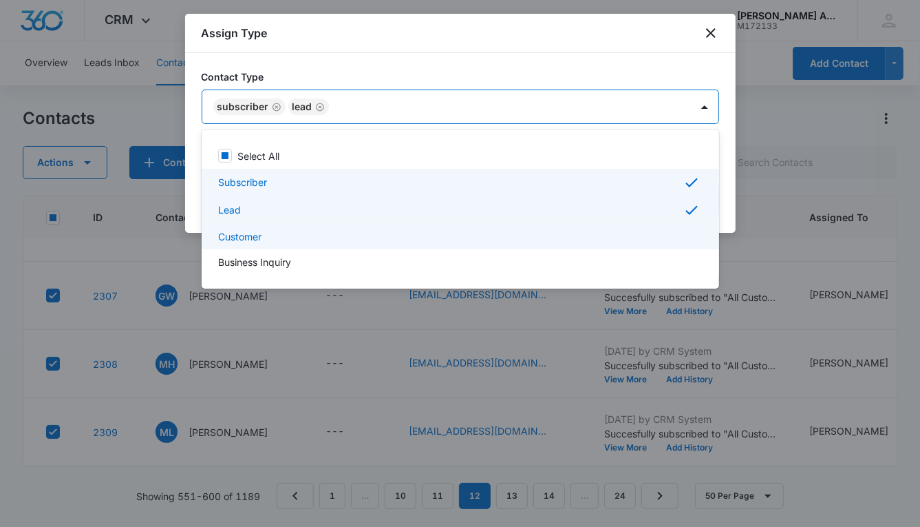
click at [290, 237] on div "Customer" at bounding box center [459, 236] width 482 height 14
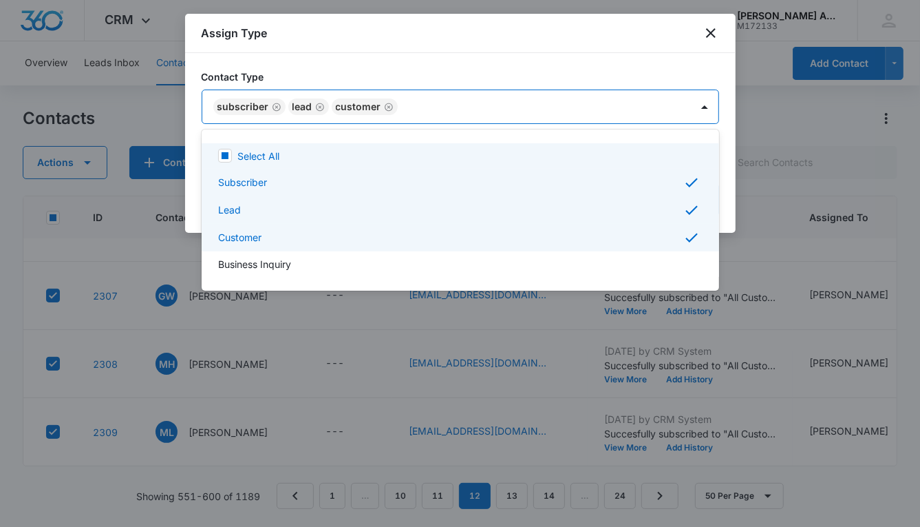
click at [516, 96] on div at bounding box center [460, 263] width 920 height 527
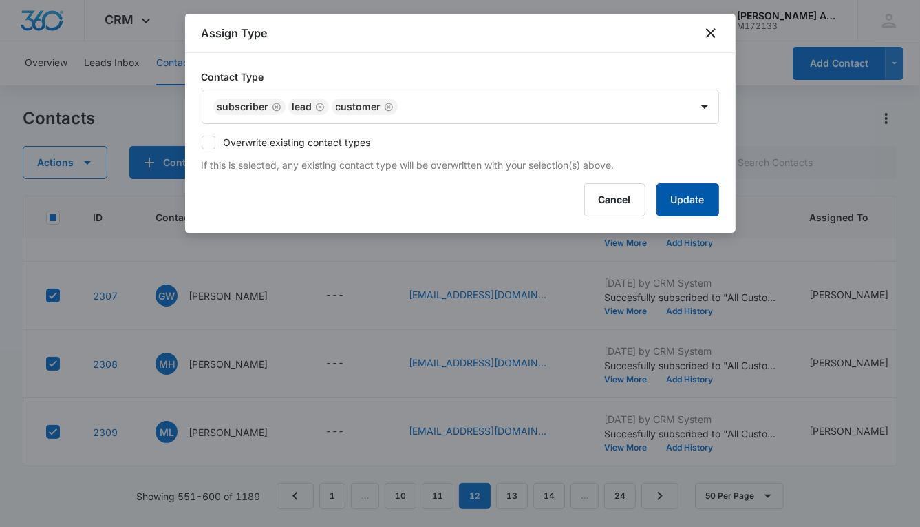
click at [661, 193] on button "Update" at bounding box center [688, 199] width 63 height 33
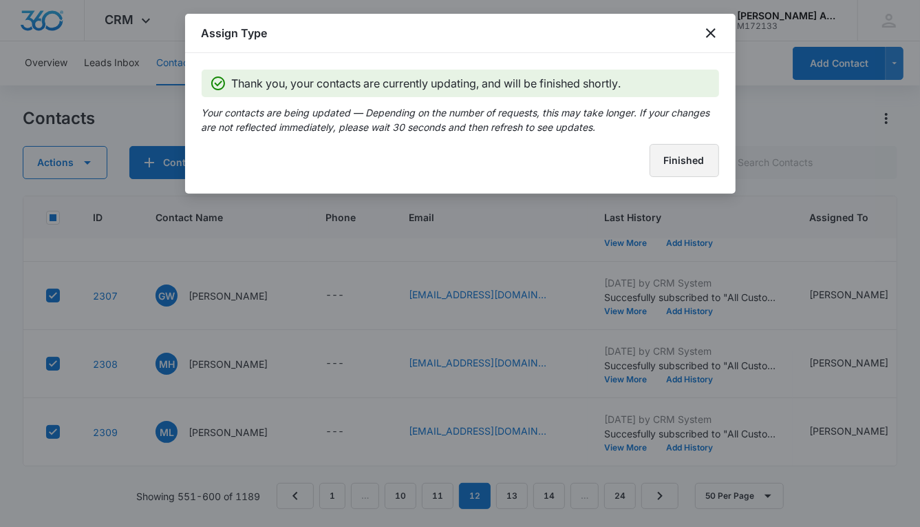
click at [666, 159] on button "Finished" at bounding box center [685, 160] width 70 height 33
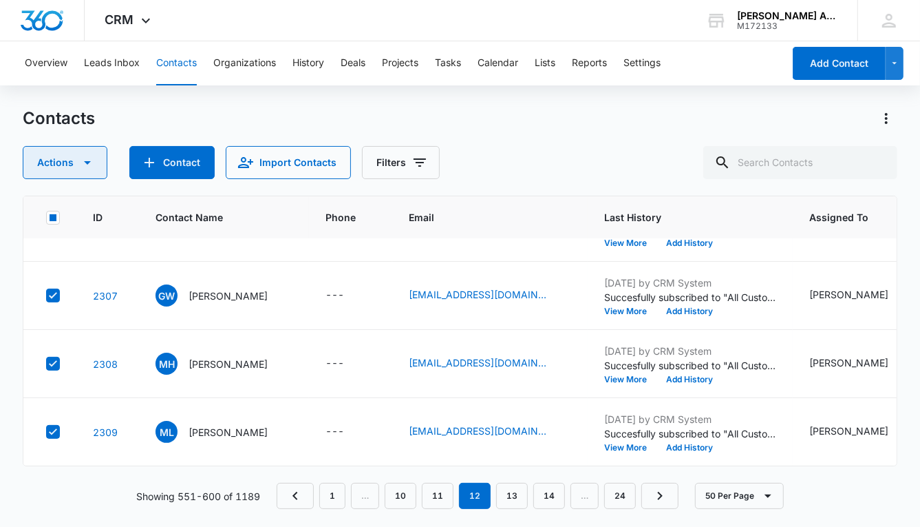
click at [72, 164] on button "Actions" at bounding box center [65, 162] width 85 height 33
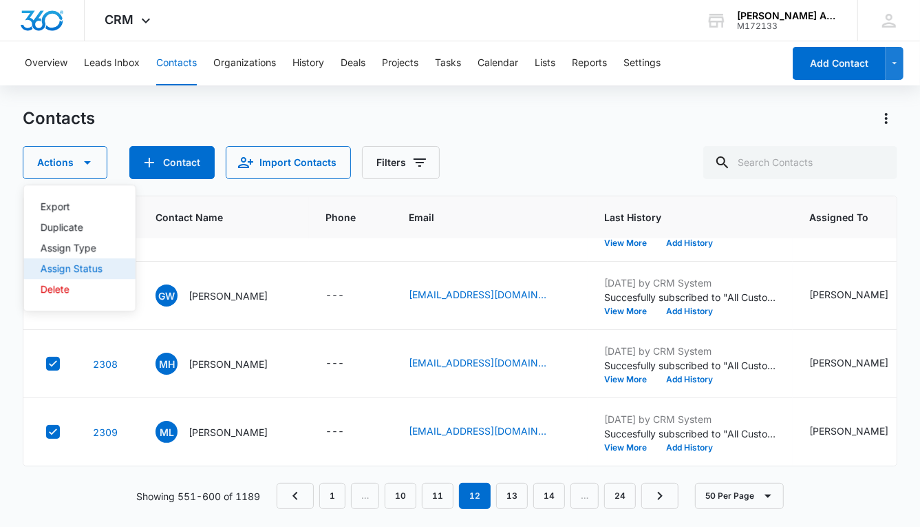
click at [76, 270] on div "Assign Status" at bounding box center [72, 269] width 62 height 10
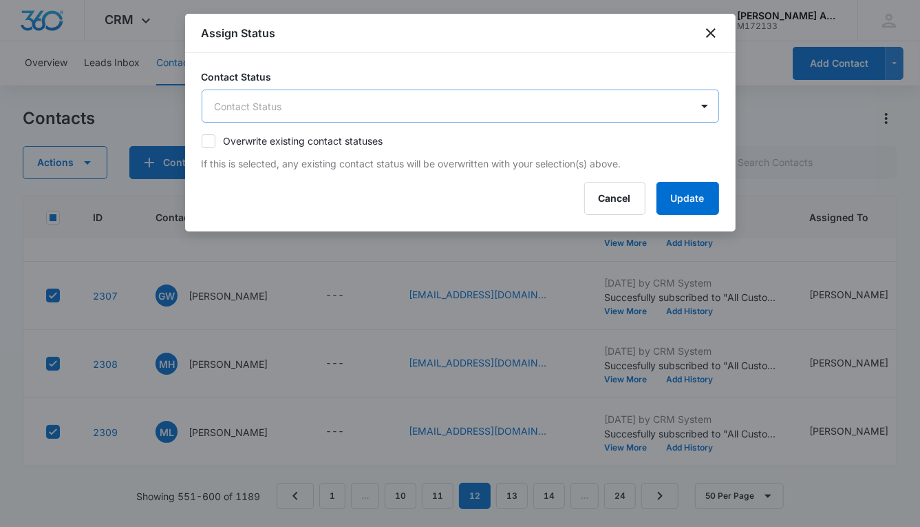
click at [391, 107] on body "CRM Apps Reputation Websites Forms CRM Email Social POS Content Ads Intelligenc…" at bounding box center [460, 263] width 920 height 527
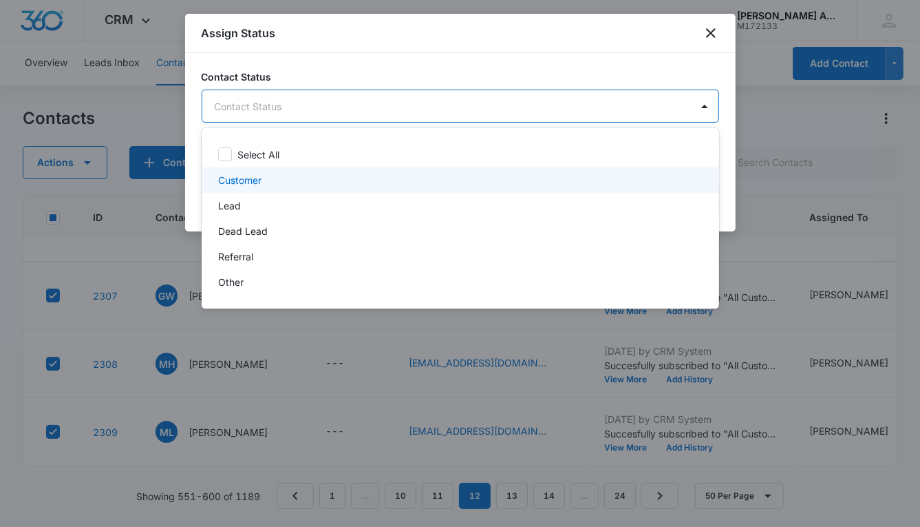
click at [242, 178] on p "Customer" at bounding box center [239, 180] width 43 height 14
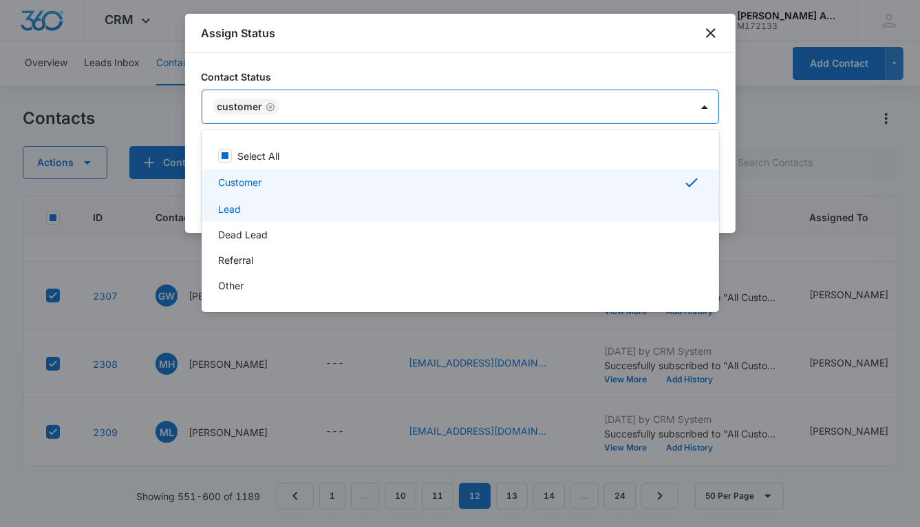
click at [239, 213] on p "Lead" at bounding box center [229, 209] width 23 height 14
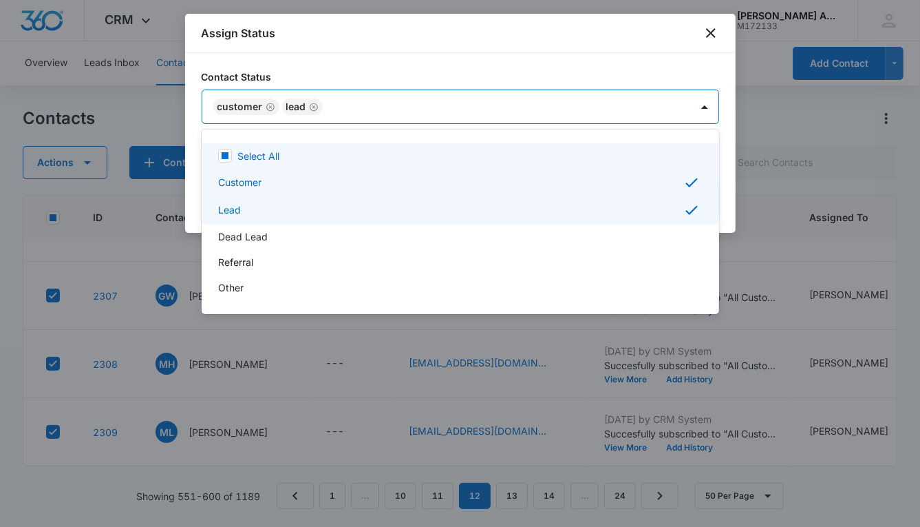
click at [575, 95] on div at bounding box center [460, 263] width 920 height 527
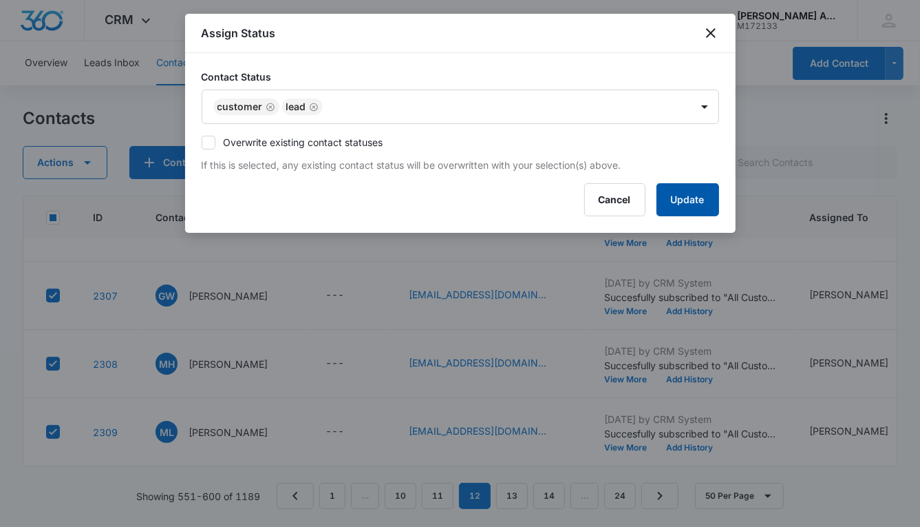
click at [669, 198] on button "Update" at bounding box center [688, 199] width 63 height 33
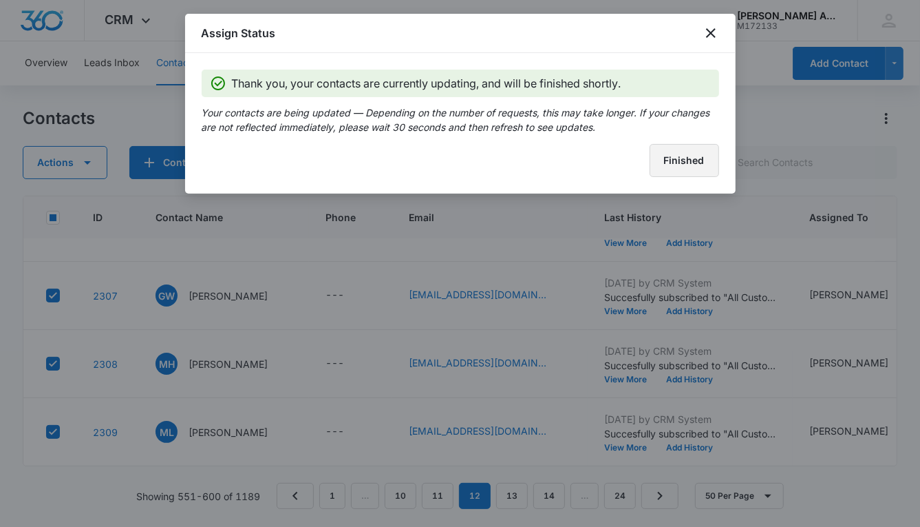
click at [671, 168] on button "Finished" at bounding box center [685, 160] width 70 height 33
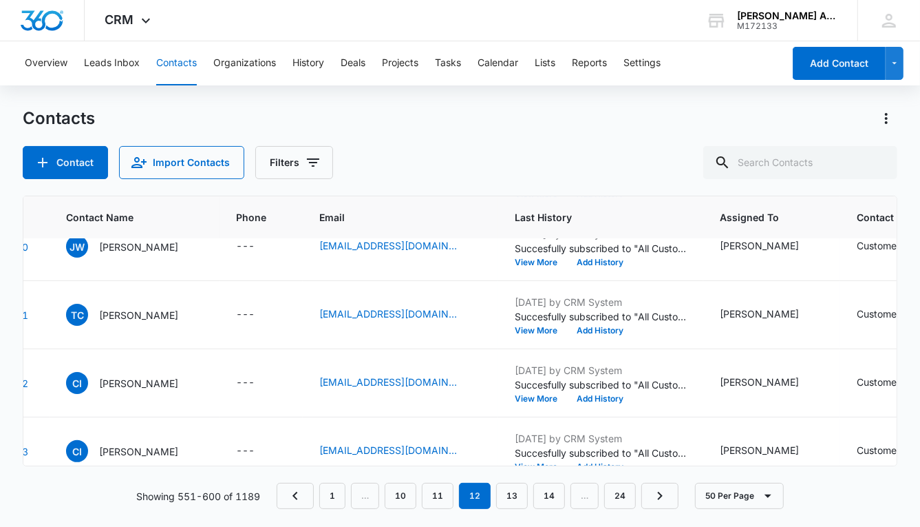
scroll to position [2752, 0]
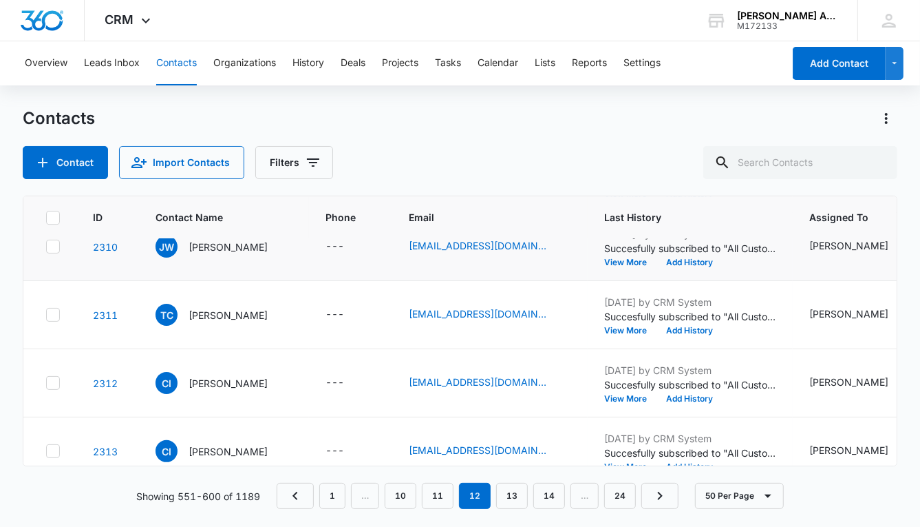
click at [54, 244] on icon at bounding box center [53, 246] width 8 height 6
click at [46, 246] on input "checkbox" at bounding box center [45, 246] width 1 height 1
checkbox input "true"
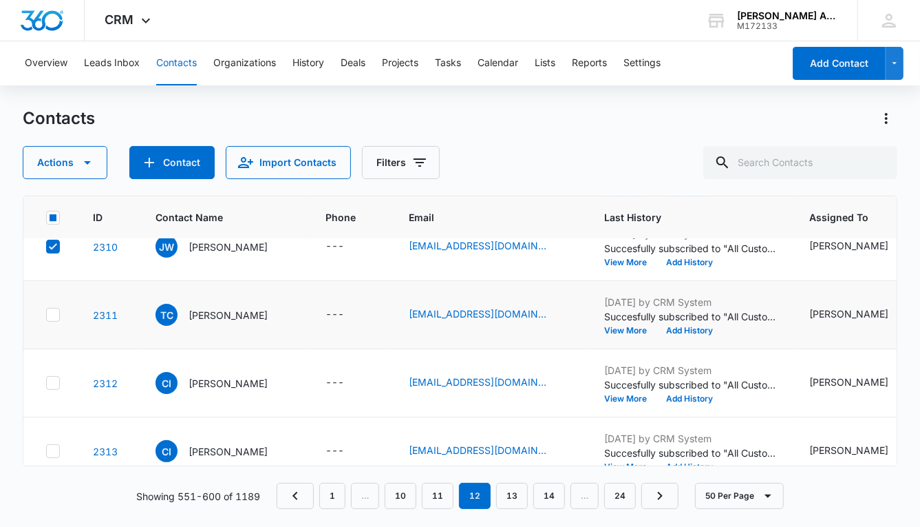
click at [53, 315] on icon at bounding box center [53, 314] width 12 height 12
click at [46, 315] on input "checkbox" at bounding box center [45, 315] width 1 height 1
checkbox input "true"
click at [54, 382] on icon at bounding box center [53, 383] width 12 height 12
click at [46, 383] on input "checkbox" at bounding box center [45, 383] width 1 height 1
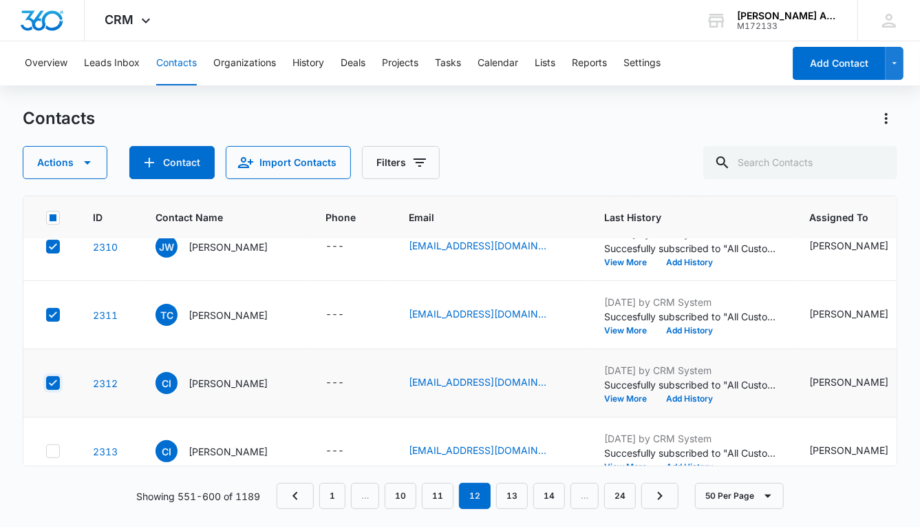
checkbox input "true"
click at [55, 448] on icon at bounding box center [53, 451] width 12 height 12
click at [46, 451] on input "checkbox" at bounding box center [45, 451] width 1 height 1
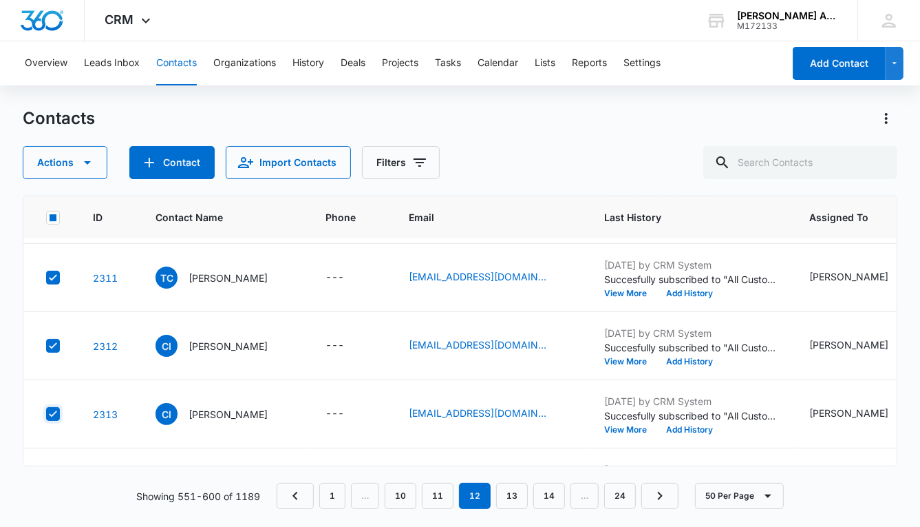
scroll to position [2787, 0]
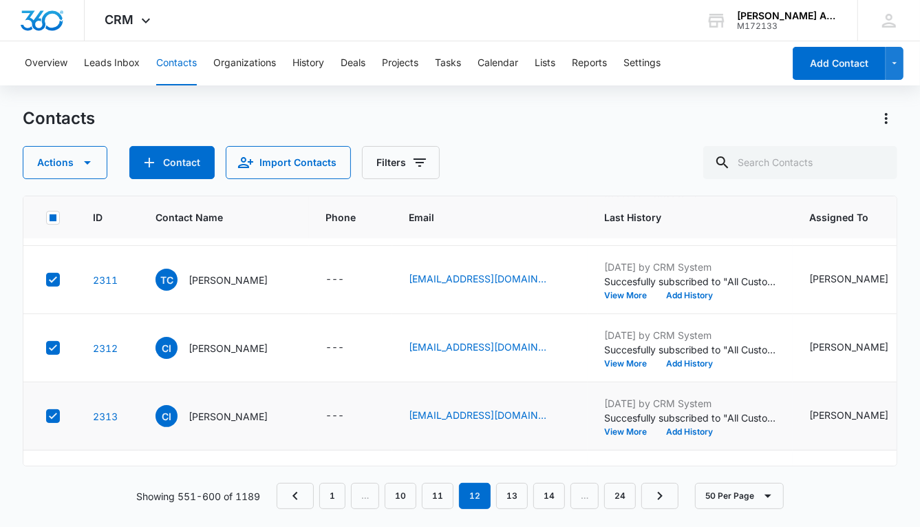
click at [56, 416] on icon at bounding box center [53, 416] width 12 height 12
click at [46, 416] on input "checkbox" at bounding box center [45, 416] width 1 height 1
checkbox input "false"
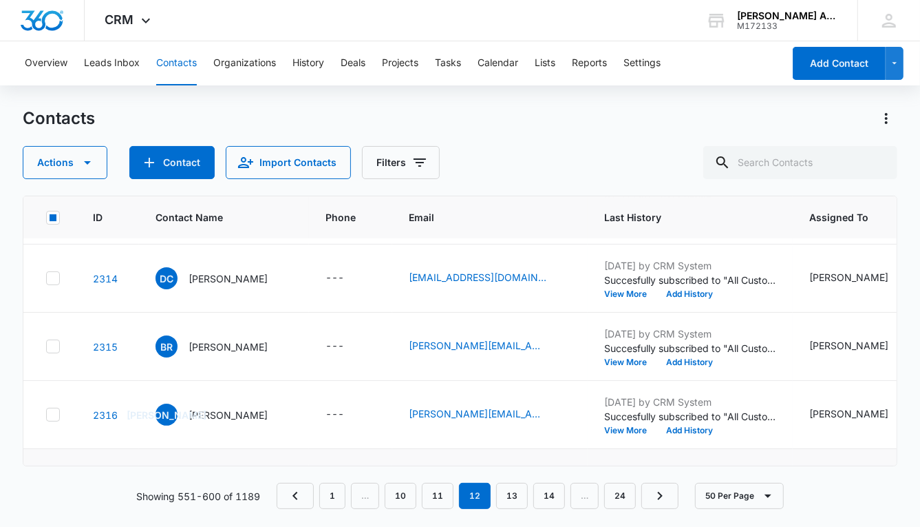
scroll to position [2995, 0]
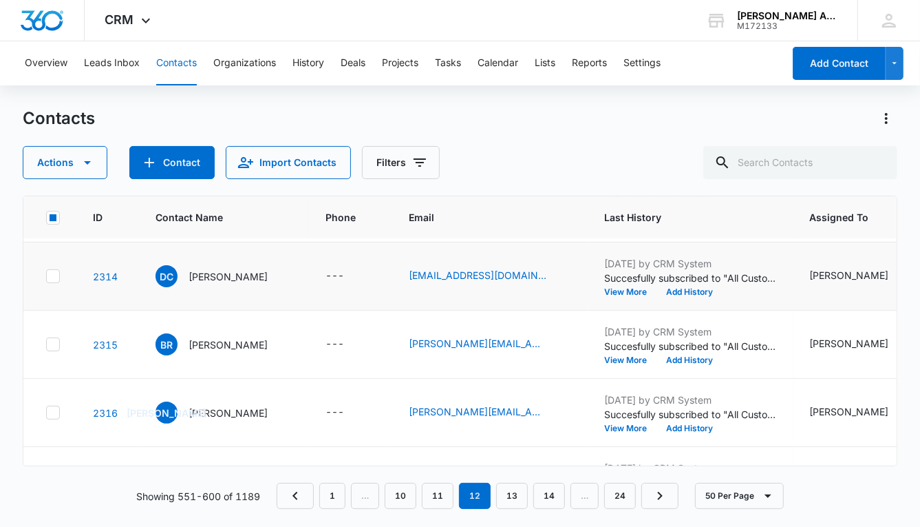
click at [54, 277] on icon at bounding box center [53, 276] width 12 height 12
click at [46, 277] on input "checkbox" at bounding box center [45, 276] width 1 height 1
checkbox input "true"
click at [53, 344] on icon at bounding box center [53, 344] width 12 height 12
click at [46, 344] on input "checkbox" at bounding box center [45, 344] width 1 height 1
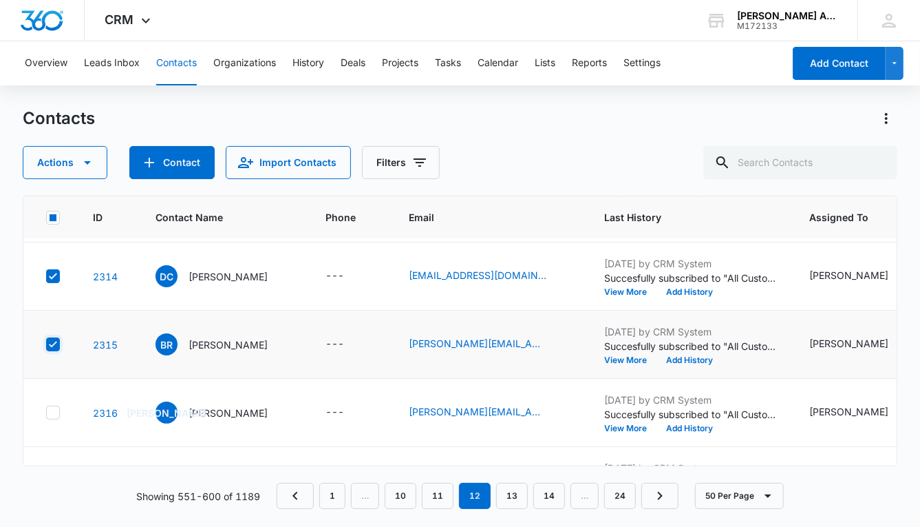
checkbox input "true"
click at [54, 406] on icon at bounding box center [53, 412] width 12 height 12
click at [46, 412] on input "checkbox" at bounding box center [45, 412] width 1 height 1
checkbox input "true"
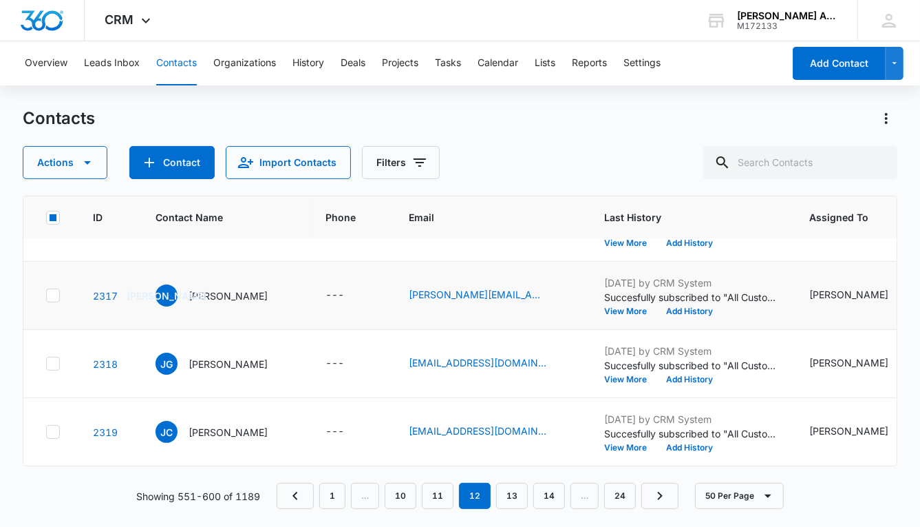
scroll to position [3187, 0]
click at [54, 289] on icon at bounding box center [53, 295] width 12 height 12
click at [46, 295] on input "checkbox" at bounding box center [45, 295] width 1 height 1
checkbox input "true"
click at [54, 357] on icon at bounding box center [53, 363] width 12 height 12
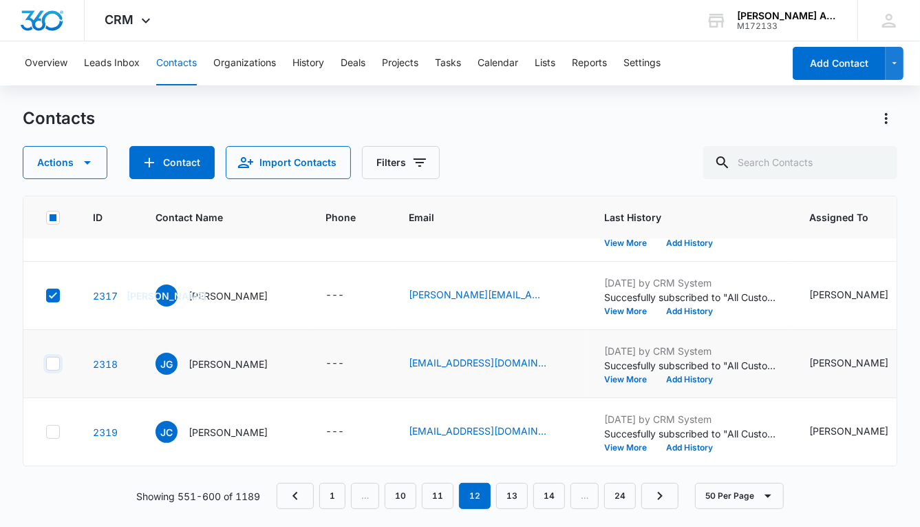
click at [46, 363] on input "checkbox" at bounding box center [45, 363] width 1 height 1
checkbox input "true"
click at [51, 425] on icon at bounding box center [53, 431] width 12 height 12
click at [46, 432] on input "checkbox" at bounding box center [45, 432] width 1 height 1
checkbox input "true"
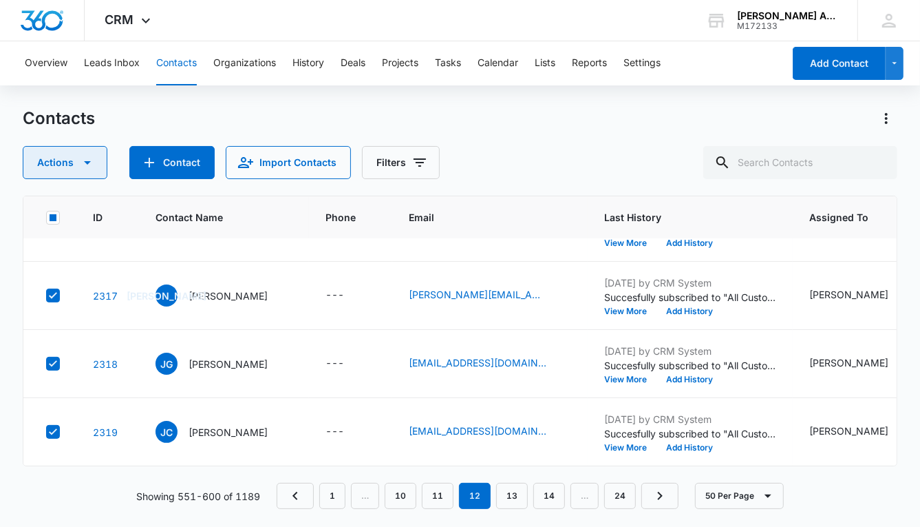
click at [62, 162] on button "Actions" at bounding box center [65, 162] width 85 height 33
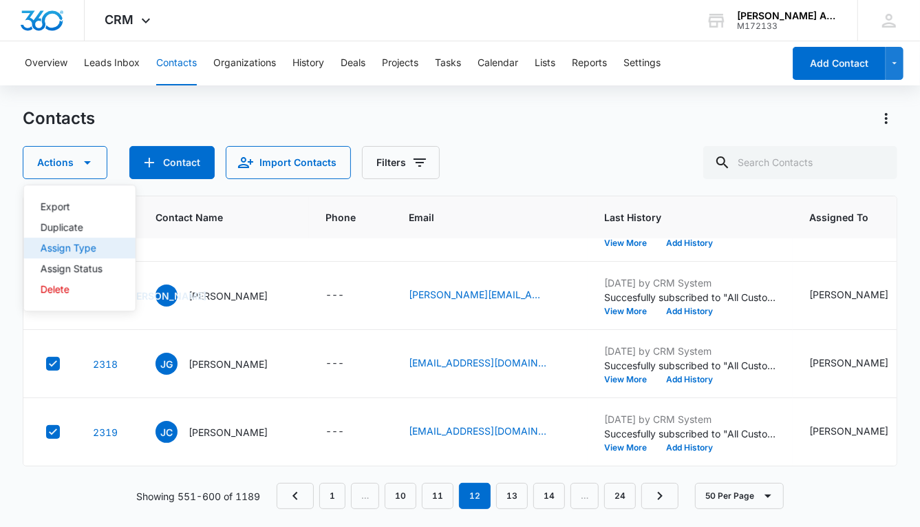
click at [87, 246] on div "Assign Type" at bounding box center [72, 248] width 62 height 10
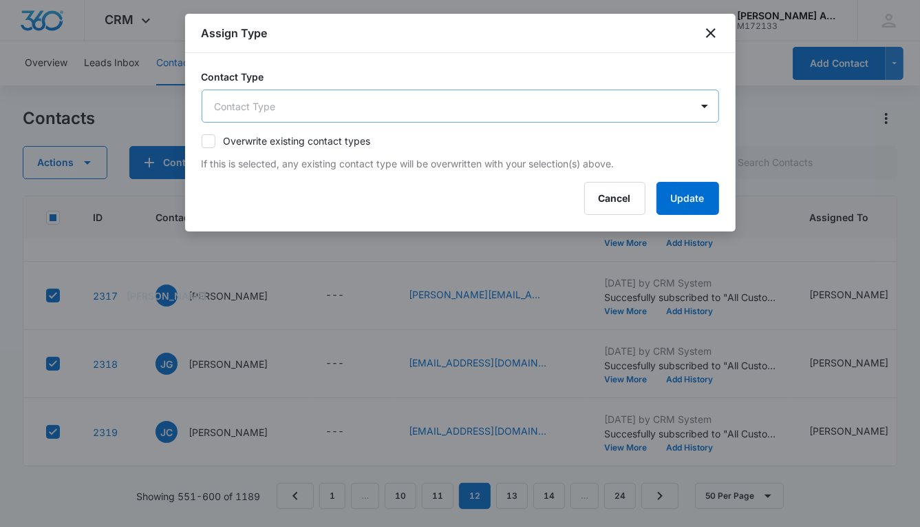
click at [359, 98] on body "CRM Apps Reputation Websites Forms CRM Email Social POS Content Ads Intelligenc…" at bounding box center [460, 263] width 920 height 527
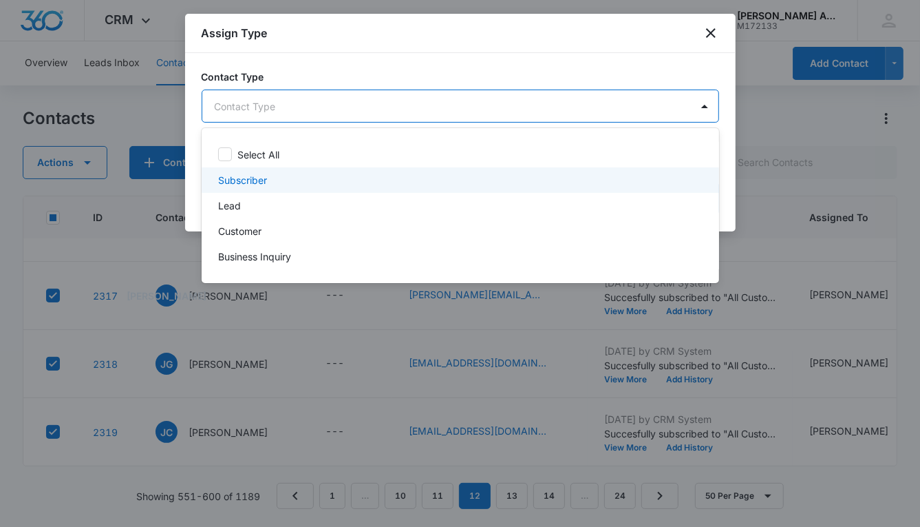
click at [260, 180] on p "Subscriber" at bounding box center [242, 180] width 49 height 14
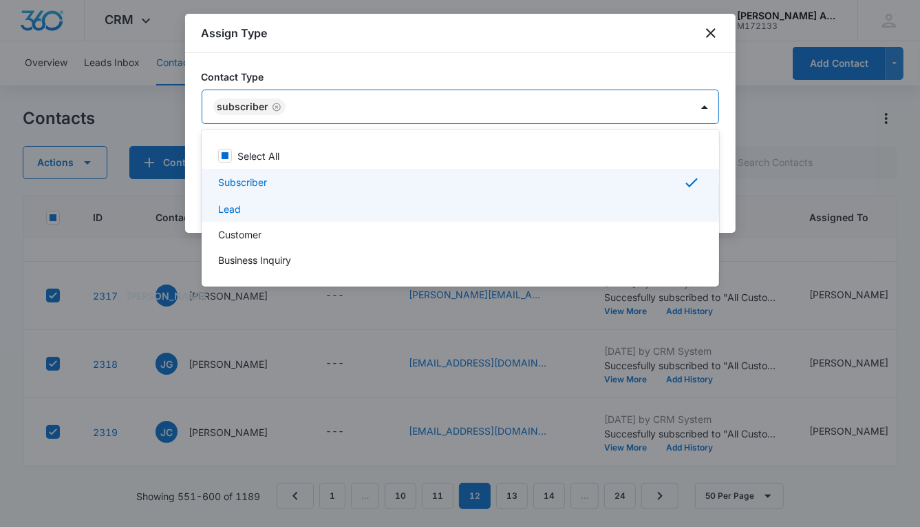
click at [243, 212] on div "Lead" at bounding box center [459, 209] width 482 height 14
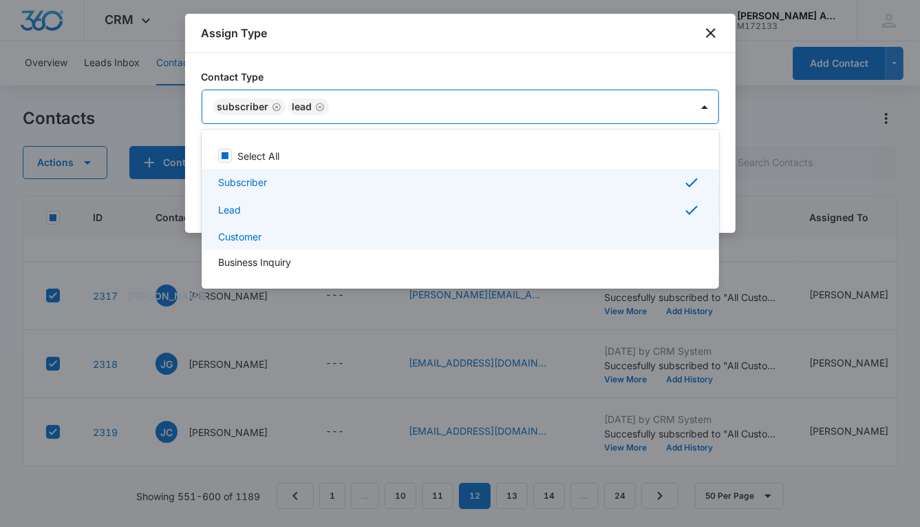
click at [248, 232] on p "Customer" at bounding box center [239, 236] width 43 height 14
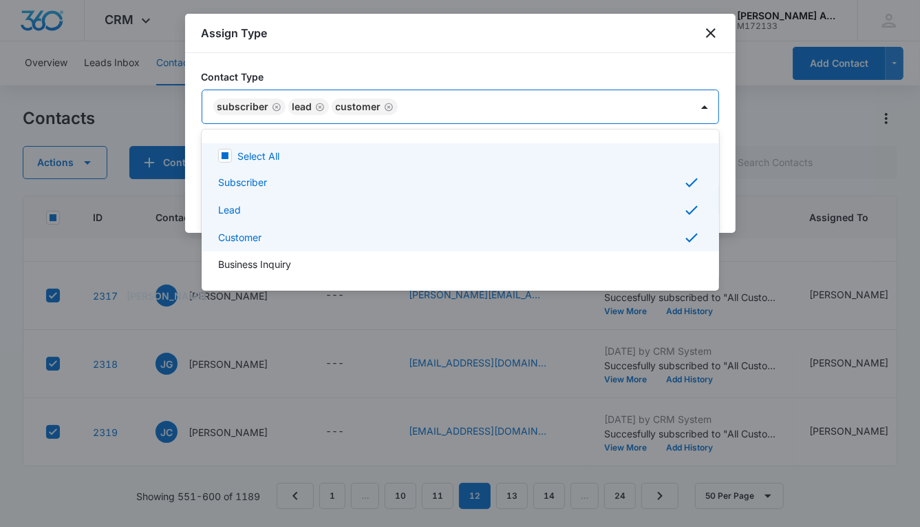
click at [541, 111] on div at bounding box center [460, 263] width 920 height 527
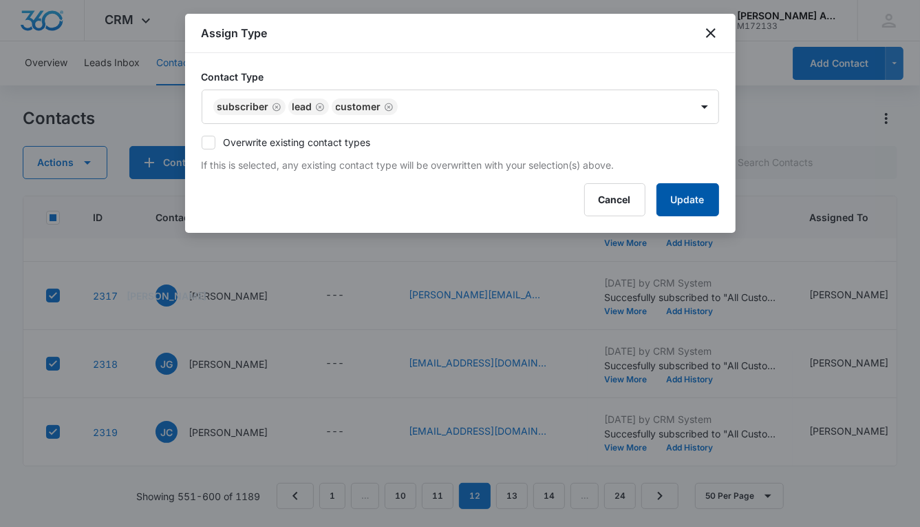
click at [660, 193] on button "Update" at bounding box center [688, 199] width 63 height 33
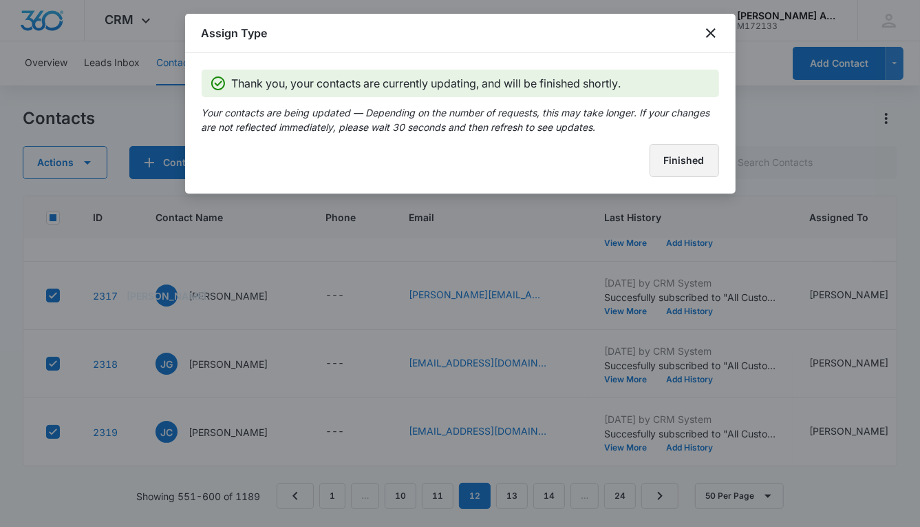
click at [663, 163] on button "Finished" at bounding box center [685, 160] width 70 height 33
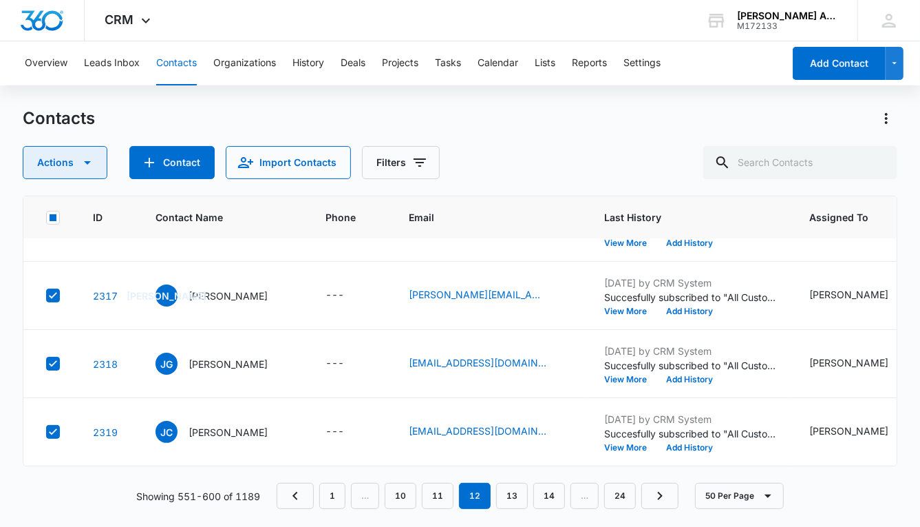
click at [67, 161] on button "Actions" at bounding box center [65, 162] width 85 height 33
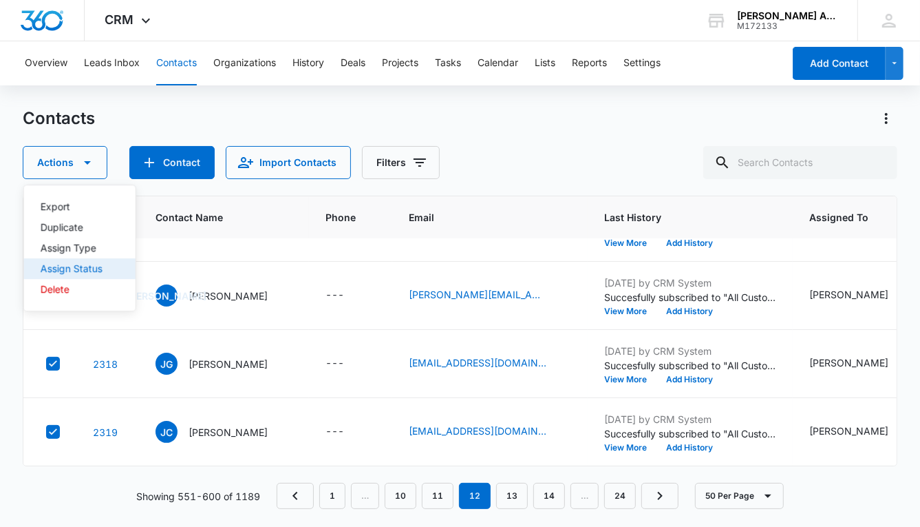
click at [77, 267] on div "Assign Status" at bounding box center [72, 269] width 62 height 10
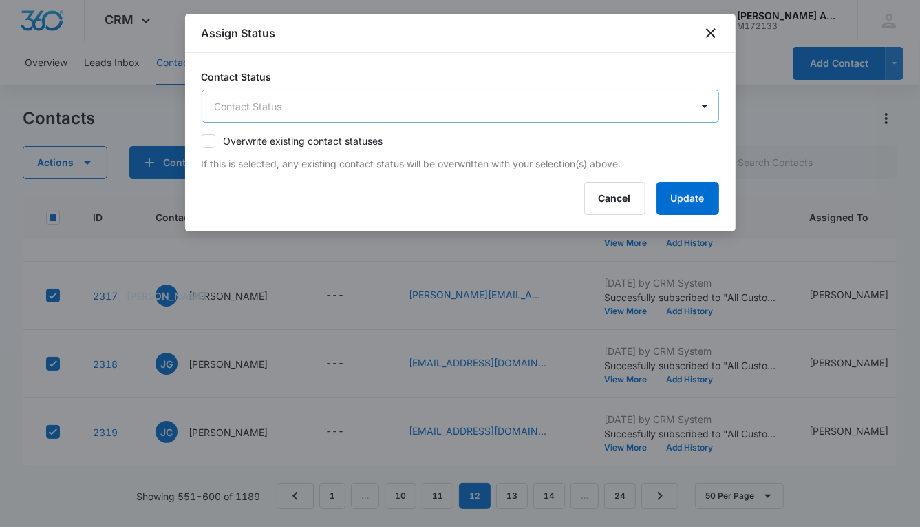
click at [378, 100] on body "CRM Apps Reputation Websites Forms CRM Email Social POS Content Ads Intelligenc…" at bounding box center [460, 263] width 920 height 527
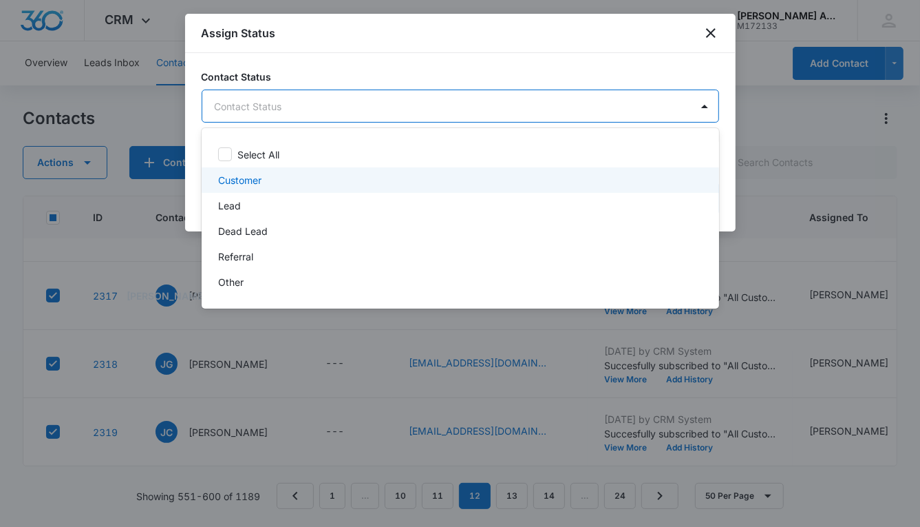
click at [296, 178] on div "Customer" at bounding box center [459, 180] width 482 height 14
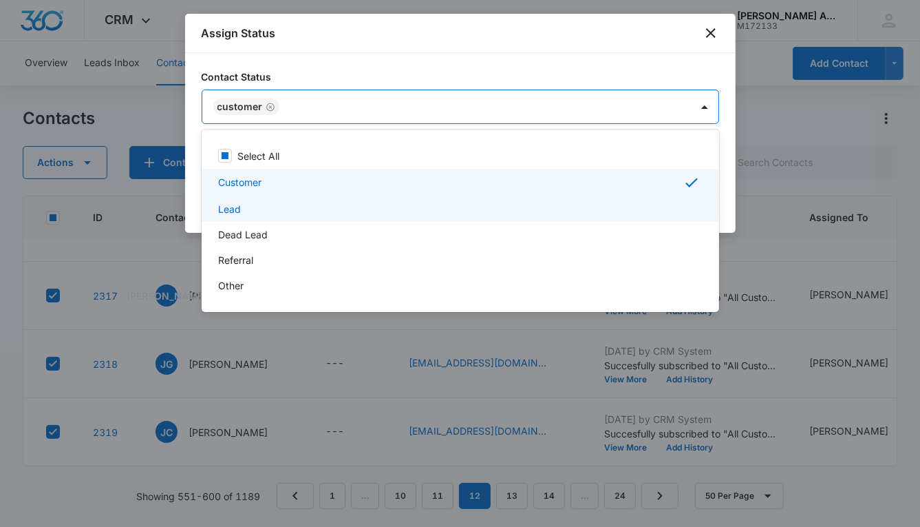
click at [282, 210] on div "Lead" at bounding box center [459, 209] width 482 height 14
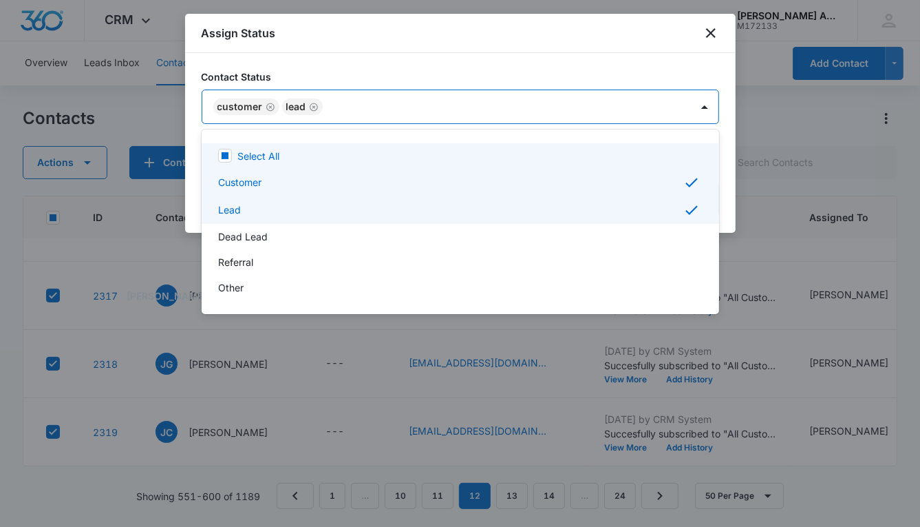
click at [650, 102] on div at bounding box center [460, 263] width 920 height 527
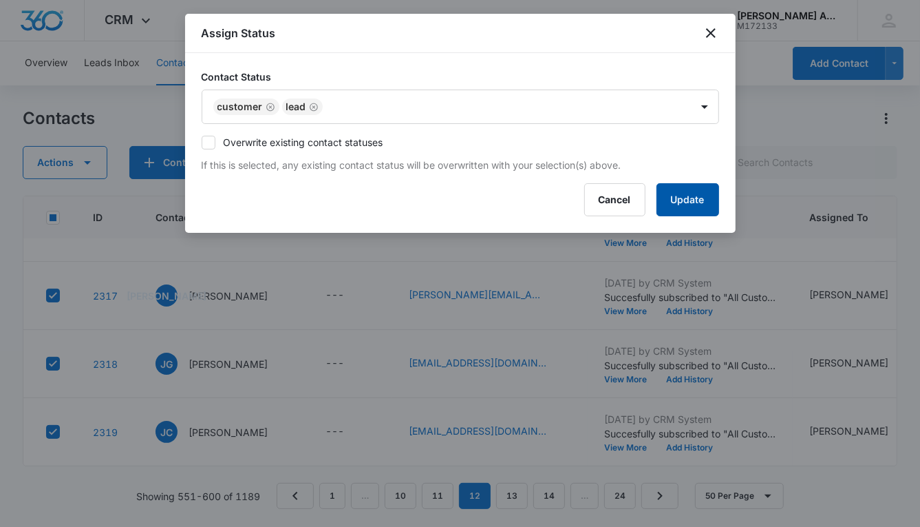
click at [679, 189] on button "Update" at bounding box center [688, 199] width 63 height 33
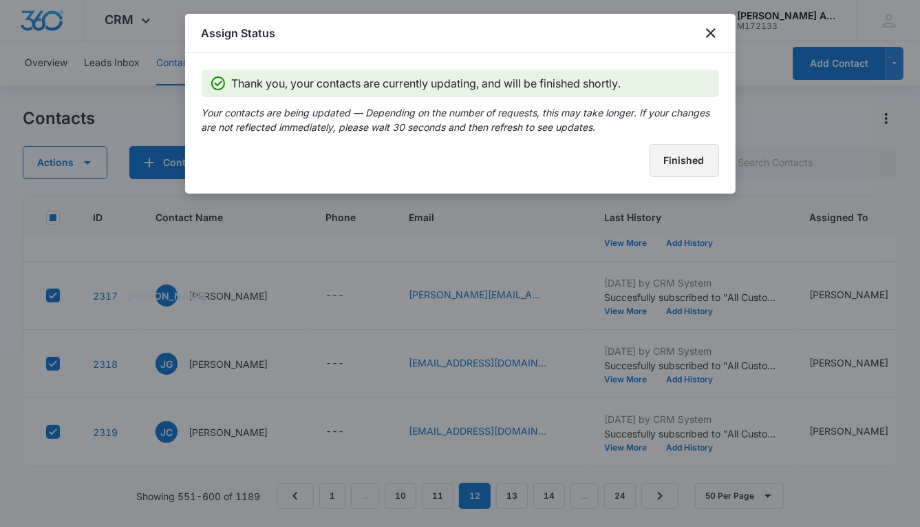
click at [663, 169] on button "Finished" at bounding box center [685, 160] width 70 height 33
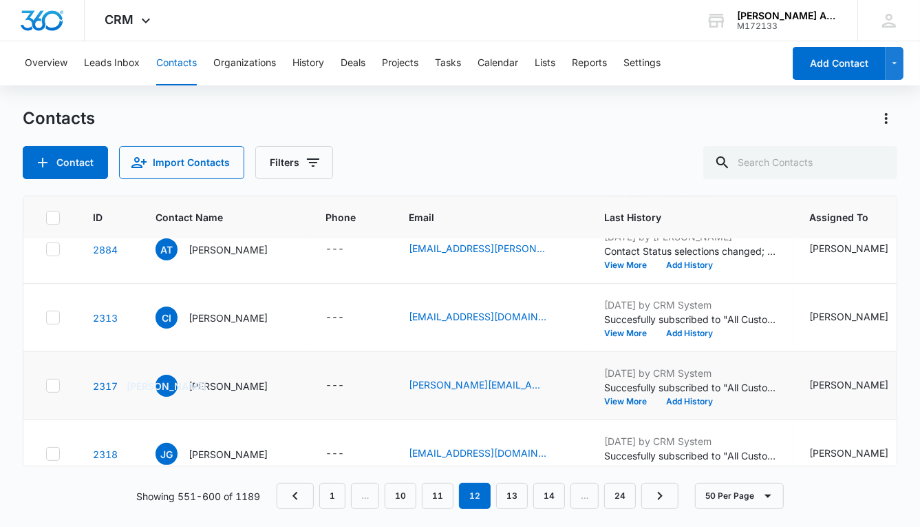
scroll to position [2675, 0]
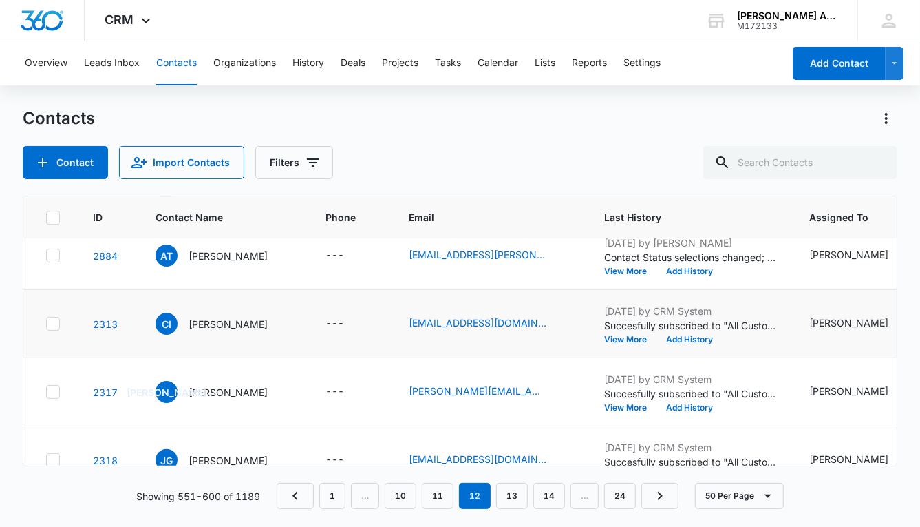
click at [51, 321] on icon at bounding box center [53, 323] width 12 height 12
click at [46, 324] on input "checkbox" at bounding box center [45, 324] width 1 height 1
checkbox input "true"
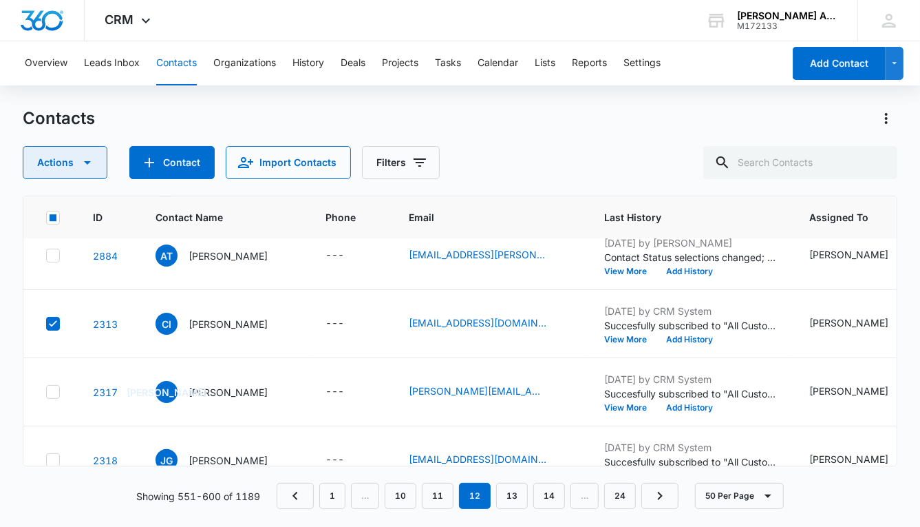
click at [89, 162] on icon "button" at bounding box center [87, 162] width 17 height 17
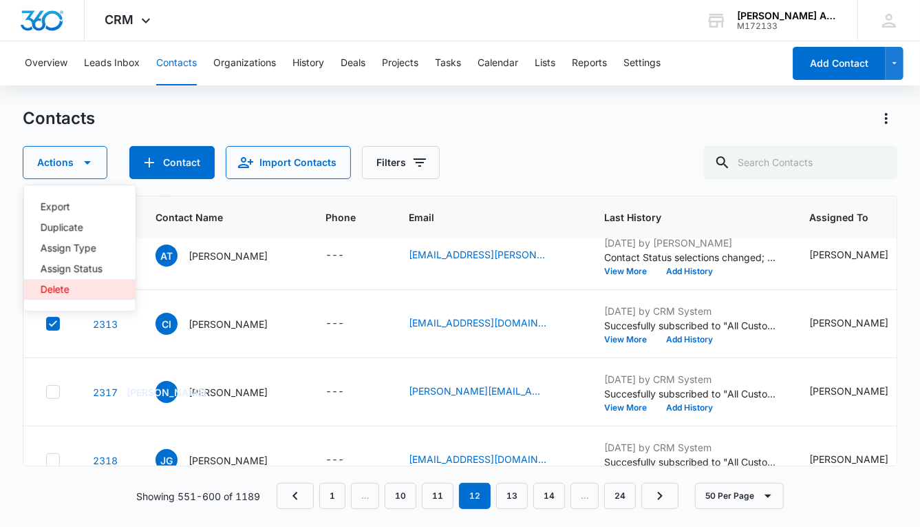
click at [83, 288] on div "Delete" at bounding box center [72, 289] width 62 height 10
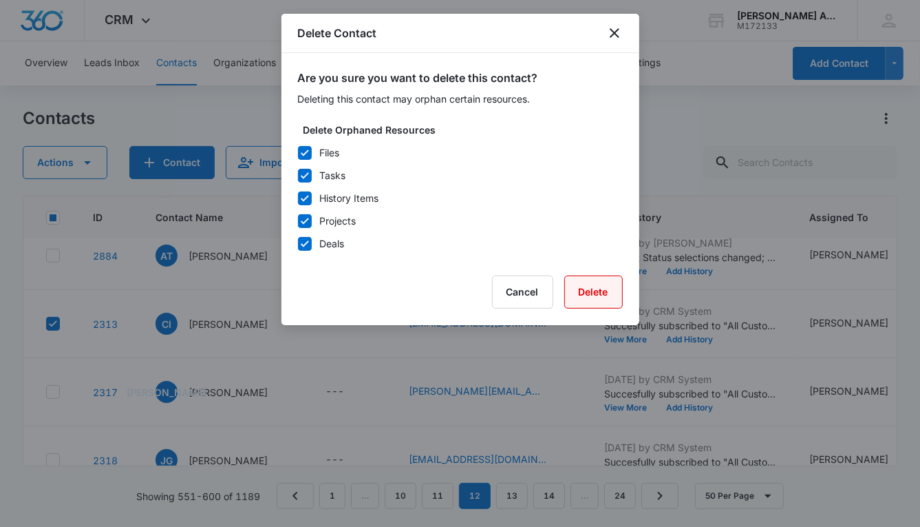
click at [594, 294] on button "Delete" at bounding box center [593, 291] width 59 height 33
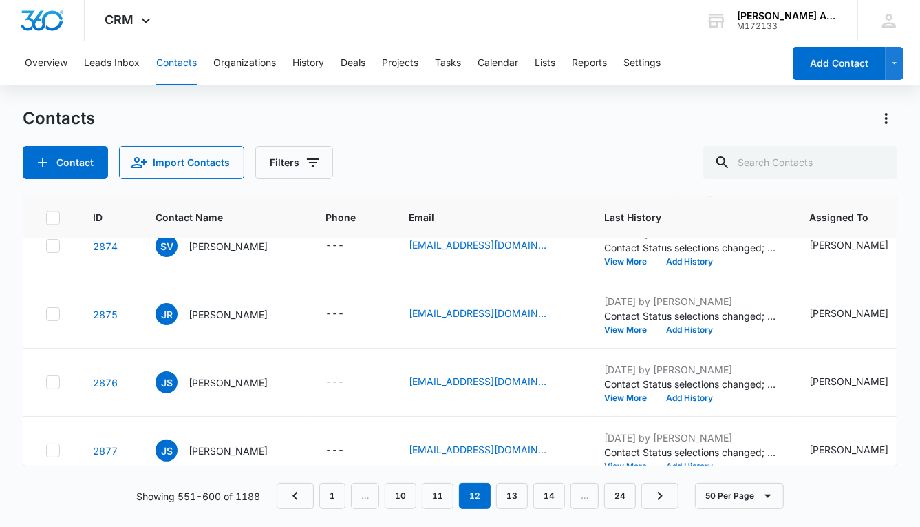
scroll to position [1589, 0]
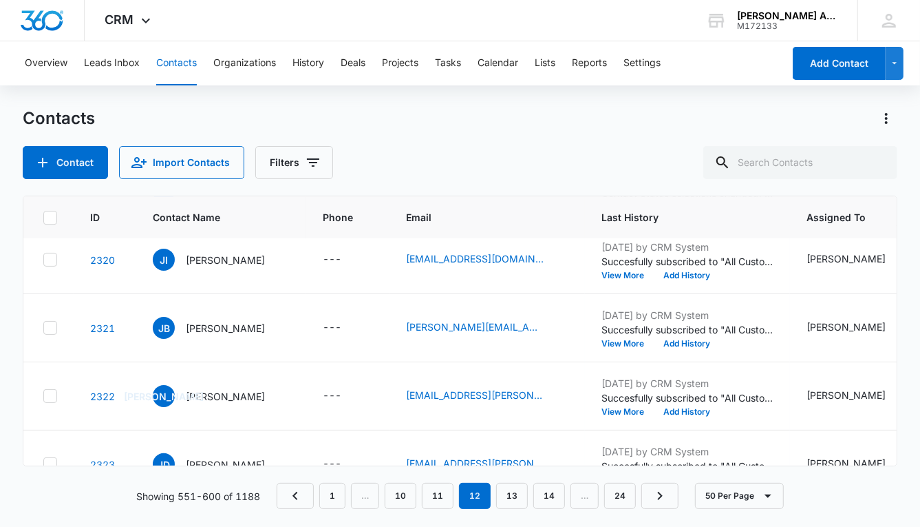
scroll to position [2739, 0]
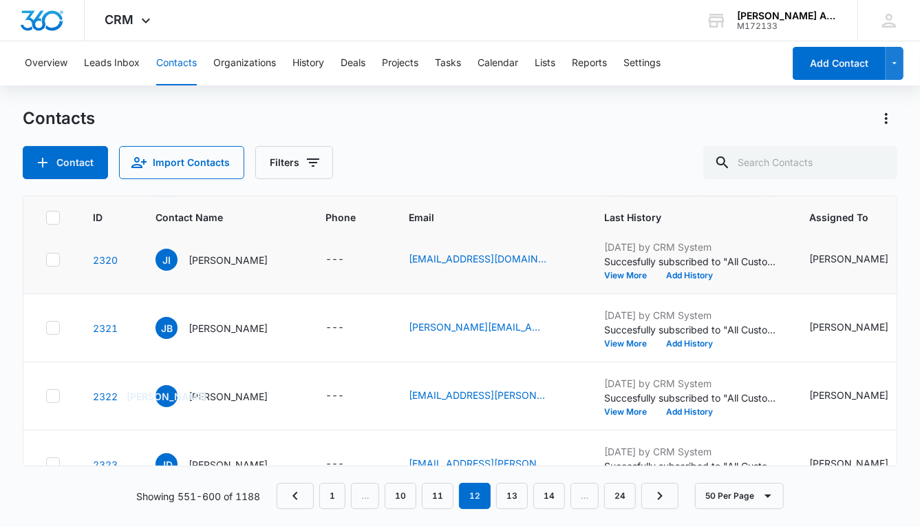
click at [54, 255] on icon at bounding box center [53, 259] width 12 height 12
click at [46, 260] on input "checkbox" at bounding box center [45, 260] width 1 height 1
checkbox input "true"
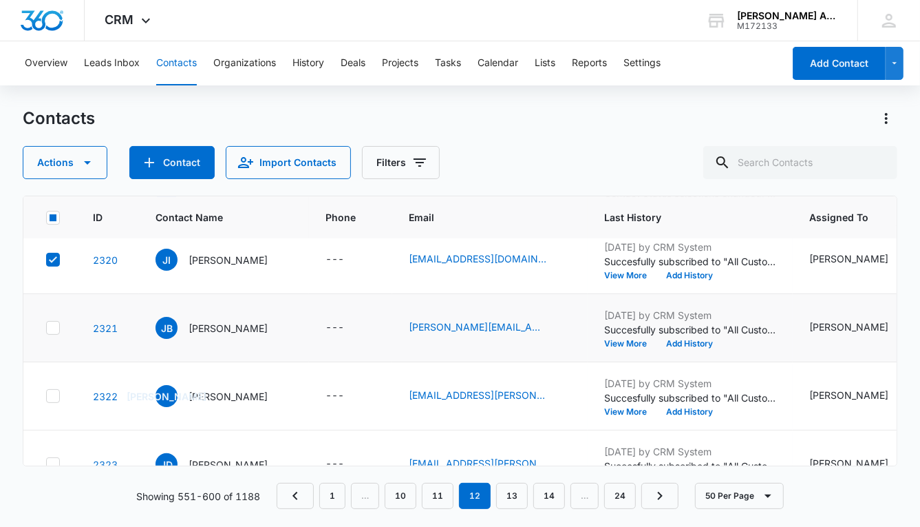
click at [49, 323] on icon at bounding box center [53, 327] width 12 height 12
click at [46, 328] on input "checkbox" at bounding box center [45, 328] width 1 height 1
checkbox input "true"
click at [54, 390] on icon at bounding box center [53, 396] width 12 height 12
click at [46, 396] on input "checkbox" at bounding box center [45, 396] width 1 height 1
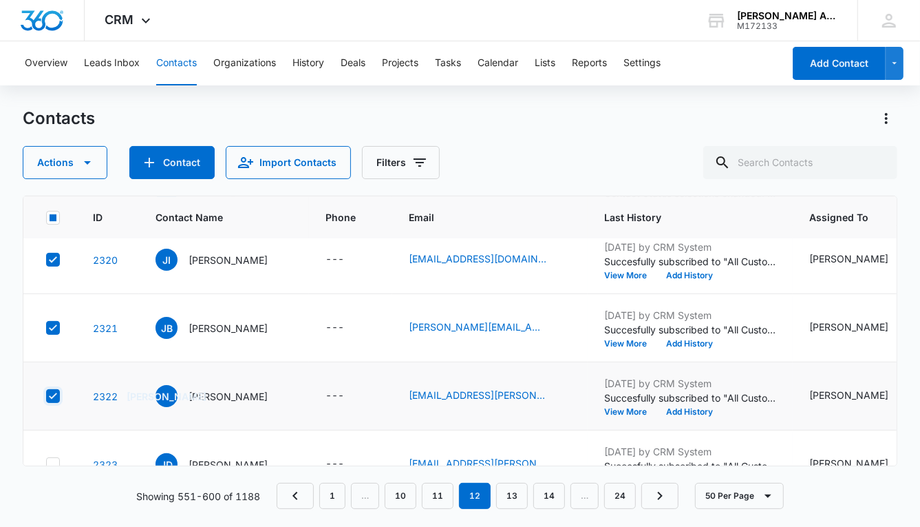
checkbox input "true"
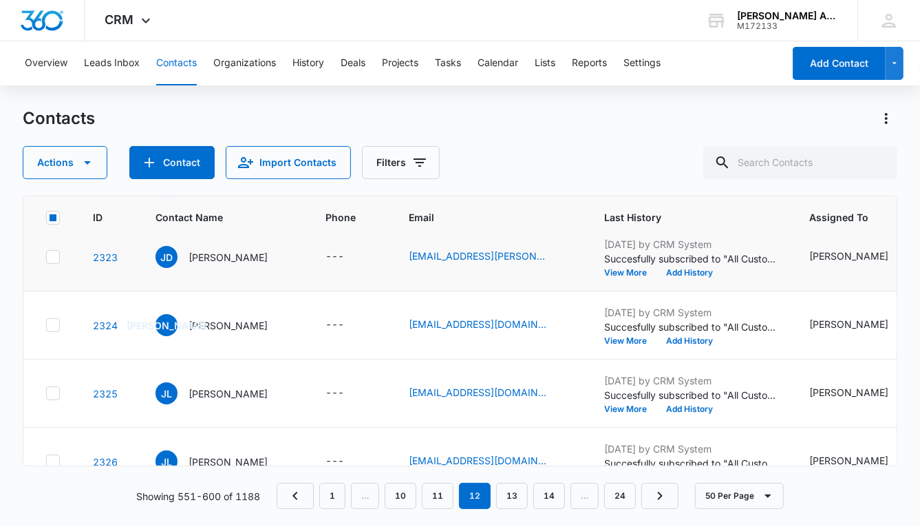
click at [57, 255] on icon at bounding box center [53, 257] width 12 height 12
click at [46, 257] on input "checkbox" at bounding box center [45, 257] width 1 height 1
checkbox input "true"
click at [52, 324] on icon at bounding box center [53, 325] width 12 height 12
click at [46, 325] on input "checkbox" at bounding box center [45, 325] width 1 height 1
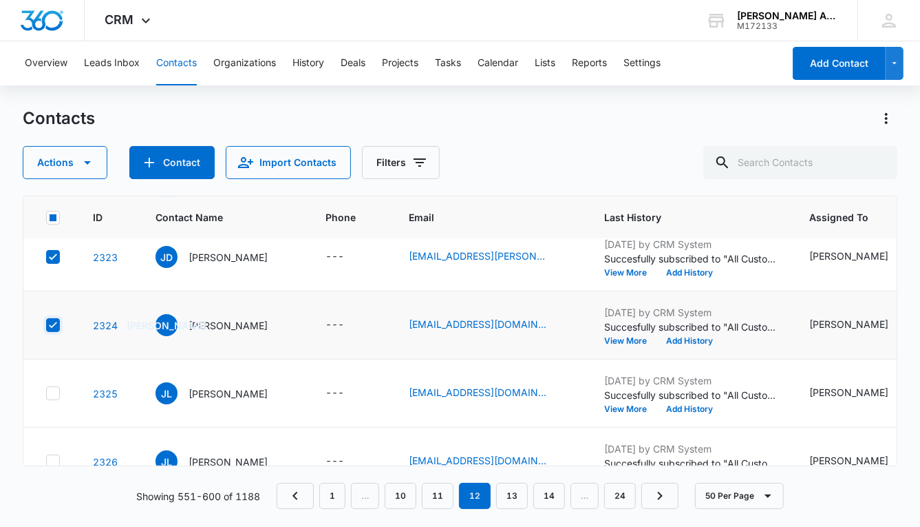
checkbox input "true"
drag, startPoint x: 55, startPoint y: 385, endPoint x: 56, endPoint y: 394, distance: 9.1
click at [55, 387] on icon at bounding box center [53, 393] width 12 height 12
click at [46, 393] on input "checkbox" at bounding box center [45, 393] width 1 height 1
checkbox input "true"
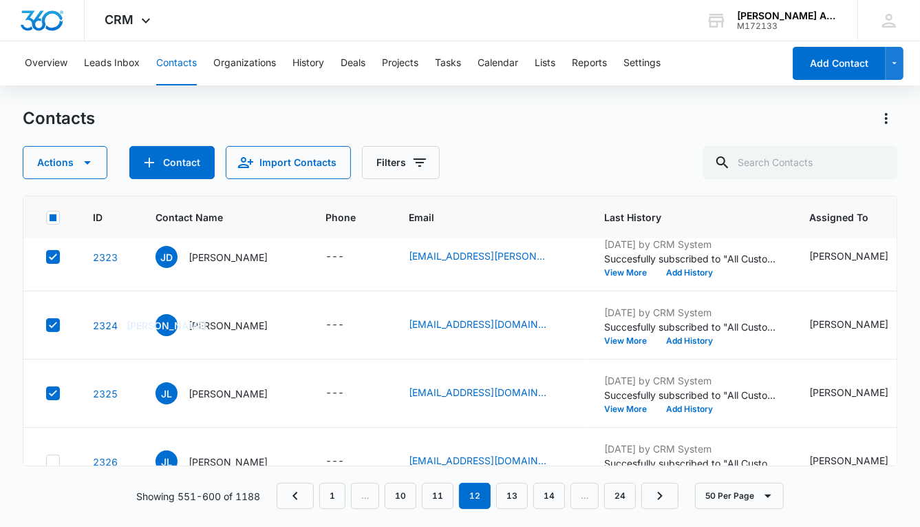
click at [52, 455] on icon at bounding box center [53, 461] width 12 height 12
click at [46, 461] on input "checkbox" at bounding box center [45, 461] width 1 height 1
checkbox input "true"
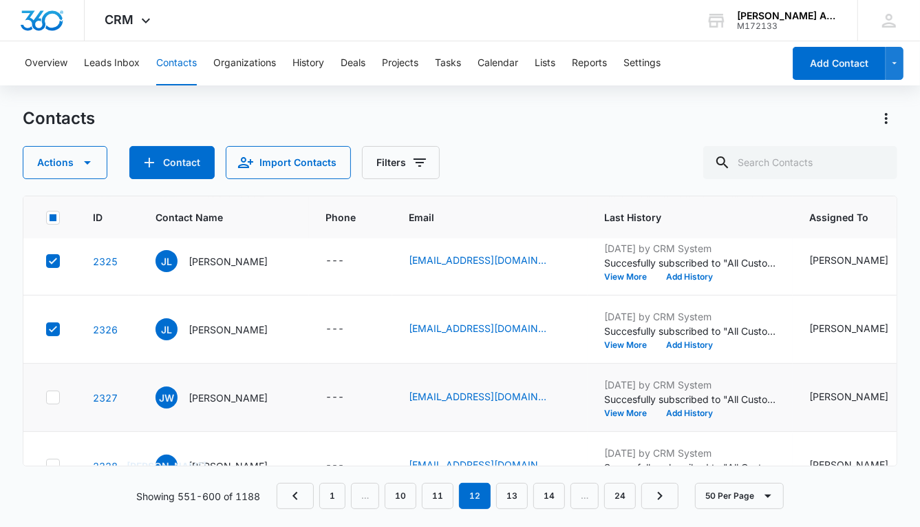
click at [54, 396] on icon at bounding box center [53, 397] width 12 height 12
click at [46, 397] on input "checkbox" at bounding box center [45, 397] width 1 height 1
checkbox input "true"
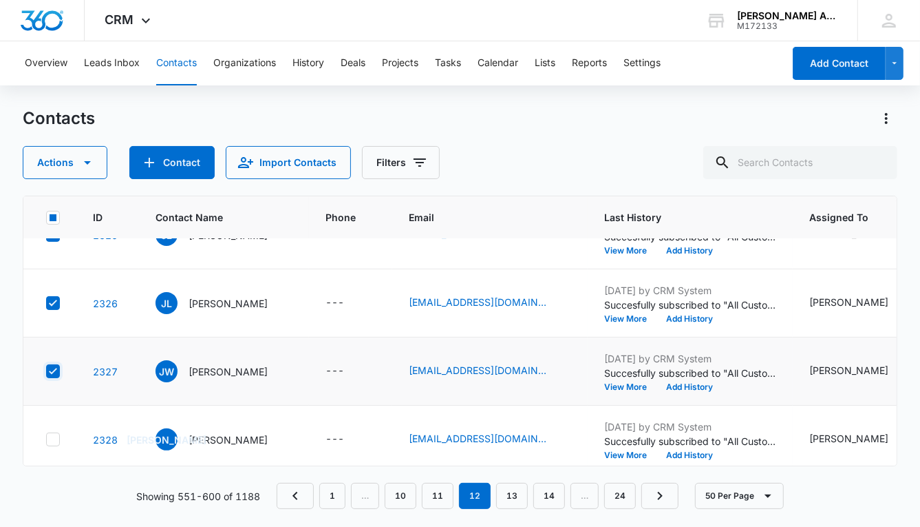
scroll to position [3187, 0]
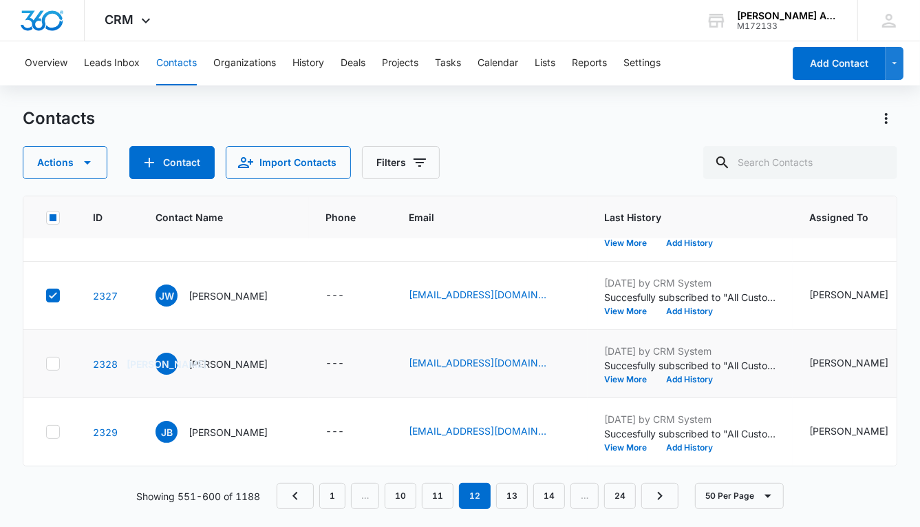
click at [49, 357] on icon at bounding box center [53, 363] width 12 height 12
click at [46, 363] on input "checkbox" at bounding box center [45, 363] width 1 height 1
checkbox input "true"
click at [52, 425] on icon at bounding box center [53, 431] width 12 height 12
click at [46, 432] on input "checkbox" at bounding box center [45, 432] width 1 height 1
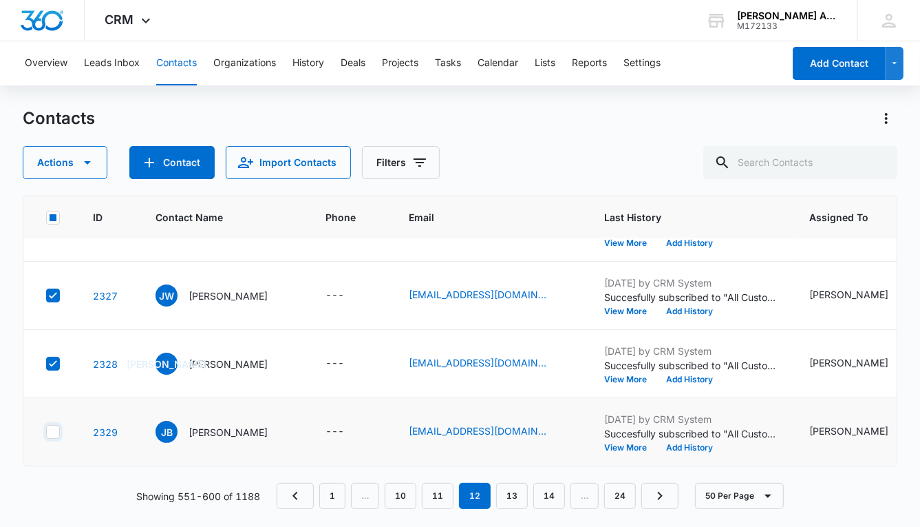
checkbox input "true"
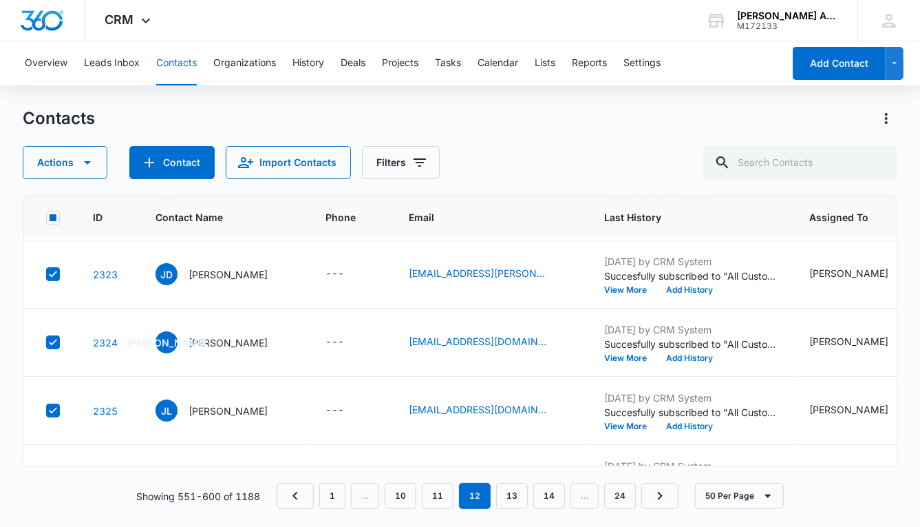
scroll to position [2919, 0]
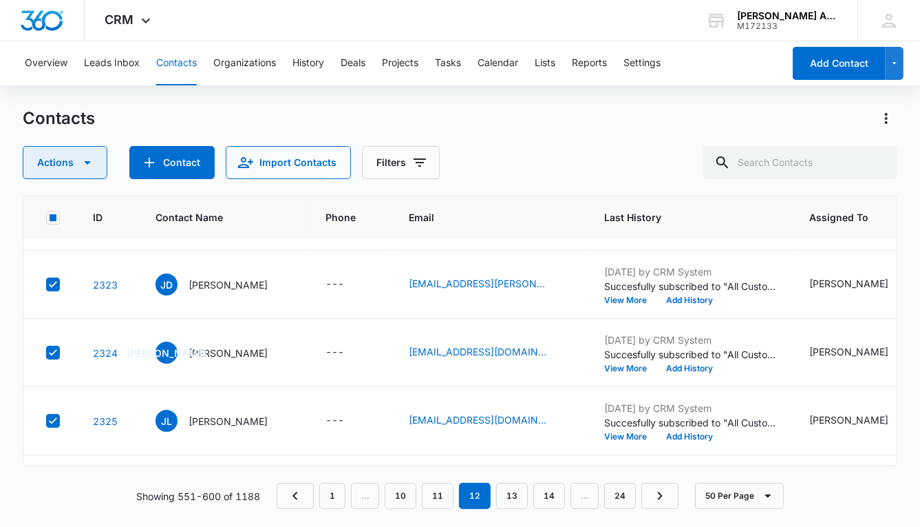
click at [54, 163] on button "Actions" at bounding box center [65, 162] width 85 height 33
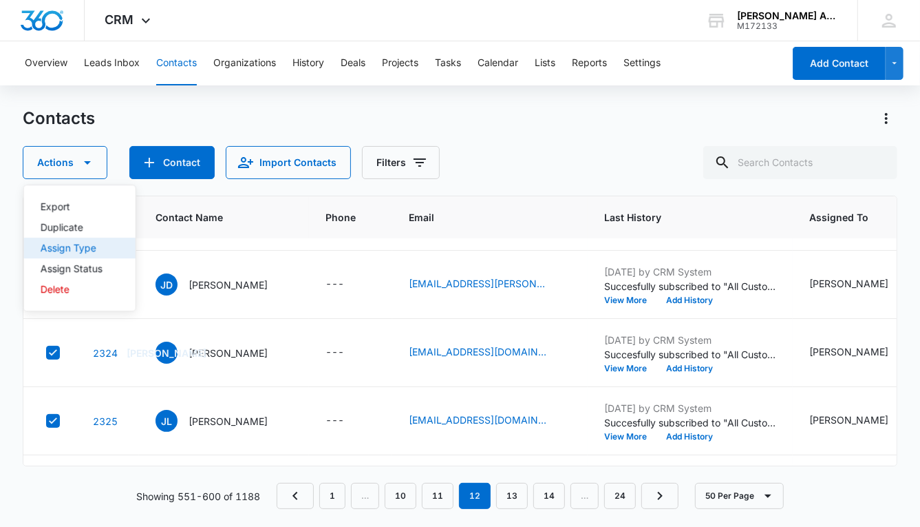
click at [74, 246] on div "Assign Type" at bounding box center [72, 248] width 62 height 10
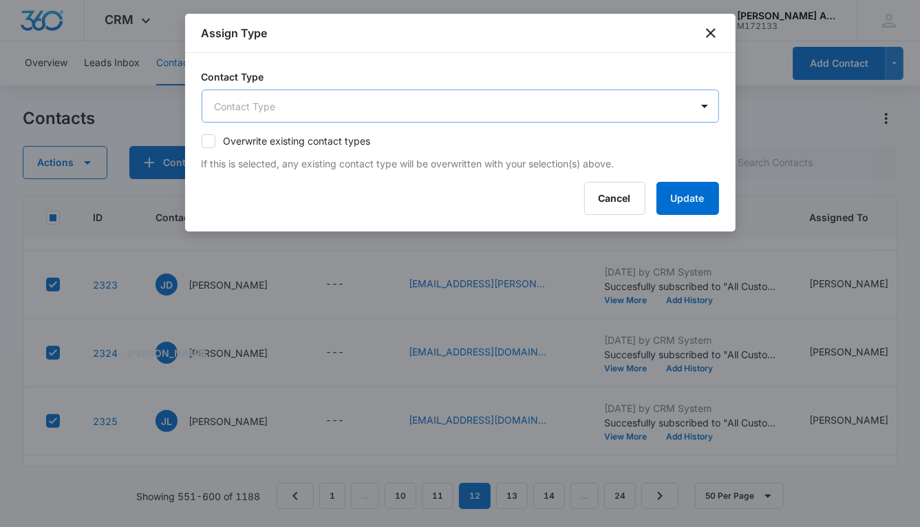
click at [348, 106] on body "CRM Apps Reputation Websites Forms CRM Email Social POS Content Ads Intelligenc…" at bounding box center [460, 263] width 920 height 527
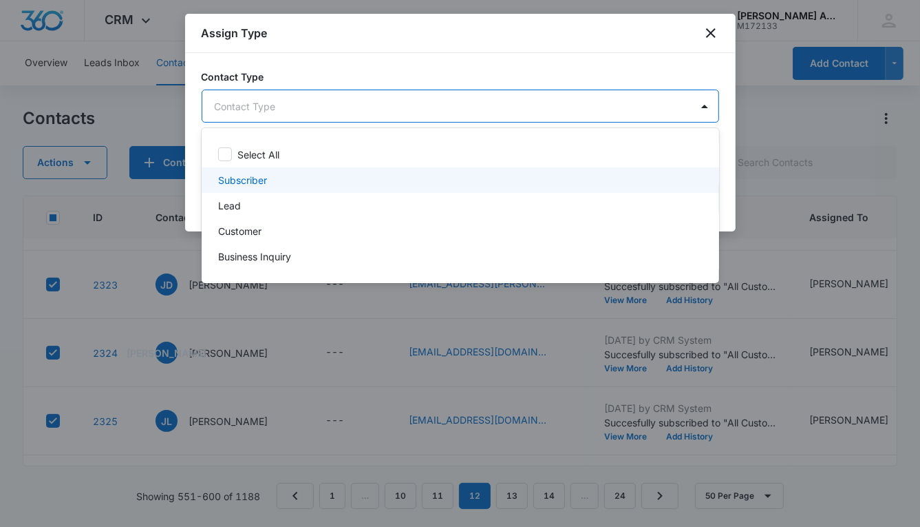
click at [245, 175] on p "Subscriber" at bounding box center [242, 180] width 49 height 14
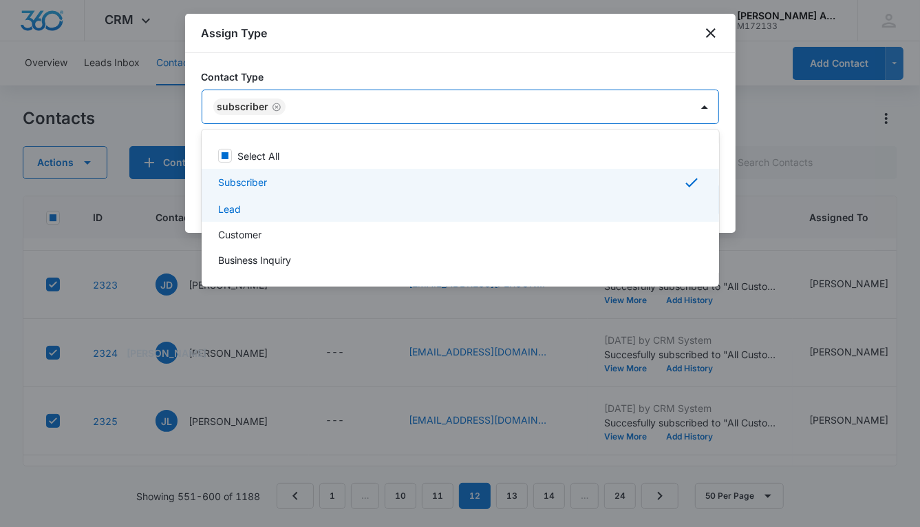
click at [239, 207] on p "Lead" at bounding box center [229, 209] width 23 height 14
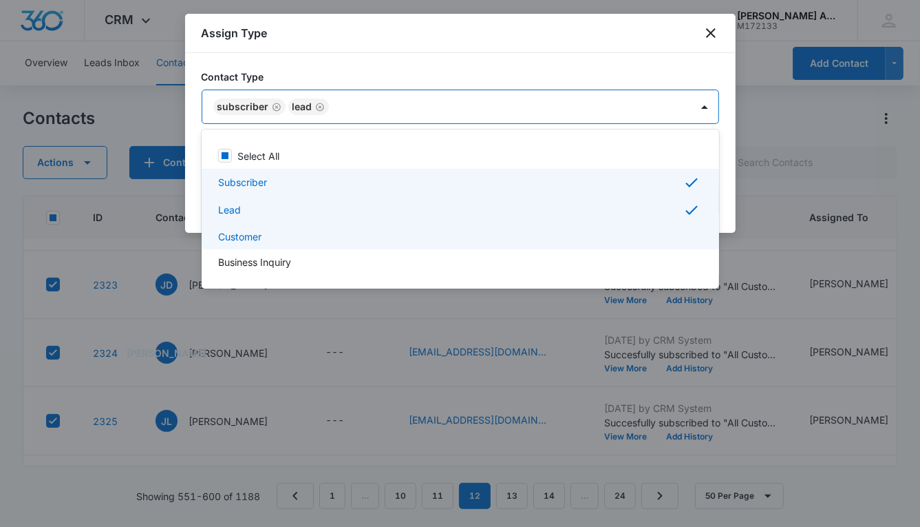
click at [244, 231] on p "Customer" at bounding box center [239, 236] width 43 height 14
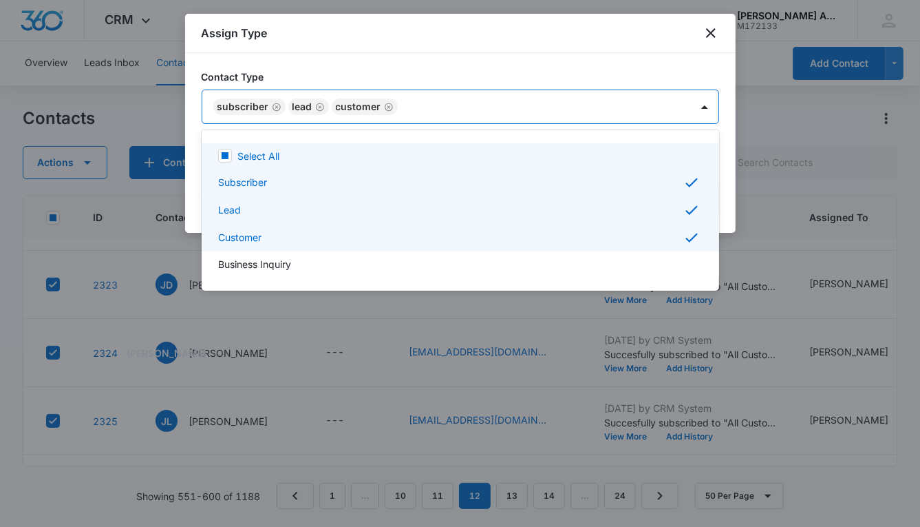
click at [602, 103] on div at bounding box center [460, 263] width 920 height 527
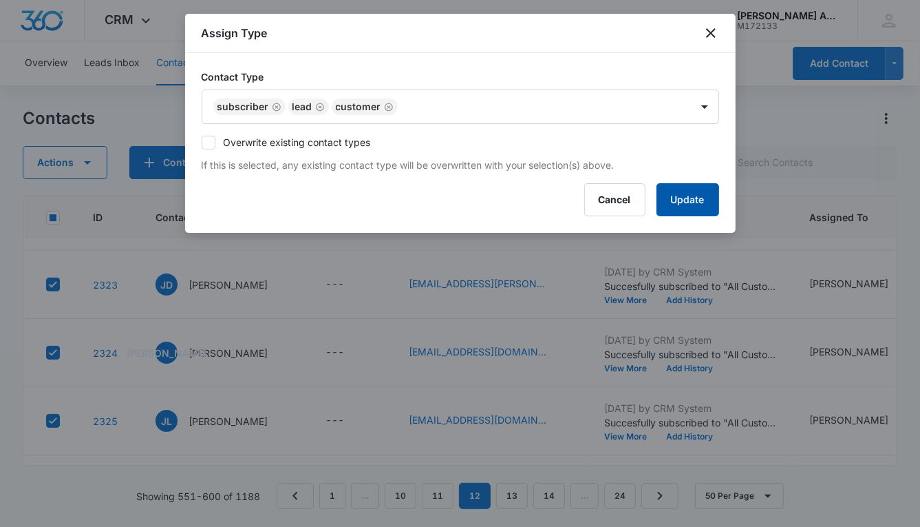
click at [665, 195] on button "Update" at bounding box center [688, 199] width 63 height 33
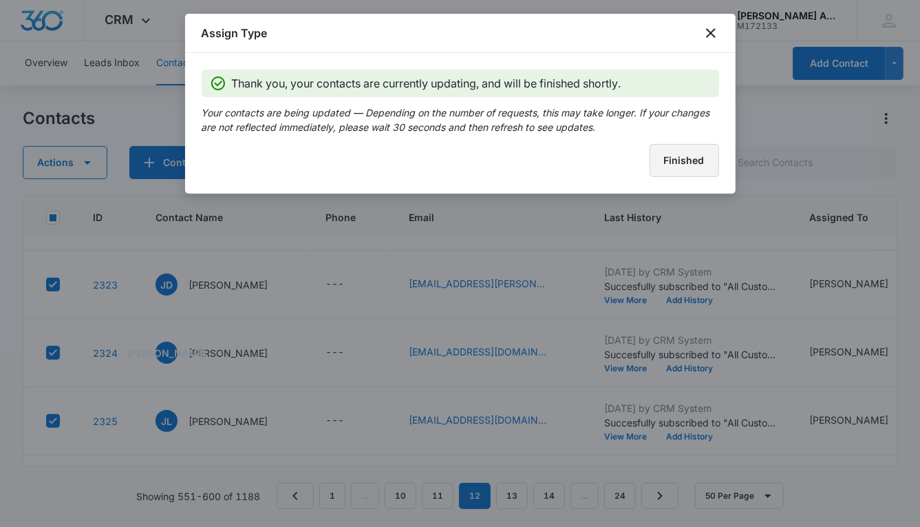
click at [659, 157] on button "Finished" at bounding box center [685, 160] width 70 height 33
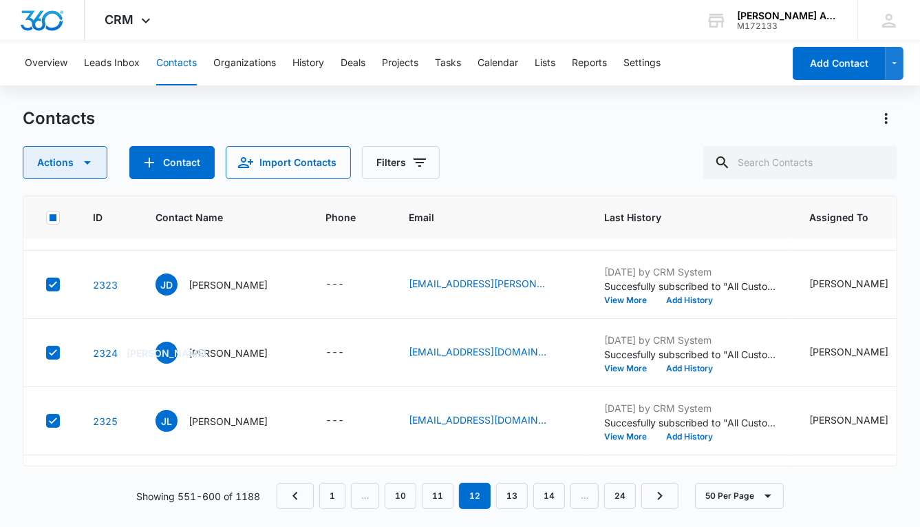
click at [52, 161] on button "Actions" at bounding box center [65, 162] width 85 height 33
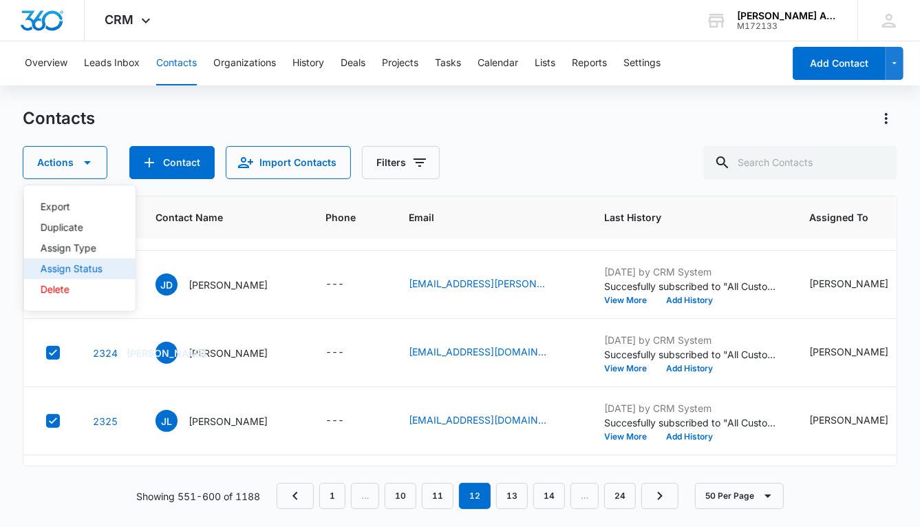
click at [70, 271] on div "Assign Status" at bounding box center [72, 269] width 62 height 10
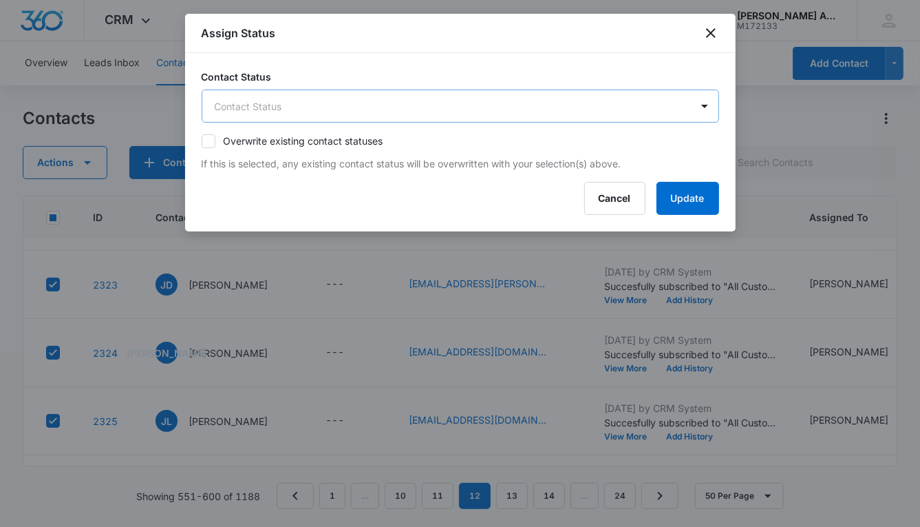
click at [343, 103] on body "CRM Apps Reputation Websites Forms CRM Email Social POS Content Ads Intelligenc…" at bounding box center [460, 263] width 920 height 527
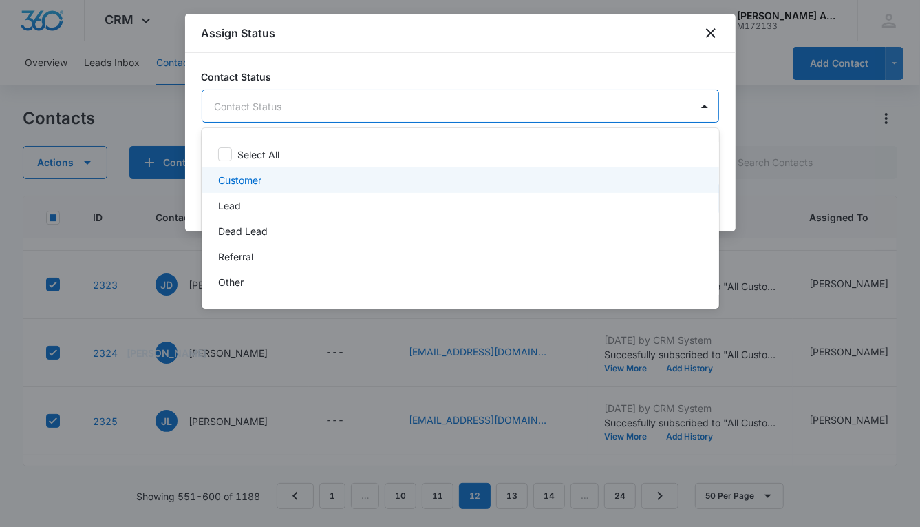
click at [257, 183] on p "Customer" at bounding box center [239, 180] width 43 height 14
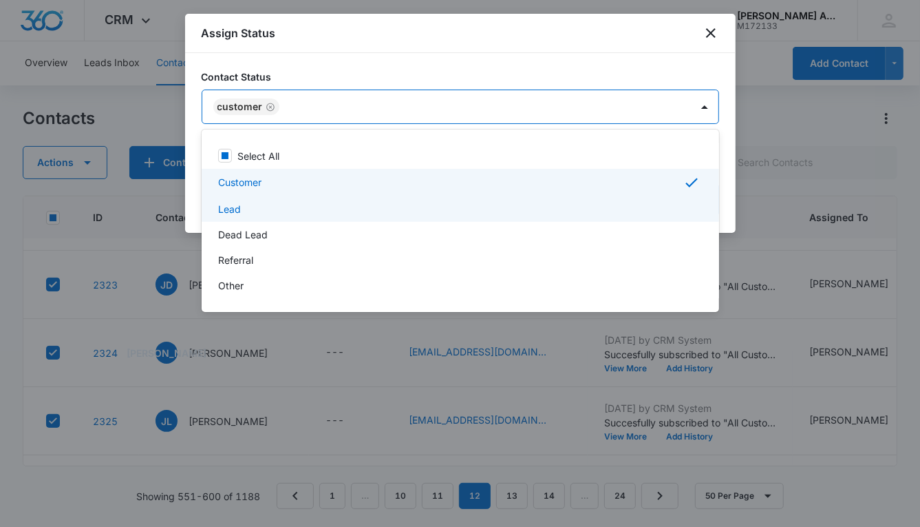
click at [244, 210] on div "Lead" at bounding box center [459, 209] width 482 height 14
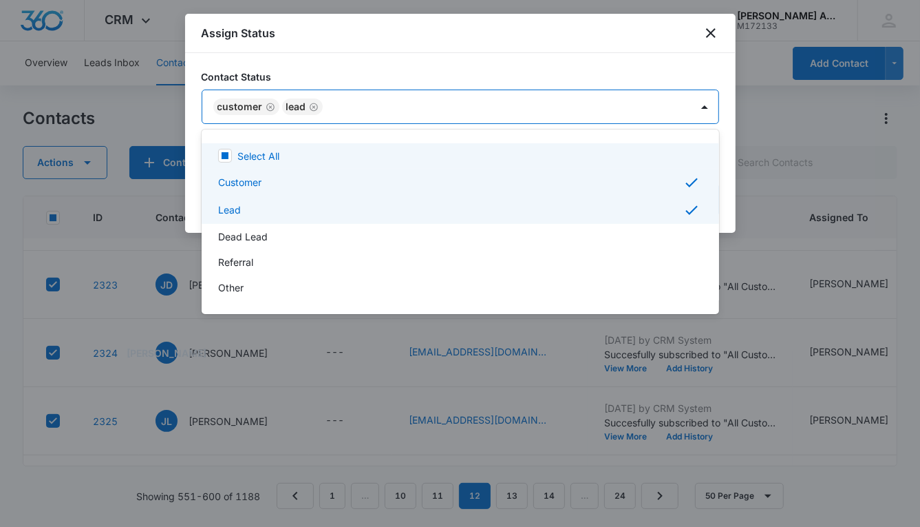
click at [656, 103] on div at bounding box center [460, 263] width 920 height 527
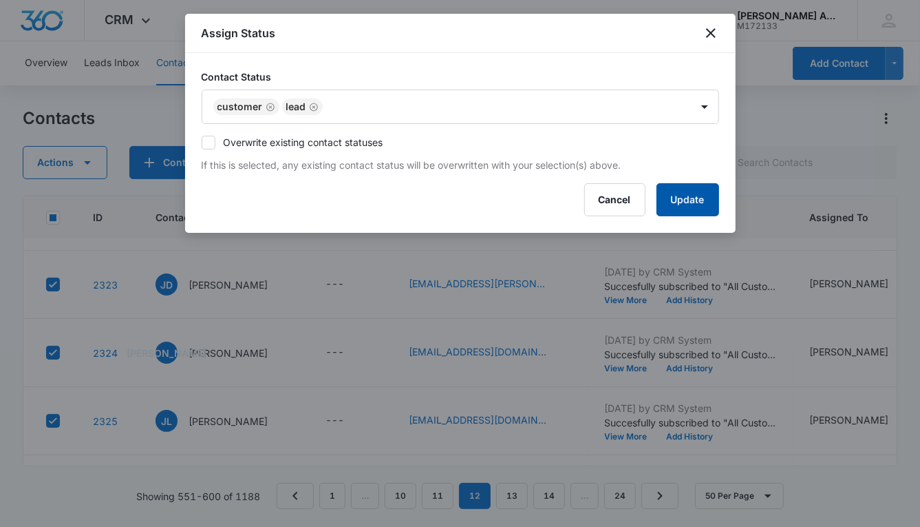
click at [686, 204] on button "Update" at bounding box center [688, 199] width 63 height 33
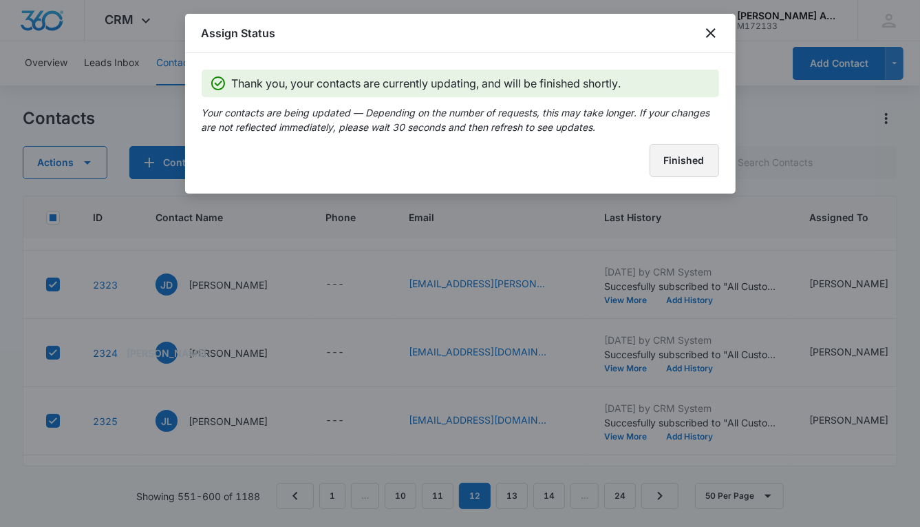
click at [657, 162] on button "Finished" at bounding box center [685, 160] width 70 height 33
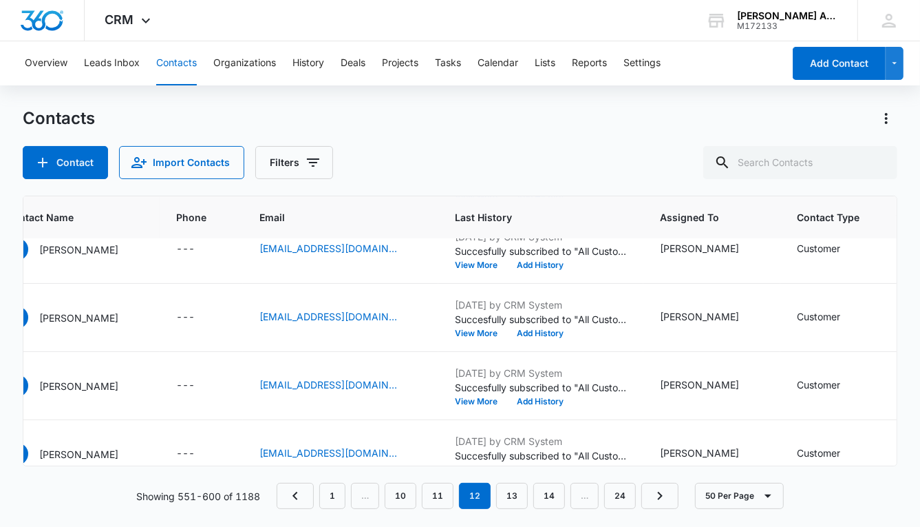
scroll to position [2749, 0]
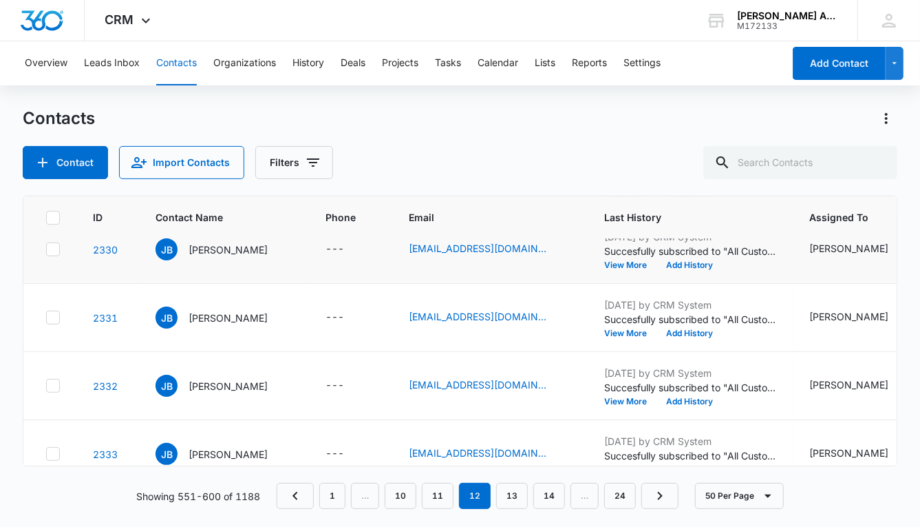
click at [50, 246] on icon at bounding box center [53, 249] width 12 height 12
click at [46, 249] on input "checkbox" at bounding box center [45, 249] width 1 height 1
checkbox input "true"
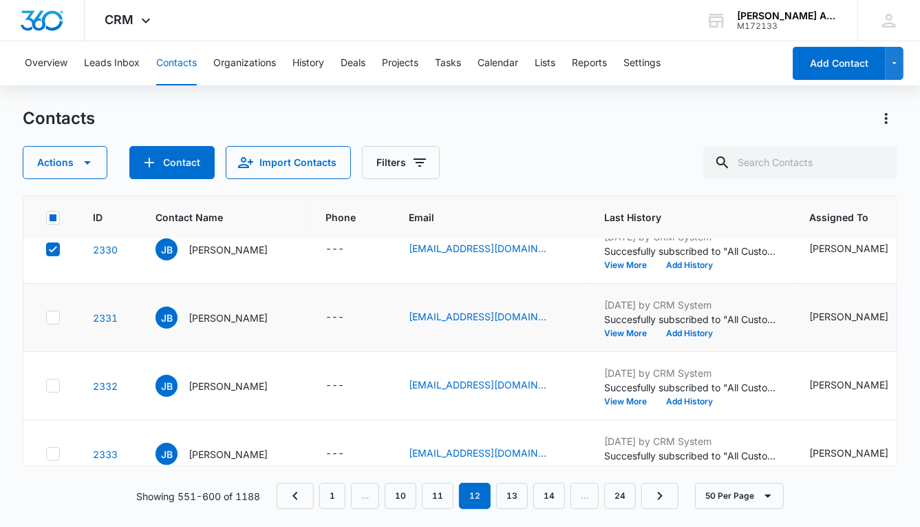
drag, startPoint x: 52, startPoint y: 311, endPoint x: 57, endPoint y: 320, distance: 10.5
click at [52, 311] on icon at bounding box center [53, 317] width 12 height 12
click at [46, 317] on input "checkbox" at bounding box center [45, 317] width 1 height 1
checkbox input "true"
click at [54, 382] on icon at bounding box center [53, 385] width 8 height 6
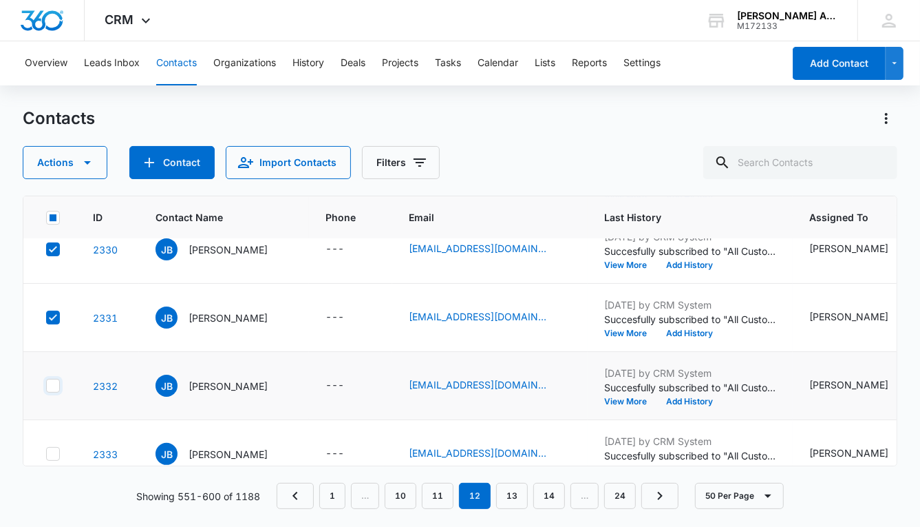
click at [46, 385] on input "checkbox" at bounding box center [45, 385] width 1 height 1
checkbox input "true"
click at [52, 449] on icon at bounding box center [53, 453] width 12 height 12
click at [46, 454] on input "checkbox" at bounding box center [45, 454] width 1 height 1
checkbox input "true"
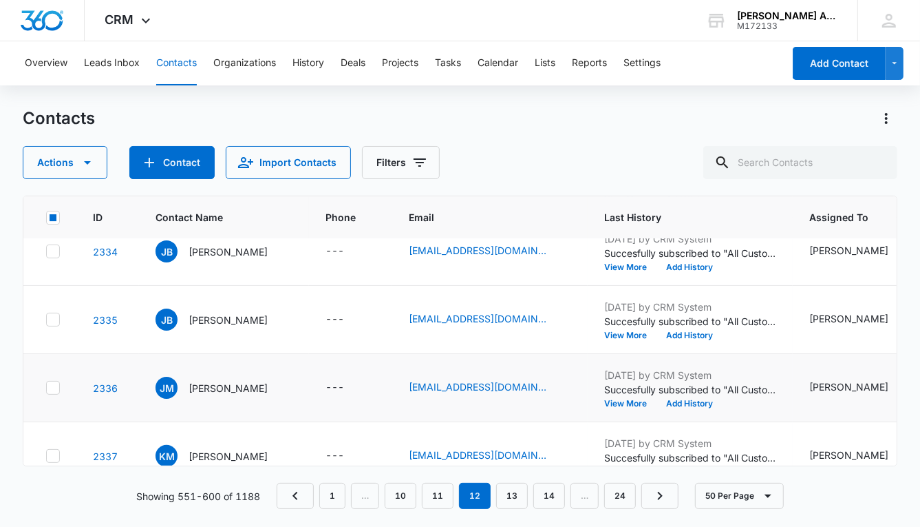
scroll to position [3022, 0]
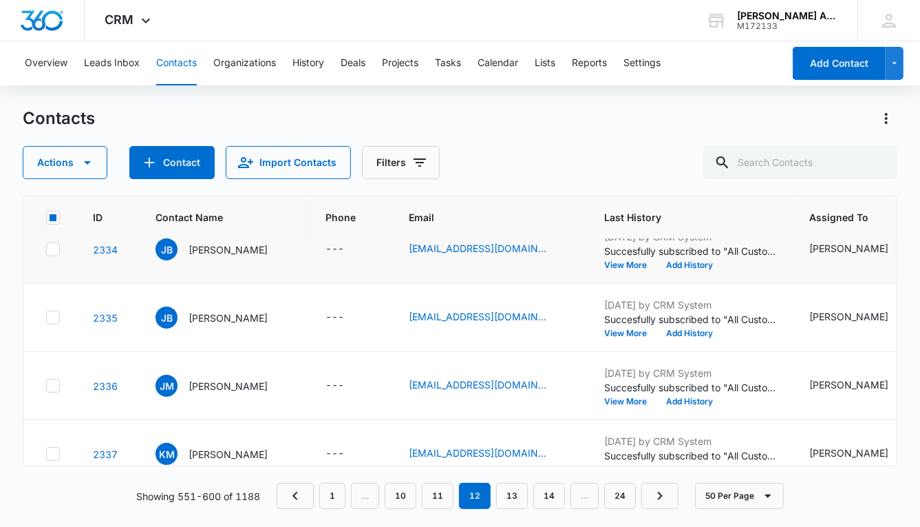
click at [55, 250] on icon at bounding box center [53, 249] width 12 height 12
click at [46, 250] on input "checkbox" at bounding box center [45, 249] width 1 height 1
checkbox input "true"
click at [55, 317] on icon at bounding box center [53, 317] width 12 height 12
click at [46, 317] on input "checkbox" at bounding box center [45, 317] width 1 height 1
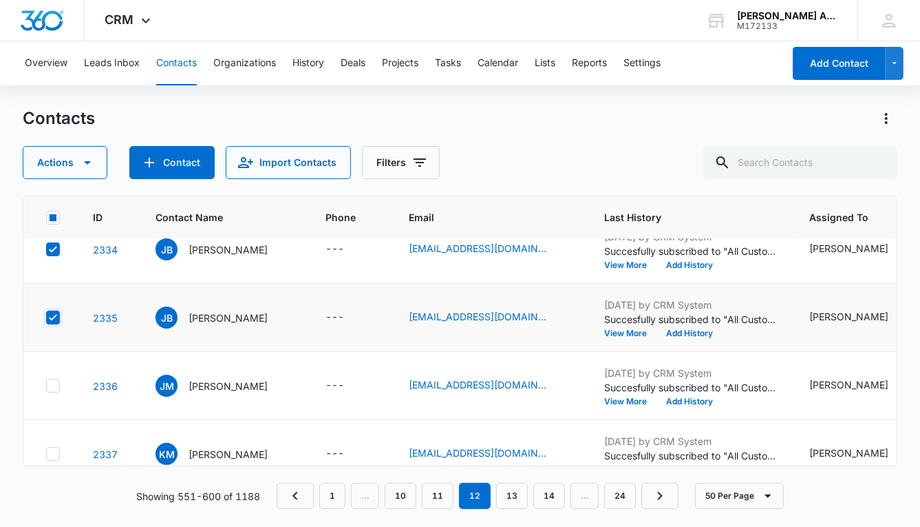
checkbox input "true"
click at [54, 383] on icon at bounding box center [53, 385] width 8 height 6
click at [46, 385] on input "checkbox" at bounding box center [45, 385] width 1 height 1
checkbox input "true"
click at [56, 447] on icon at bounding box center [53, 453] width 12 height 12
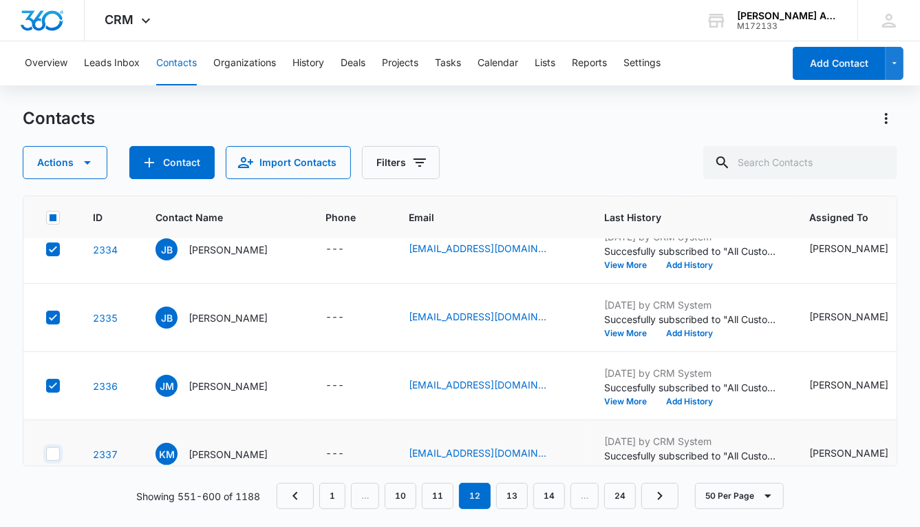
click at [46, 454] on input "checkbox" at bounding box center [45, 454] width 1 height 1
checkbox input "true"
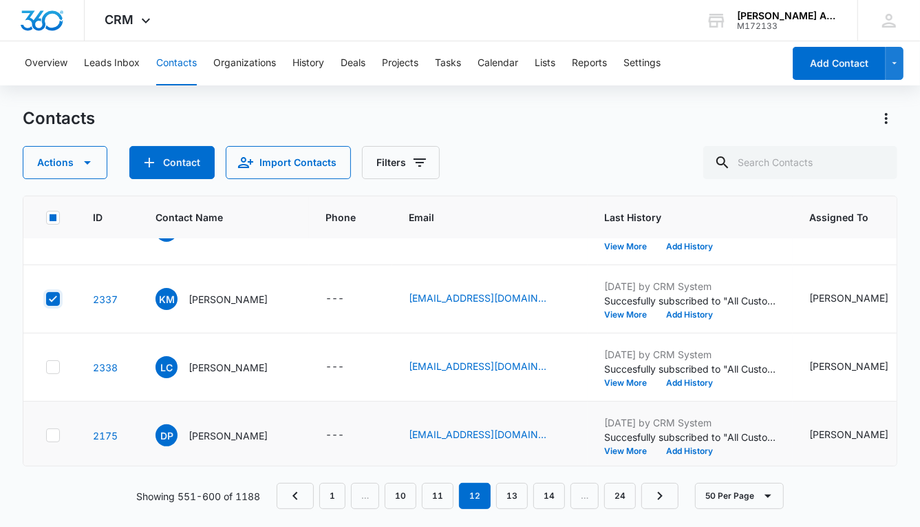
scroll to position [3187, 0]
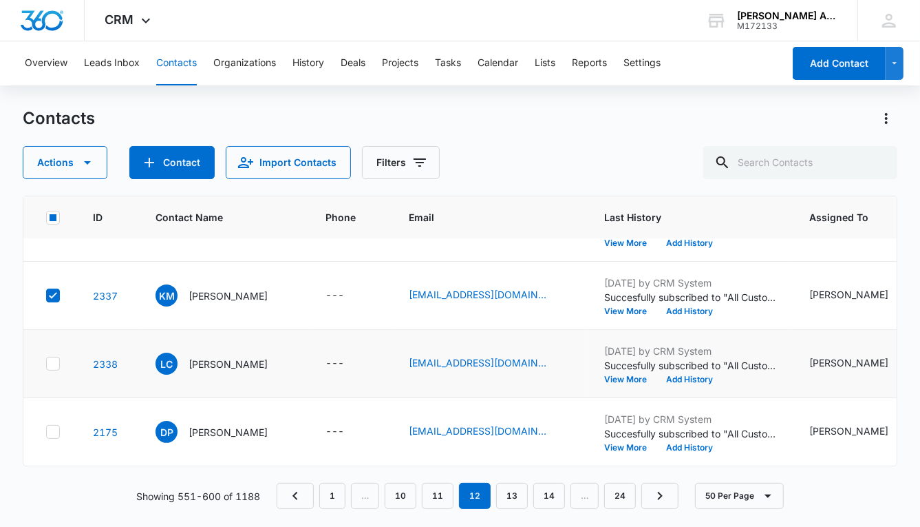
click at [54, 360] on icon at bounding box center [53, 363] width 8 height 6
click at [46, 363] on input "checkbox" at bounding box center [45, 363] width 1 height 1
checkbox input "true"
click at [57, 426] on icon at bounding box center [53, 431] width 12 height 12
click at [46, 432] on input "checkbox" at bounding box center [45, 432] width 1 height 1
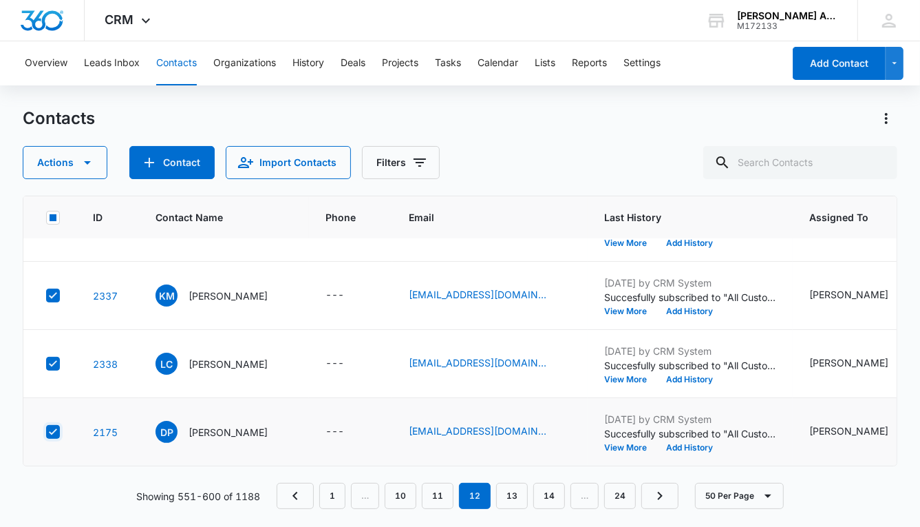
checkbox input "true"
click at [54, 171] on button "Actions" at bounding box center [65, 162] width 85 height 33
click at [70, 249] on div "Assign Type" at bounding box center [72, 248] width 62 height 10
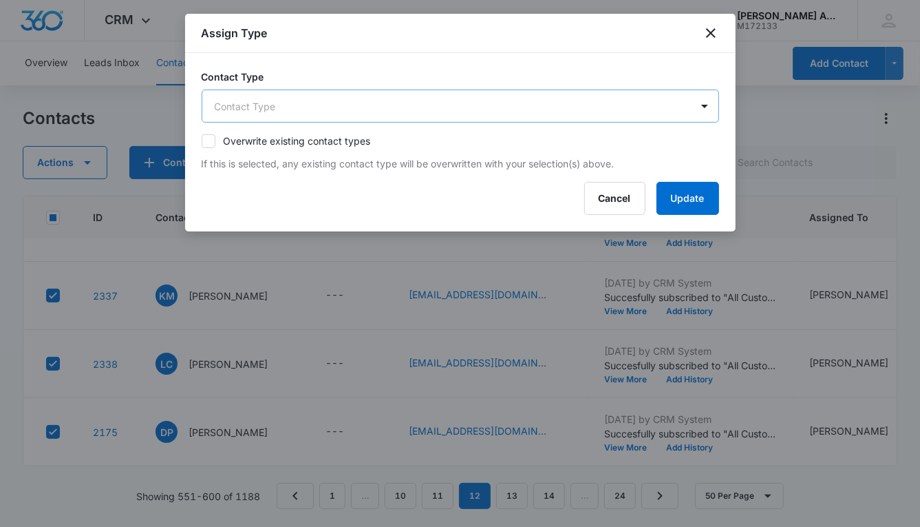
click at [321, 103] on body "CRM Apps Reputation Websites Forms CRM Email Social POS Content Ads Intelligenc…" at bounding box center [460, 263] width 920 height 527
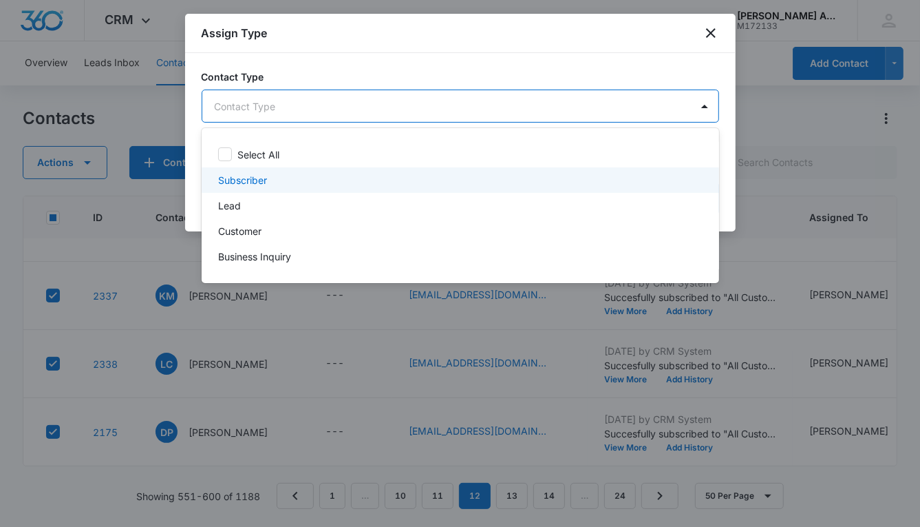
click at [271, 178] on div "Subscriber" at bounding box center [459, 180] width 482 height 14
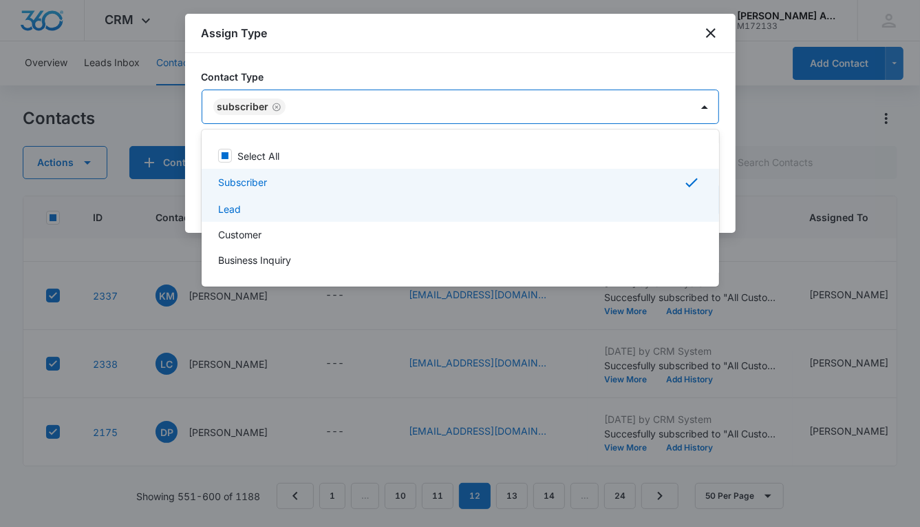
click at [258, 206] on div "Lead" at bounding box center [459, 209] width 482 height 14
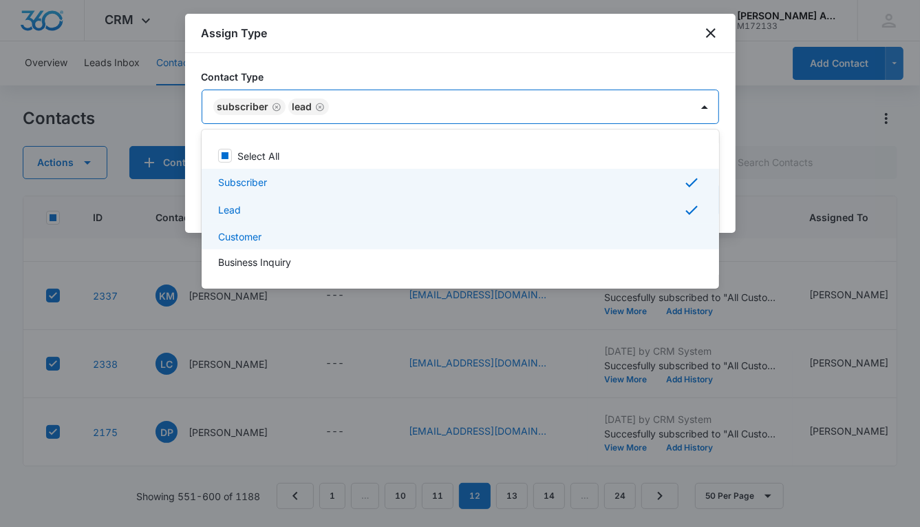
click at [262, 234] on div "Customer" at bounding box center [459, 236] width 482 height 14
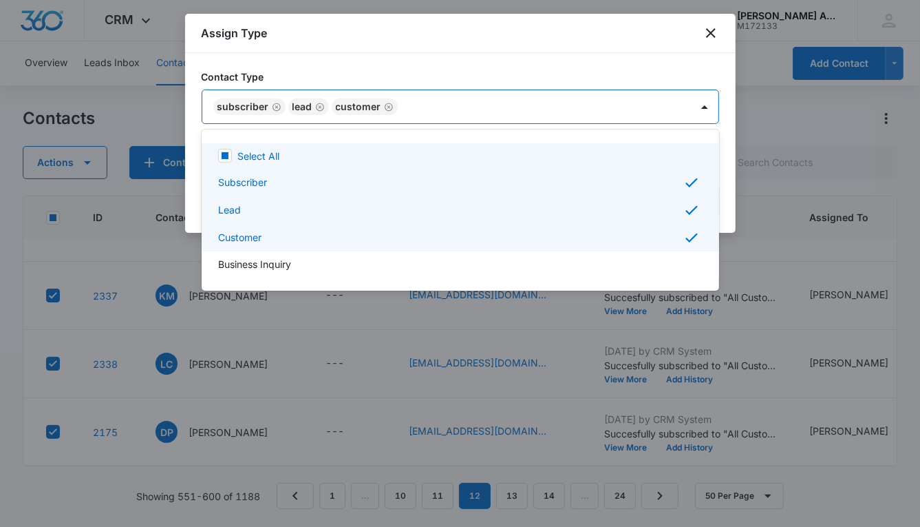
click at [506, 107] on div at bounding box center [460, 263] width 920 height 527
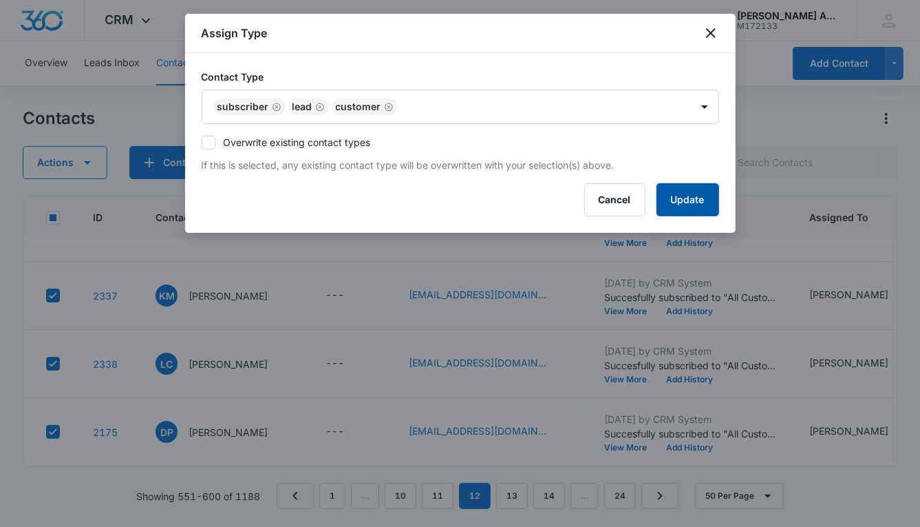
click at [659, 190] on button "Update" at bounding box center [688, 199] width 63 height 33
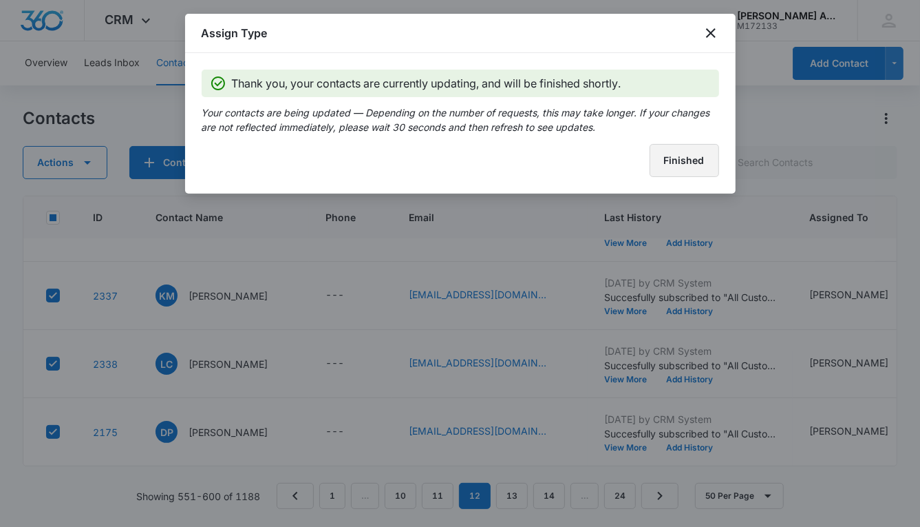
click at [659, 171] on button "Finished" at bounding box center [685, 160] width 70 height 33
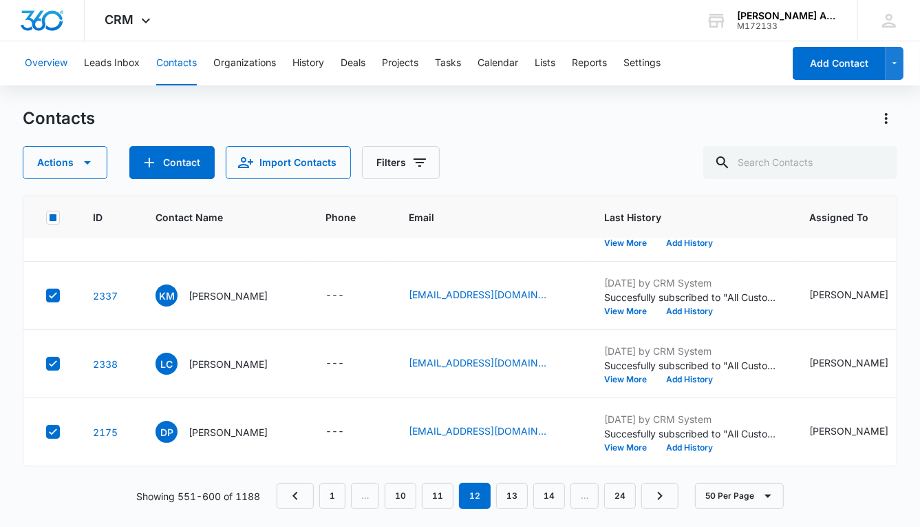
click at [49, 61] on button "Overview" at bounding box center [46, 63] width 43 height 44
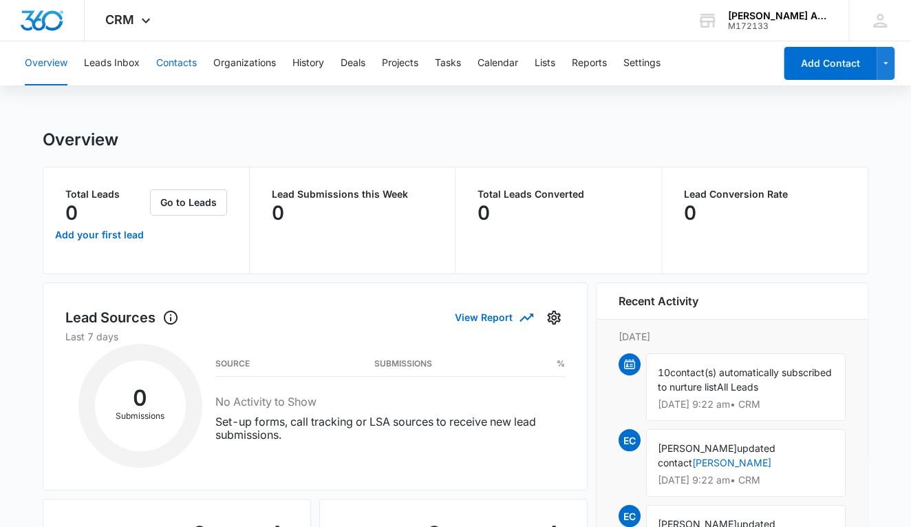
click at [186, 62] on button "Contacts" at bounding box center [176, 63] width 41 height 44
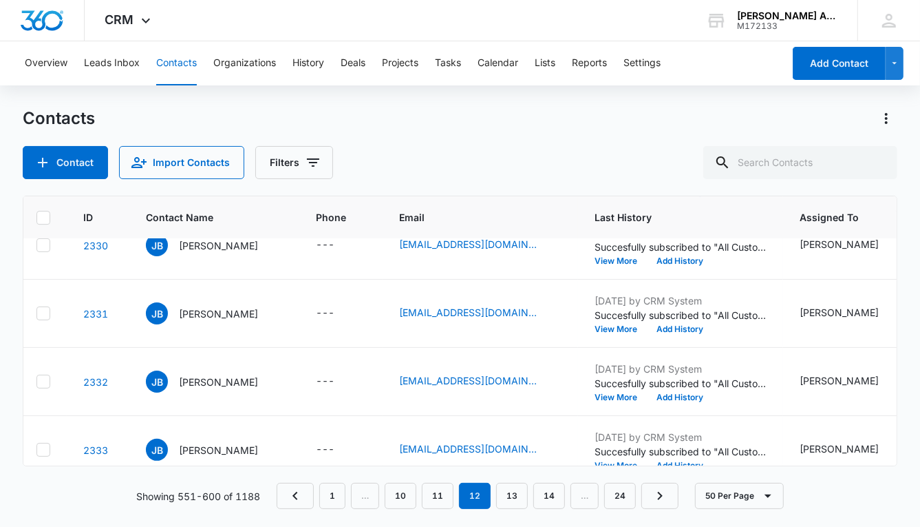
scroll to position [2753, 0]
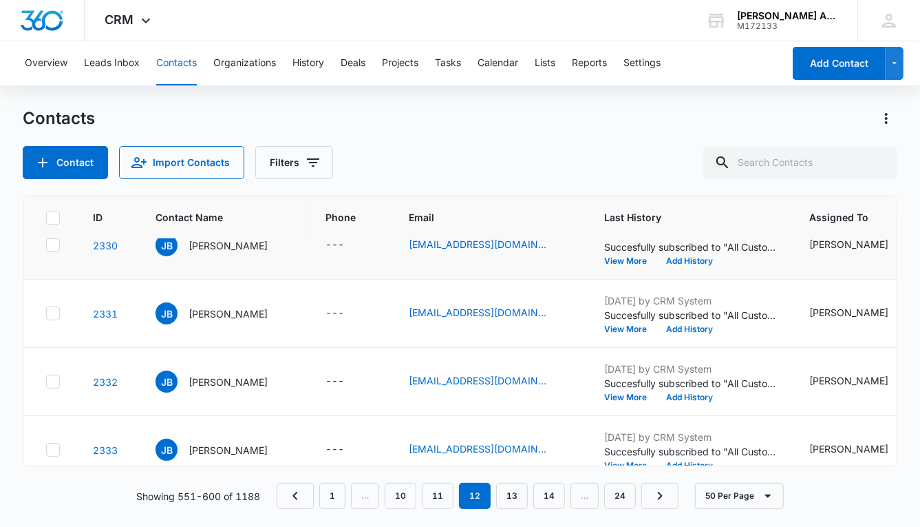
click at [52, 246] on icon at bounding box center [53, 245] width 8 height 6
click at [46, 246] on input "checkbox" at bounding box center [45, 245] width 1 height 1
checkbox input "true"
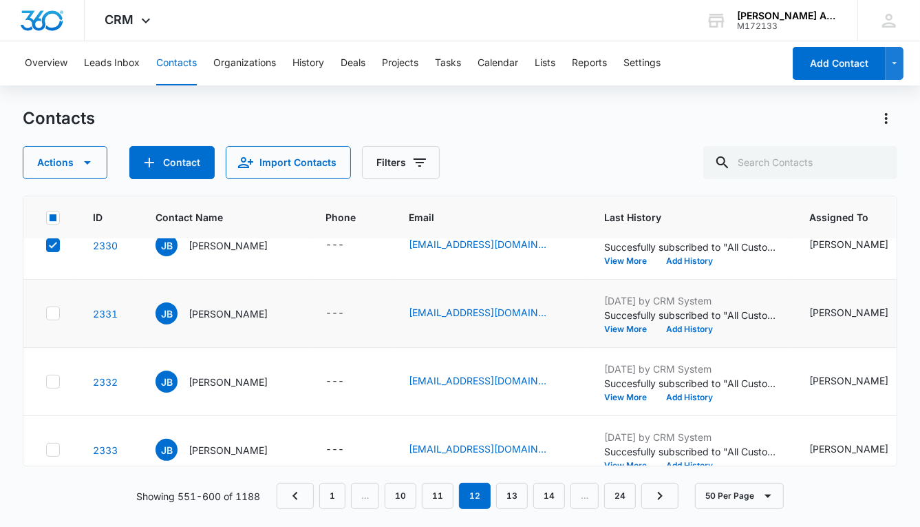
click at [50, 307] on icon at bounding box center [53, 313] width 12 height 12
click at [46, 313] on input "checkbox" at bounding box center [45, 313] width 1 height 1
checkbox input "true"
click at [50, 380] on icon at bounding box center [53, 381] width 12 height 12
click at [46, 381] on input "checkbox" at bounding box center [45, 381] width 1 height 1
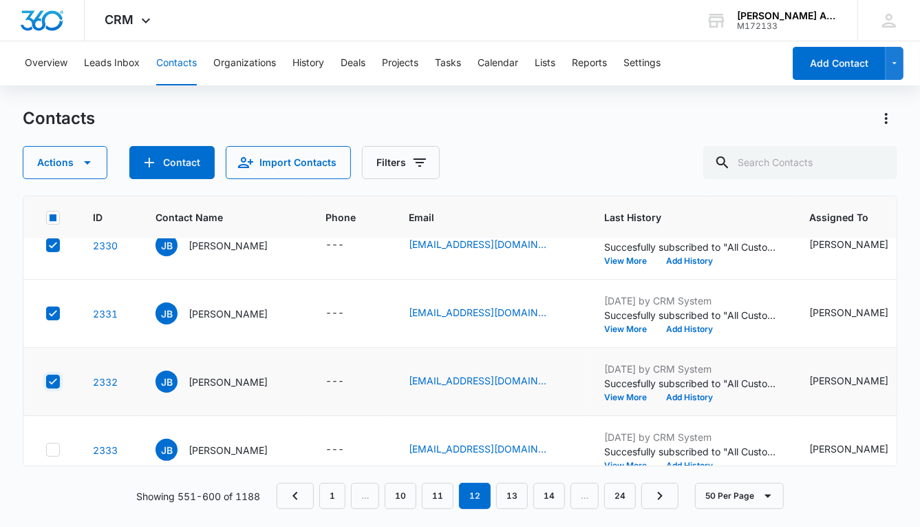
checkbox input "true"
click at [51, 438] on td at bounding box center [49, 450] width 53 height 68
click at [53, 445] on icon at bounding box center [53, 449] width 12 height 12
click at [46, 449] on input "checkbox" at bounding box center [45, 449] width 1 height 1
checkbox input "true"
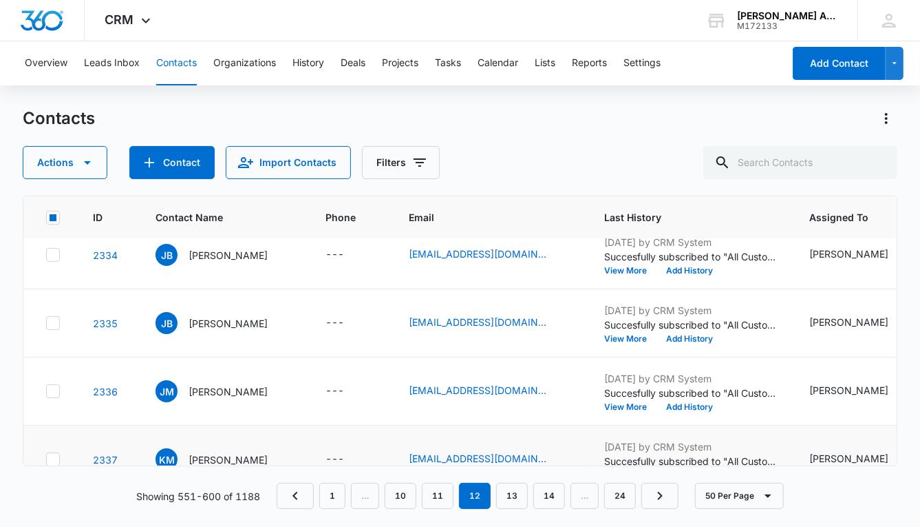
scroll to position [3017, 0]
click at [56, 255] on icon at bounding box center [53, 254] width 12 height 12
click at [46, 255] on input "checkbox" at bounding box center [45, 254] width 1 height 1
checkbox input "true"
click at [51, 316] on icon at bounding box center [53, 322] width 12 height 12
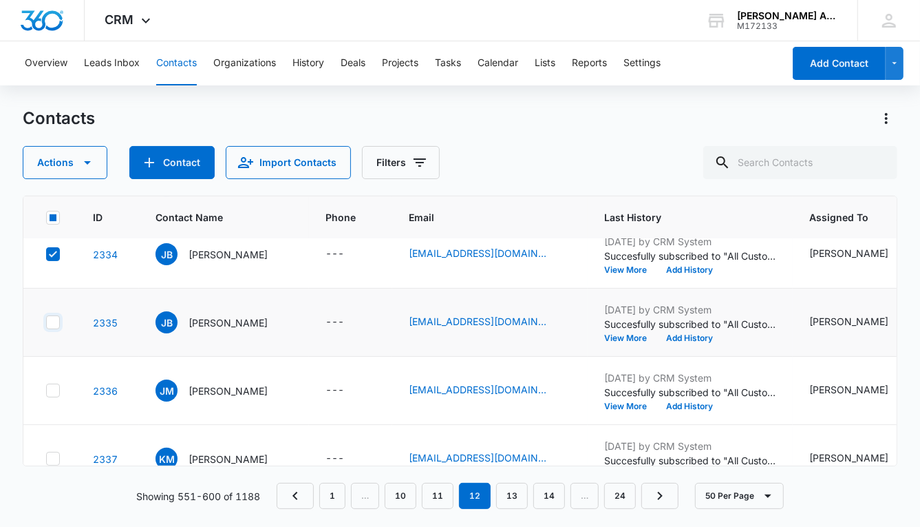
click at [46, 322] on input "checkbox" at bounding box center [45, 322] width 1 height 1
checkbox input "true"
click at [48, 385] on icon at bounding box center [53, 390] width 12 height 12
click at [46, 390] on input "checkbox" at bounding box center [45, 390] width 1 height 1
checkbox input "true"
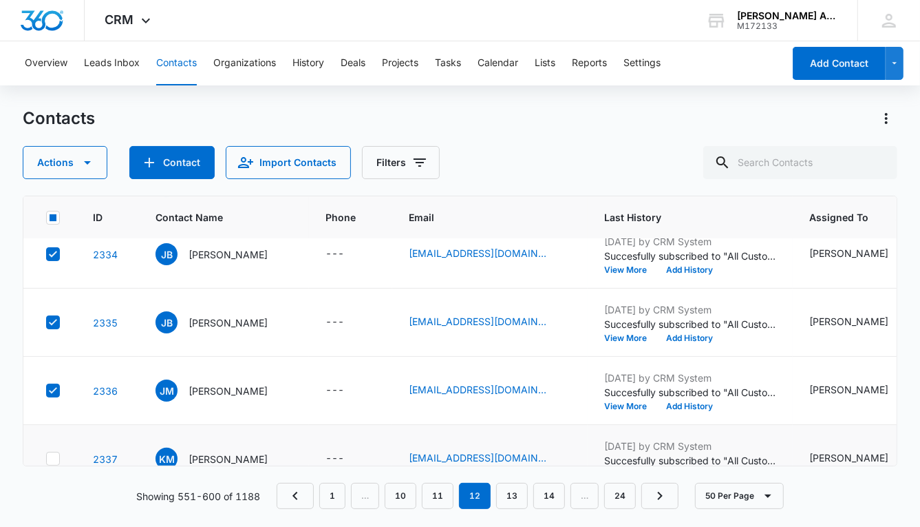
click at [54, 453] on icon at bounding box center [53, 458] width 12 height 12
click at [46, 458] on input "checkbox" at bounding box center [45, 458] width 1 height 1
checkbox input "true"
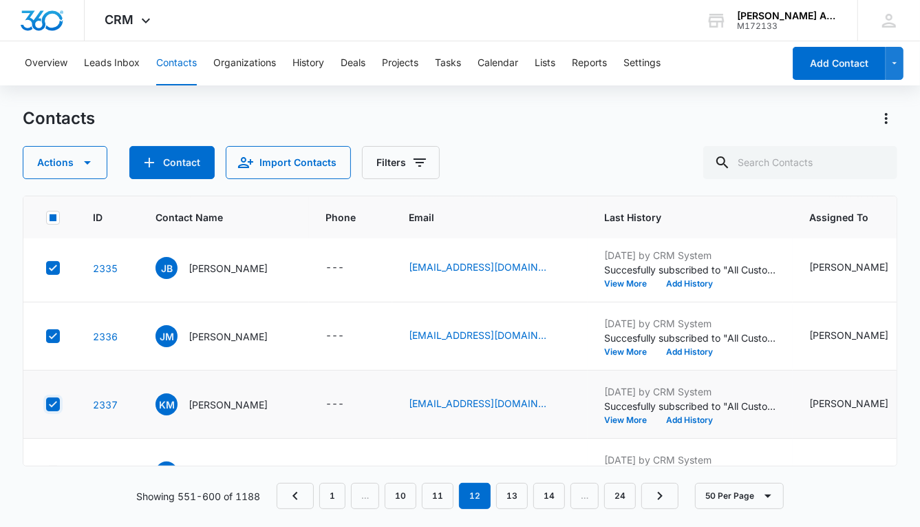
scroll to position [3187, 0]
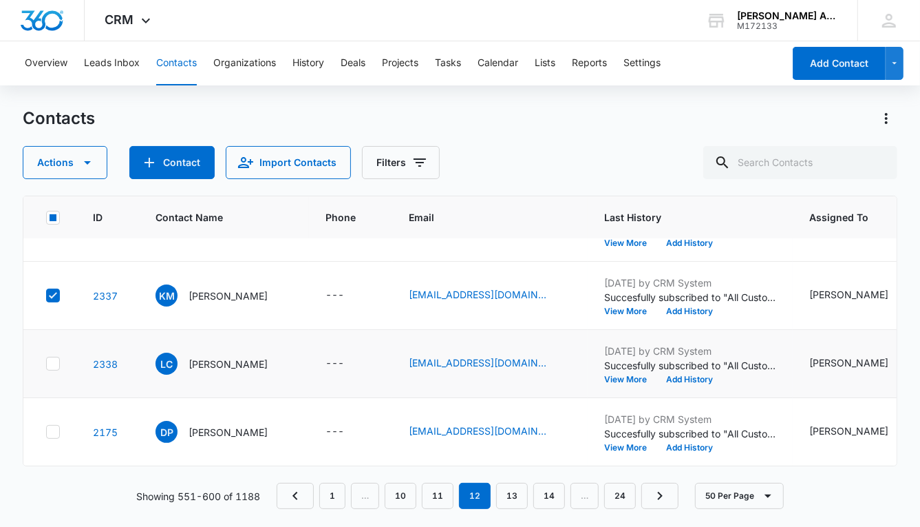
click at [53, 360] on icon at bounding box center [53, 363] width 8 height 6
click at [46, 363] on input "checkbox" at bounding box center [45, 363] width 1 height 1
checkbox input "true"
click at [48, 425] on icon at bounding box center [53, 431] width 12 height 12
click at [46, 432] on input "checkbox" at bounding box center [45, 432] width 1 height 1
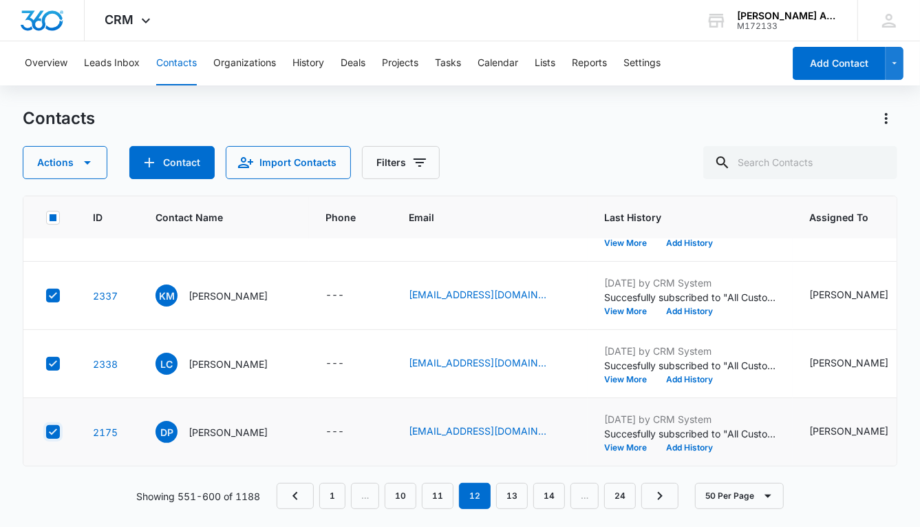
checkbox input "true"
click at [69, 159] on button "Actions" at bounding box center [65, 162] width 85 height 33
click at [95, 245] on div "Assign Type" at bounding box center [72, 248] width 62 height 10
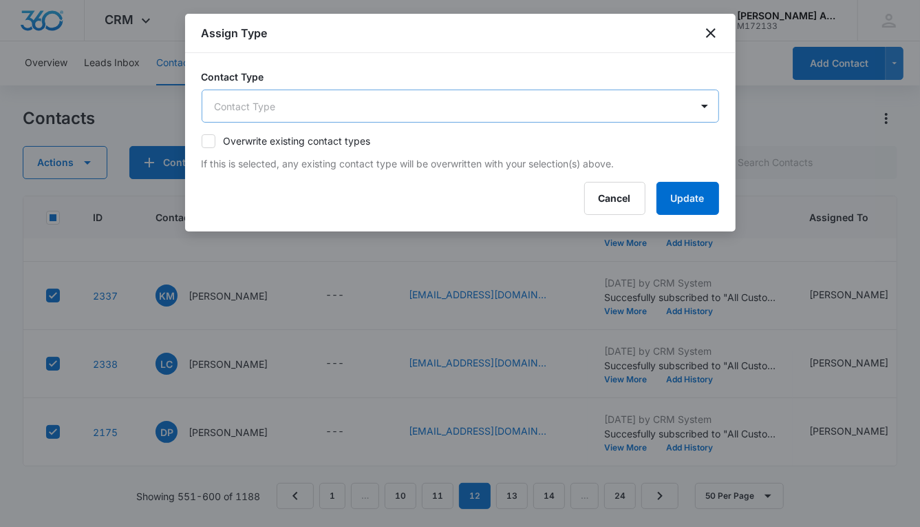
click at [366, 111] on body "CRM Apps Reputation Websites Forms CRM Email Social POS Content Ads Intelligenc…" at bounding box center [460, 263] width 920 height 527
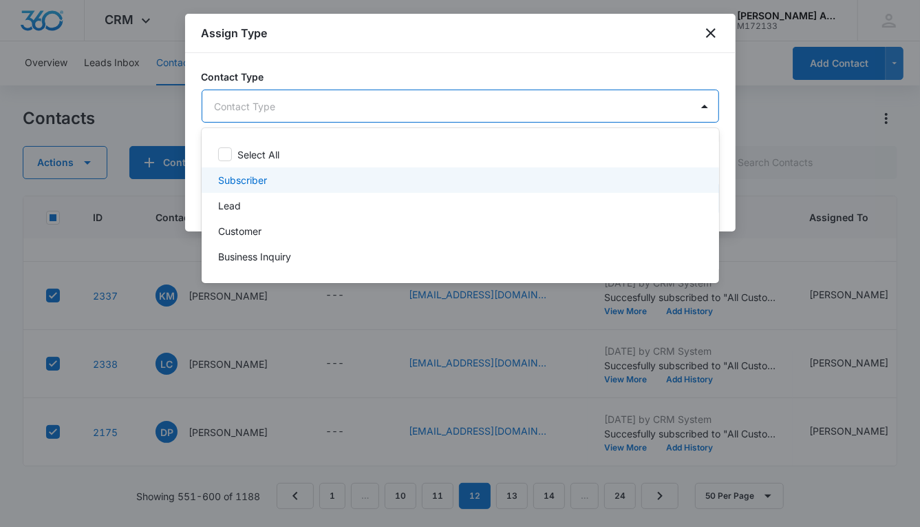
click at [271, 184] on div "Subscriber" at bounding box center [459, 180] width 482 height 14
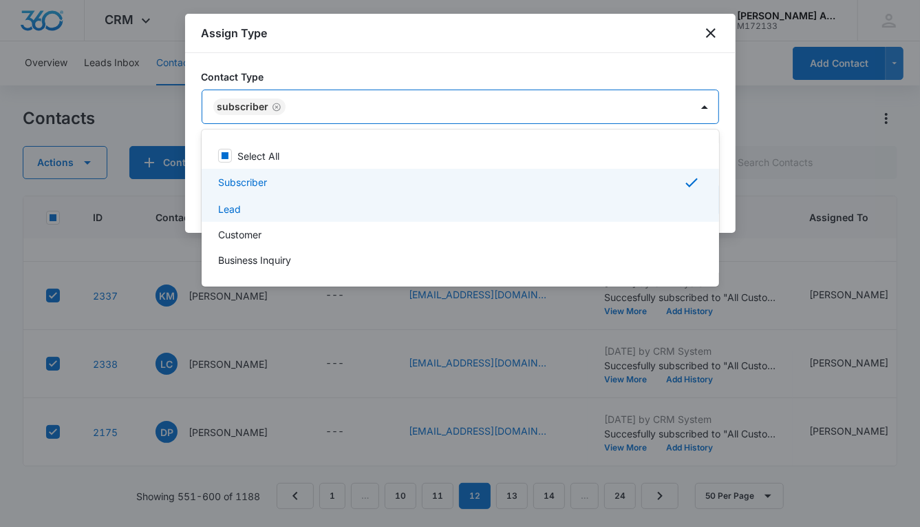
click at [259, 205] on div "Lead" at bounding box center [459, 209] width 482 height 14
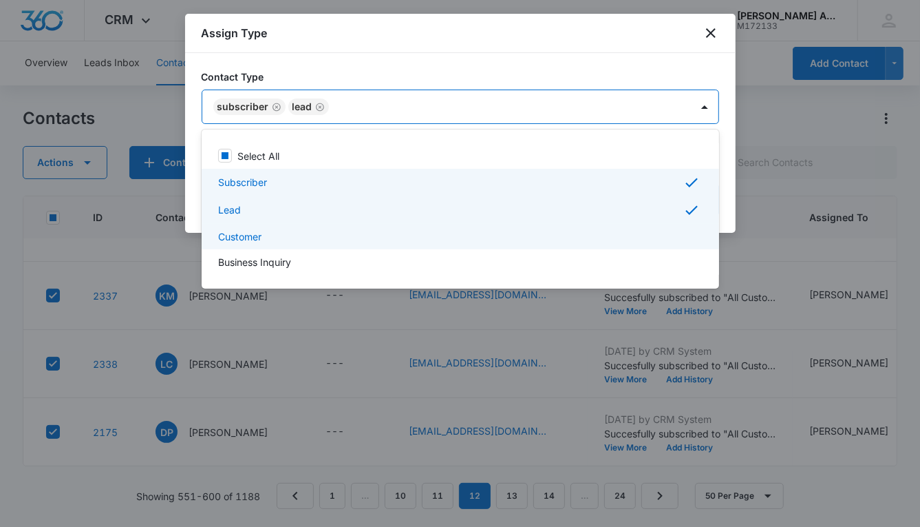
click at [266, 234] on div "Customer" at bounding box center [459, 236] width 482 height 14
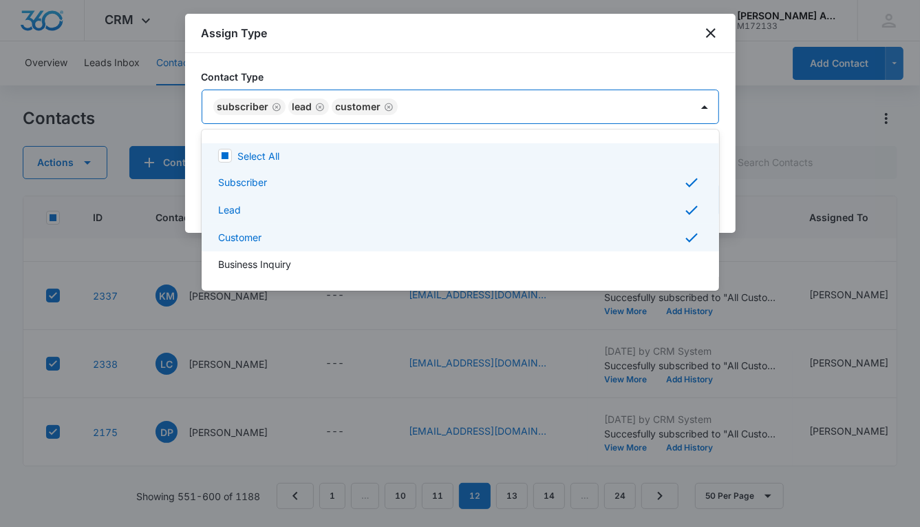
click at [527, 105] on div at bounding box center [460, 263] width 920 height 527
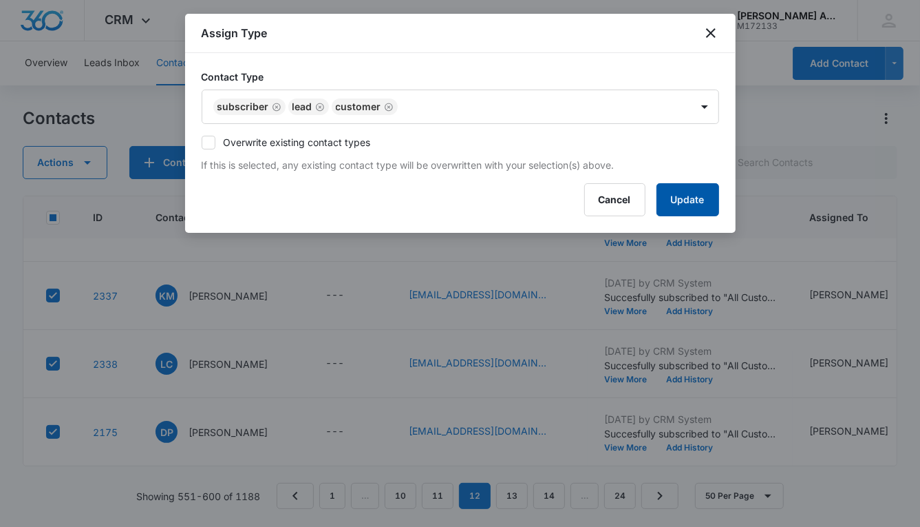
click at [663, 193] on button "Update" at bounding box center [688, 199] width 63 height 33
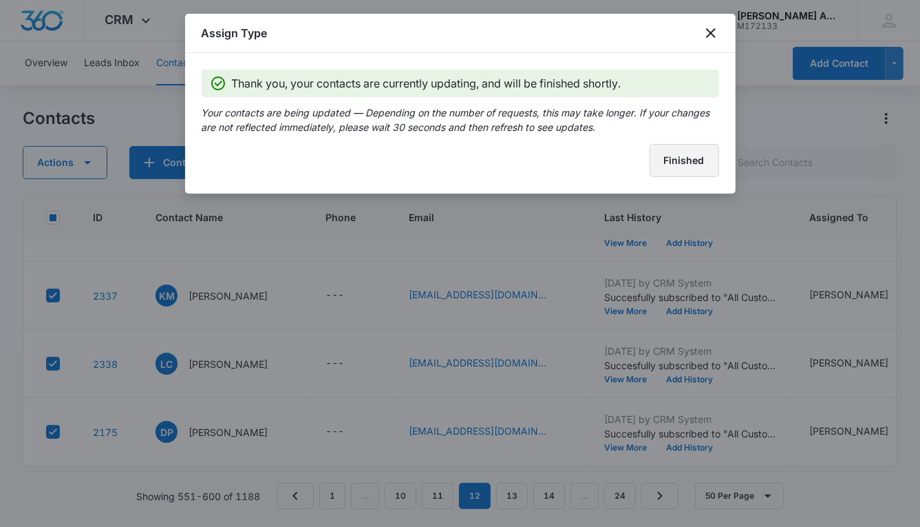
click at [657, 169] on button "Finished" at bounding box center [685, 160] width 70 height 33
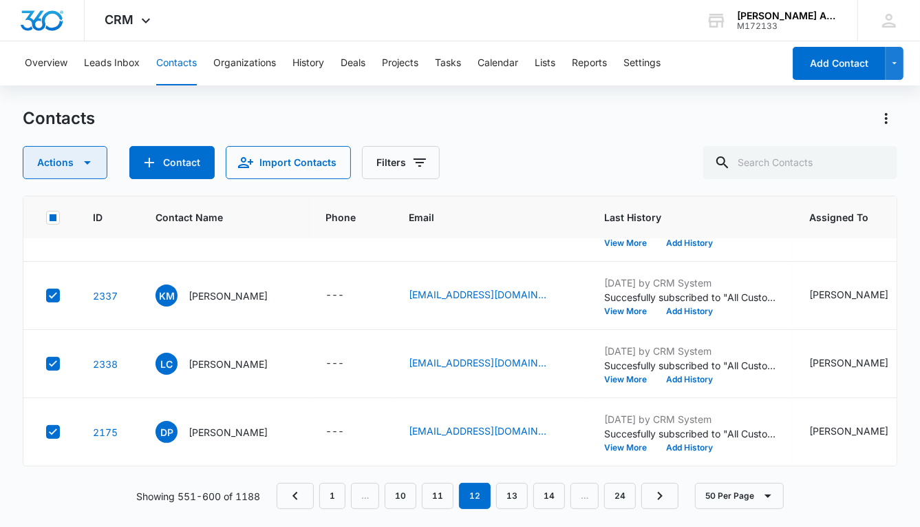
click at [54, 165] on button "Actions" at bounding box center [65, 162] width 85 height 33
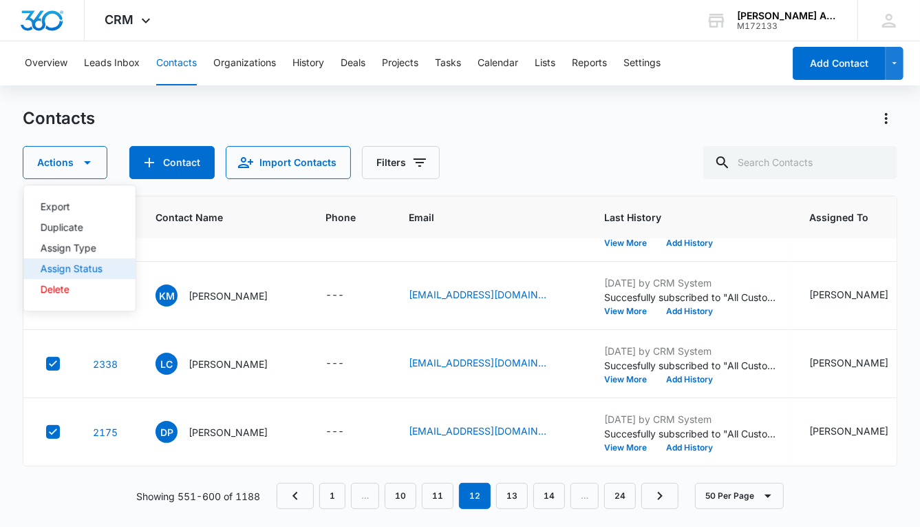
click at [84, 271] on div "Assign Status" at bounding box center [72, 269] width 62 height 10
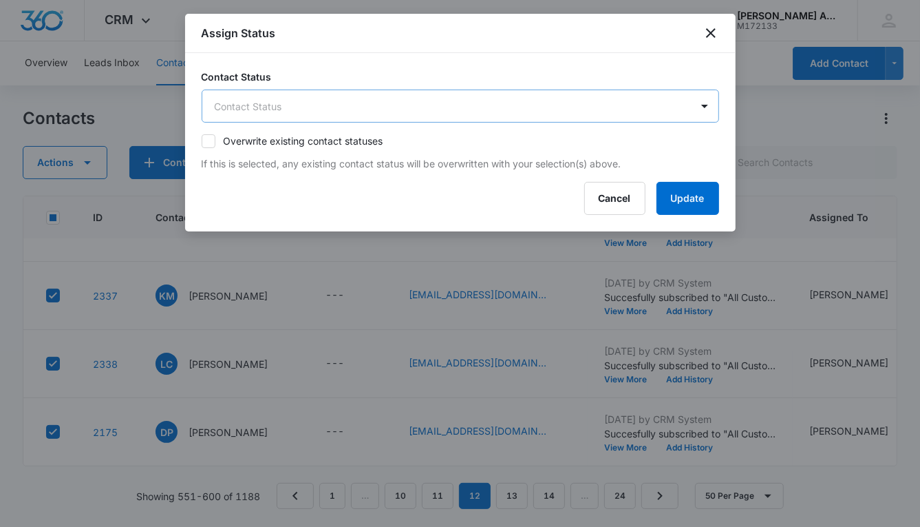
click at [292, 105] on body "CRM Apps Reputation Websites Forms CRM Email Social POS Content Ads Intelligenc…" at bounding box center [460, 263] width 920 height 527
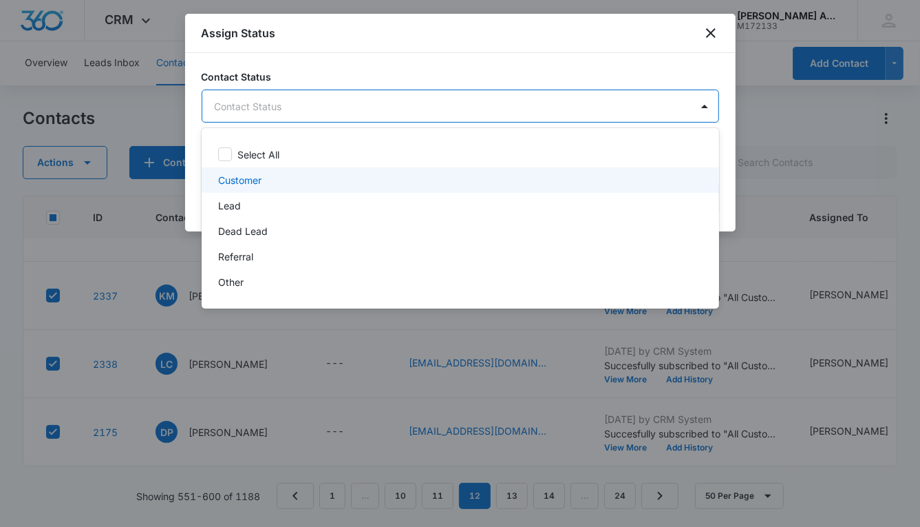
click at [257, 182] on p "Customer" at bounding box center [239, 180] width 43 height 14
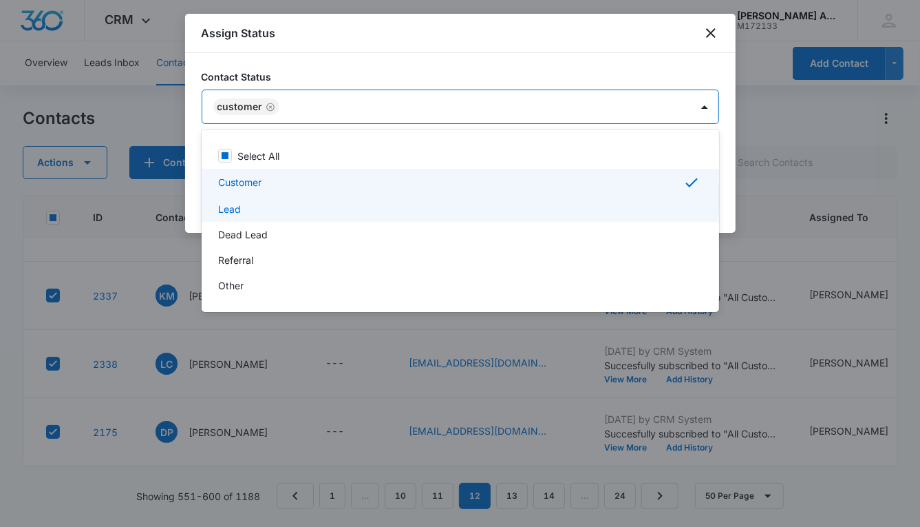
drag, startPoint x: 250, startPoint y: 206, endPoint x: 260, endPoint y: 207, distance: 9.7
click at [250, 206] on div "Lead" at bounding box center [459, 209] width 482 height 14
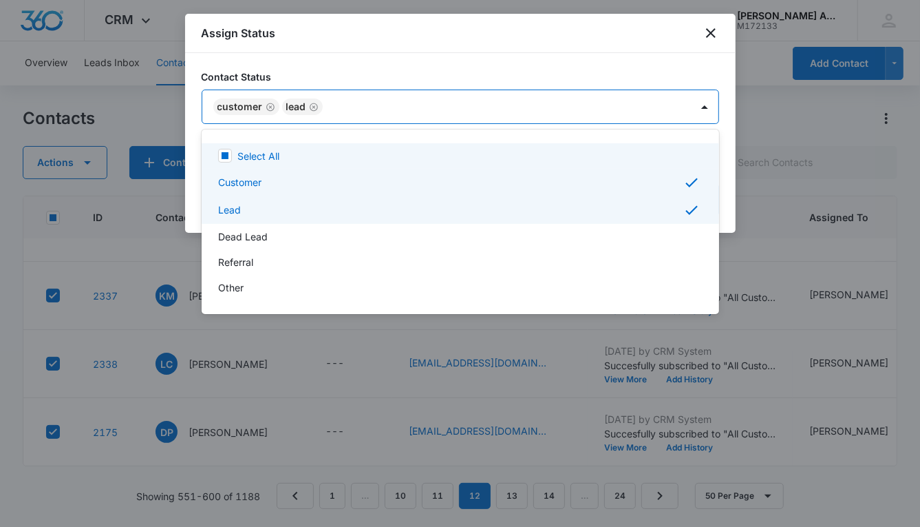
click at [612, 109] on div at bounding box center [460, 263] width 920 height 527
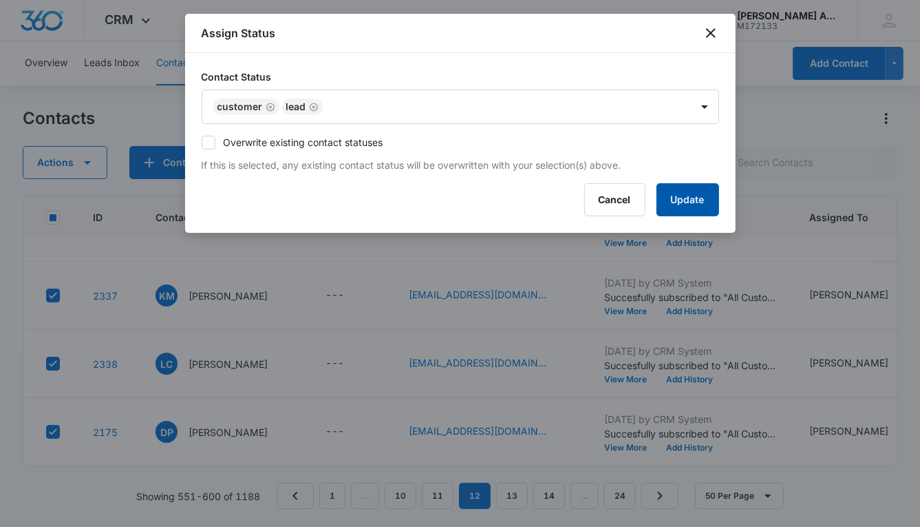
click at [660, 195] on button "Update" at bounding box center [688, 199] width 63 height 33
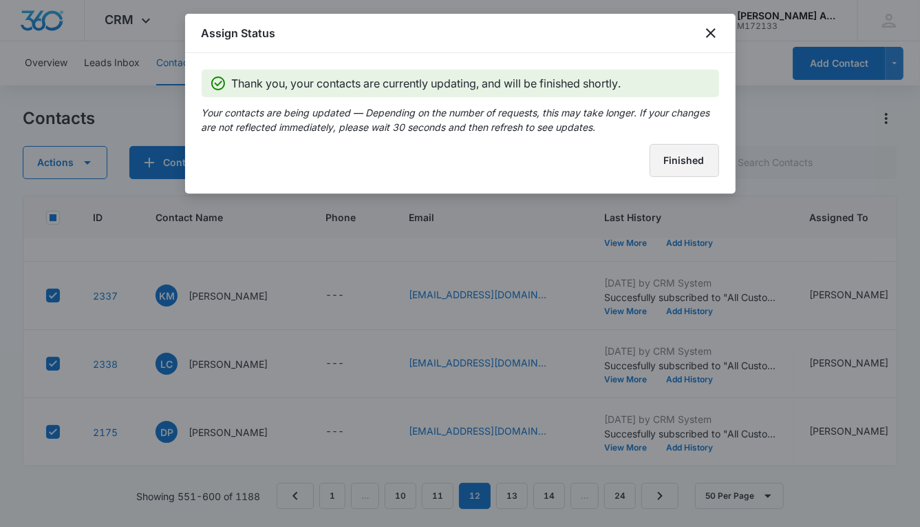
click at [661, 158] on button "Finished" at bounding box center [685, 160] width 70 height 33
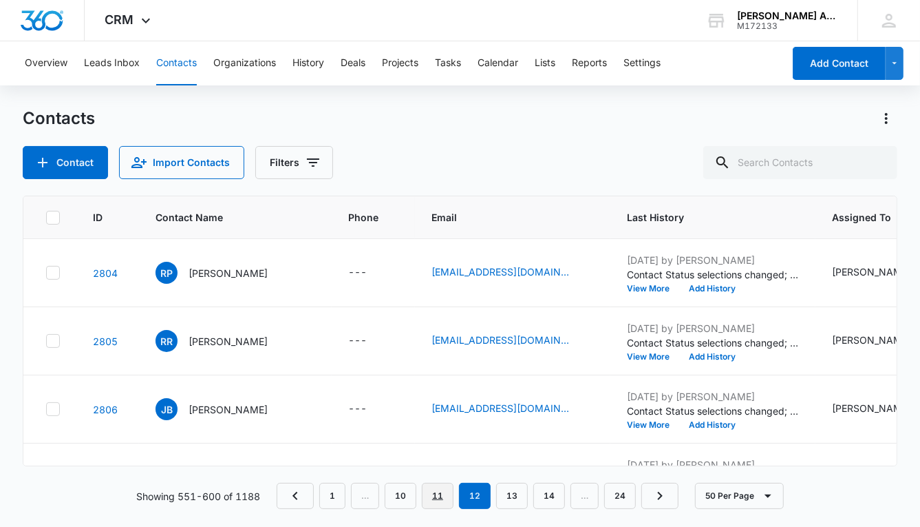
click at [438, 499] on link "11" at bounding box center [438, 496] width 32 height 26
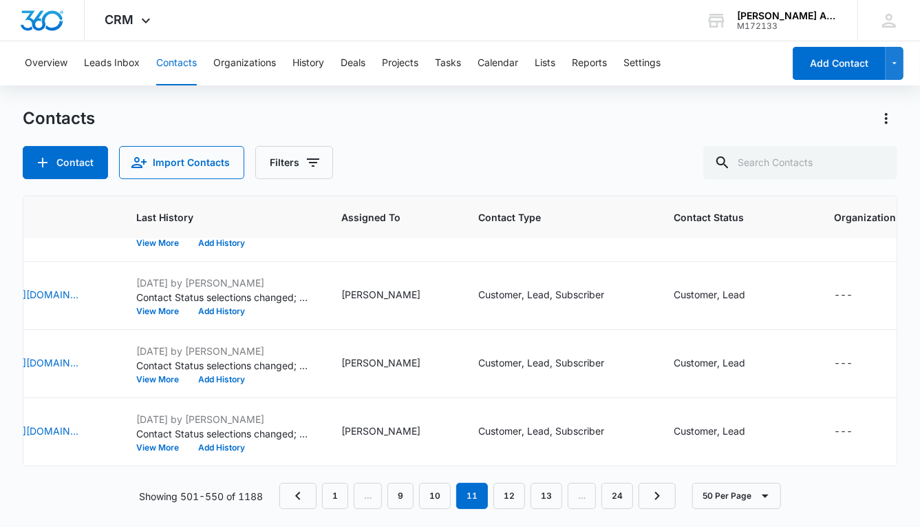
scroll to position [3187, 529]
drag, startPoint x: 512, startPoint y: 500, endPoint x: 556, endPoint y: 472, distance: 52.3
click at [511, 500] on link "12" at bounding box center [510, 496] width 32 height 26
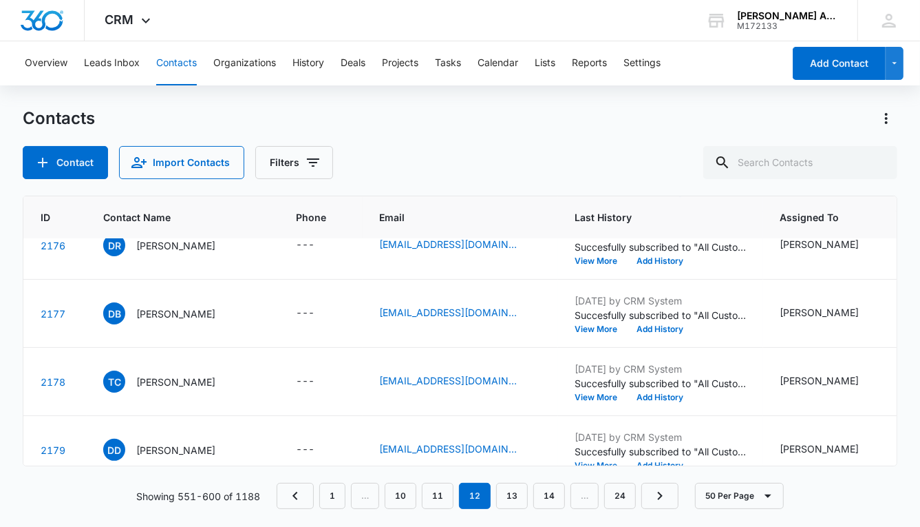
scroll to position [2753, 0]
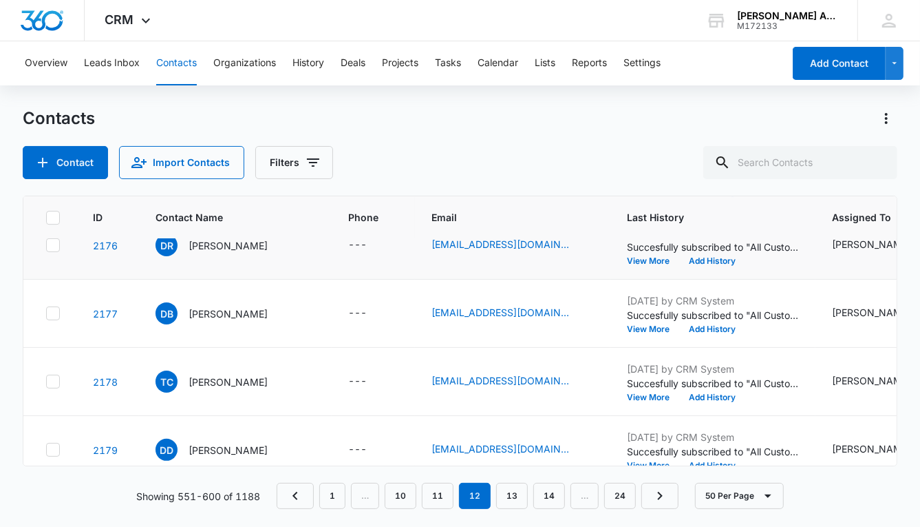
drag, startPoint x: 51, startPoint y: 244, endPoint x: 51, endPoint y: 252, distance: 8.3
click at [51, 244] on icon at bounding box center [53, 245] width 8 height 6
click at [46, 245] on input "checkbox" at bounding box center [45, 245] width 1 height 1
checkbox input "true"
click at [56, 381] on icon at bounding box center [53, 381] width 12 height 12
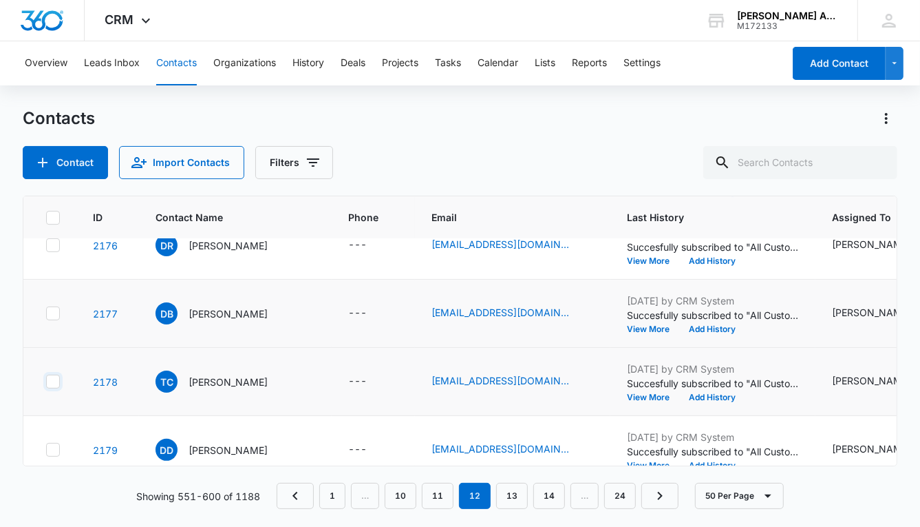
click at [46, 381] on input "checkbox" at bounding box center [45, 381] width 1 height 1
checkbox input "true"
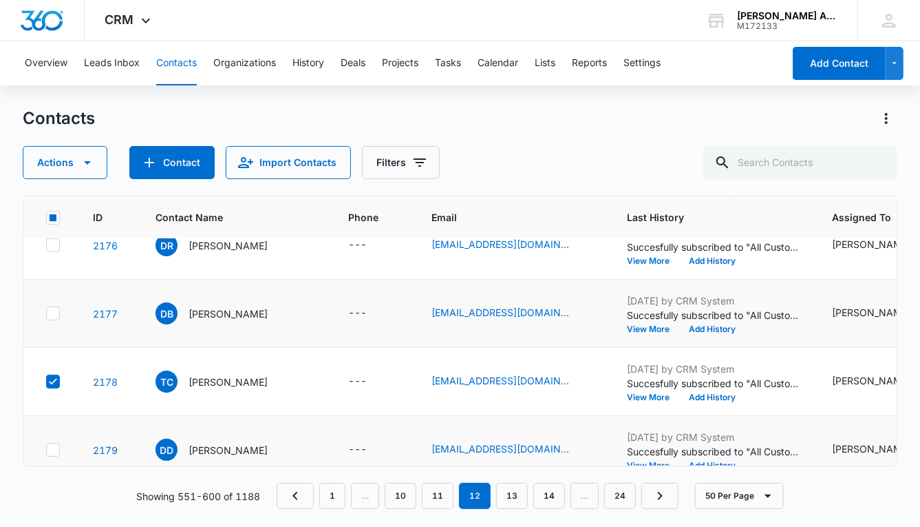
click at [55, 443] on icon at bounding box center [53, 449] width 12 height 12
click at [46, 449] on input "checkbox" at bounding box center [45, 449] width 1 height 1
checkbox input "true"
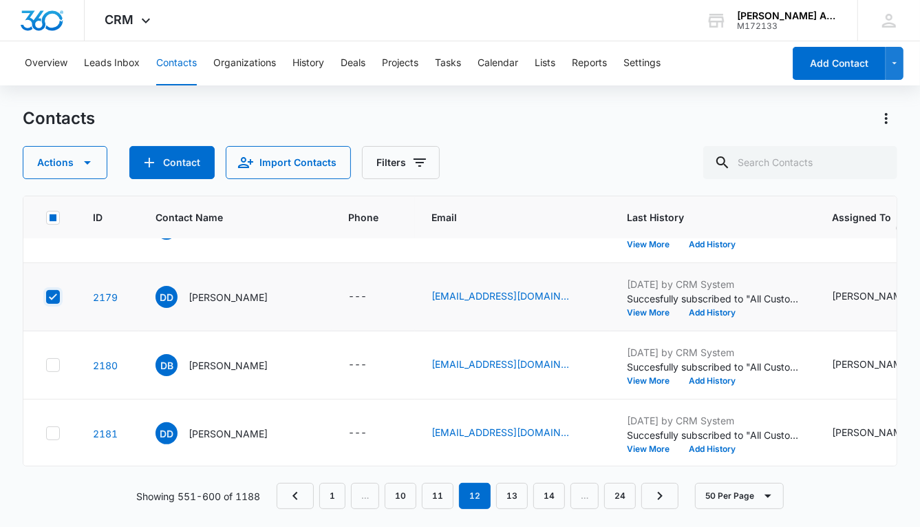
scroll to position [2947, 0]
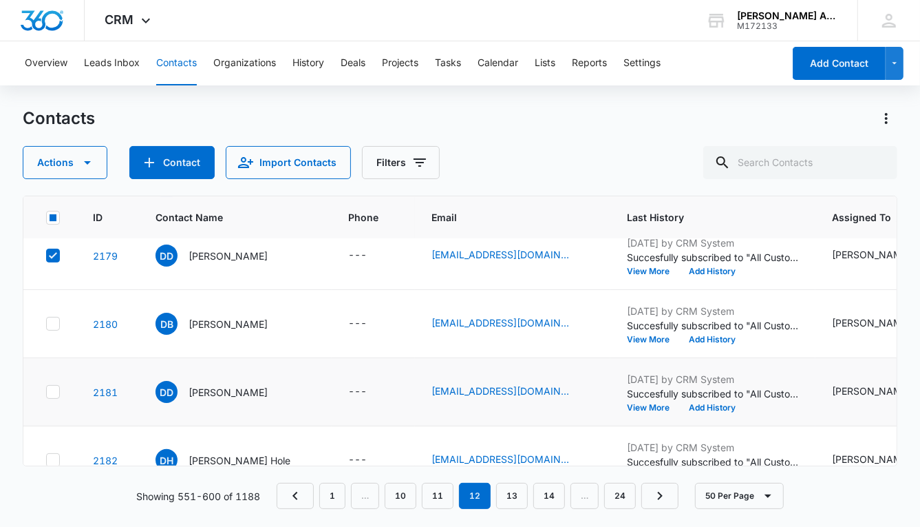
drag, startPoint x: 53, startPoint y: 324, endPoint x: 55, endPoint y: 366, distance: 42.7
click at [53, 324] on icon at bounding box center [53, 323] width 12 height 12
click at [46, 324] on input "checkbox" at bounding box center [45, 324] width 1 height 1
checkbox input "true"
click at [53, 386] on icon at bounding box center [53, 391] width 12 height 12
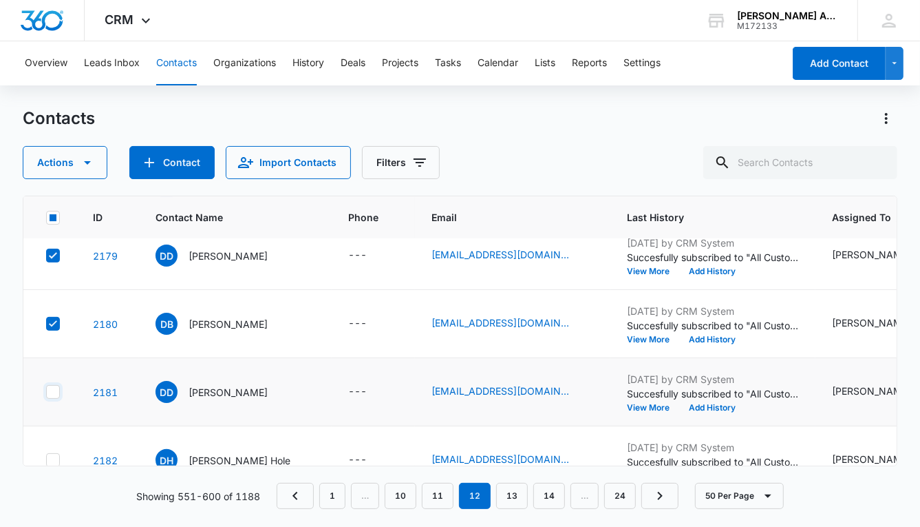
click at [46, 392] on input "checkbox" at bounding box center [45, 392] width 1 height 1
checkbox input "true"
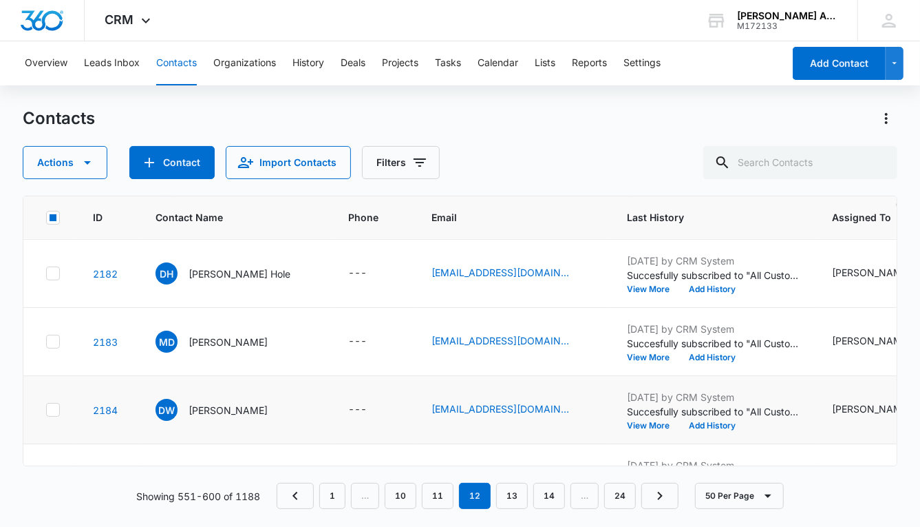
scroll to position [3137, 0]
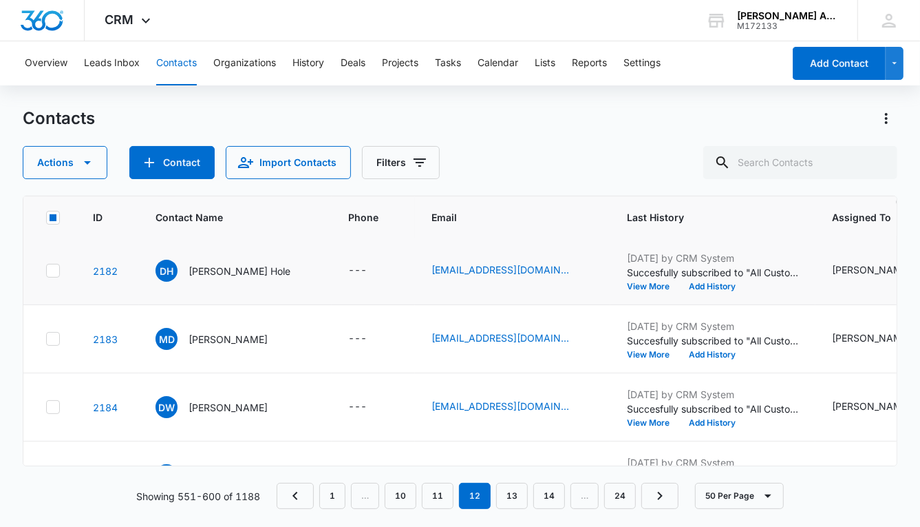
click at [53, 268] on icon at bounding box center [53, 270] width 8 height 6
click at [46, 271] on input "checkbox" at bounding box center [45, 271] width 1 height 1
checkbox input "true"
drag, startPoint x: 53, startPoint y: 333, endPoint x: 56, endPoint y: 354, distance: 20.8
click at [53, 334] on icon at bounding box center [53, 338] width 12 height 12
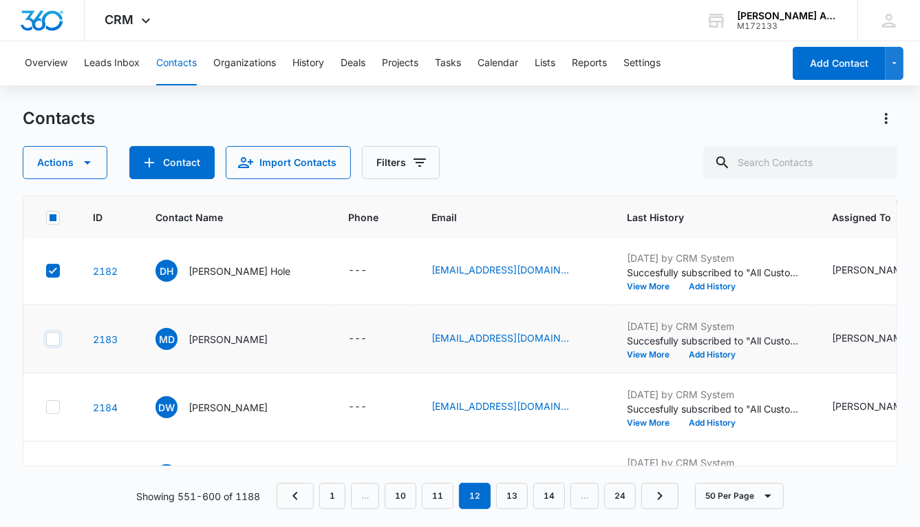
click at [46, 339] on input "checkbox" at bounding box center [45, 339] width 1 height 1
checkbox input "true"
click at [54, 409] on icon at bounding box center [53, 407] width 12 height 12
click at [46, 407] on input "checkbox" at bounding box center [45, 407] width 1 height 1
checkbox input "true"
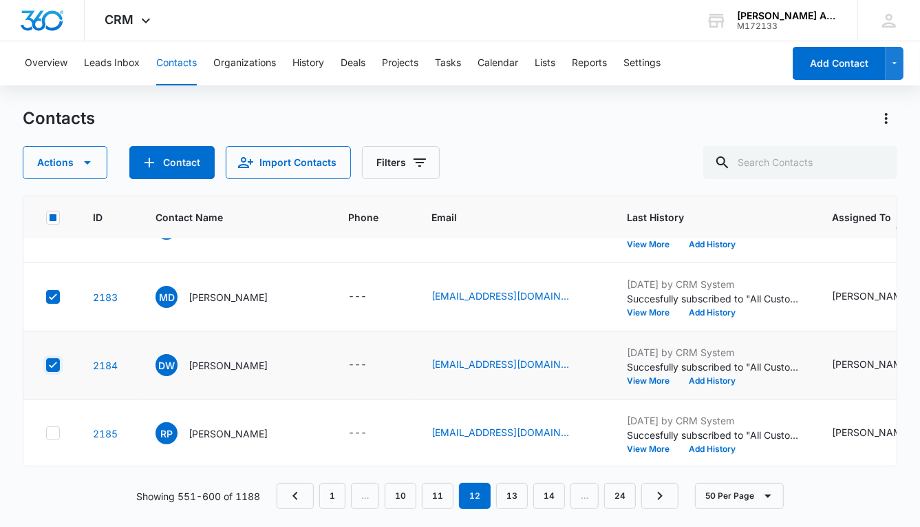
scroll to position [3187, 0]
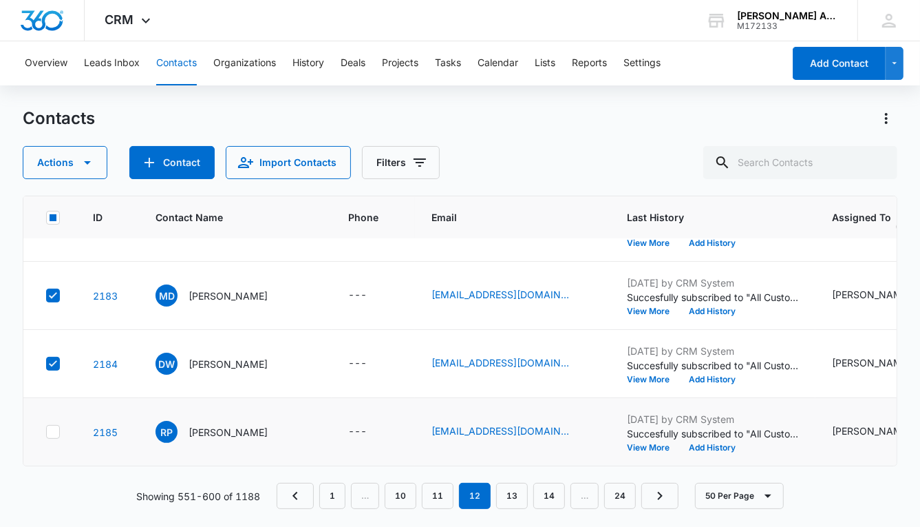
drag, startPoint x: 53, startPoint y: 421, endPoint x: 60, endPoint y: 421, distance: 6.9
click at [53, 425] on icon at bounding box center [53, 431] width 12 height 12
click at [46, 432] on input "checkbox" at bounding box center [45, 432] width 1 height 1
checkbox input "true"
click at [70, 163] on button "Actions" at bounding box center [65, 162] width 85 height 33
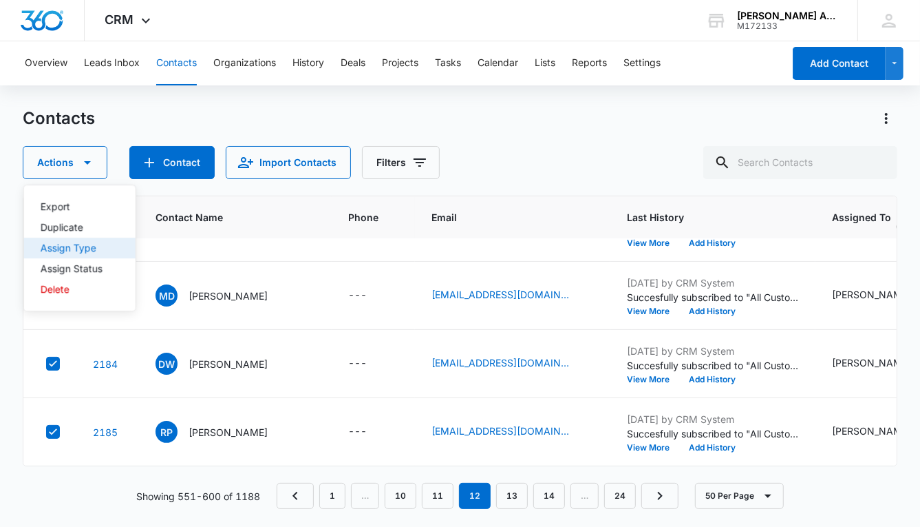
click at [81, 246] on div "Assign Type" at bounding box center [72, 248] width 62 height 10
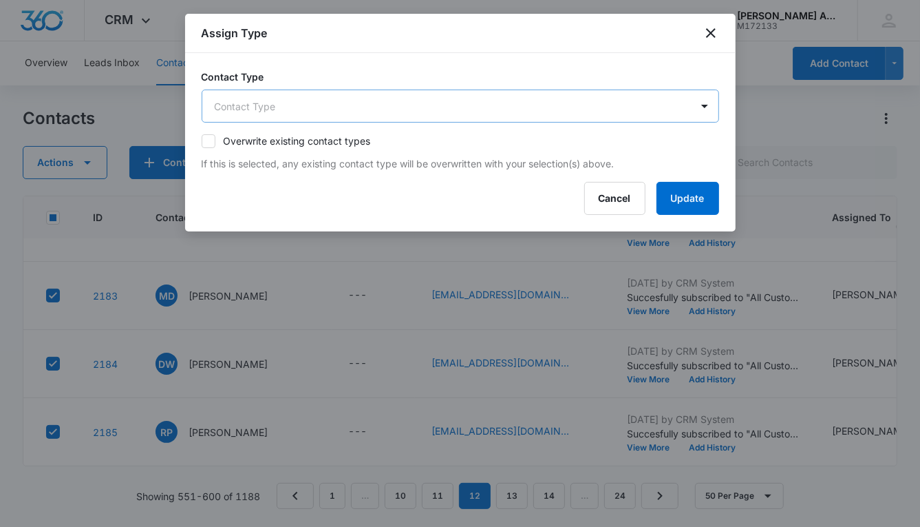
click at [382, 102] on body "CRM Apps Reputation Websites Forms CRM Email Social POS Content Ads Intelligenc…" at bounding box center [460, 263] width 920 height 527
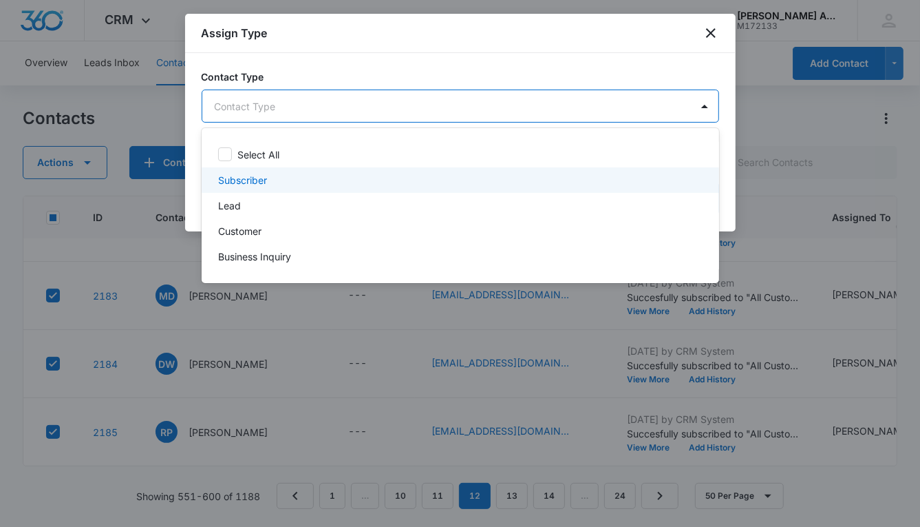
click at [257, 180] on p "Subscriber" at bounding box center [242, 180] width 49 height 14
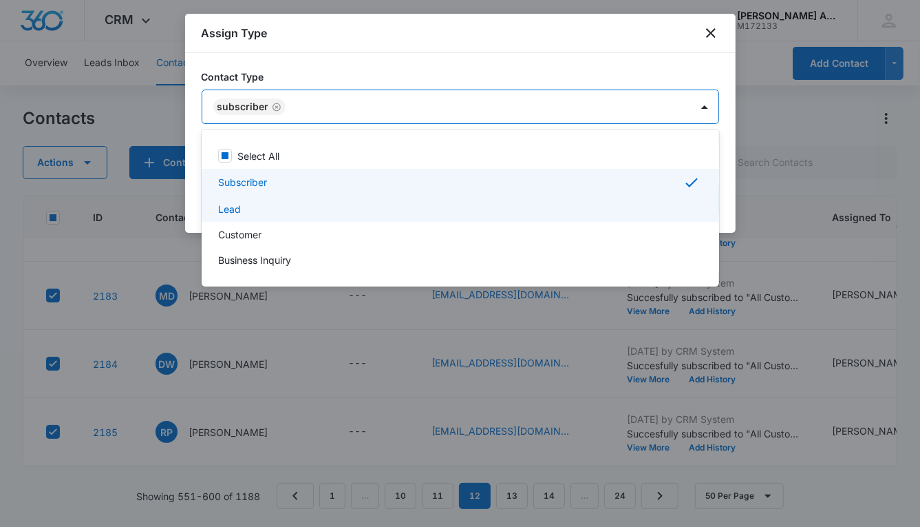
click at [246, 213] on div "Lead" at bounding box center [459, 209] width 482 height 14
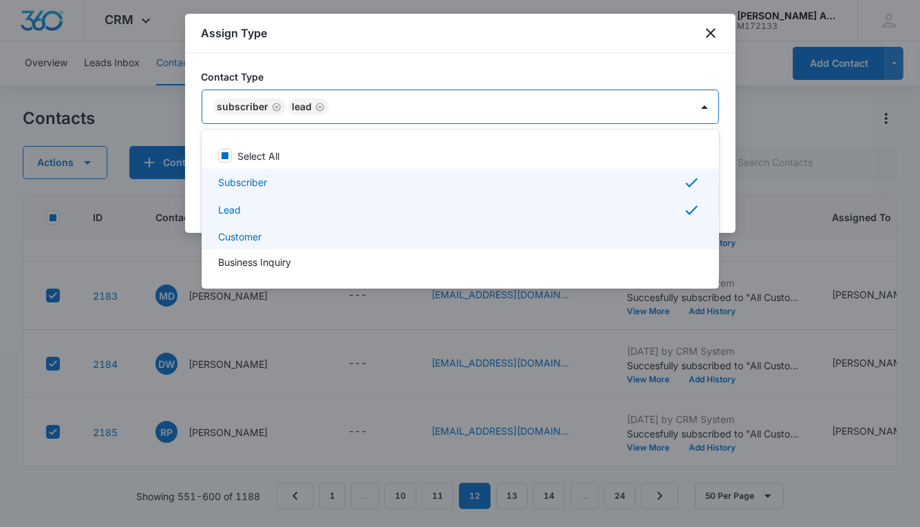
drag, startPoint x: 250, startPoint y: 238, endPoint x: 271, endPoint y: 226, distance: 23.7
click at [250, 238] on p "Customer" at bounding box center [239, 236] width 43 height 14
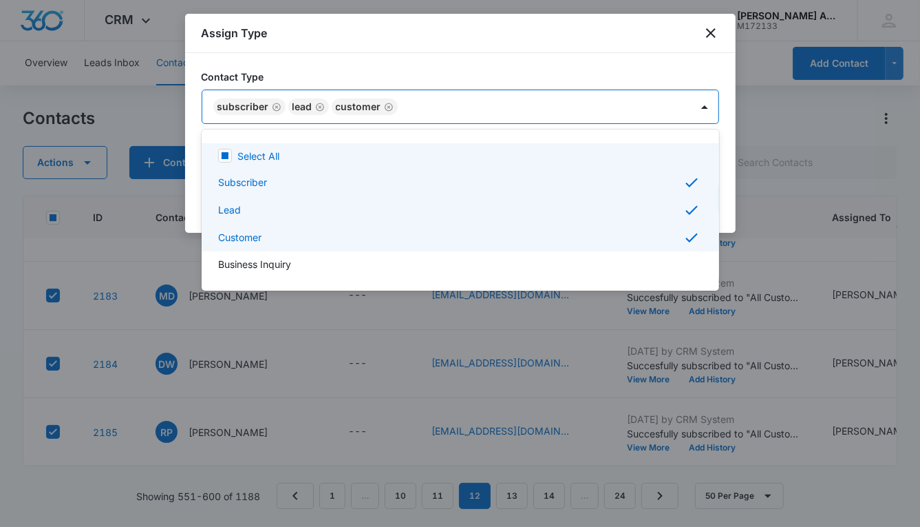
click at [554, 109] on div at bounding box center [460, 263] width 920 height 527
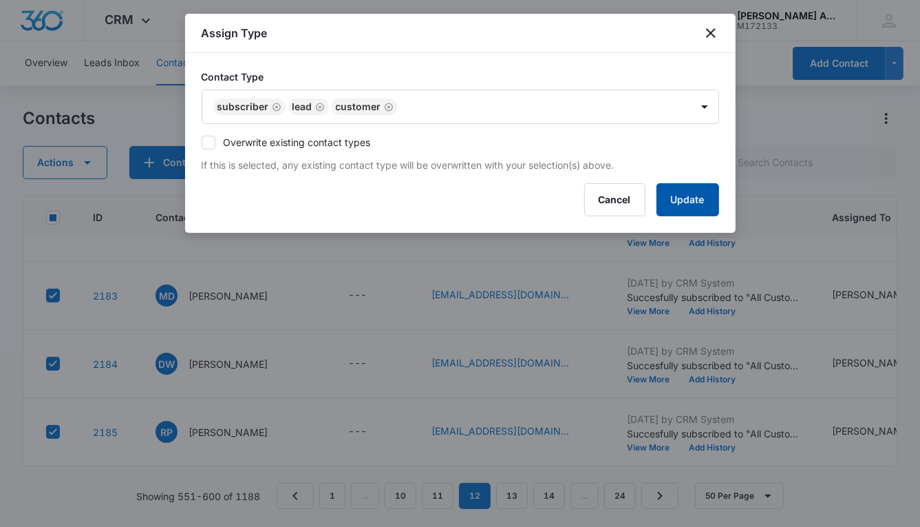
click at [666, 198] on button "Update" at bounding box center [688, 199] width 63 height 33
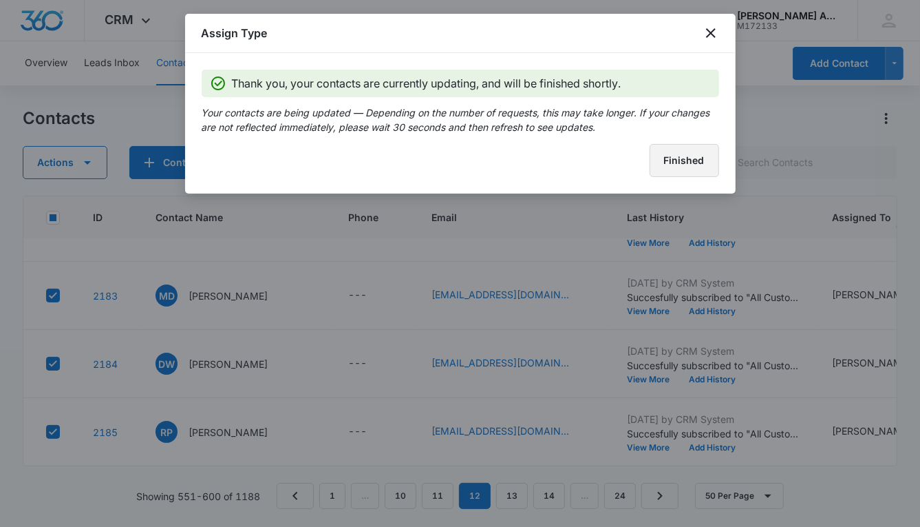
click at [657, 170] on button "Finished" at bounding box center [685, 160] width 70 height 33
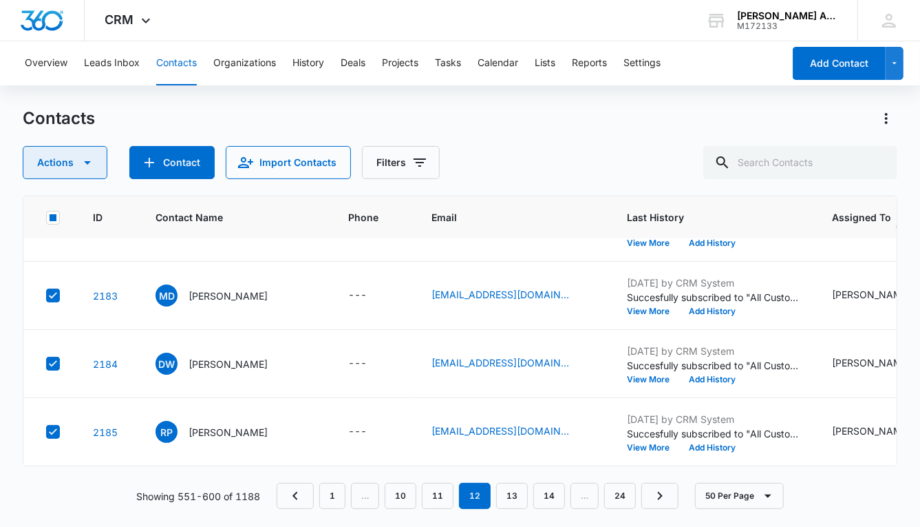
click at [63, 159] on button "Actions" at bounding box center [65, 162] width 85 height 33
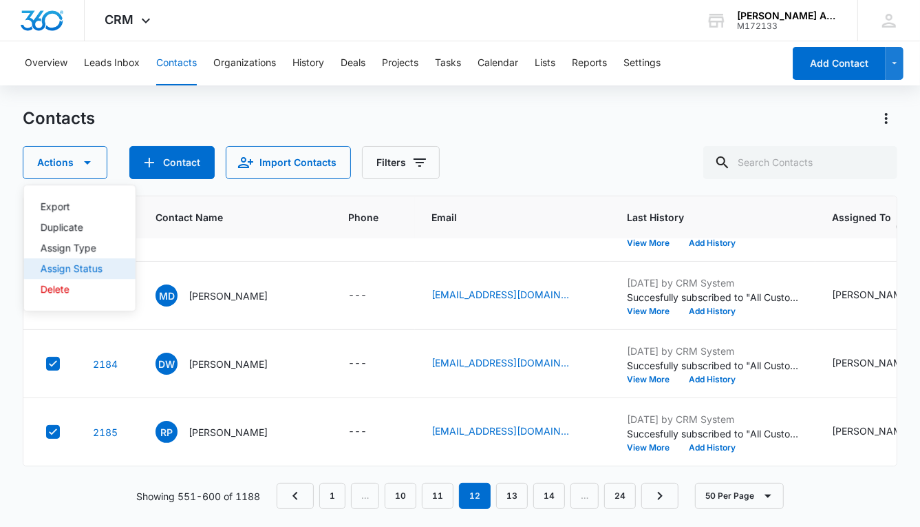
click at [103, 265] on button "Assign Status" at bounding box center [80, 268] width 112 height 21
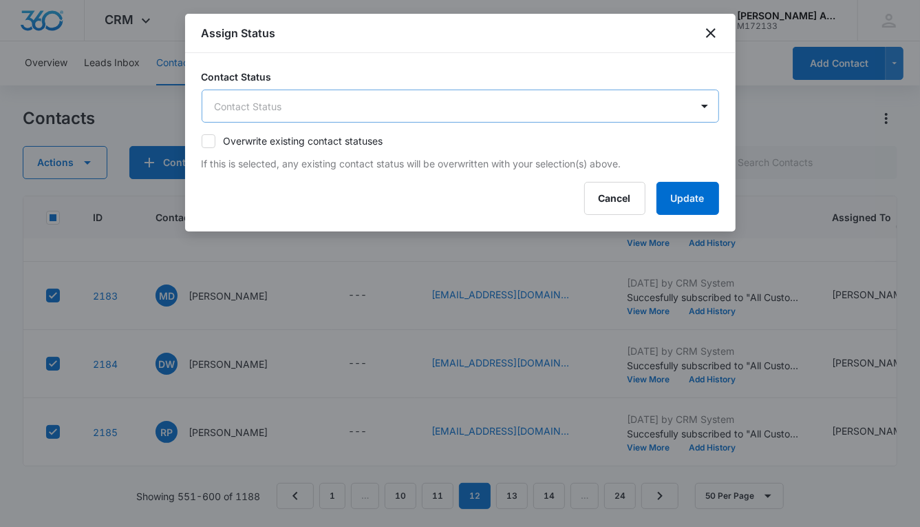
click at [438, 97] on body "CRM Apps Reputation Websites Forms CRM Email Social POS Content Ads Intelligenc…" at bounding box center [460, 263] width 920 height 527
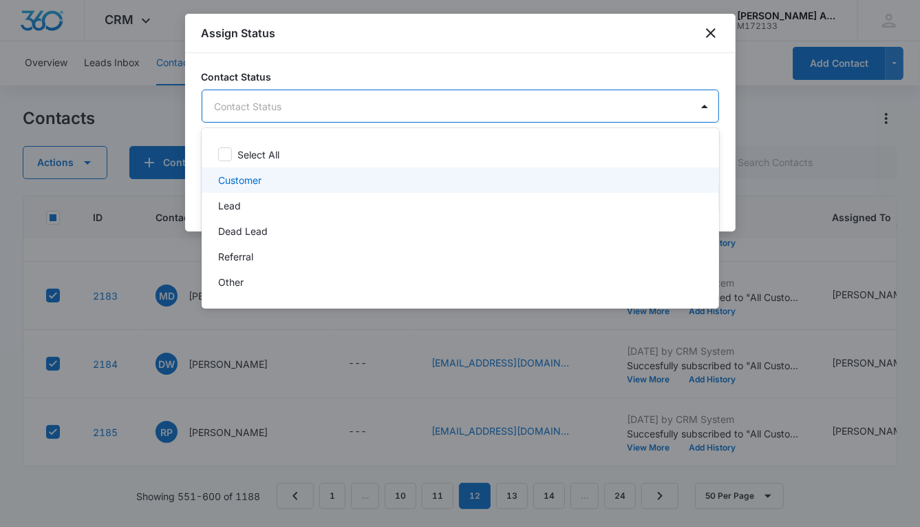
click at [273, 178] on div "Customer" at bounding box center [459, 180] width 482 height 14
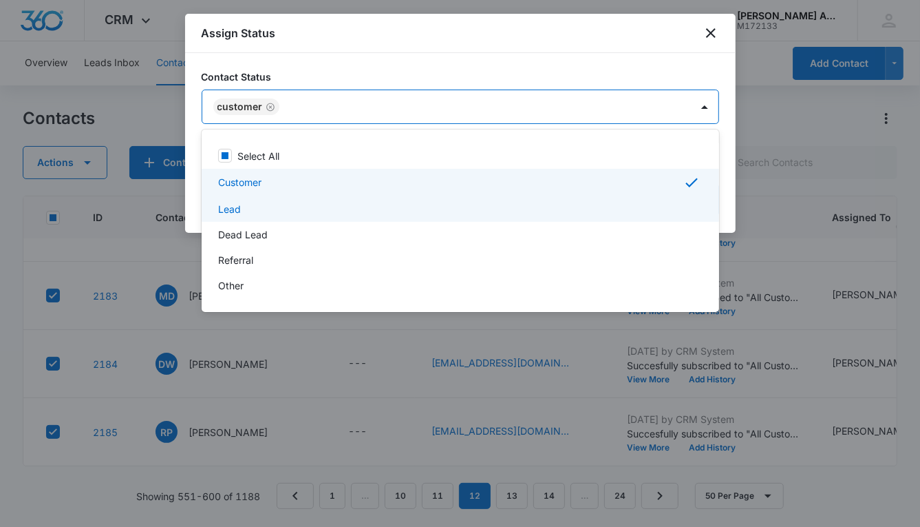
click at [266, 210] on div "Lead" at bounding box center [459, 209] width 482 height 14
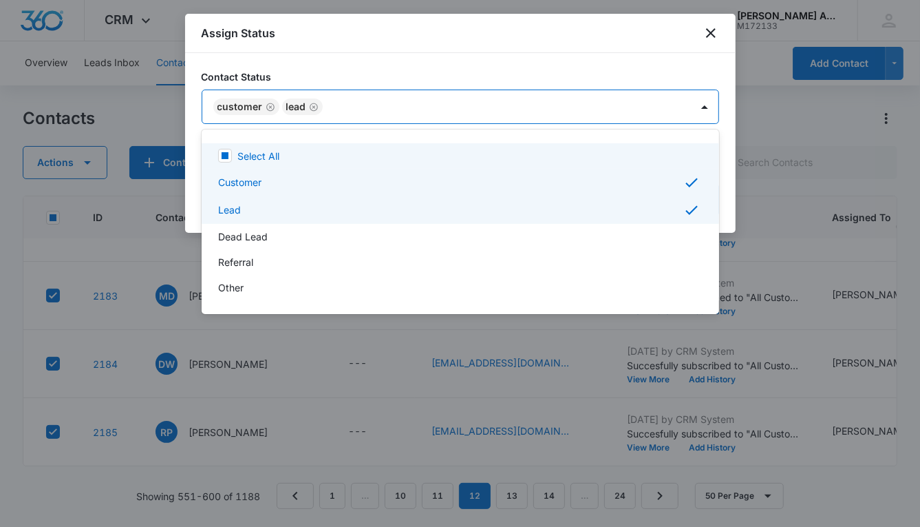
click at [563, 105] on div at bounding box center [460, 263] width 920 height 527
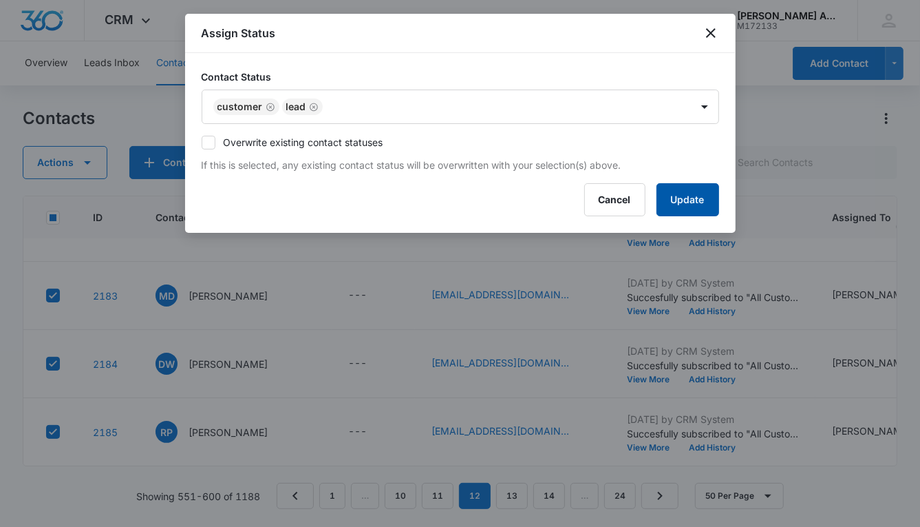
click at [670, 203] on button "Update" at bounding box center [688, 199] width 63 height 33
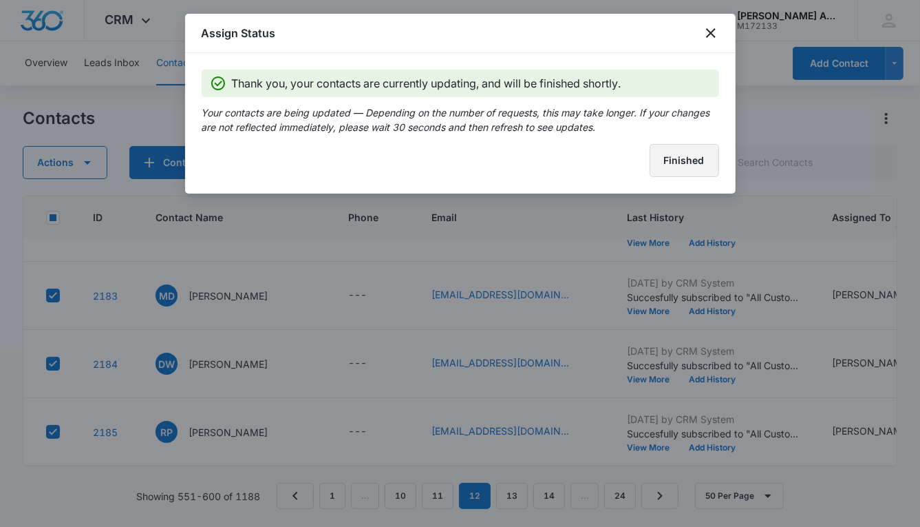
click at [663, 168] on button "Finished" at bounding box center [685, 160] width 70 height 33
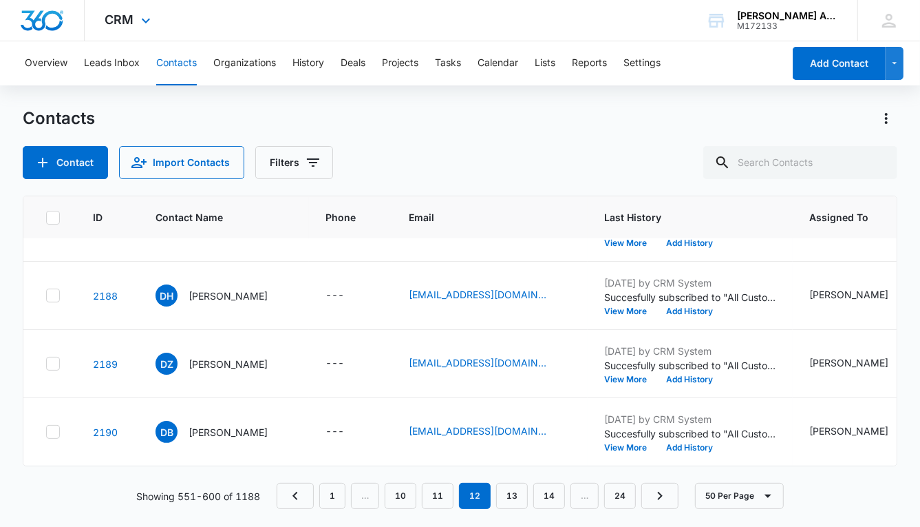
scroll to position [2846, 0]
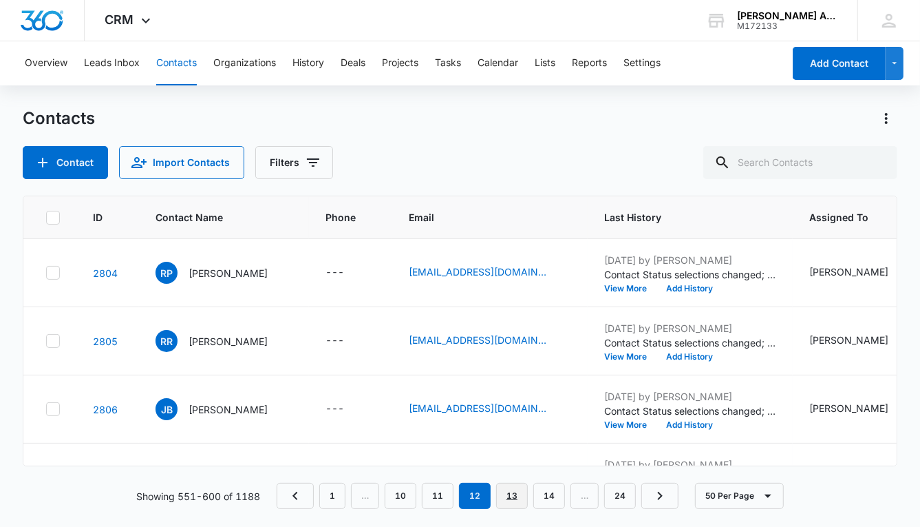
click at [515, 496] on link "13" at bounding box center [512, 496] width 32 height 26
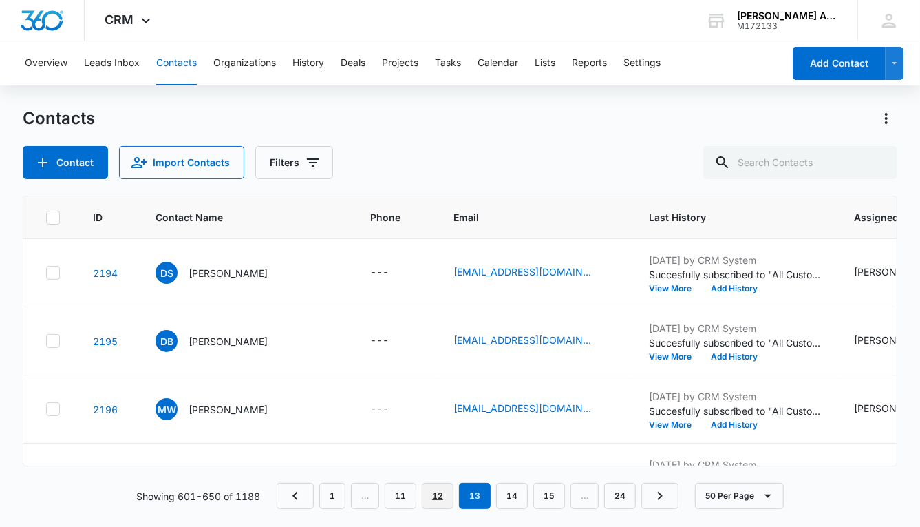
click at [438, 498] on link "12" at bounding box center [438, 496] width 32 height 26
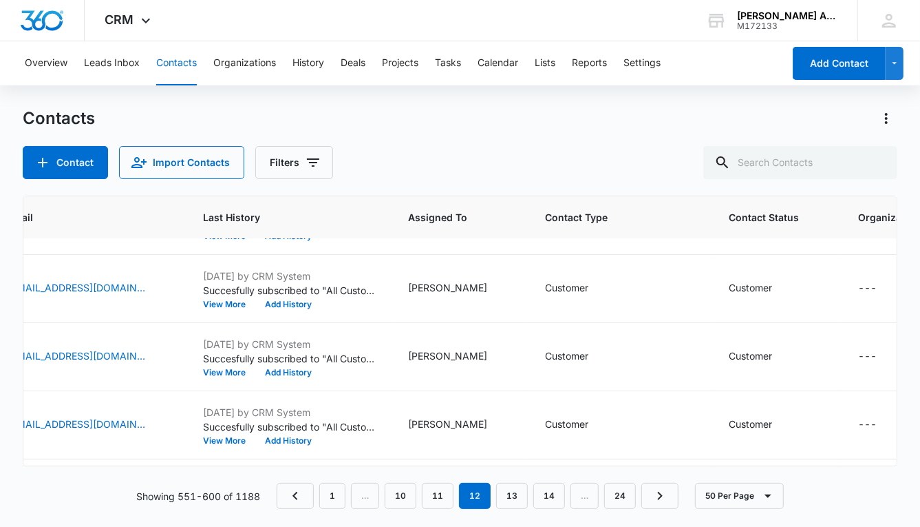
scroll to position [2780, 401]
click at [887, 118] on icon "Actions" at bounding box center [886, 118] width 3 height 11
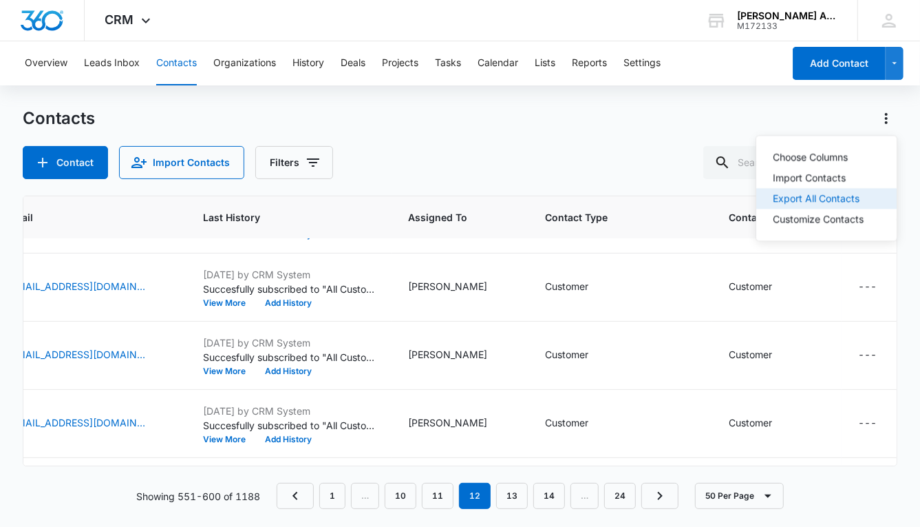
click at [832, 199] on div "Export All Contacts" at bounding box center [818, 198] width 91 height 10
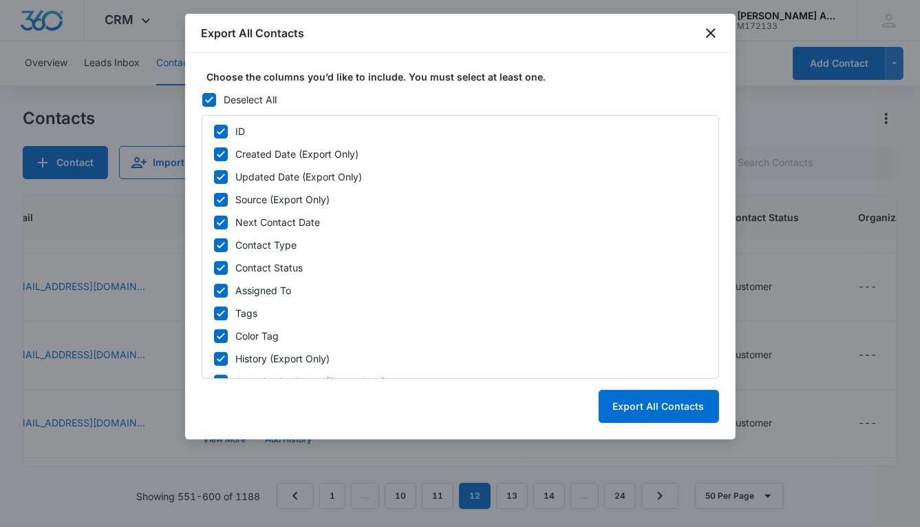
click at [220, 154] on icon at bounding box center [221, 154] width 8 height 6
click at [214, 154] on input "Created Date (Export Only)" at bounding box center [213, 154] width 1 height 10
checkbox input "false"
click at [221, 173] on icon at bounding box center [221, 177] width 12 height 12
click at [214, 173] on input "Updated Date (Export Only)" at bounding box center [213, 177] width 1 height 10
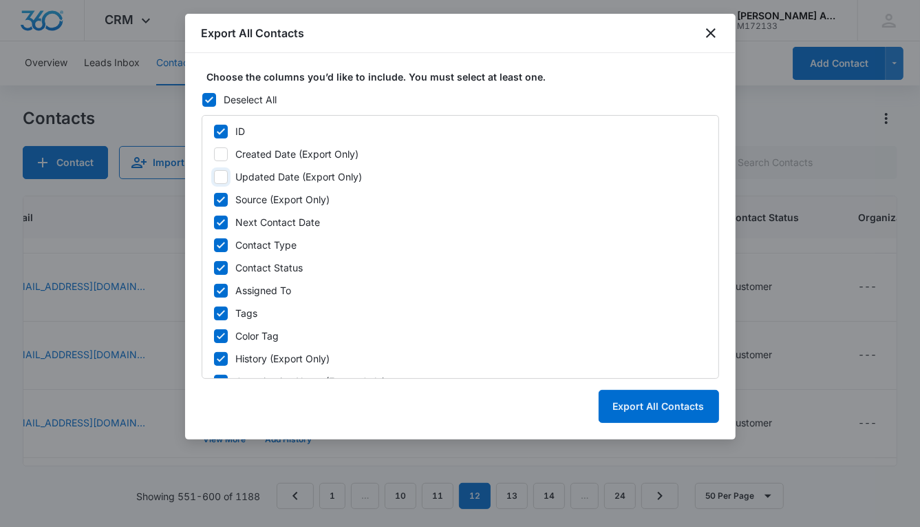
checkbox input "false"
click at [222, 199] on icon at bounding box center [221, 199] width 8 height 6
click at [214, 199] on input "Source (Export Only)" at bounding box center [213, 200] width 1 height 10
checkbox input "false"
click at [224, 224] on icon at bounding box center [221, 222] width 12 height 12
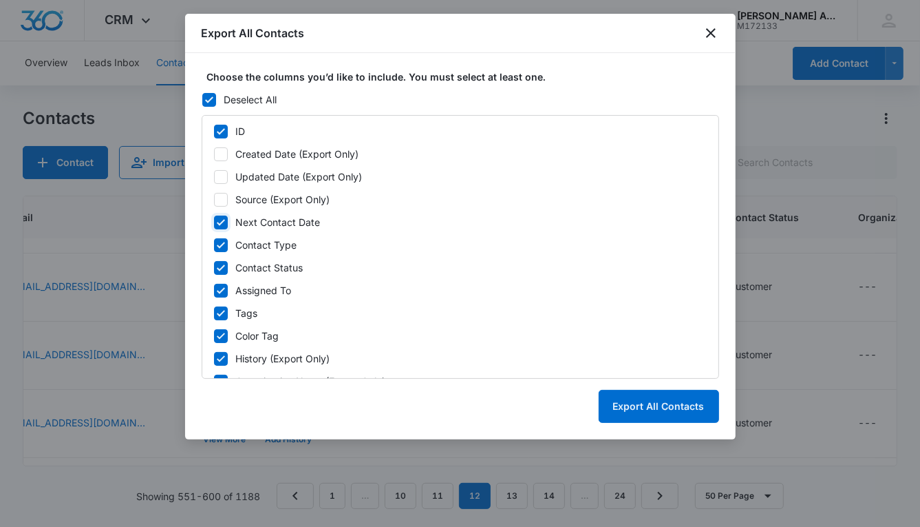
click at [214, 224] on input "Next Contact Date" at bounding box center [213, 223] width 1 height 10
checkbox input "false"
click at [220, 288] on icon at bounding box center [221, 290] width 12 height 12
click at [214, 288] on input "Assigned To" at bounding box center [213, 291] width 1 height 10
checkbox input "false"
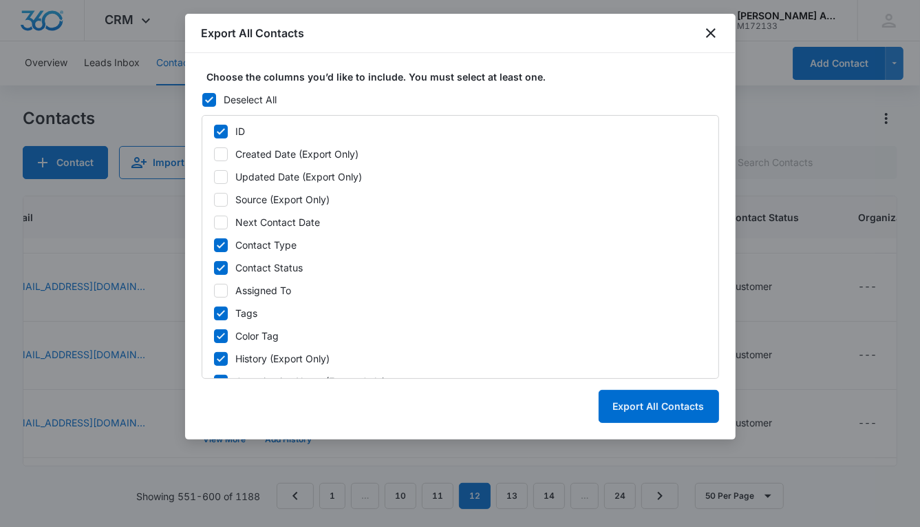
click at [219, 313] on icon at bounding box center [221, 313] width 12 height 12
click at [214, 313] on input "Tags" at bounding box center [213, 313] width 1 height 10
checkbox input "false"
click at [218, 336] on icon at bounding box center [221, 335] width 8 height 6
click at [214, 336] on input "Color Tag" at bounding box center [213, 336] width 1 height 10
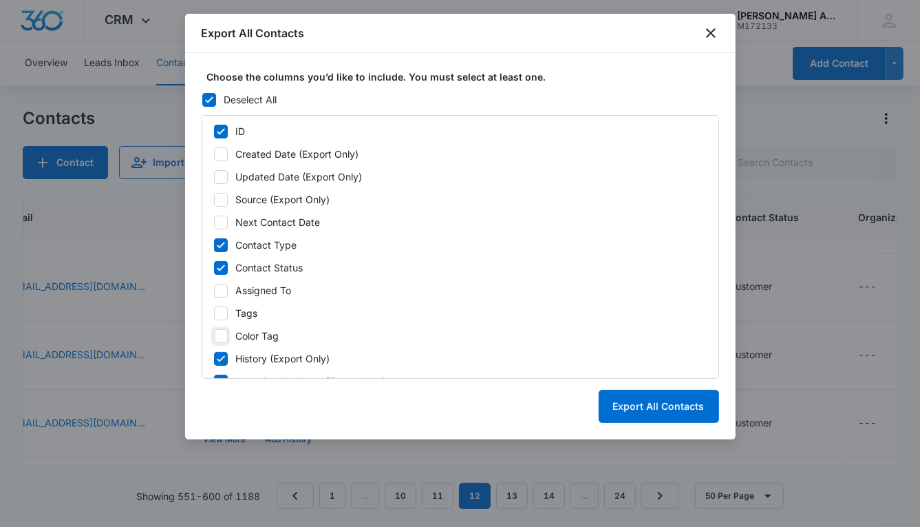
checkbox input "false"
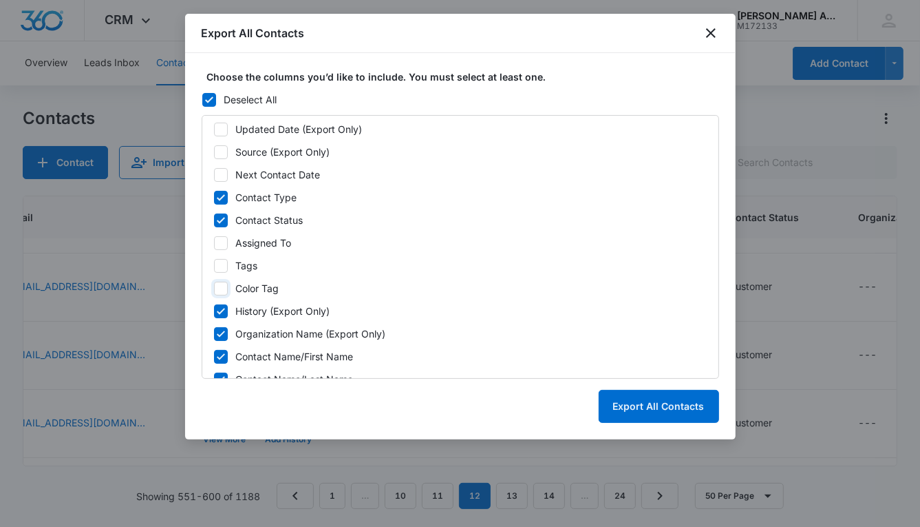
scroll to position [63, 0]
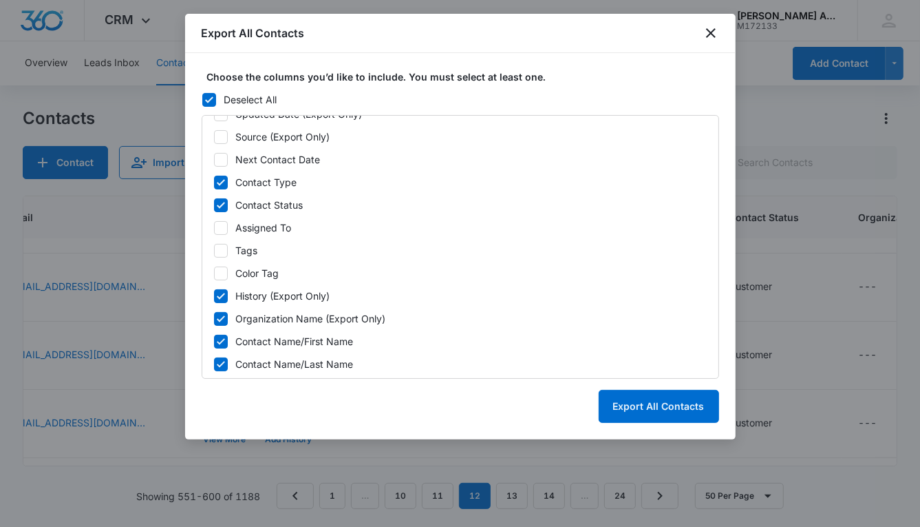
click at [220, 295] on icon at bounding box center [221, 296] width 8 height 6
click at [214, 295] on input "History (Export Only)" at bounding box center [213, 296] width 1 height 10
checkbox input "false"
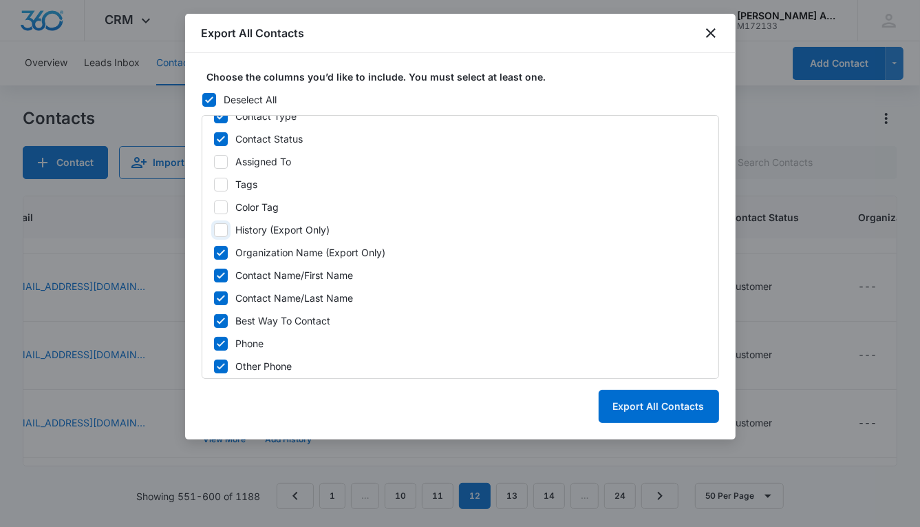
scroll to position [131, 0]
click at [222, 319] on icon at bounding box center [221, 319] width 12 height 12
click at [214, 319] on input "Best Way To Contact" at bounding box center [213, 319] width 1 height 10
checkbox input "false"
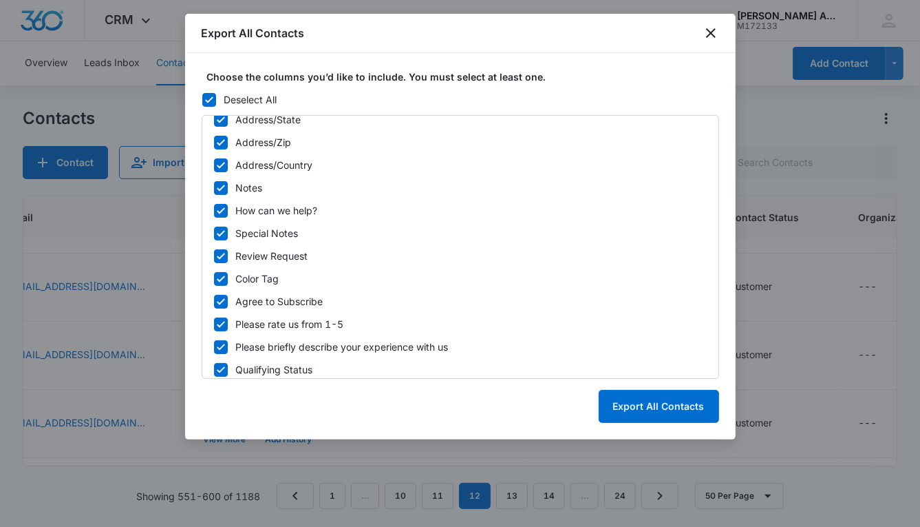
scroll to position [490, 0]
click at [220, 184] on icon at bounding box center [221, 186] width 12 height 12
click at [214, 184] on input "Notes" at bounding box center [213, 187] width 1 height 10
checkbox input "false"
click at [220, 208] on icon at bounding box center [221, 209] width 12 height 12
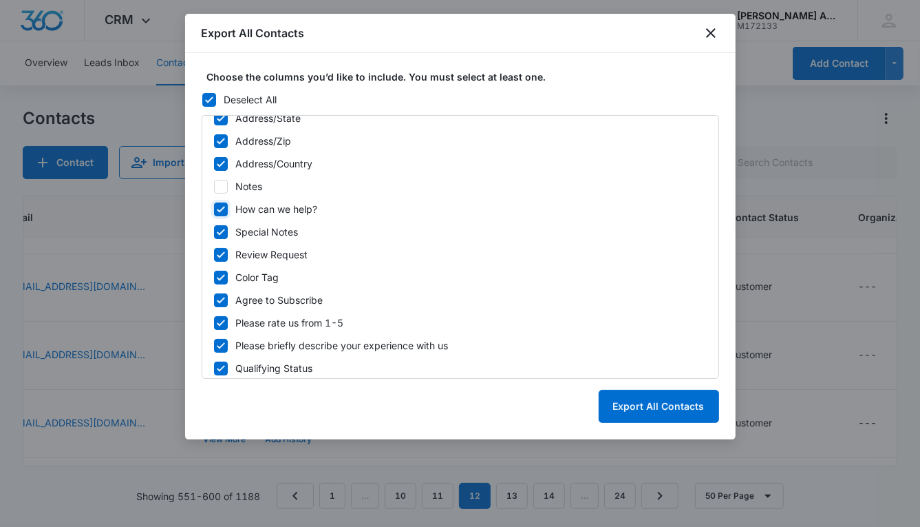
click at [214, 208] on input "How can we help?" at bounding box center [213, 209] width 1 height 10
checkbox input "false"
click at [222, 233] on icon at bounding box center [221, 232] width 12 height 12
click at [214, 233] on input "Special Notes" at bounding box center [213, 232] width 1 height 10
checkbox input "false"
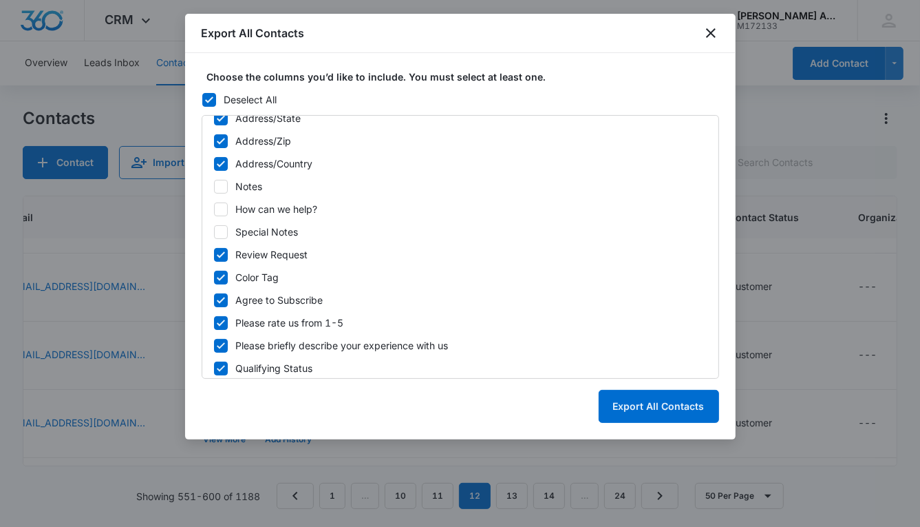
click at [219, 253] on icon at bounding box center [221, 254] width 12 height 12
click at [214, 253] on input "Review Request" at bounding box center [213, 255] width 1 height 10
checkbox input "false"
click at [222, 275] on icon at bounding box center [221, 277] width 8 height 6
click at [214, 275] on input "Color Tag" at bounding box center [213, 278] width 1 height 10
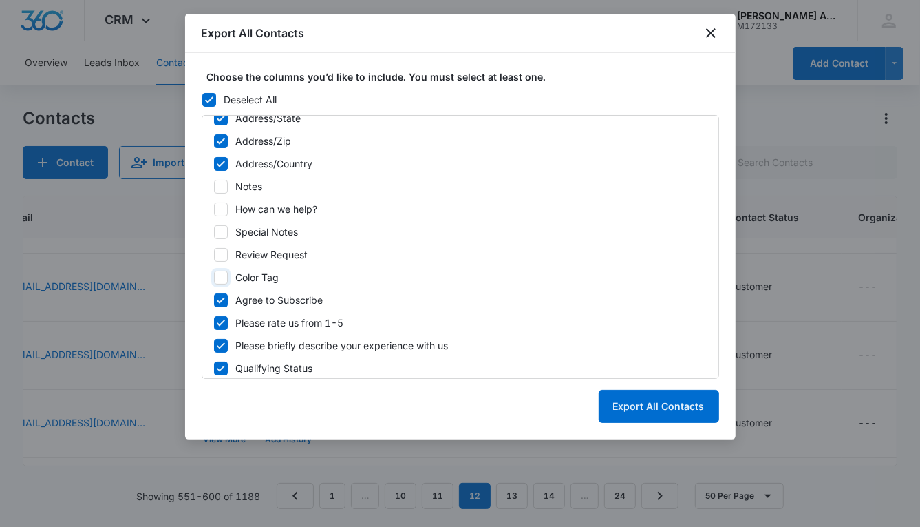
checkbox input "false"
click at [222, 294] on icon at bounding box center [221, 300] width 12 height 12
click at [214, 295] on input "Agree to Subscribe" at bounding box center [213, 300] width 1 height 10
click at [222, 299] on icon at bounding box center [221, 300] width 12 height 12
click at [214, 299] on input "Agree to Subscribe" at bounding box center [213, 300] width 1 height 10
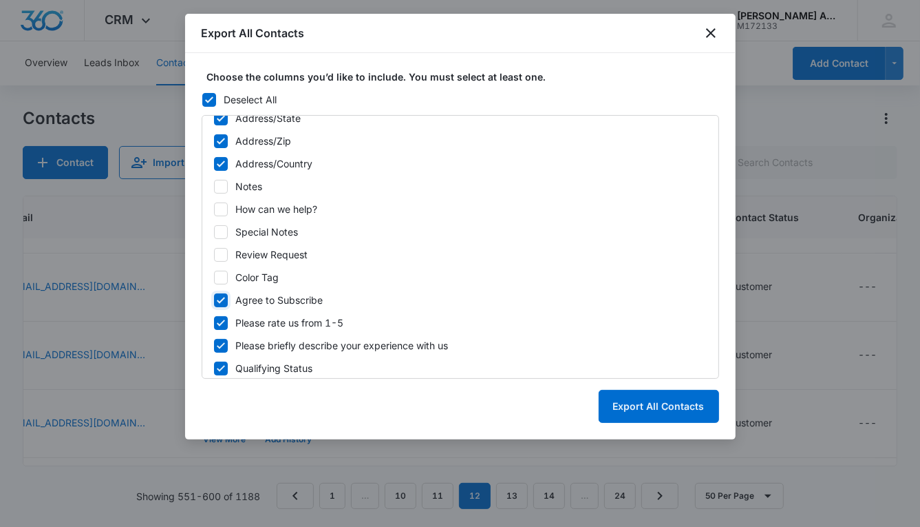
checkbox input "true"
click at [218, 320] on icon at bounding box center [221, 323] width 12 height 12
click at [214, 320] on input "Please rate us from 1-5" at bounding box center [213, 323] width 1 height 10
checkbox input "false"
click at [219, 343] on icon at bounding box center [221, 345] width 12 height 12
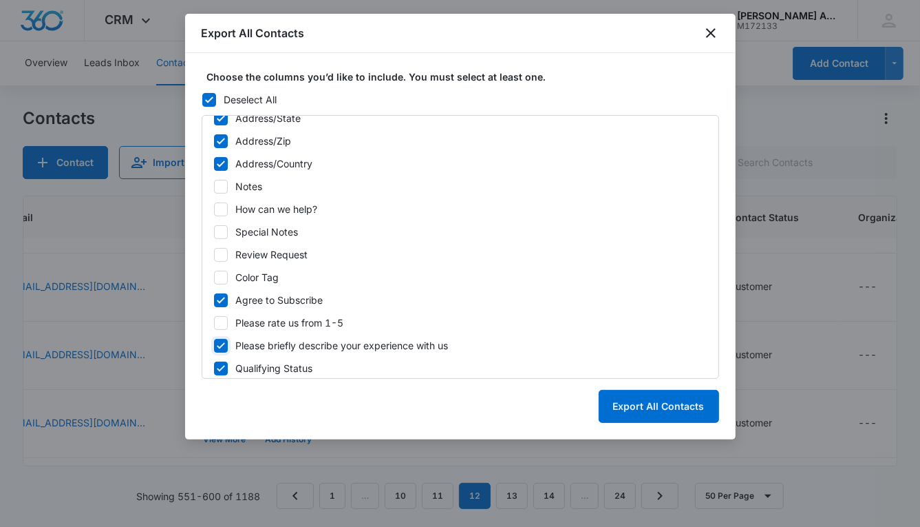
click at [214, 343] on input "Please briefly describe your experience with us" at bounding box center [213, 346] width 1 height 10
checkbox input "false"
click at [222, 368] on icon at bounding box center [221, 368] width 12 height 12
click at [214, 368] on input "Qualifying Status" at bounding box center [213, 368] width 1 height 10
checkbox input "false"
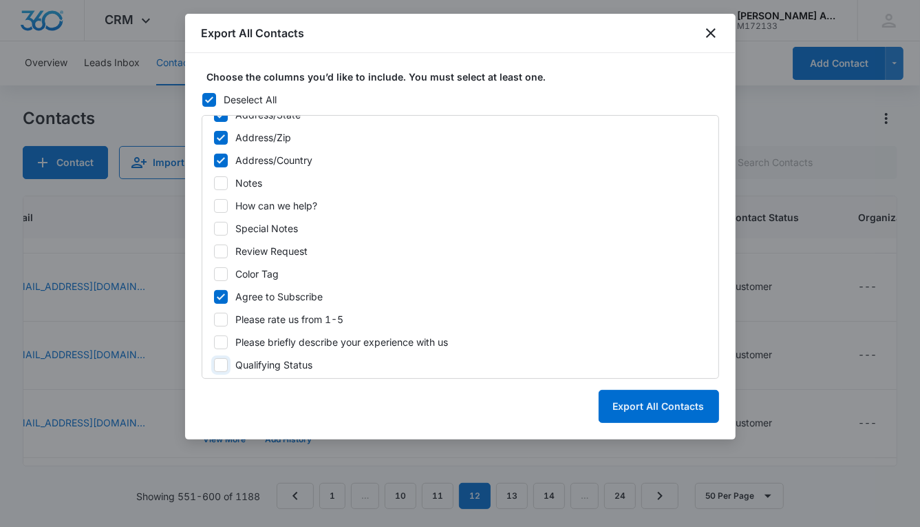
scroll to position [496, 0]
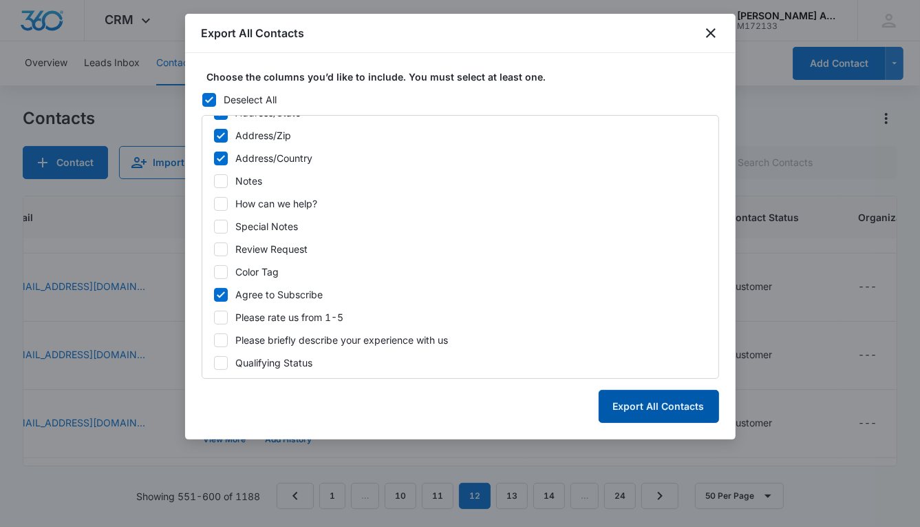
click at [647, 408] on button "Export All Contacts" at bounding box center [659, 406] width 120 height 33
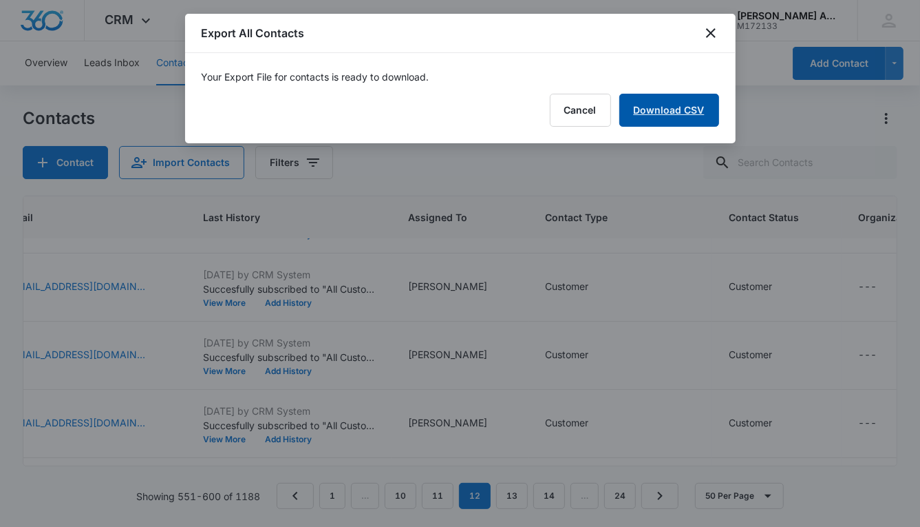
click at [659, 113] on link "Download CSV" at bounding box center [670, 110] width 100 height 33
click at [682, 106] on button "Finish" at bounding box center [690, 110] width 58 height 33
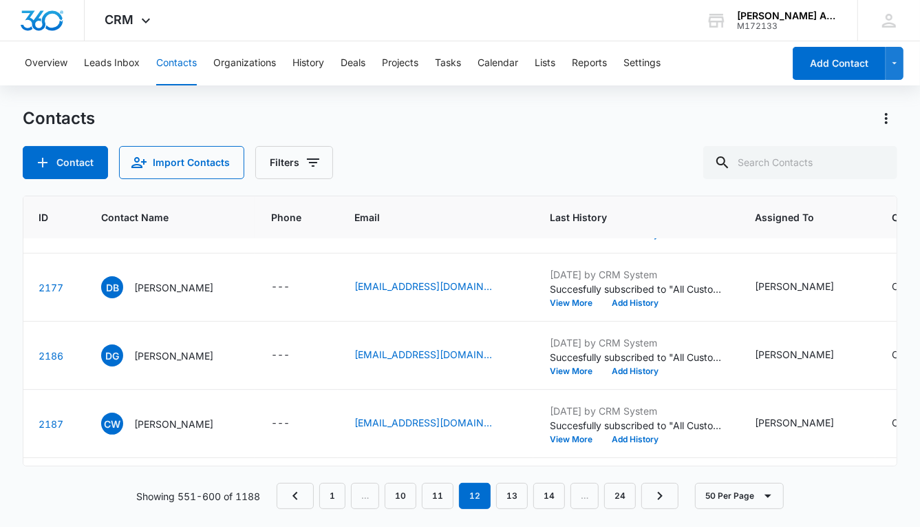
scroll to position [2780, 0]
